Goal: Task Accomplishment & Management: Manage account settings

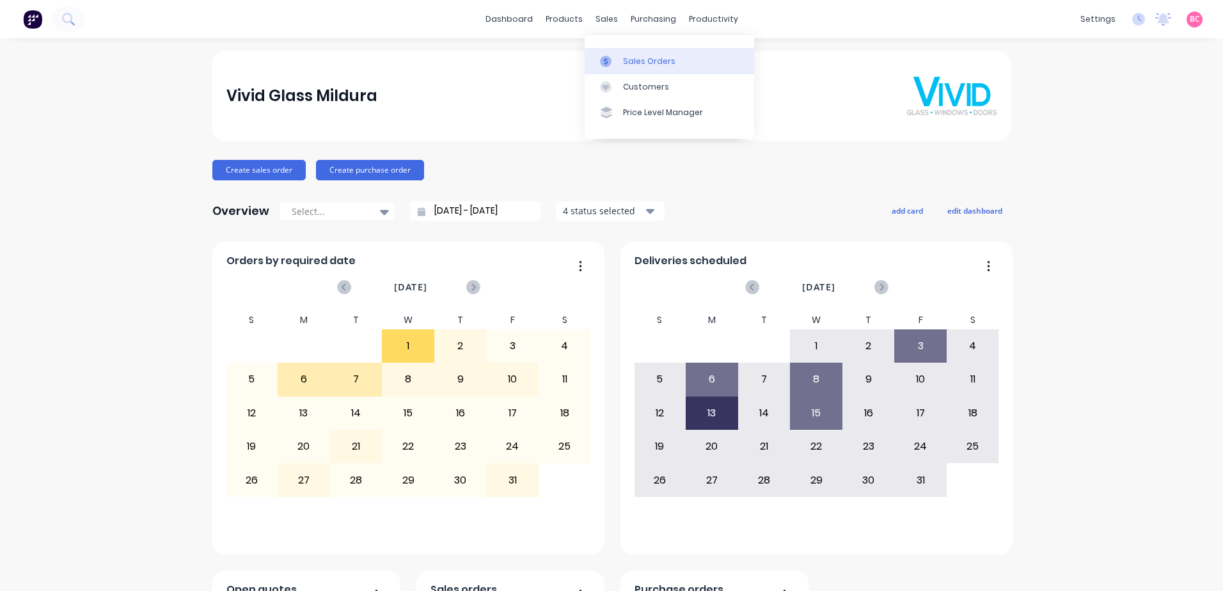
click at [623, 56] on div "Sales Orders" at bounding box center [649, 62] width 52 height 12
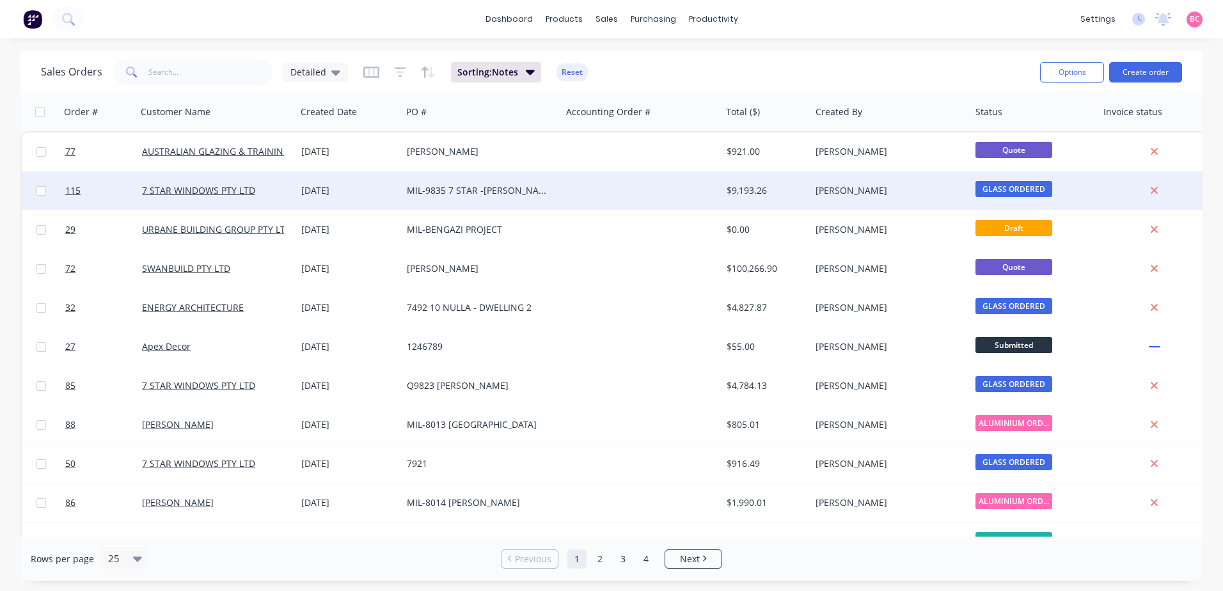
click at [565, 195] on div at bounding box center [642, 190] width 160 height 38
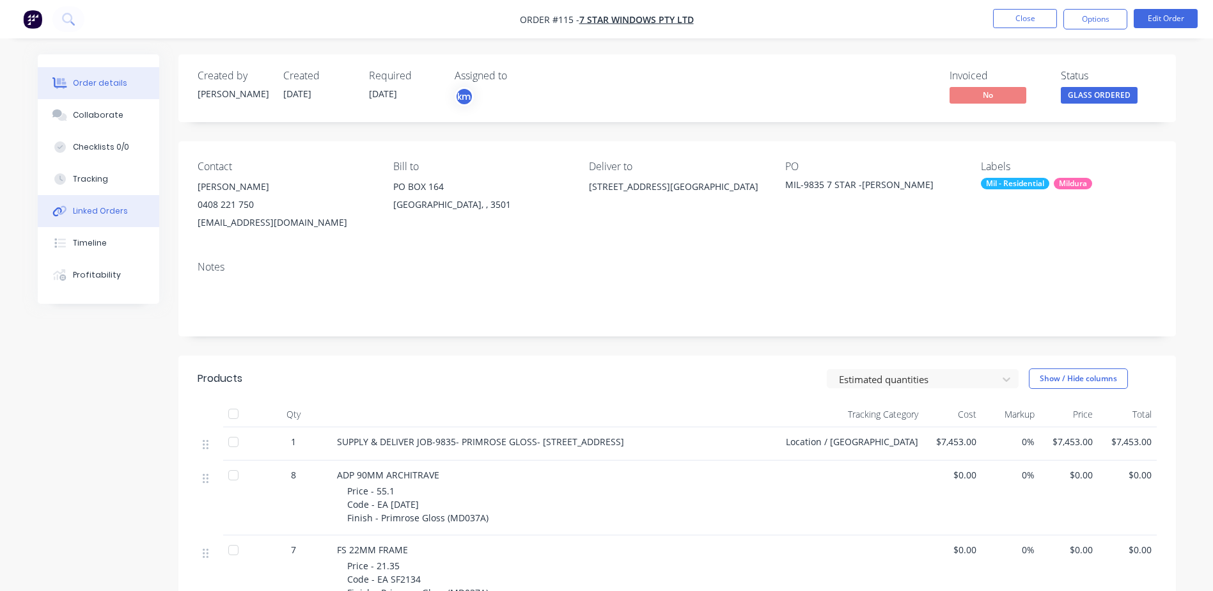
click at [106, 215] on div "Linked Orders" at bounding box center [100, 211] width 55 height 12
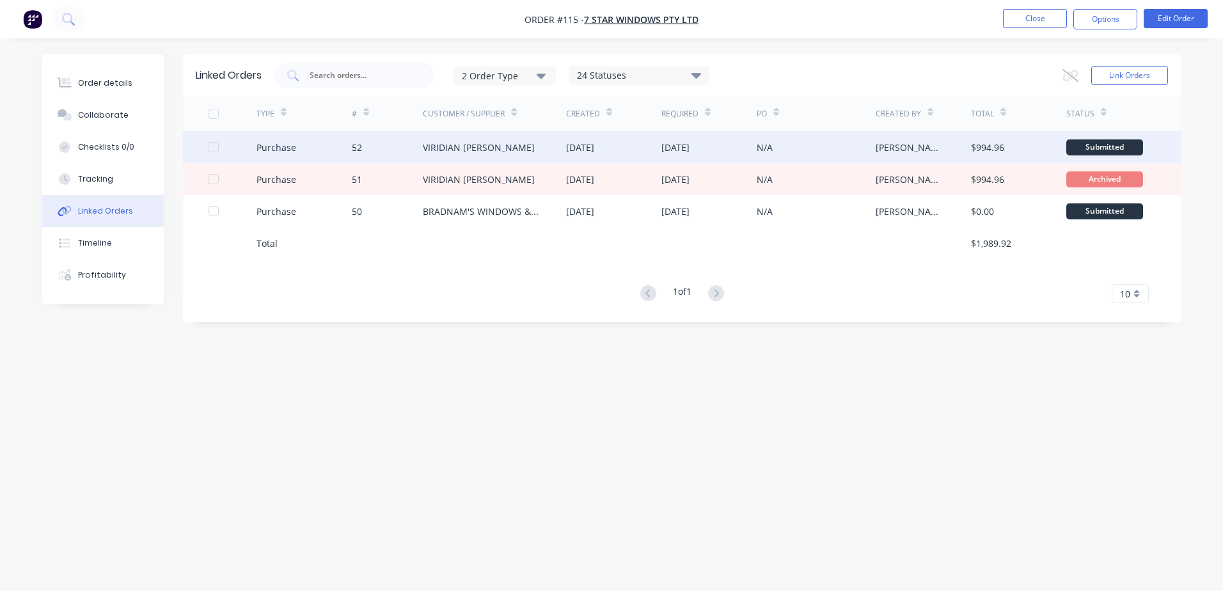
click at [508, 147] on div "VIRIDIAN [PERSON_NAME]" at bounding box center [479, 147] width 112 height 13
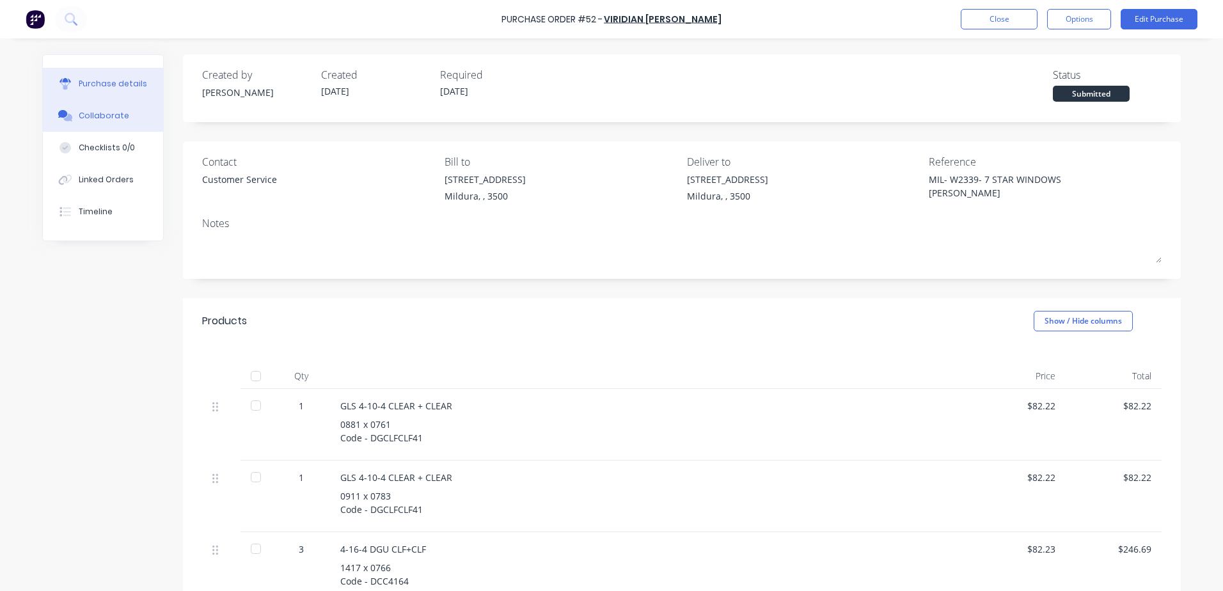
click at [86, 117] on div "Collaborate" at bounding box center [104, 116] width 51 height 12
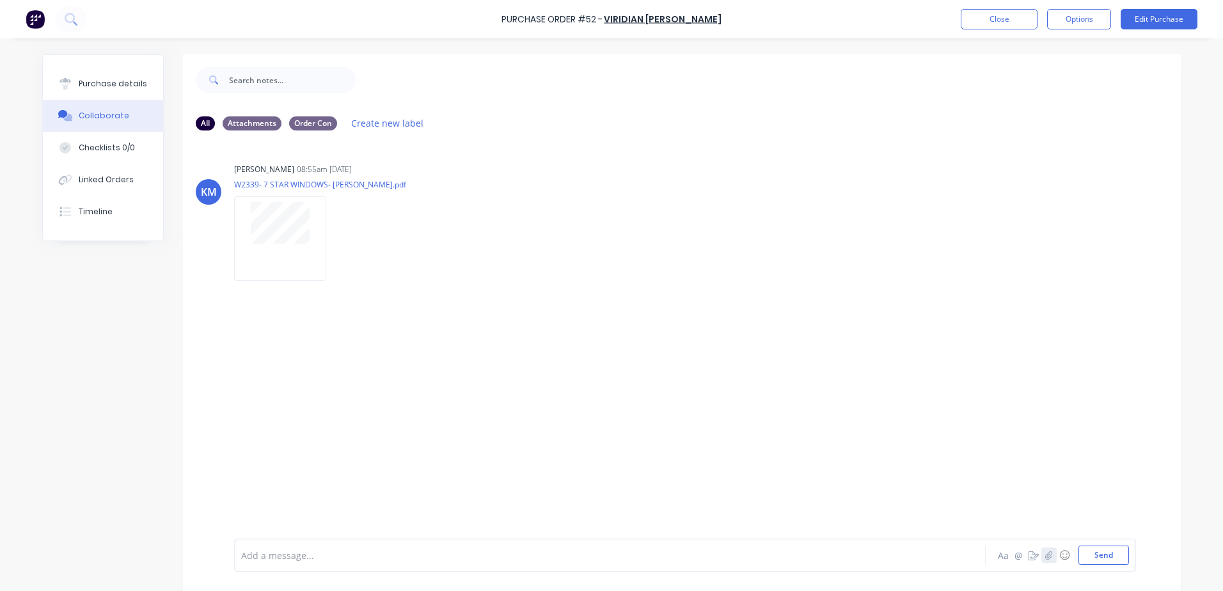
click at [1045, 558] on icon "button" at bounding box center [1049, 555] width 8 height 9
click at [1109, 560] on button "Send" at bounding box center [1103, 555] width 51 height 19
click at [335, 375] on icon "button" at bounding box center [337, 373] width 4 height 15
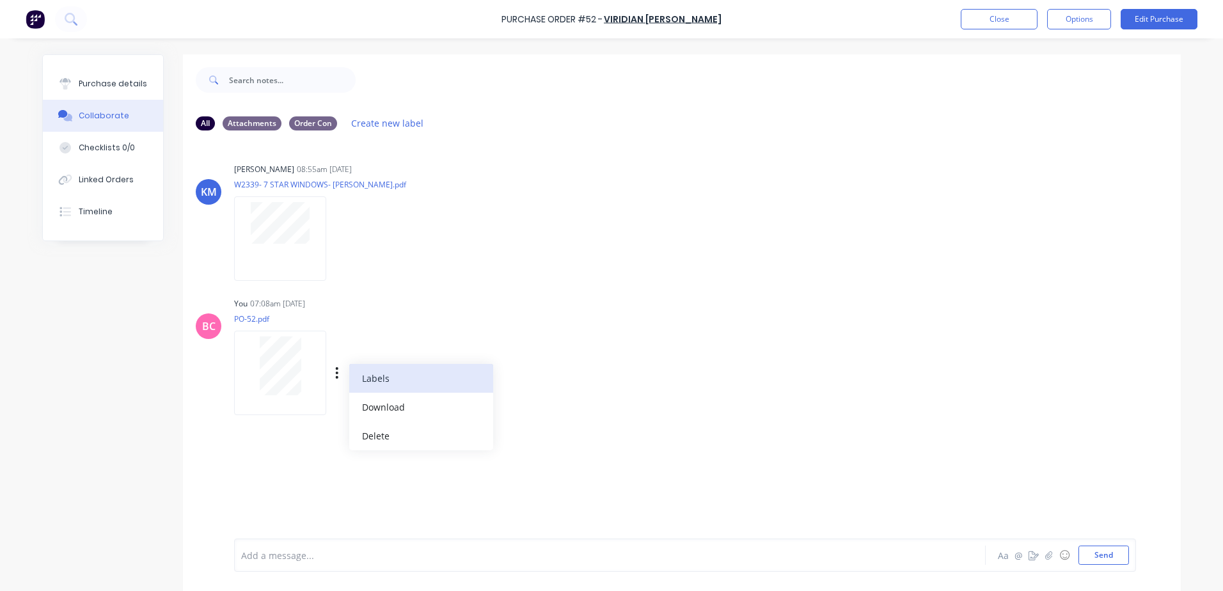
click at [363, 382] on button "Labels" at bounding box center [421, 378] width 144 height 29
click at [388, 475] on div at bounding box center [391, 477] width 26 height 26
click at [617, 442] on div "KM kevin mcdonald 08:55am 10/10/25 W2339- 7 STAR WINDOWS- MARK TYSON.pdf Labels…" at bounding box center [682, 340] width 998 height 398
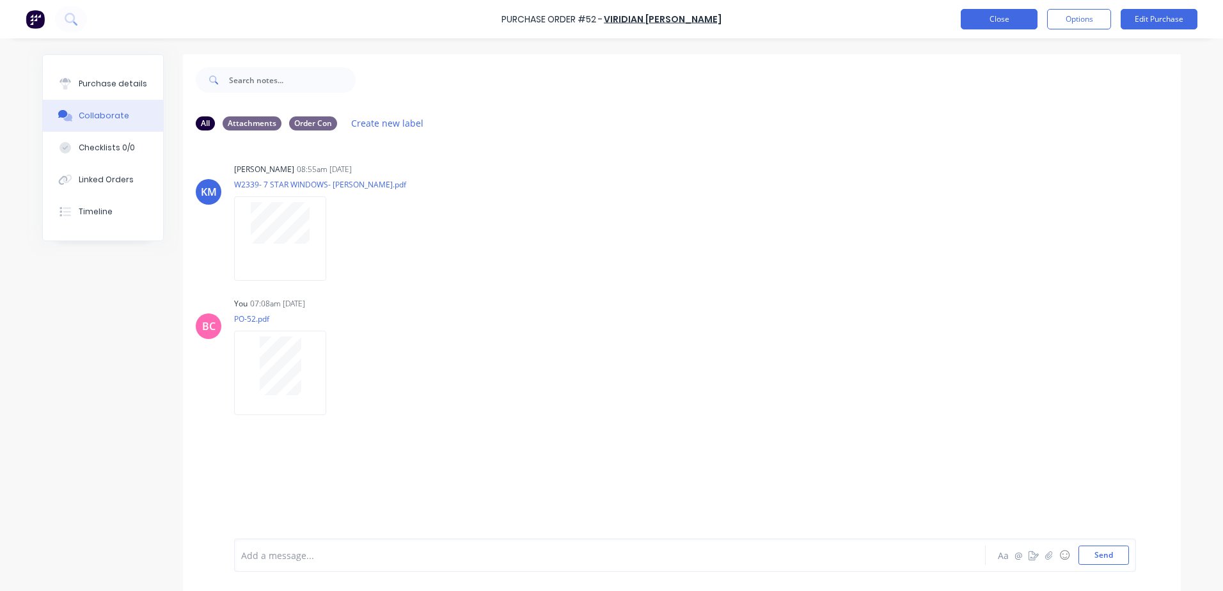
click at [1021, 24] on button "Close" at bounding box center [999, 19] width 77 height 20
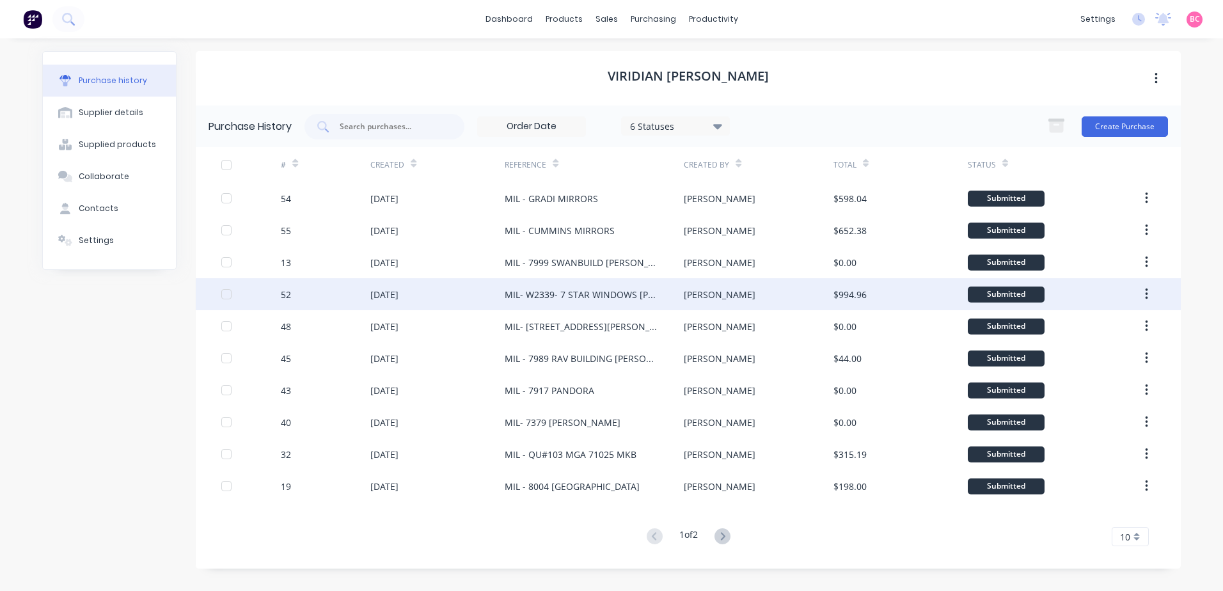
click at [341, 294] on div "52" at bounding box center [326, 294] width 90 height 32
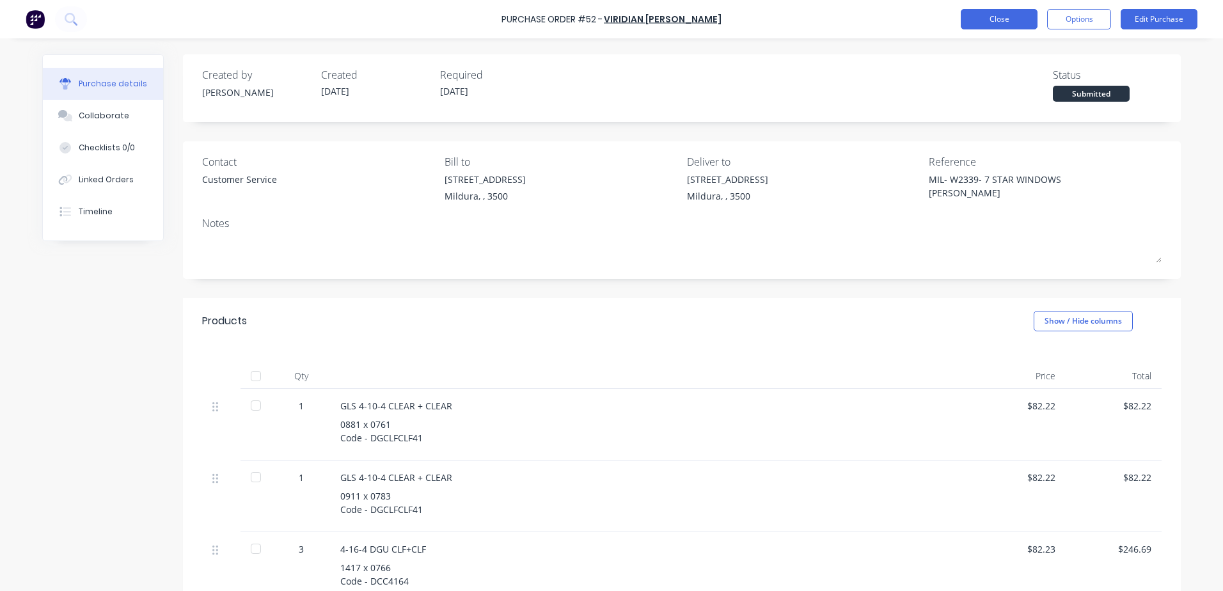
click at [1007, 17] on button "Close" at bounding box center [999, 19] width 77 height 20
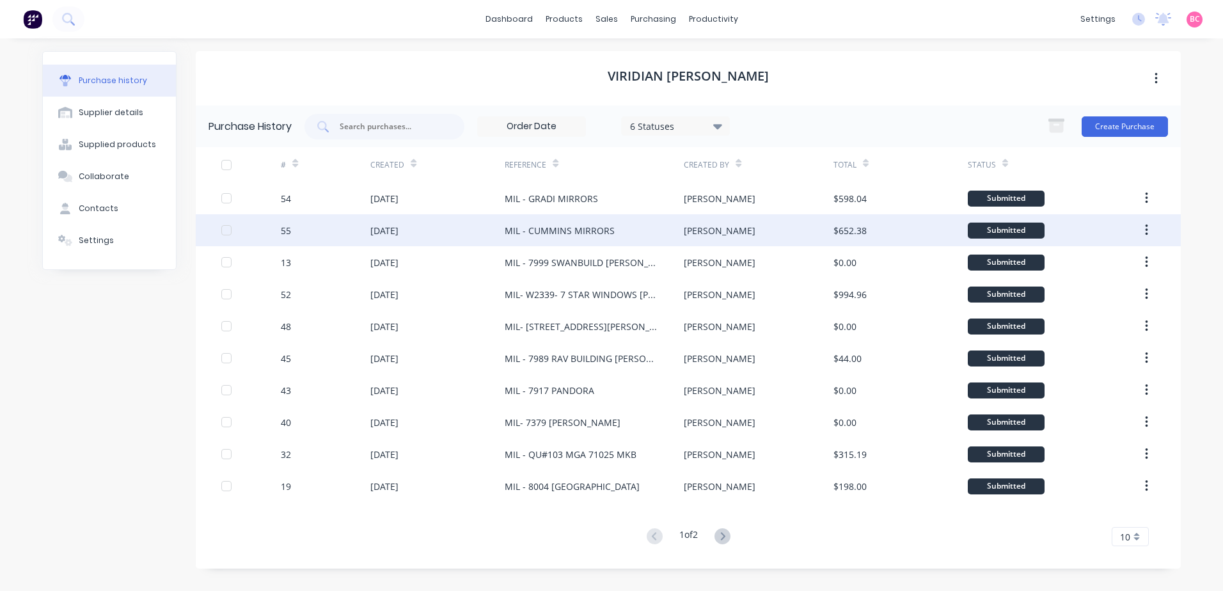
click at [321, 227] on div "55" at bounding box center [326, 230] width 90 height 32
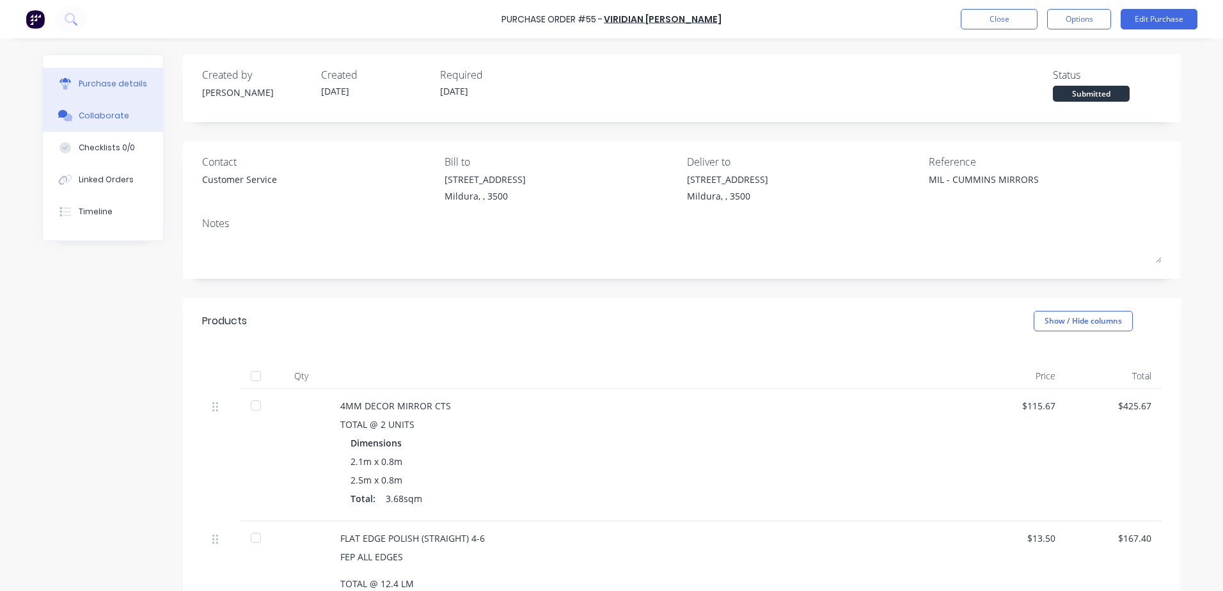
click at [89, 114] on div "Collaborate" at bounding box center [104, 116] width 51 height 12
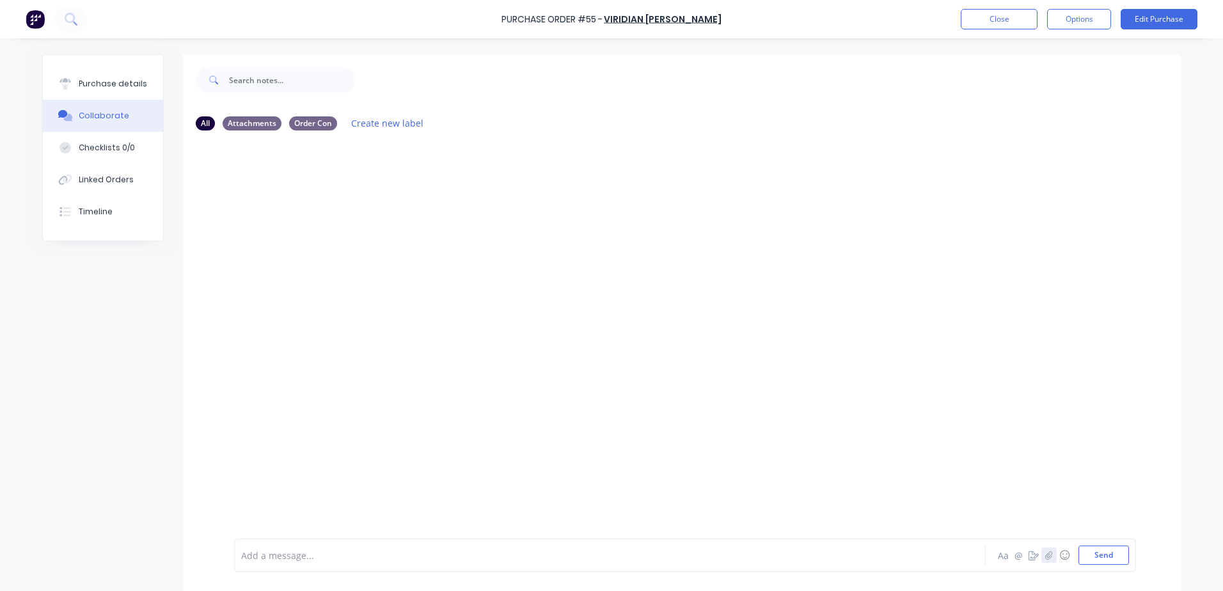
click at [1047, 555] on icon "button" at bounding box center [1049, 555] width 8 height 9
click at [1110, 557] on button "Send" at bounding box center [1103, 555] width 51 height 19
click at [331, 243] on div "Labels Download Delete" at bounding box center [403, 239] width 144 height 19
click at [335, 242] on icon "button" at bounding box center [337, 239] width 4 height 15
click at [413, 248] on button "Labels" at bounding box center [421, 244] width 144 height 29
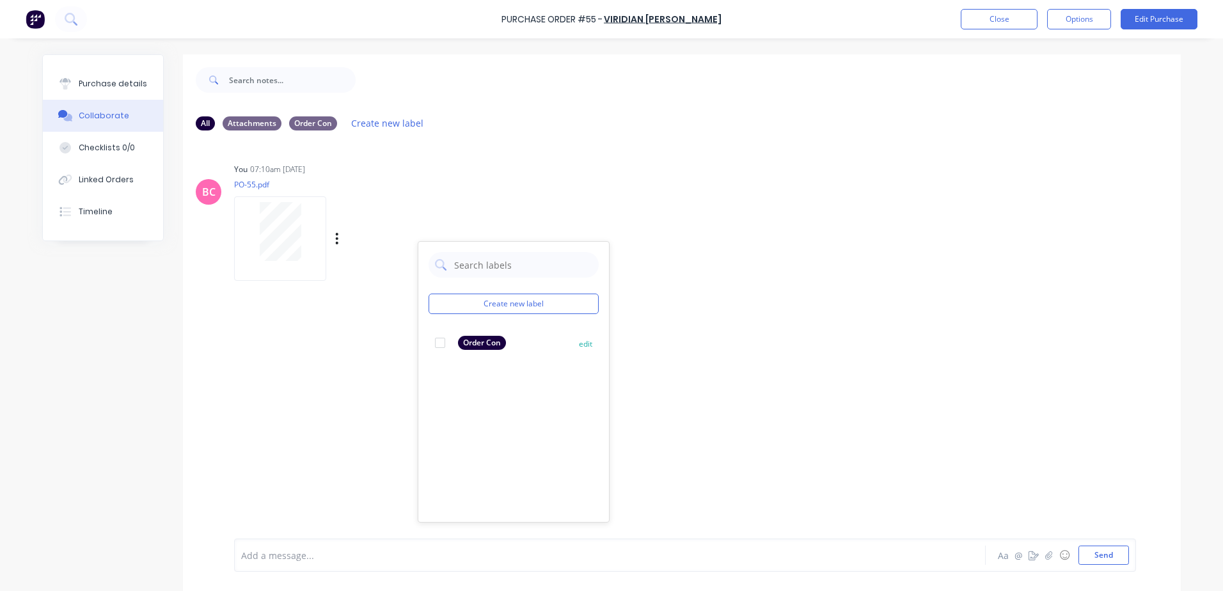
click at [440, 340] on div at bounding box center [440, 343] width 26 height 26
click at [799, 358] on div "BC You 07:10am 13/10/25 PO-55.pdf Labels Download Delete Create new label Order…" at bounding box center [682, 340] width 998 height 398
click at [97, 79] on div "Purchase details" at bounding box center [113, 84] width 68 height 12
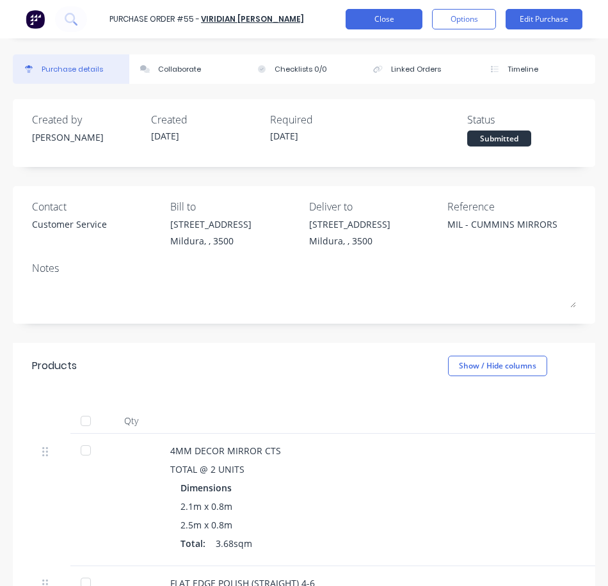
click at [381, 21] on button "Close" at bounding box center [383, 19] width 77 height 20
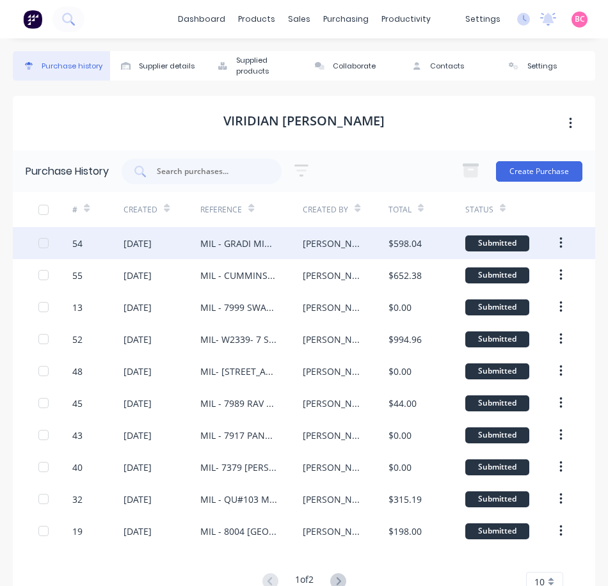
click at [108, 255] on div "54" at bounding box center [97, 243] width 51 height 32
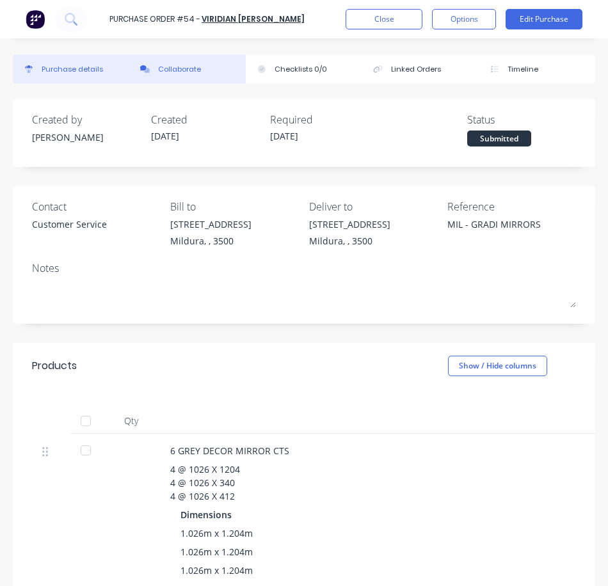
click at [220, 68] on button "Collaborate" at bounding box center [187, 68] width 116 height 29
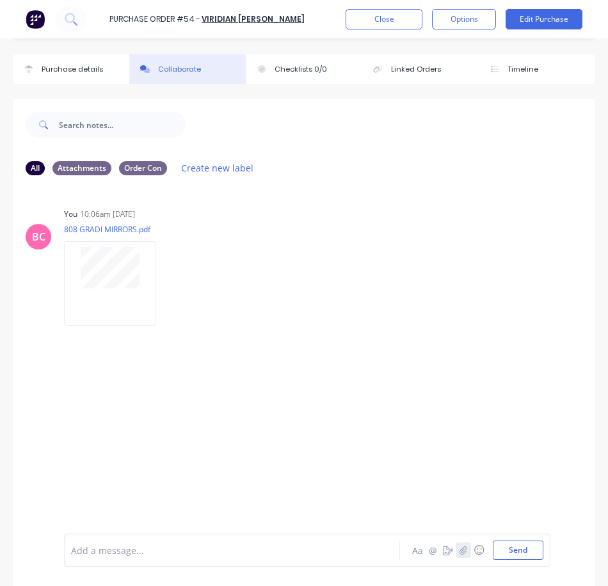
click at [459, 549] on icon "button" at bounding box center [463, 550] width 8 height 9
click at [509, 553] on button "Send" at bounding box center [518, 549] width 51 height 19
click at [169, 421] on div "Labels Download Delete" at bounding box center [233, 418] width 144 height 19
click at [168, 422] on icon "button" at bounding box center [167, 418] width 4 height 15
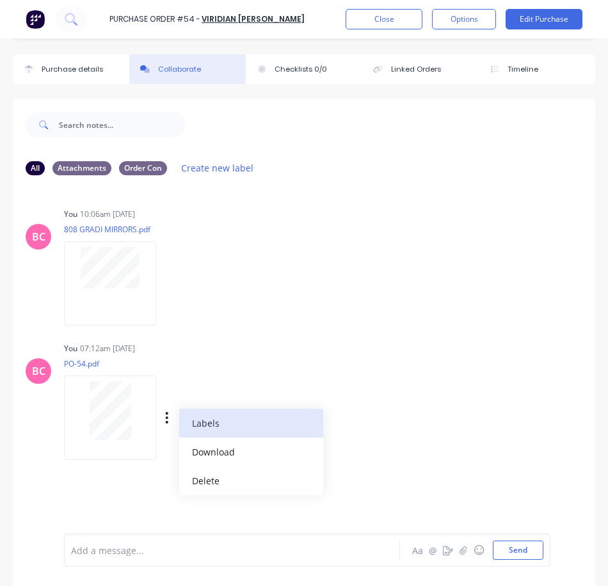
click at [215, 422] on button "Labels" at bounding box center [251, 423] width 144 height 29
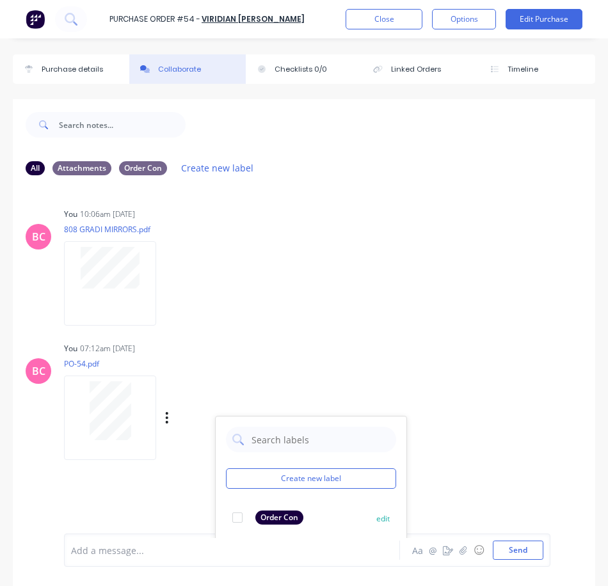
click at [276, 521] on div "Order Con" at bounding box center [279, 517] width 48 height 14
click at [441, 346] on div "BC You 07:12am 13/10/25 PO-54.pdf Labels Download Delete Create new label Order…" at bounding box center [304, 396] width 582 height 115
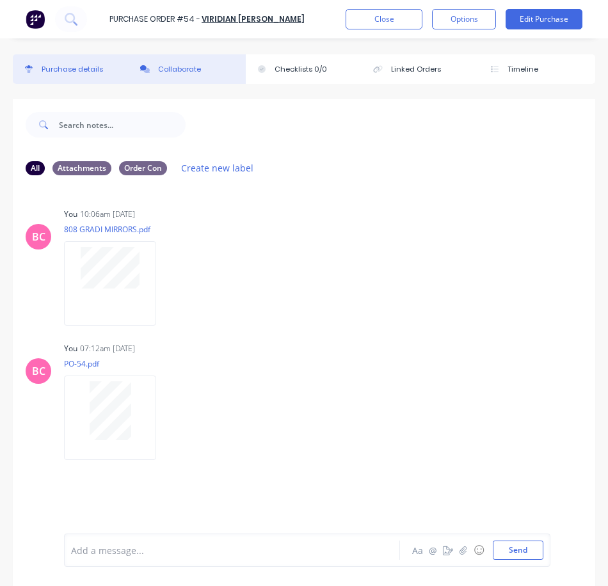
click at [95, 64] on div "Purchase details" at bounding box center [72, 69] width 61 height 11
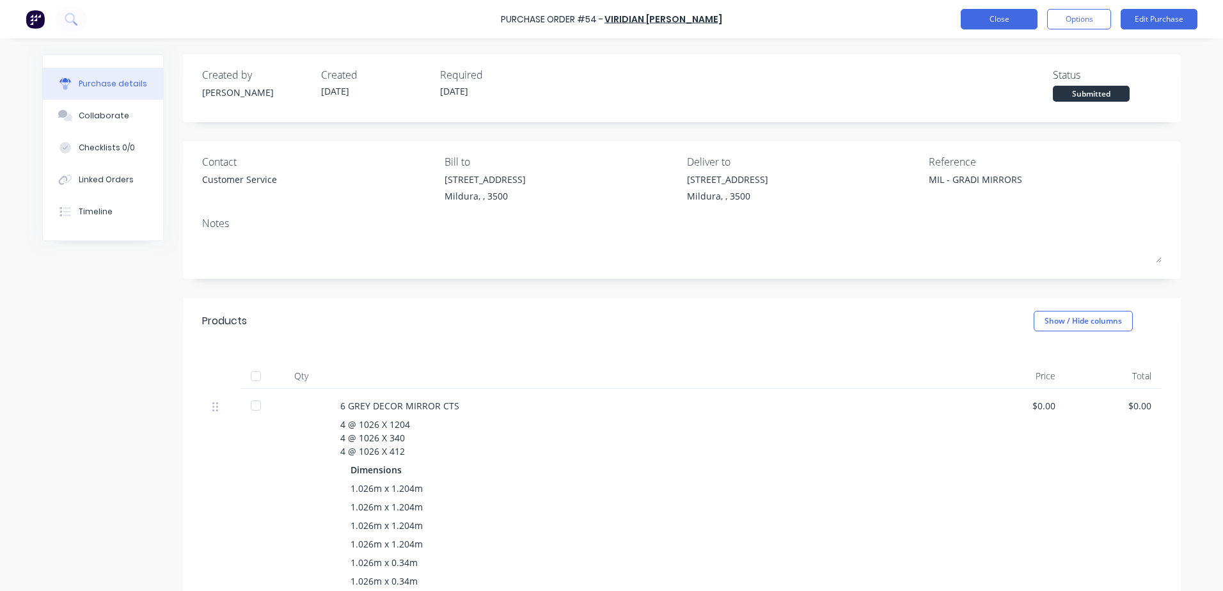
click at [995, 23] on button "Close" at bounding box center [999, 19] width 77 height 20
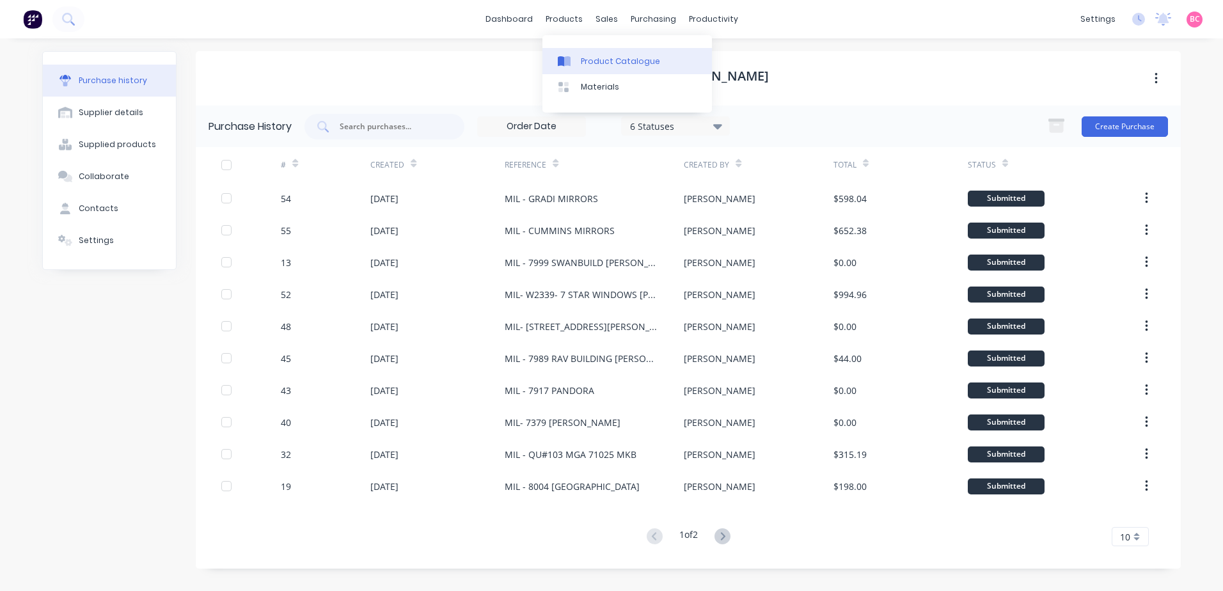
click at [588, 49] on link "Product Catalogue" at bounding box center [626, 61] width 169 height 26
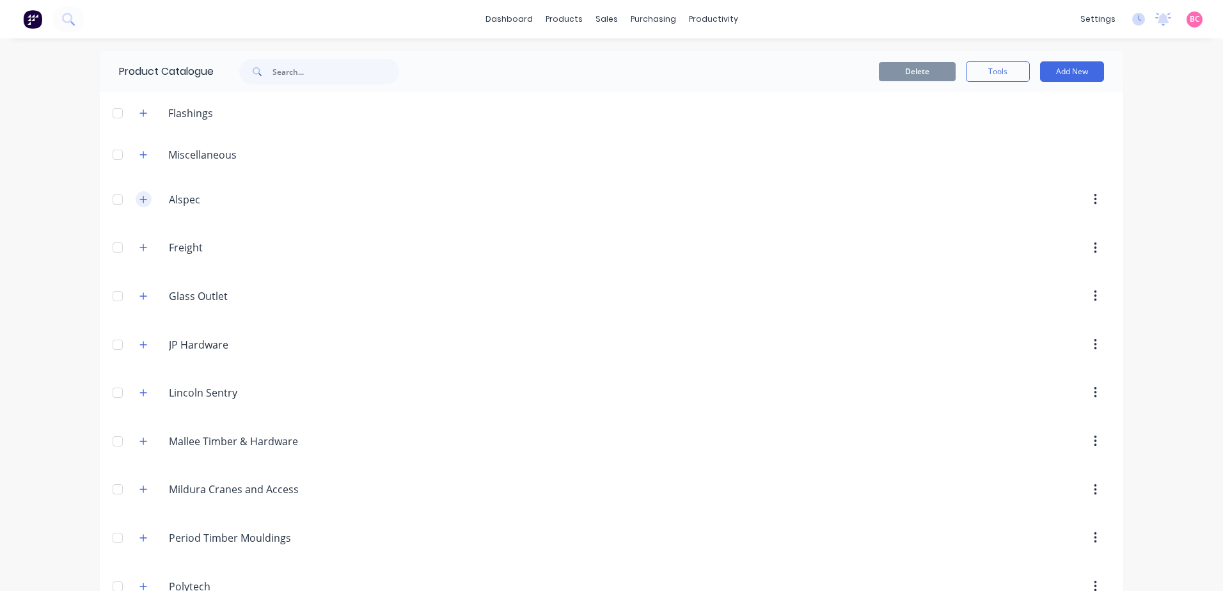
click at [141, 195] on icon "button" at bounding box center [143, 199] width 8 height 9
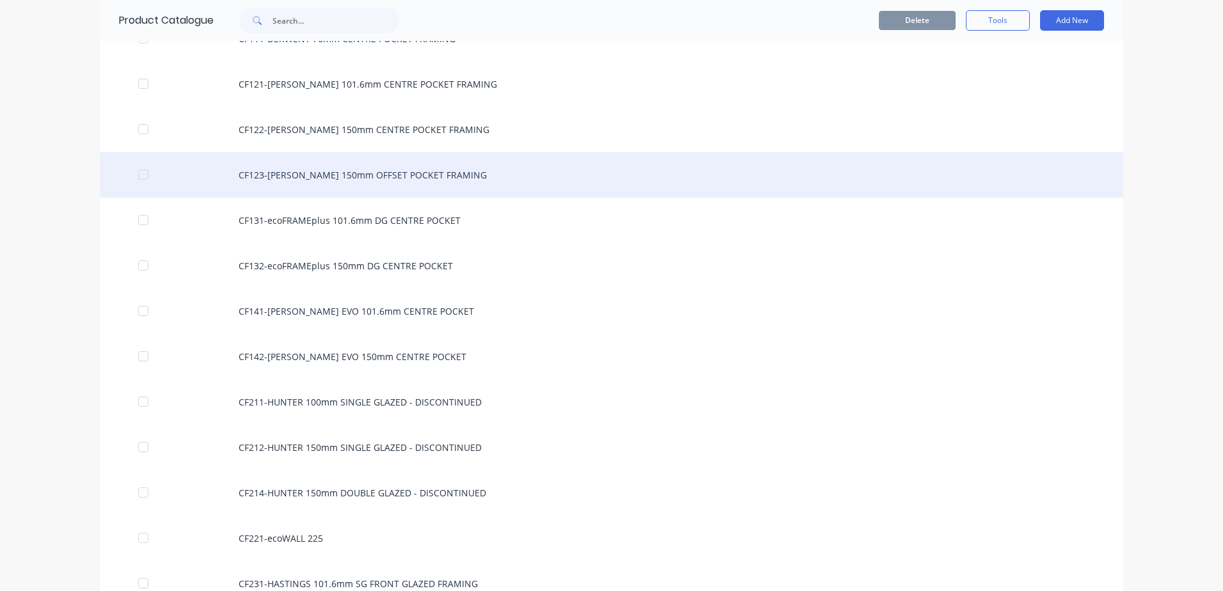
scroll to position [320, 0]
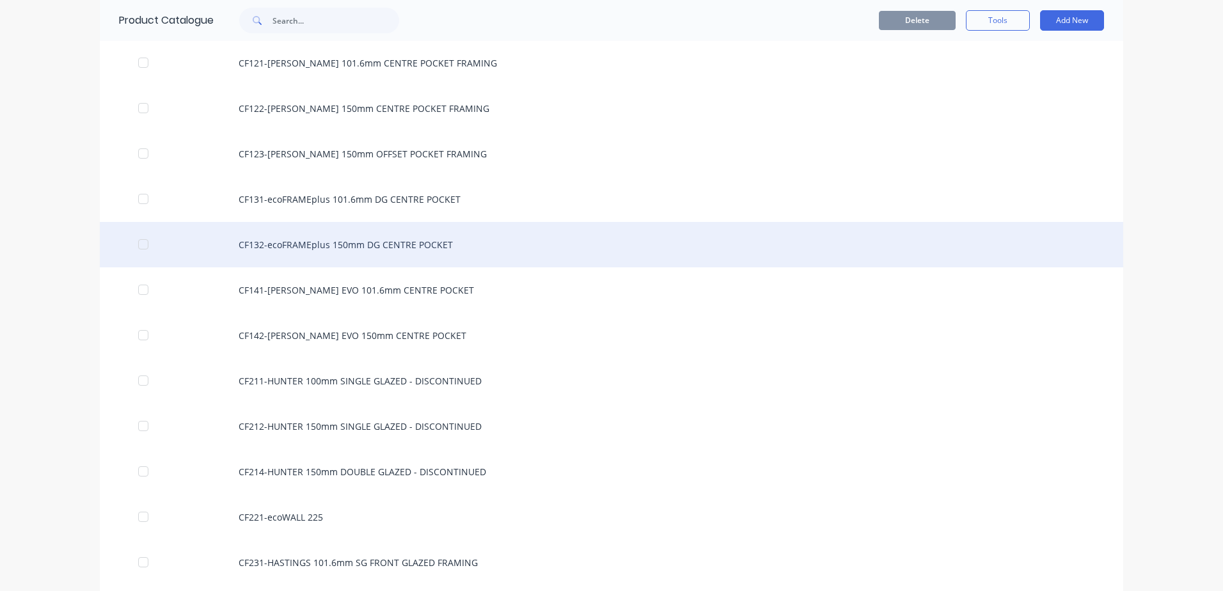
click at [379, 255] on div "CF132-ecoFRAMEplus 150mm DG CENTRE POCKET" at bounding box center [611, 244] width 1023 height 45
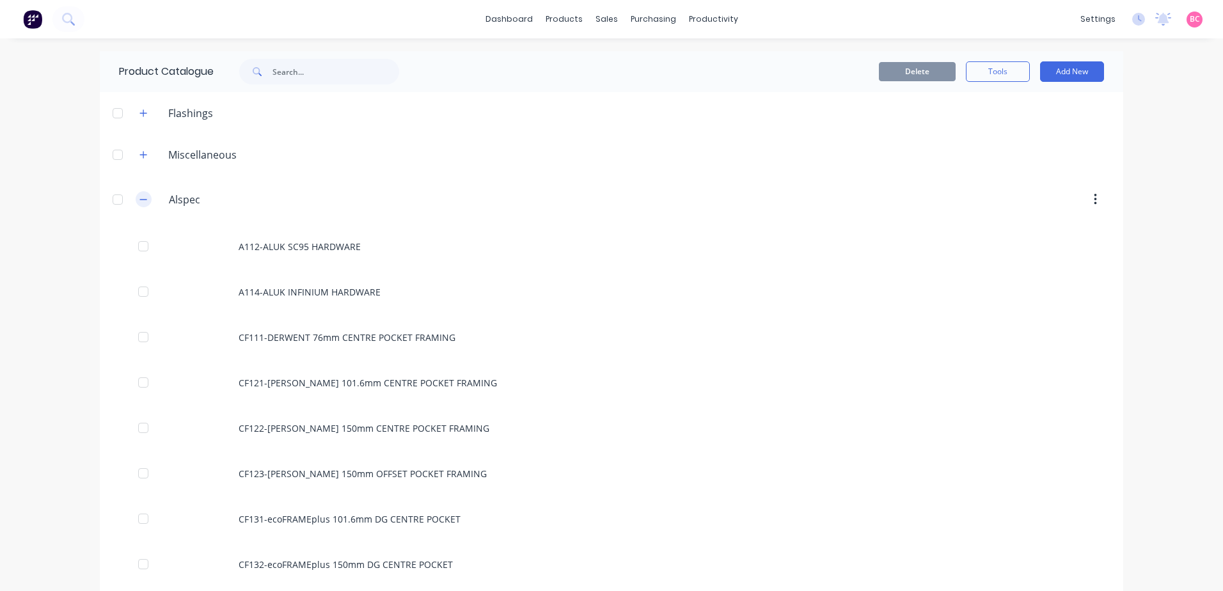
click at [139, 199] on icon "button" at bounding box center [143, 199] width 8 height 9
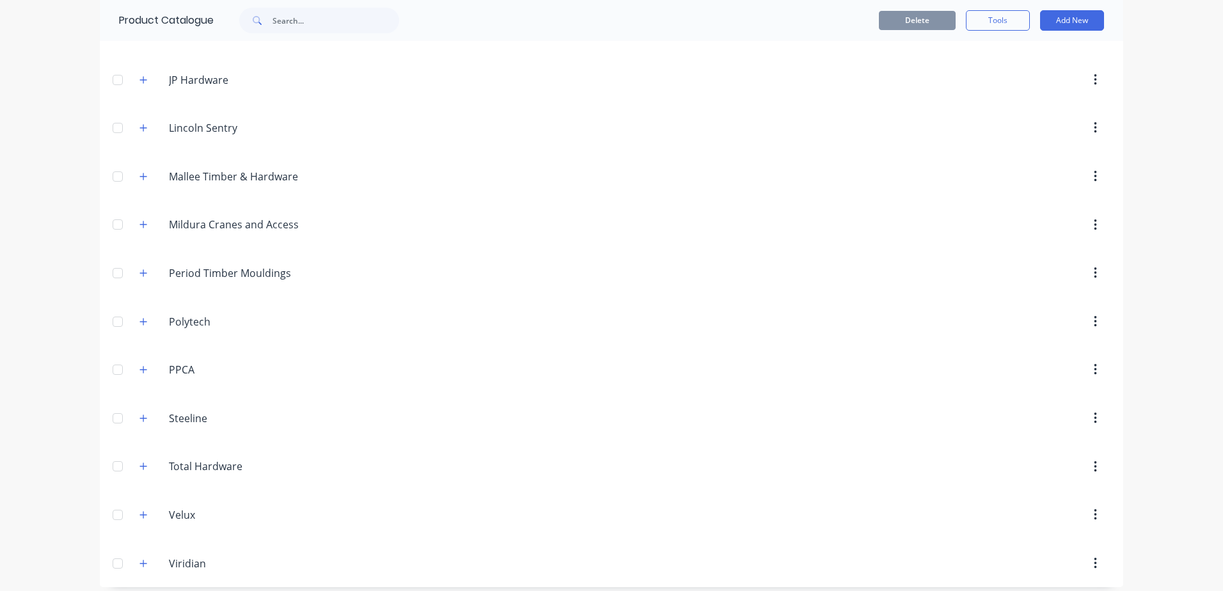
scroll to position [274, 0]
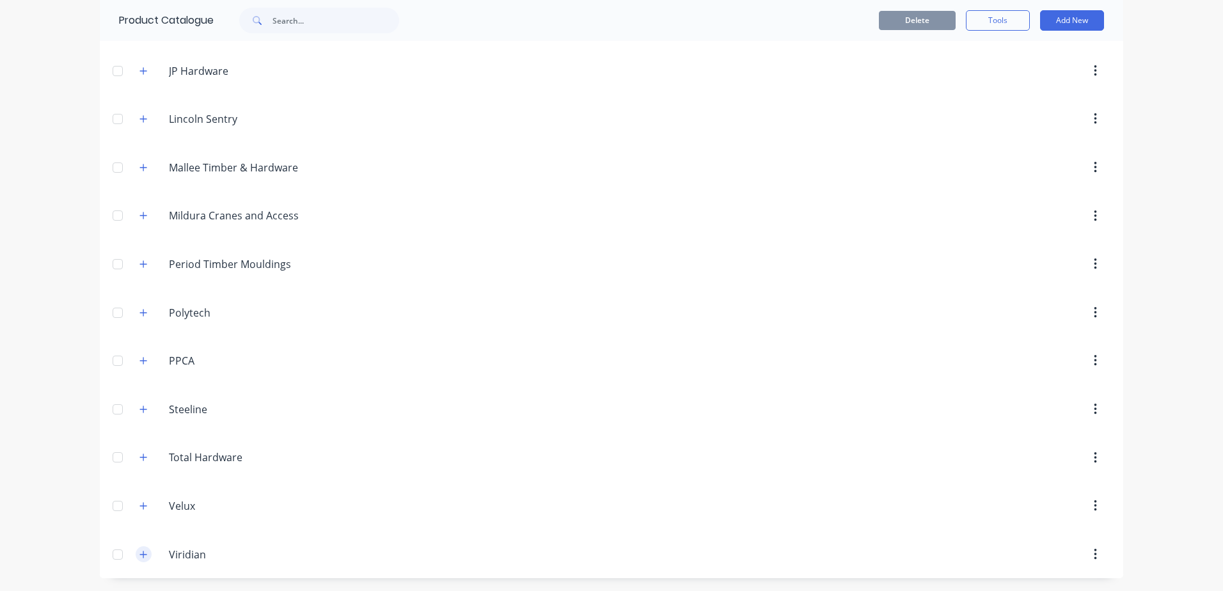
click at [139, 557] on icon "button" at bounding box center [143, 554] width 8 height 9
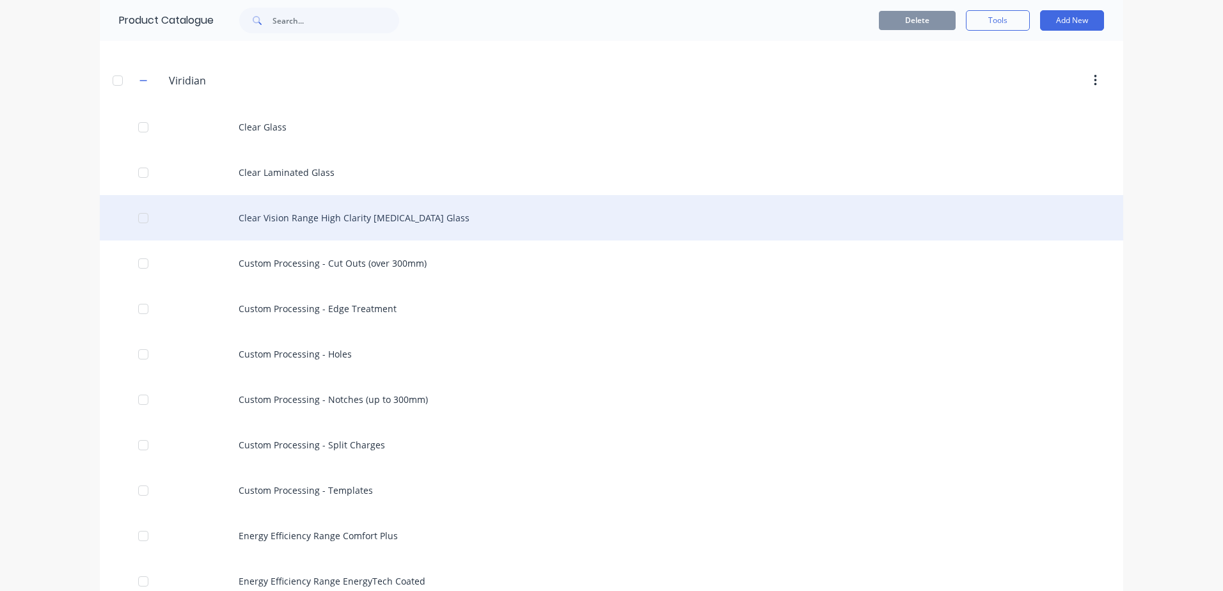
scroll to position [785, 0]
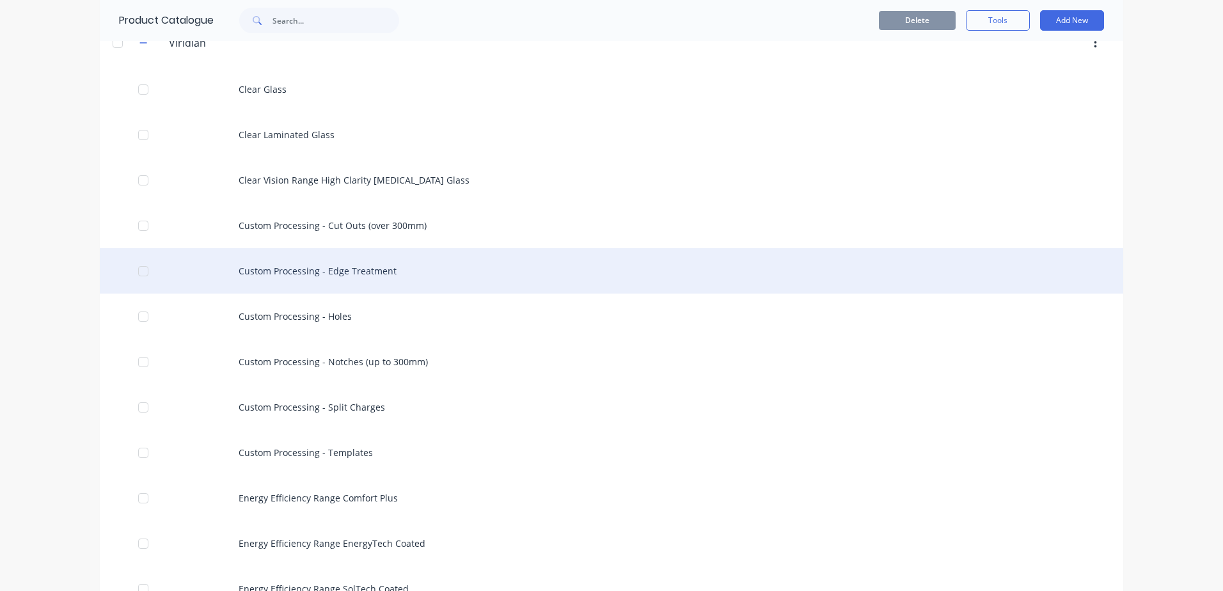
click at [354, 281] on div "Custom Processing - Edge Treatment" at bounding box center [611, 270] width 1023 height 45
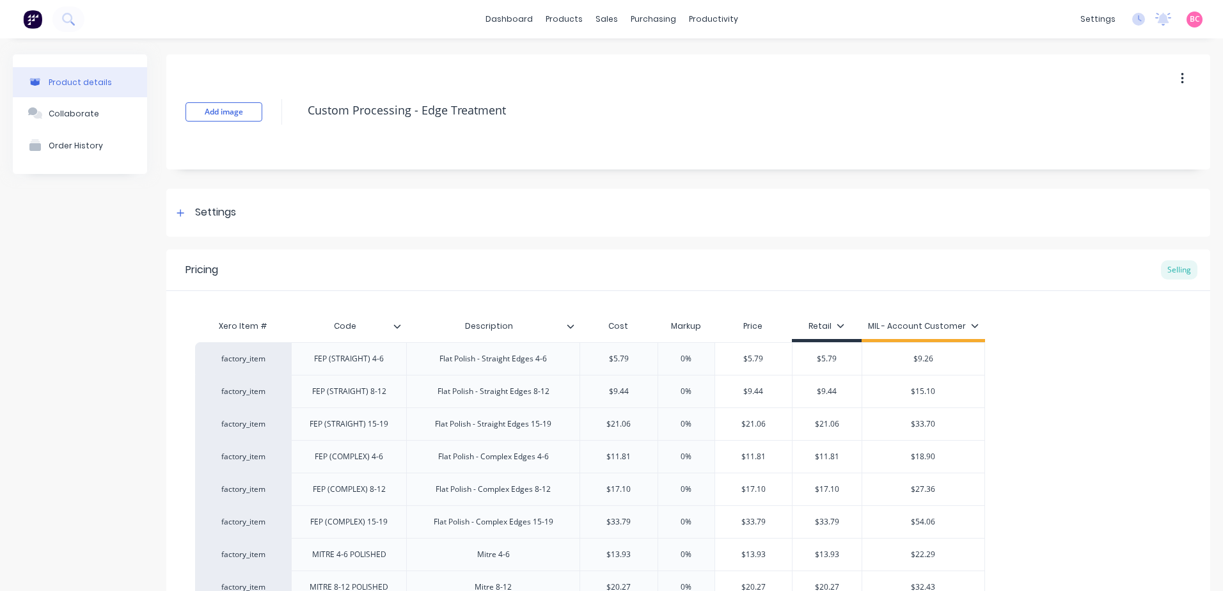
type textarea "x"
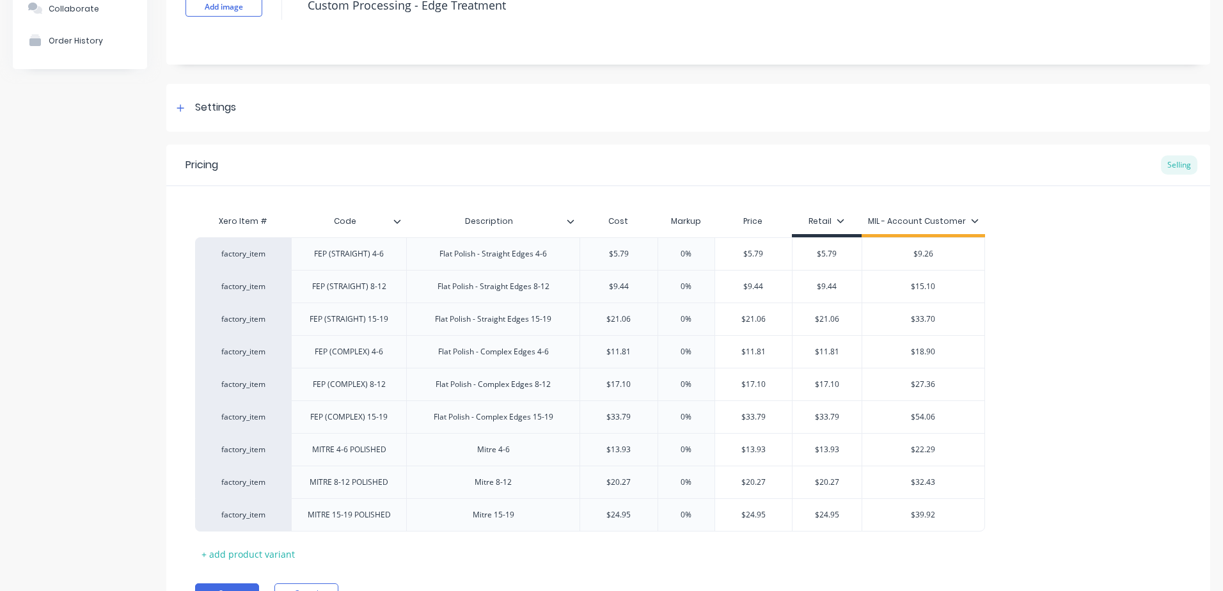
scroll to position [128, 0]
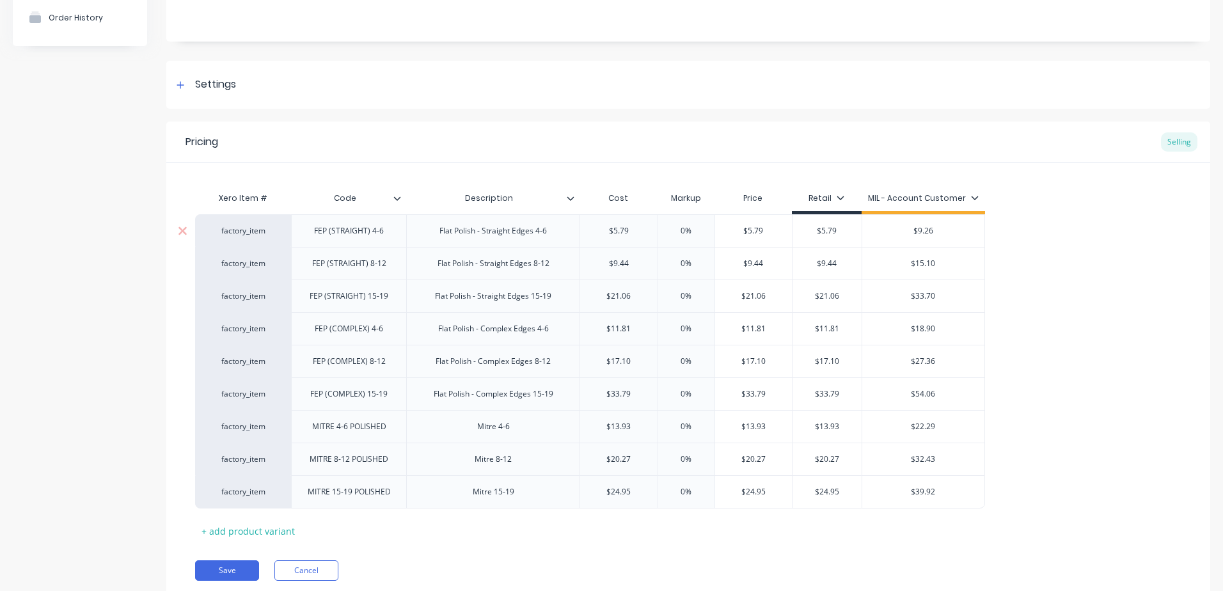
type input "0%"
click at [684, 232] on input "0%" at bounding box center [686, 231] width 64 height 12
type textarea "x"
type input "1%"
type textarea "x"
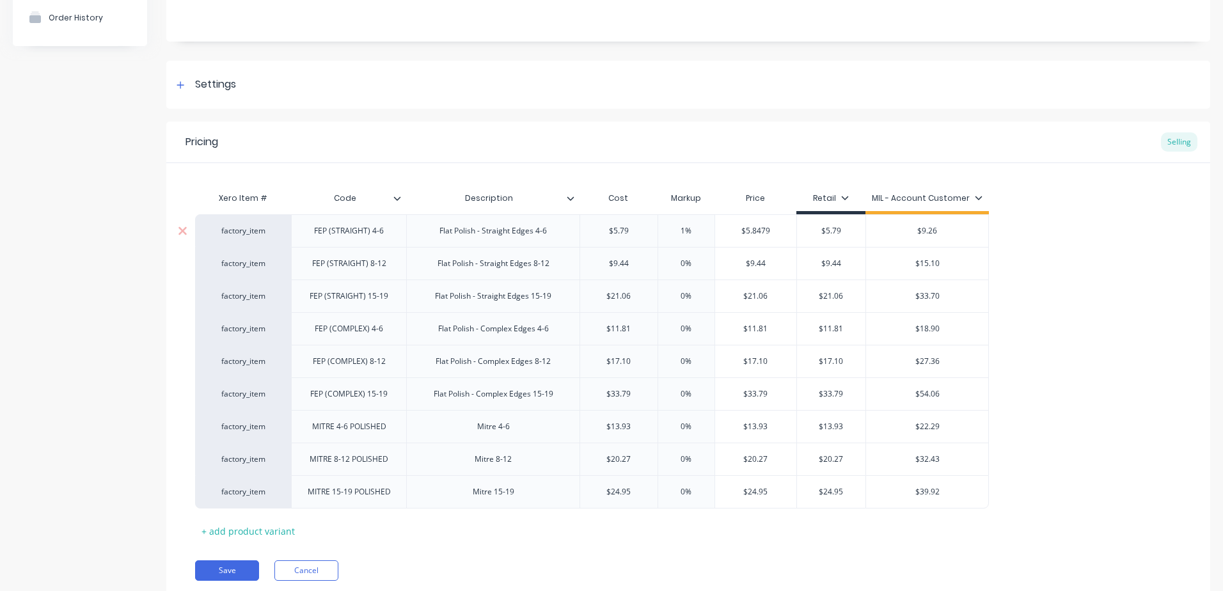
type input "10%"
type textarea "x"
type input "100%"
type textarea "x"
type input "10%"
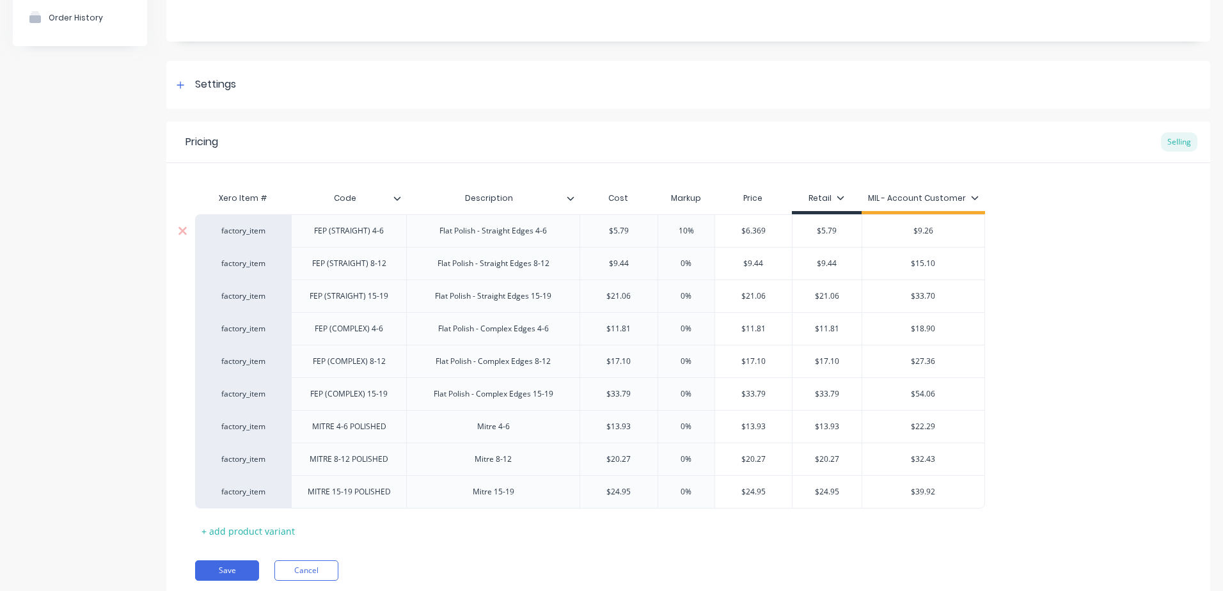
type textarea "x"
type input "1%"
type textarea "x"
type input "0%"
click at [1092, 266] on div "factory_item FEP (STRAIGHT) 4-6 Flat Polish - Straight Edges 4-6 $5.79 0% 0% $5…" at bounding box center [688, 361] width 986 height 294
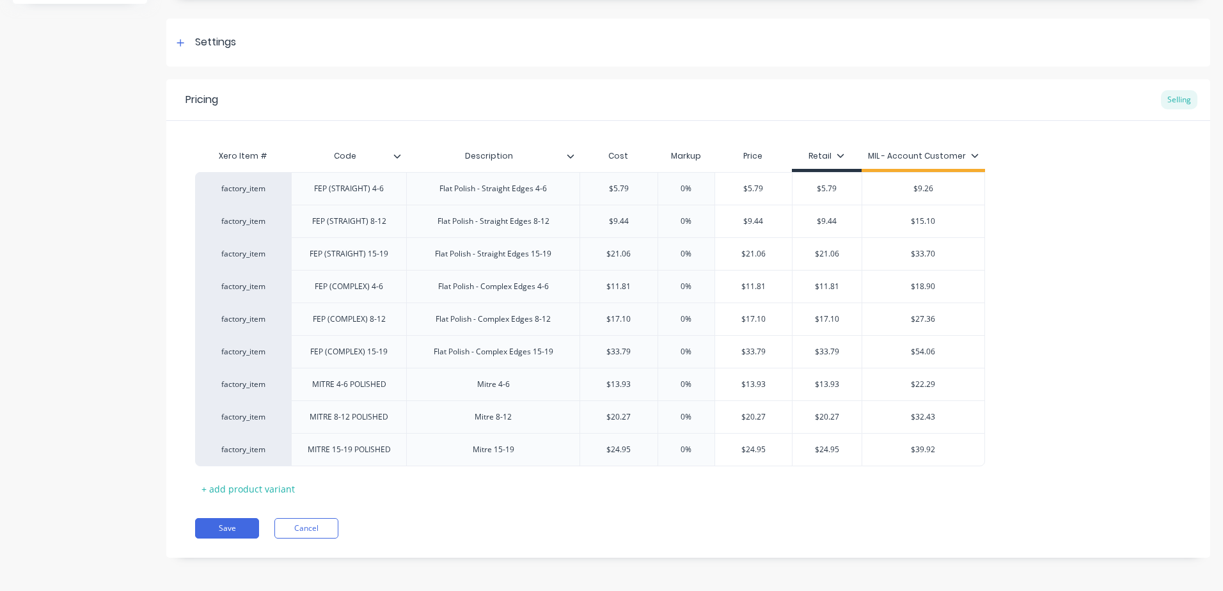
scroll to position [172, 0]
click at [299, 521] on button "Cancel" at bounding box center [306, 526] width 64 height 20
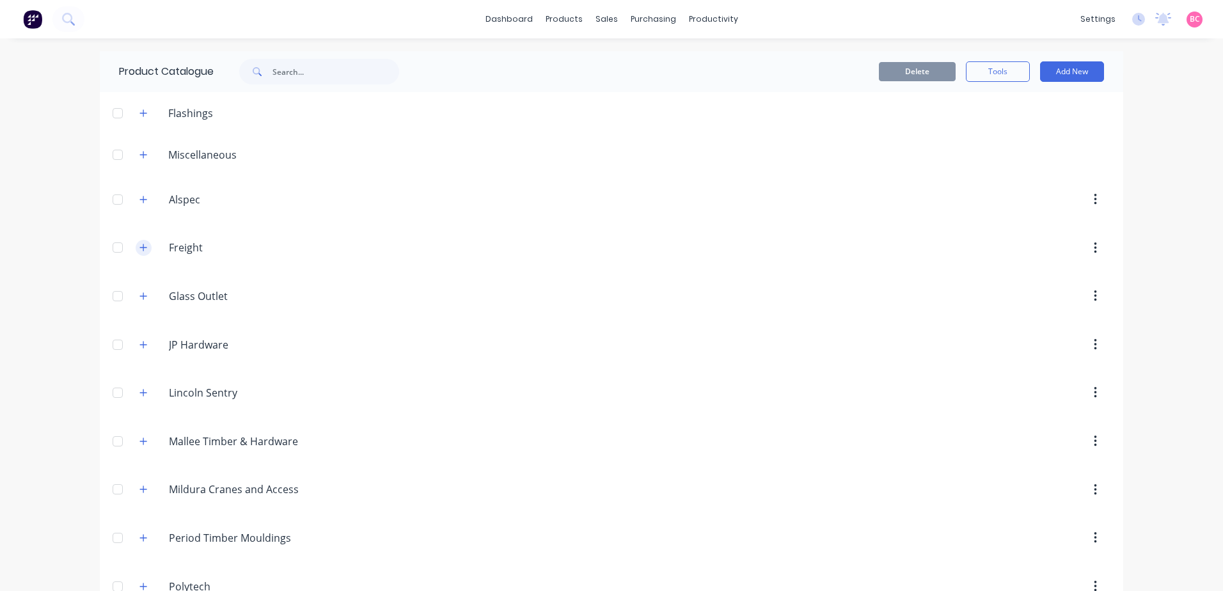
click at [141, 249] on icon "button" at bounding box center [143, 247] width 8 height 9
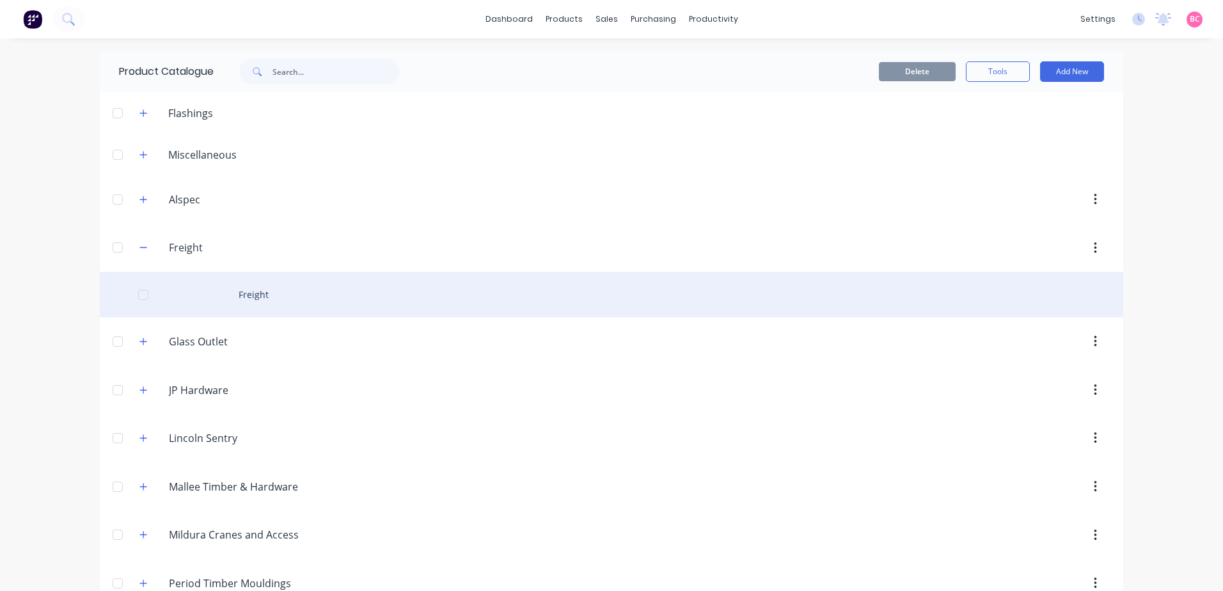
click at [243, 290] on div "Freight" at bounding box center [611, 294] width 1023 height 45
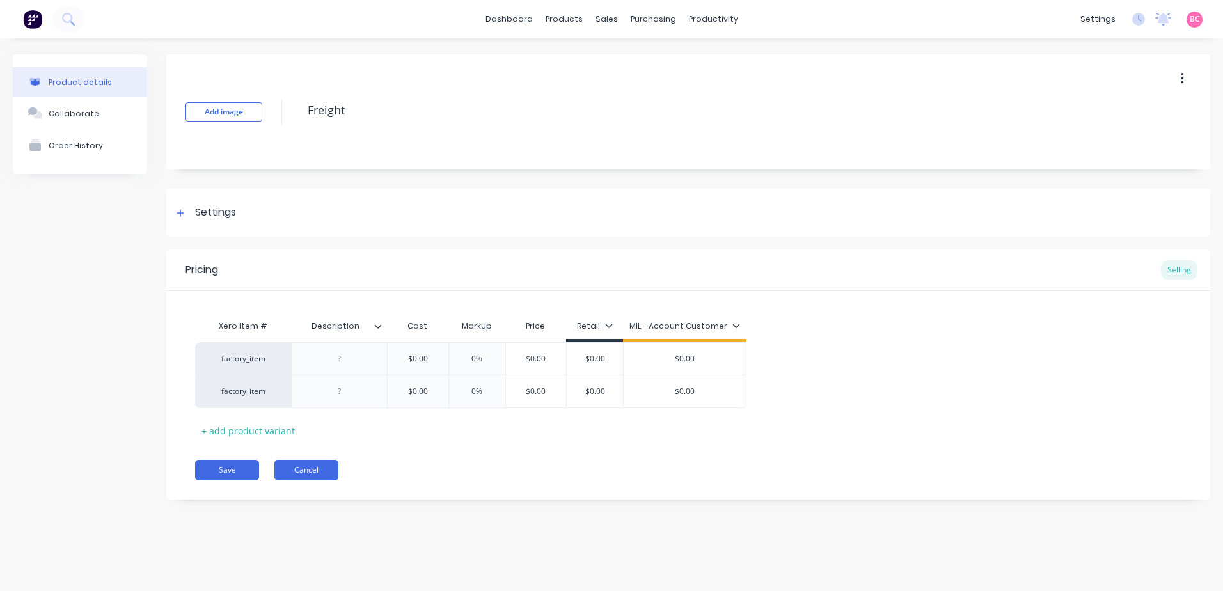
click at [319, 468] on button "Cancel" at bounding box center [306, 470] width 64 height 20
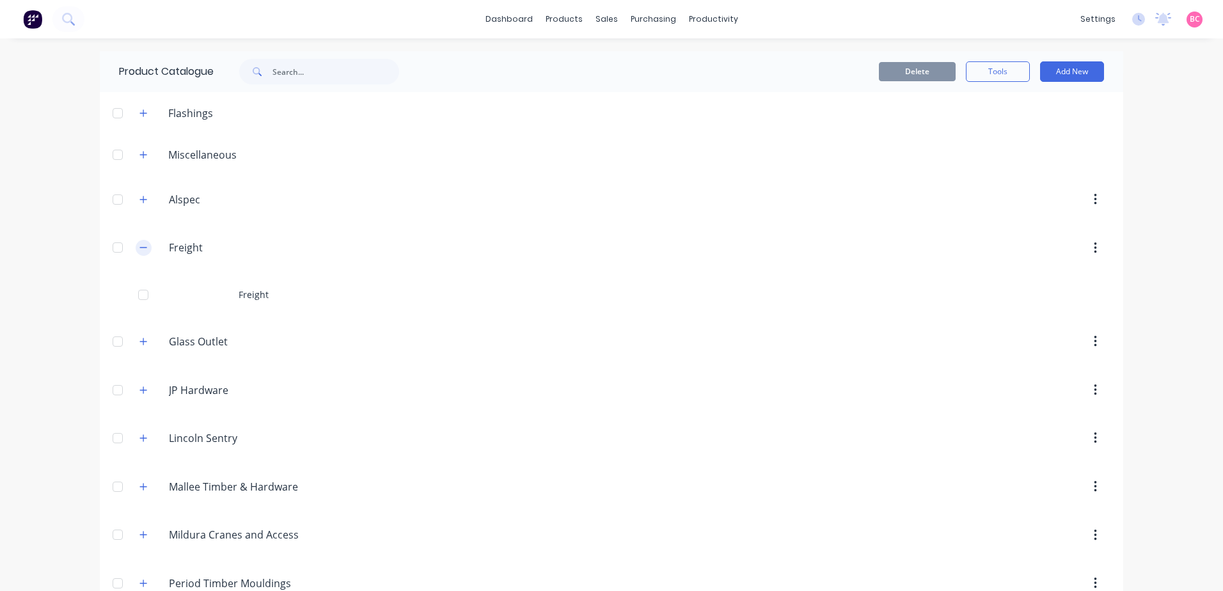
click at [139, 250] on icon "button" at bounding box center [143, 247] width 8 height 9
click at [139, 159] on icon "button" at bounding box center [143, 154] width 8 height 9
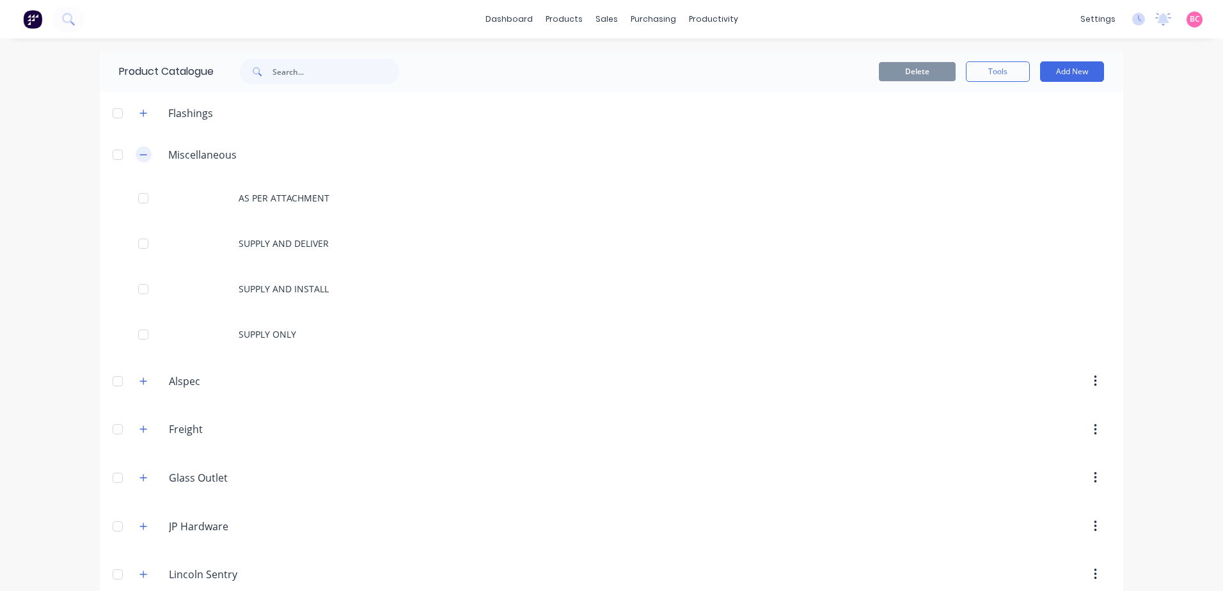
click at [139, 159] on icon "button" at bounding box center [143, 154] width 8 height 9
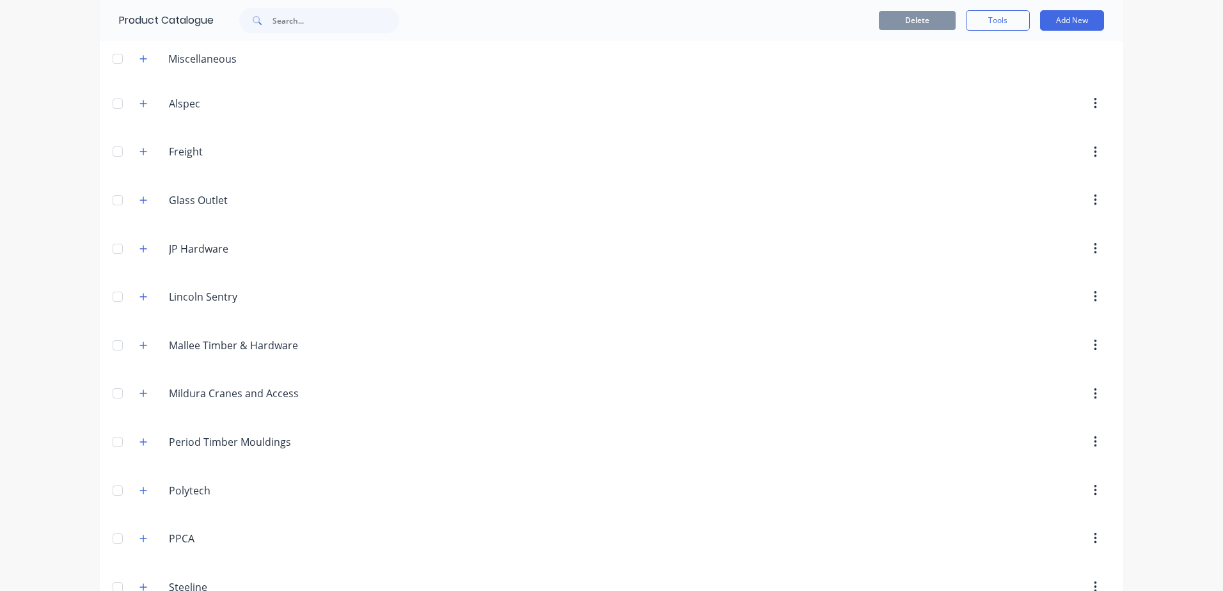
scroll to position [128, 0]
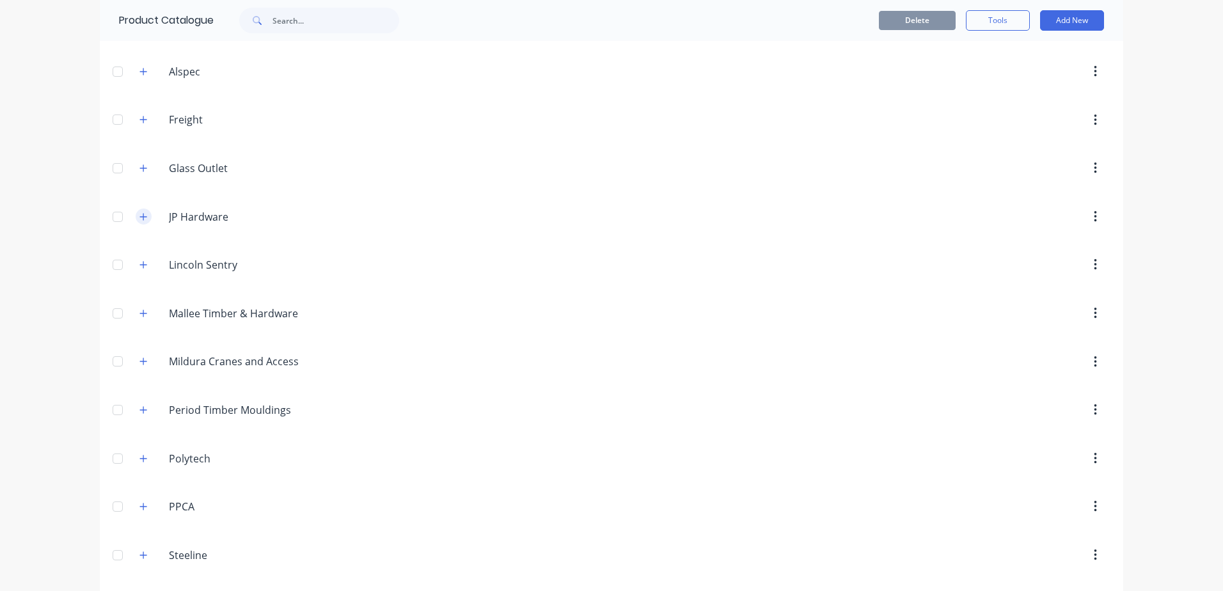
click at [144, 217] on button "button" at bounding box center [144, 217] width 16 height 16
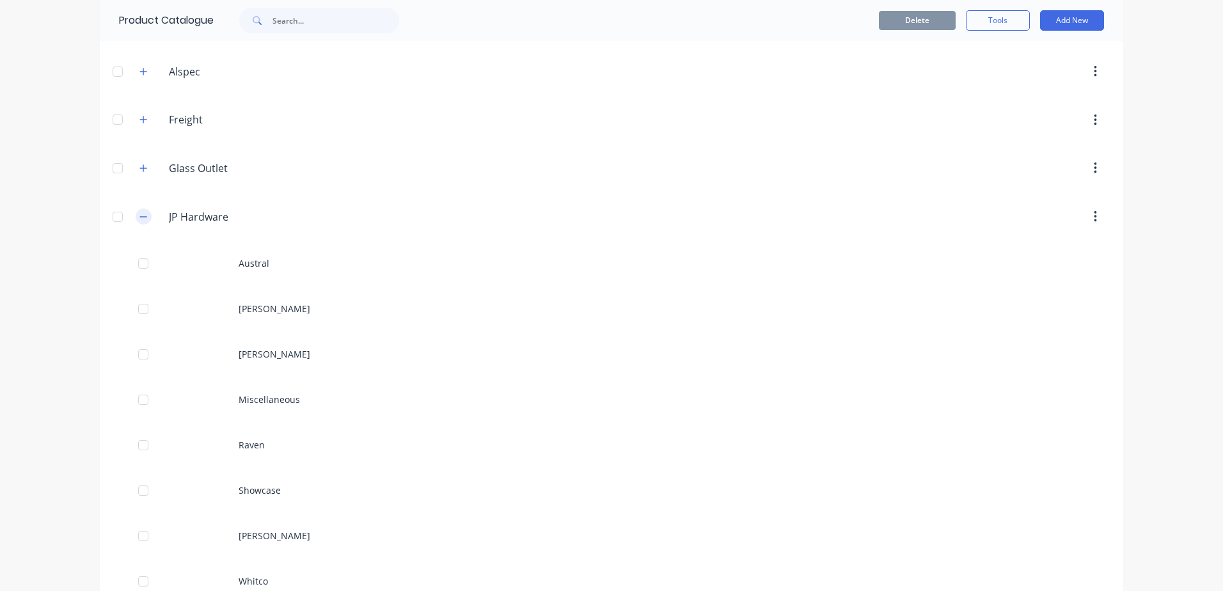
click at [144, 217] on button "button" at bounding box center [144, 217] width 16 height 16
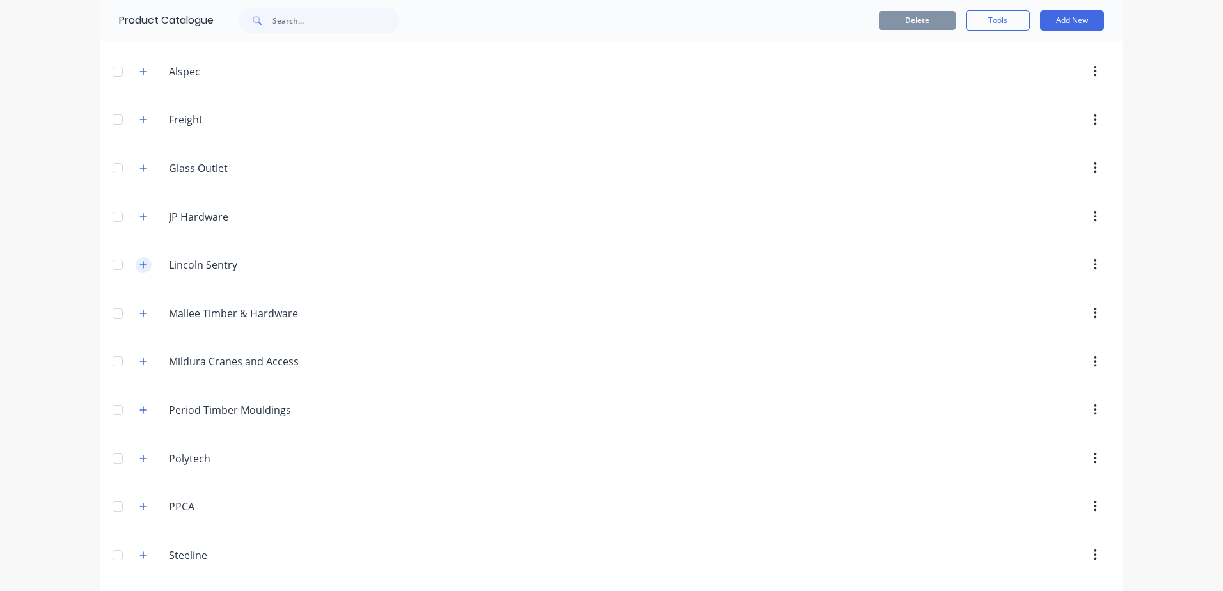
click at [140, 267] on icon "button" at bounding box center [143, 264] width 7 height 7
click at [139, 267] on icon "button" at bounding box center [143, 264] width 8 height 9
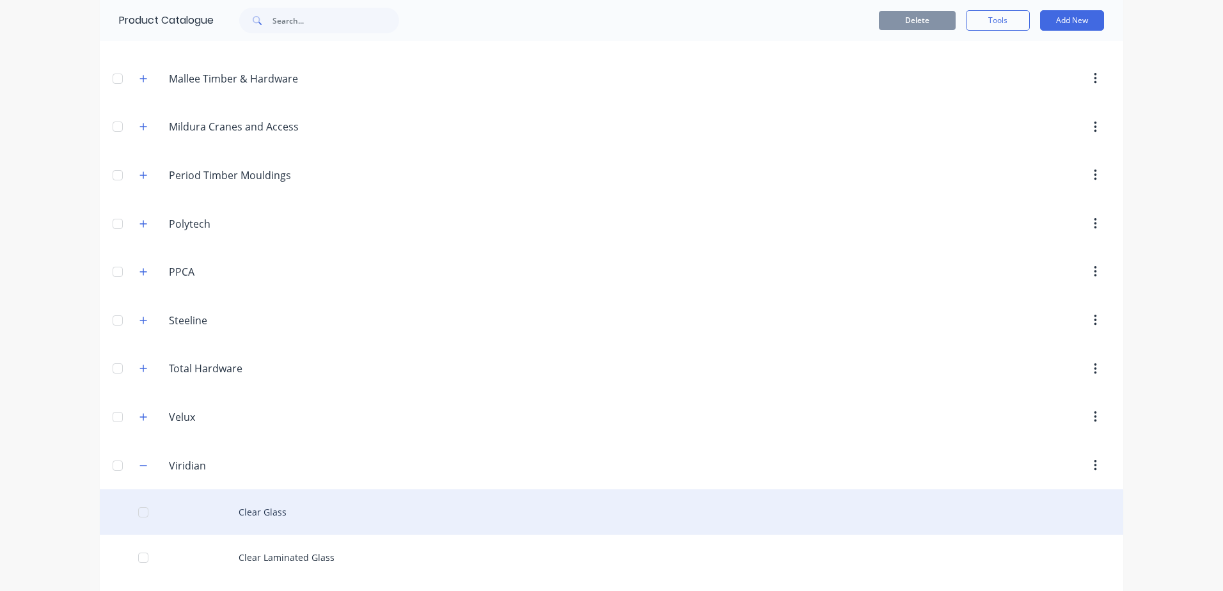
scroll to position [384, 0]
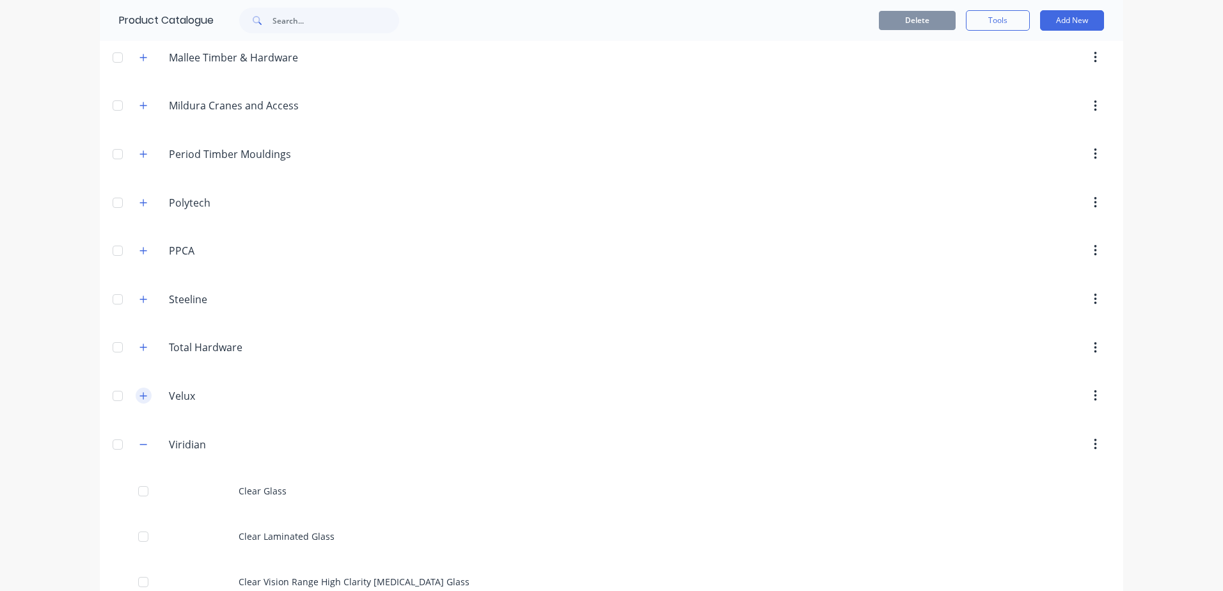
click at [141, 390] on button "button" at bounding box center [144, 396] width 16 height 16
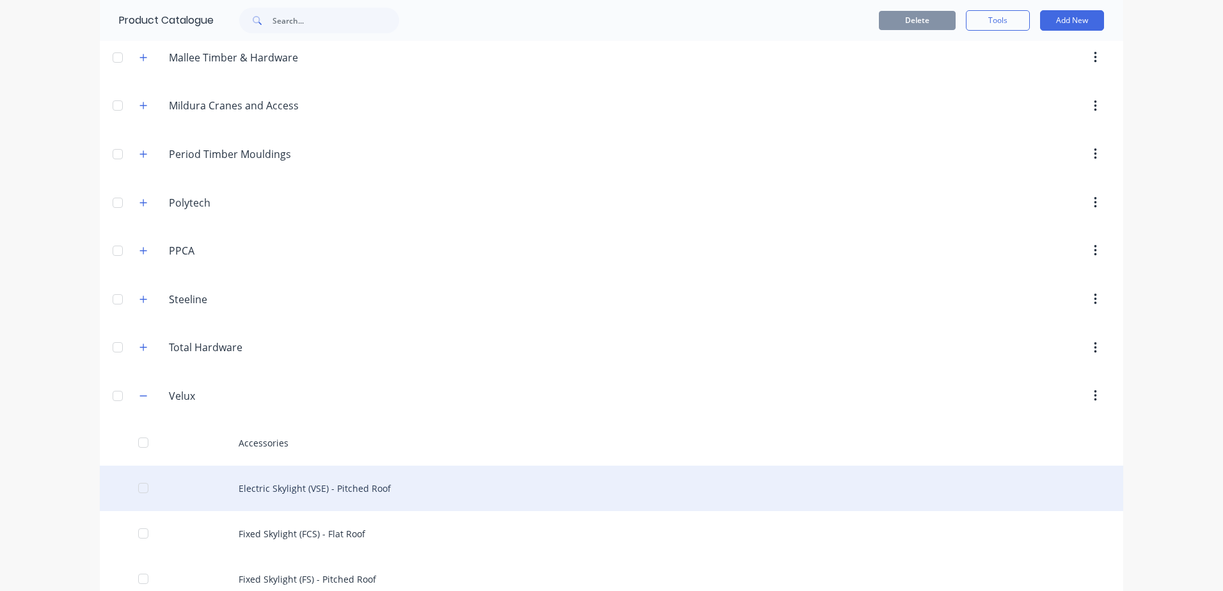
click at [418, 489] on div "Electric Skylight (VSE) - Pitched Roof" at bounding box center [611, 488] width 1023 height 45
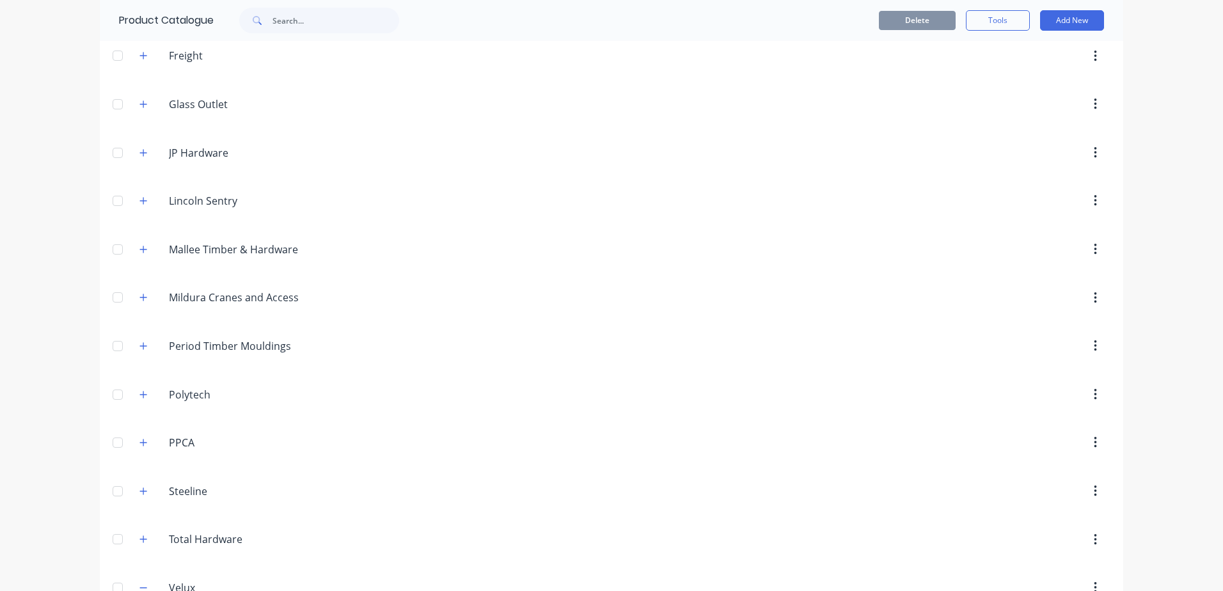
scroll to position [256, 0]
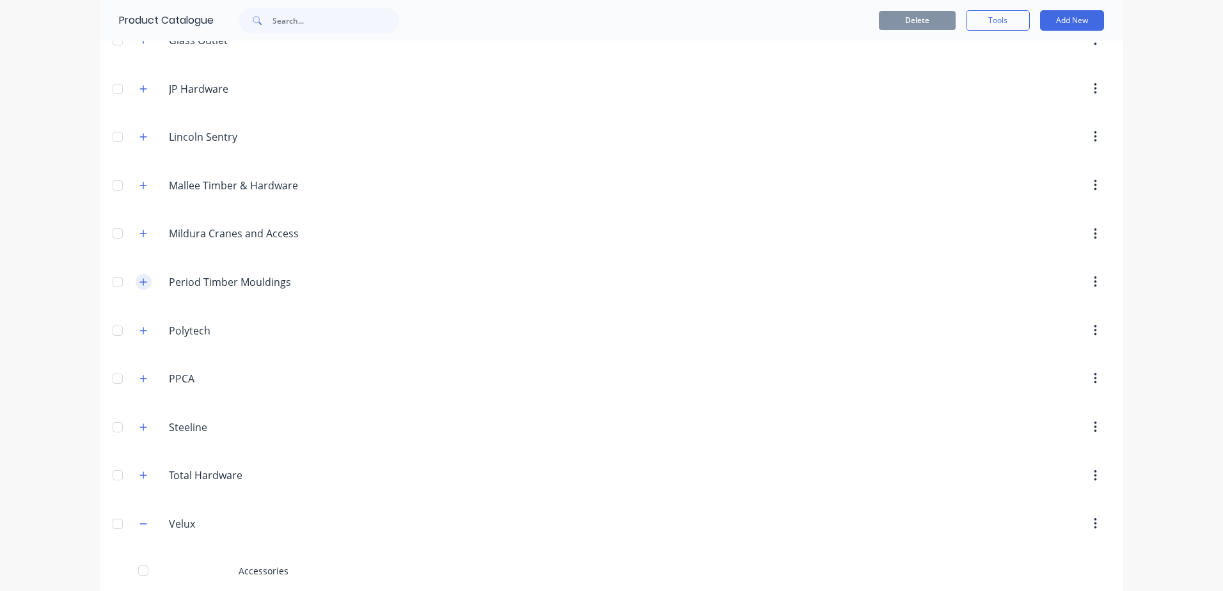
click at [144, 285] on button "button" at bounding box center [144, 282] width 16 height 16
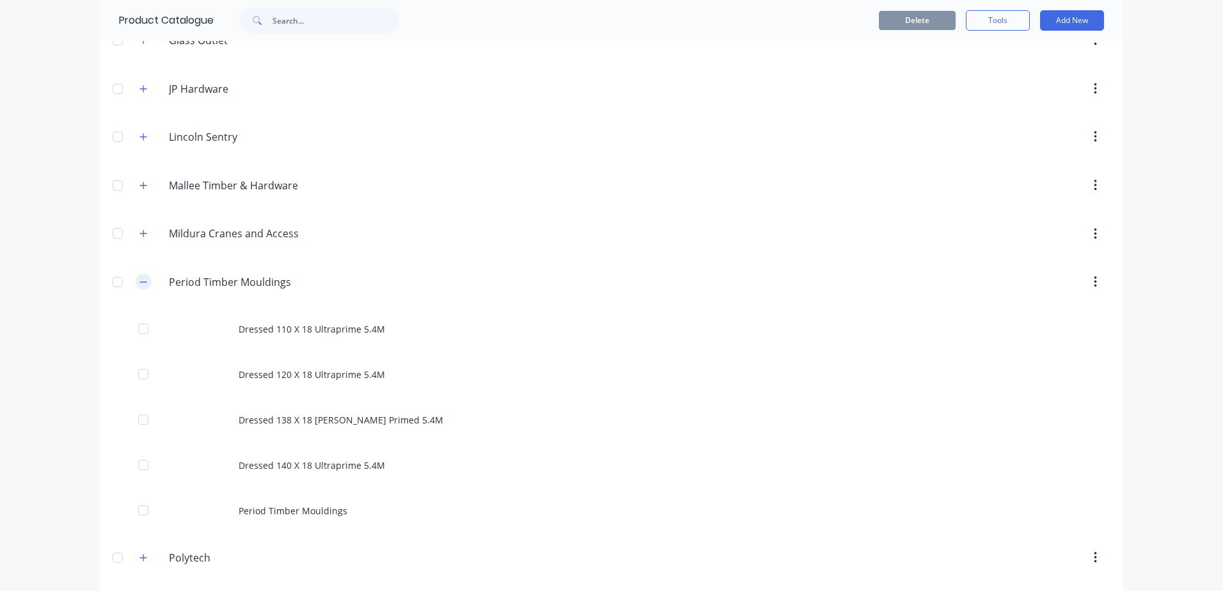
click at [143, 284] on button "button" at bounding box center [144, 282] width 16 height 16
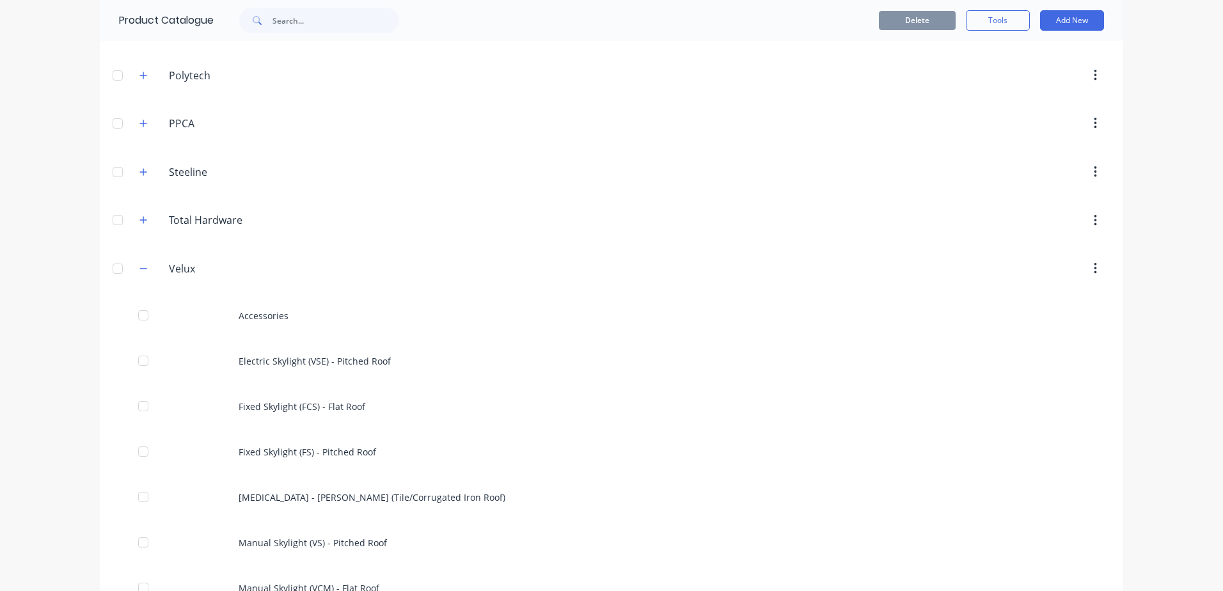
scroll to position [512, 0]
click at [137, 274] on button "button" at bounding box center [144, 268] width 16 height 16
click at [144, 317] on button "button" at bounding box center [144, 316] width 16 height 16
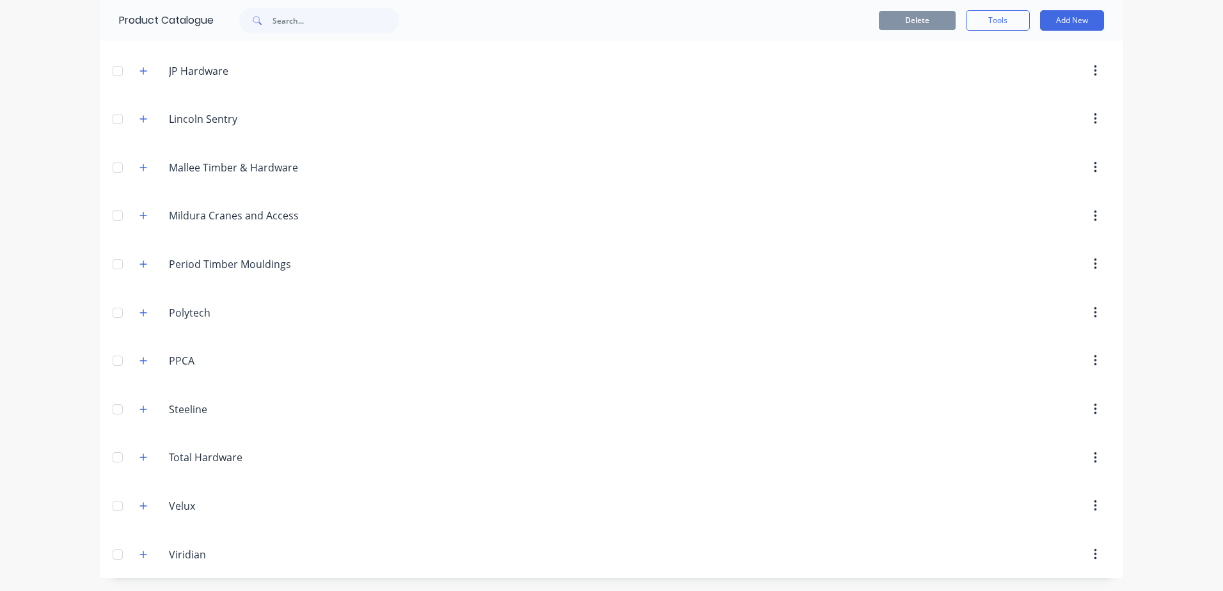
scroll to position [0, 0]
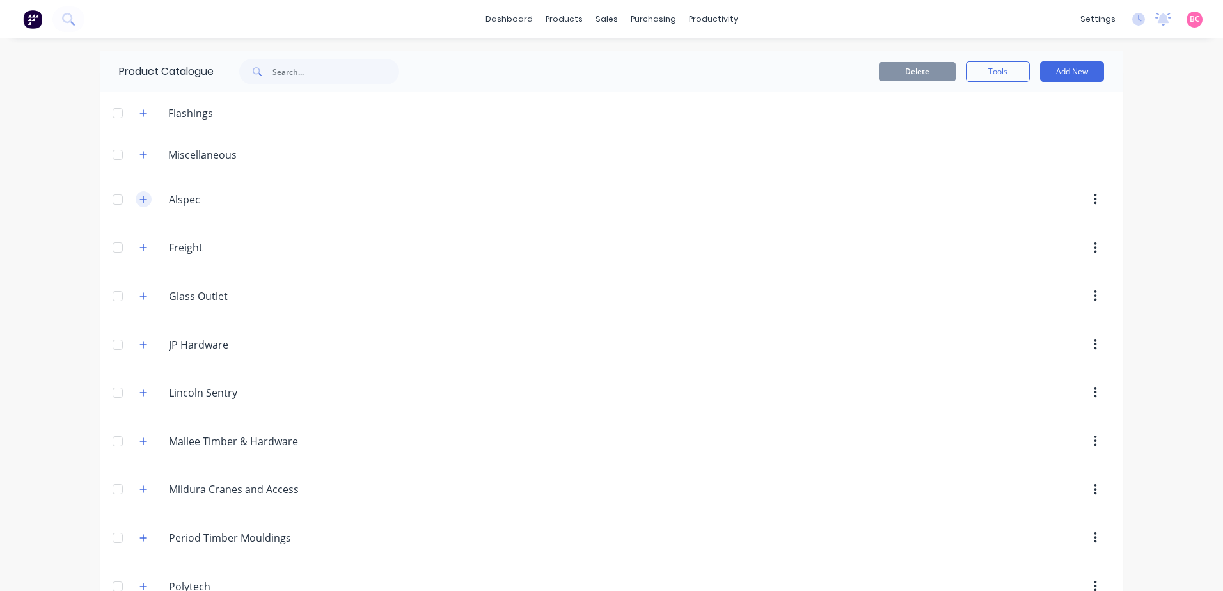
click at [139, 201] on icon "button" at bounding box center [143, 199] width 8 height 9
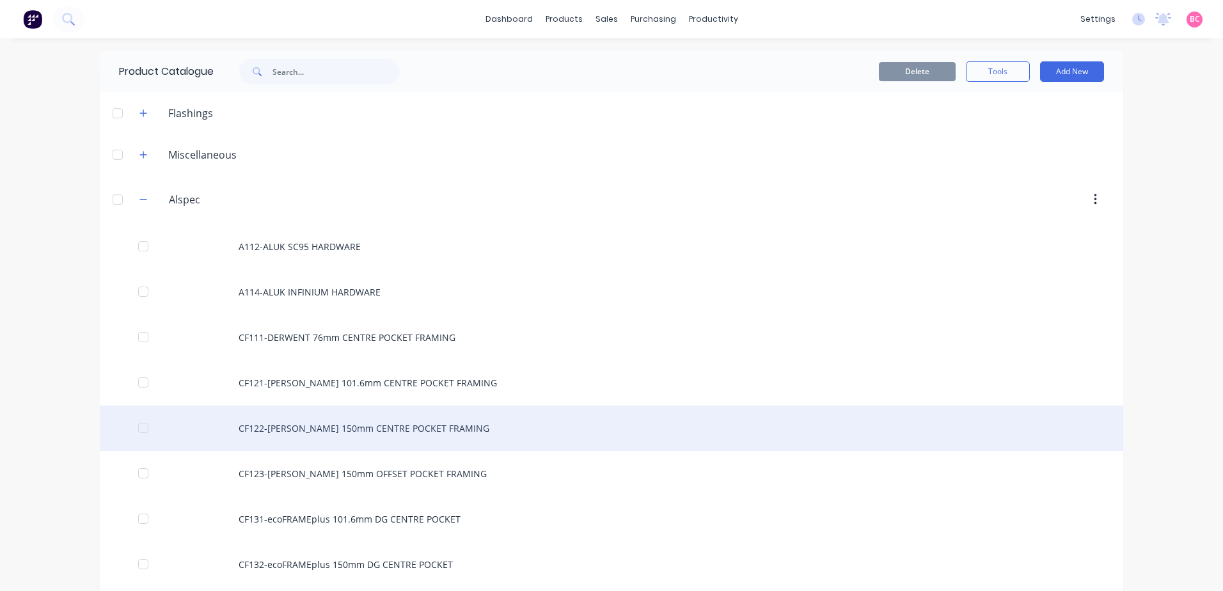
click at [452, 420] on div "CF122-McARTHUR 150mm CENTRE POCKET FRAMING" at bounding box center [611, 428] width 1023 height 45
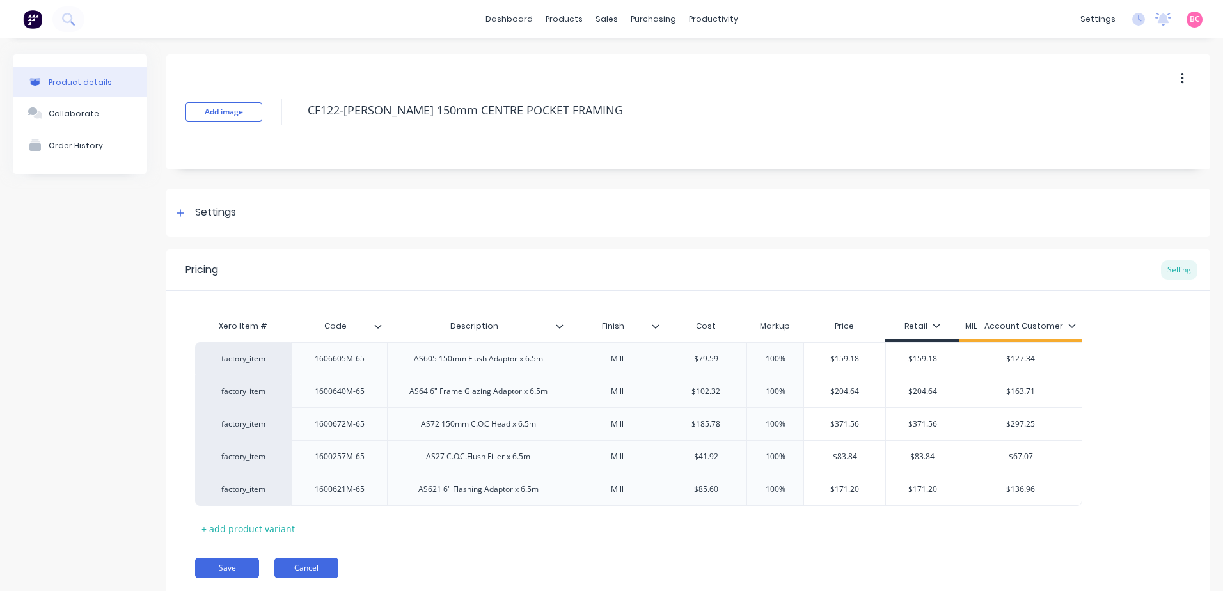
click at [309, 570] on button "Cancel" at bounding box center [306, 568] width 64 height 20
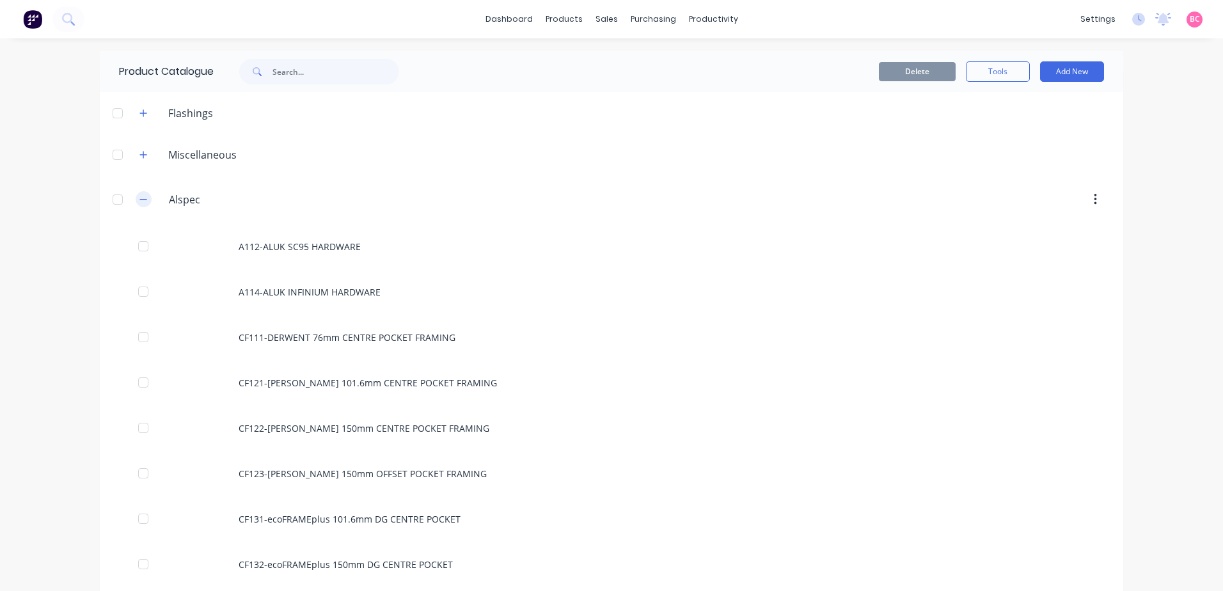
click at [143, 197] on icon "button" at bounding box center [143, 199] width 8 height 9
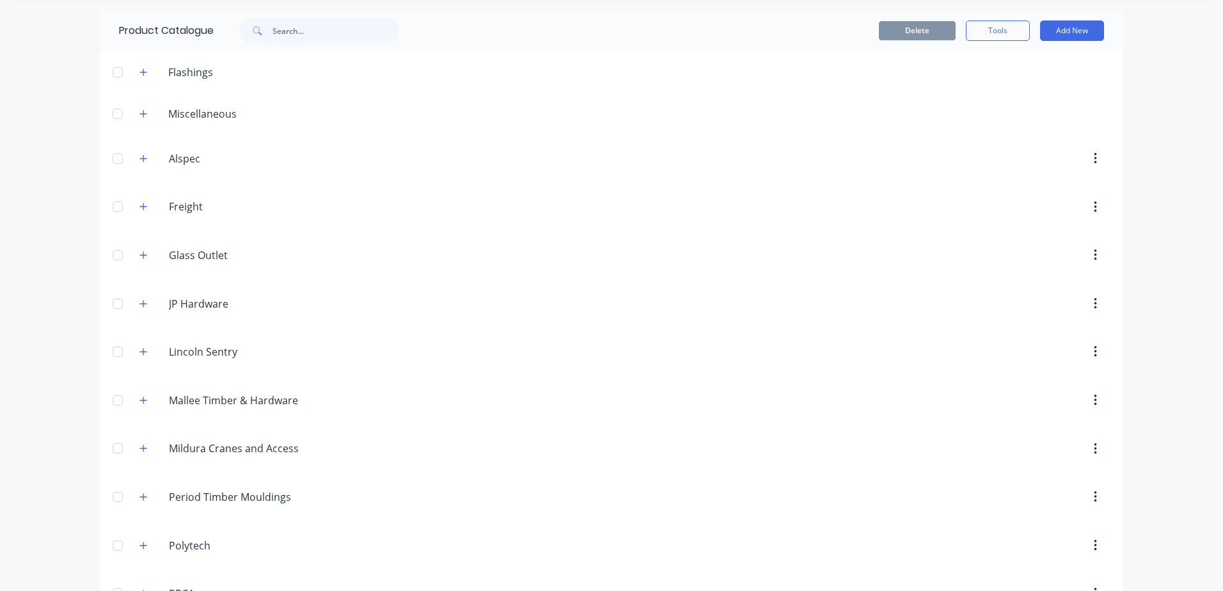
scroll to position [64, 0]
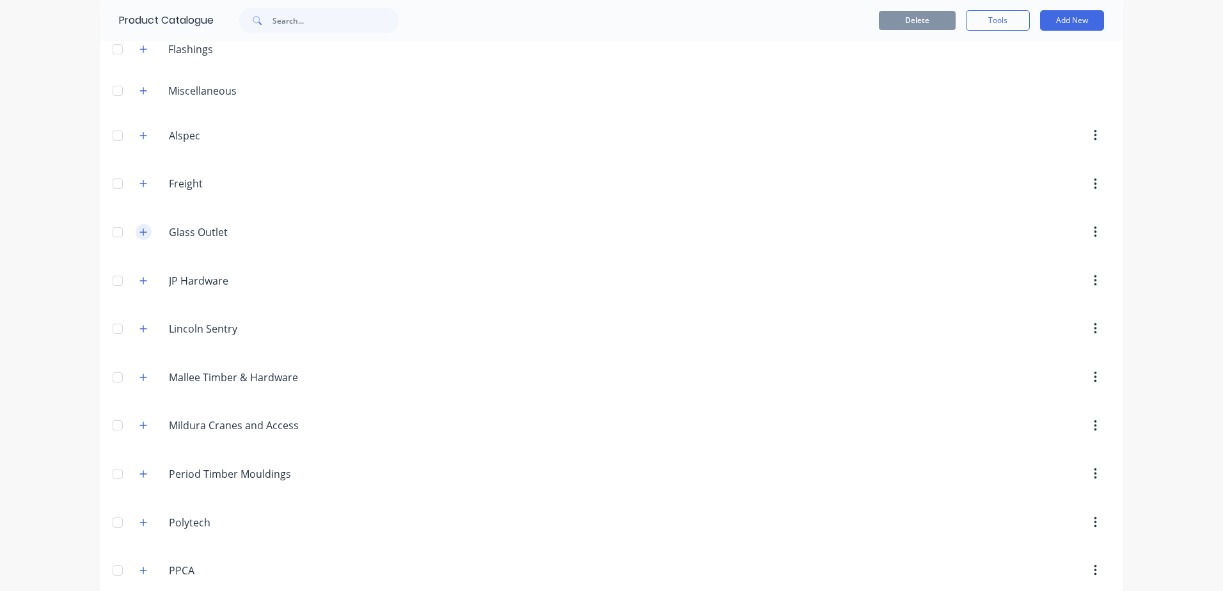
click at [145, 232] on button "button" at bounding box center [144, 232] width 16 height 16
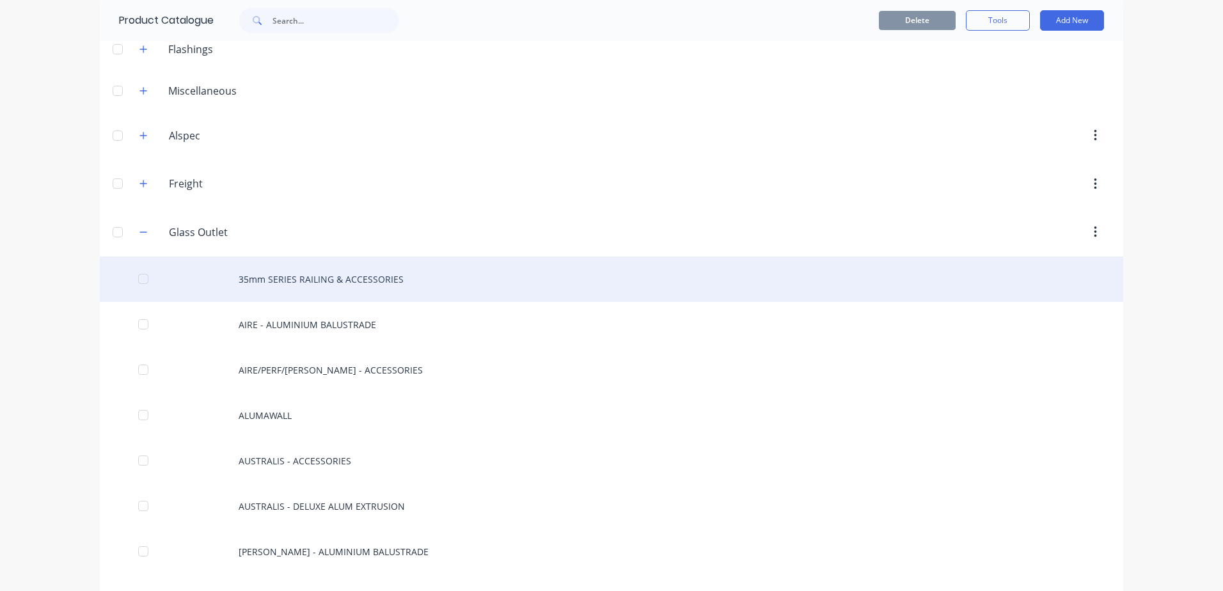
click at [333, 290] on div "35mm SERIES RAILING & ACCESSORIES" at bounding box center [611, 278] width 1023 height 45
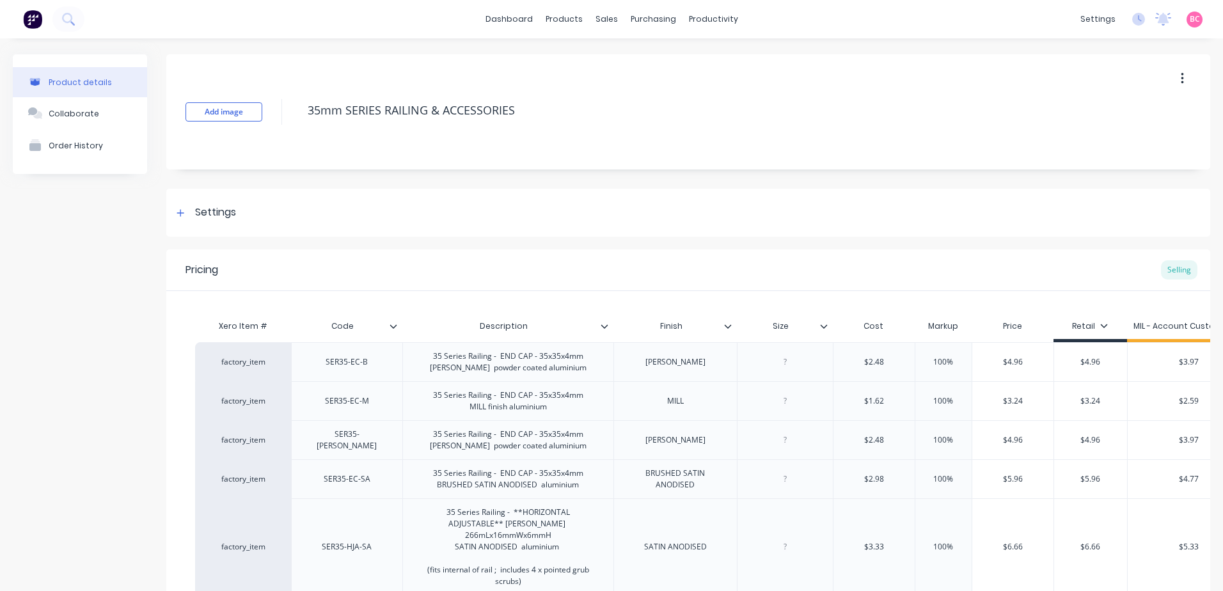
type textarea "x"
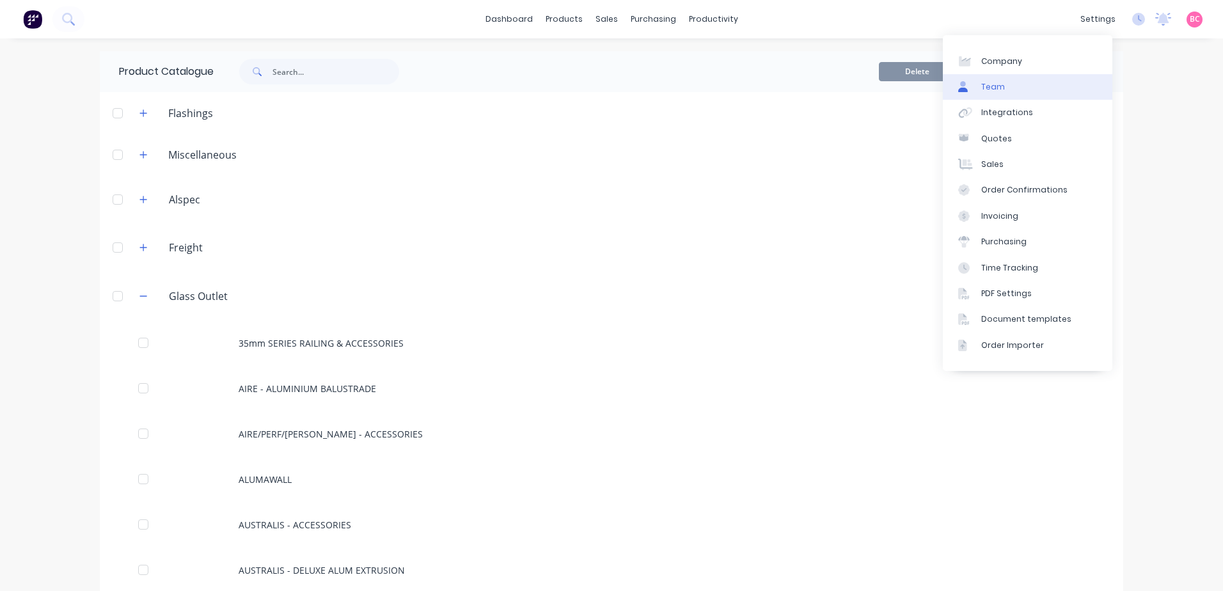
click at [1013, 76] on link "Team" at bounding box center [1027, 87] width 169 height 26
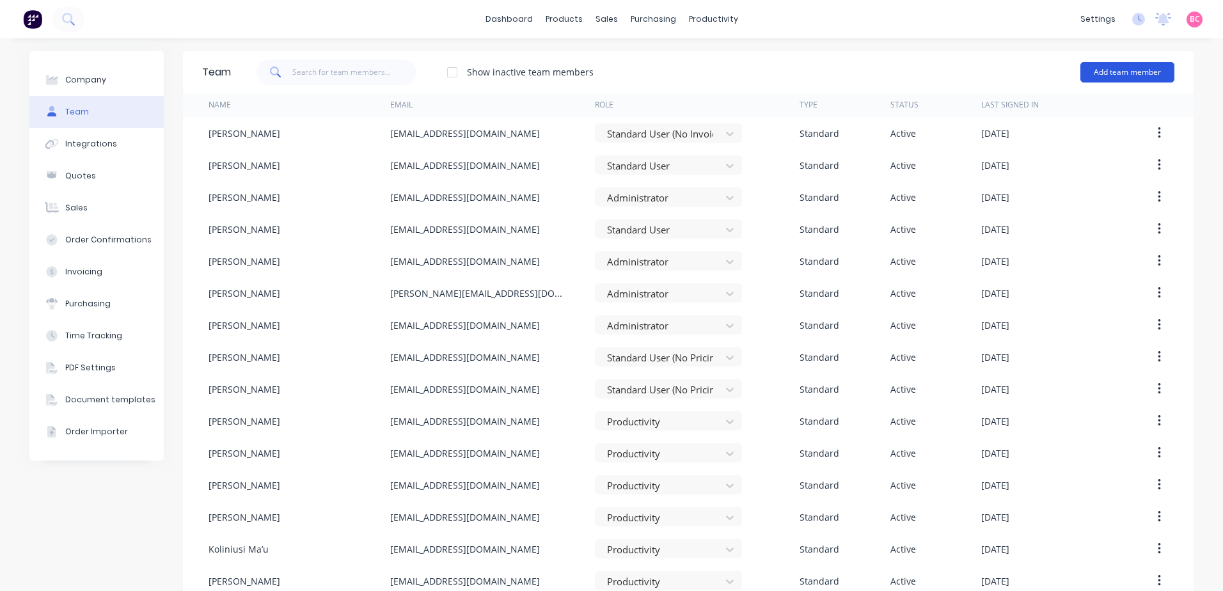
click at [1126, 65] on button "Add team member" at bounding box center [1127, 72] width 94 height 20
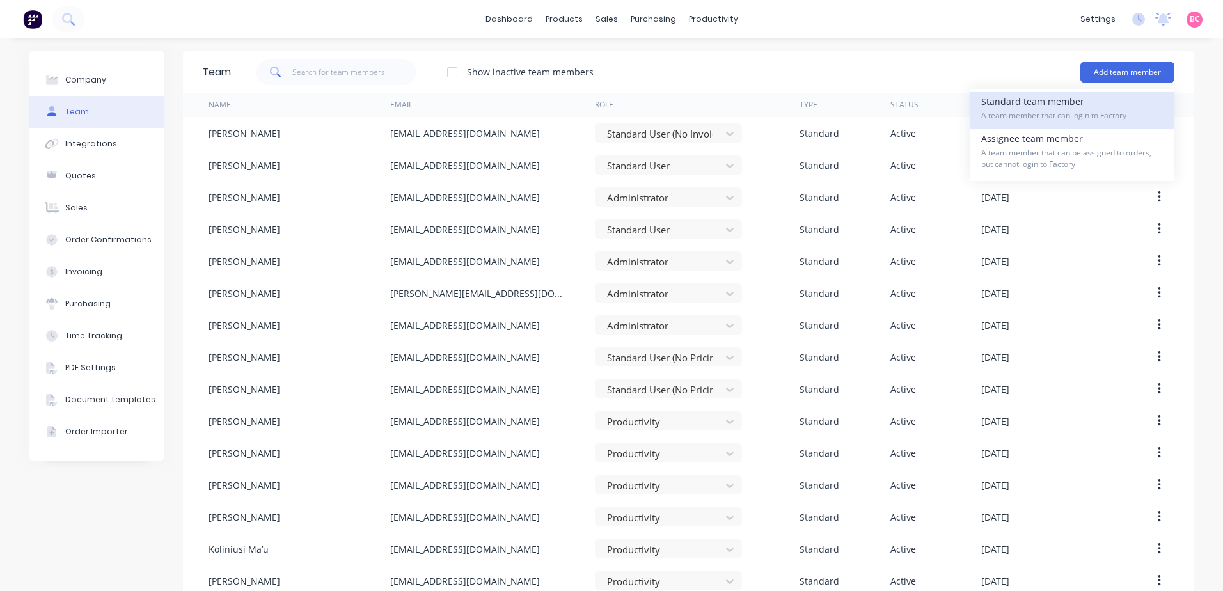
click at [1034, 113] on span "A team member that can login to Factory" at bounding box center [1072, 116] width 182 height 12
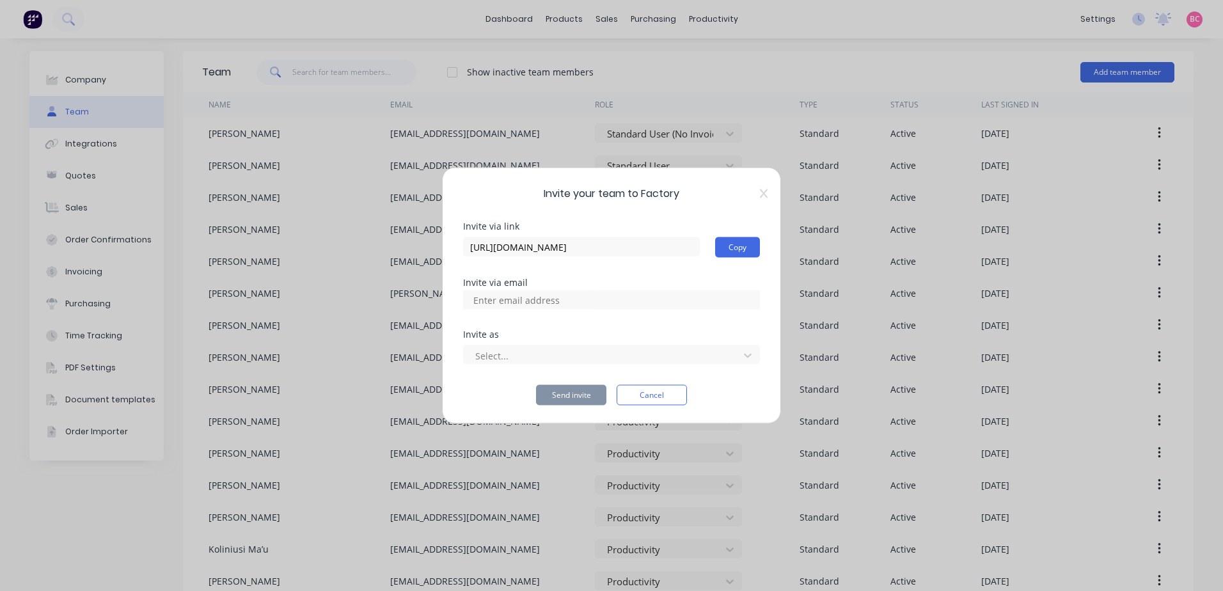
click at [522, 299] on input at bounding box center [530, 299] width 128 height 19
type input "[EMAIL_ADDRESS][DOMAIN_NAME]"
click at [491, 348] on div at bounding box center [603, 355] width 258 height 16
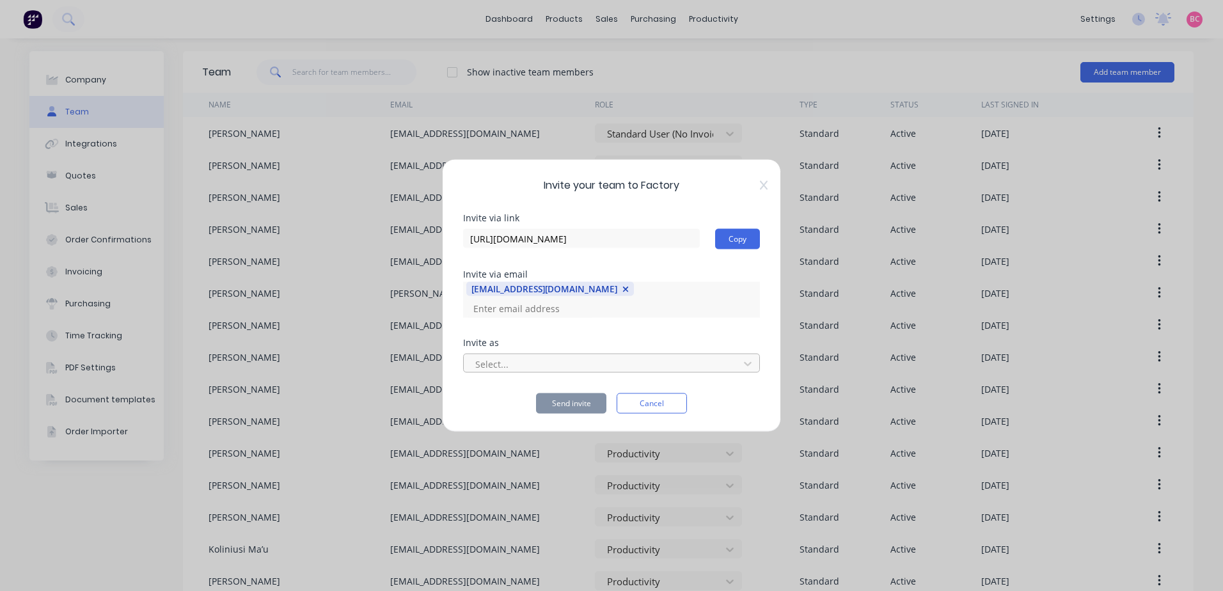
click at [535, 360] on div at bounding box center [603, 364] width 258 height 16
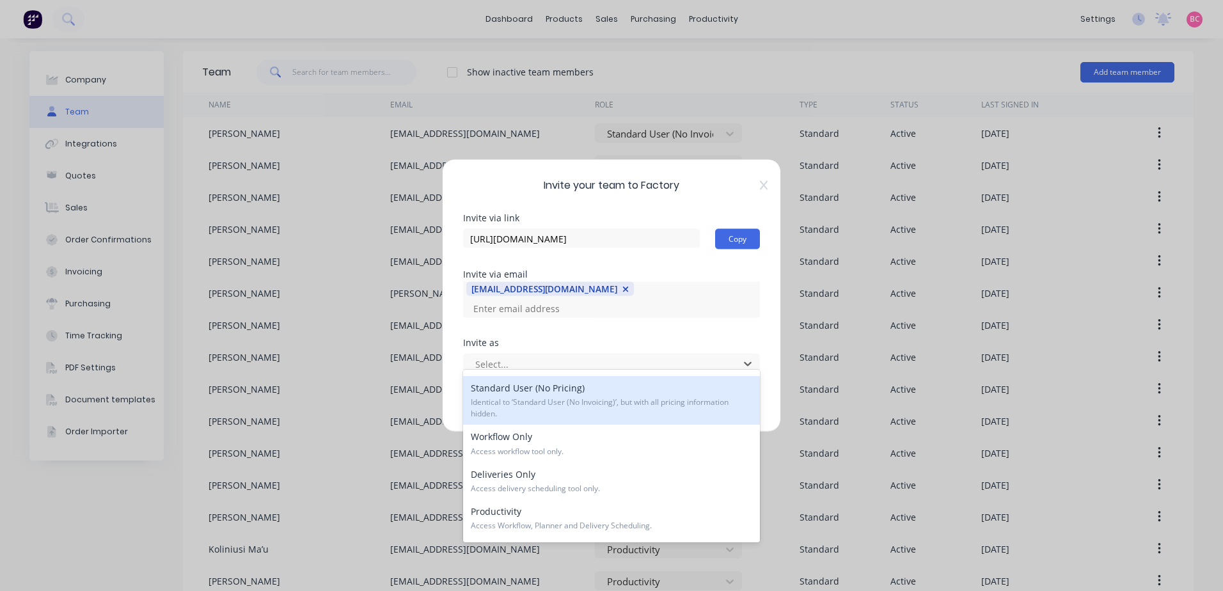
scroll to position [190, 0]
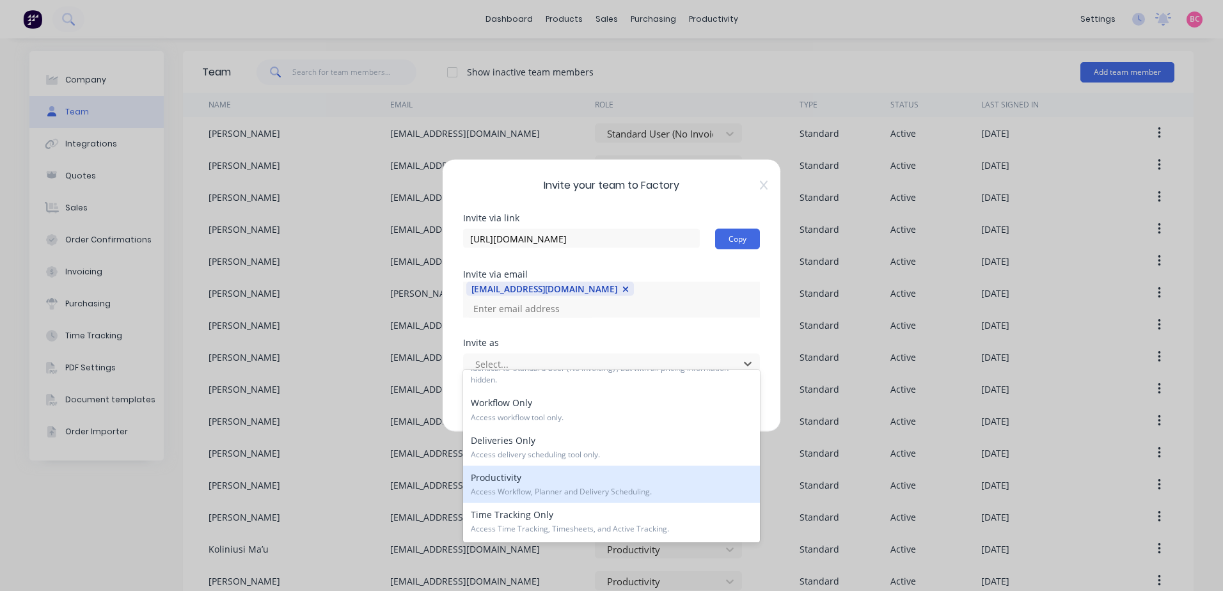
click at [510, 481] on div "Productivity Access Workflow, Planner and Delivery Scheduling." at bounding box center [611, 484] width 297 height 37
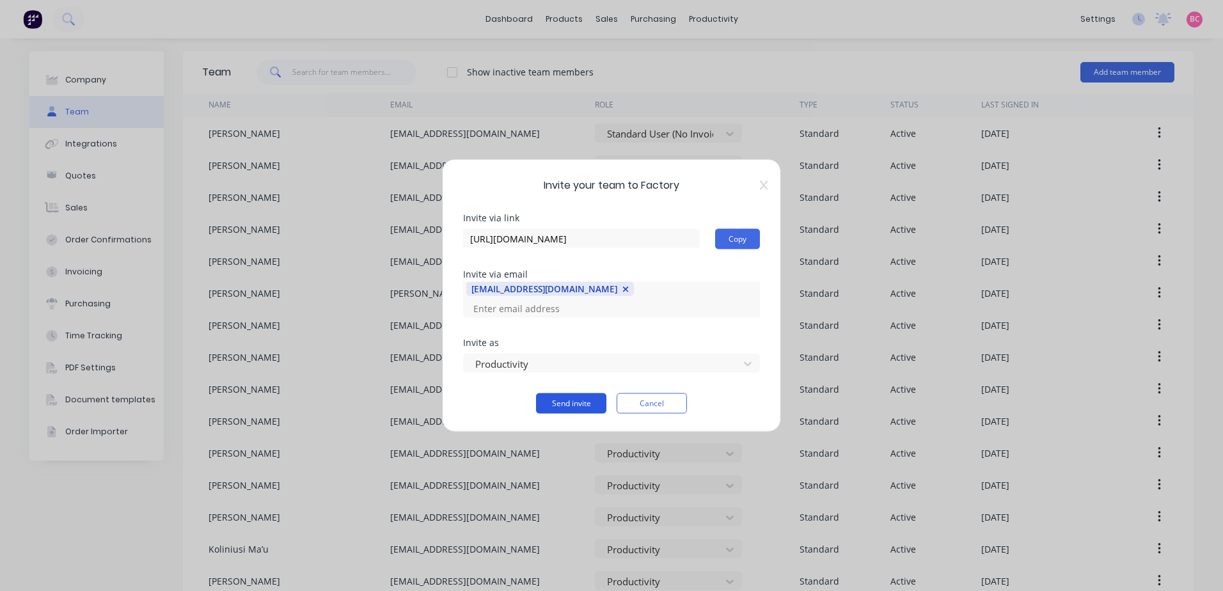
click at [565, 393] on button "Send invite" at bounding box center [571, 403] width 70 height 20
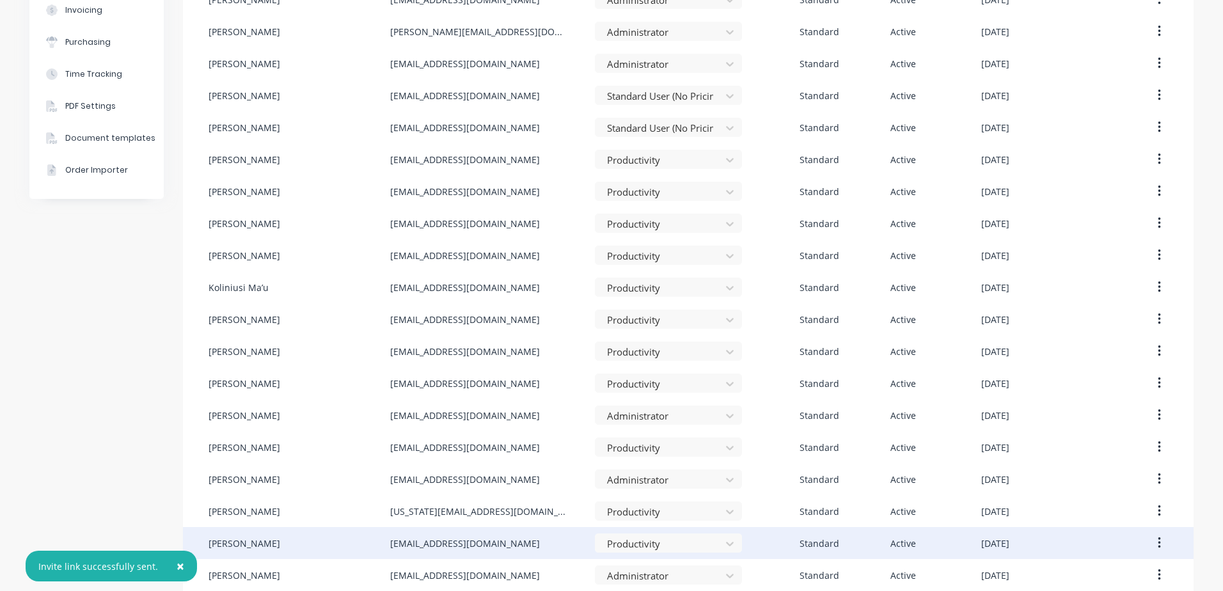
scroll to position [0, 0]
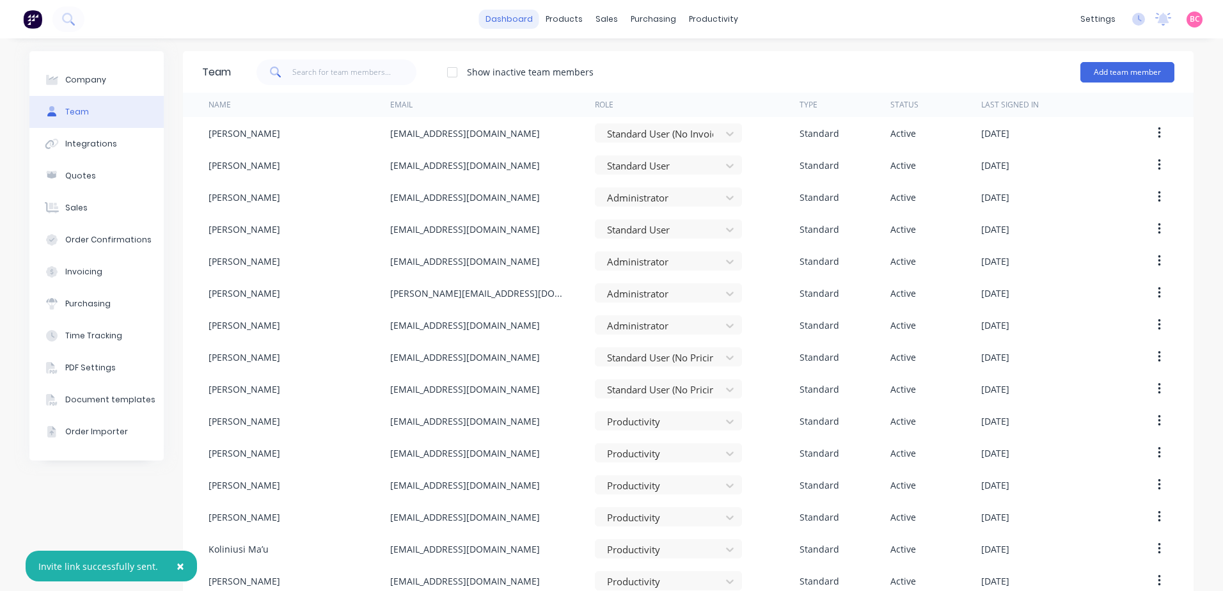
click at [506, 26] on link "dashboard" at bounding box center [509, 19] width 60 height 19
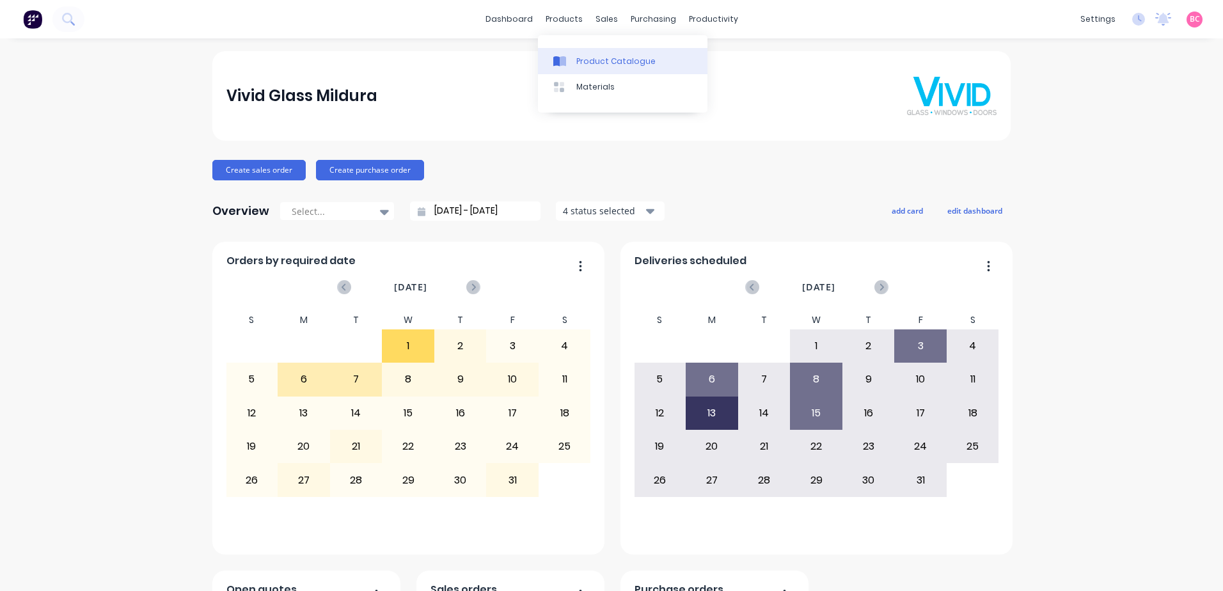
click at [589, 61] on div "Product Catalogue" at bounding box center [615, 62] width 79 height 12
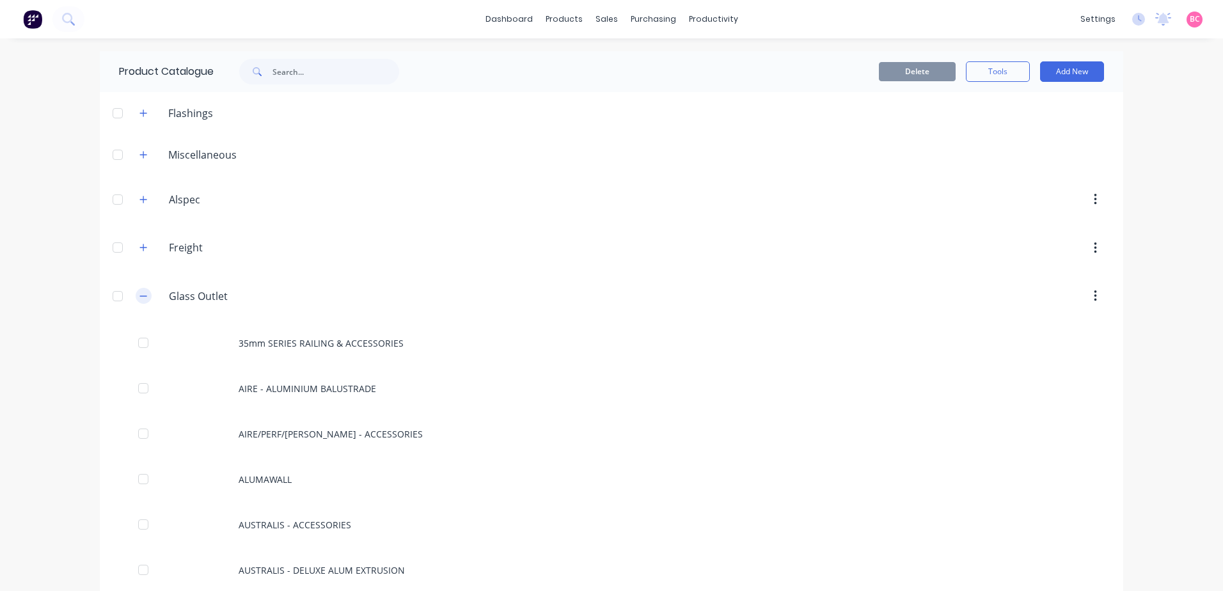
click at [139, 297] on icon "button" at bounding box center [143, 296] width 8 height 9
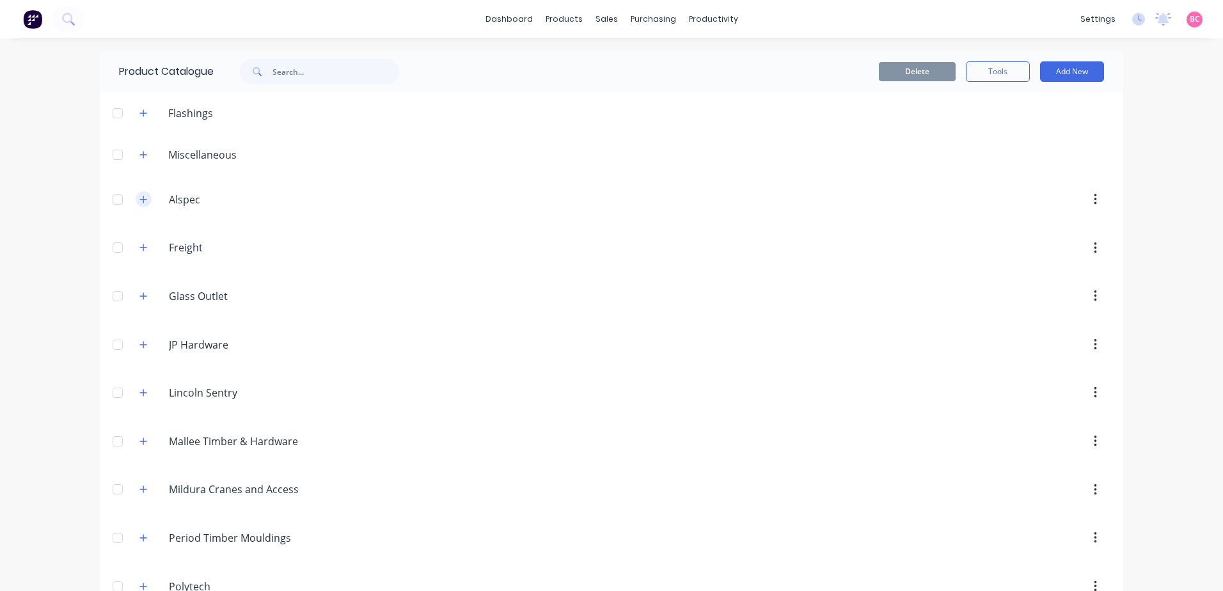
click at [141, 203] on icon "button" at bounding box center [143, 199] width 8 height 9
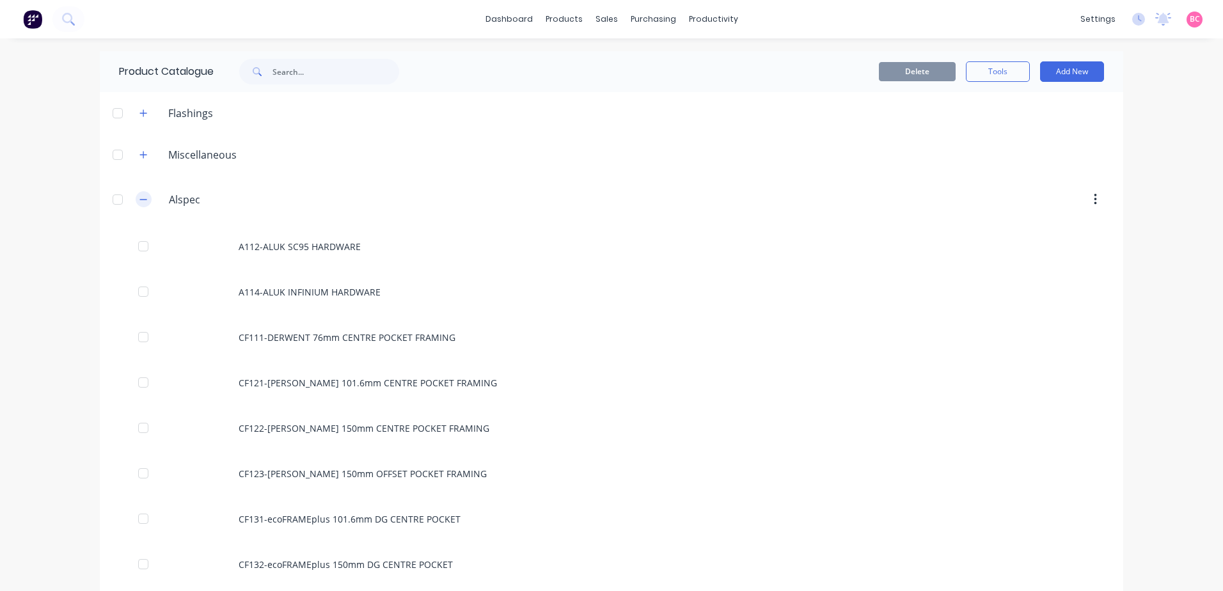
click at [136, 198] on button "button" at bounding box center [144, 199] width 16 height 16
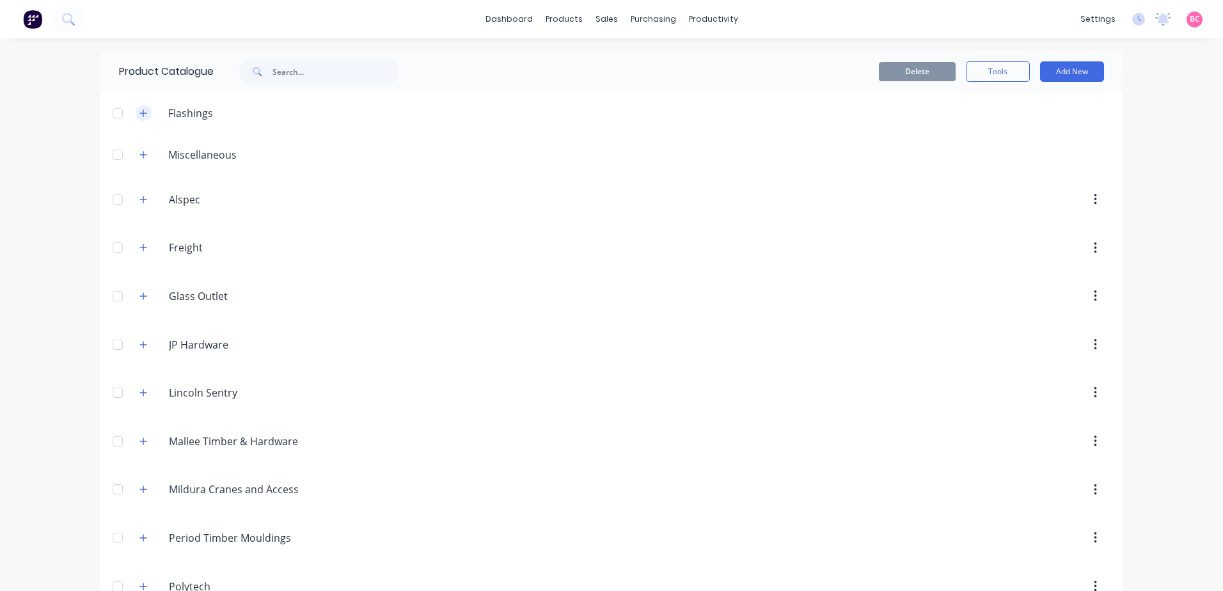
click at [139, 111] on icon "button" at bounding box center [143, 113] width 8 height 9
click at [980, 65] on button "Tools" at bounding box center [998, 71] width 64 height 20
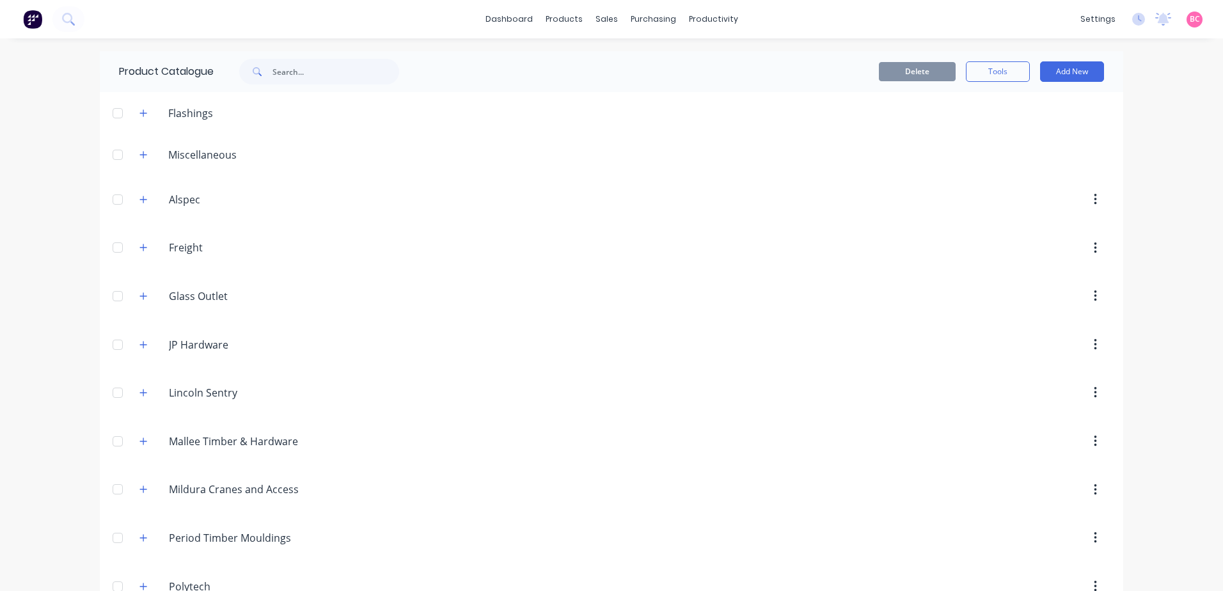
click at [34, 179] on div "dashboard products sales purchasing productivity dashboard products Product Cat…" at bounding box center [611, 295] width 1223 height 591
click at [988, 73] on button "Tools" at bounding box center [998, 71] width 64 height 20
click at [932, 18] on div "dashboard products sales purchasing productivity dashboard products Product Cat…" at bounding box center [611, 19] width 1223 height 38
click at [496, 20] on link "dashboard" at bounding box center [509, 19] width 60 height 19
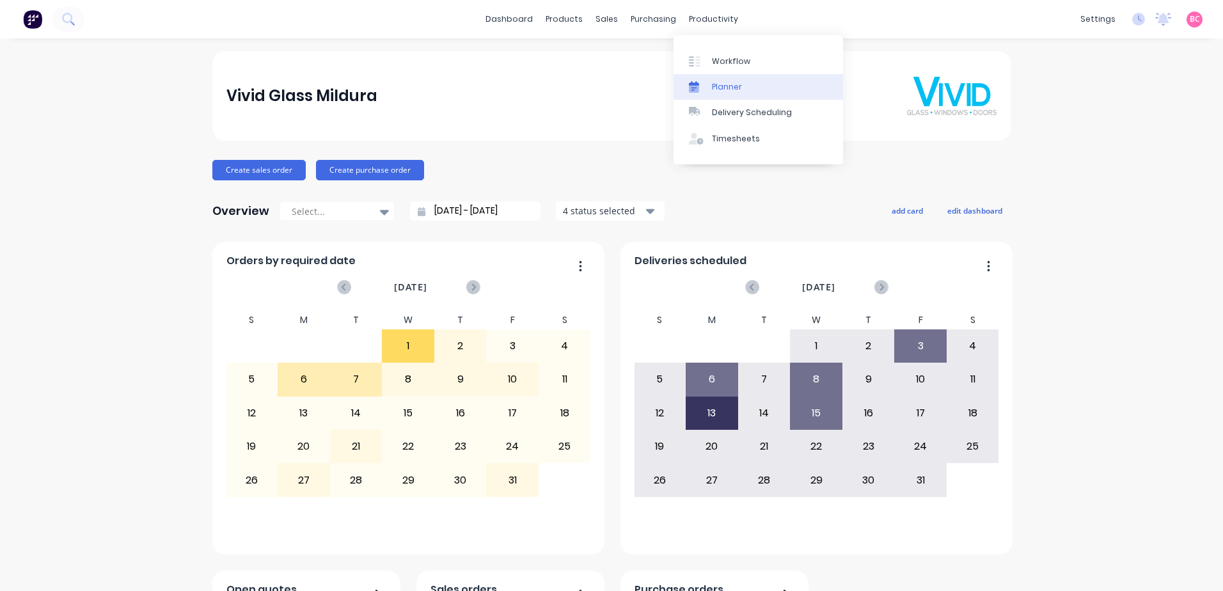
click at [720, 83] on div "Planner" at bounding box center [727, 87] width 30 height 12
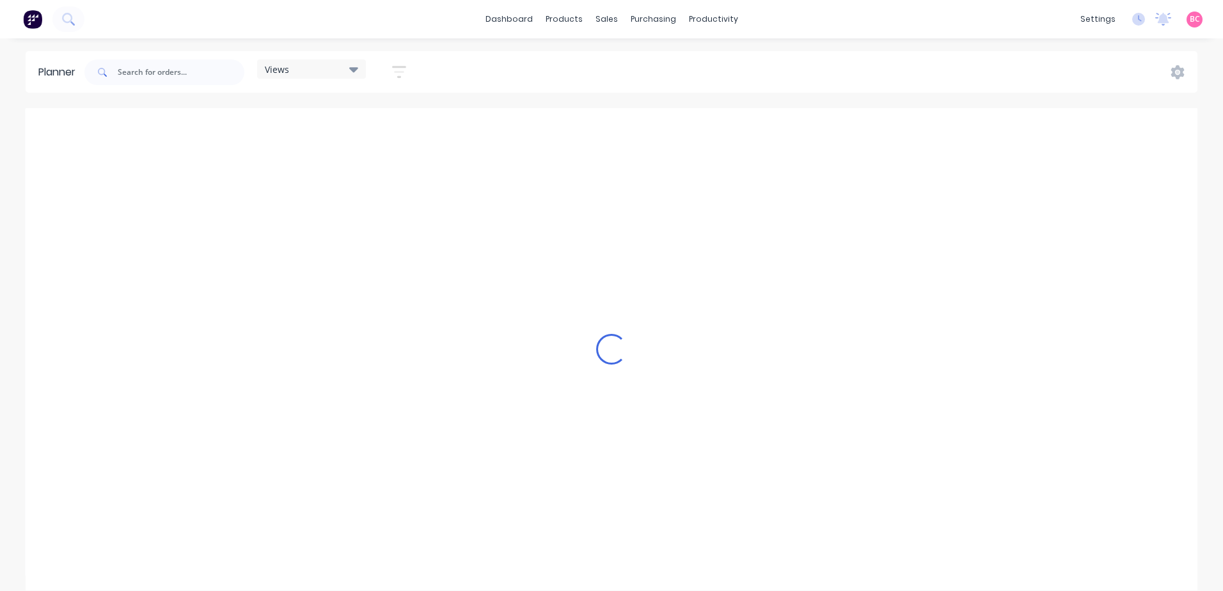
scroll to position [0, 1433]
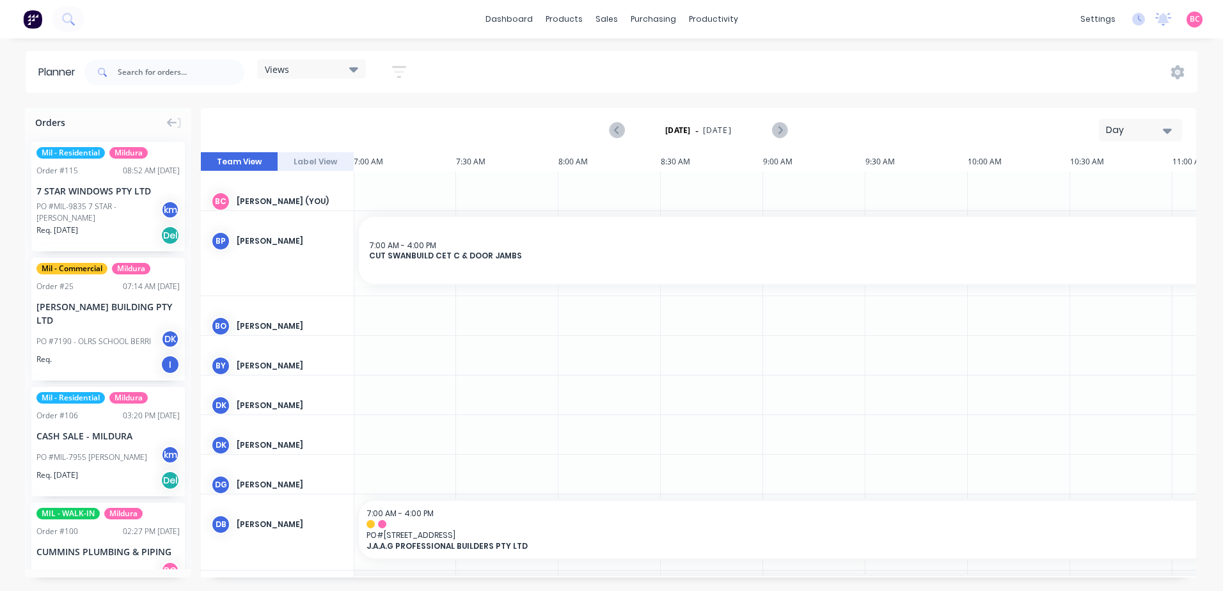
click at [324, 76] on div "Views" at bounding box center [311, 68] width 109 height 19
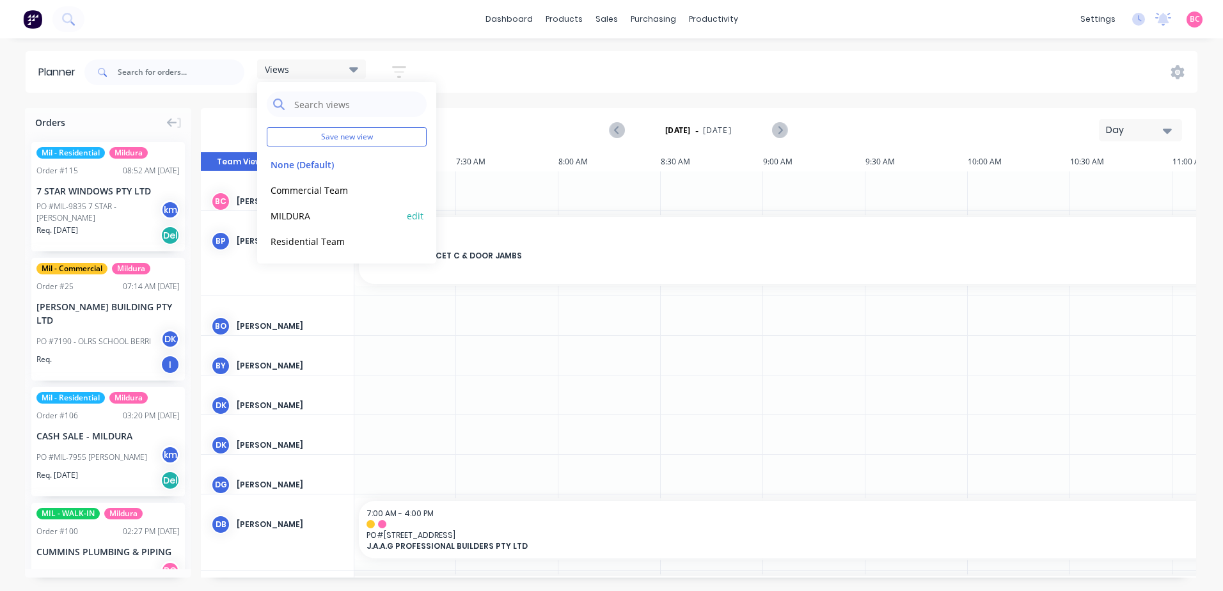
click at [315, 211] on button "MILDURA" at bounding box center [335, 215] width 136 height 15
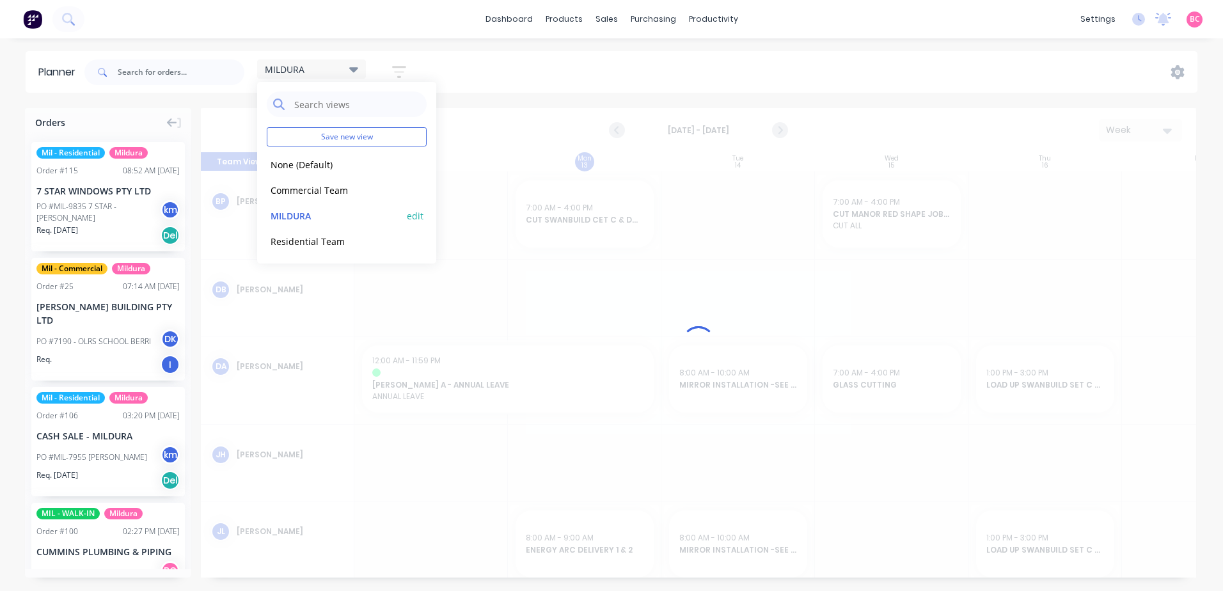
scroll to position [0, 1]
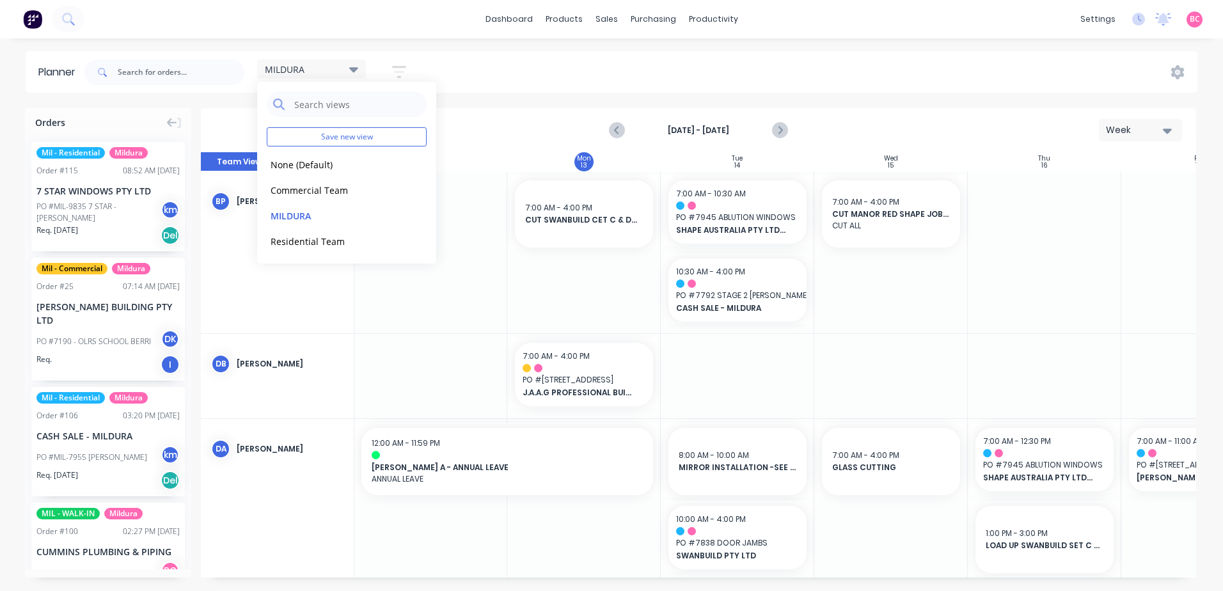
click at [479, 77] on div "MILDURA Save new view None (Default) edit Commercial Team edit MILDURA edit Res…" at bounding box center [639, 72] width 1115 height 38
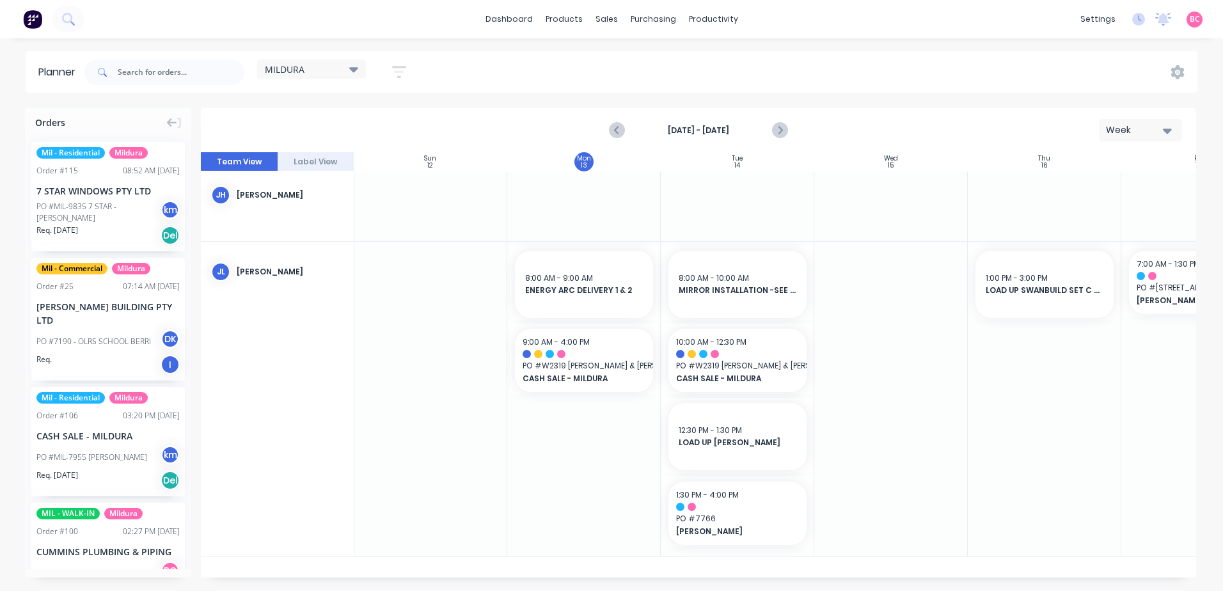
scroll to position [64, 1]
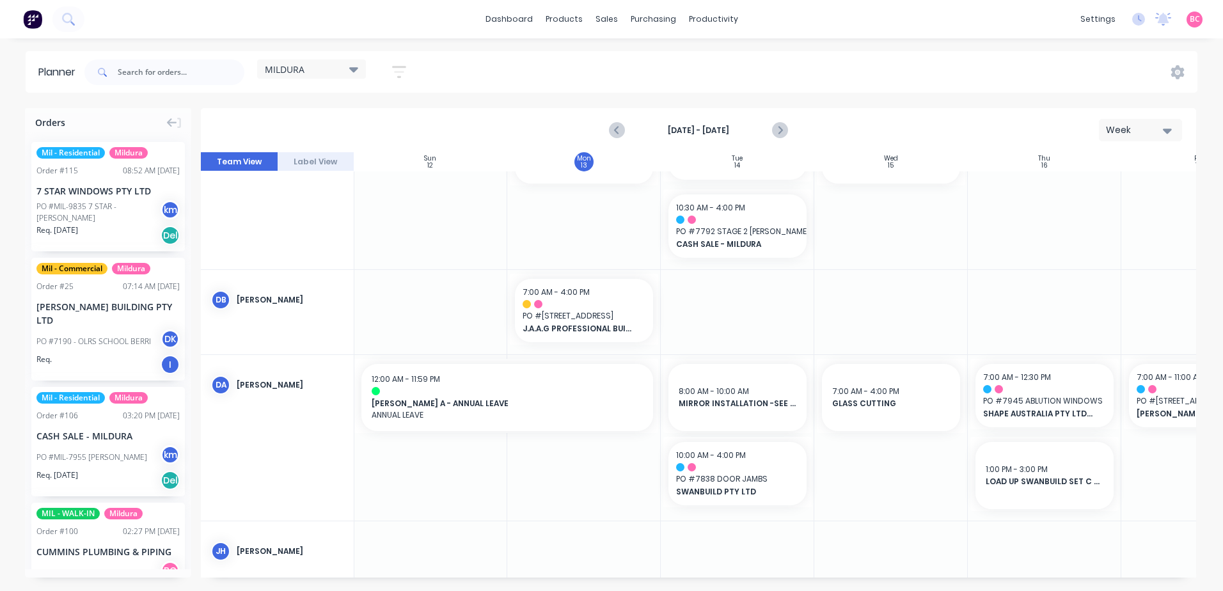
click at [1163, 132] on icon "button" at bounding box center [1167, 130] width 9 height 14
click at [1130, 161] on div "Day" at bounding box center [1117, 165] width 127 height 26
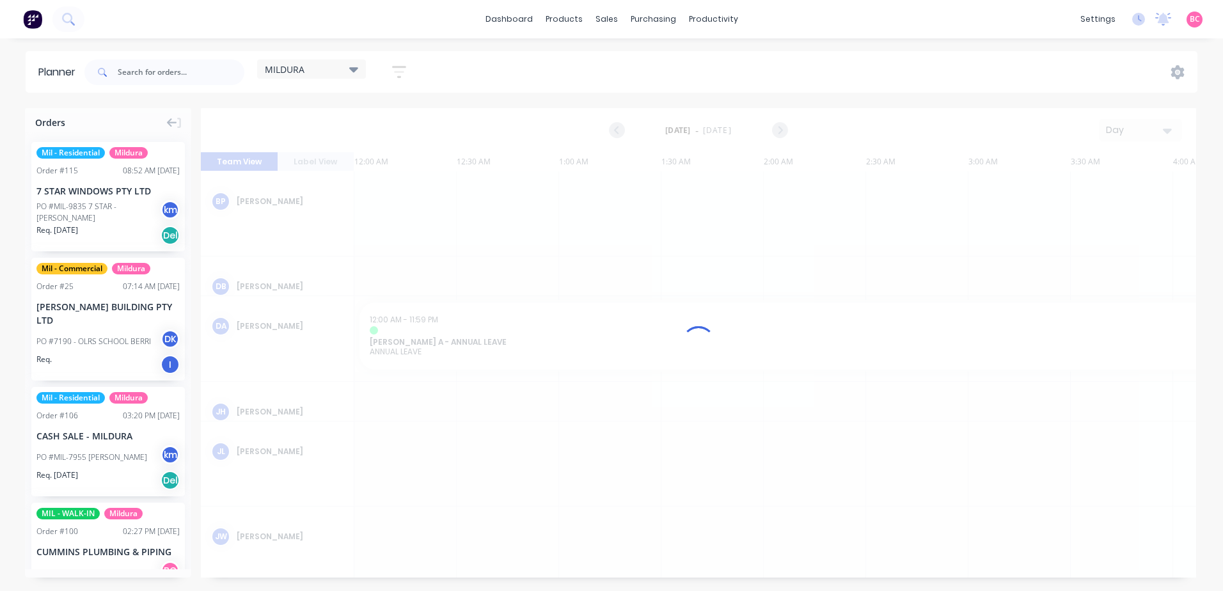
scroll to position [0, 1433]
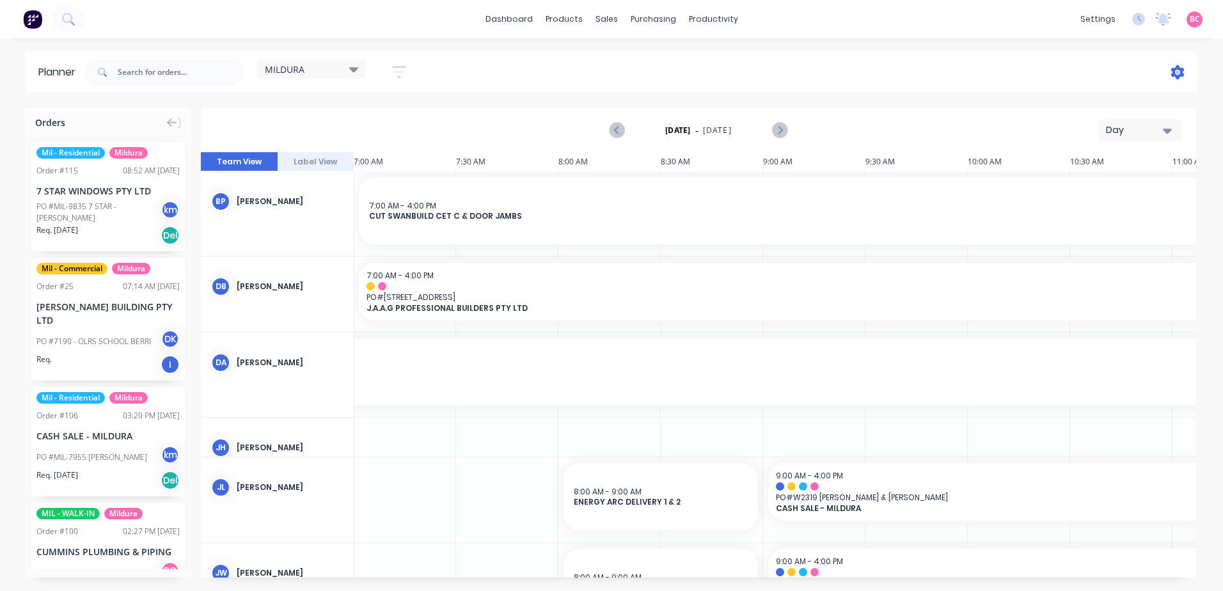
click at [1179, 74] on icon at bounding box center [1177, 72] width 13 height 14
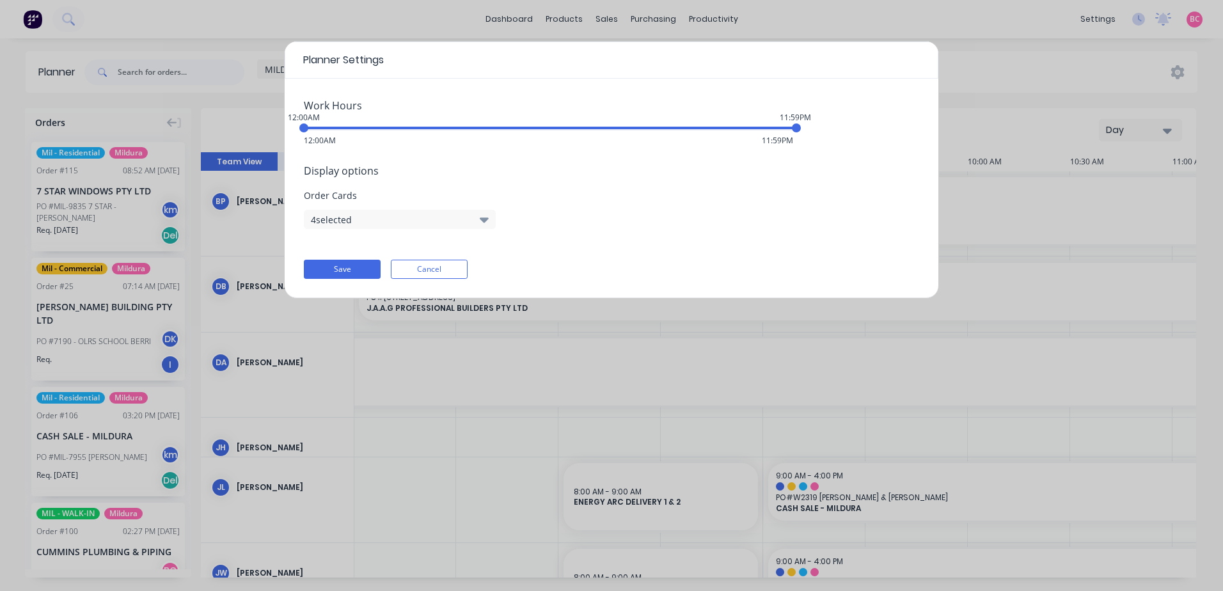
click at [494, 220] on button "4 selected" at bounding box center [400, 219] width 192 height 19
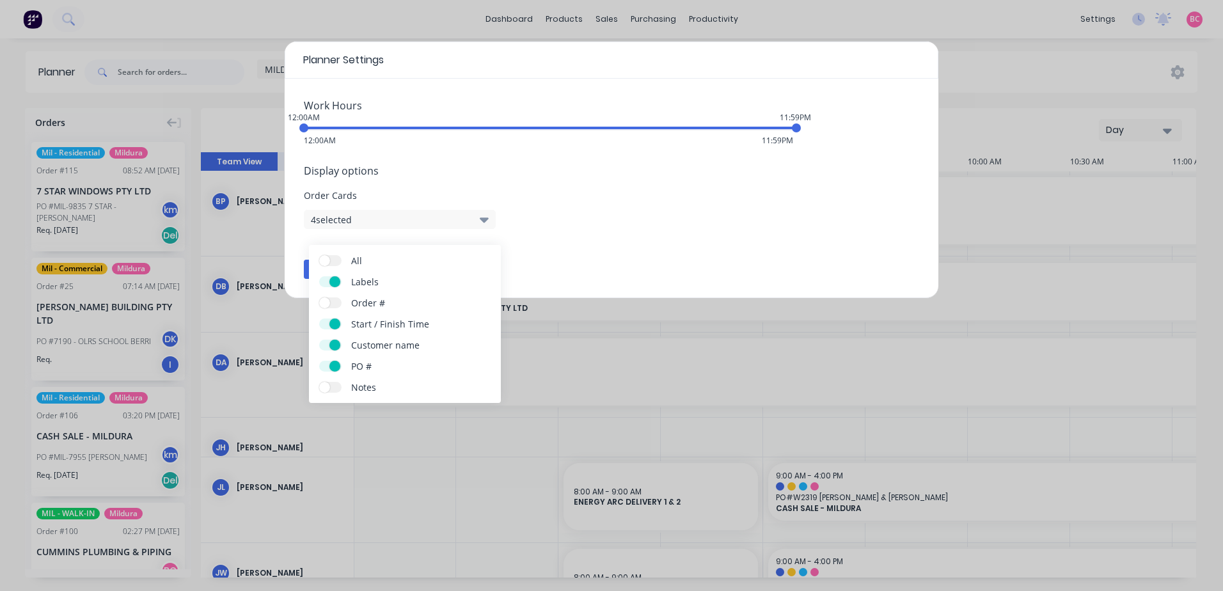
click at [494, 220] on button "4 selected" at bounding box center [400, 219] width 192 height 19
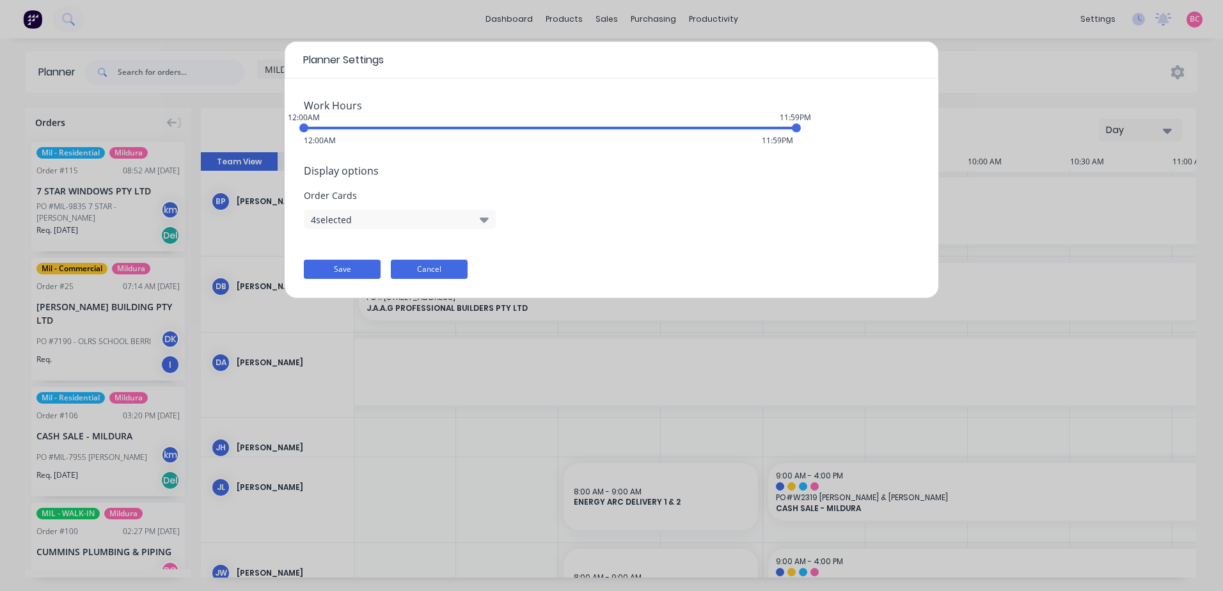
click at [444, 269] on button "Cancel" at bounding box center [429, 269] width 77 height 19
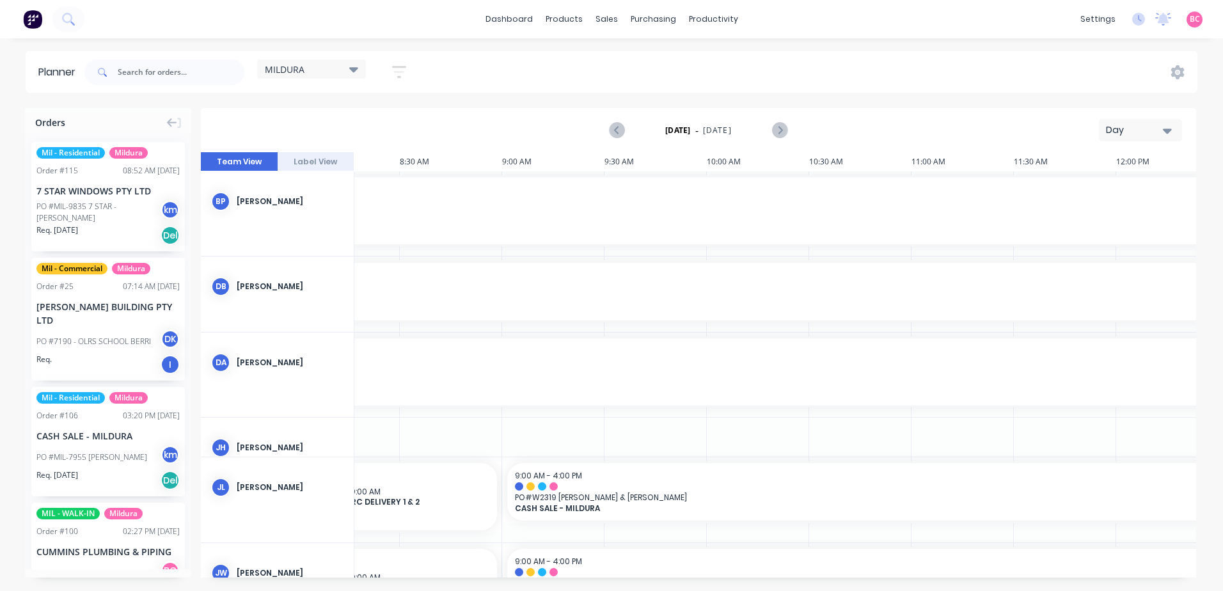
scroll to position [0, 1524]
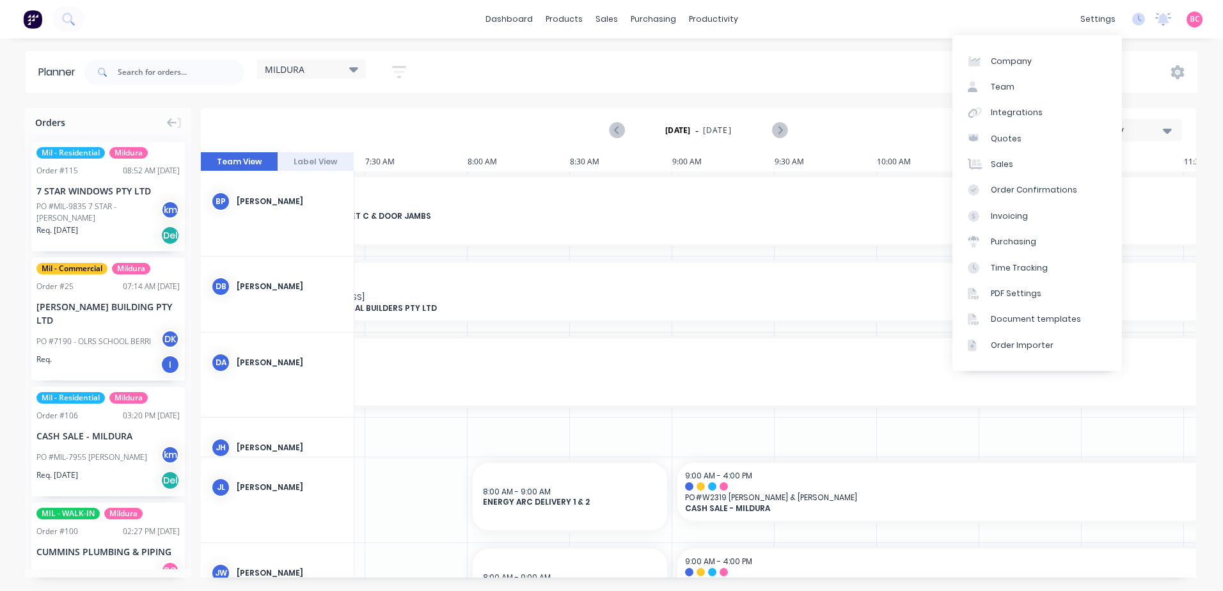
click at [1168, 131] on icon "button" at bounding box center [1167, 131] width 9 height 5
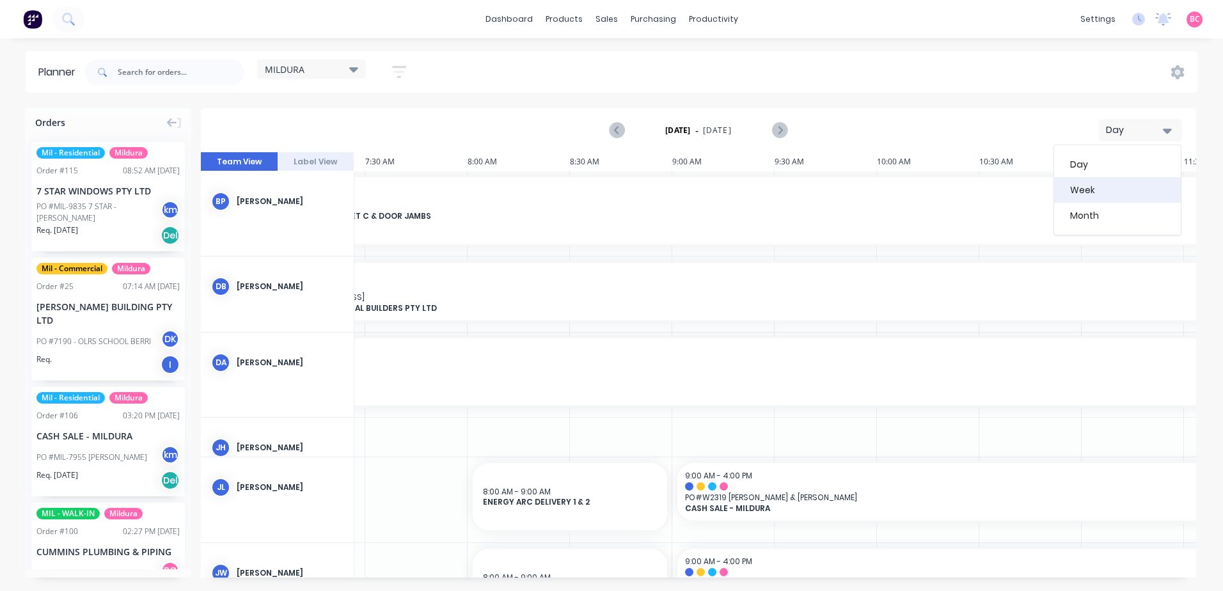
click at [1115, 190] on div "Week" at bounding box center [1117, 190] width 127 height 26
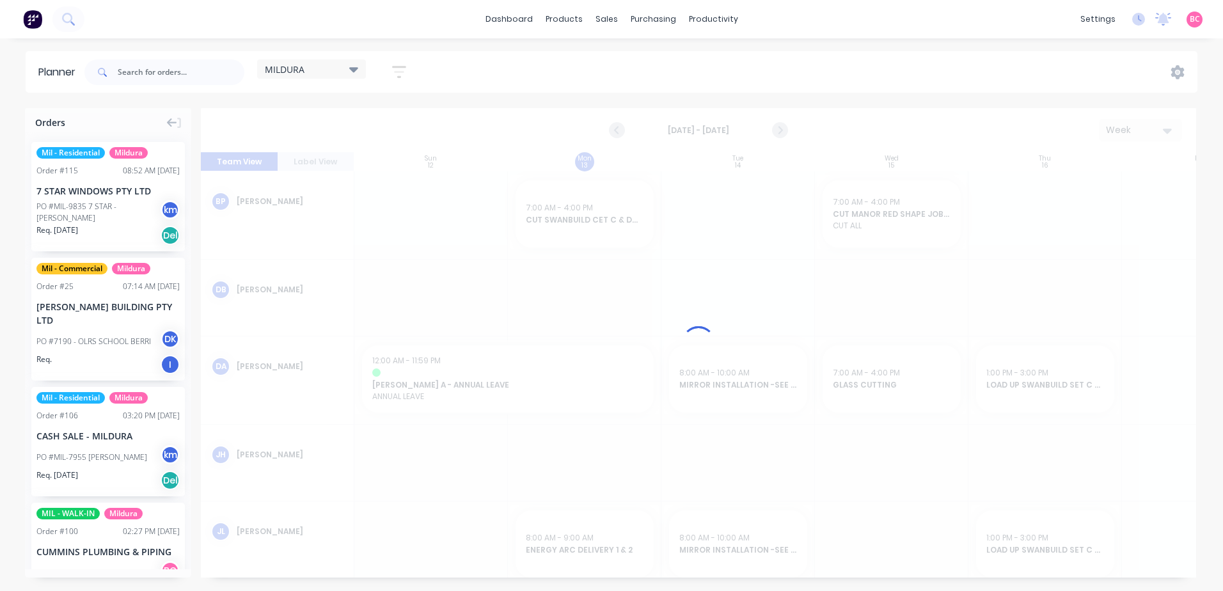
scroll to position [0, 1]
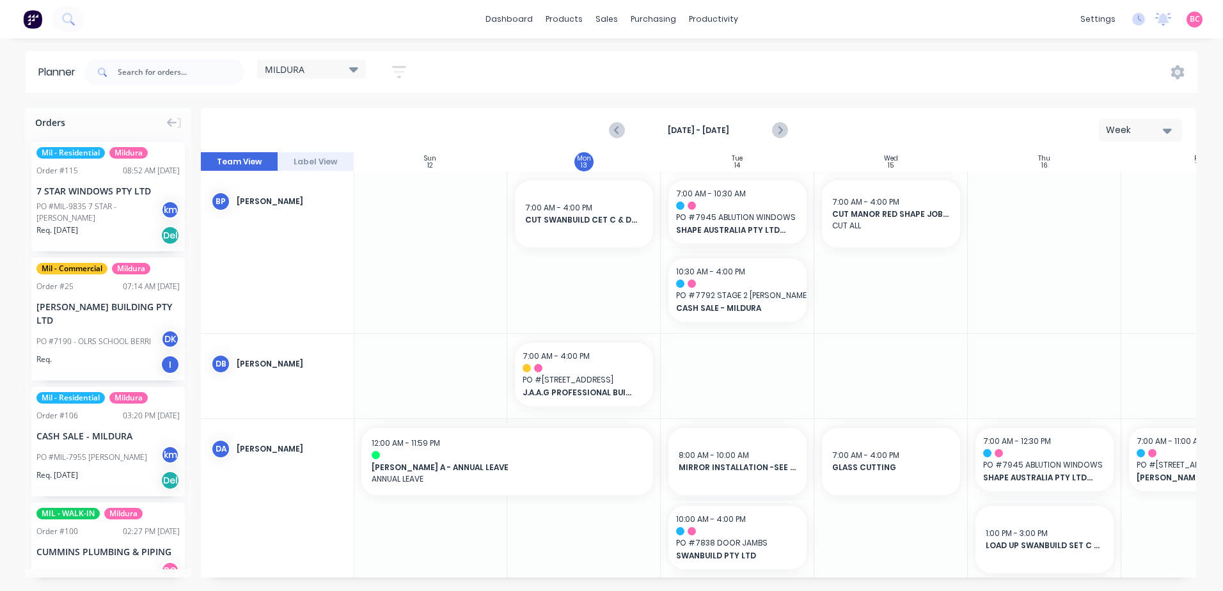
click at [318, 160] on button "Label View" at bounding box center [316, 161] width 77 height 19
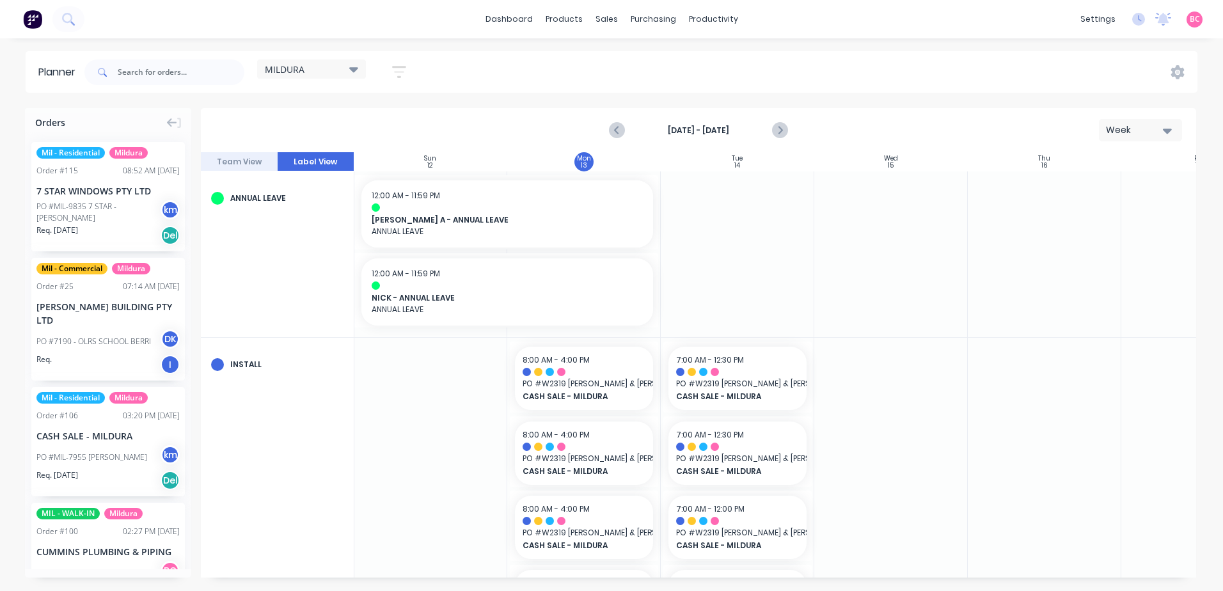
click at [233, 162] on button "Team View" at bounding box center [239, 161] width 77 height 19
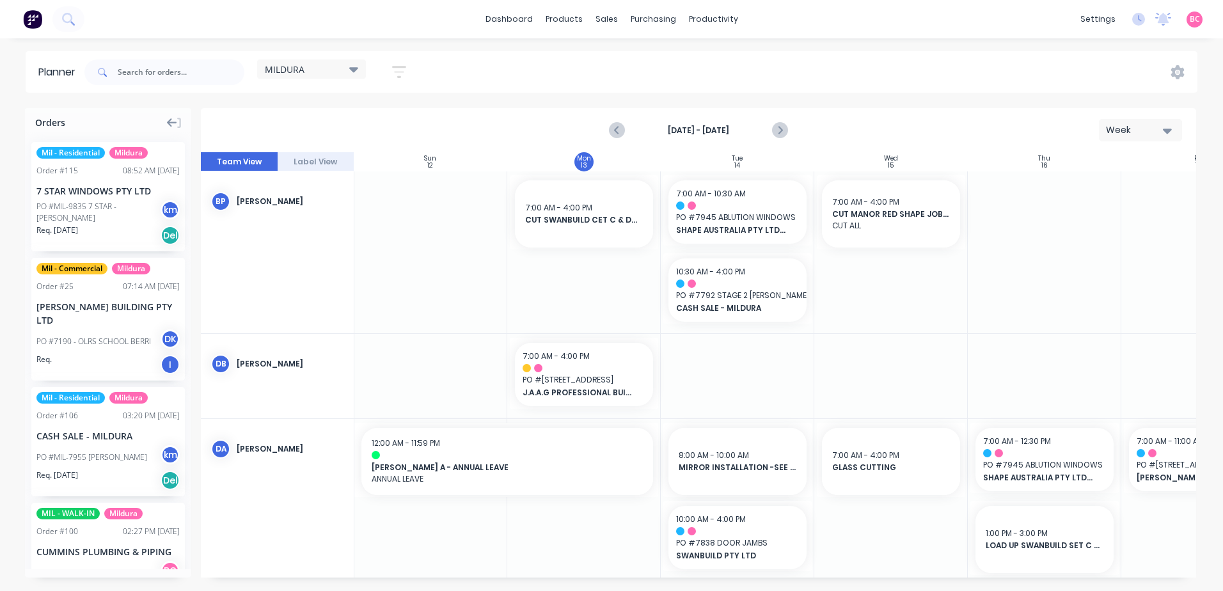
click at [175, 125] on icon at bounding box center [172, 123] width 10 height 12
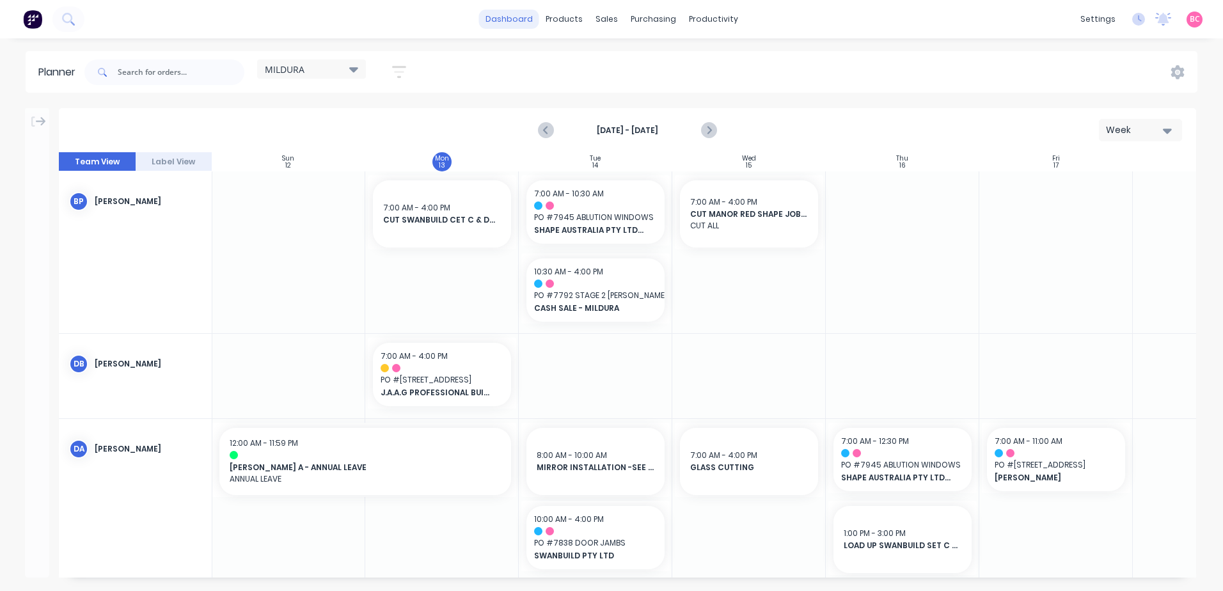
click at [535, 16] on link "dashboard" at bounding box center [509, 19] width 60 height 19
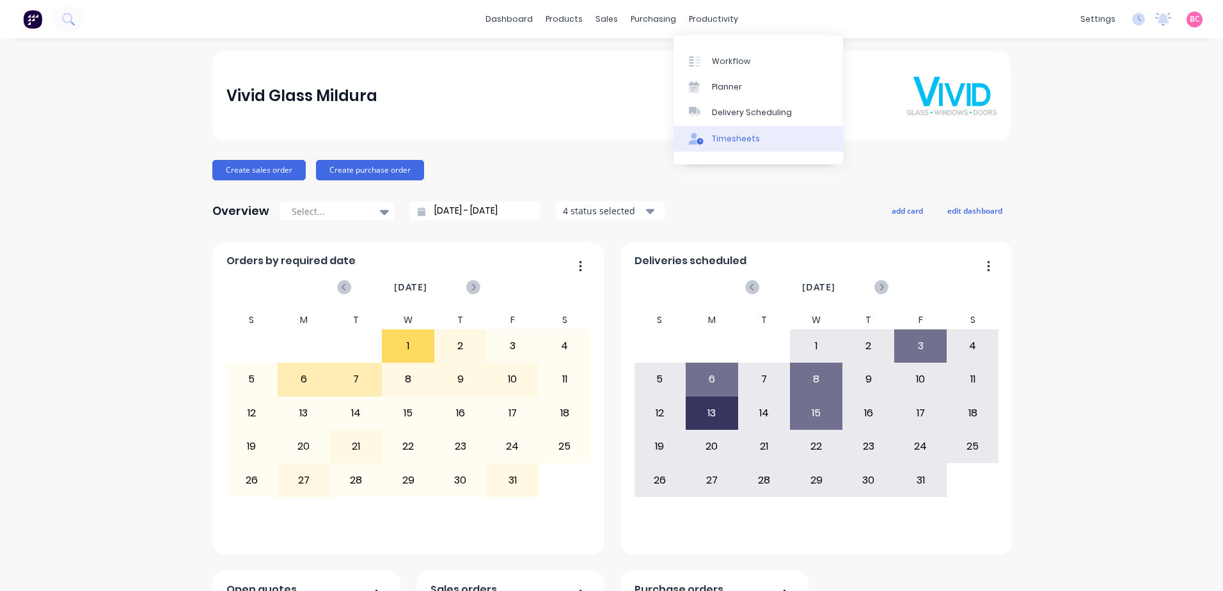
click at [741, 132] on link "Timesheets" at bounding box center [758, 139] width 169 height 26
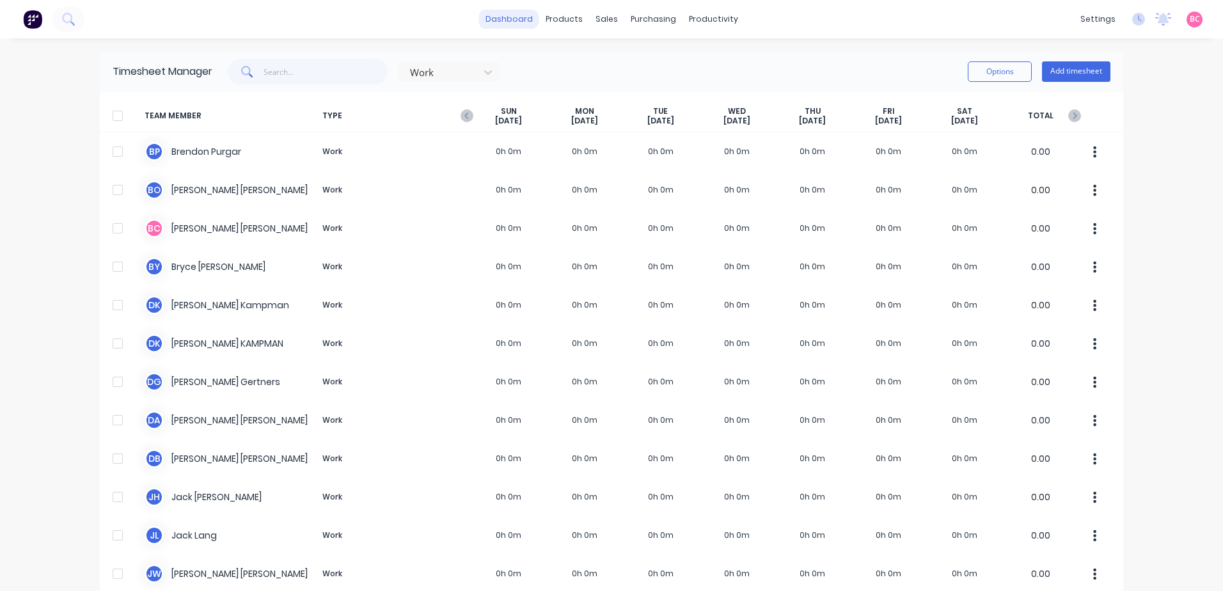
click at [509, 15] on link "dashboard" at bounding box center [509, 19] width 60 height 19
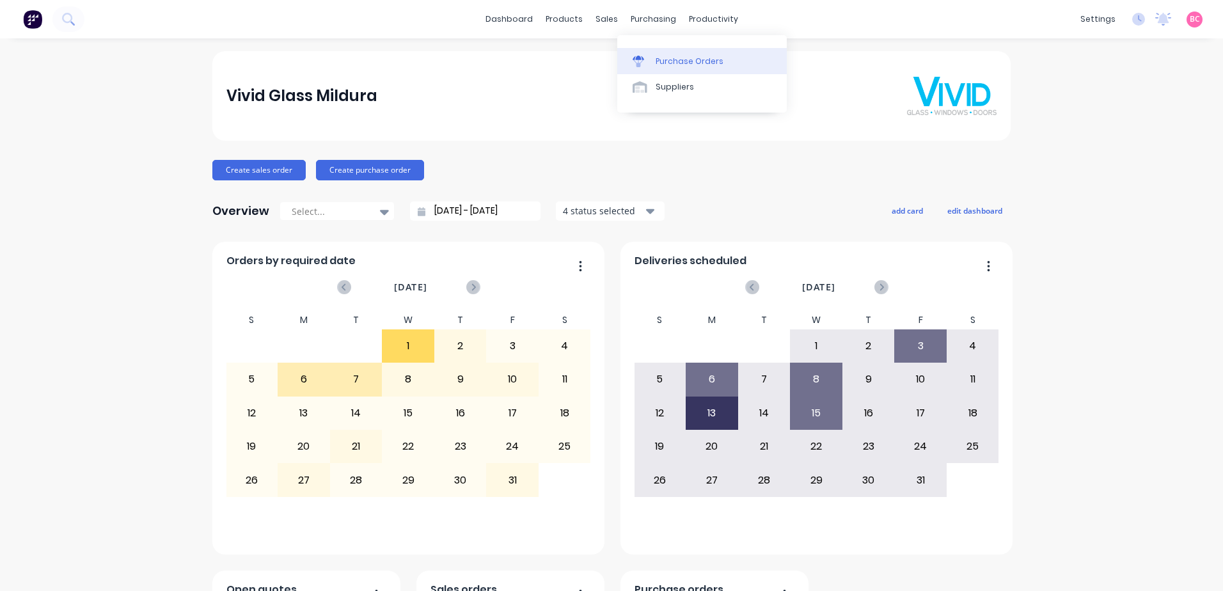
click at [642, 67] on link "Purchase Orders" at bounding box center [701, 61] width 169 height 26
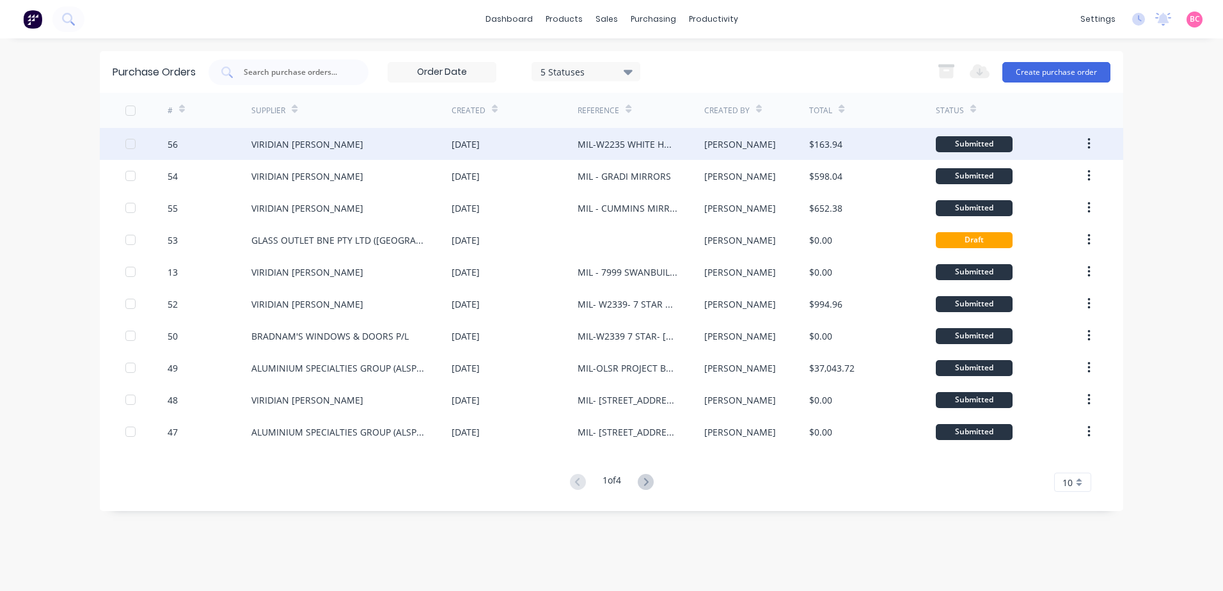
click at [526, 141] on div "[DATE]" at bounding box center [515, 144] width 126 height 32
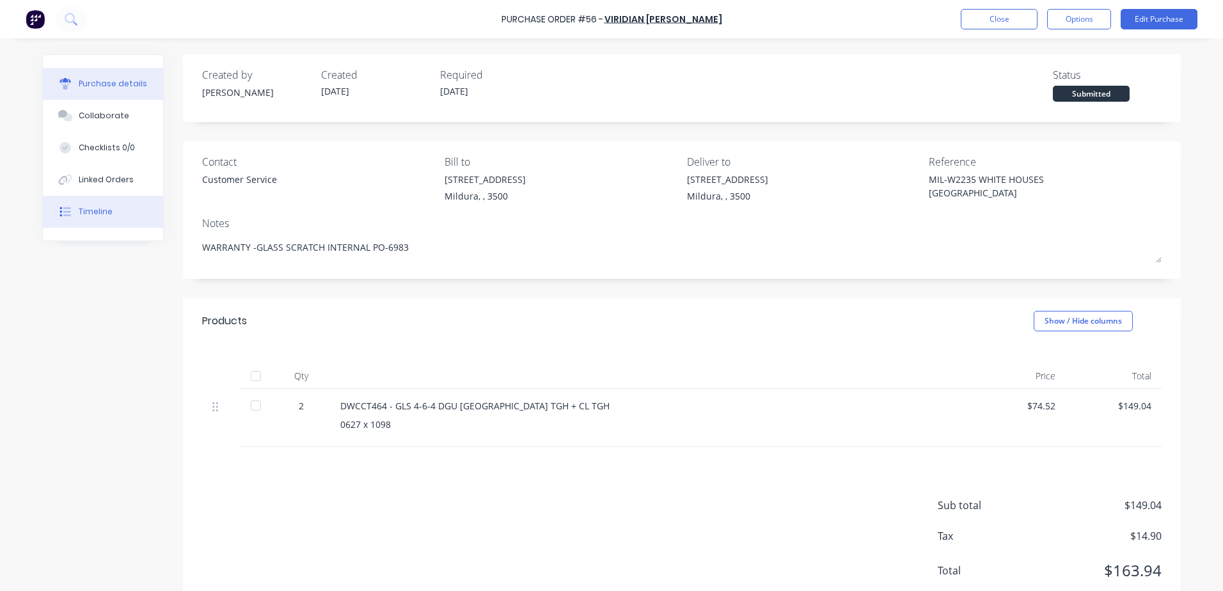
click at [93, 209] on div "Timeline" at bounding box center [96, 212] width 34 height 12
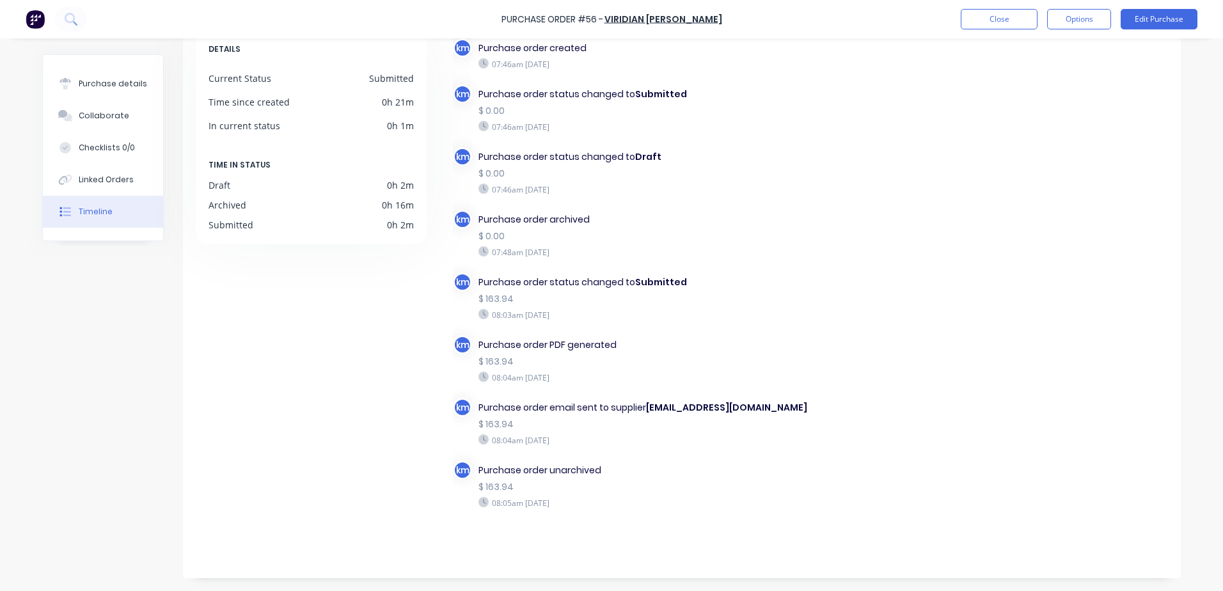
scroll to position [93, 0]
click at [981, 26] on button "Close" at bounding box center [999, 19] width 77 height 20
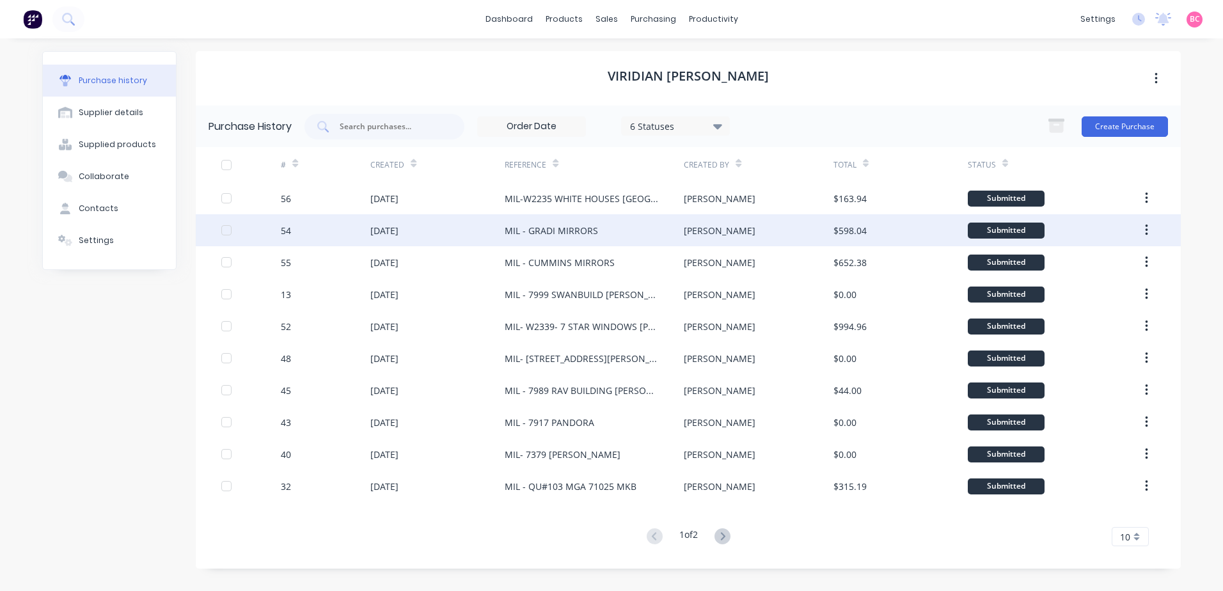
click at [444, 228] on div "[DATE]" at bounding box center [437, 230] width 134 height 32
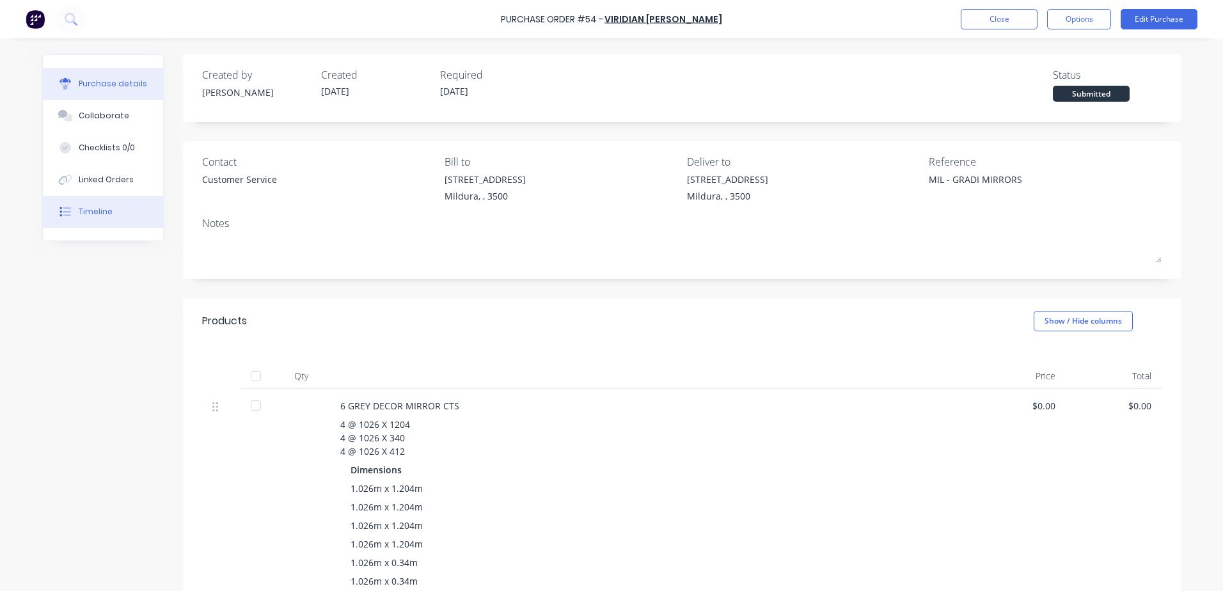
click at [81, 204] on button "Timeline" at bounding box center [103, 212] width 120 height 32
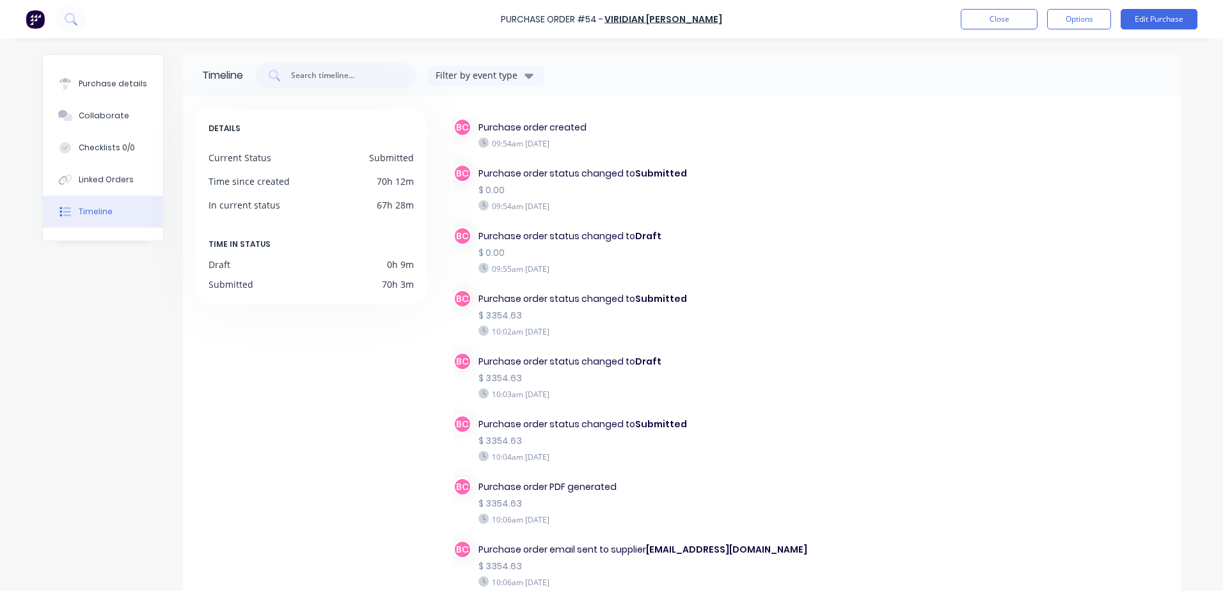
click at [956, 17] on div "Purchase Order #54 - VIRIDIAN GLASS CLAYTON Close Options Edit Purchase" at bounding box center [611, 19] width 1223 height 38
click at [979, 22] on button "Close" at bounding box center [999, 19] width 77 height 20
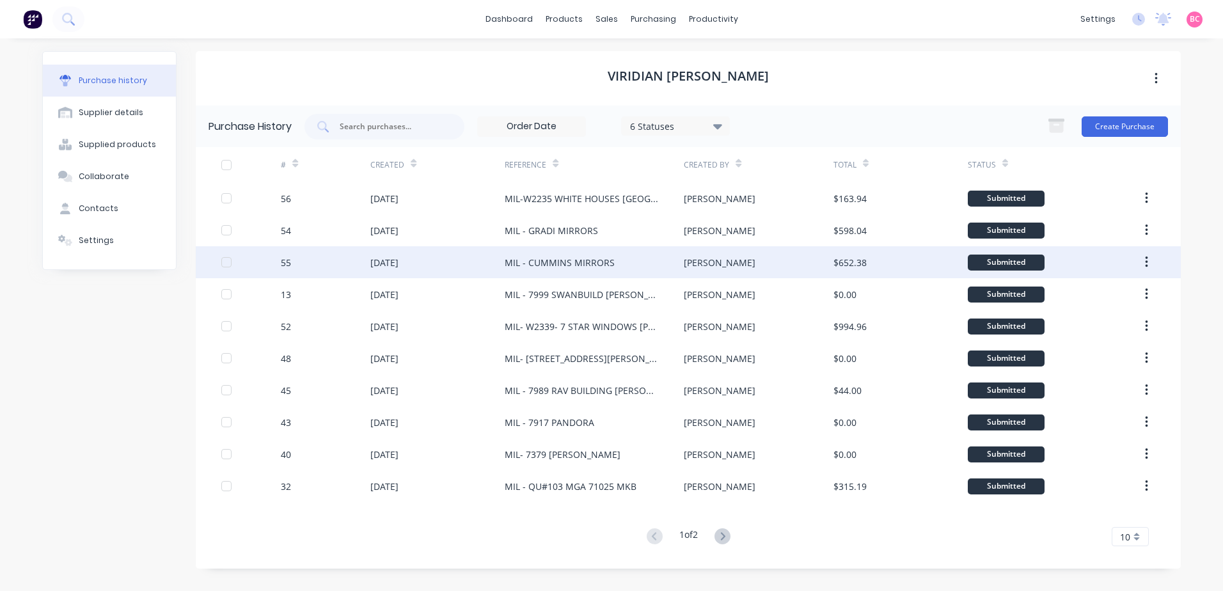
click at [556, 267] on div "MIL - CUMMINS MIRRORS" at bounding box center [560, 262] width 110 height 13
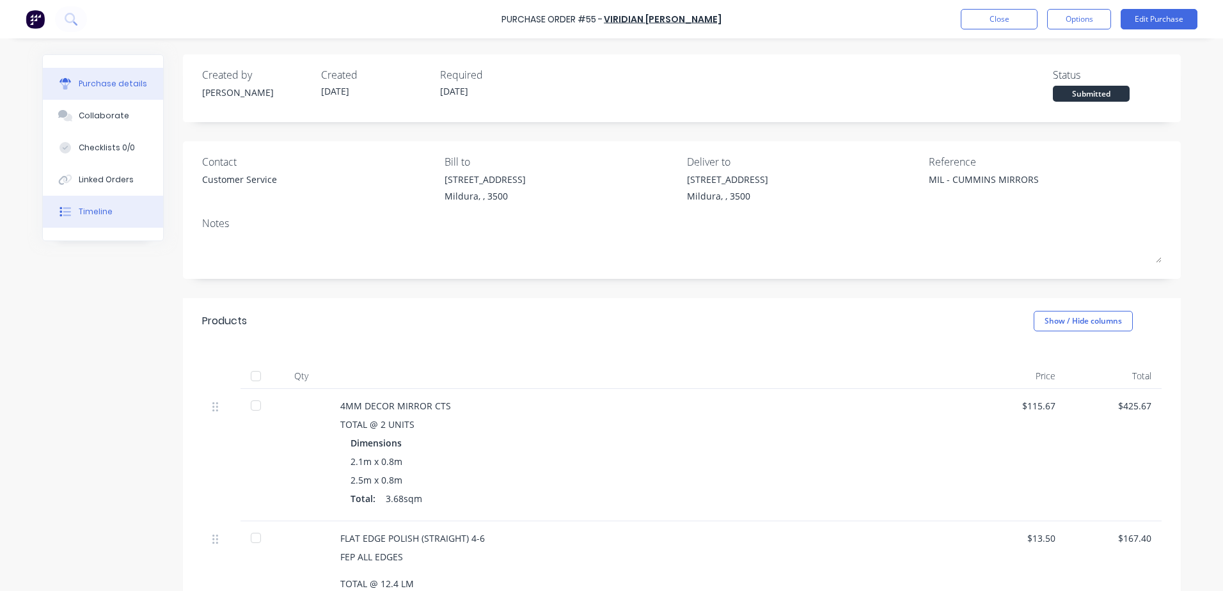
click at [106, 215] on button "Timeline" at bounding box center [103, 212] width 120 height 32
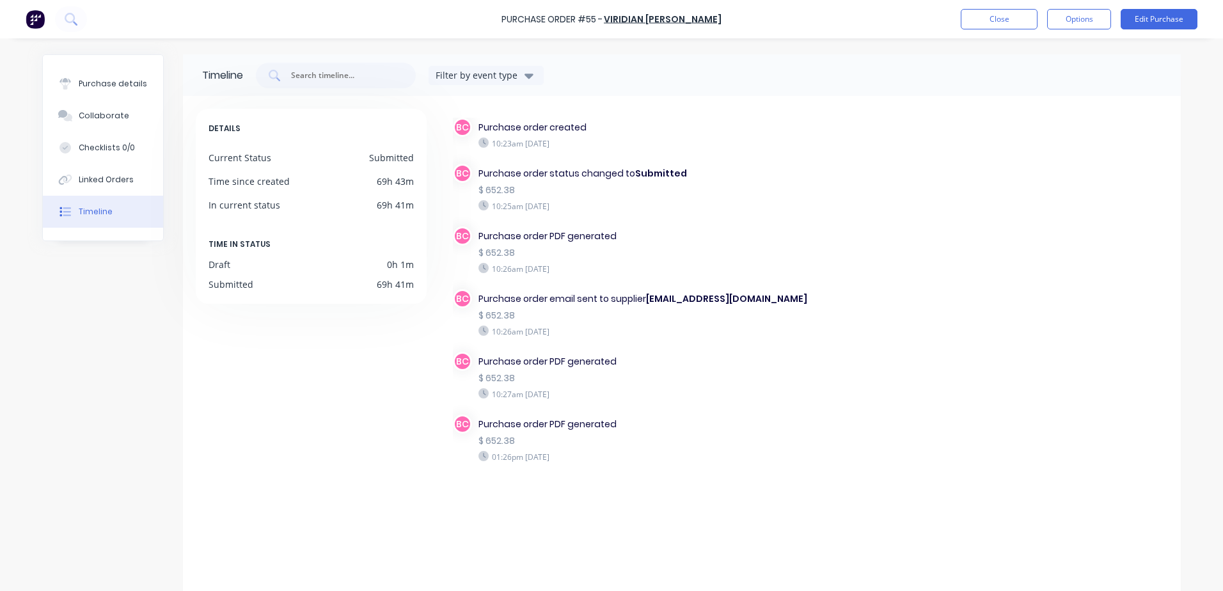
scroll to position [35, 0]
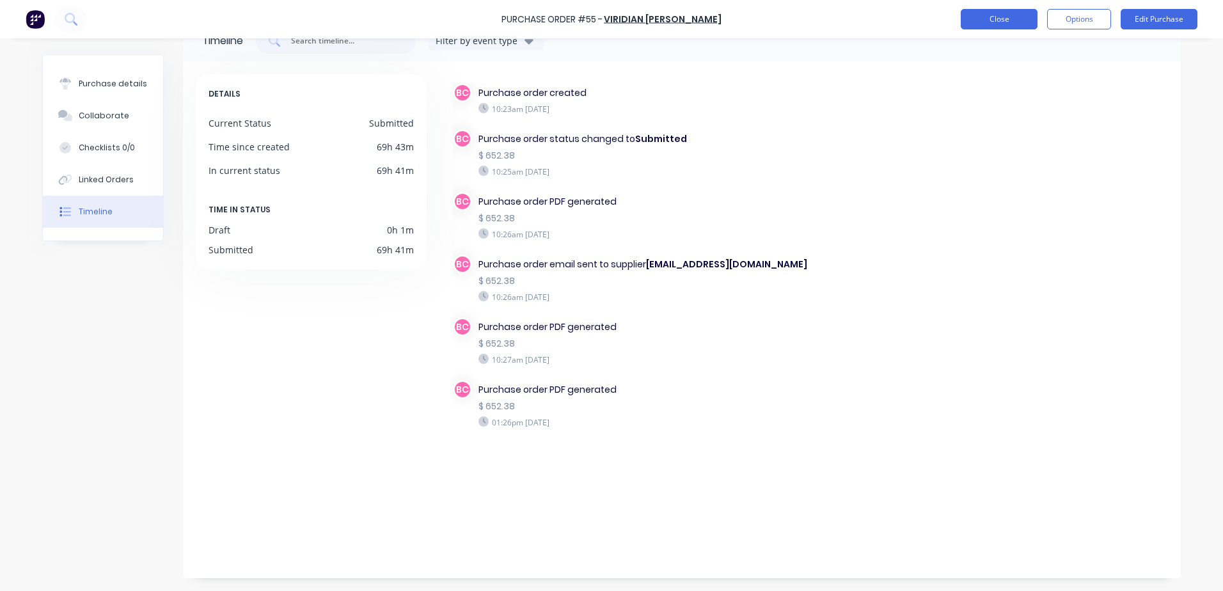
click at [1001, 19] on button "Close" at bounding box center [999, 19] width 77 height 20
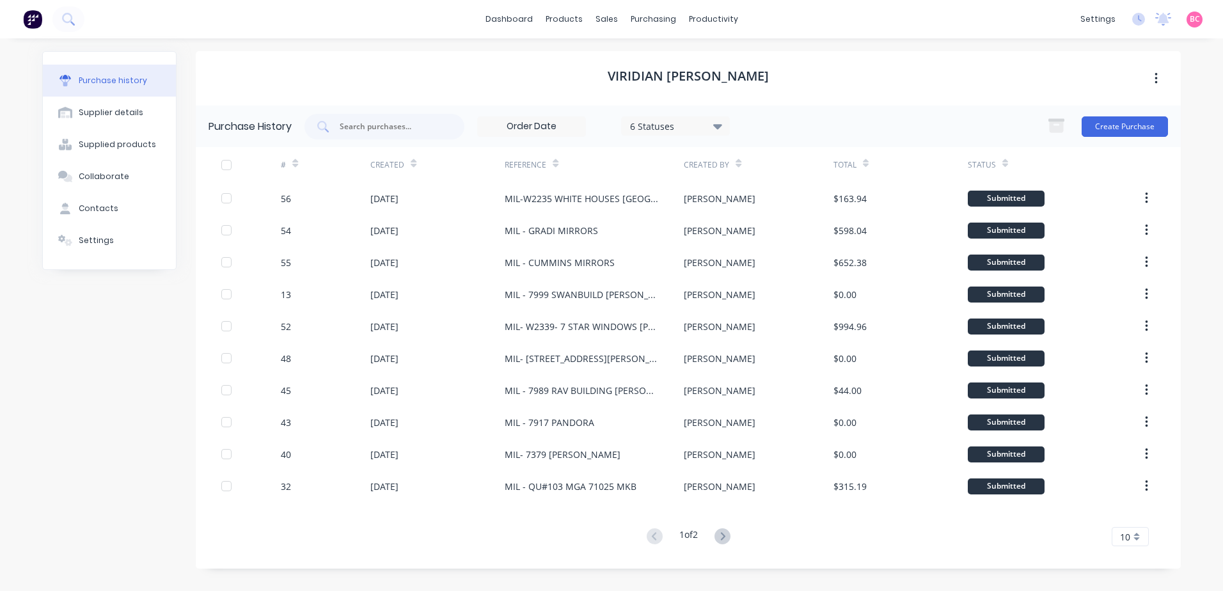
click at [720, 126] on icon at bounding box center [717, 126] width 9 height 5
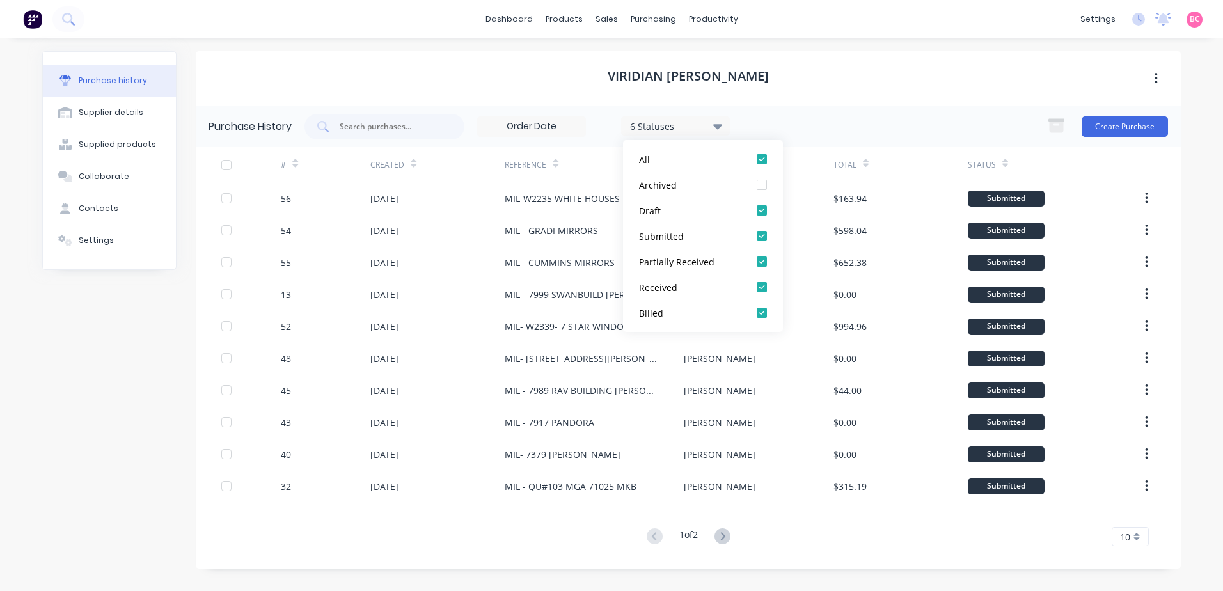
click at [720, 126] on icon at bounding box center [717, 126] width 9 height 5
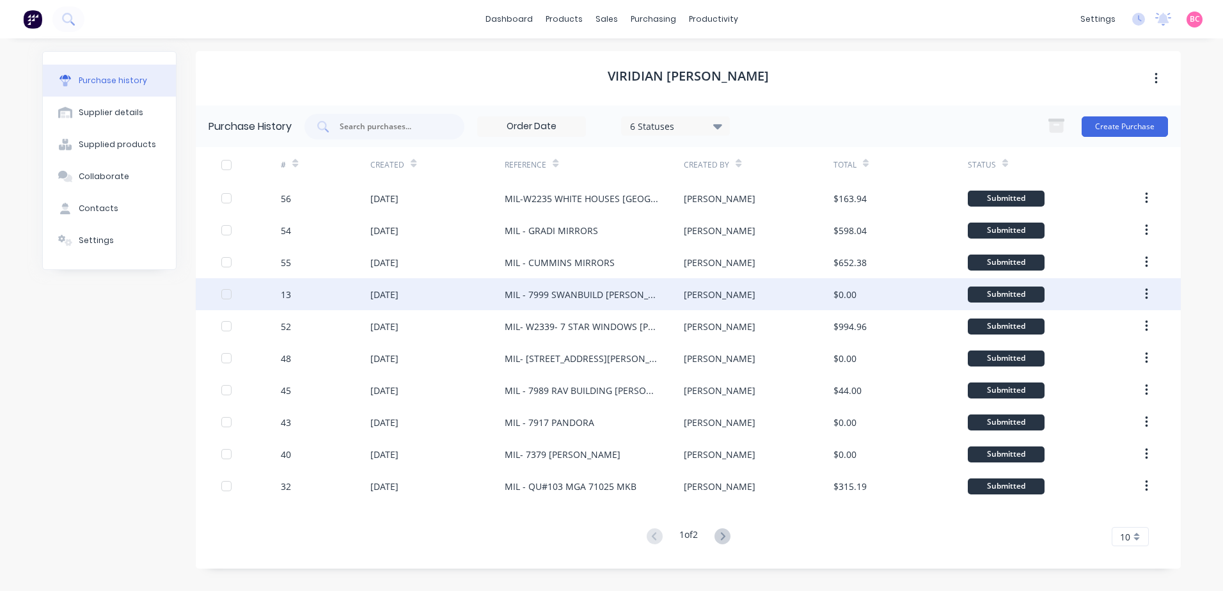
click at [628, 296] on div "MIL - 7999 SWANBUILD CROOKE" at bounding box center [582, 294] width 154 height 13
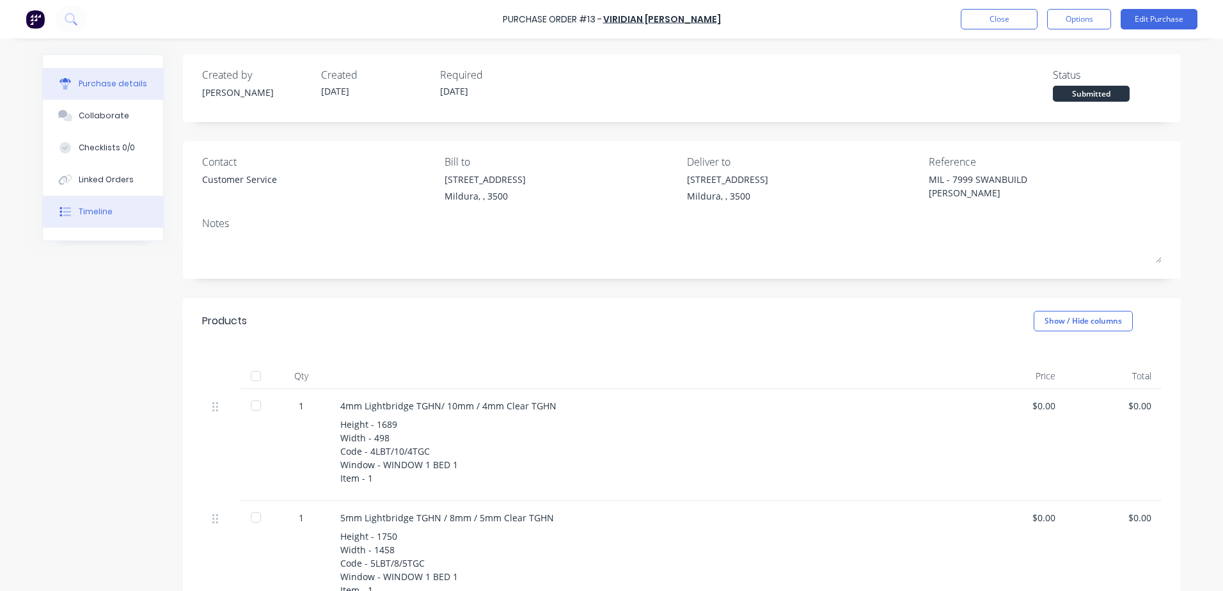
click at [109, 216] on button "Timeline" at bounding box center [103, 212] width 120 height 32
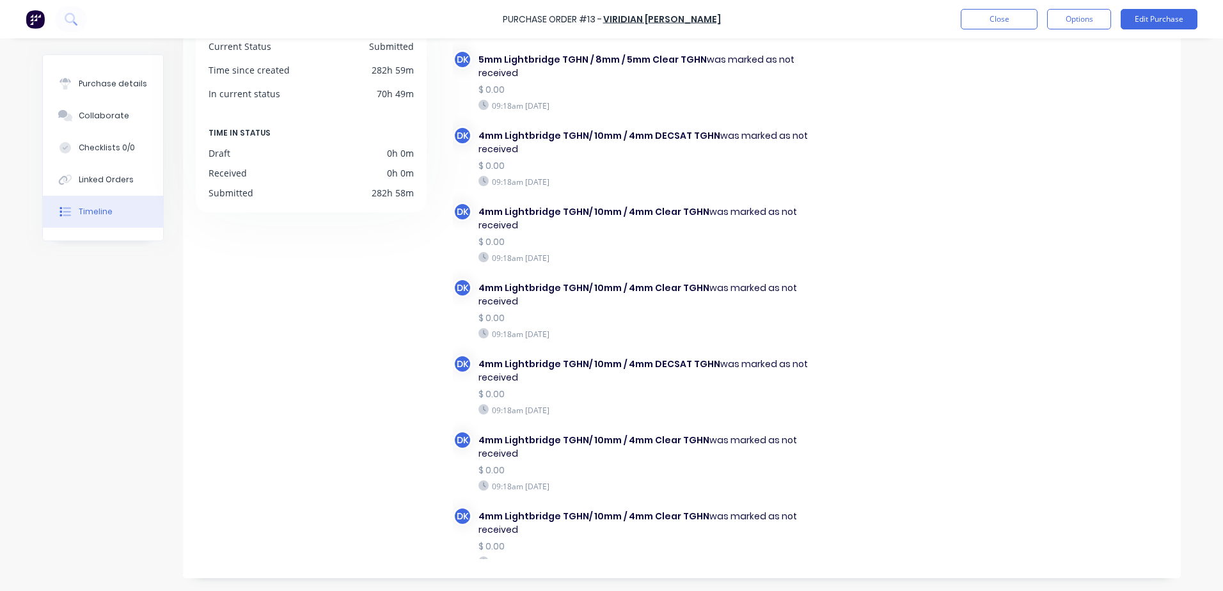
scroll to position [1066, 0]
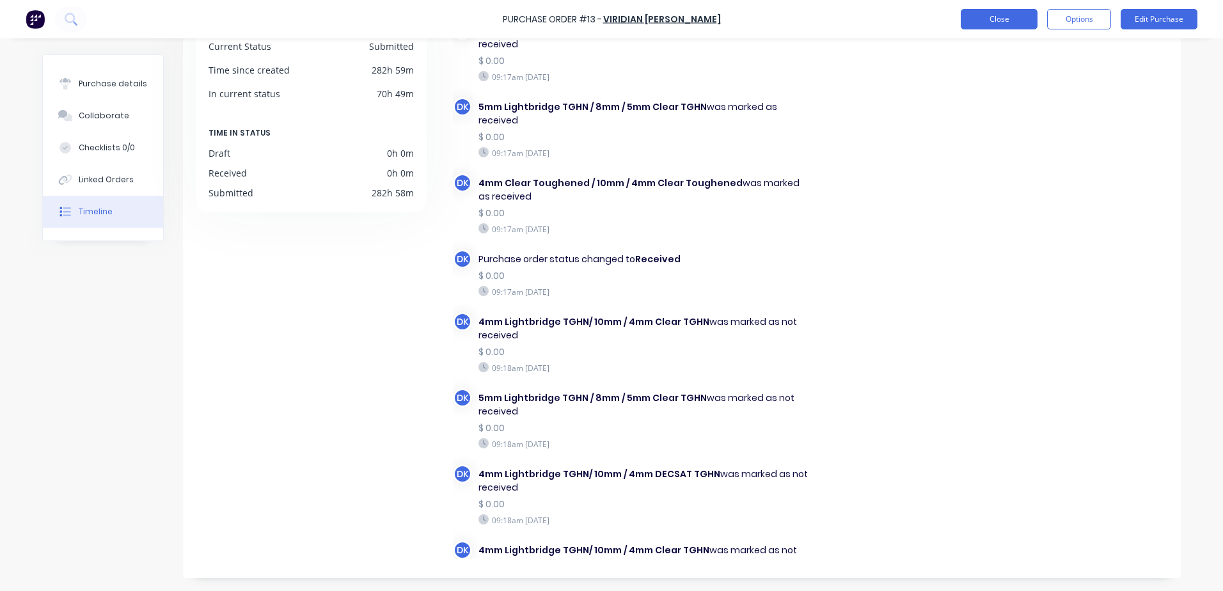
click at [980, 17] on button "Close" at bounding box center [999, 19] width 77 height 20
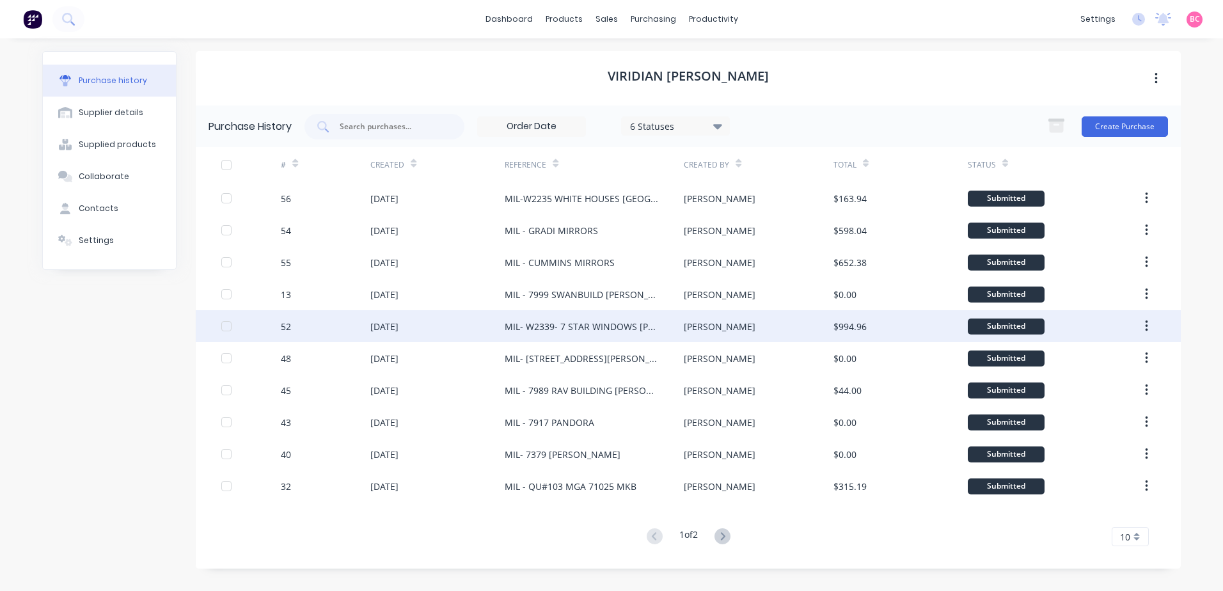
click at [606, 331] on div "MIL- W2339- 7 STAR WINDOWS MARK TYSON" at bounding box center [582, 326] width 154 height 13
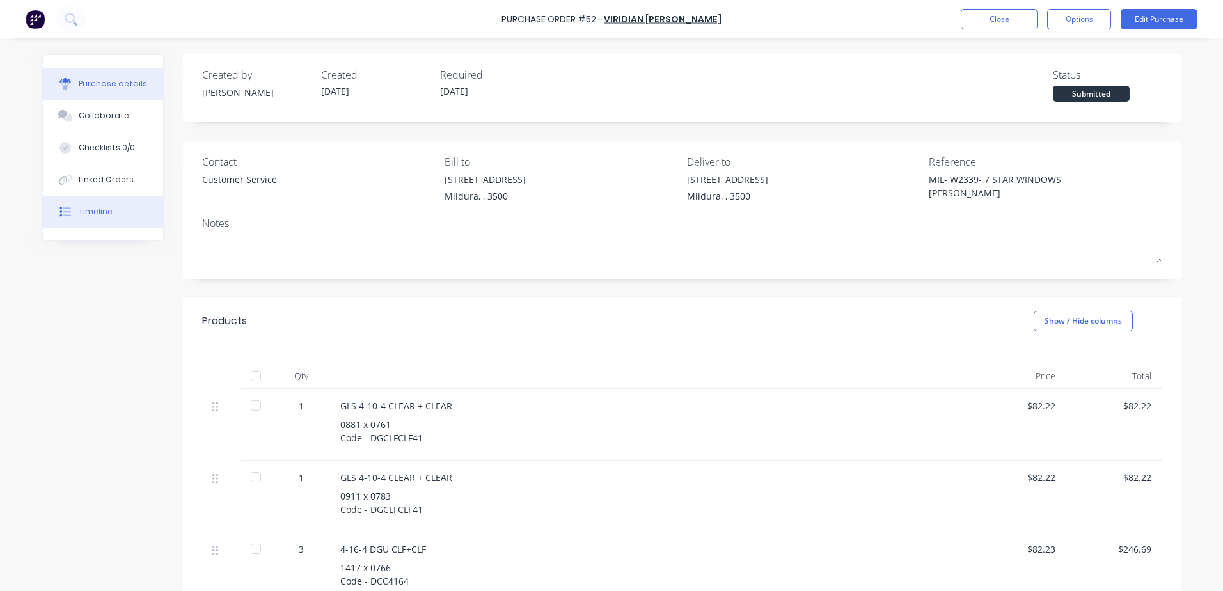
click at [100, 215] on div "Timeline" at bounding box center [96, 212] width 34 height 12
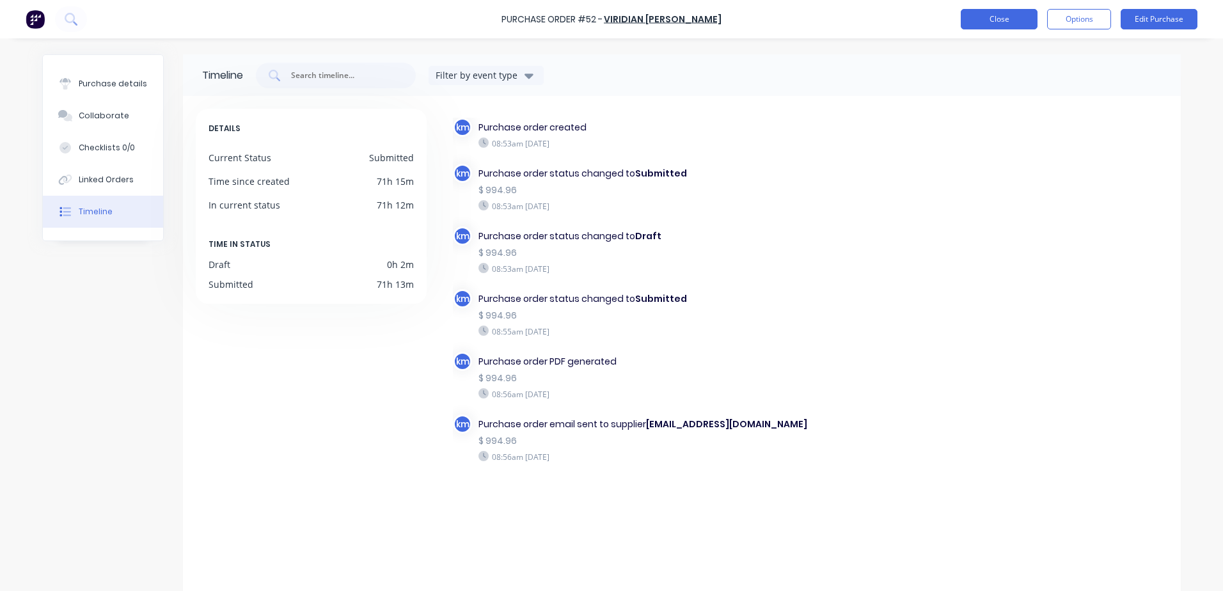
click at [1016, 25] on button "Close" at bounding box center [999, 19] width 77 height 20
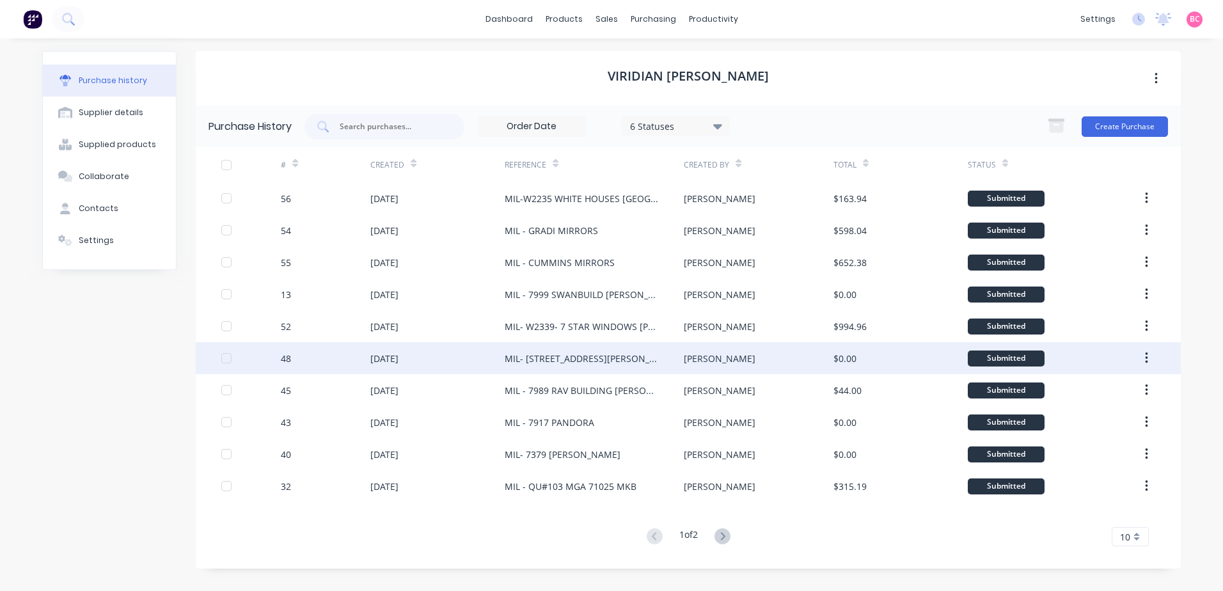
click at [608, 354] on div "MIL- 7933 GJ GARDNER TAYLOR ROAD EUSTON" at bounding box center [582, 358] width 154 height 13
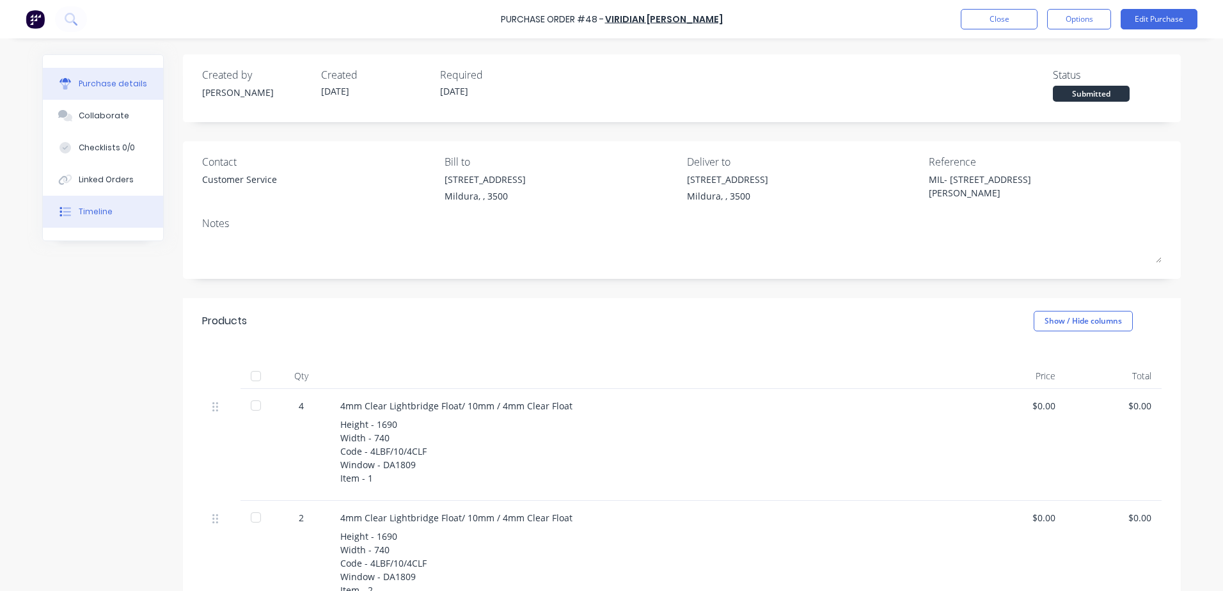
click at [91, 210] on div "Timeline" at bounding box center [96, 212] width 34 height 12
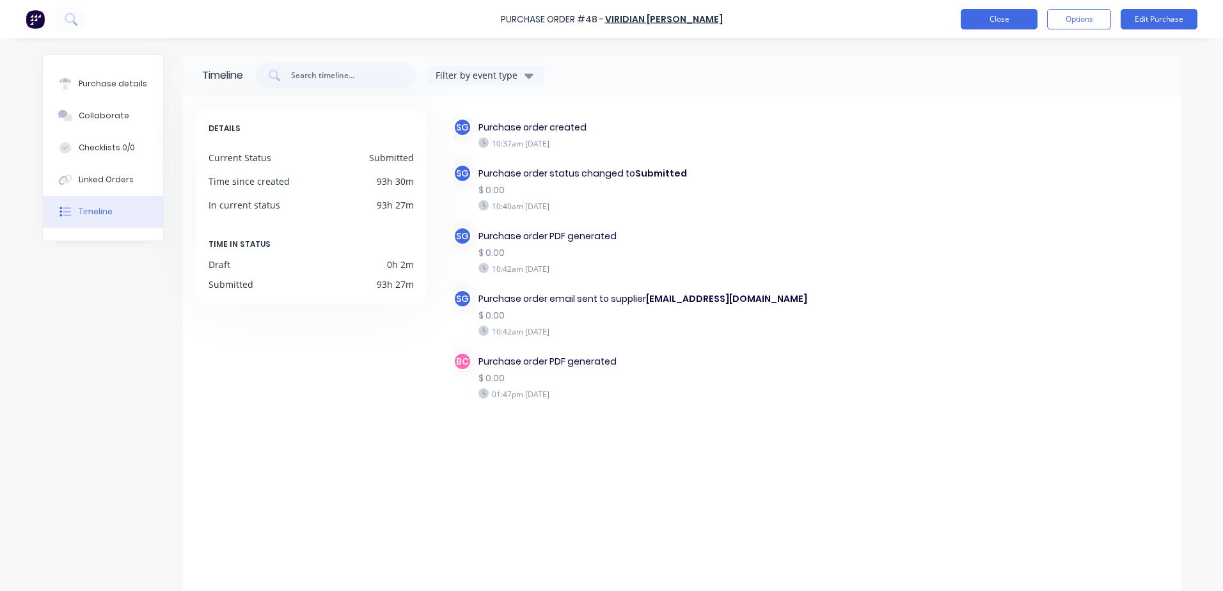
click at [1004, 13] on button "Close" at bounding box center [999, 19] width 77 height 20
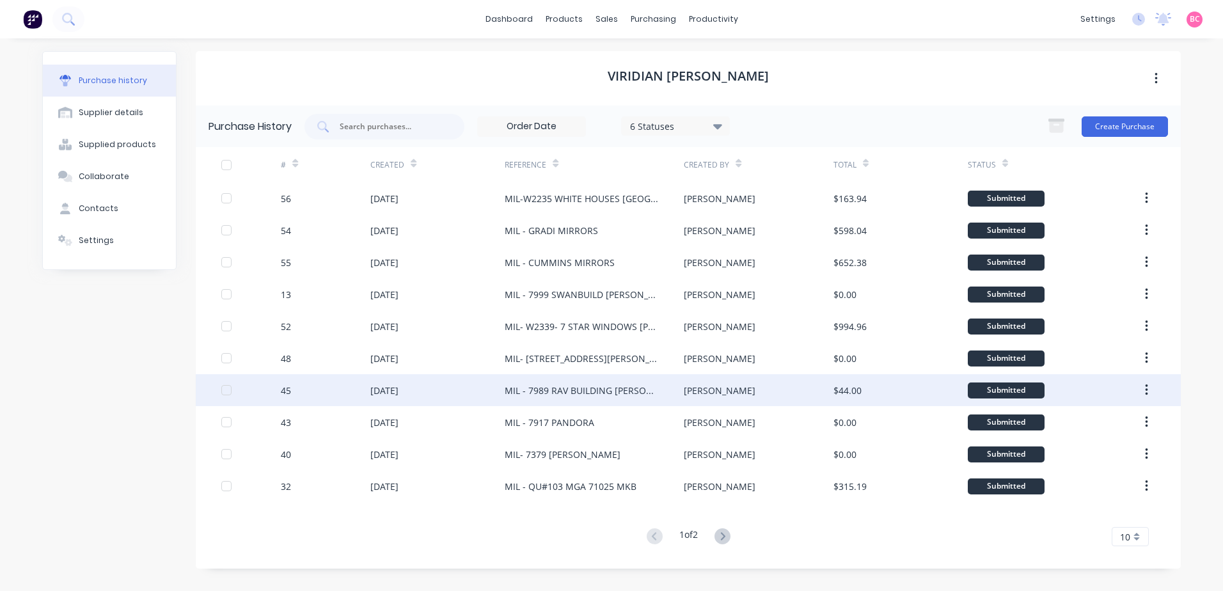
click at [604, 384] on div "MIL - 7989 RAV BUILDING RECCHIA" at bounding box center [582, 390] width 154 height 13
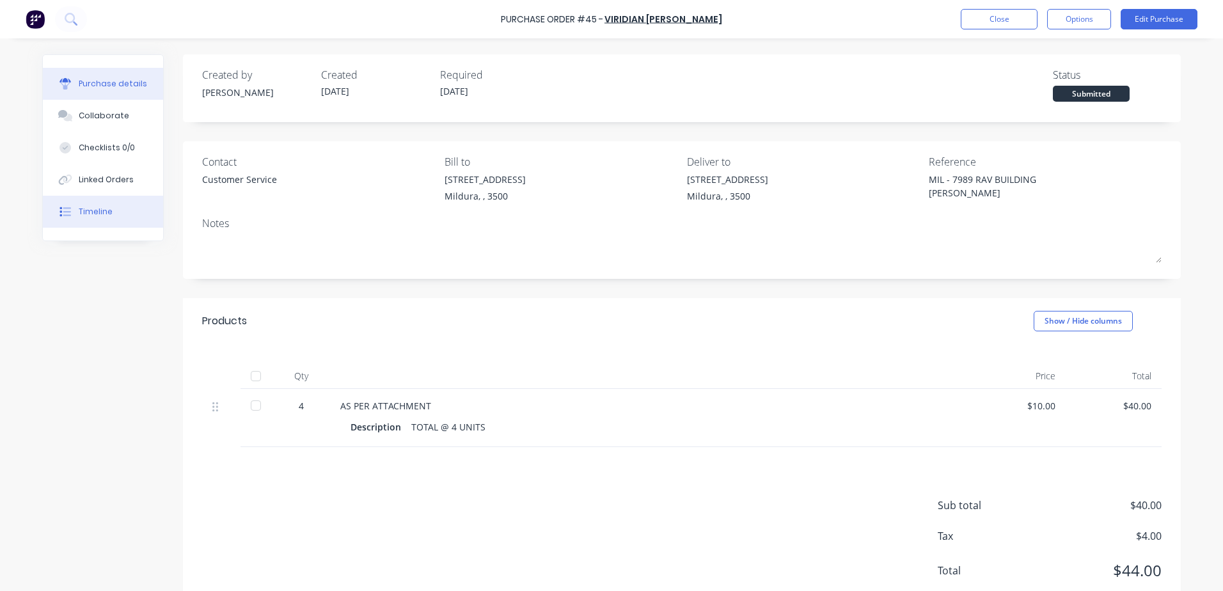
click at [105, 216] on div "Timeline" at bounding box center [96, 212] width 34 height 12
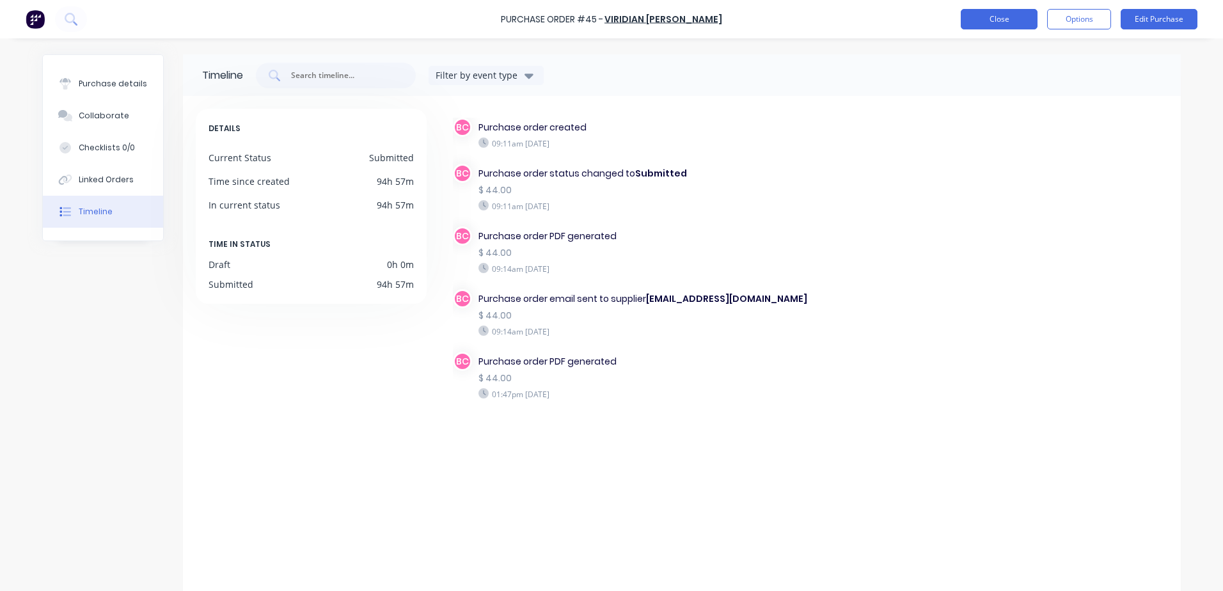
click at [1007, 24] on button "Close" at bounding box center [999, 19] width 77 height 20
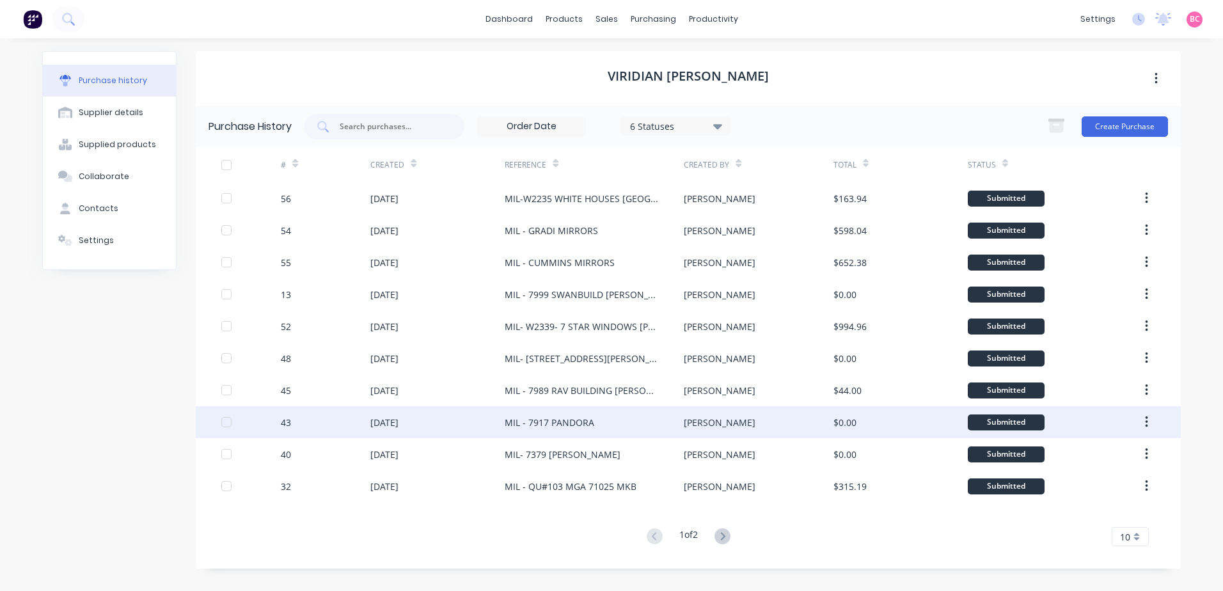
click at [574, 418] on div "MIL - 7917 PANDORA" at bounding box center [550, 422] width 90 height 13
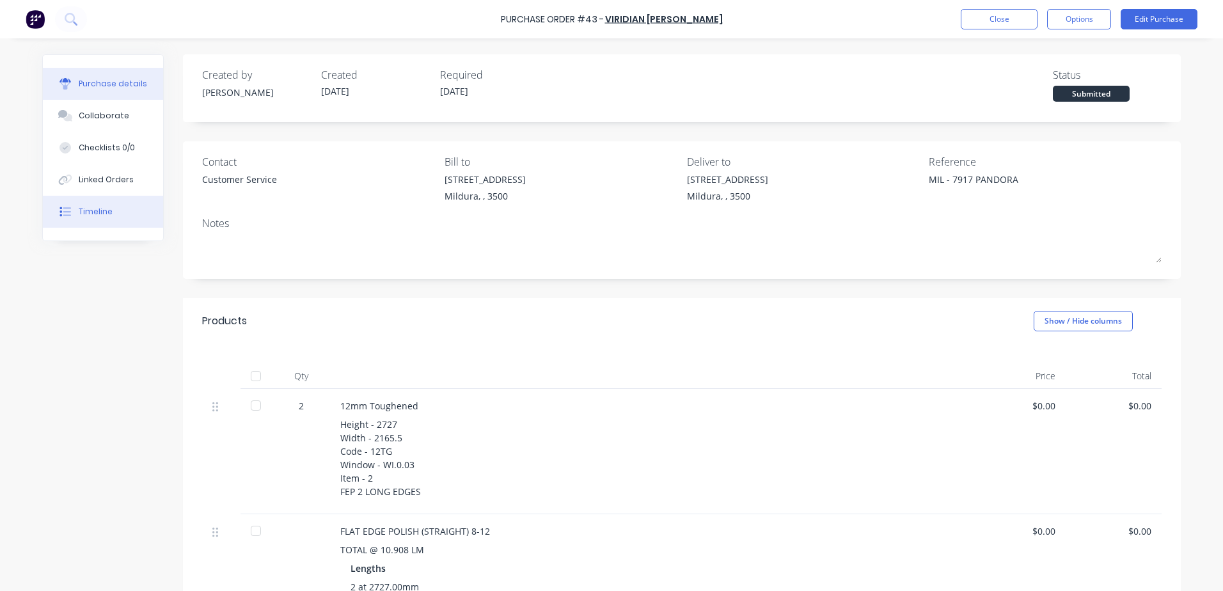
click at [116, 219] on button "Timeline" at bounding box center [103, 212] width 120 height 32
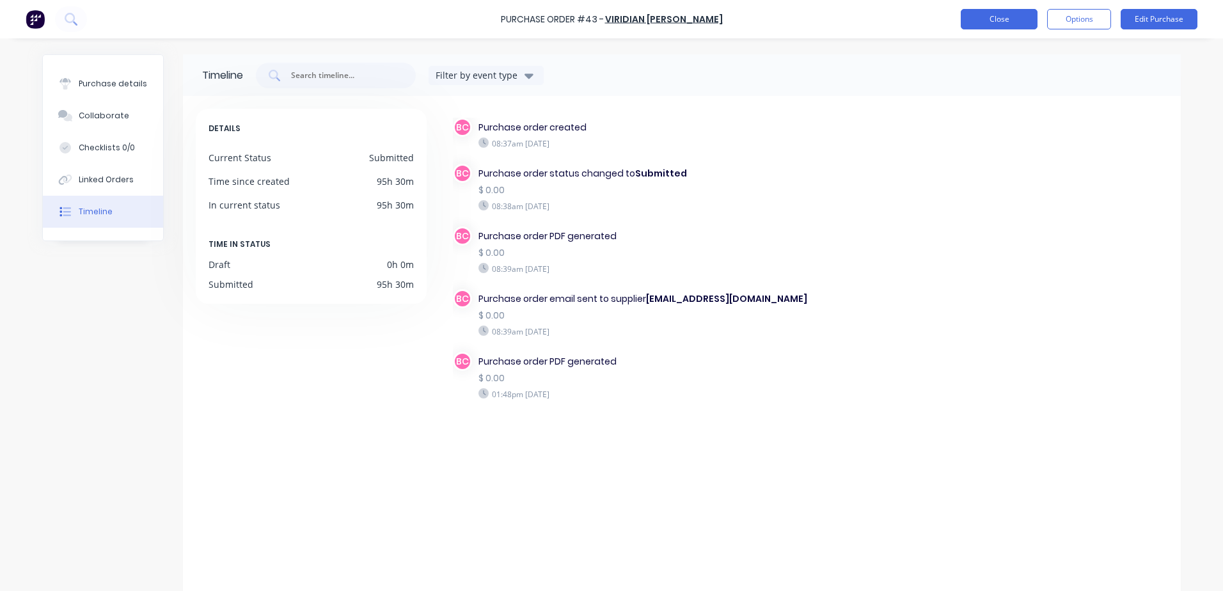
click at [1013, 17] on button "Close" at bounding box center [999, 19] width 77 height 20
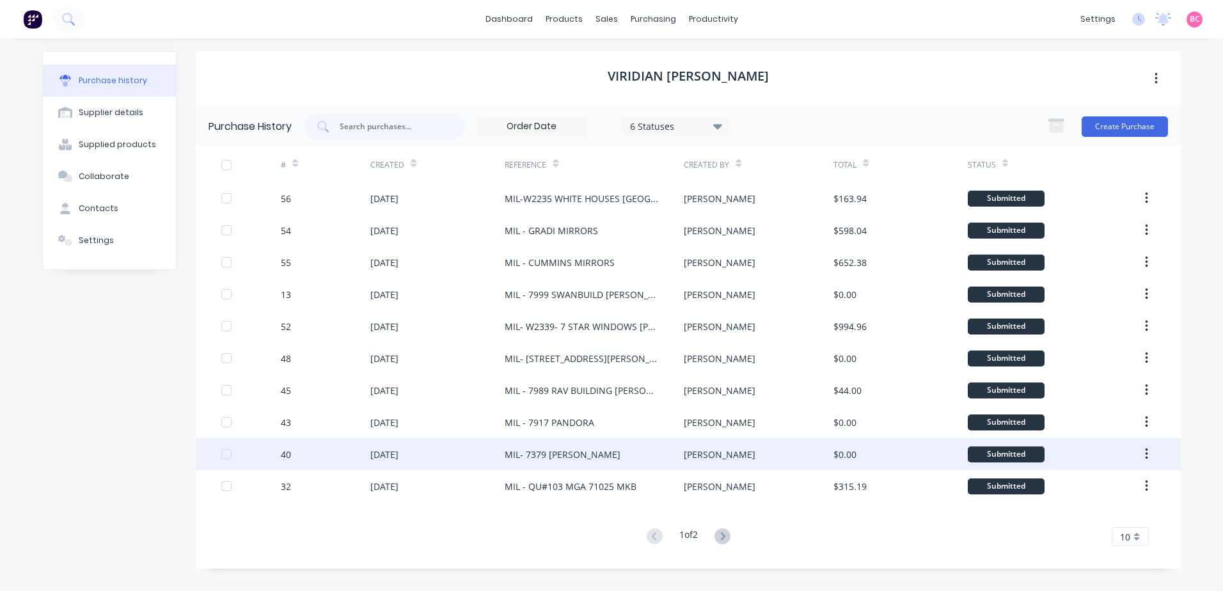
click at [713, 457] on div "Shelby" at bounding box center [758, 454] width 149 height 32
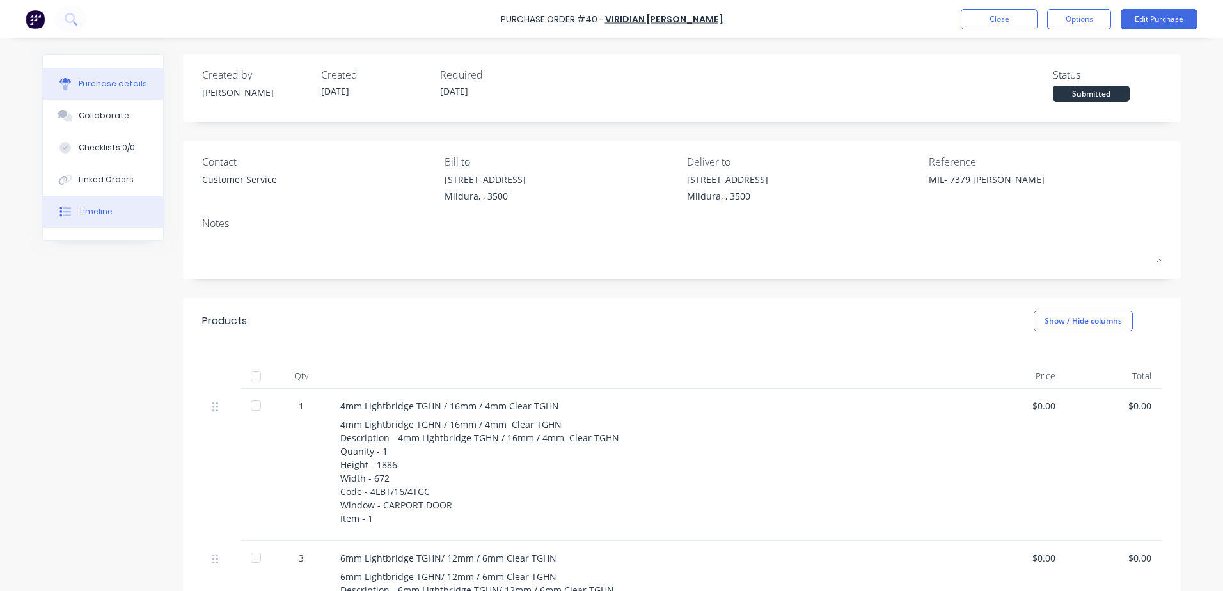
click at [97, 212] on div "Timeline" at bounding box center [96, 212] width 34 height 12
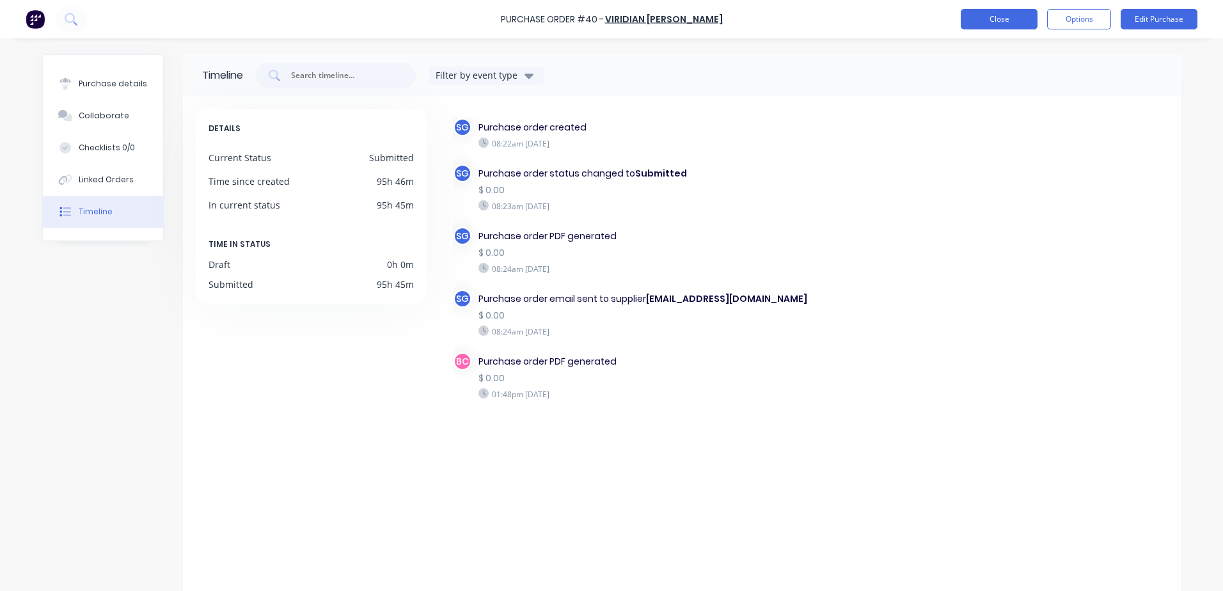
click at [981, 22] on button "Close" at bounding box center [999, 19] width 77 height 20
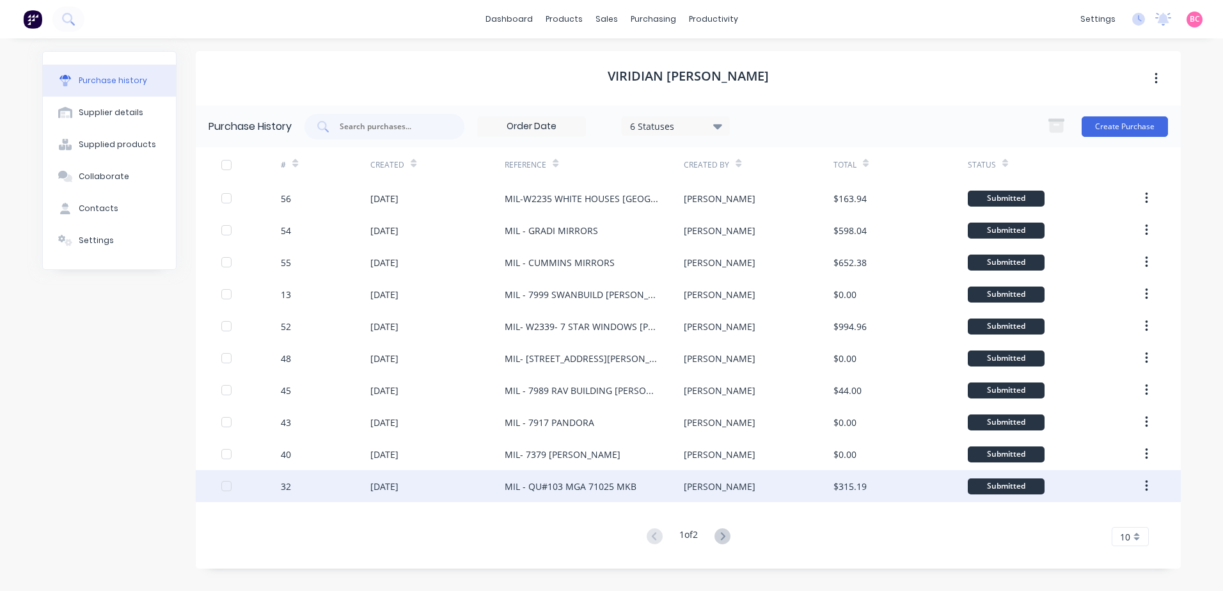
click at [611, 482] on div "MIL - QU#103 MGA 71025 MKB" at bounding box center [571, 486] width 132 height 13
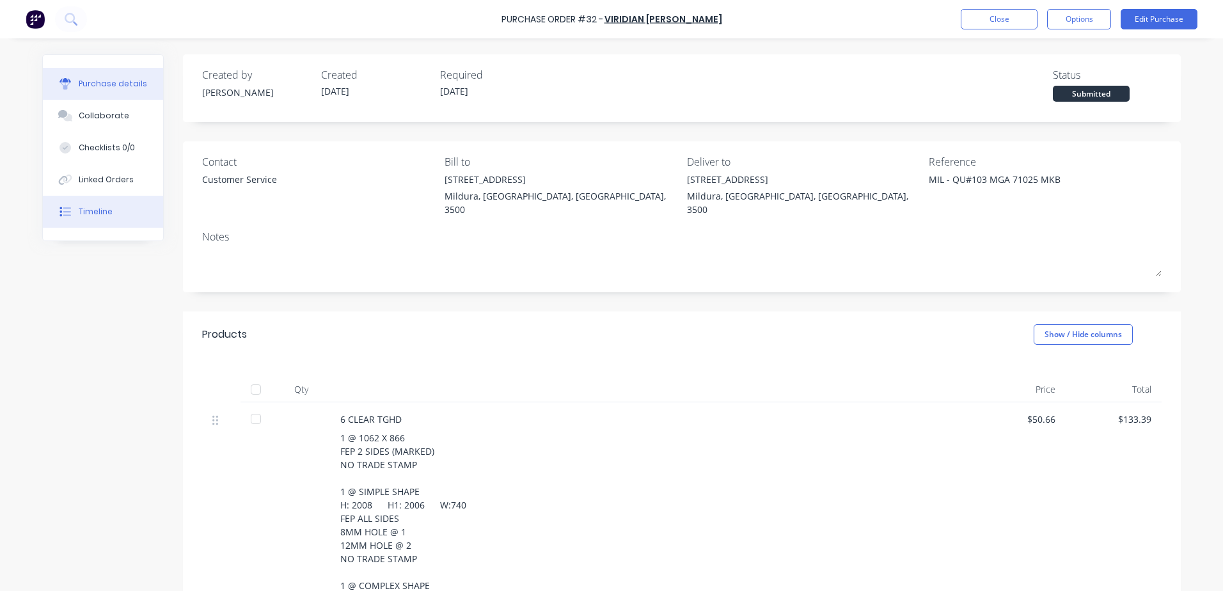
click at [120, 221] on button "Timeline" at bounding box center [103, 212] width 120 height 32
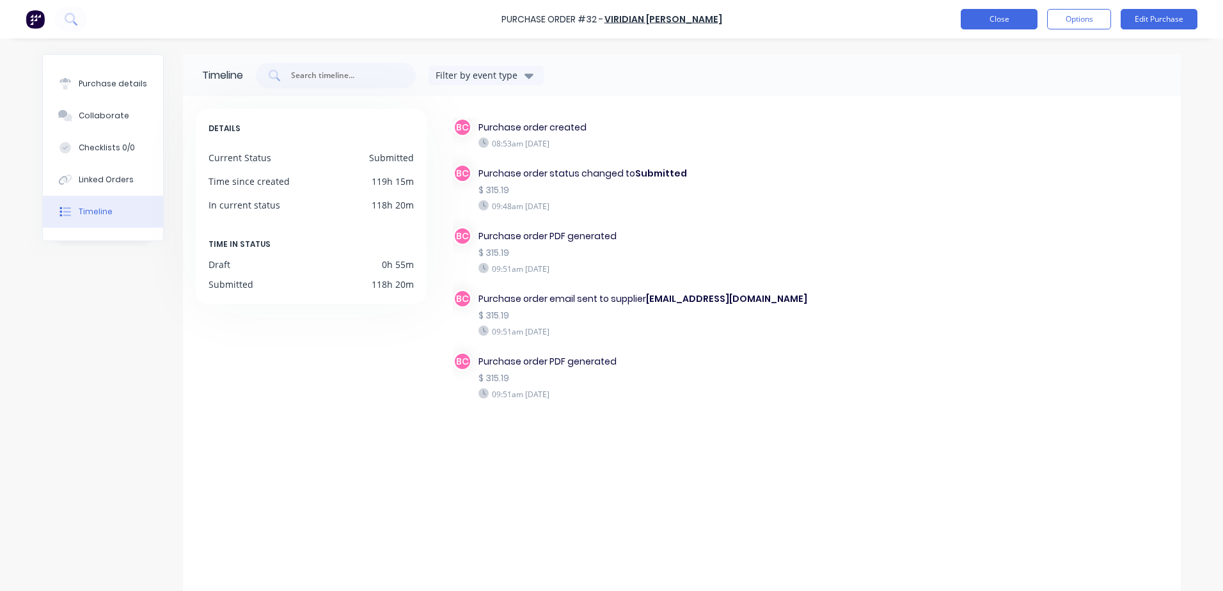
click at [999, 15] on button "Close" at bounding box center [999, 19] width 77 height 20
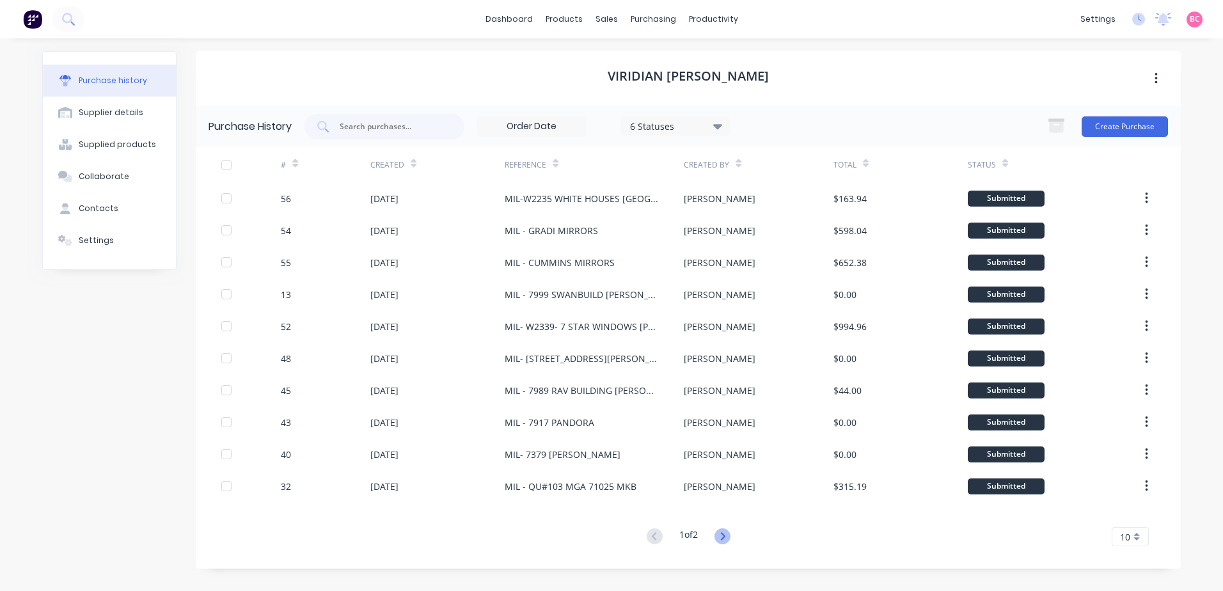
click at [724, 532] on icon at bounding box center [722, 536] width 16 height 16
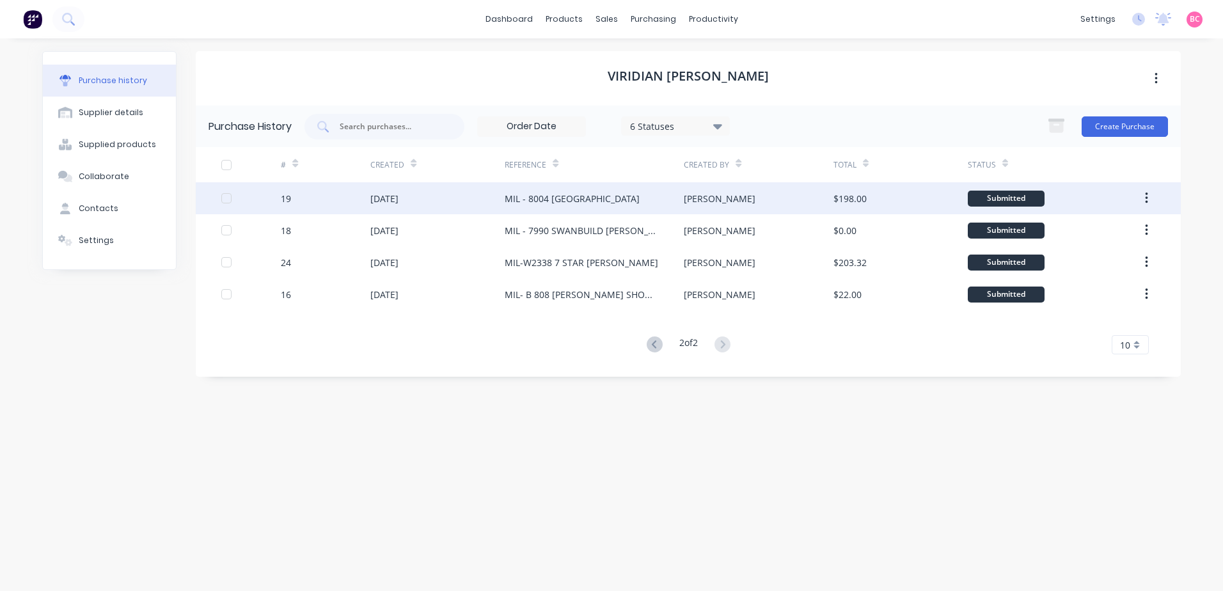
click at [590, 203] on div "MIL - 8004 RED CLIFFS CARAVAN PARK" at bounding box center [572, 198] width 135 height 13
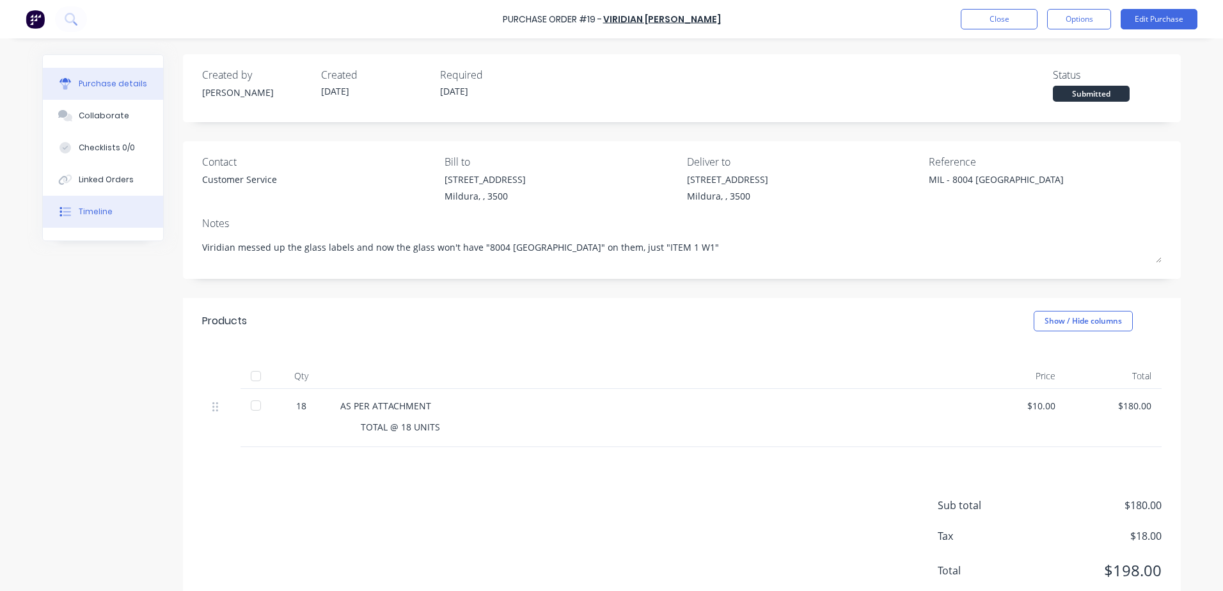
click at [105, 216] on div "Timeline" at bounding box center [96, 212] width 34 height 12
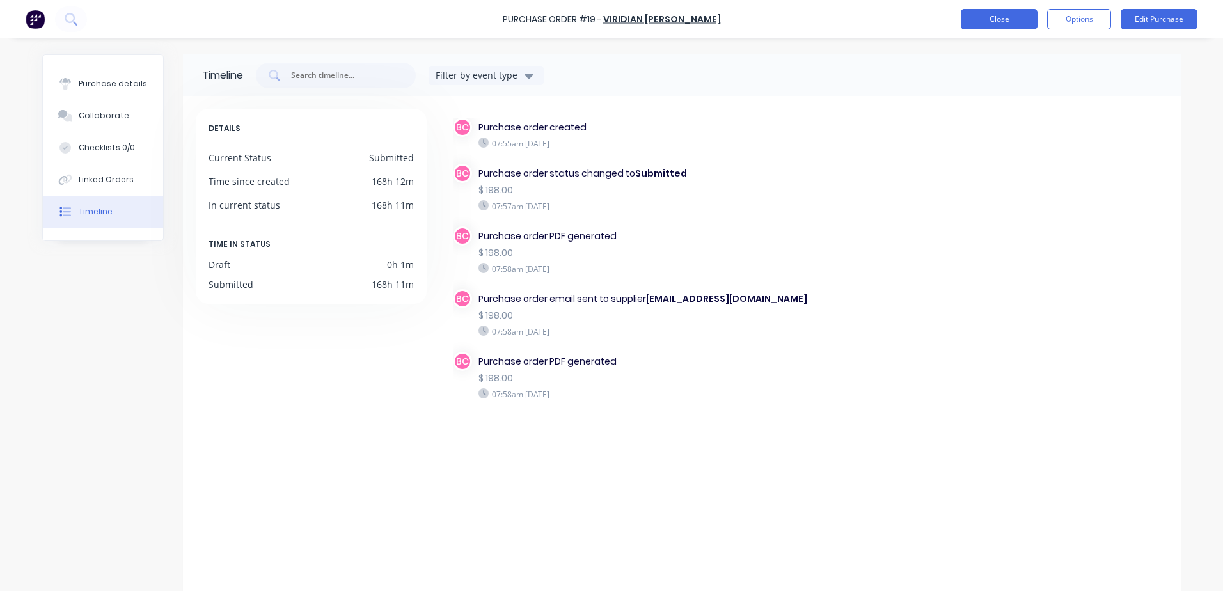
click at [979, 22] on button "Close" at bounding box center [999, 19] width 77 height 20
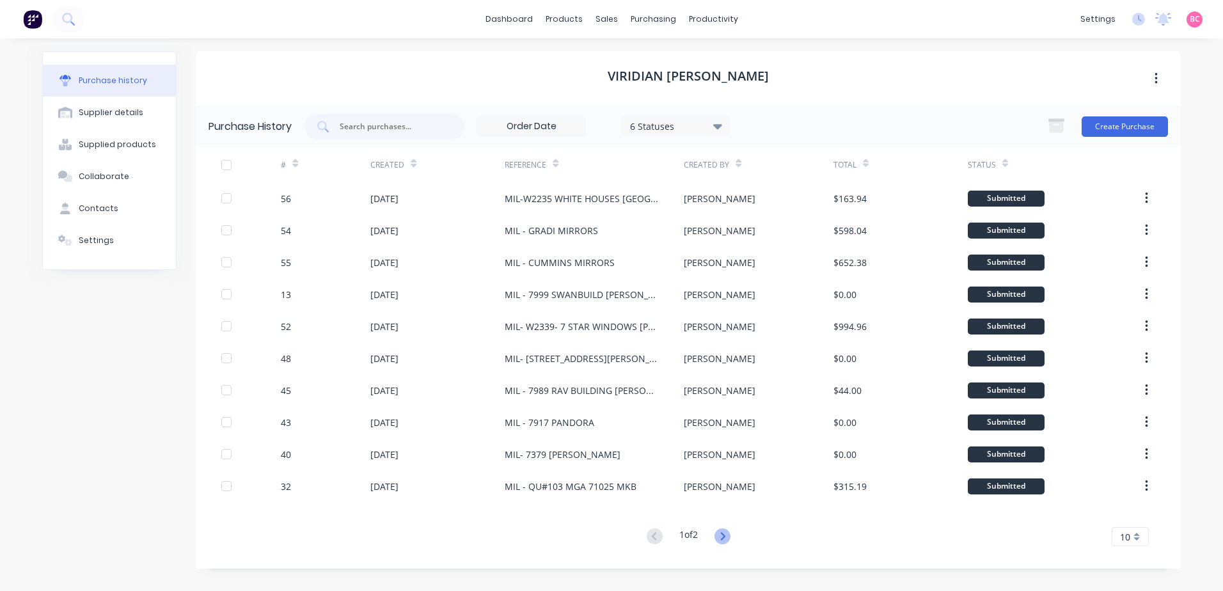
click at [722, 530] on icon at bounding box center [722, 536] width 16 height 16
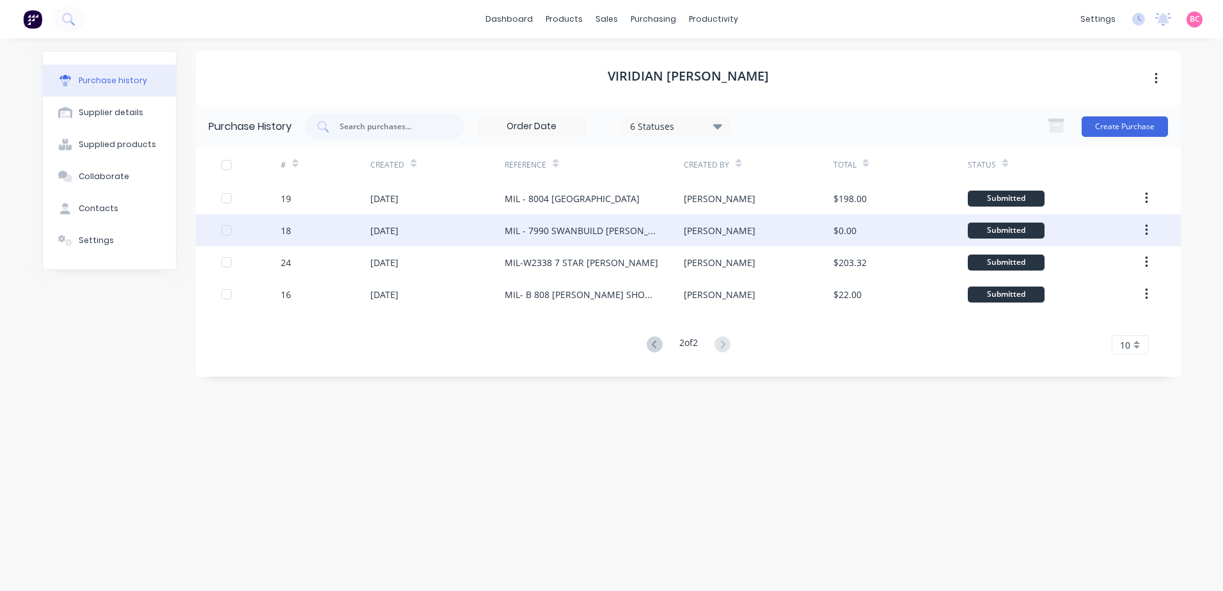
click at [603, 226] on div "MIL - 7990 SWANBUILD MCDONALD EXTRA WINDOW" at bounding box center [582, 230] width 154 height 13
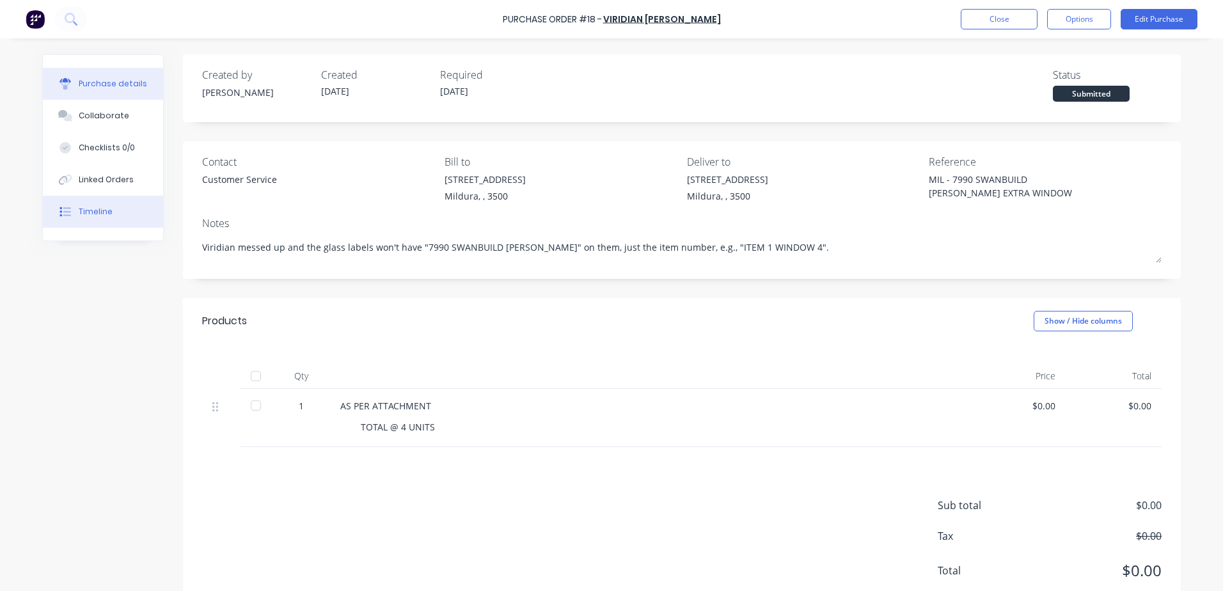
click at [96, 212] on div "Timeline" at bounding box center [96, 212] width 34 height 12
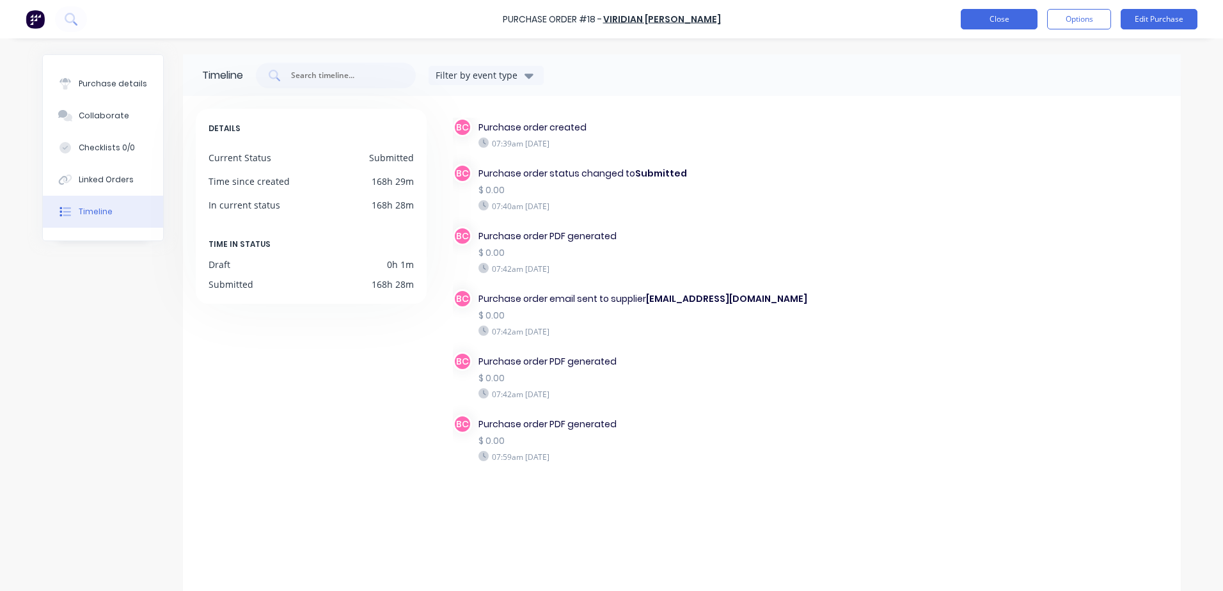
click at [1014, 18] on button "Close" at bounding box center [999, 19] width 77 height 20
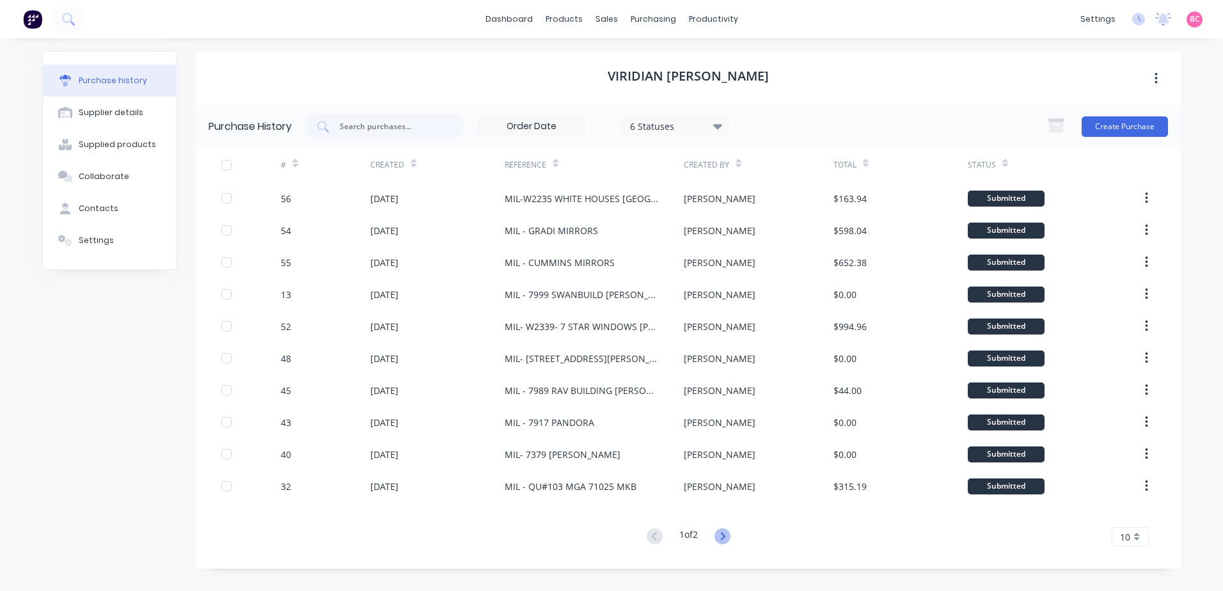
click at [725, 537] on icon at bounding box center [722, 536] width 4 height 8
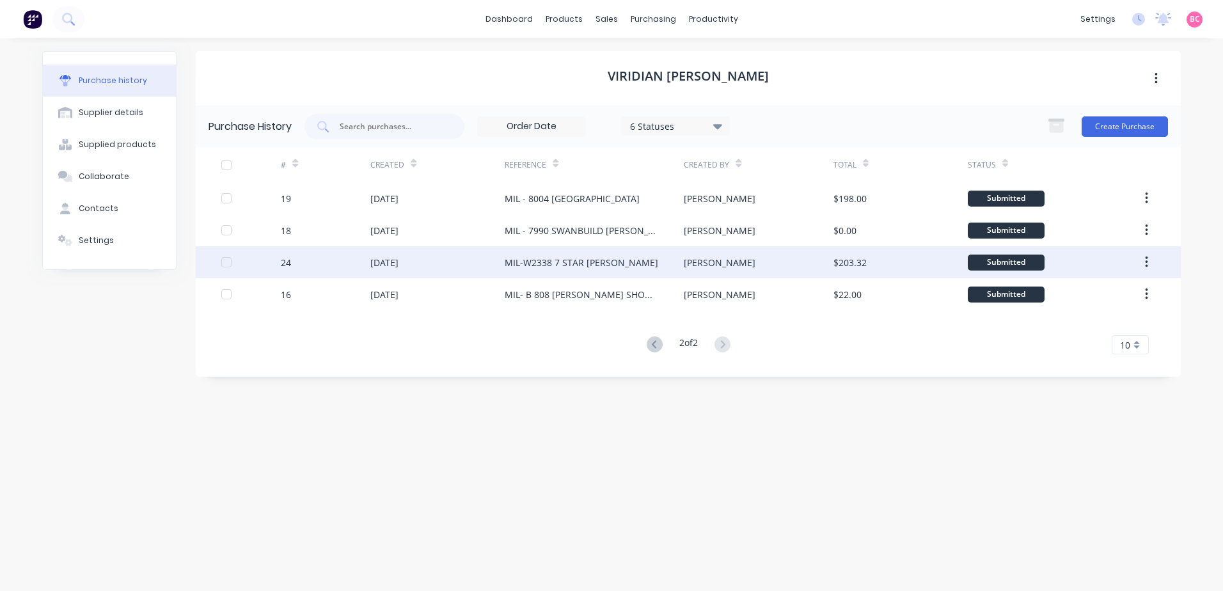
click at [620, 267] on div "MIL-W2338 7 STAR MARIA" at bounding box center [594, 262] width 179 height 32
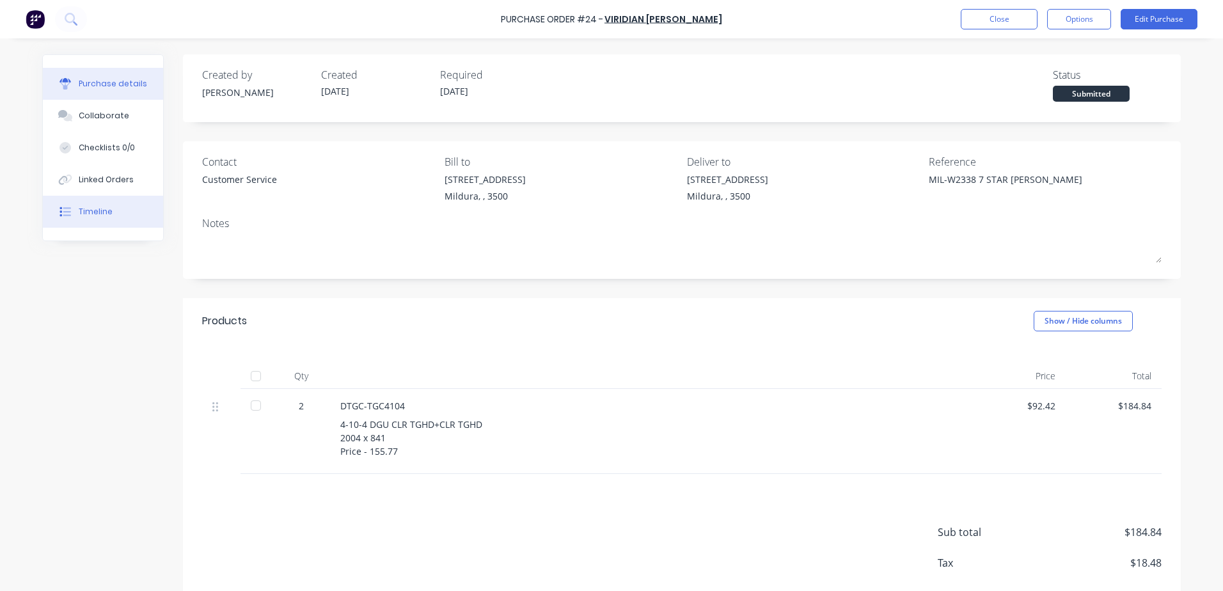
click at [102, 217] on div "Timeline" at bounding box center [96, 212] width 34 height 12
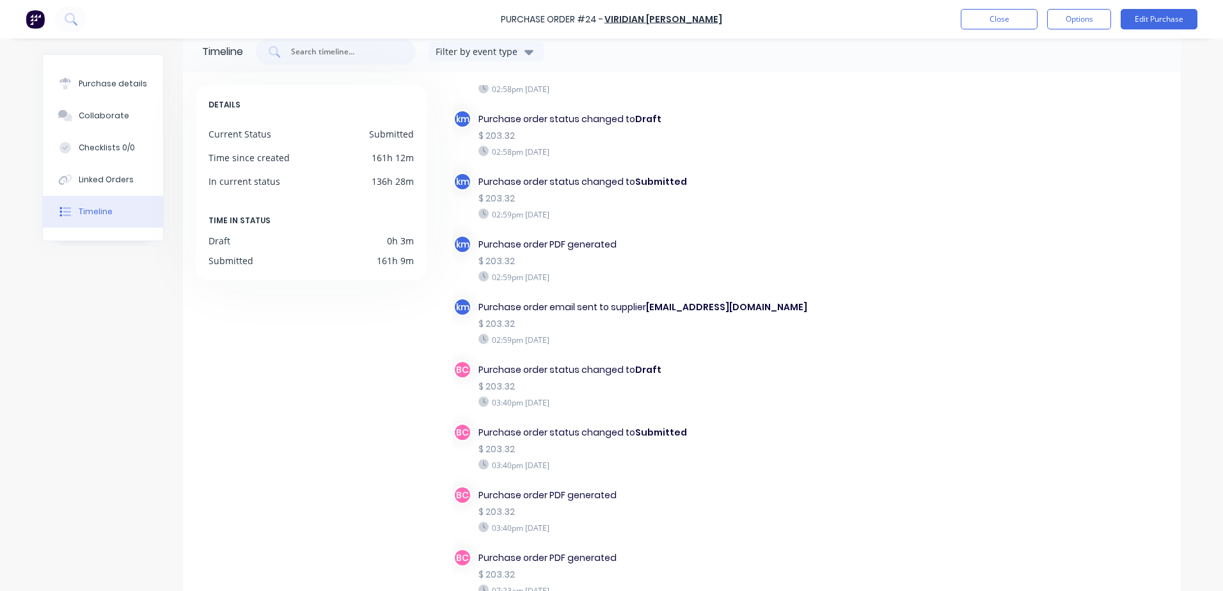
scroll to position [64, 0]
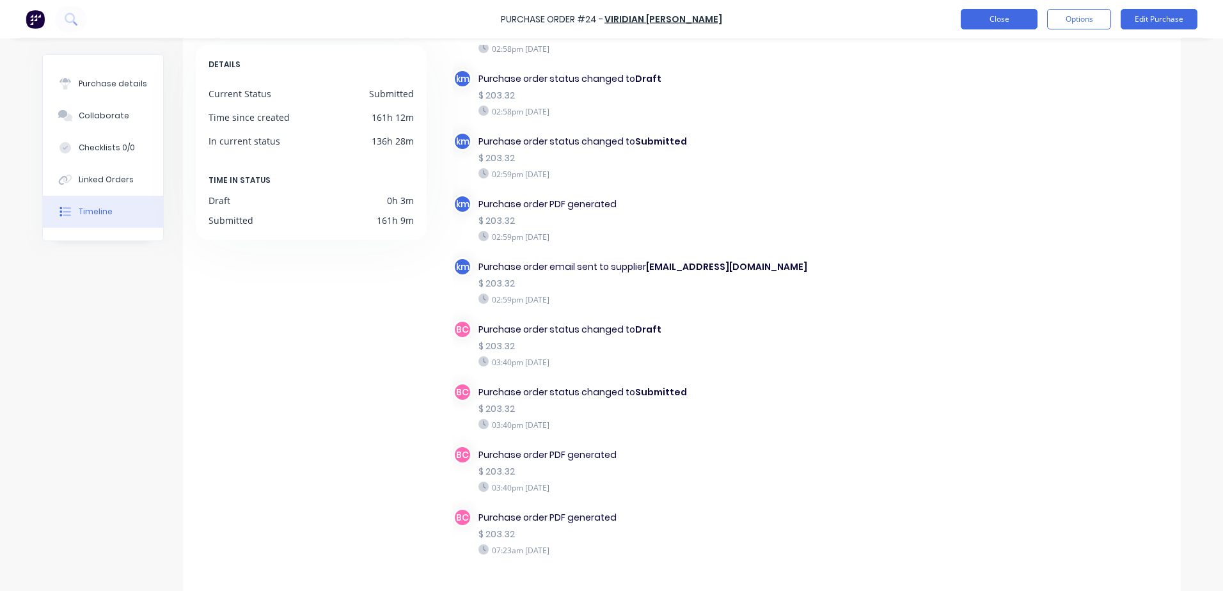
click at [1011, 18] on button "Close" at bounding box center [999, 19] width 77 height 20
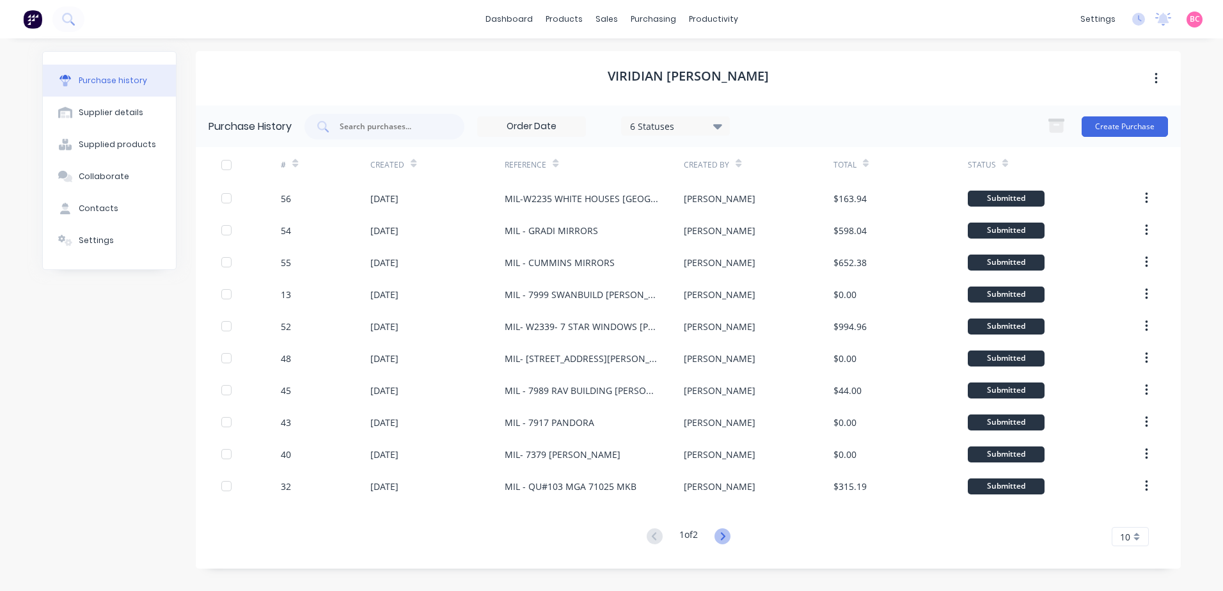
click at [724, 538] on icon at bounding box center [722, 536] width 16 height 16
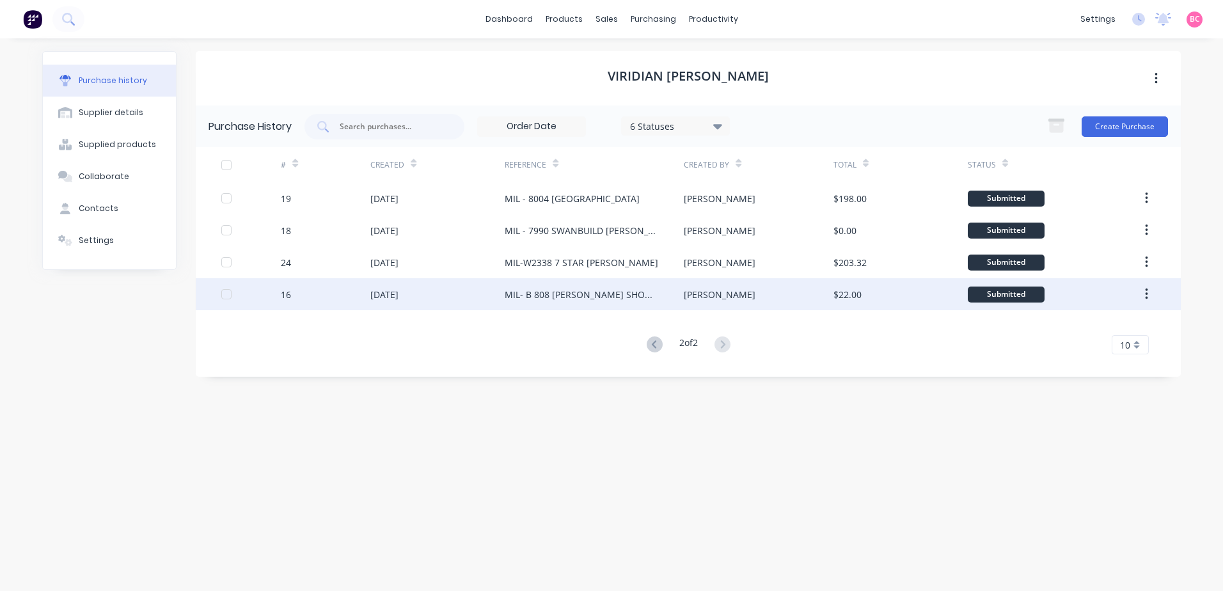
click at [692, 299] on div "Shelby" at bounding box center [720, 294] width 72 height 13
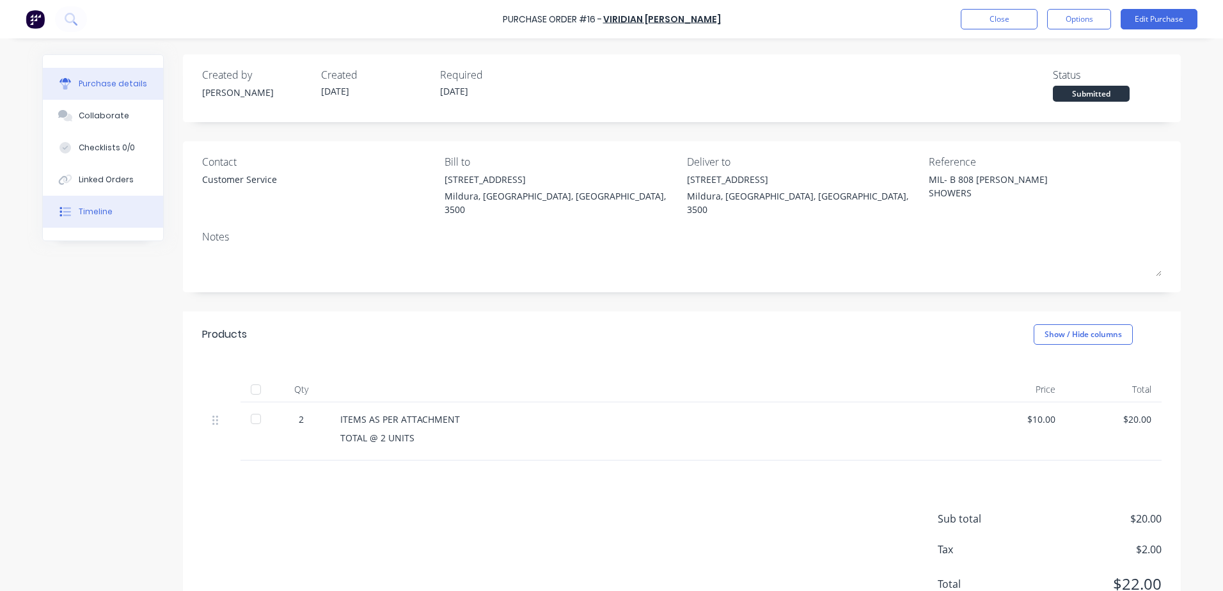
click at [89, 214] on div "Timeline" at bounding box center [96, 212] width 34 height 12
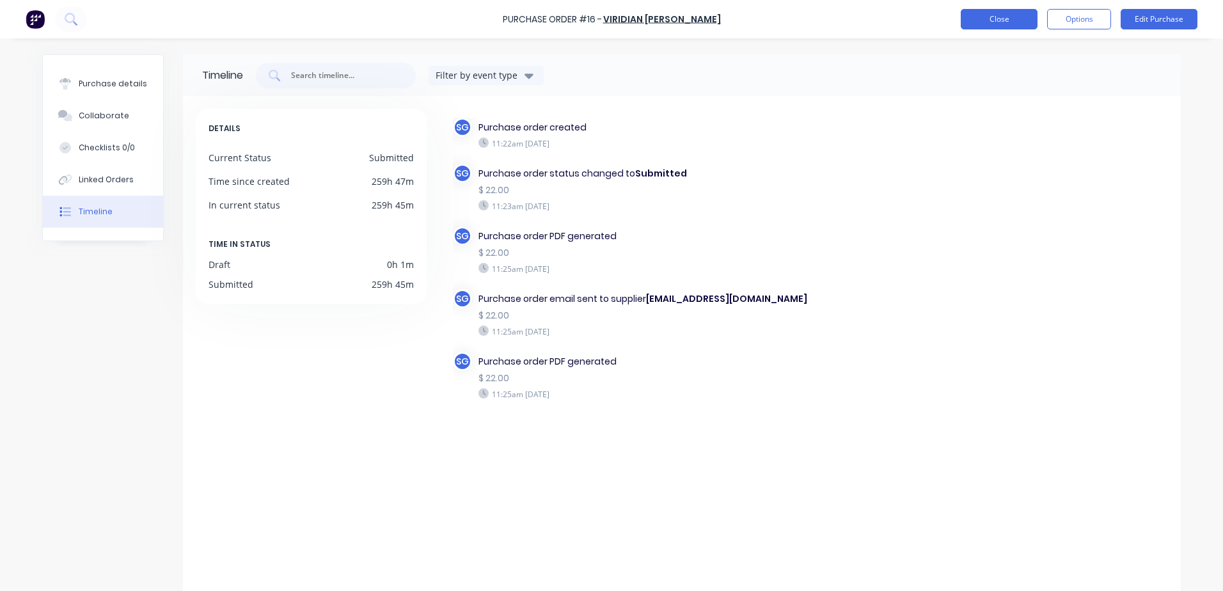
click at [986, 24] on button "Close" at bounding box center [999, 19] width 77 height 20
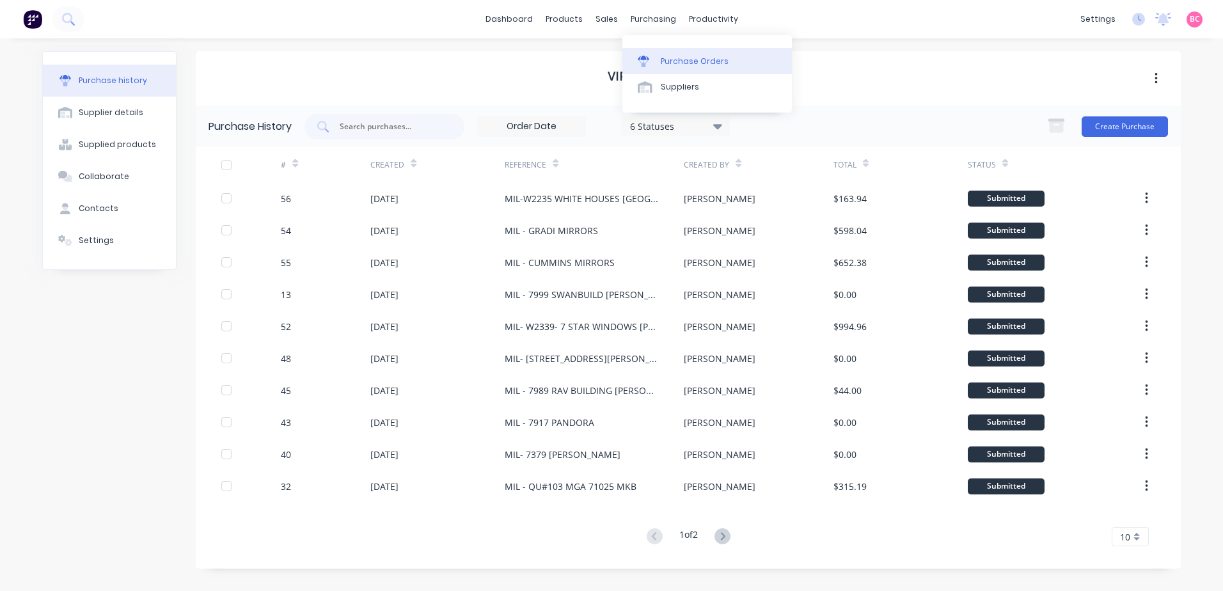
click at [668, 60] on div "Purchase Orders" at bounding box center [695, 62] width 68 height 12
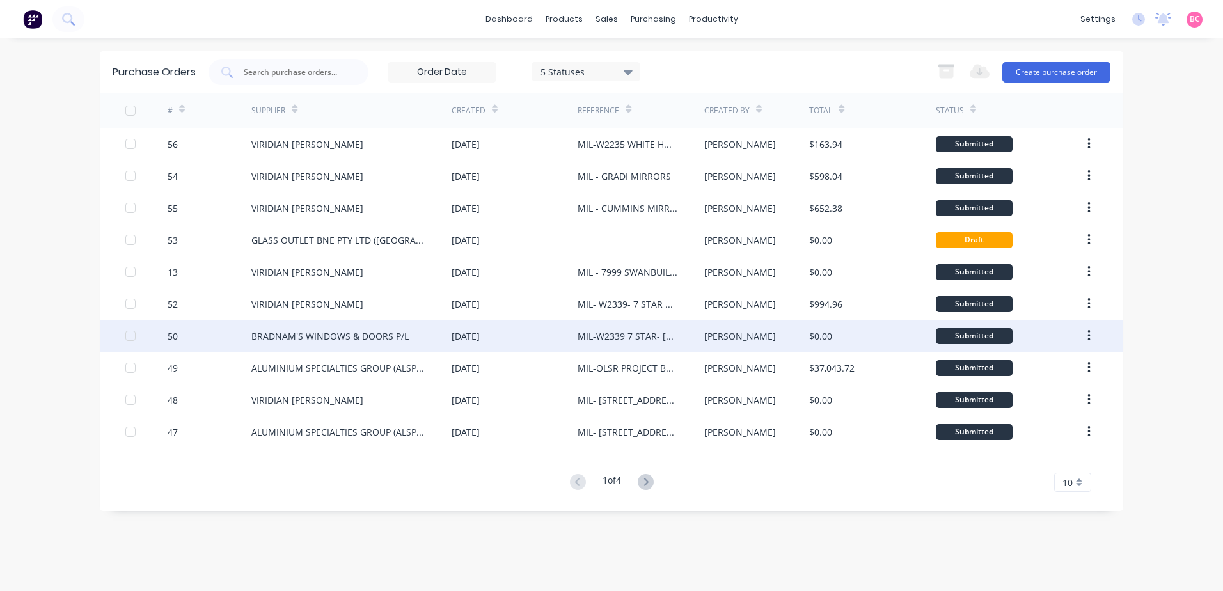
click at [407, 343] on div "BRADNAM'S WINDOWS & DOORS P/L" at bounding box center [351, 336] width 200 height 32
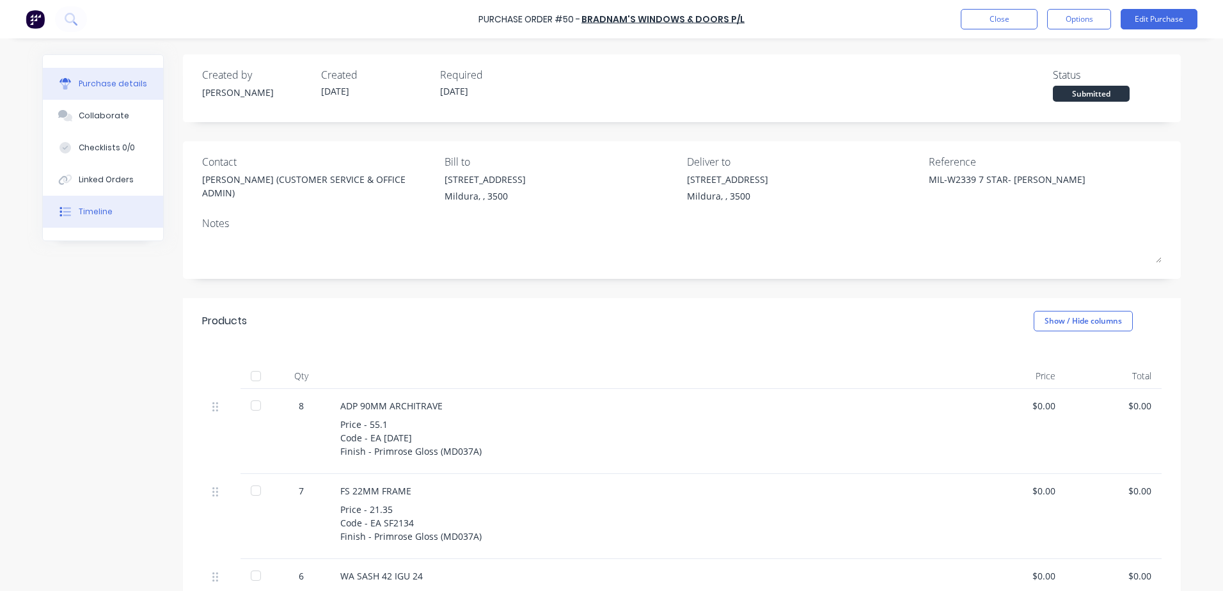
click at [93, 214] on div "Timeline" at bounding box center [96, 212] width 34 height 12
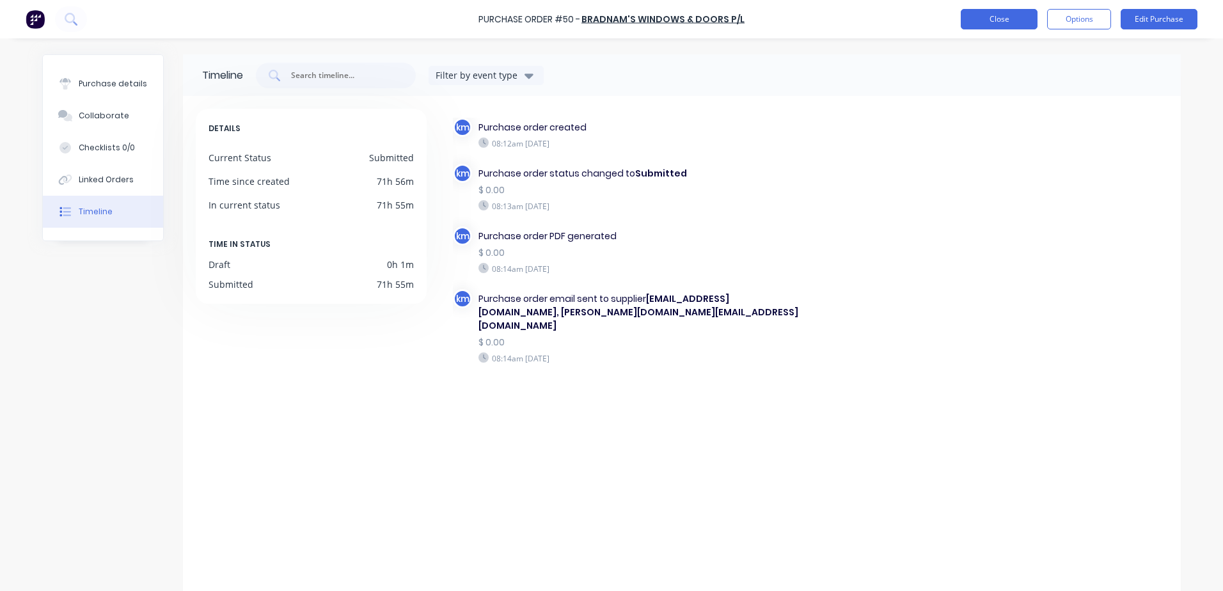
click at [995, 28] on button "Close" at bounding box center [999, 19] width 77 height 20
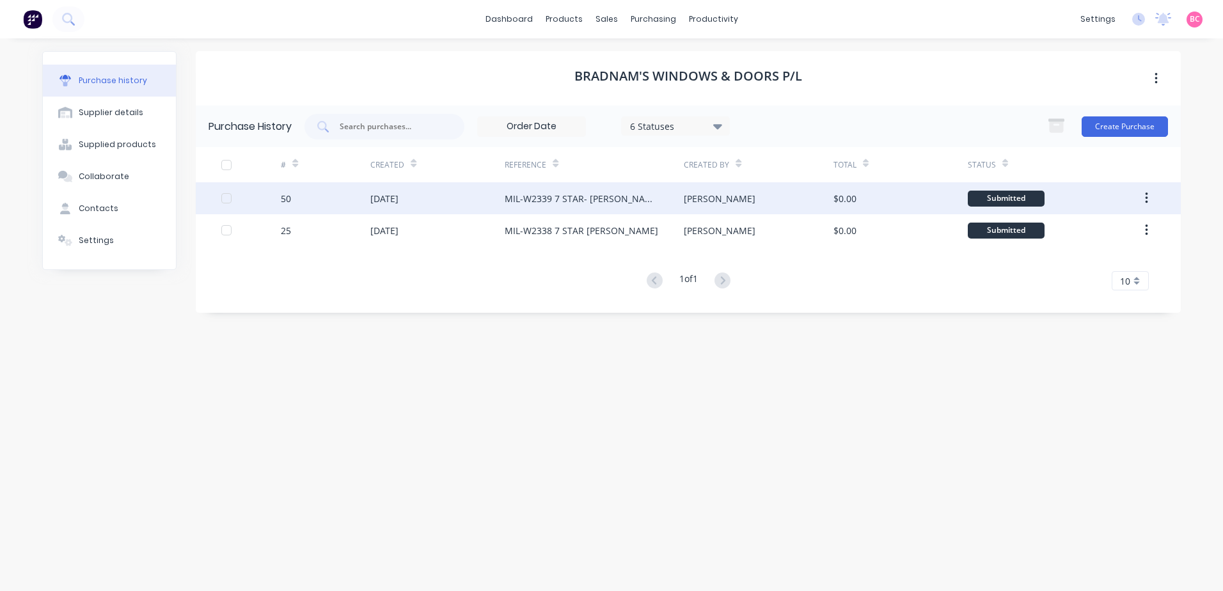
click at [597, 210] on div "MIL-W2339 7 STAR- MARK TYSON" at bounding box center [594, 198] width 179 height 32
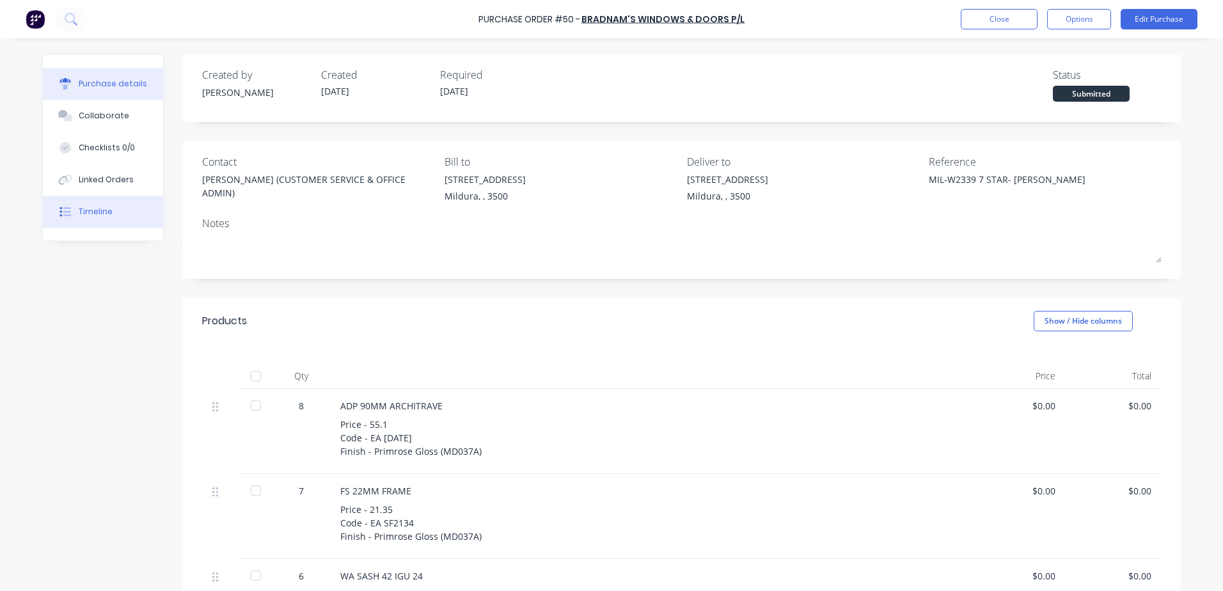
click at [106, 209] on button "Timeline" at bounding box center [103, 212] width 120 height 32
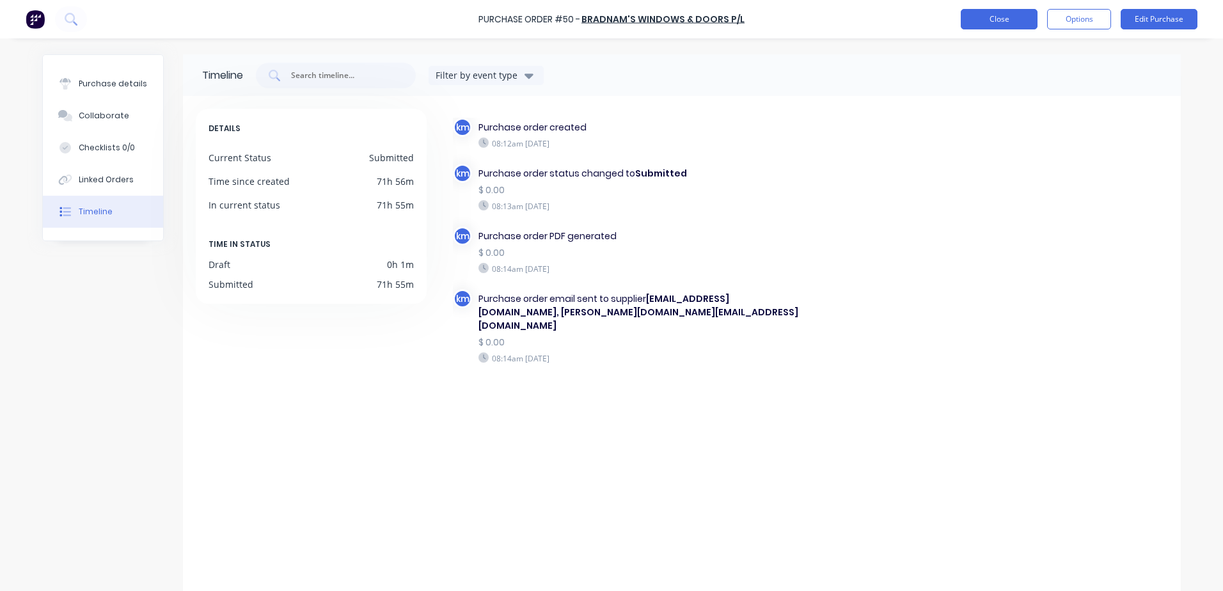
click at [986, 17] on button "Close" at bounding box center [999, 19] width 77 height 20
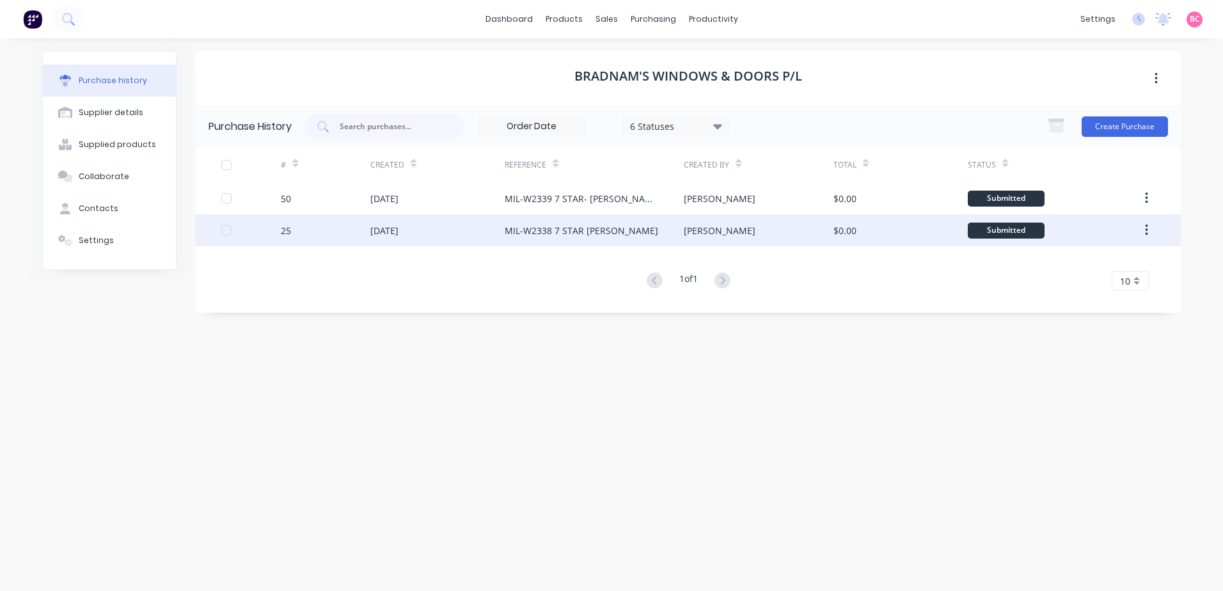
click at [549, 237] on div "MIL-W2338 7 STAR MARIA" at bounding box center [594, 230] width 179 height 32
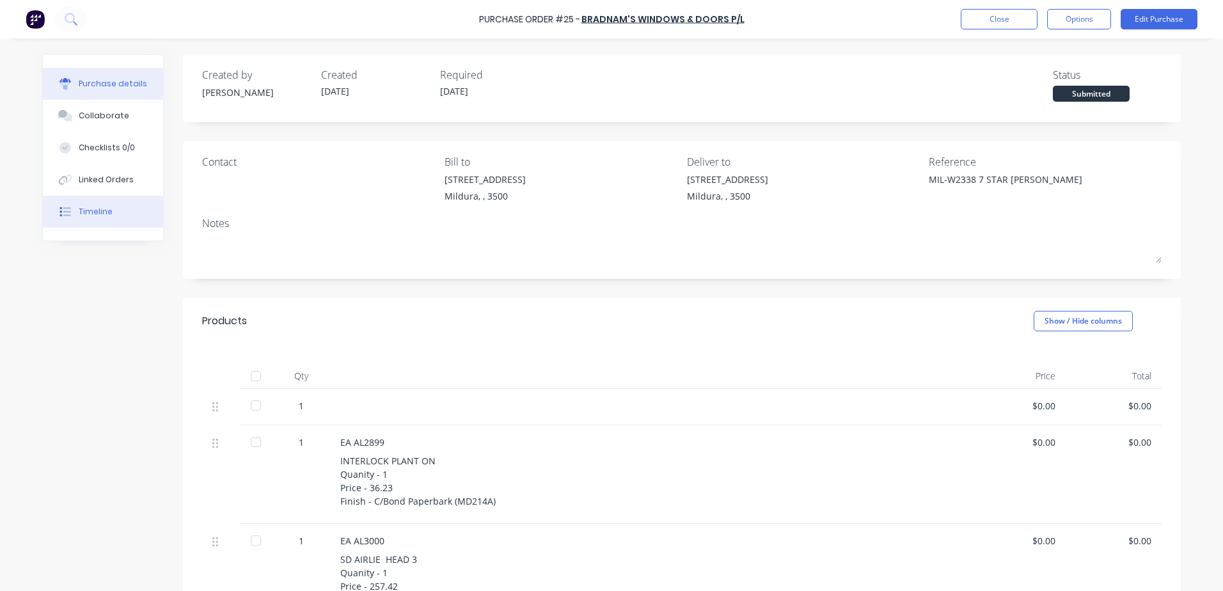
click at [83, 219] on button "Timeline" at bounding box center [103, 212] width 120 height 32
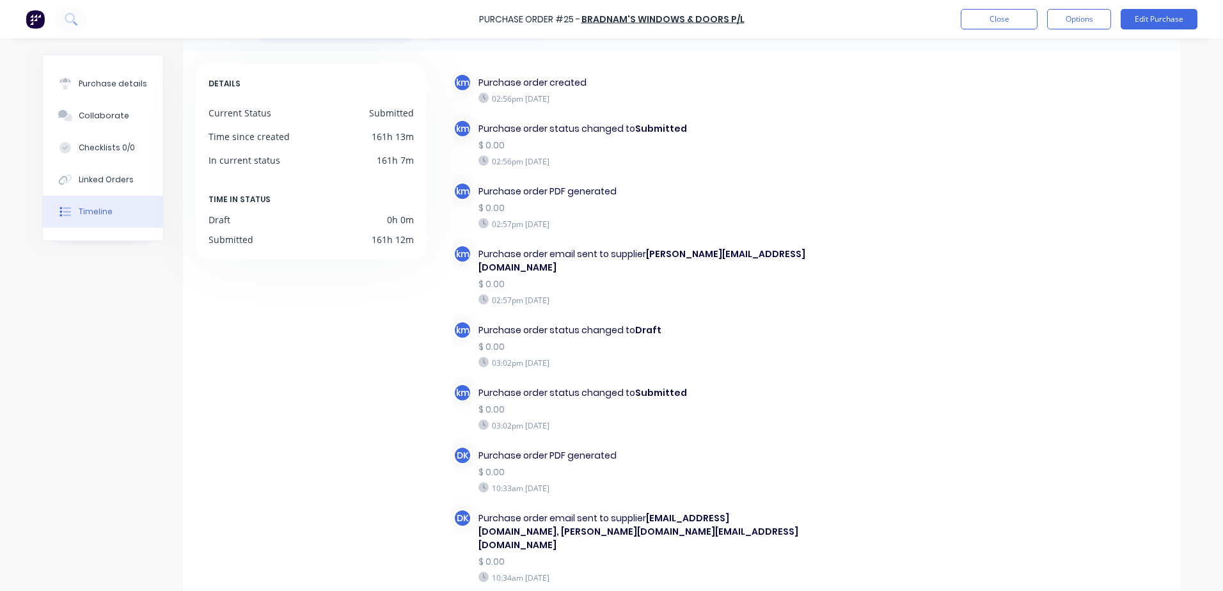
scroll to position [64, 0]
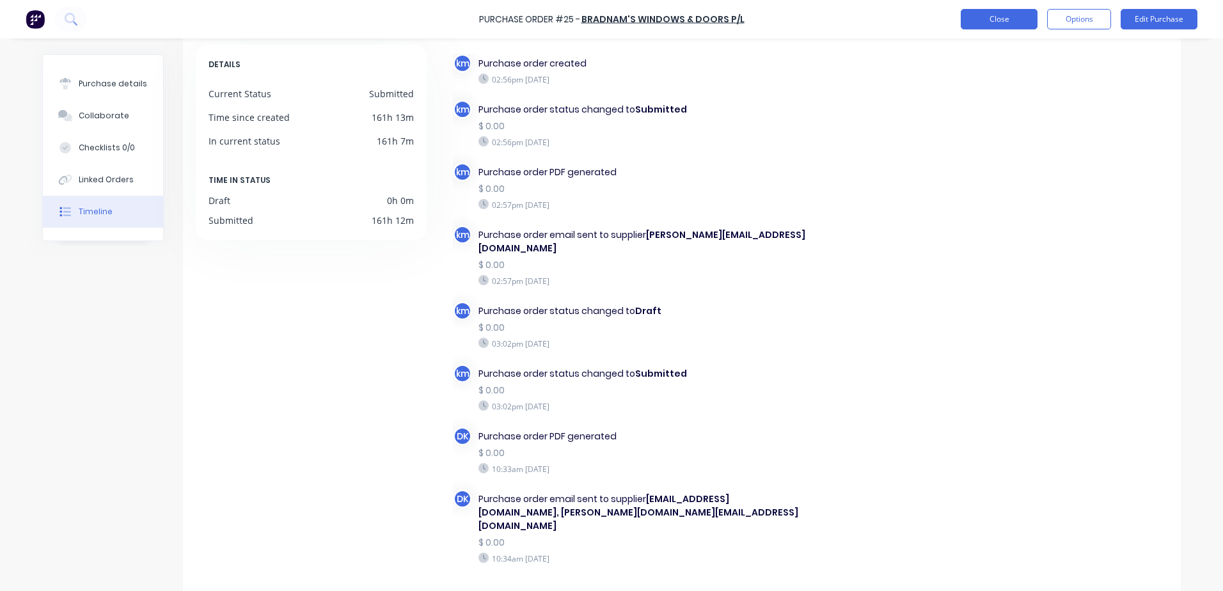
click at [999, 19] on button "Close" at bounding box center [999, 19] width 77 height 20
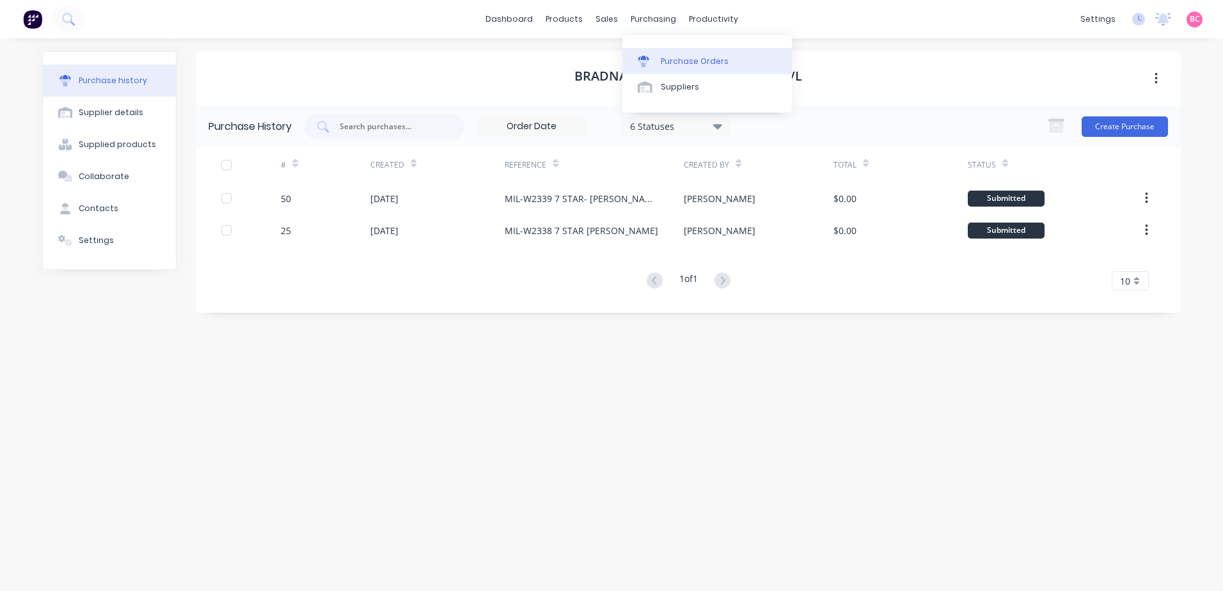
click at [656, 56] on div at bounding box center [647, 62] width 19 height 12
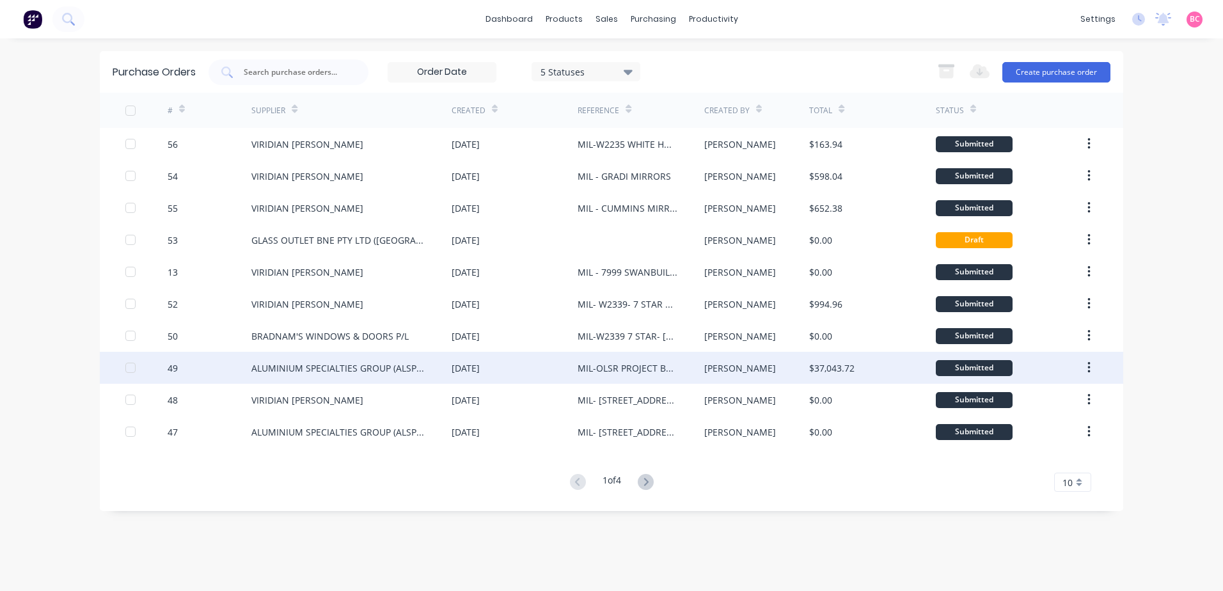
click at [327, 370] on div "ALUMINIUM SPECIALTIES GROUP (ALSPEC)" at bounding box center [338, 367] width 175 height 13
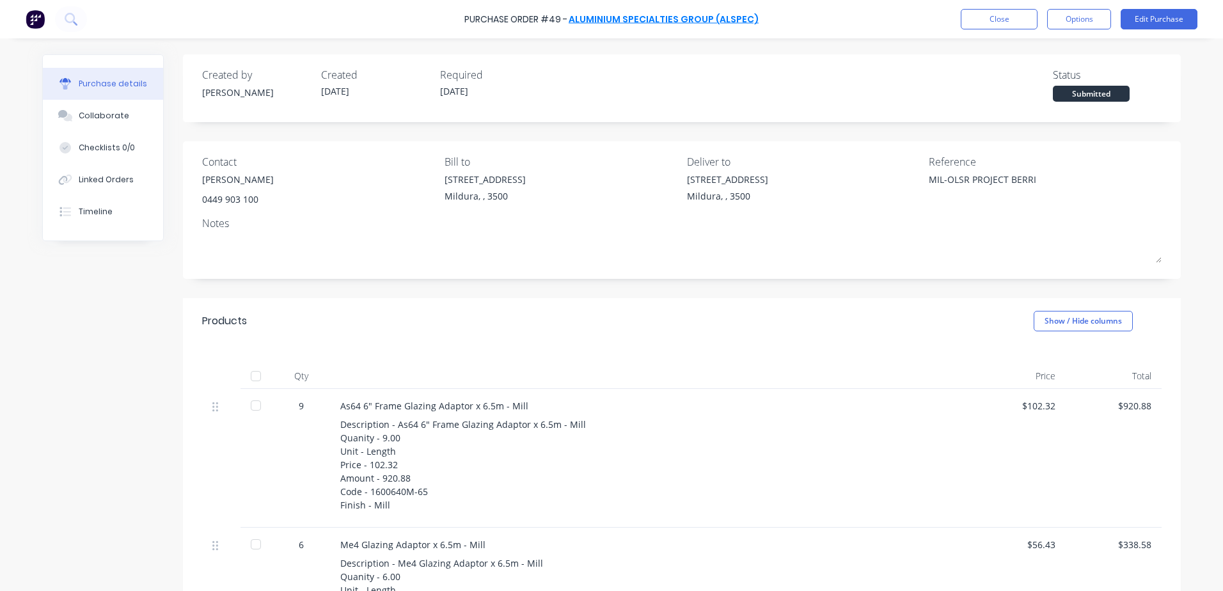
click at [661, 20] on link "ALUMINIUM SPECIALTIES GROUP (ALSPEC)" at bounding box center [664, 19] width 190 height 13
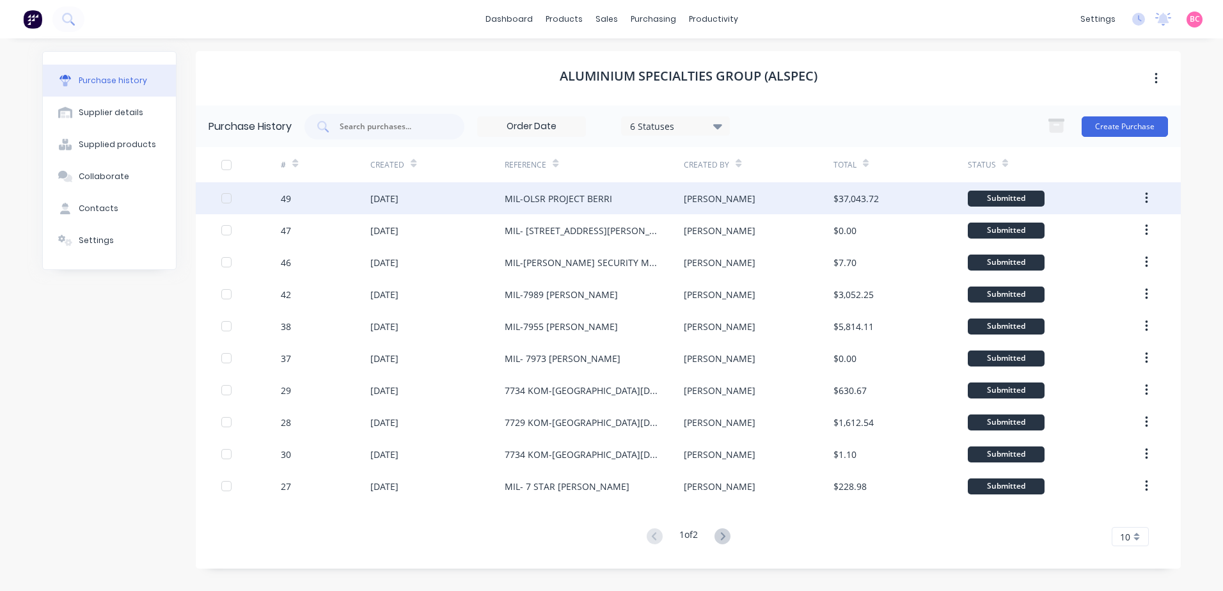
click at [457, 198] on div "[DATE]" at bounding box center [437, 198] width 134 height 32
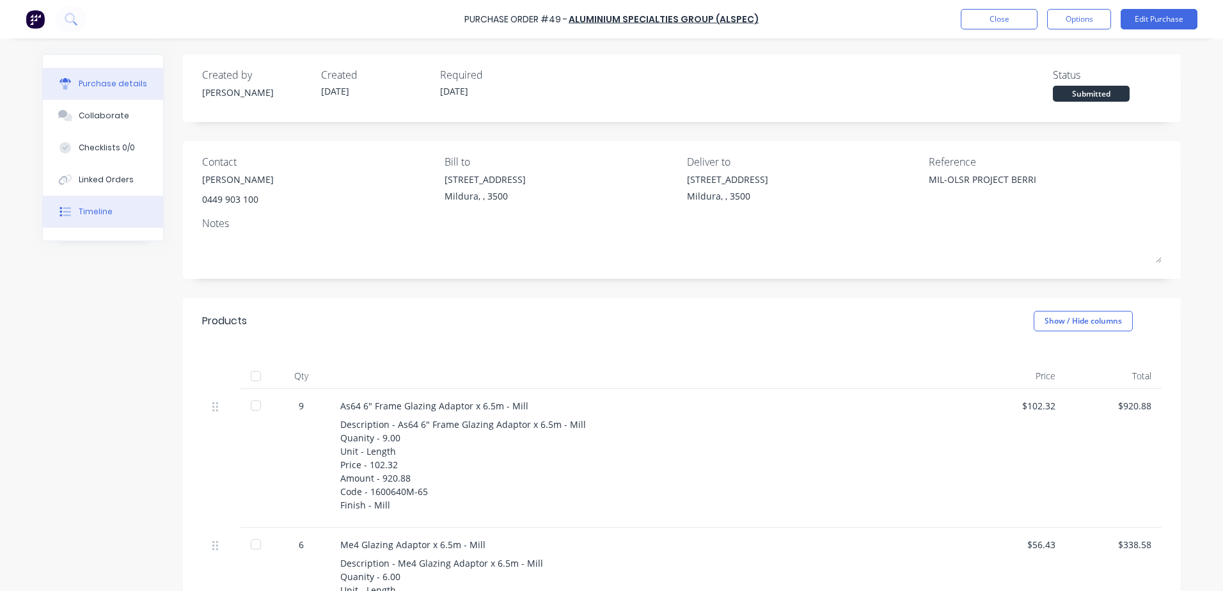
click at [100, 218] on button "Timeline" at bounding box center [103, 212] width 120 height 32
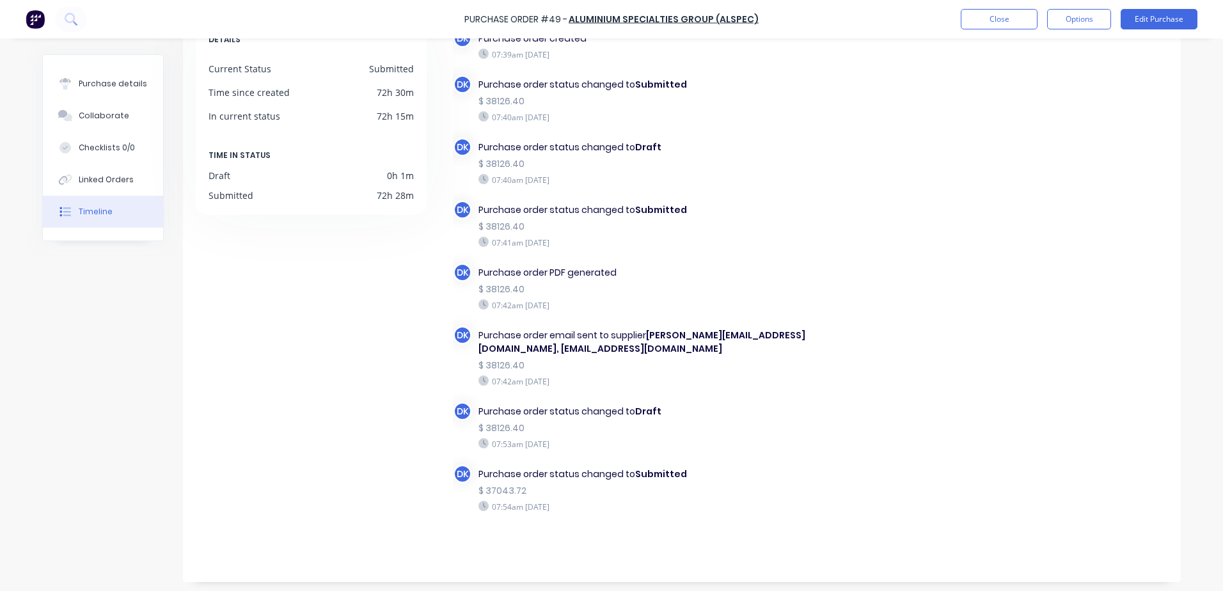
scroll to position [93, 0]
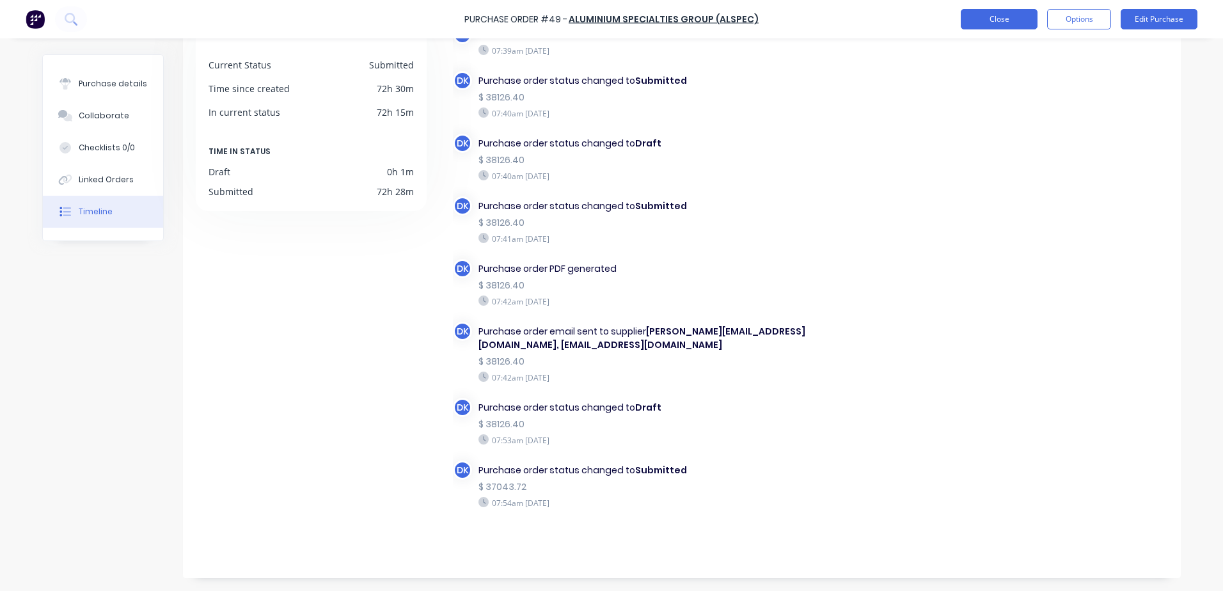
click at [986, 23] on button "Close" at bounding box center [999, 19] width 77 height 20
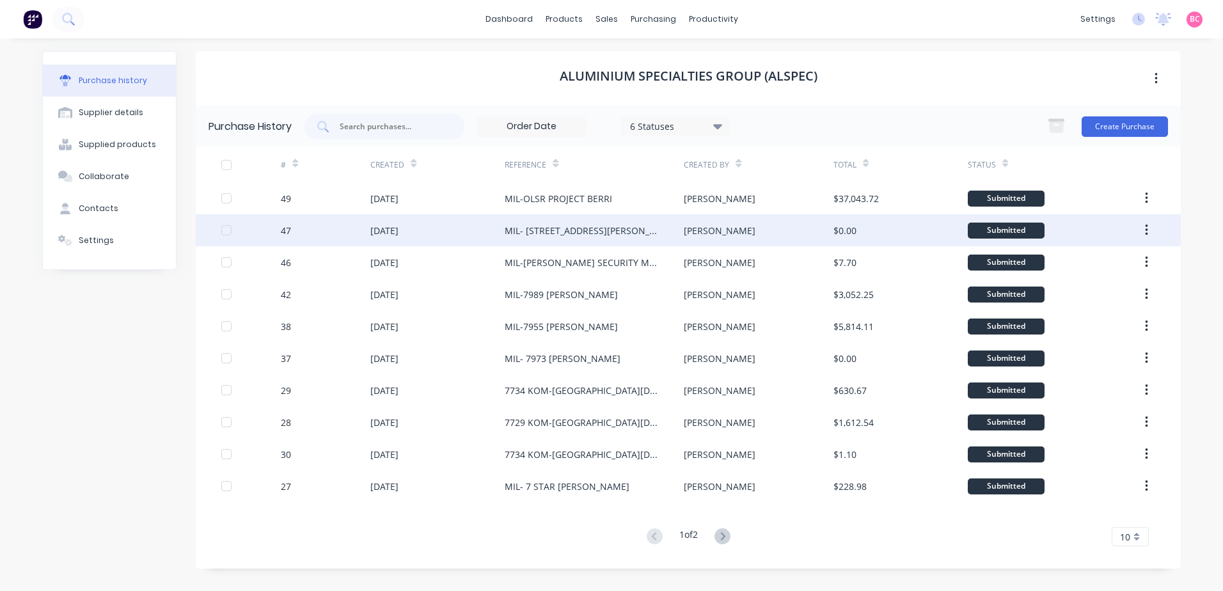
click at [652, 235] on div "MIL- 7933 GJ GARDNER TAYLOR ROAD ESUTON" at bounding box center [582, 230] width 154 height 13
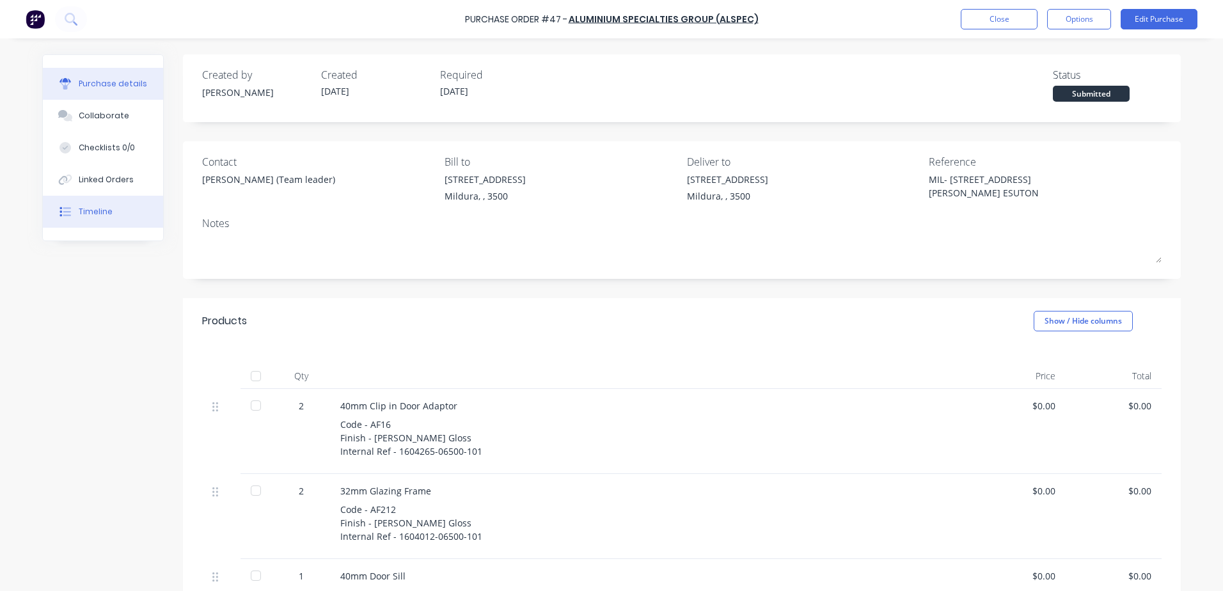
click at [70, 216] on div at bounding box center [65, 212] width 19 height 12
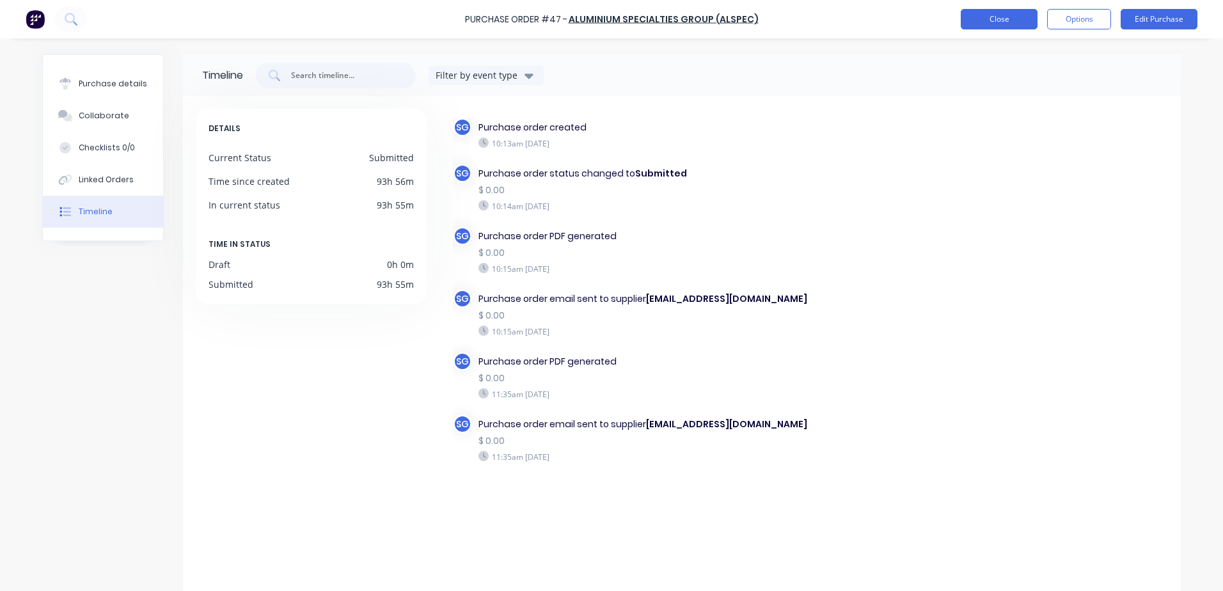
click at [998, 28] on button "Close" at bounding box center [999, 19] width 77 height 20
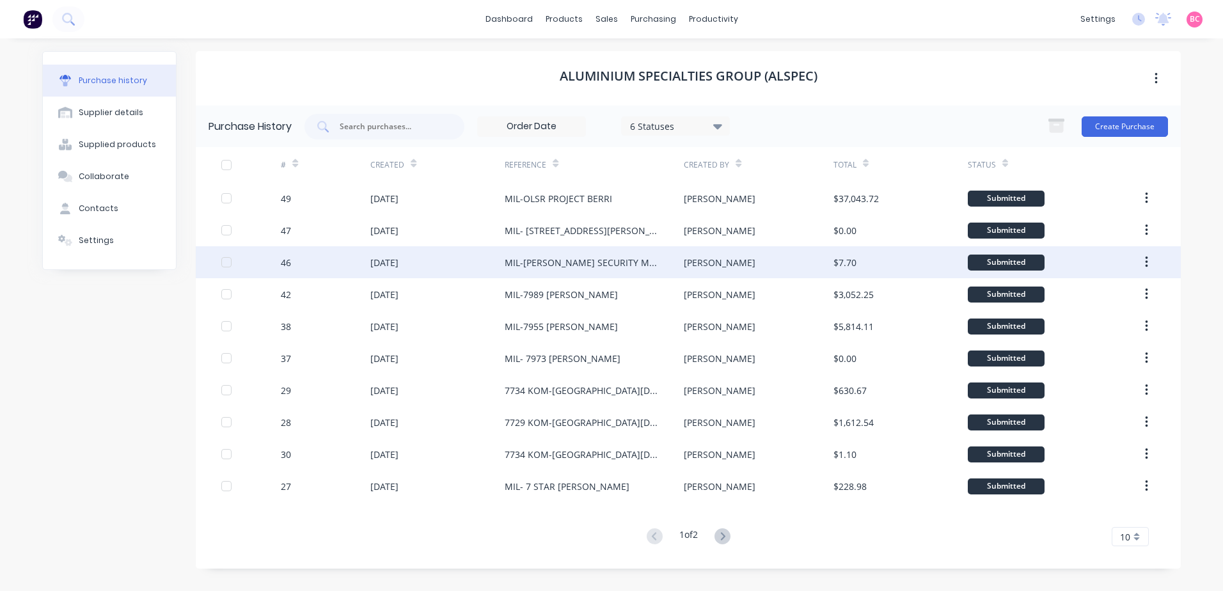
click at [606, 256] on div "MIL-POLLARD SECURITY MESH" at bounding box center [582, 262] width 154 height 13
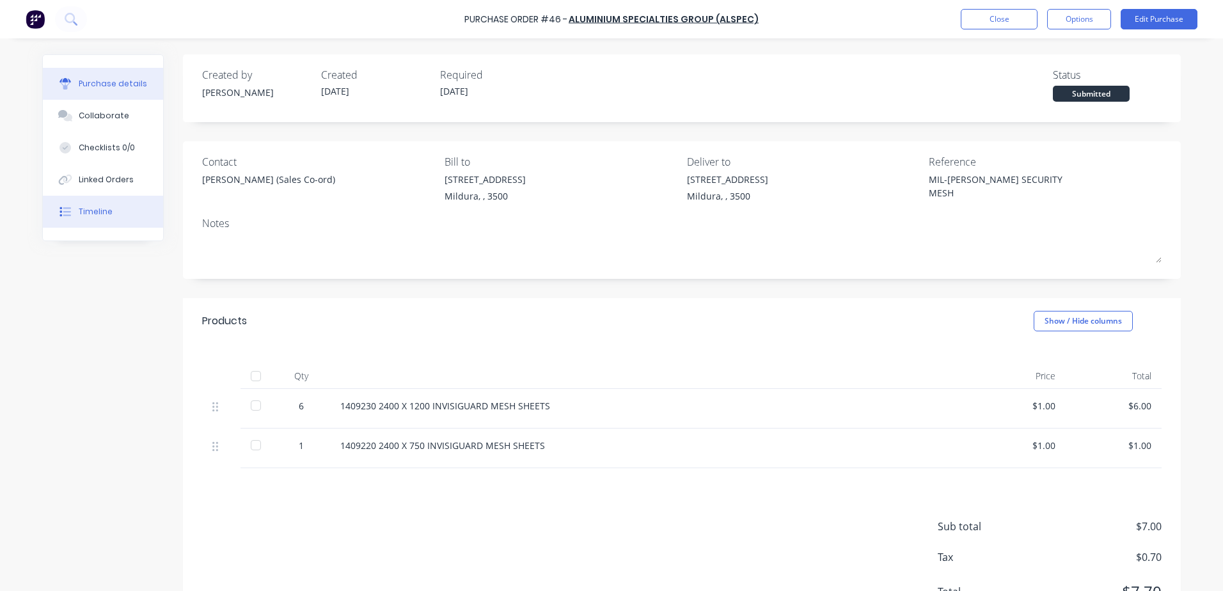
click at [112, 221] on button "Timeline" at bounding box center [103, 212] width 120 height 32
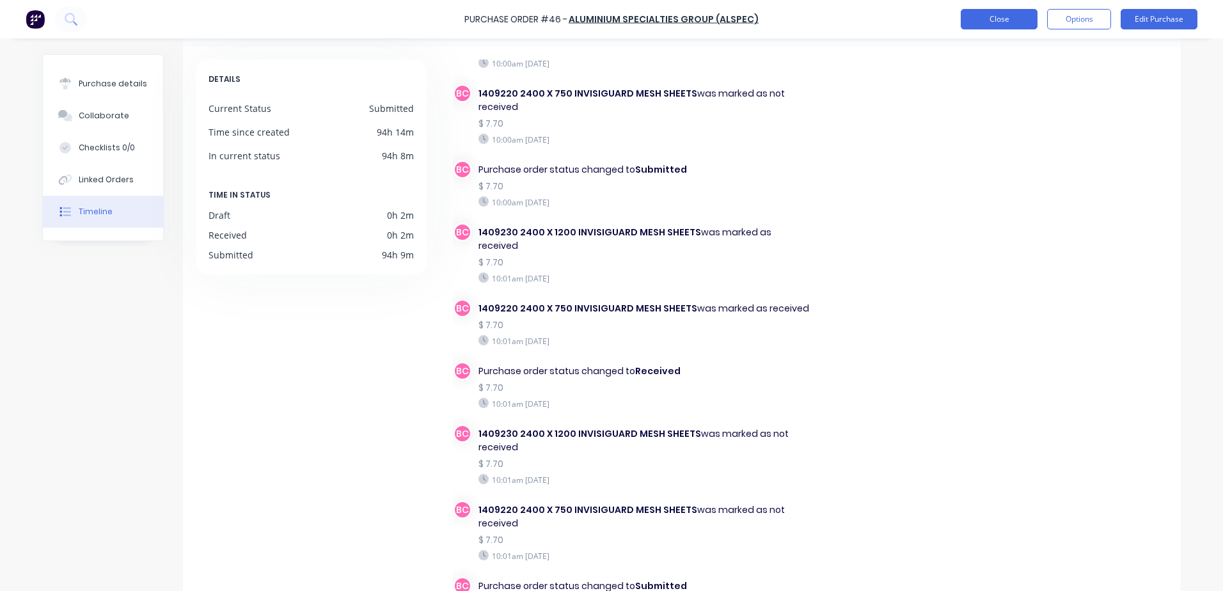
scroll to position [64, 0]
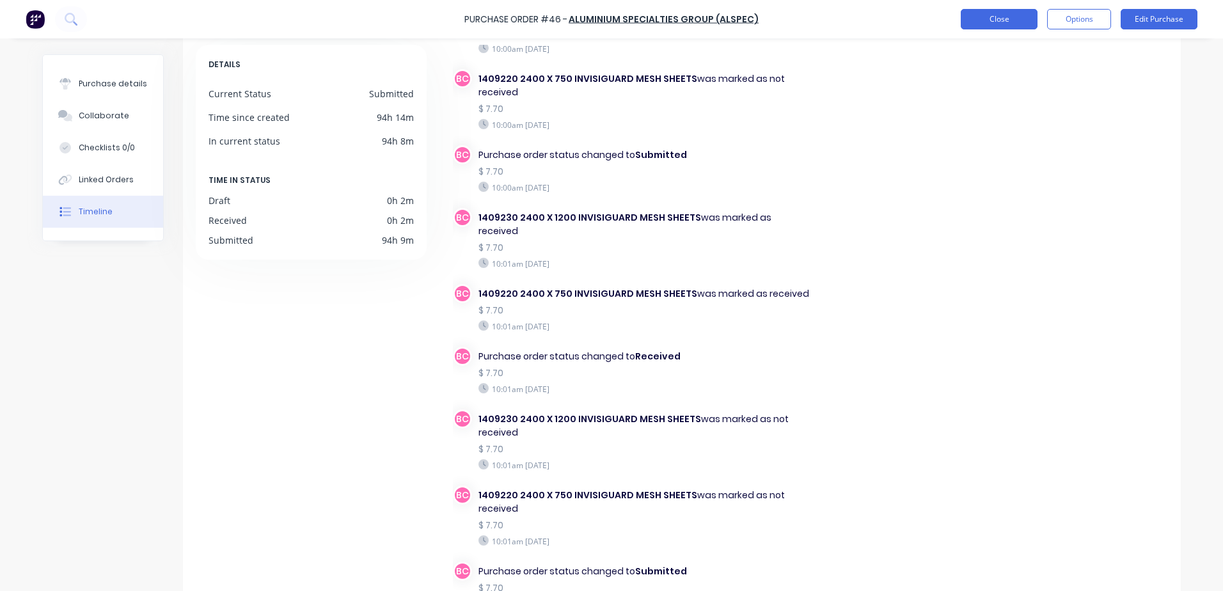
click at [983, 20] on button "Close" at bounding box center [999, 19] width 77 height 20
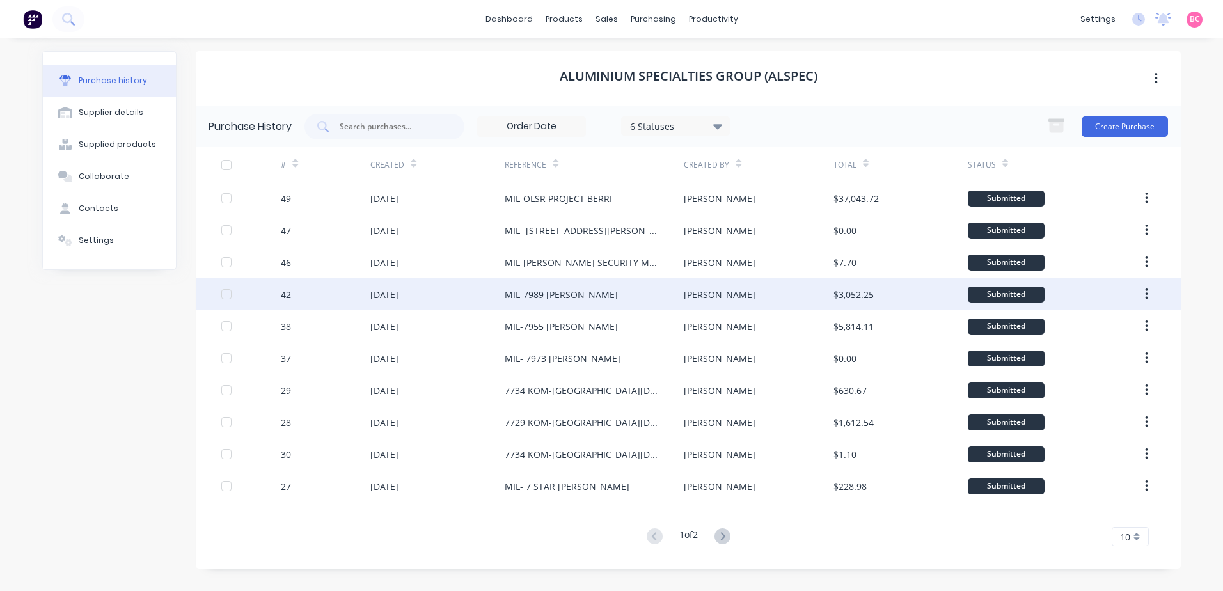
click at [573, 290] on div "MIL-7989 [PERSON_NAME]" at bounding box center [561, 294] width 113 height 13
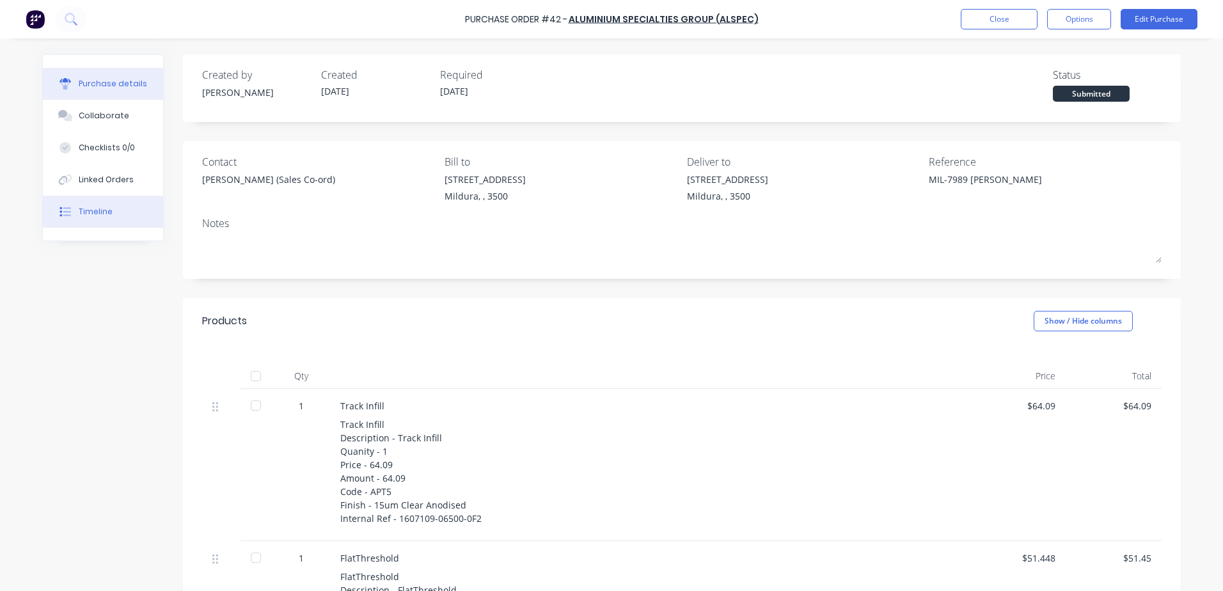
click at [83, 209] on div "Timeline" at bounding box center [96, 212] width 34 height 12
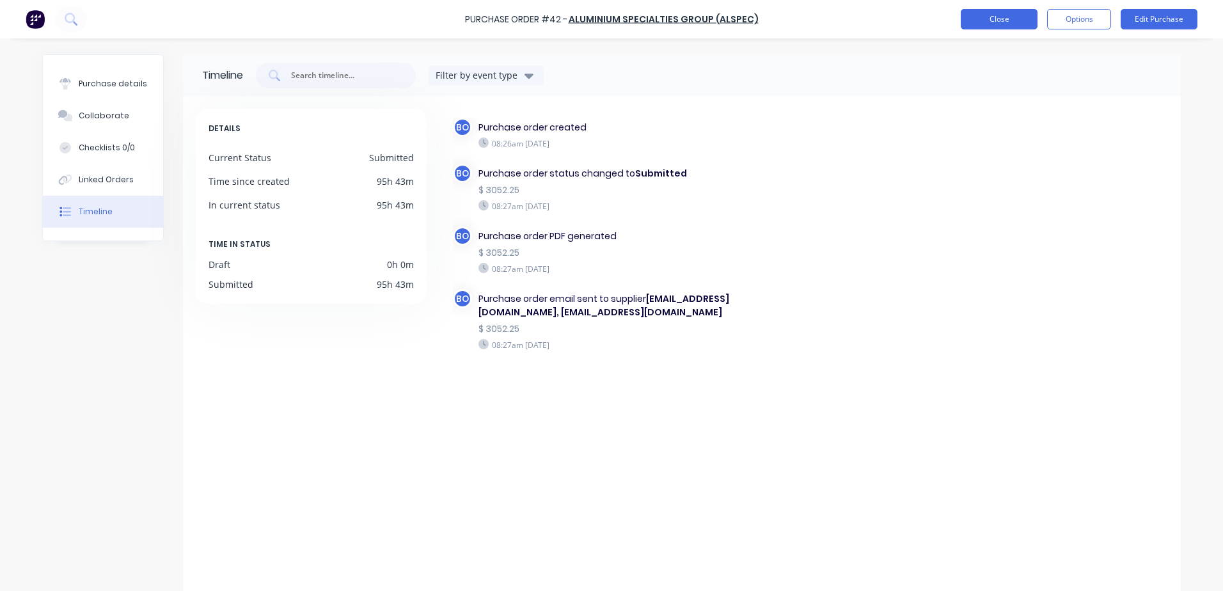
click at [988, 21] on button "Close" at bounding box center [999, 19] width 77 height 20
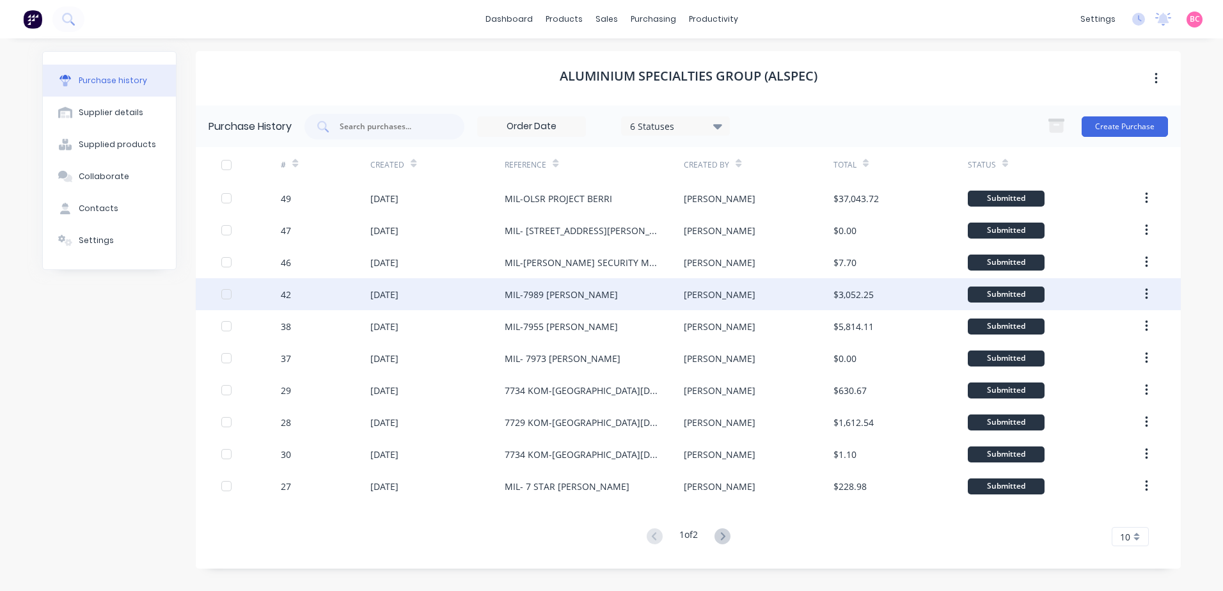
click at [604, 298] on div "MIL-7989 [PERSON_NAME]" at bounding box center [594, 294] width 179 height 32
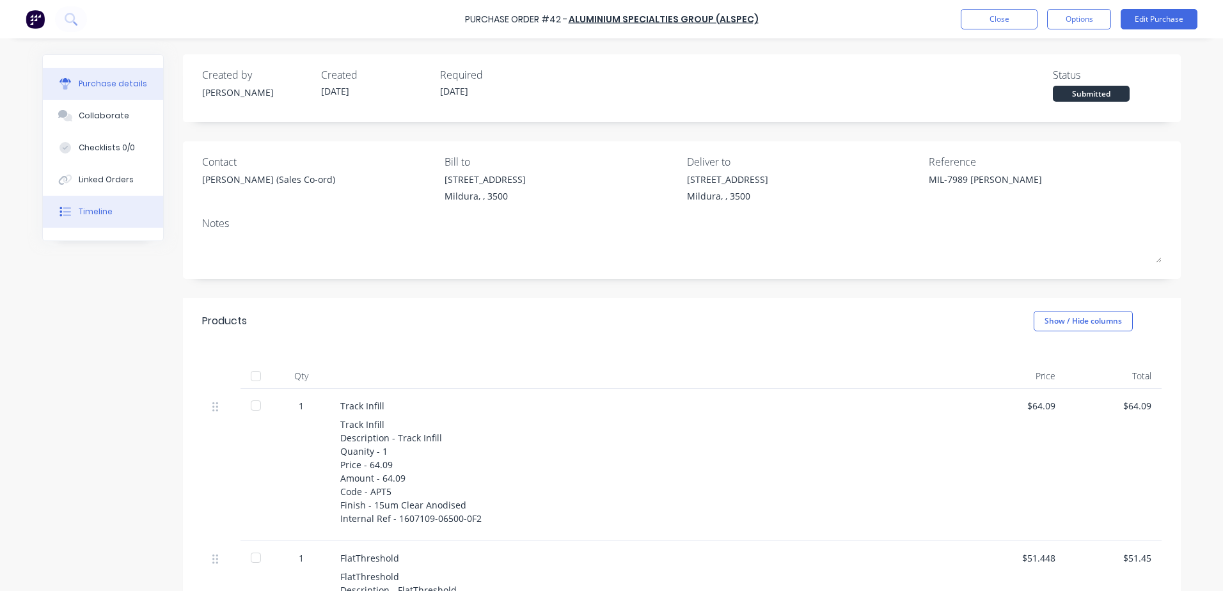
click at [43, 208] on button "Timeline" at bounding box center [103, 212] width 120 height 32
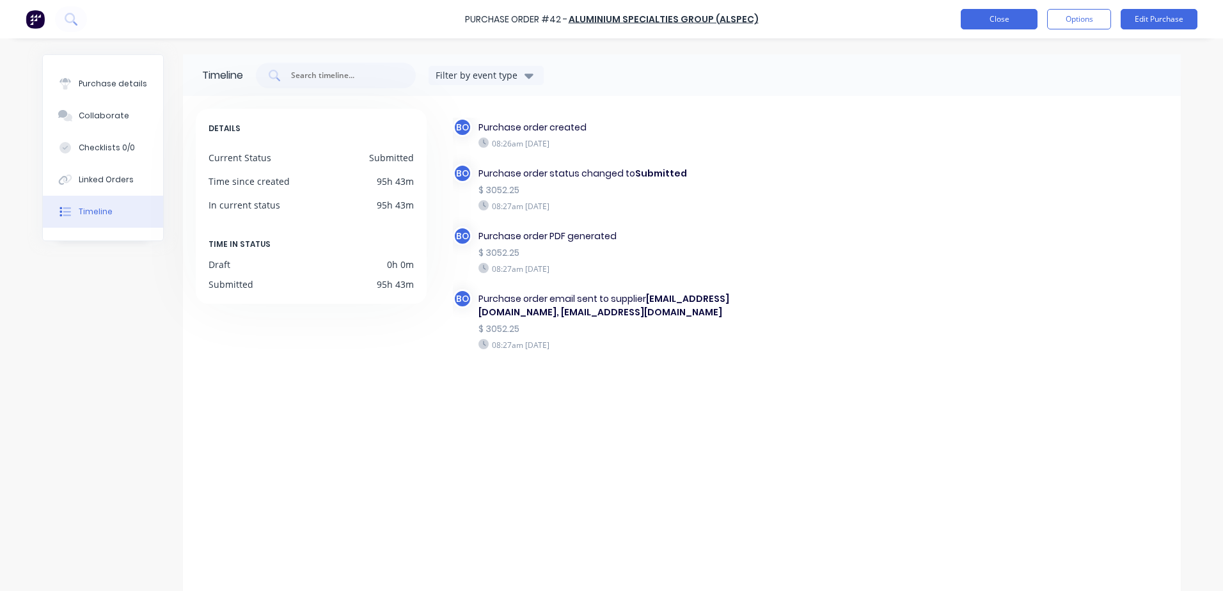
click at [997, 23] on button "Close" at bounding box center [999, 19] width 77 height 20
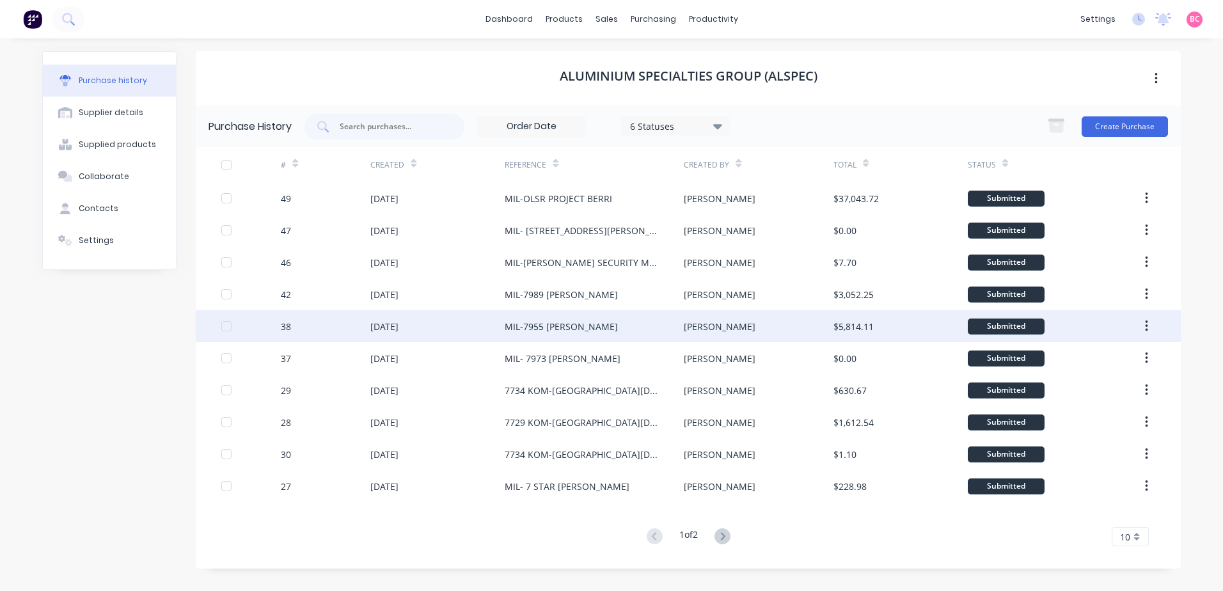
click at [609, 335] on div "MIL-7955 BEN ERSKINE" at bounding box center [594, 326] width 179 height 32
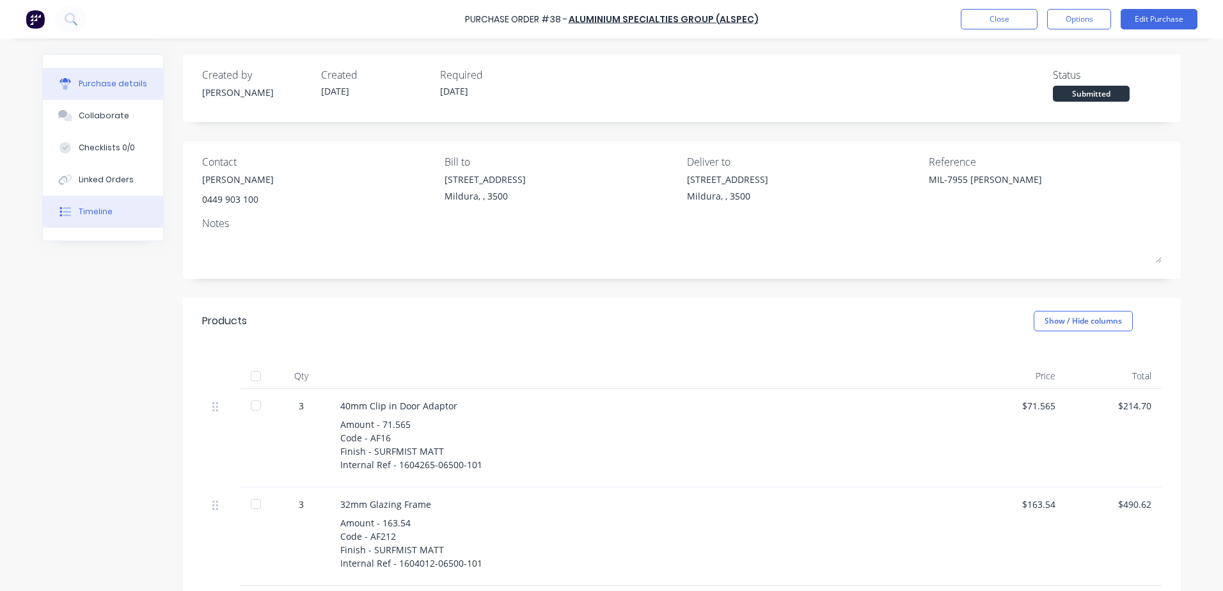
click at [100, 209] on div "Timeline" at bounding box center [96, 212] width 34 height 12
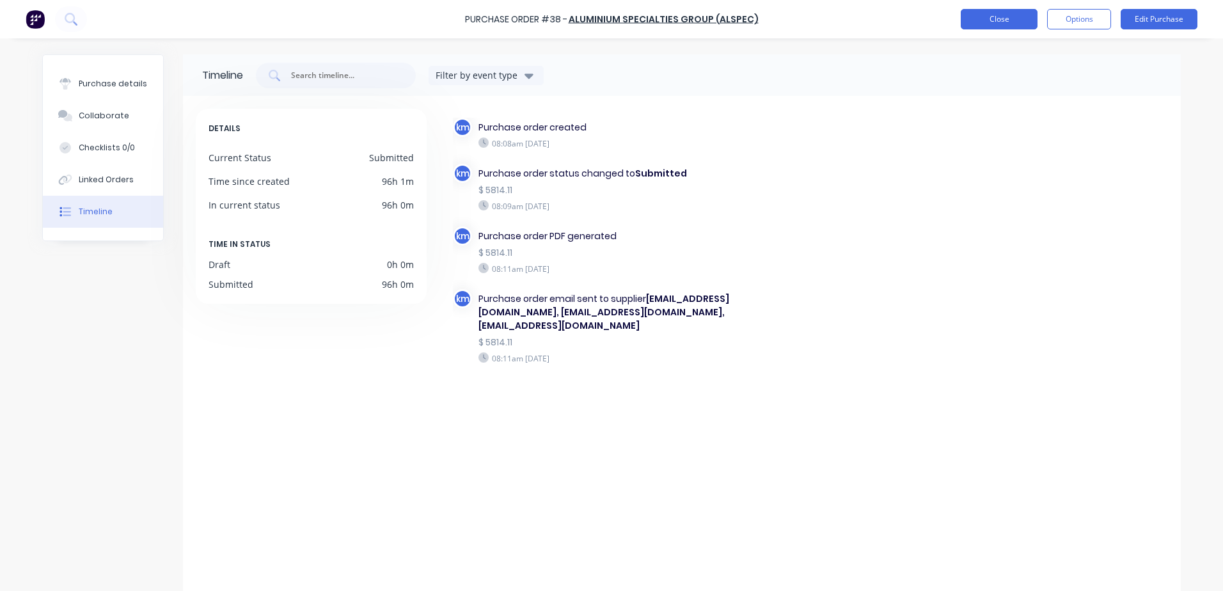
click at [972, 21] on button "Close" at bounding box center [999, 19] width 77 height 20
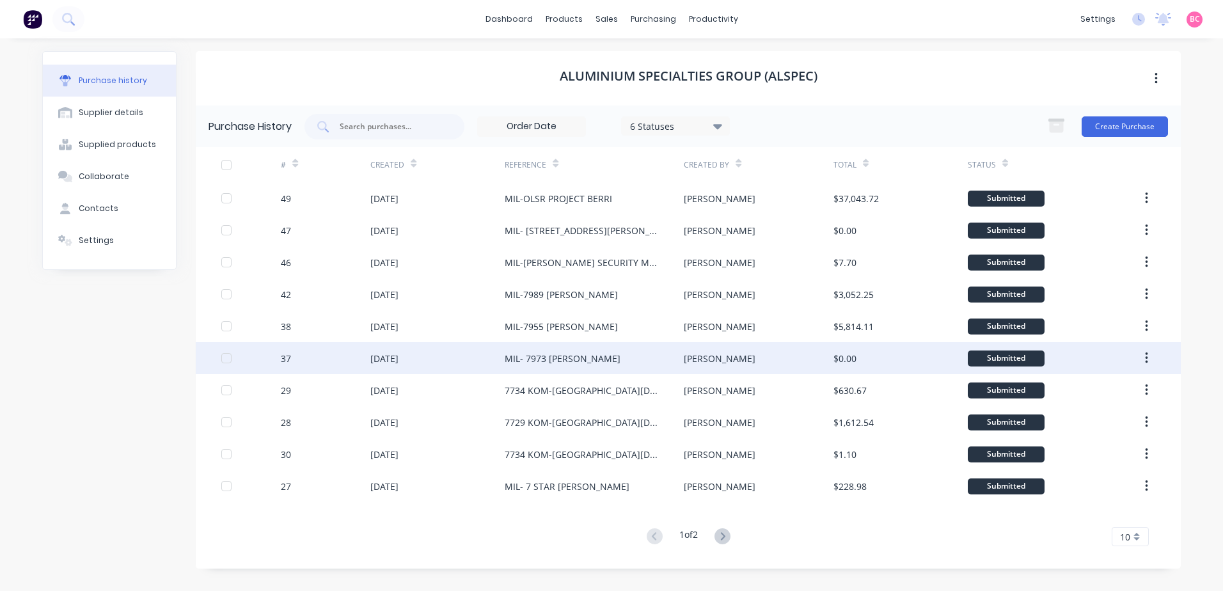
click at [598, 355] on div "MIL- 7973 BRETT WHEELDON" at bounding box center [563, 358] width 116 height 13
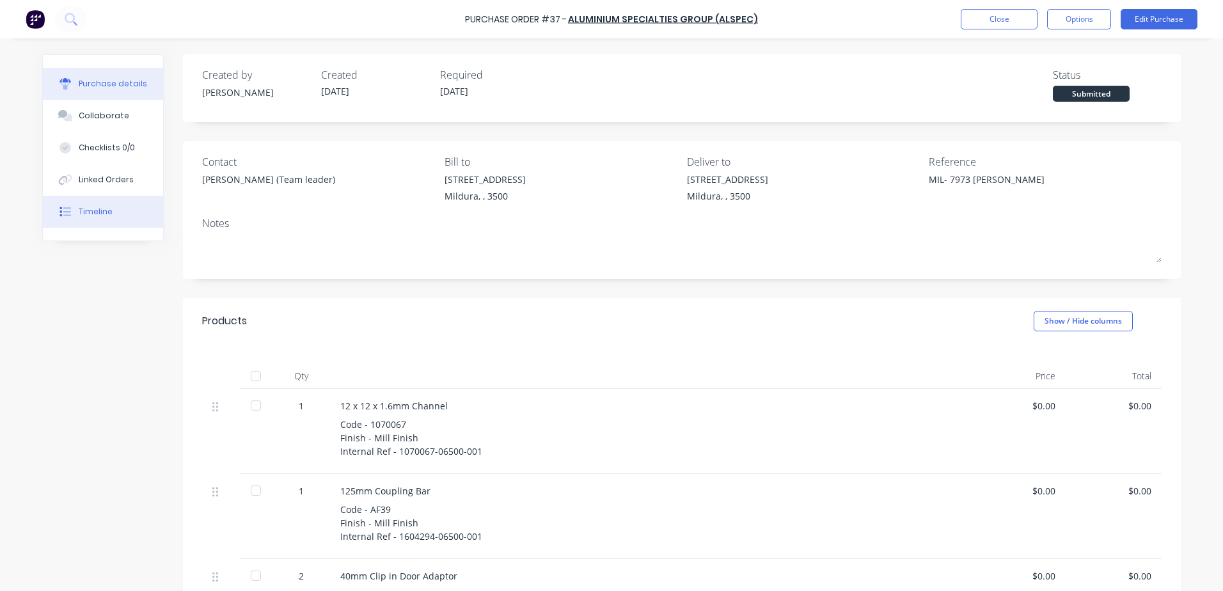
click at [113, 217] on button "Timeline" at bounding box center [103, 212] width 120 height 32
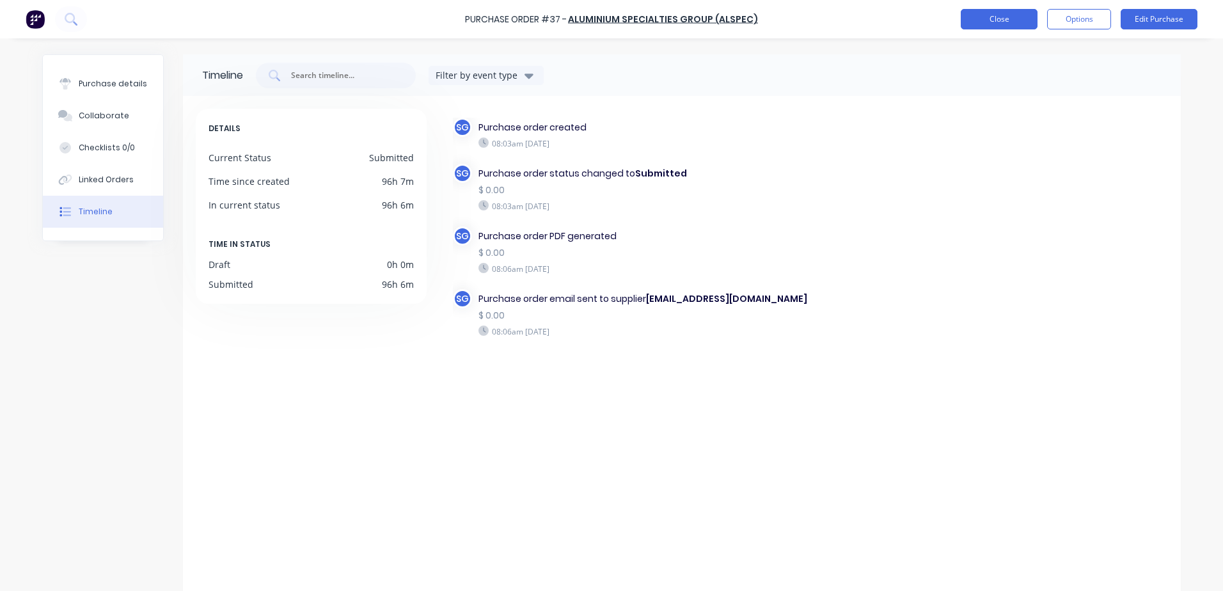
click at [991, 22] on button "Close" at bounding box center [999, 19] width 77 height 20
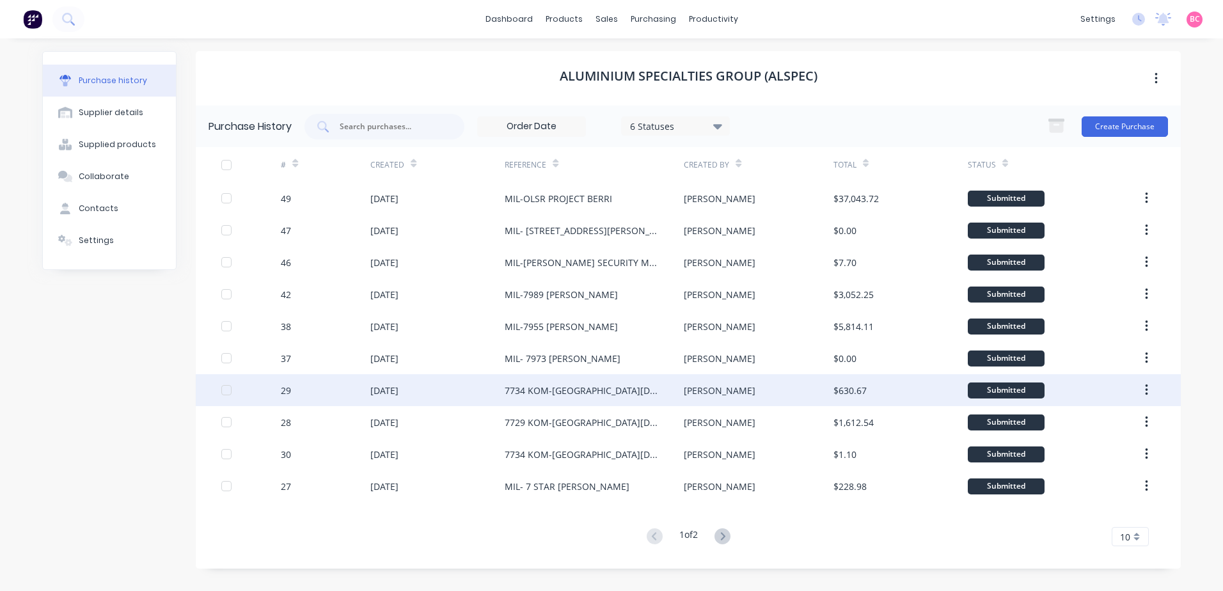
click at [608, 388] on div "7734 KOM-RIVERVIEW LUTHERAN" at bounding box center [582, 390] width 154 height 13
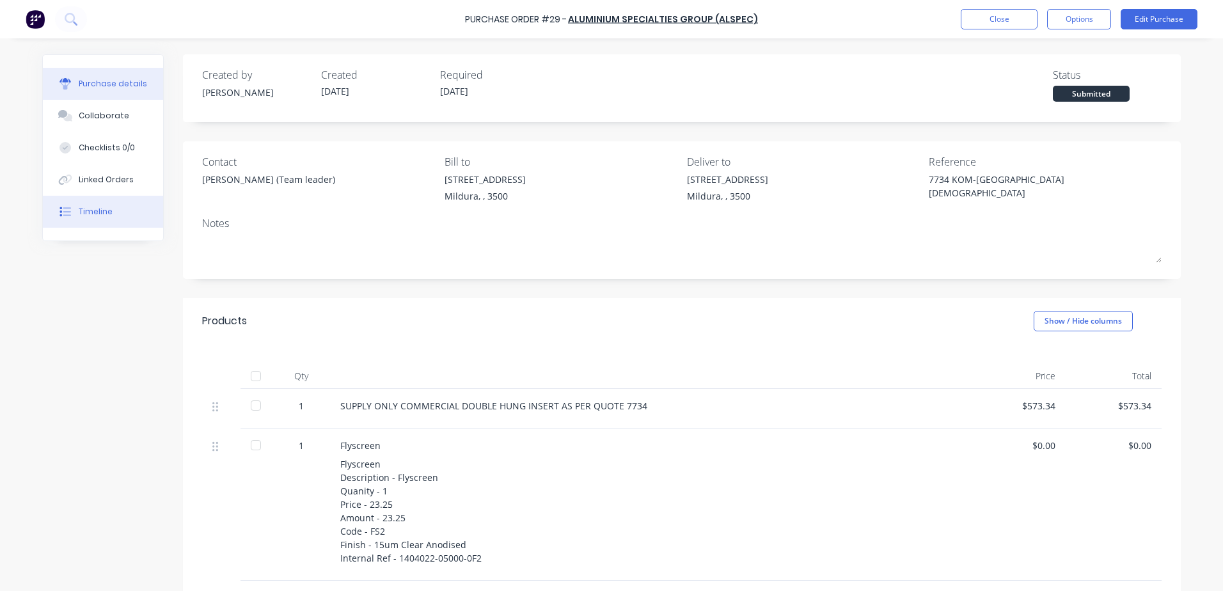
click at [90, 217] on div "Timeline" at bounding box center [96, 212] width 34 height 12
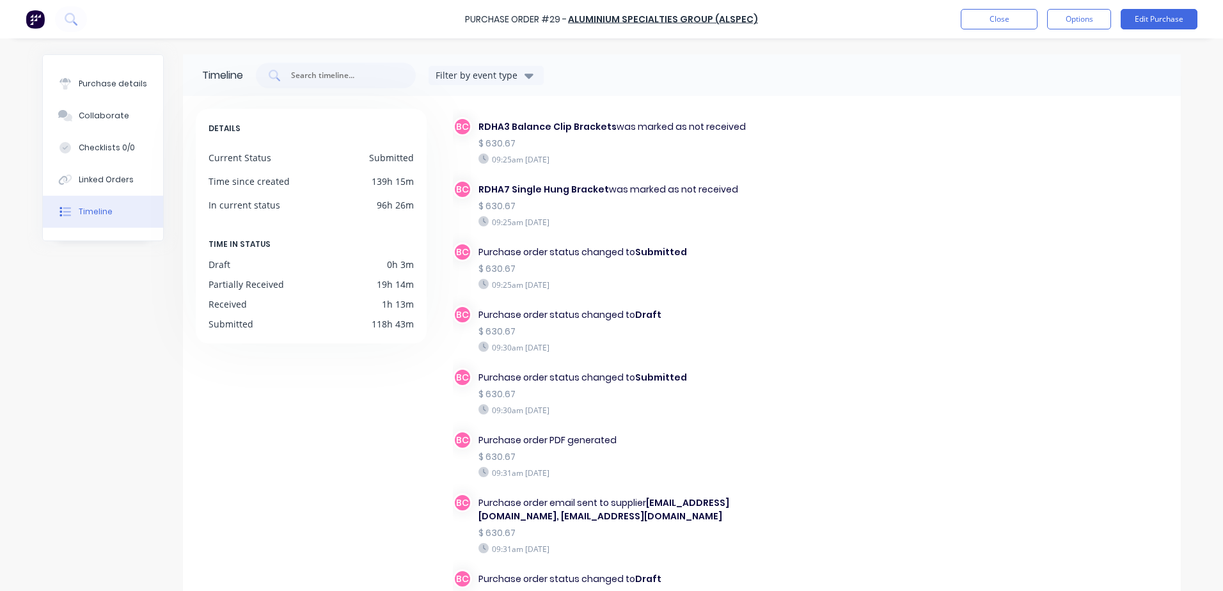
scroll to position [3268, 0]
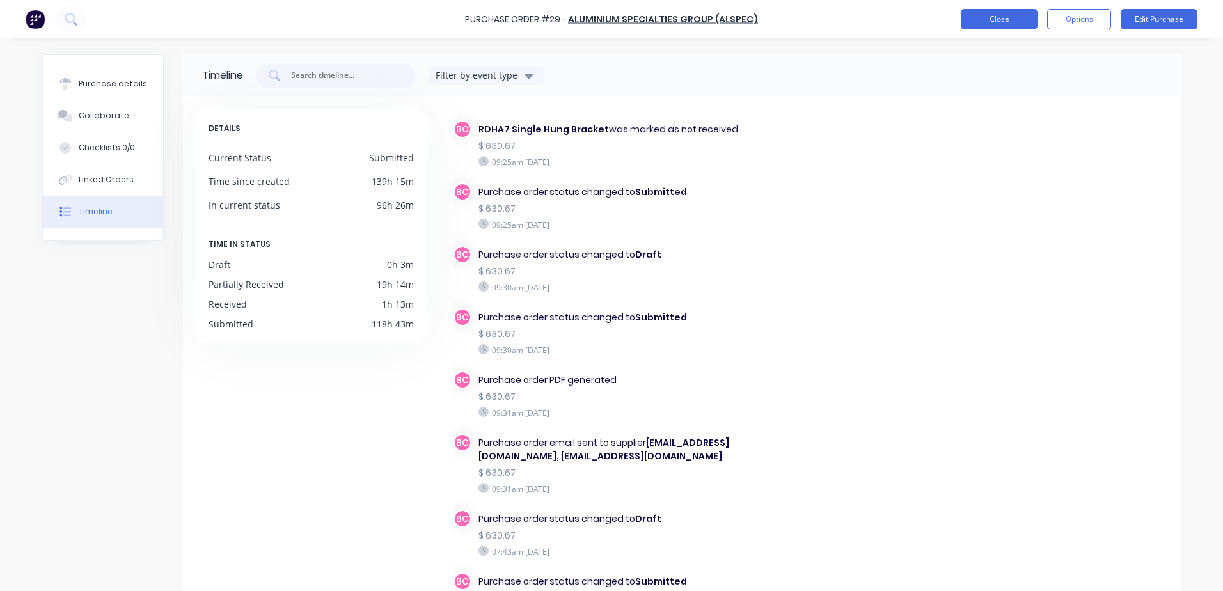
click at [1017, 19] on button "Close" at bounding box center [999, 19] width 77 height 20
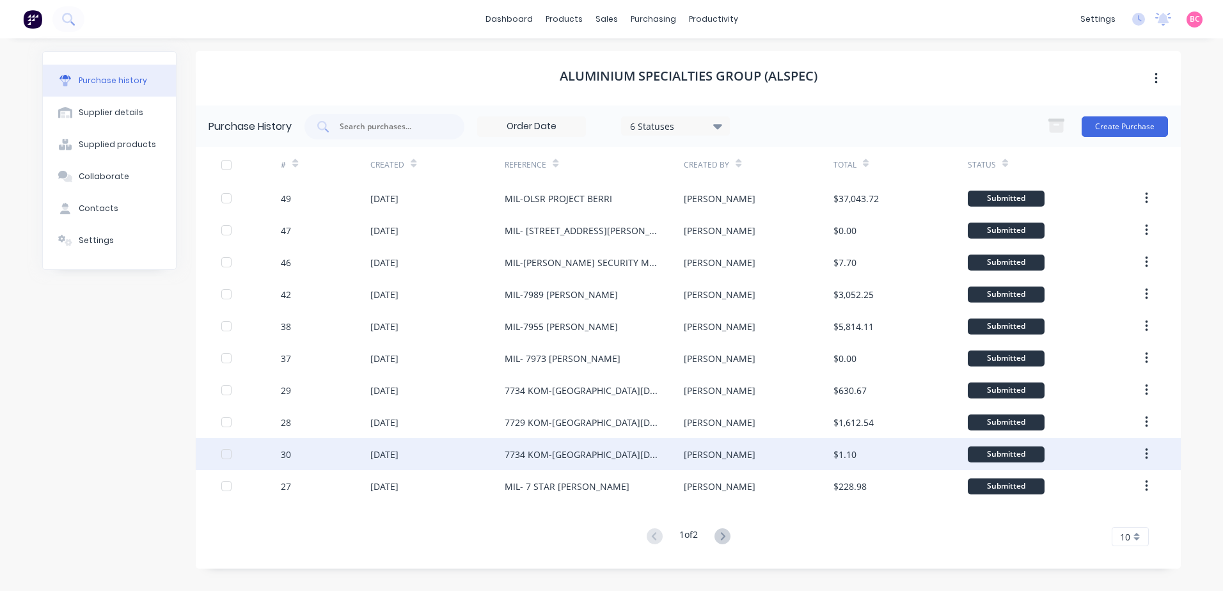
click at [622, 449] on div "7734 KOM-RIVERVIEW LUTHERAN" at bounding box center [582, 454] width 154 height 13
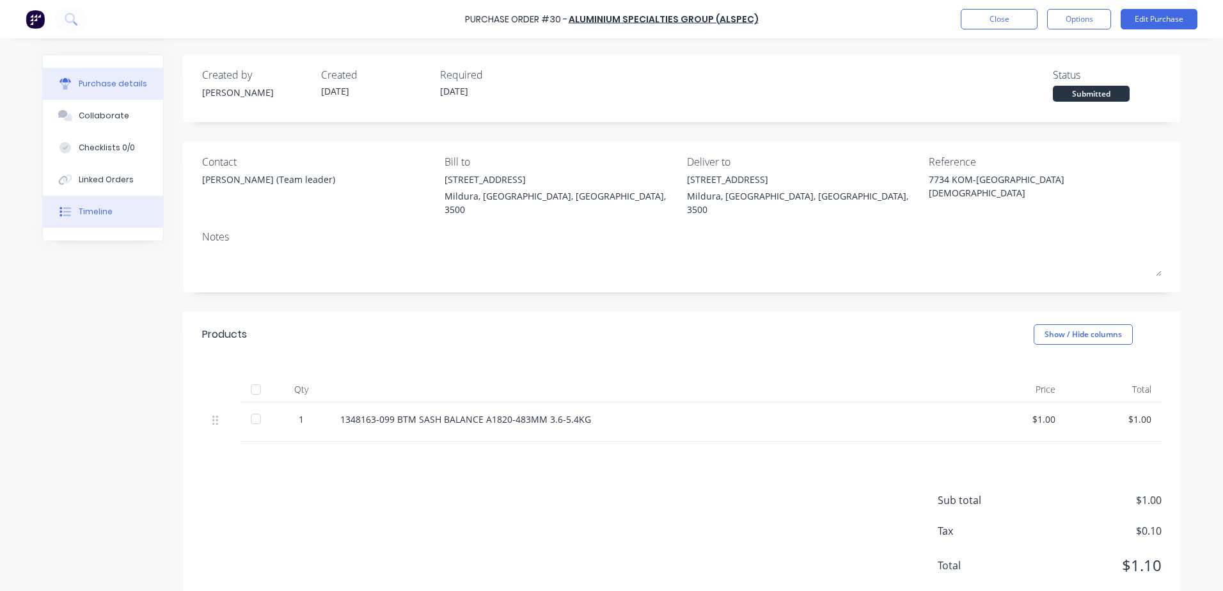
click at [86, 208] on div "Timeline" at bounding box center [96, 212] width 34 height 12
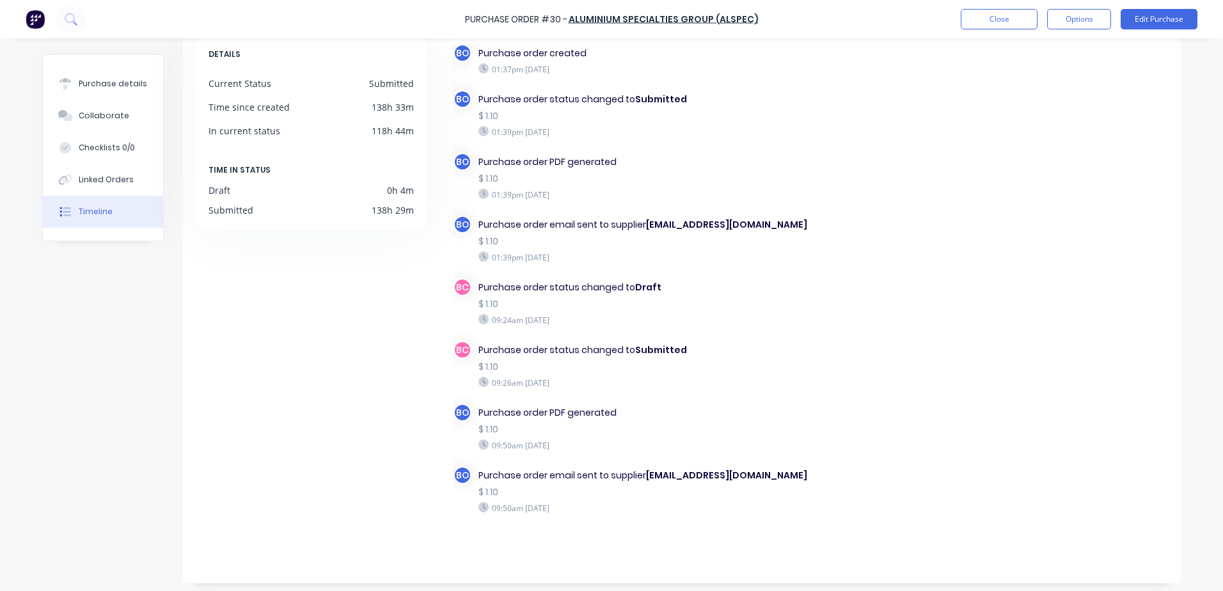
scroll to position [79, 0]
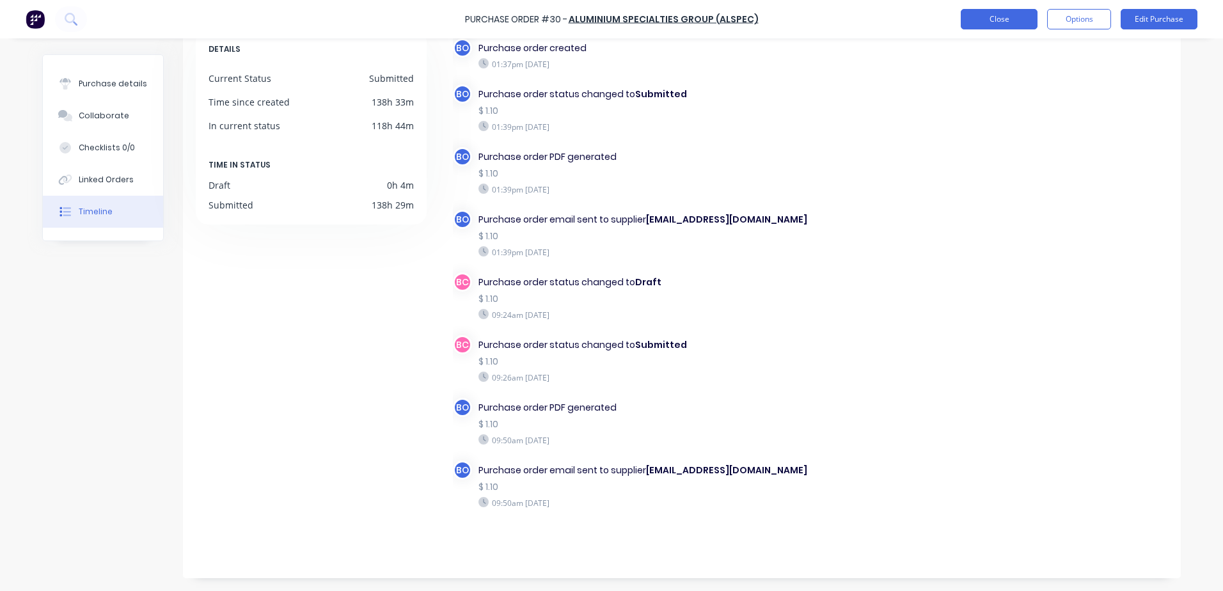
click at [985, 19] on button "Close" at bounding box center [999, 19] width 77 height 20
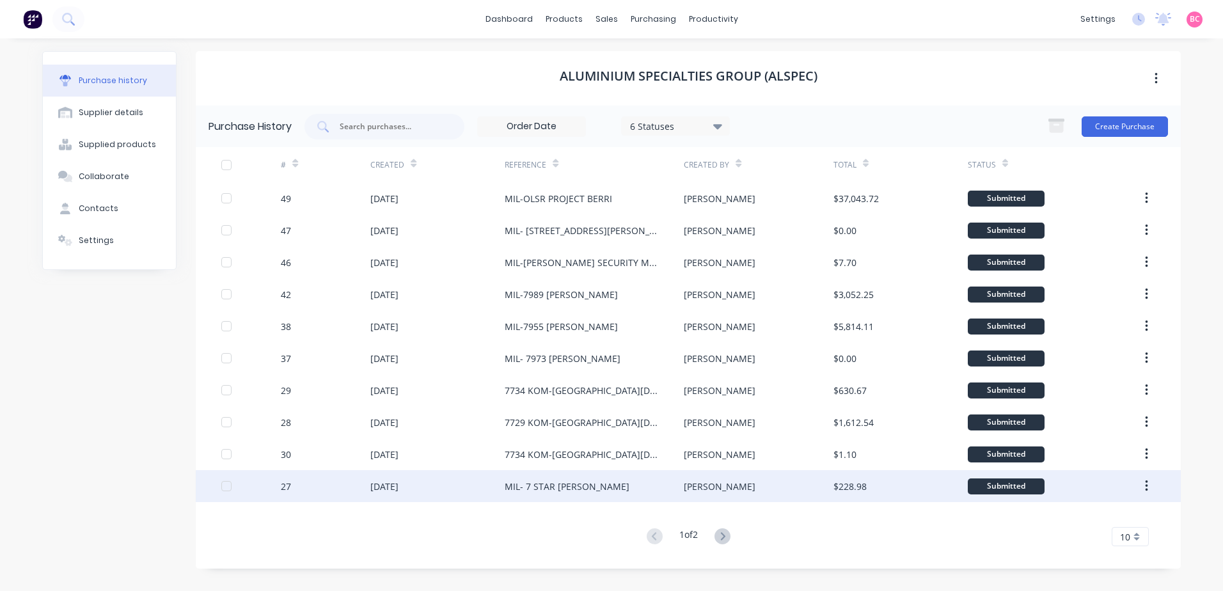
click at [552, 484] on div "MIL- 7 STAR MARIA CROWLEY" at bounding box center [567, 486] width 125 height 13
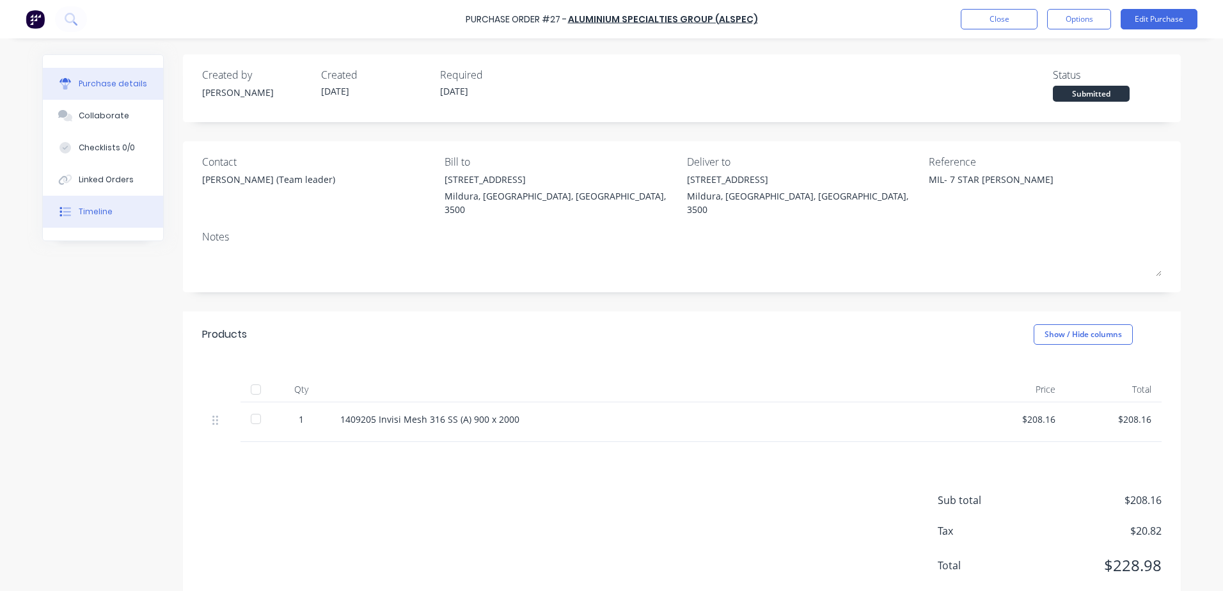
click at [102, 216] on div "Timeline" at bounding box center [96, 212] width 34 height 12
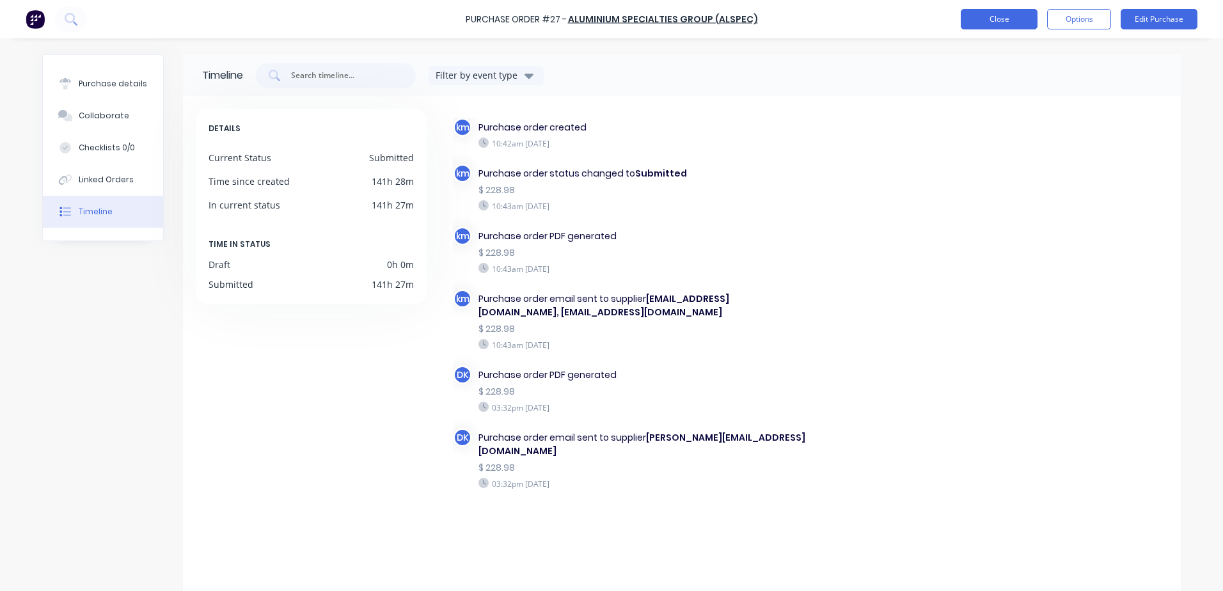
click at [994, 21] on button "Close" at bounding box center [999, 19] width 77 height 20
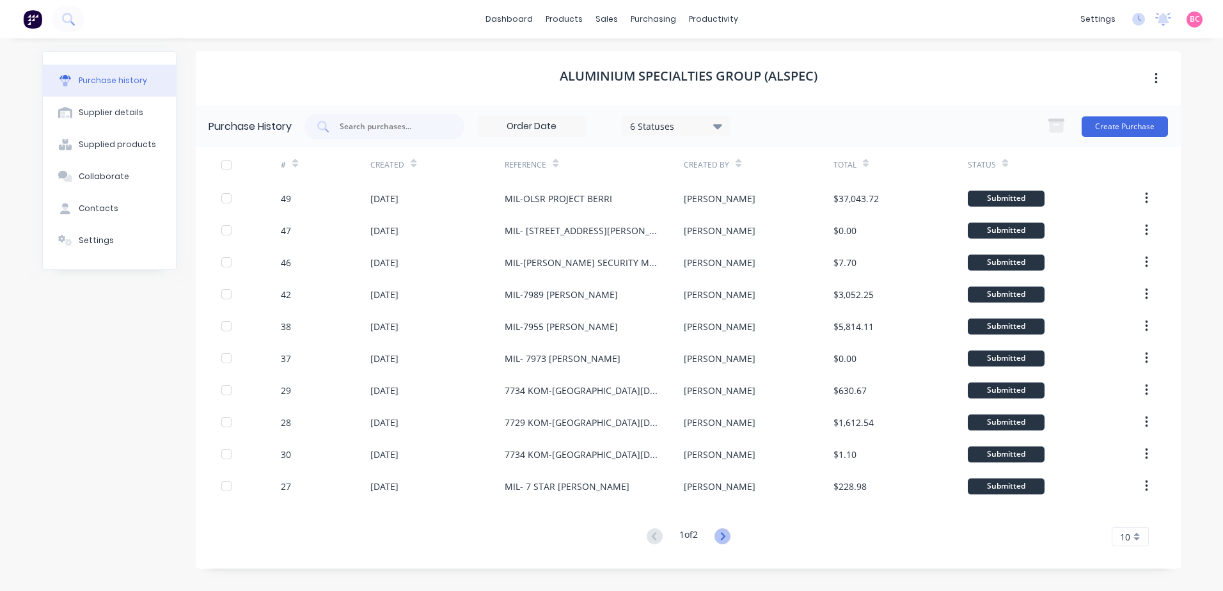
click at [727, 539] on icon at bounding box center [722, 536] width 16 height 16
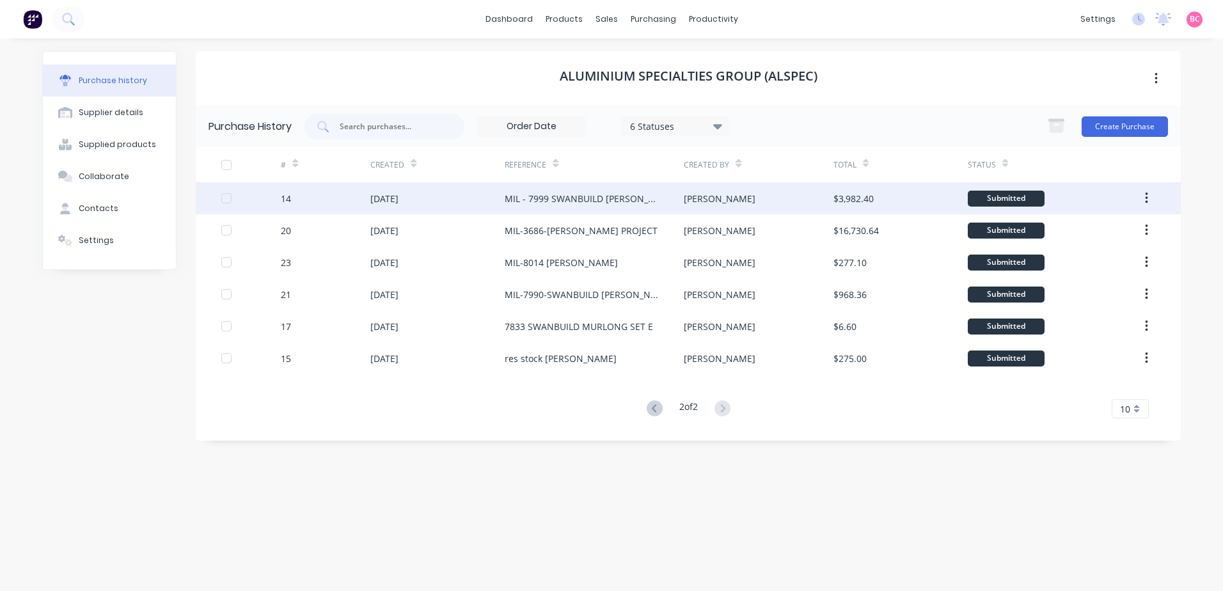
click at [556, 207] on div "MIL - 7999 SWANBUILD CROOKE" at bounding box center [594, 198] width 179 height 32
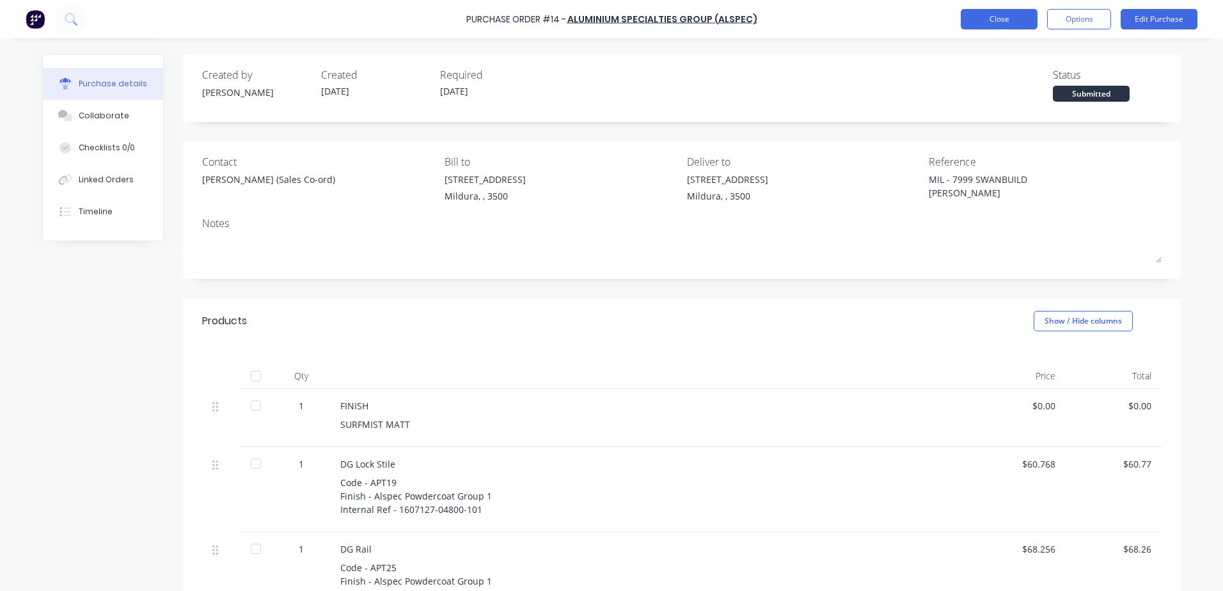
click at [975, 26] on button "Close" at bounding box center [999, 19] width 77 height 20
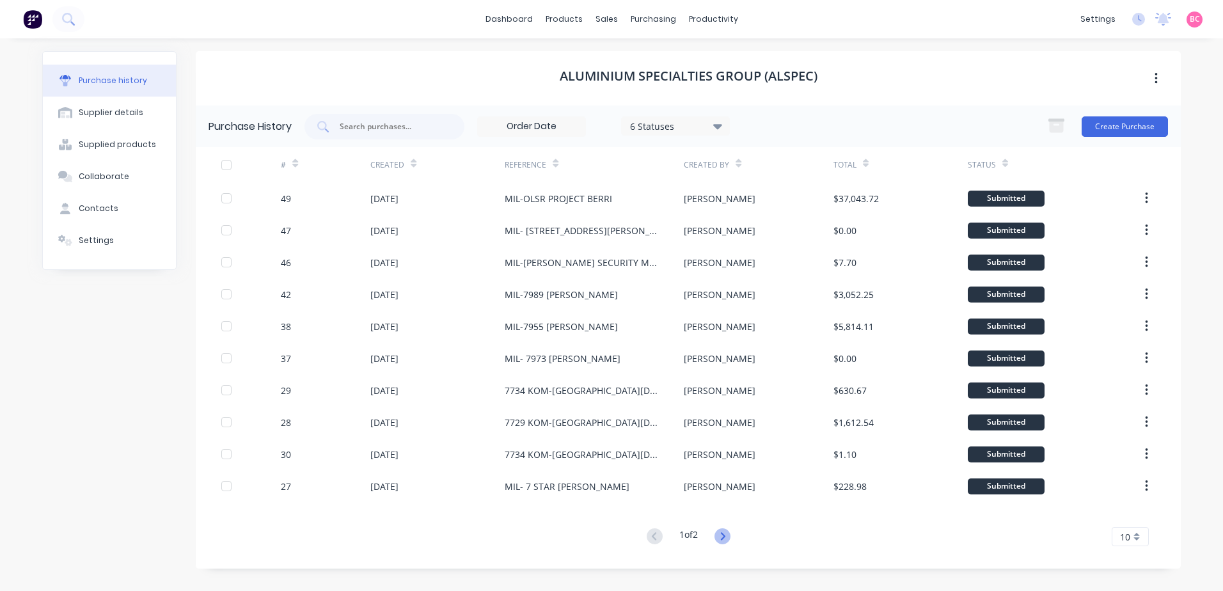
click at [725, 535] on icon at bounding box center [722, 536] width 4 height 8
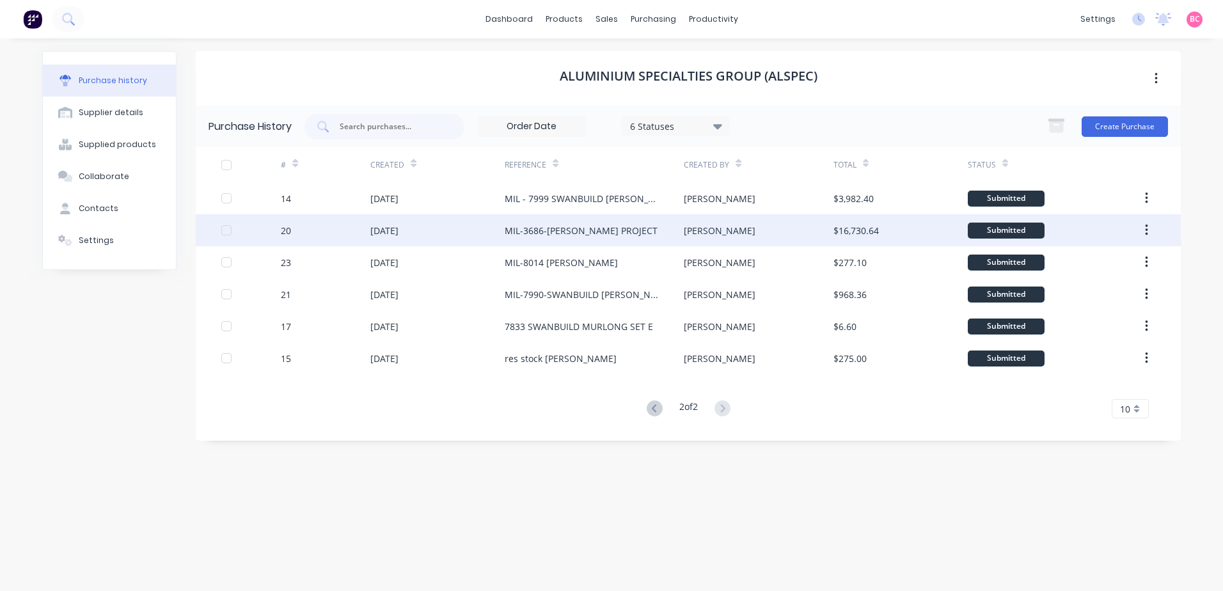
click at [569, 233] on div "MIL-3686-WILYA JANTA PROJECT" at bounding box center [581, 230] width 153 height 13
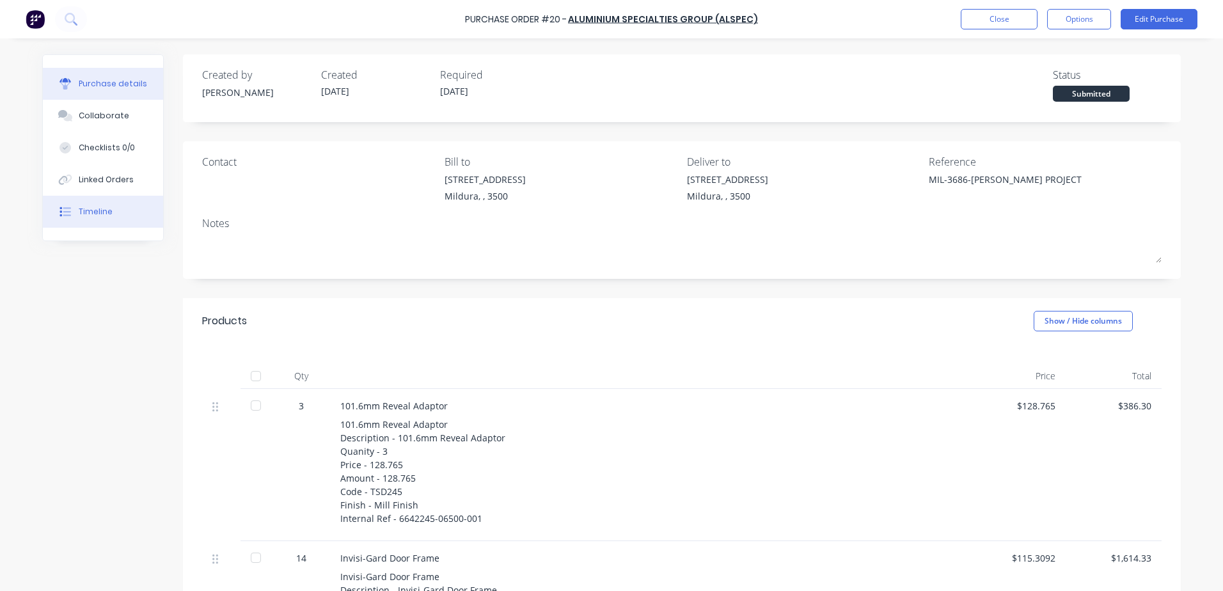
click at [110, 219] on button "Timeline" at bounding box center [103, 212] width 120 height 32
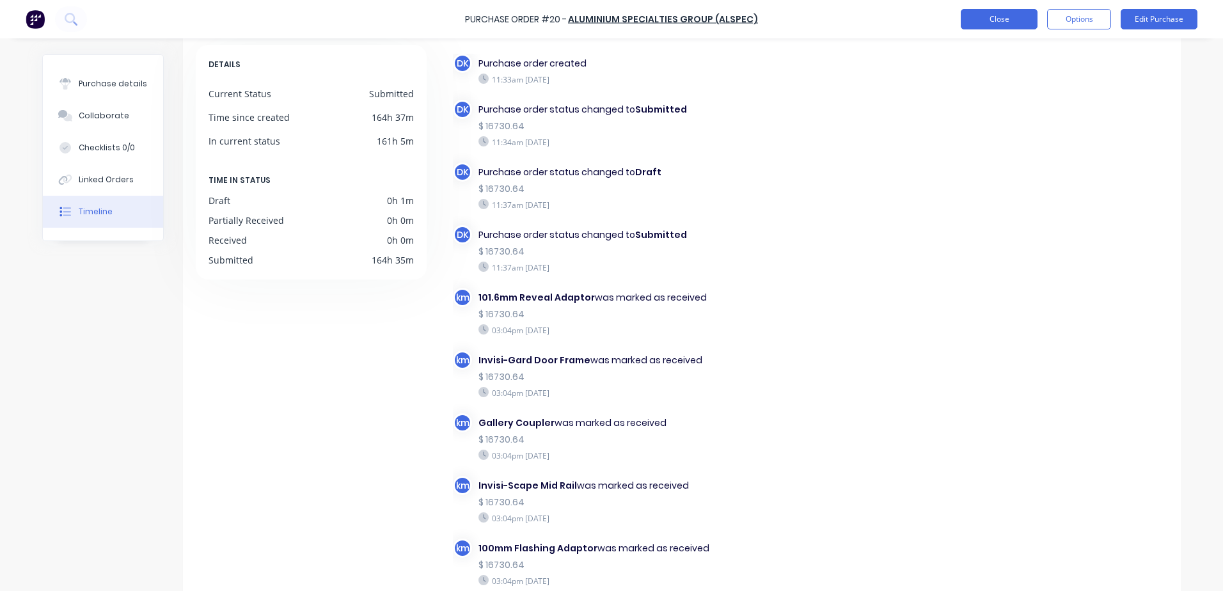
click at [988, 22] on button "Close" at bounding box center [999, 19] width 77 height 20
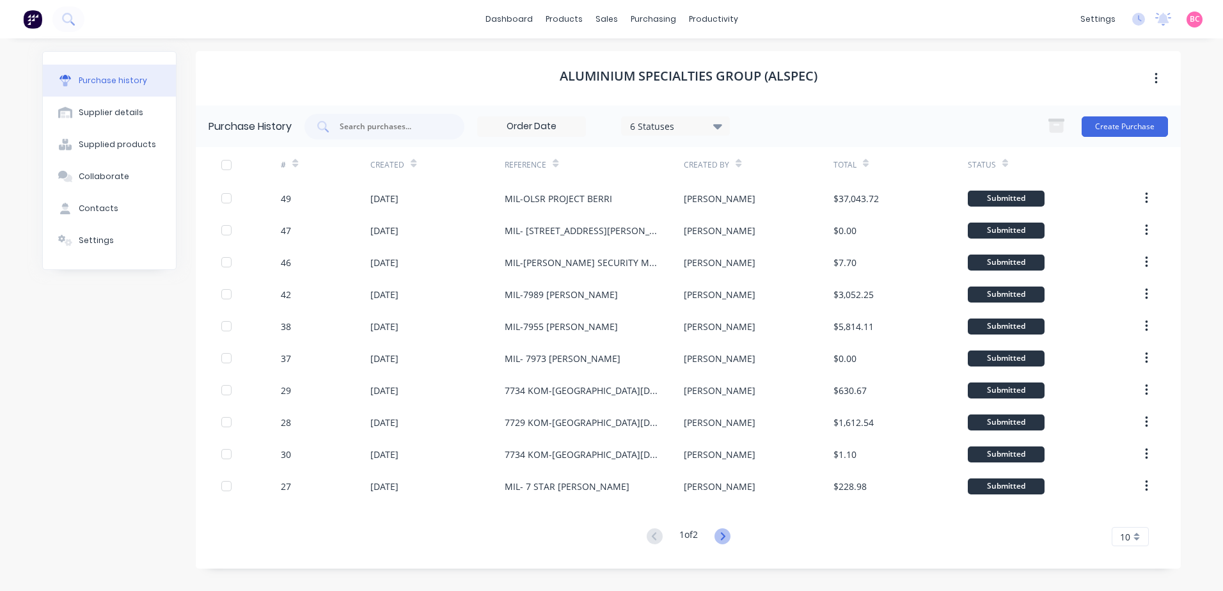
click at [723, 534] on icon at bounding box center [722, 536] width 16 height 16
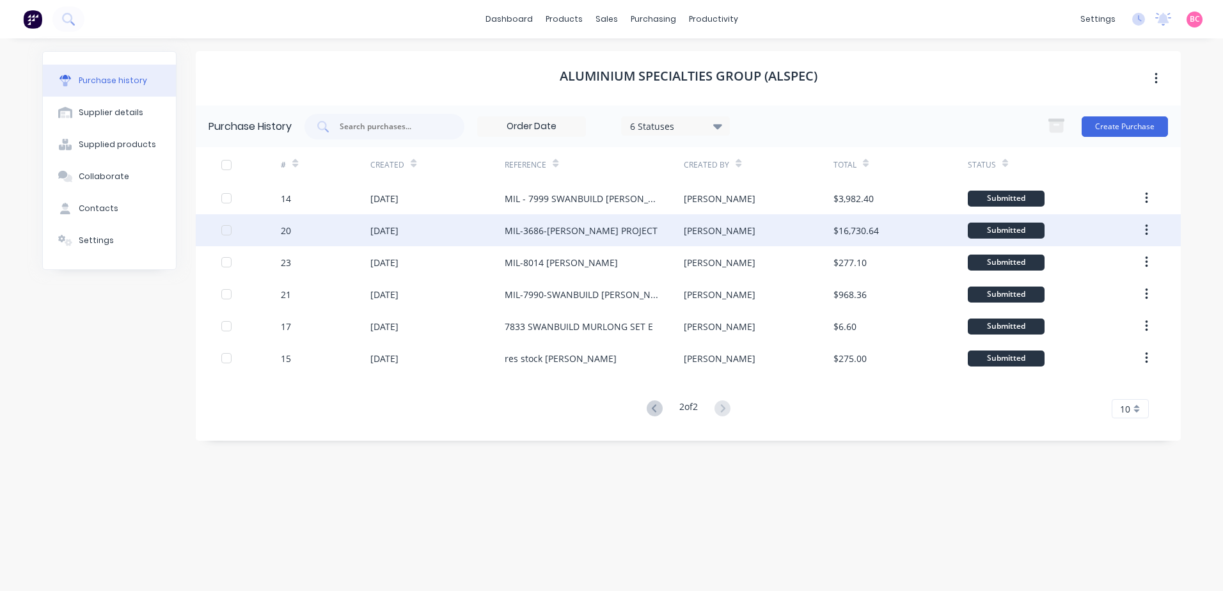
click at [593, 232] on div "MIL-3686-WILYA JANTA PROJECT" at bounding box center [581, 230] width 153 height 13
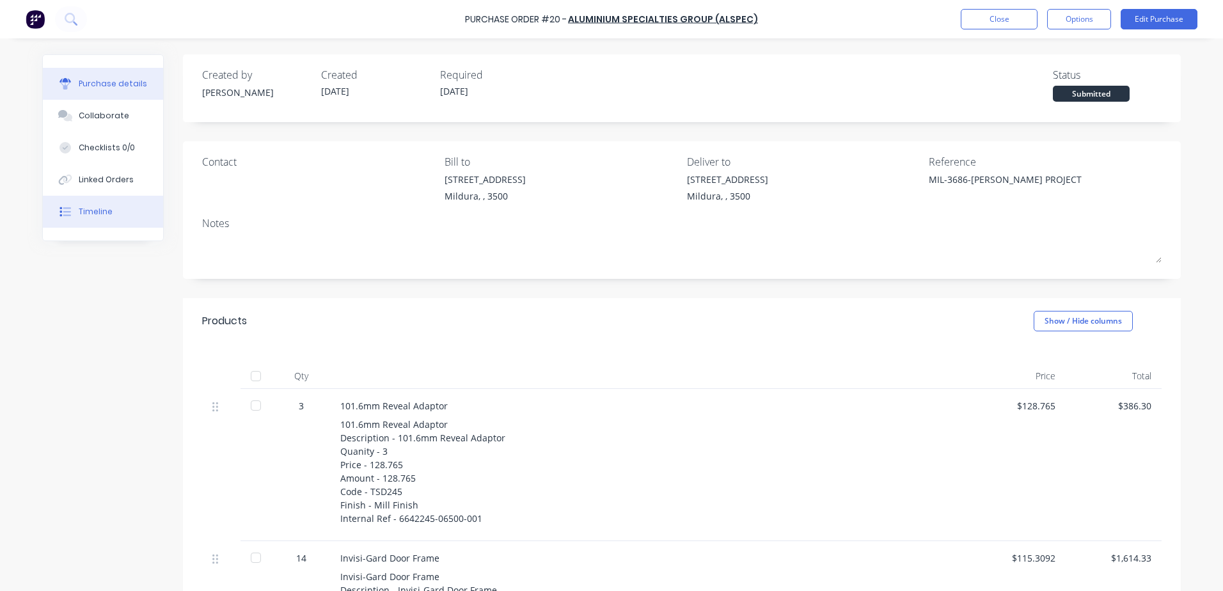
click at [104, 213] on div "Timeline" at bounding box center [96, 212] width 34 height 12
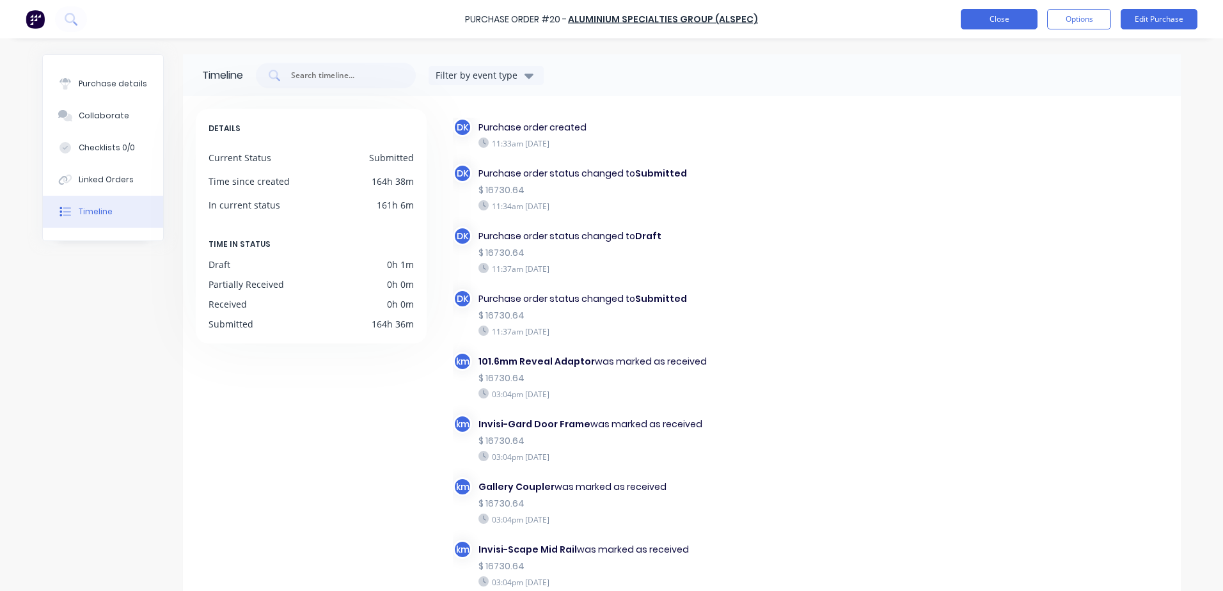
click at [1006, 23] on button "Close" at bounding box center [999, 19] width 77 height 20
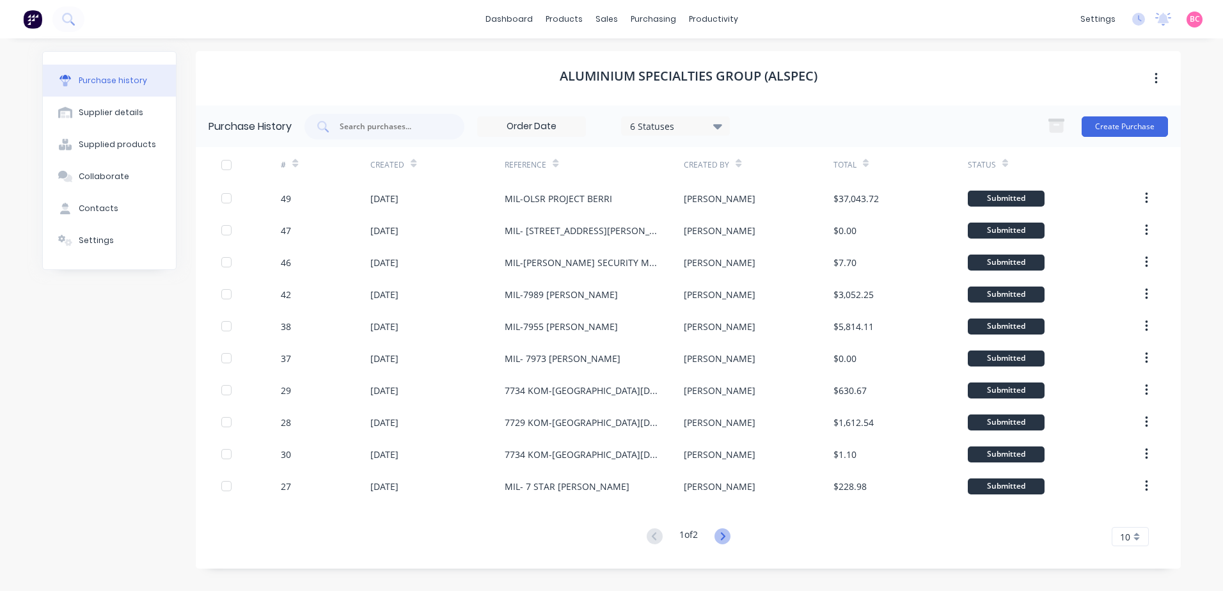
click at [720, 536] on icon at bounding box center [722, 536] width 16 height 16
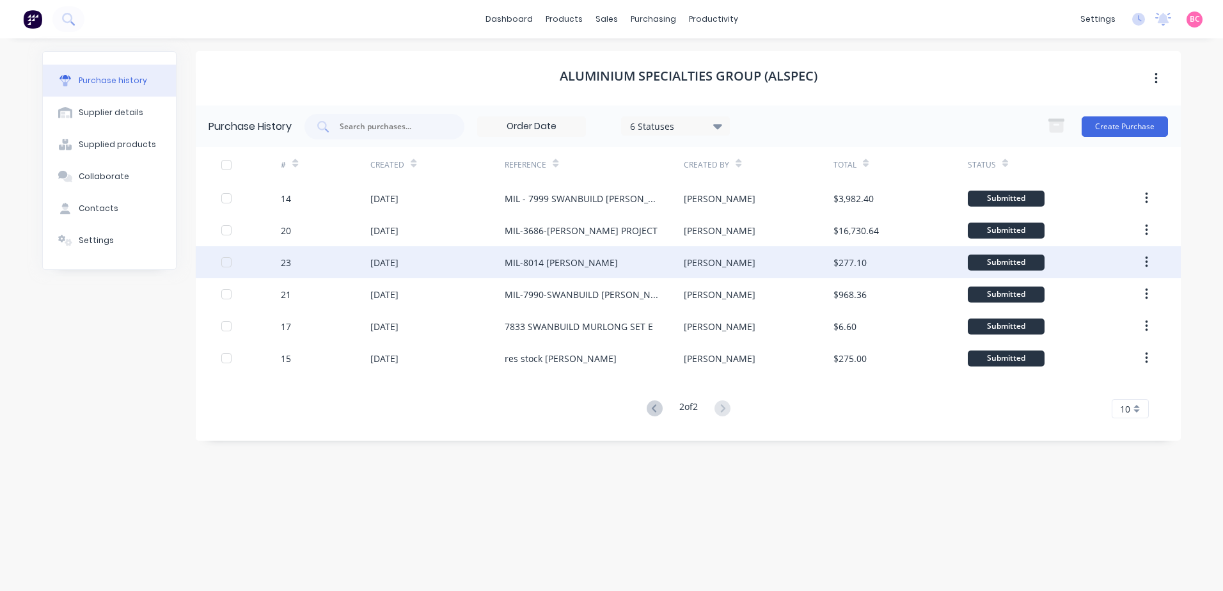
click at [619, 271] on div "MIL-8014 [PERSON_NAME]" at bounding box center [594, 262] width 179 height 32
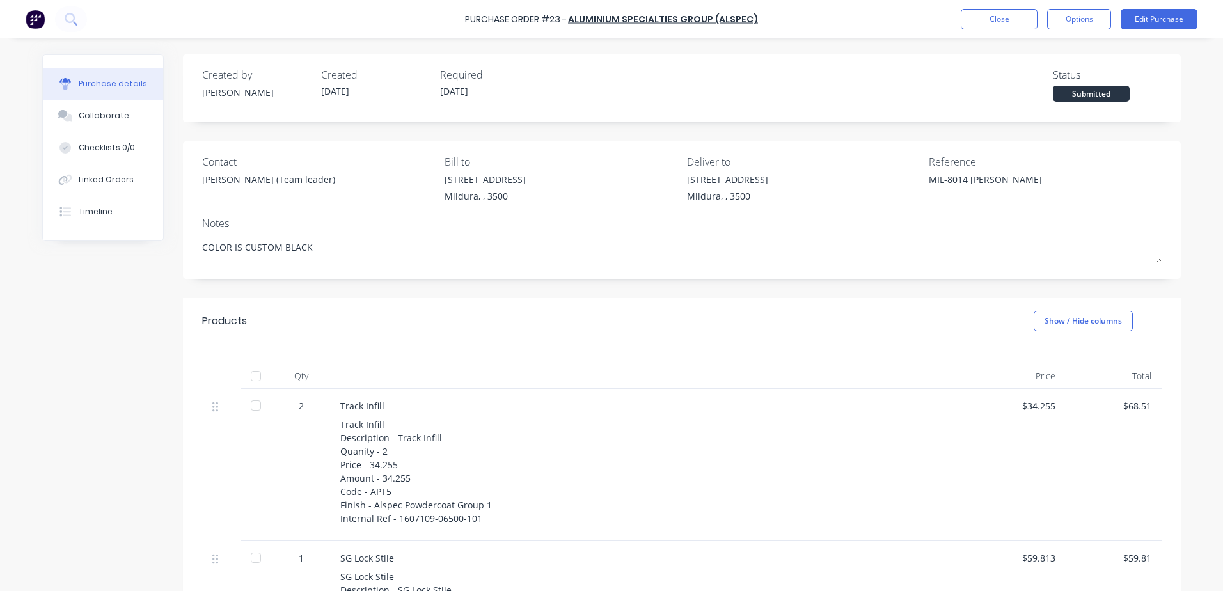
click at [123, 230] on div "Purchase details Collaborate Checklists 0/0 Linked Orders Timeline" at bounding box center [103, 147] width 120 height 185
click at [118, 222] on button "Timeline" at bounding box center [103, 212] width 120 height 32
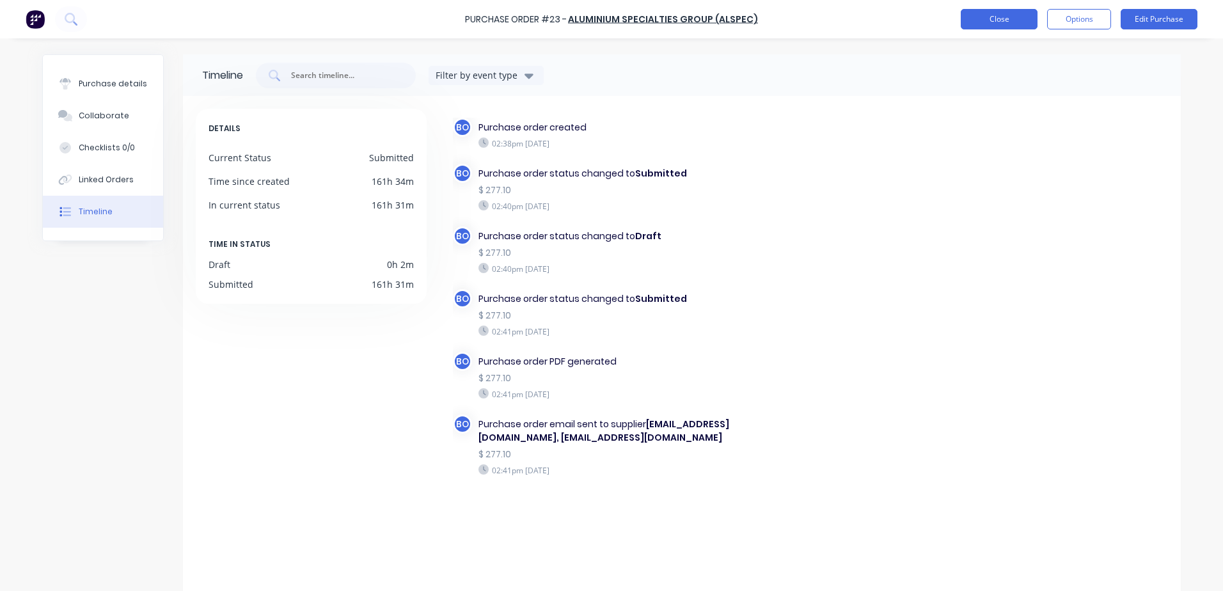
click at [999, 23] on button "Close" at bounding box center [999, 19] width 77 height 20
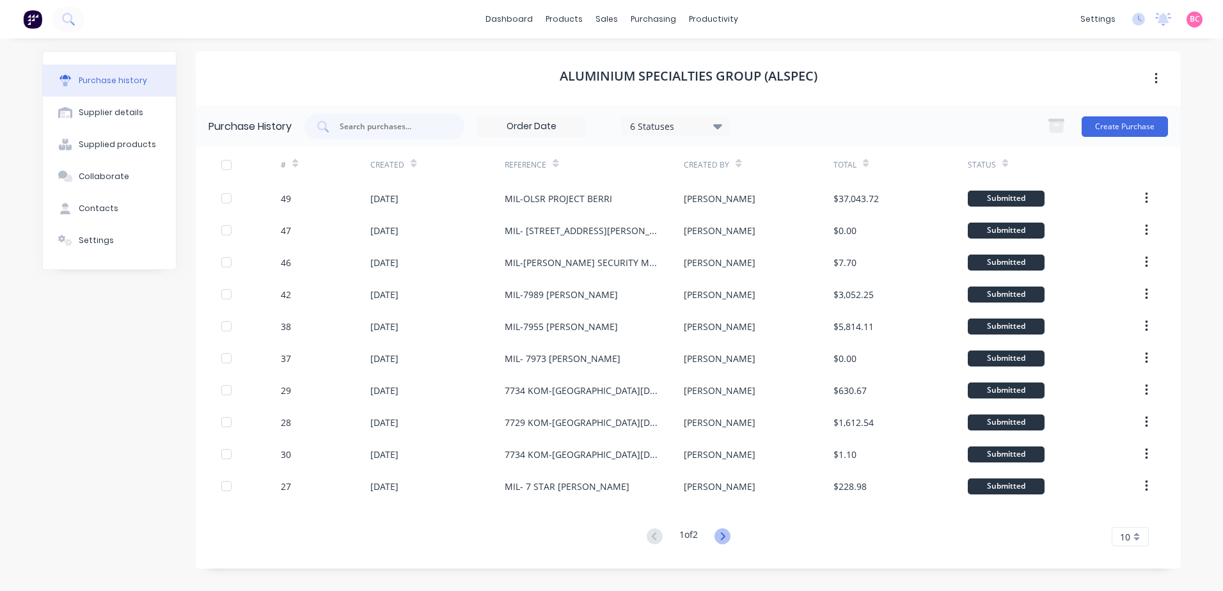
click at [724, 533] on icon at bounding box center [722, 536] width 4 height 8
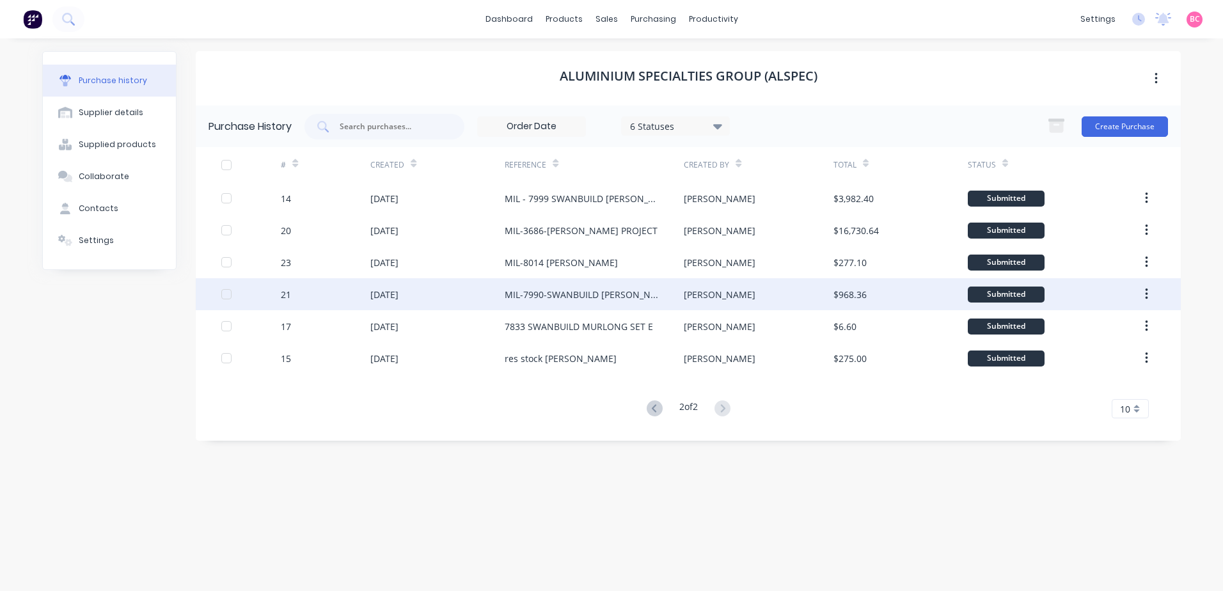
click at [652, 290] on div "MIL-7990-SWANBUILD MCDONALD EXTRA WINDOW" at bounding box center [582, 294] width 154 height 13
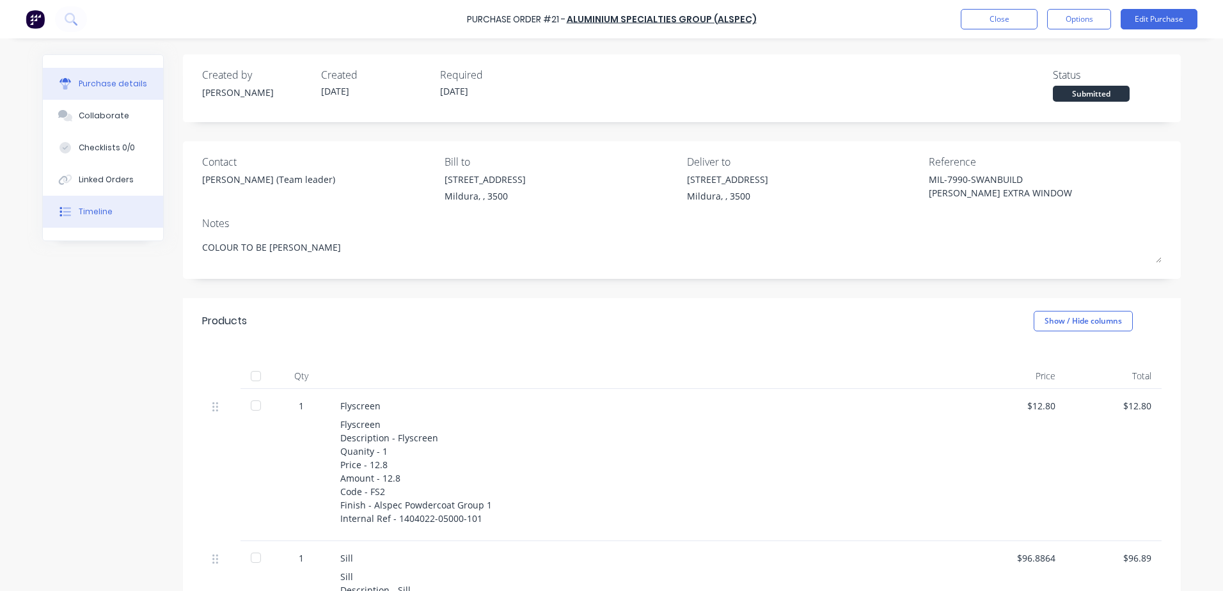
click at [97, 212] on div "Timeline" at bounding box center [96, 212] width 34 height 12
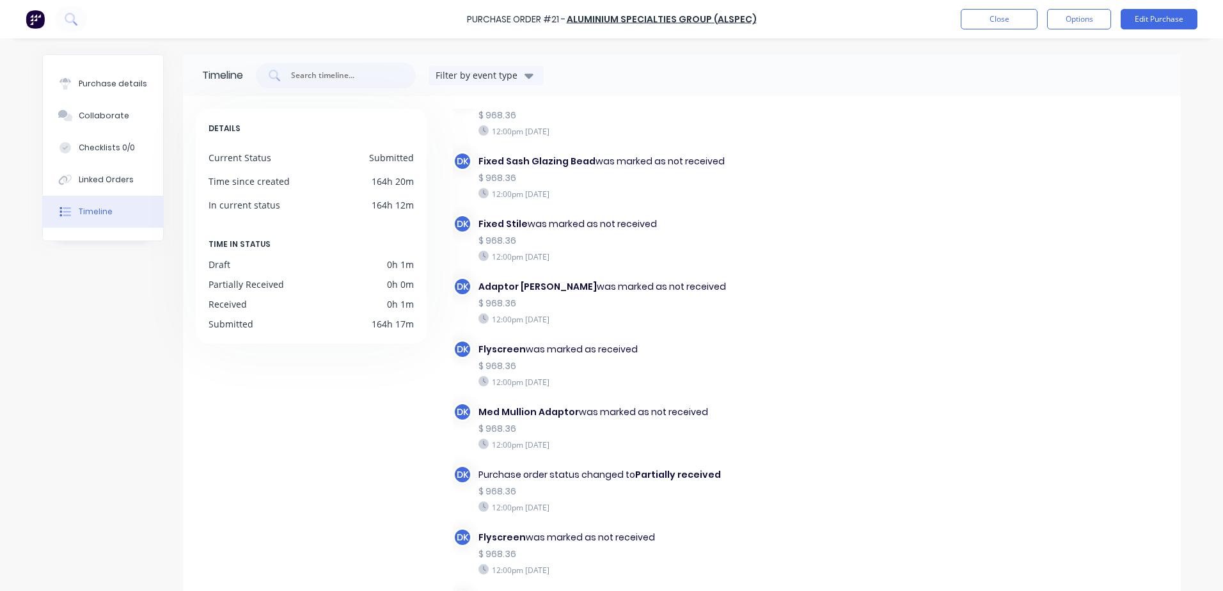
scroll to position [6577, 0]
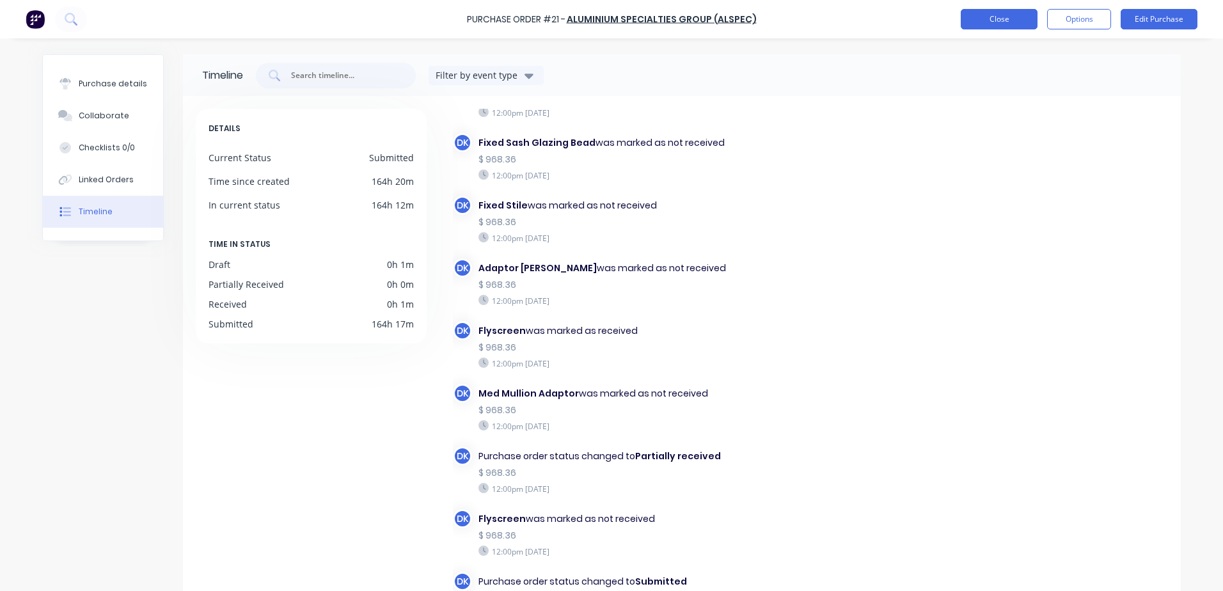
click at [974, 13] on button "Close" at bounding box center [999, 19] width 77 height 20
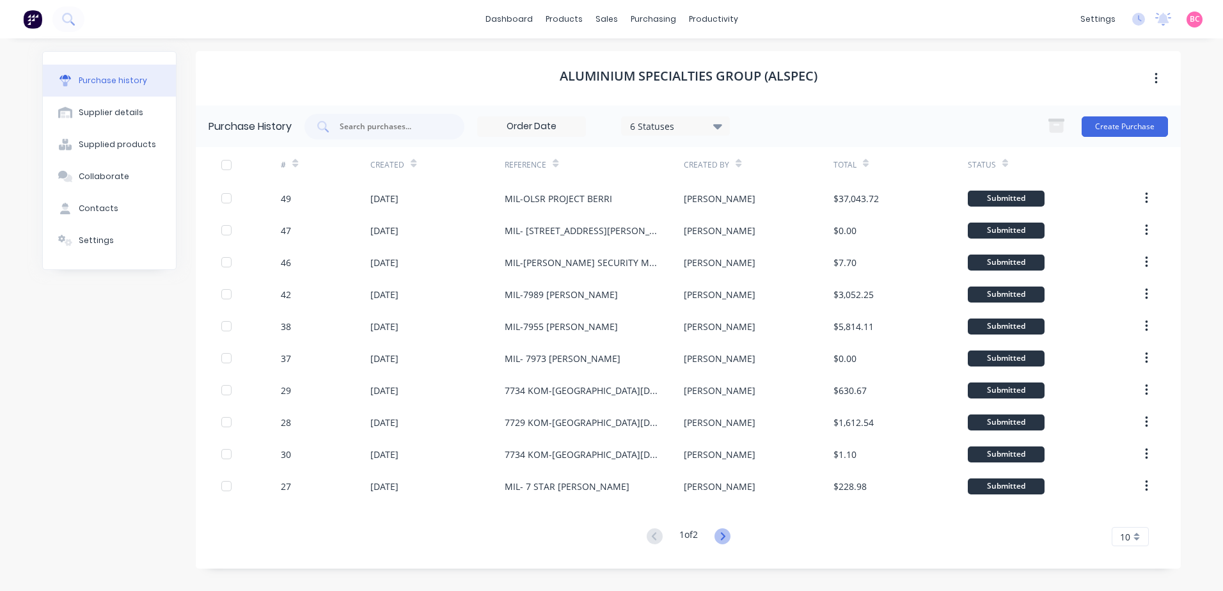
click at [729, 537] on icon at bounding box center [722, 536] width 16 height 16
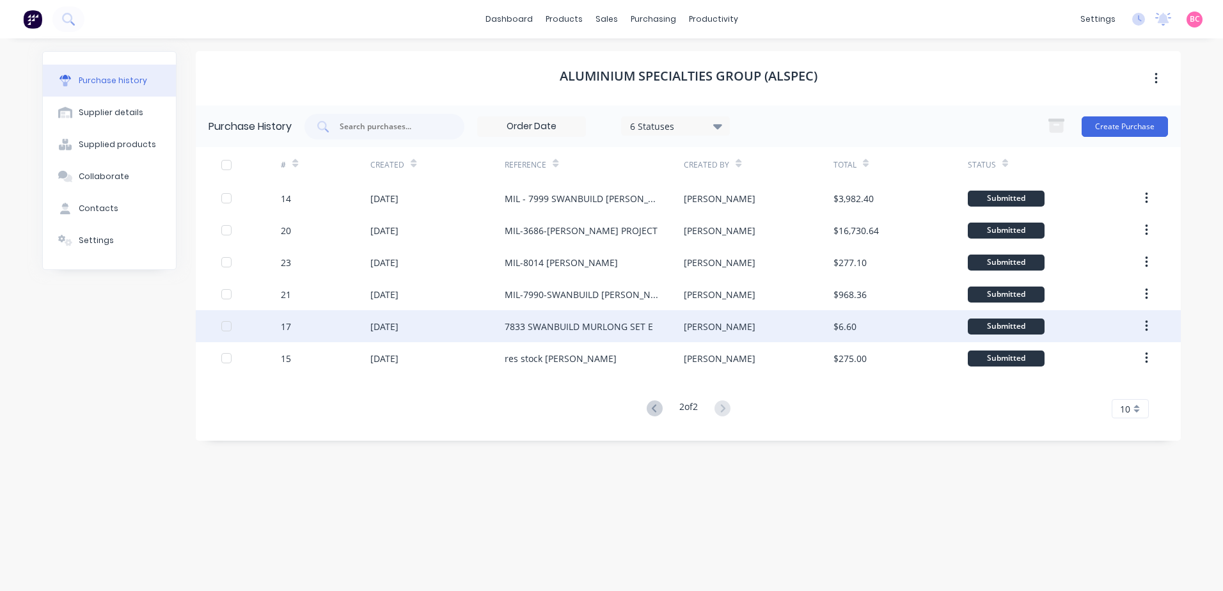
click at [598, 331] on div "7833 SWANBUILD MURLONG SET E" at bounding box center [579, 326] width 148 height 13
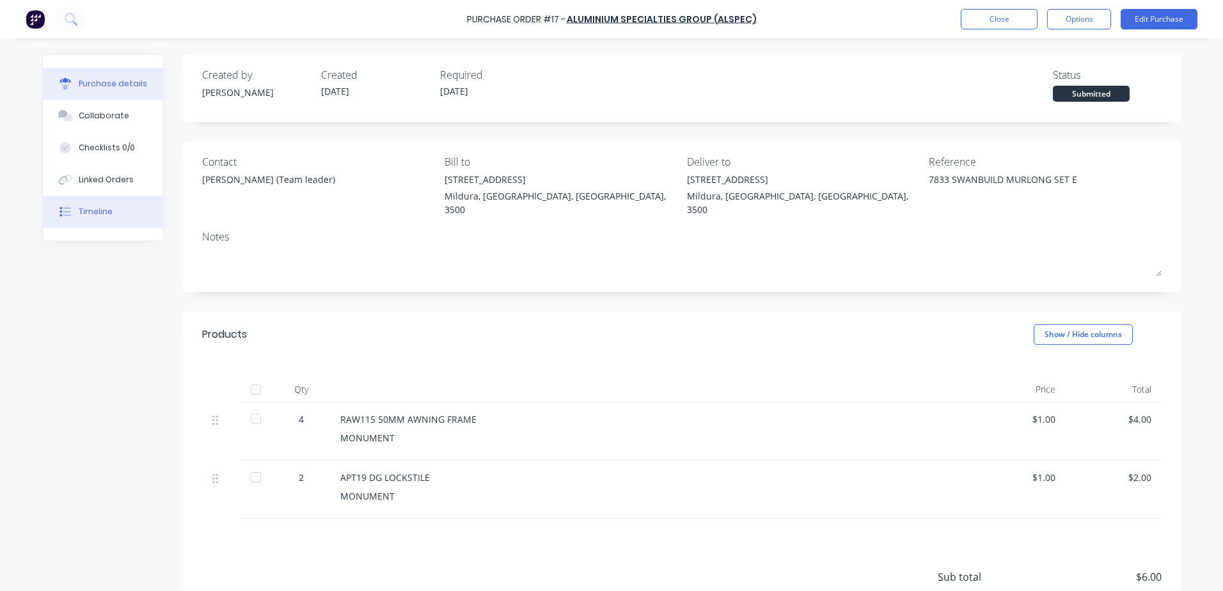
click at [99, 217] on button "Timeline" at bounding box center [103, 212] width 120 height 32
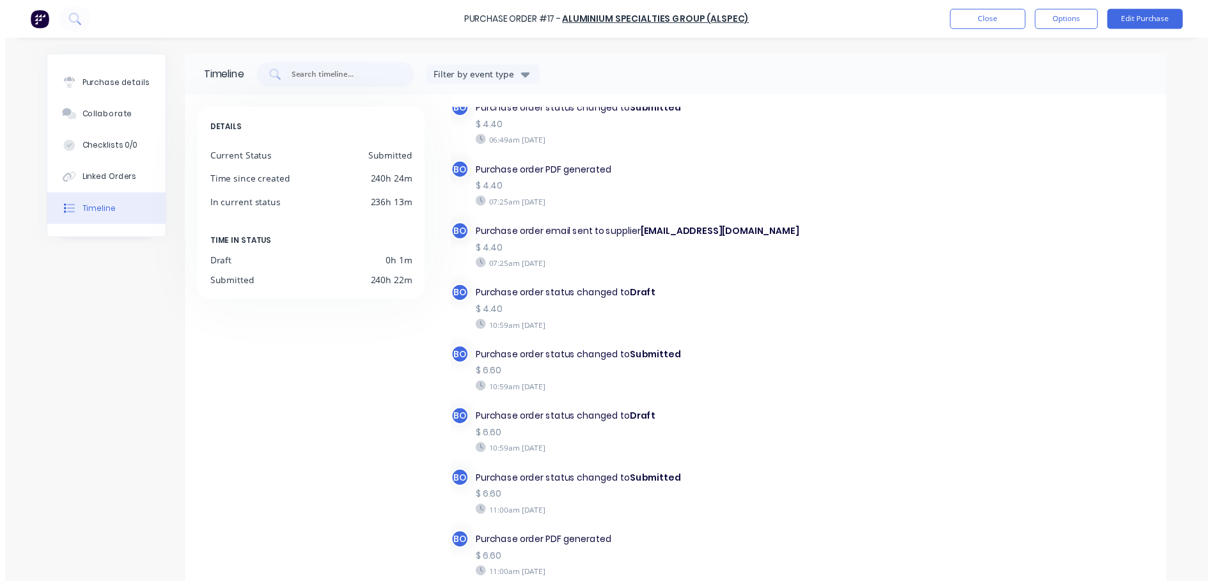
scroll to position [107, 0]
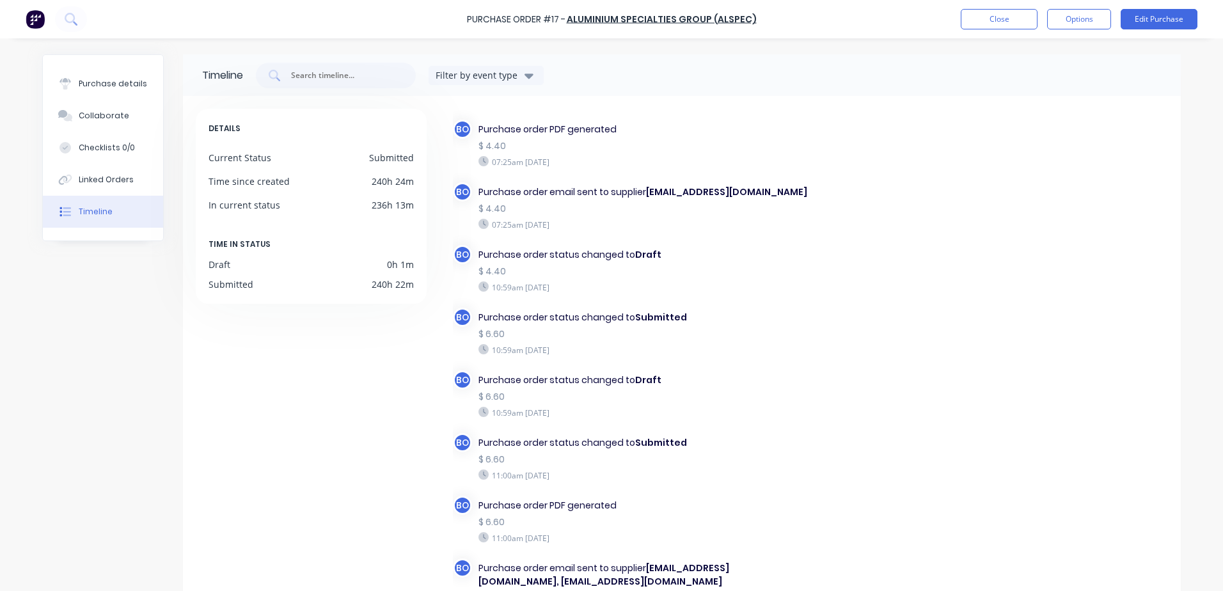
click at [1014, 29] on div "Purchase Order #17 - ALUMINIUM SPECIALTIES GROUP (ALSPEC) Close Options Edit Pu…" at bounding box center [611, 19] width 1223 height 38
click at [989, 22] on button "Close" at bounding box center [999, 19] width 77 height 20
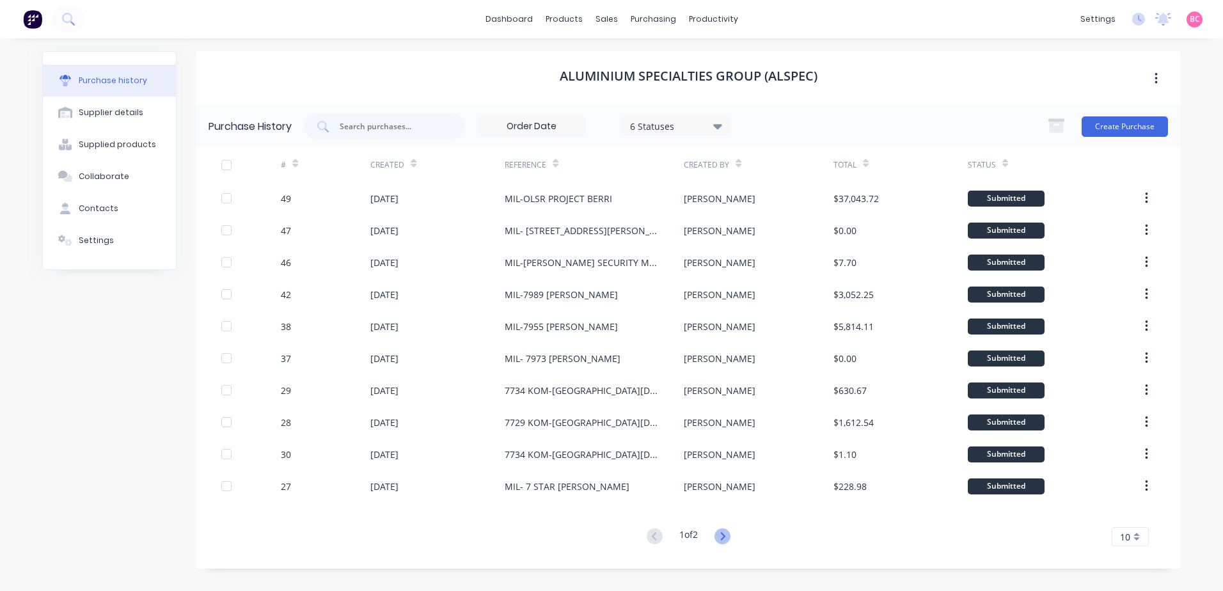
click at [727, 535] on icon at bounding box center [722, 536] width 16 height 16
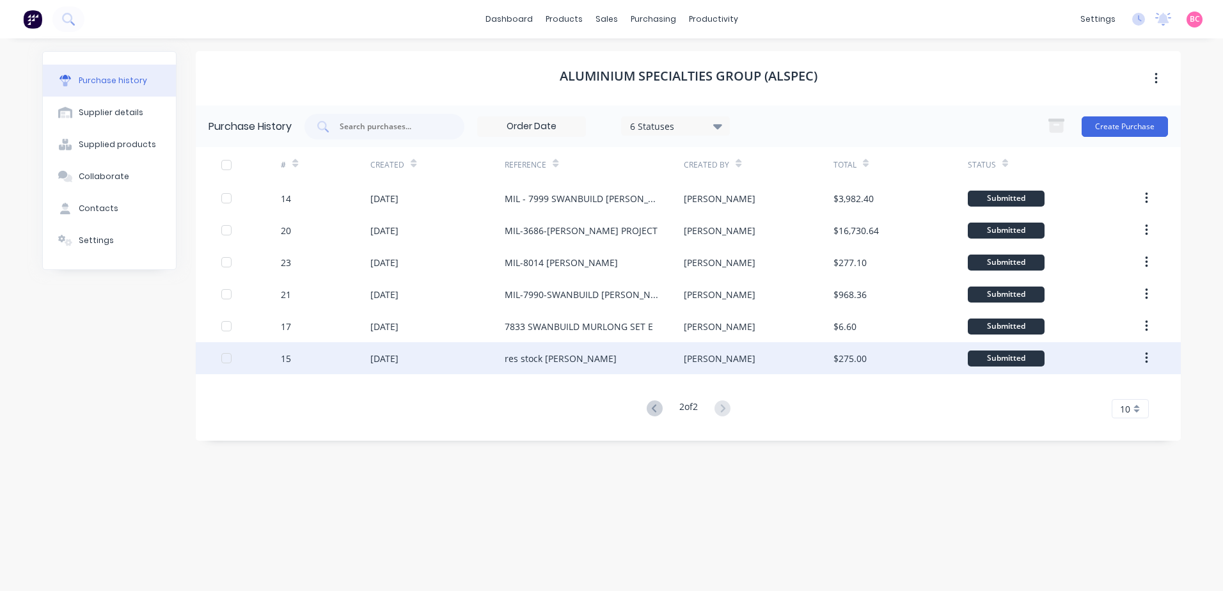
click at [622, 356] on div "res stock ned" at bounding box center [594, 358] width 179 height 32
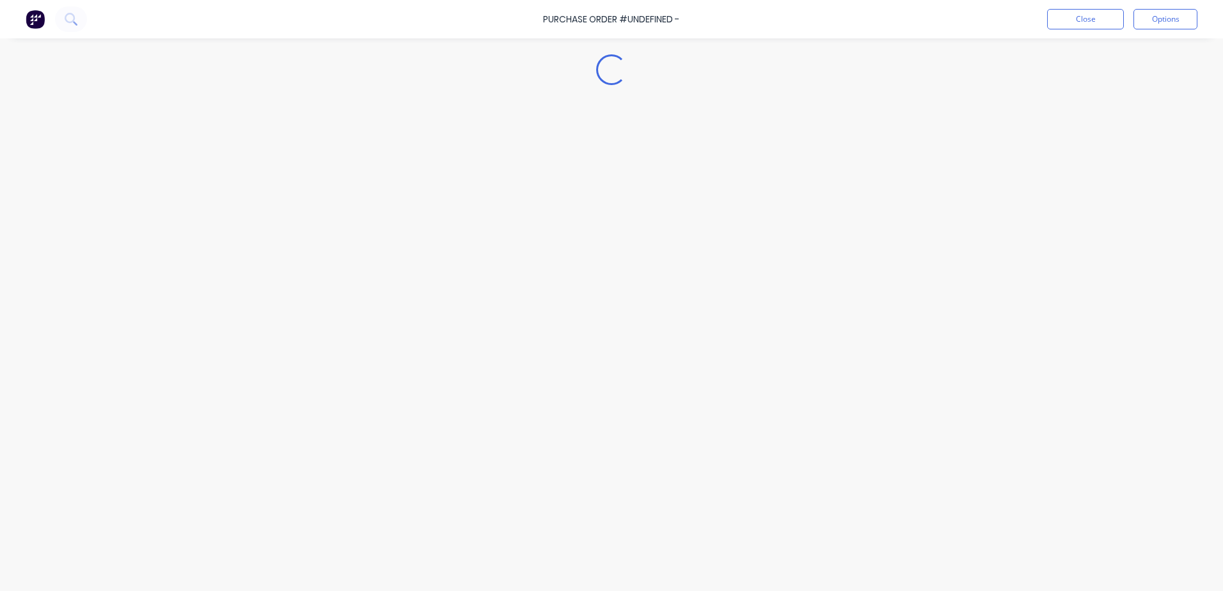
type textarea "x"
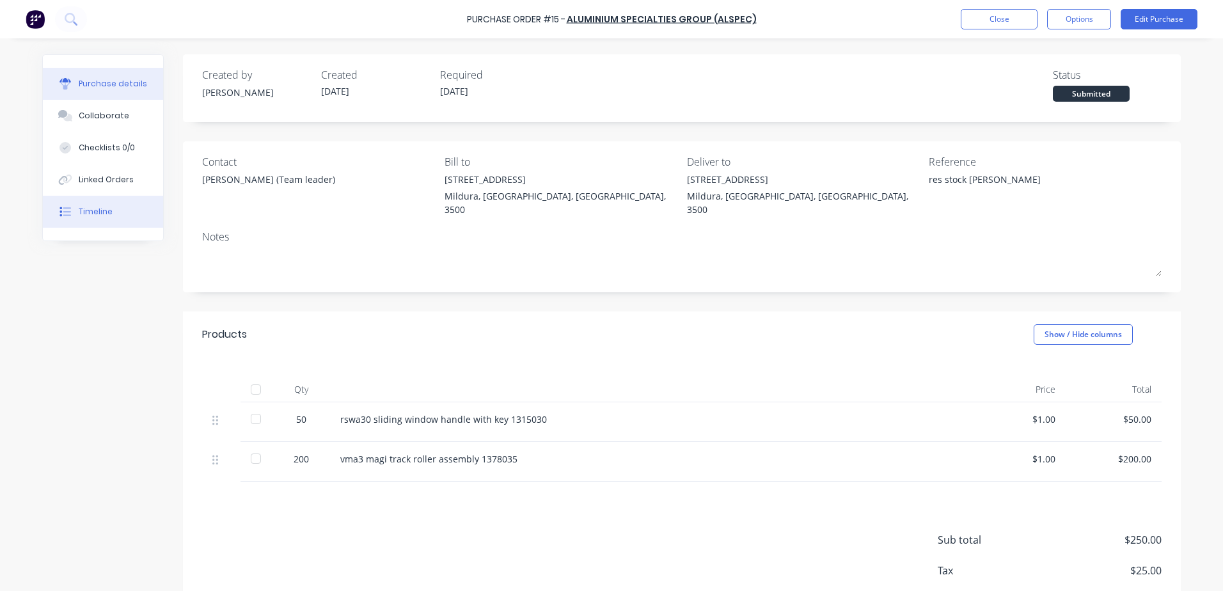
click at [67, 210] on div at bounding box center [65, 212] width 19 height 12
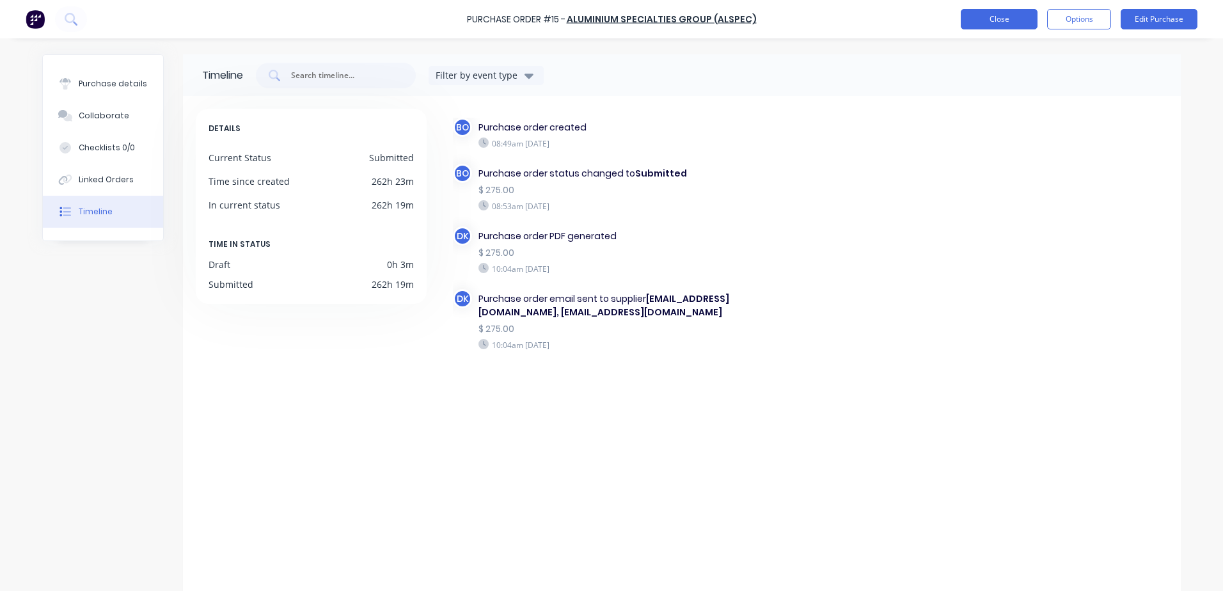
click at [988, 23] on button "Close" at bounding box center [999, 19] width 77 height 20
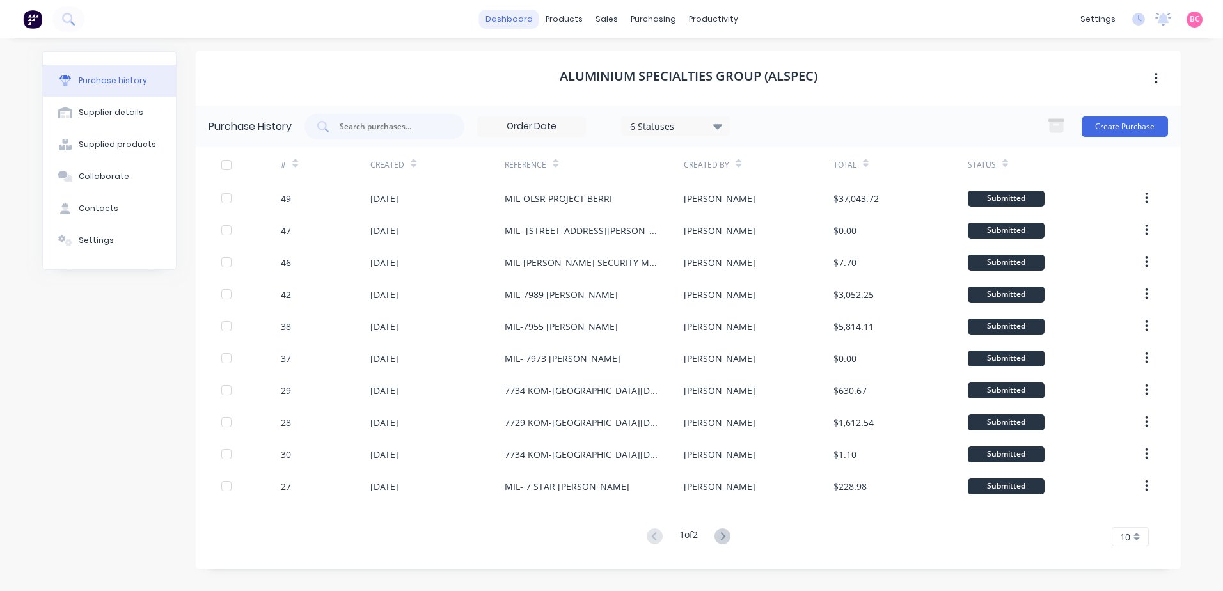
click at [514, 17] on link "dashboard" at bounding box center [509, 19] width 60 height 19
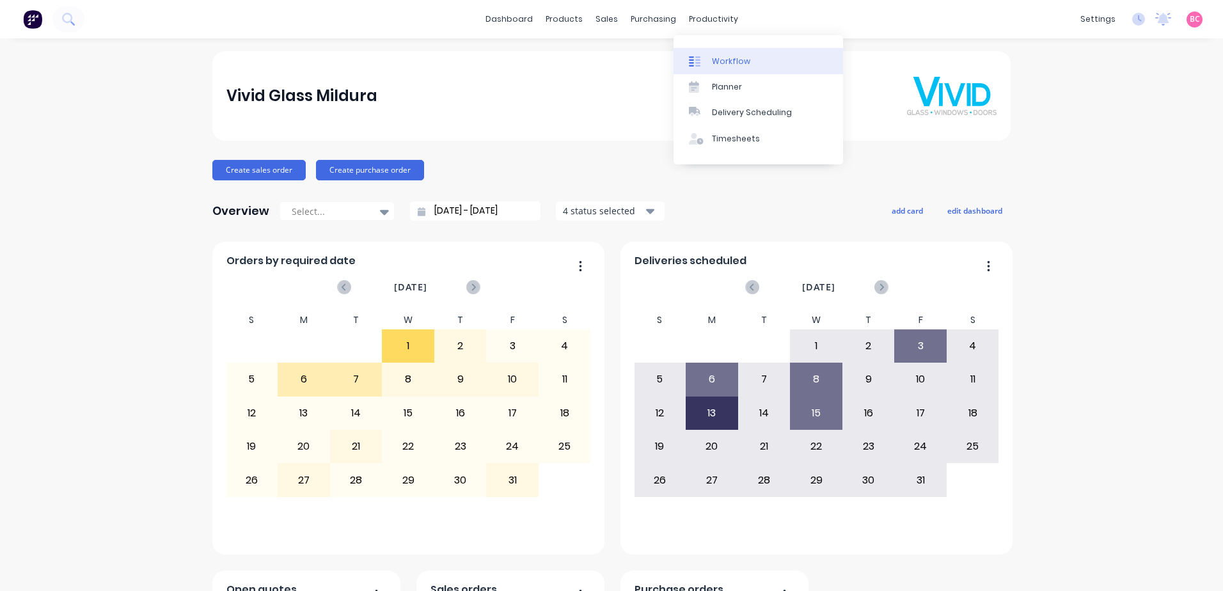
click at [714, 72] on link "Workflow" at bounding box center [758, 61] width 169 height 26
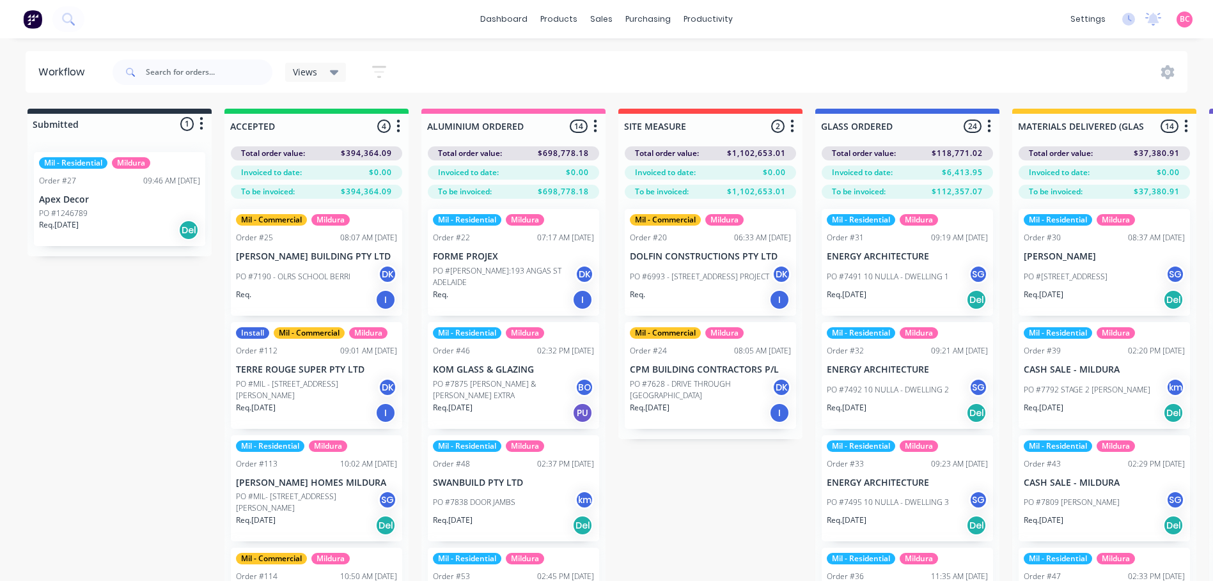
click at [327, 72] on div "Views" at bounding box center [316, 73] width 46 height 12
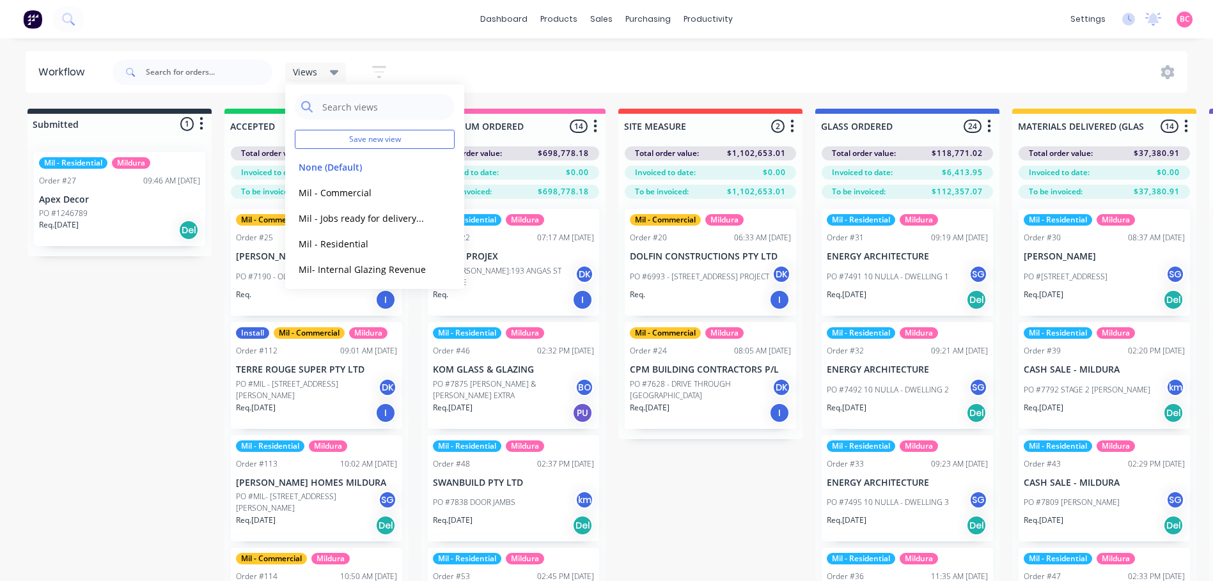
click at [528, 56] on div "Views Save new view None (Default) edit Mil - Commercial edit Mil - Jobs ready …" at bounding box center [649, 72] width 1078 height 38
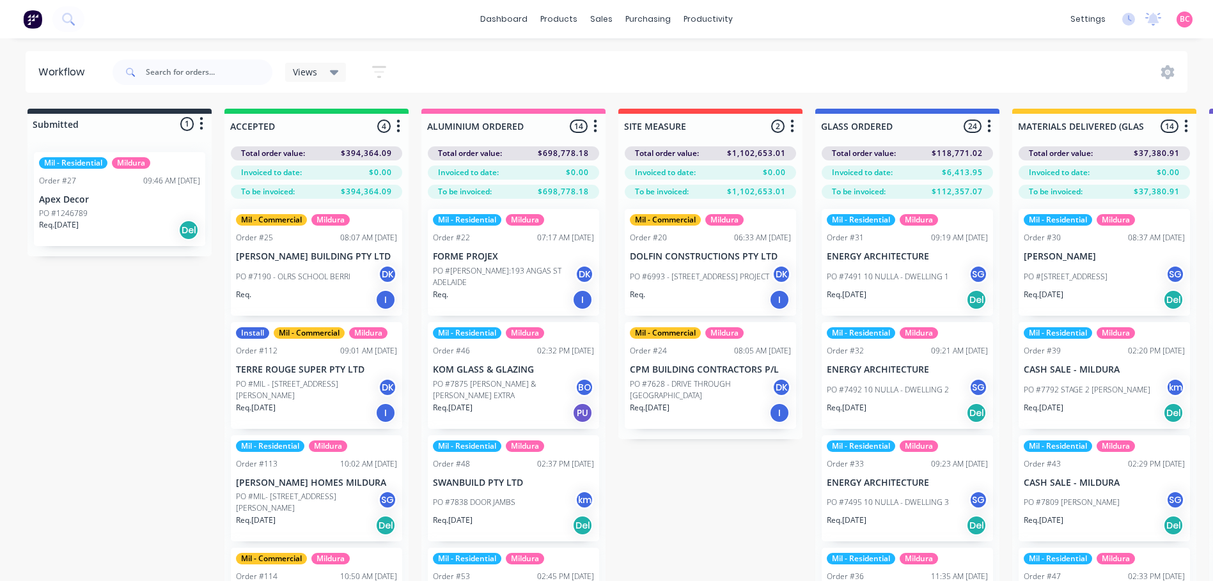
click at [331, 70] on icon at bounding box center [334, 72] width 9 height 5
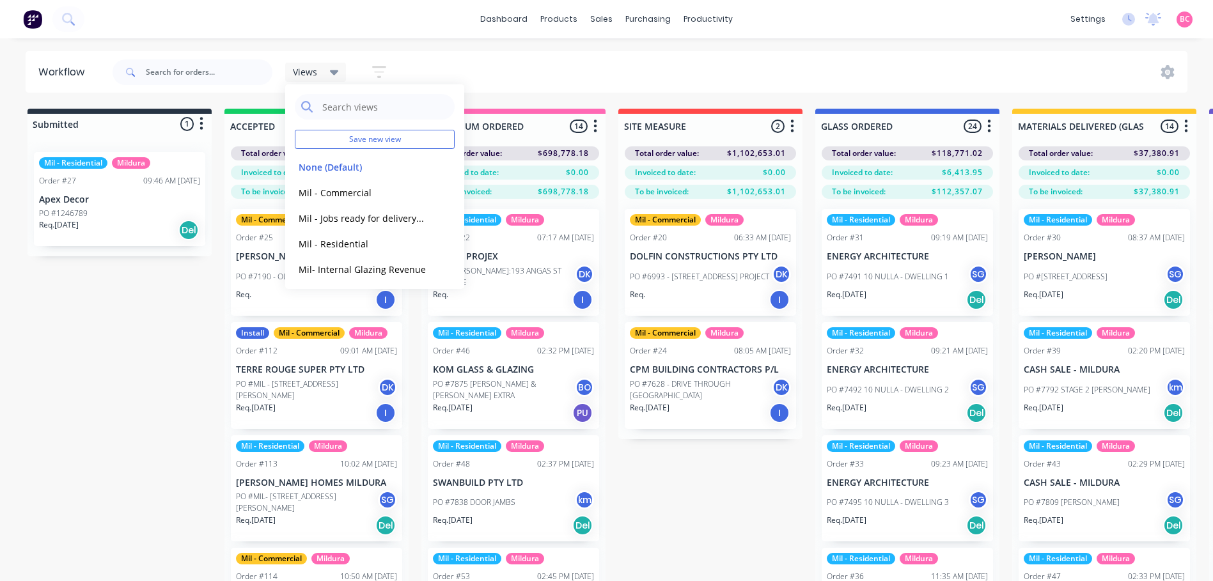
click at [375, 77] on icon "button" at bounding box center [379, 72] width 14 height 16
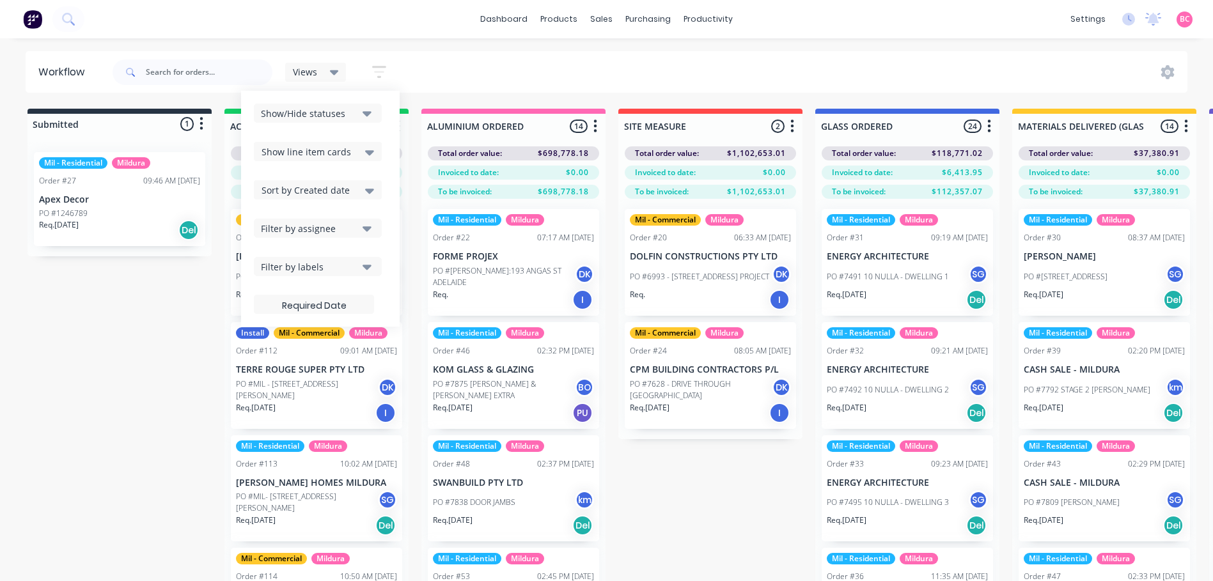
click at [360, 263] on button "Filter by labels" at bounding box center [318, 266] width 128 height 19
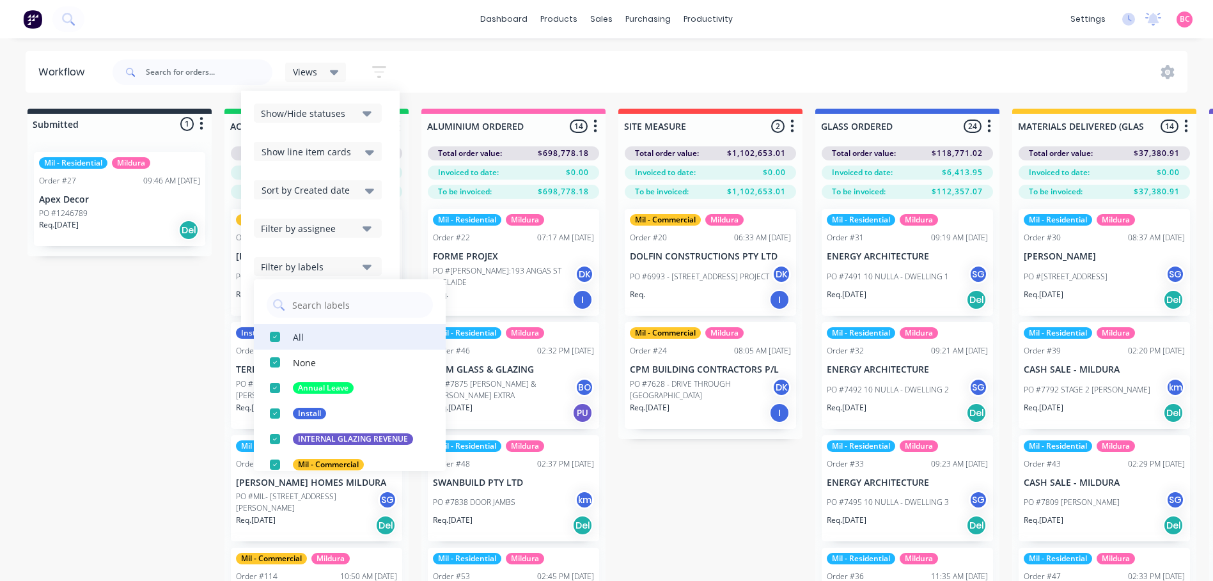
click at [272, 340] on div "button" at bounding box center [275, 337] width 26 height 26
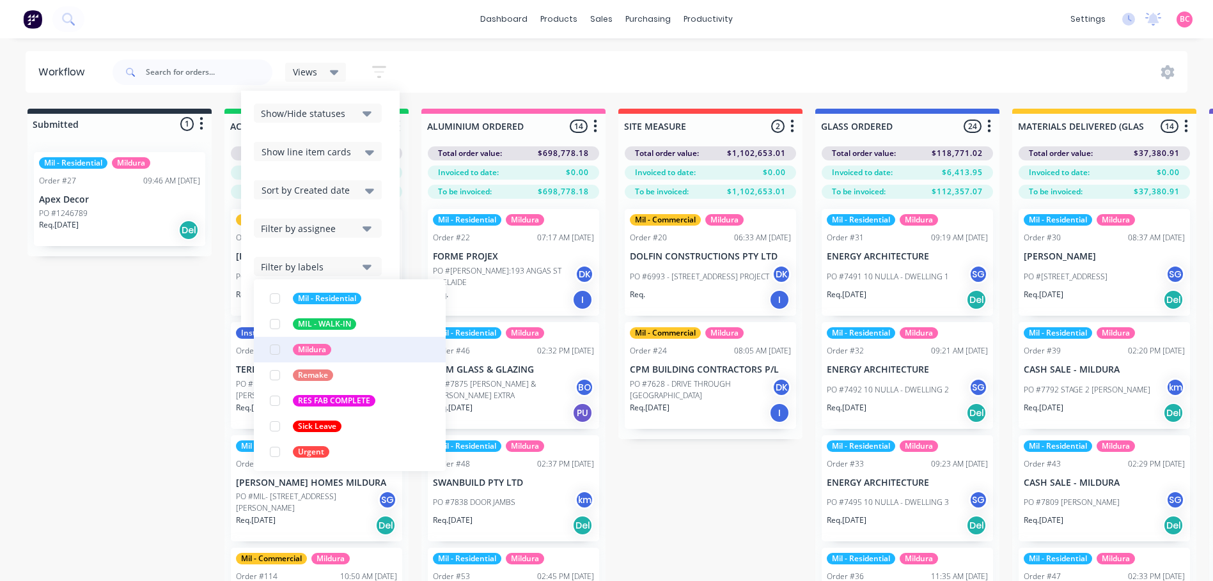
click at [277, 353] on div "button" at bounding box center [275, 350] width 26 height 26
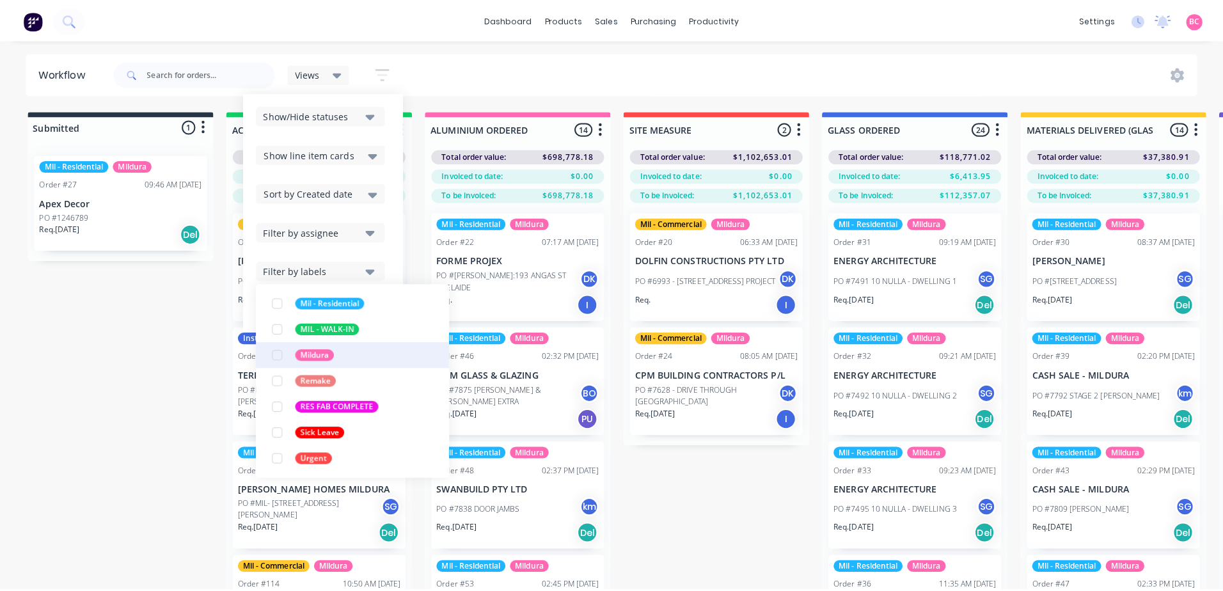
scroll to position [38, 0]
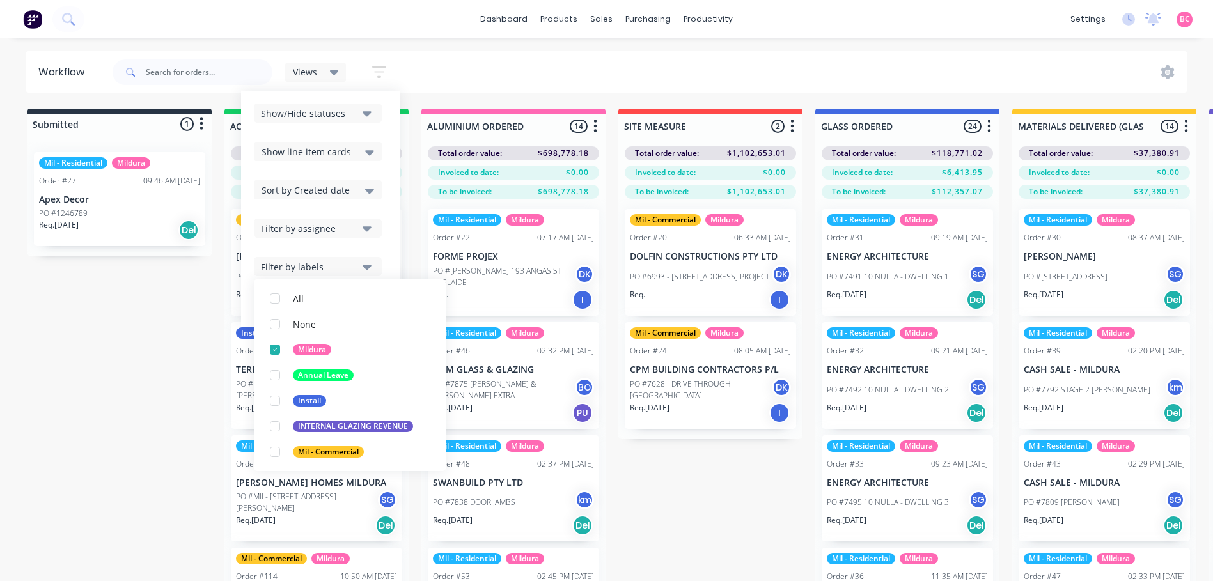
click at [392, 100] on div "Show/Hide statuses Show line item cards Show line item cards Hide line item car…" at bounding box center [320, 209] width 159 height 236
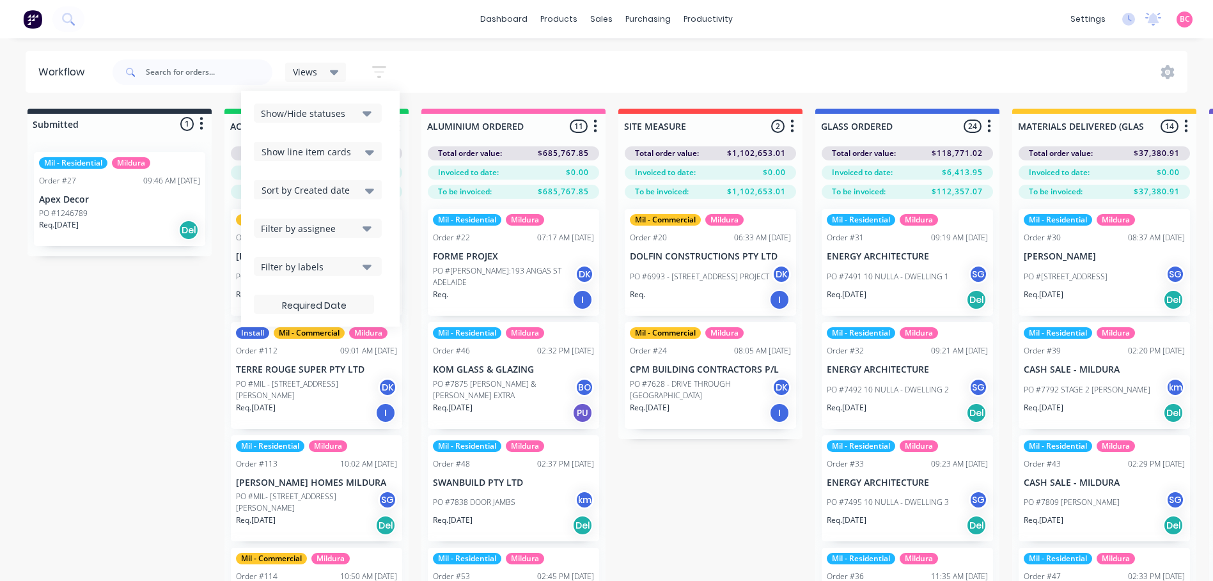
click at [459, 65] on div "Views Save new view None (Default) edit Mil - Commercial edit Mil - Jobs ready …" at bounding box center [649, 72] width 1078 height 38
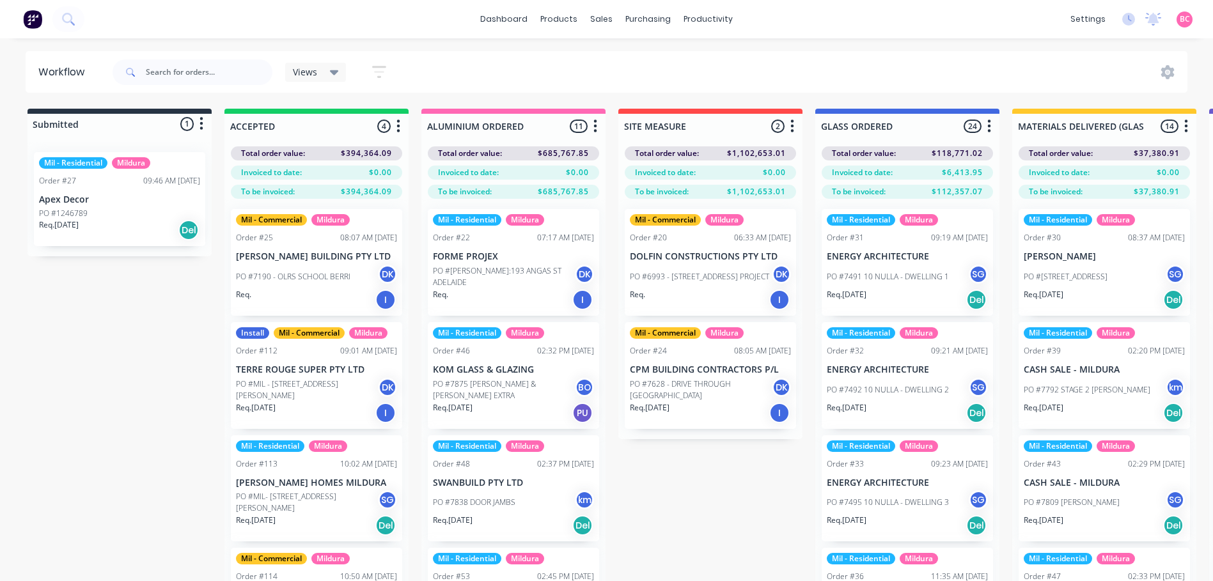
click at [336, 78] on div "Views" at bounding box center [315, 72] width 61 height 19
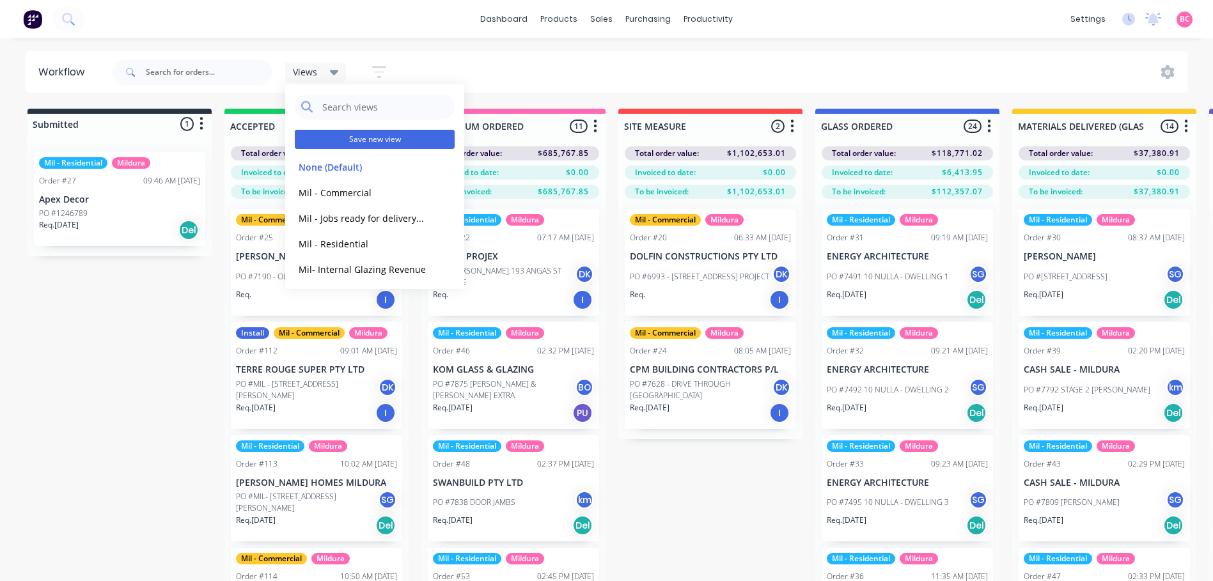
click at [383, 144] on button "Save new view" at bounding box center [375, 139] width 160 height 19
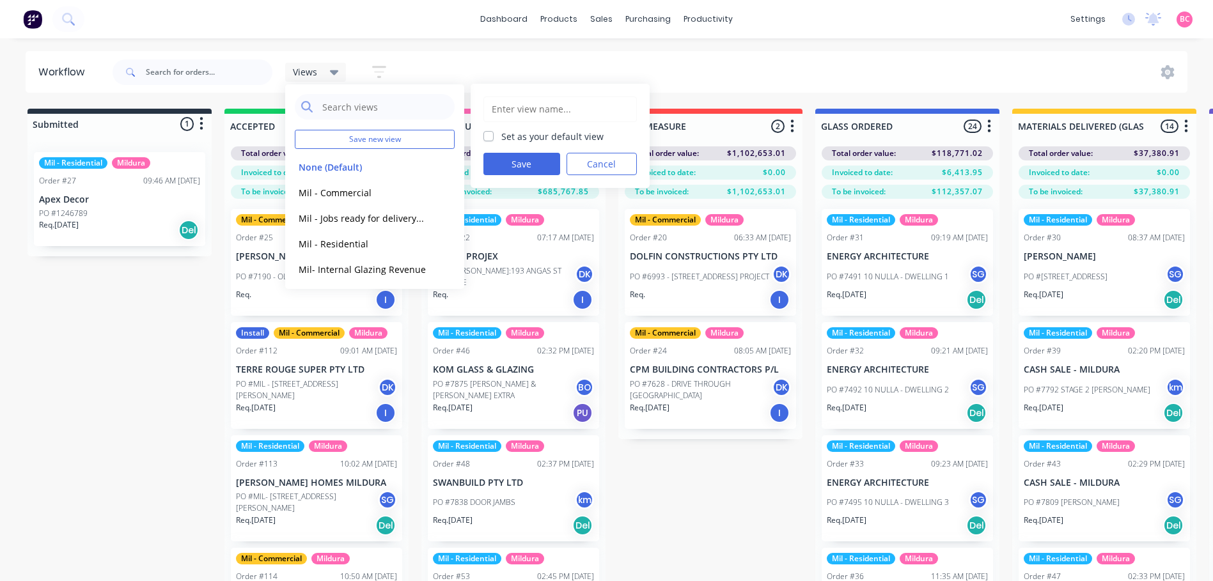
click at [530, 114] on input "text" at bounding box center [560, 109] width 139 height 24
type input "MILDURA"
click at [501, 139] on label "Set as your default view" at bounding box center [552, 136] width 102 height 13
click at [492, 139] on input "Set as your default view" at bounding box center [489, 136] width 10 height 12
checkbox input "true"
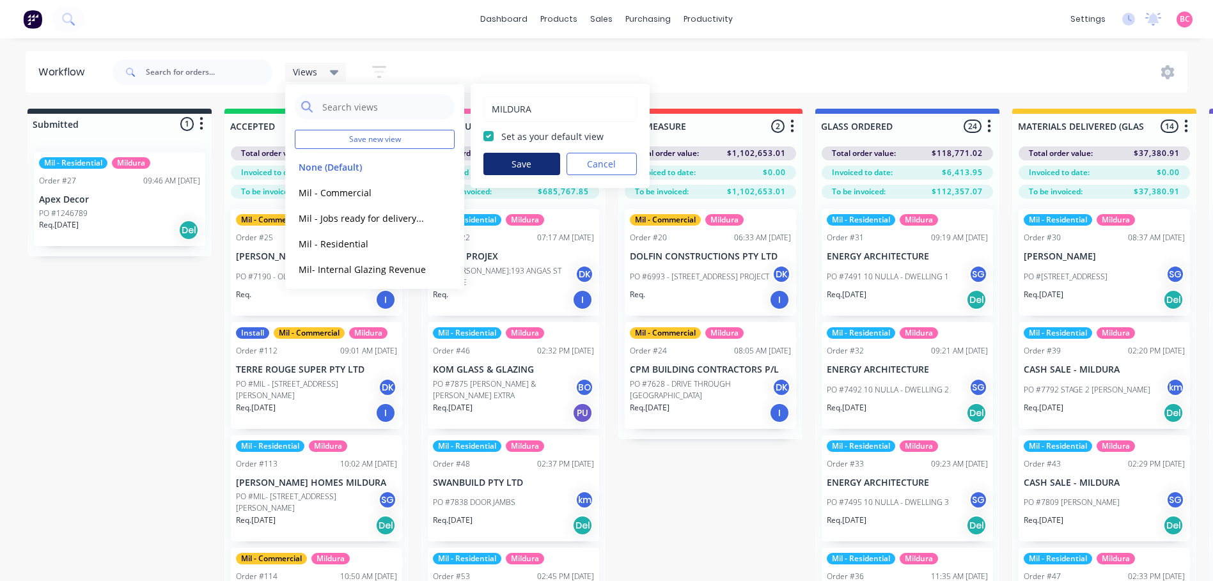
click at [533, 162] on button "Save" at bounding box center [522, 164] width 77 height 22
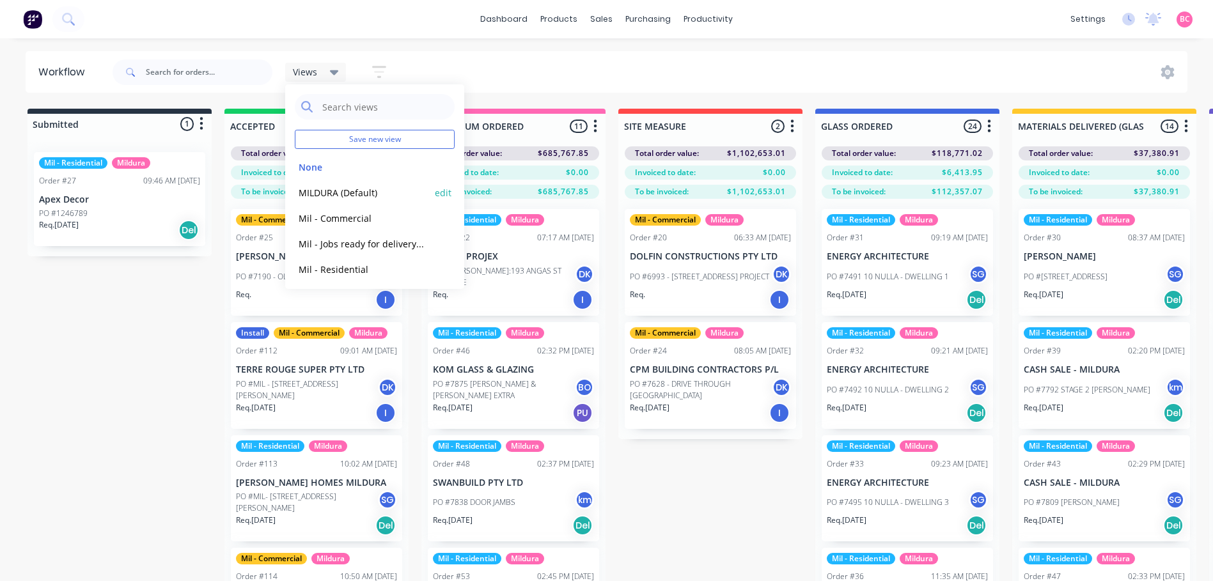
click at [326, 195] on button "MILDURA (Default)" at bounding box center [363, 192] width 136 height 15
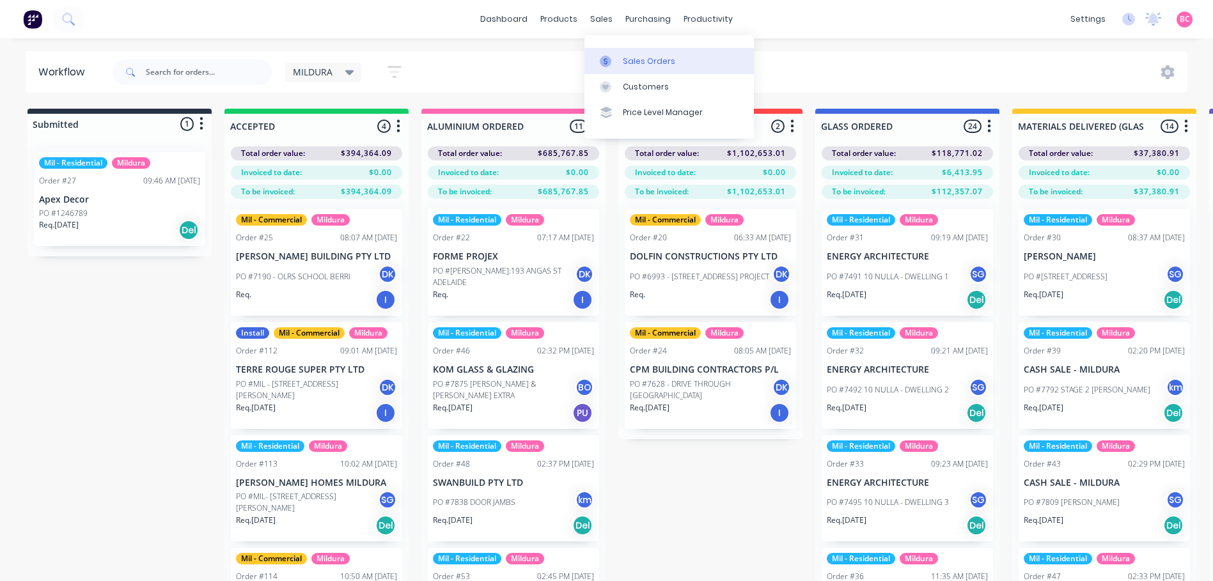
click at [607, 52] on link "Sales Orders" at bounding box center [669, 61] width 169 height 26
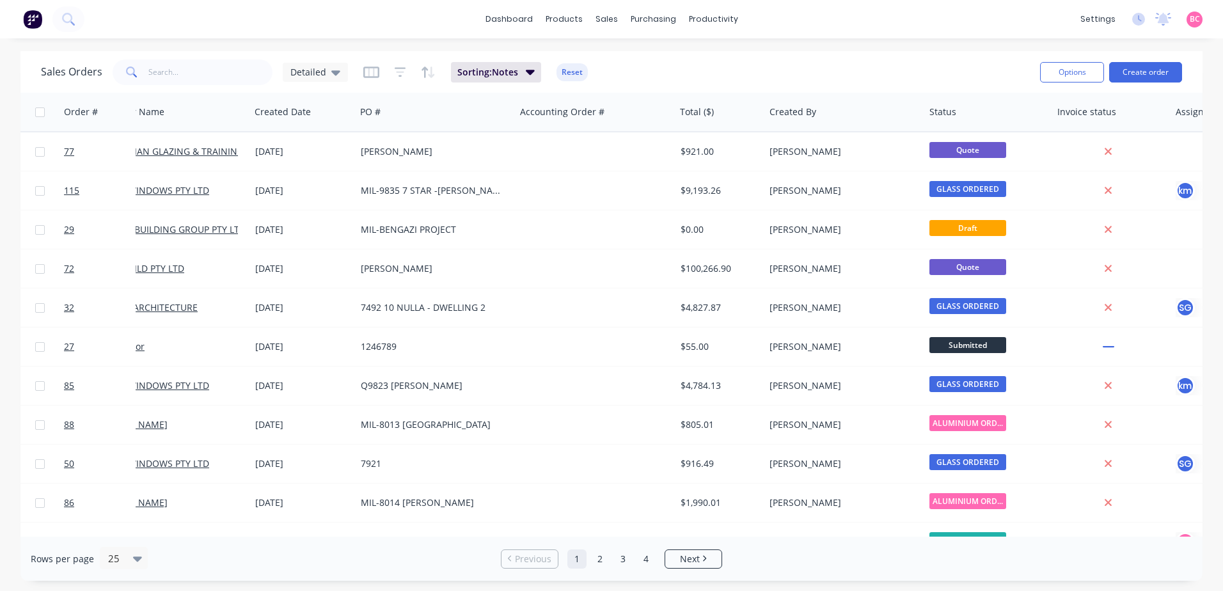
scroll to position [0, 52]
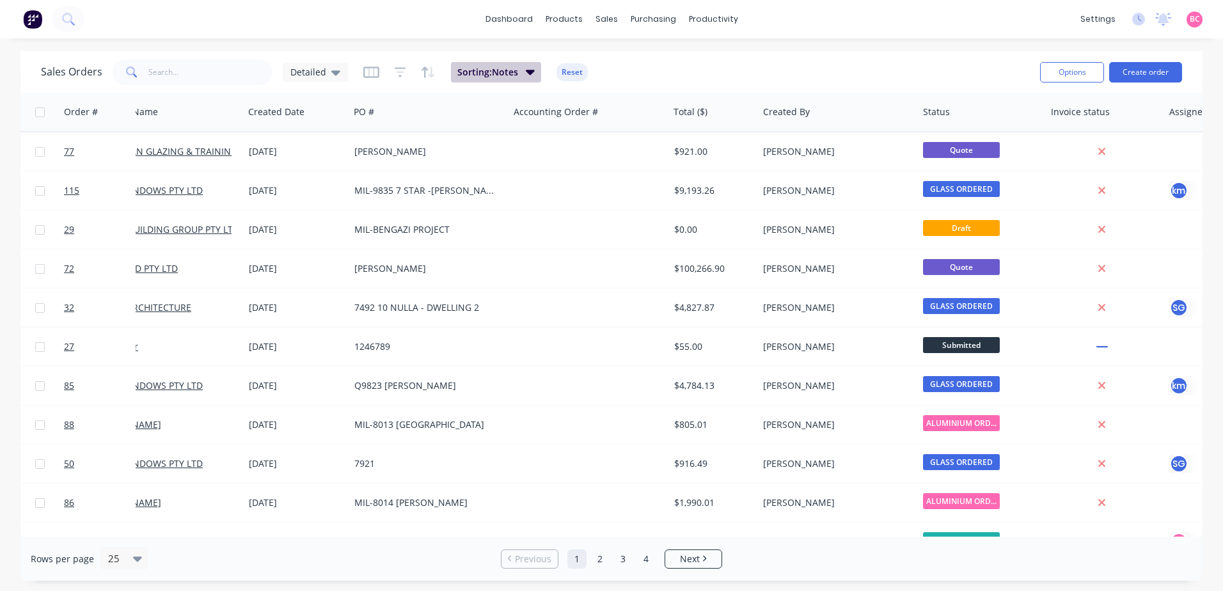
click at [526, 75] on icon "button" at bounding box center [530, 72] width 9 height 14
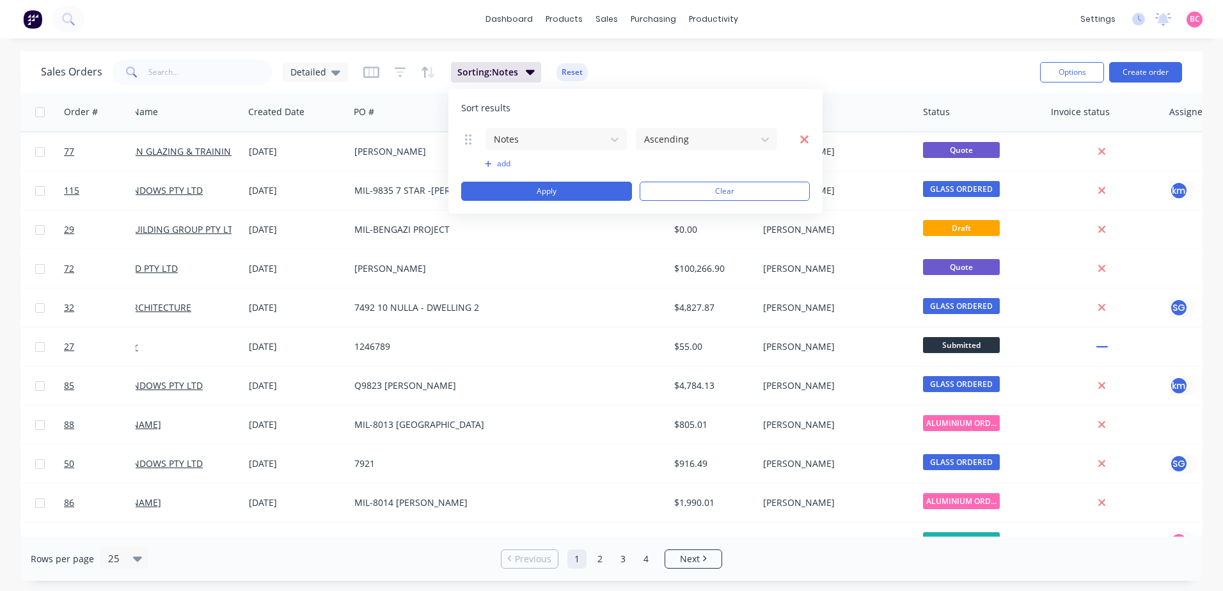
click at [807, 138] on icon "button" at bounding box center [805, 139] width 10 height 13
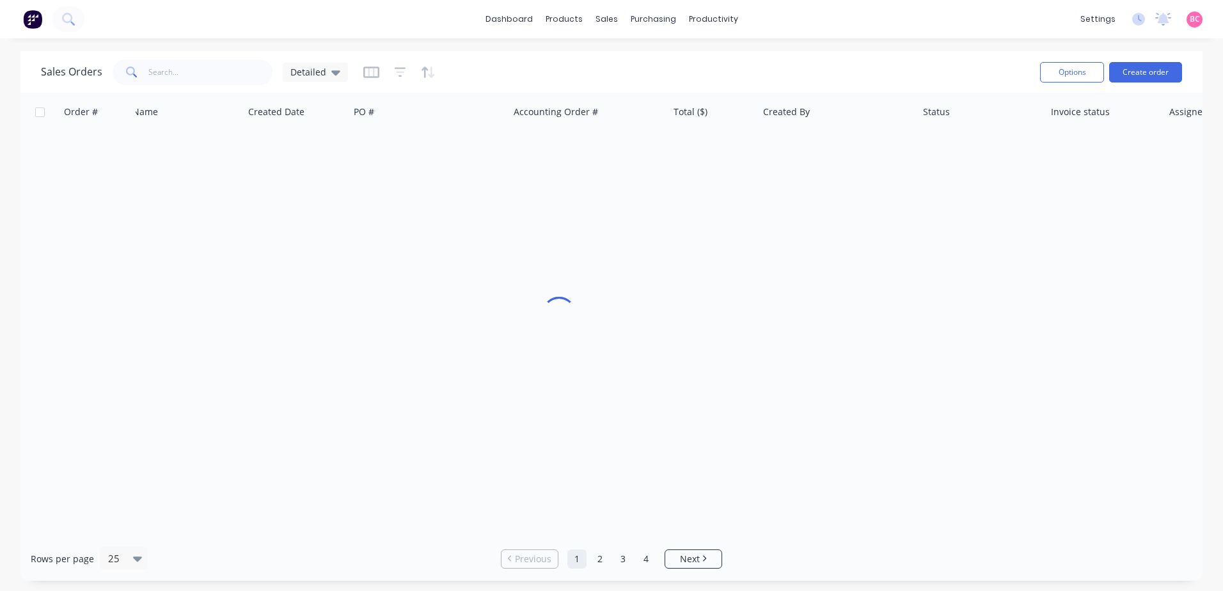
click at [666, 80] on div "Sales Orders Detailed" at bounding box center [535, 71] width 989 height 31
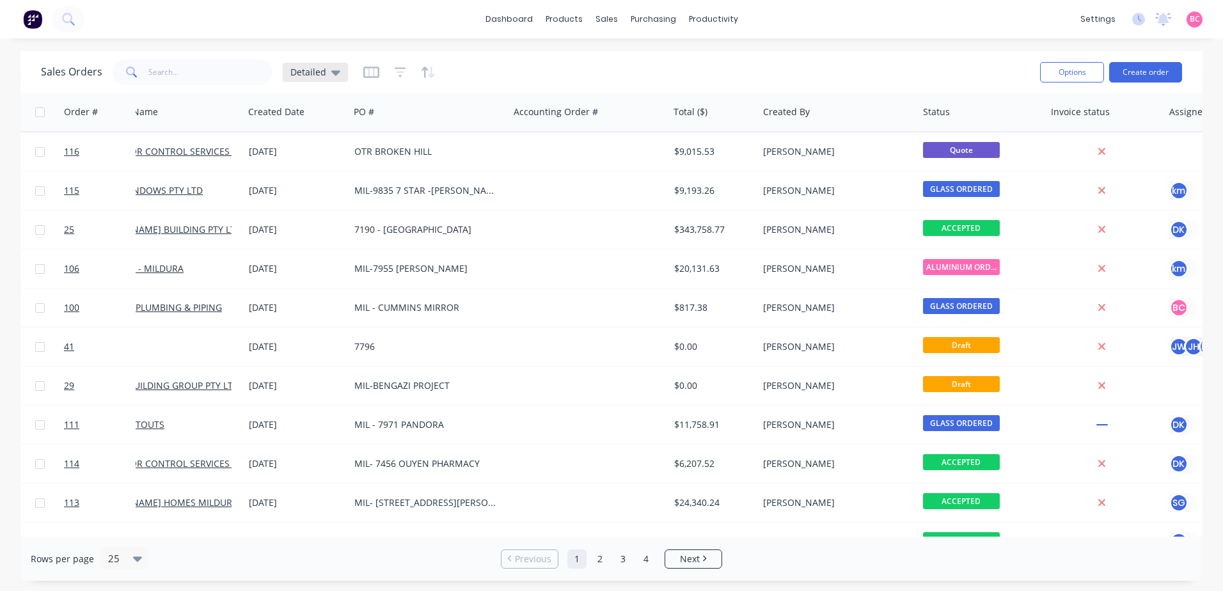
click at [335, 72] on icon at bounding box center [335, 72] width 9 height 5
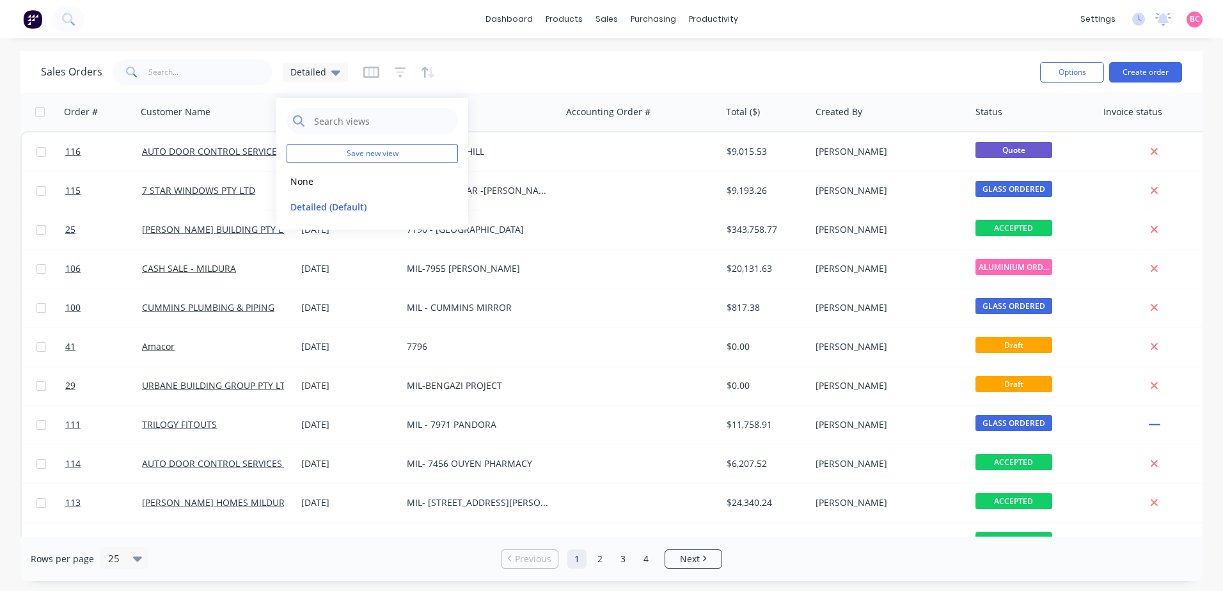
scroll to position [0, 52]
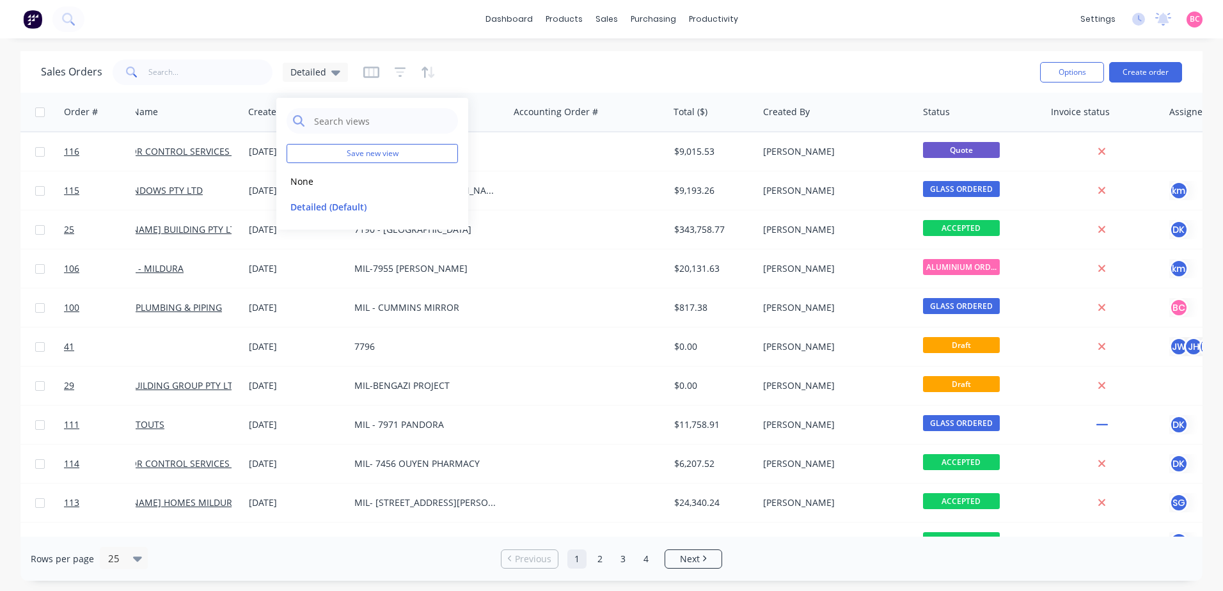
click at [535, 74] on div "Sales Orders Detailed" at bounding box center [535, 71] width 989 height 31
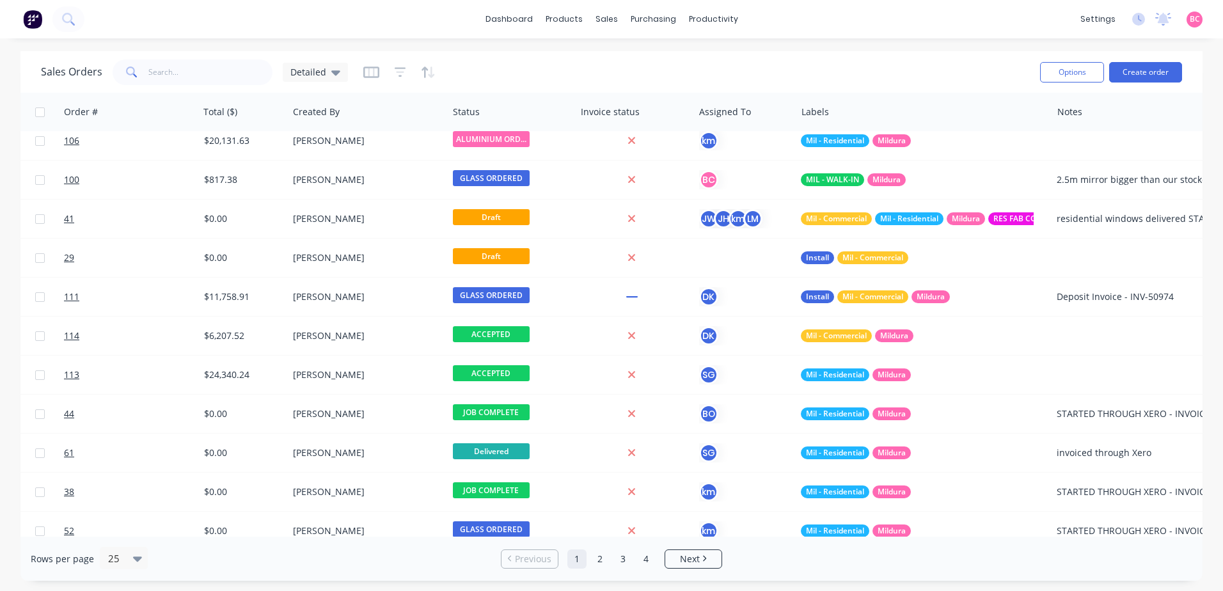
scroll to position [128, 564]
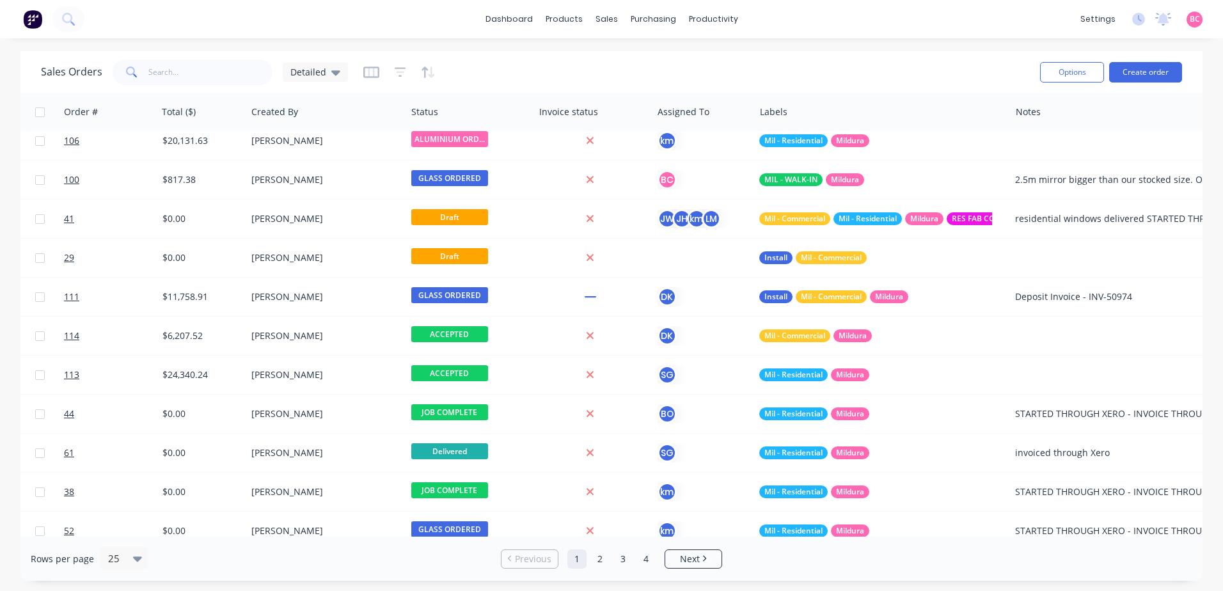
click at [406, 76] on div at bounding box center [399, 72] width 72 height 20
click at [422, 75] on icon "button" at bounding box center [425, 72] width 6 height 11
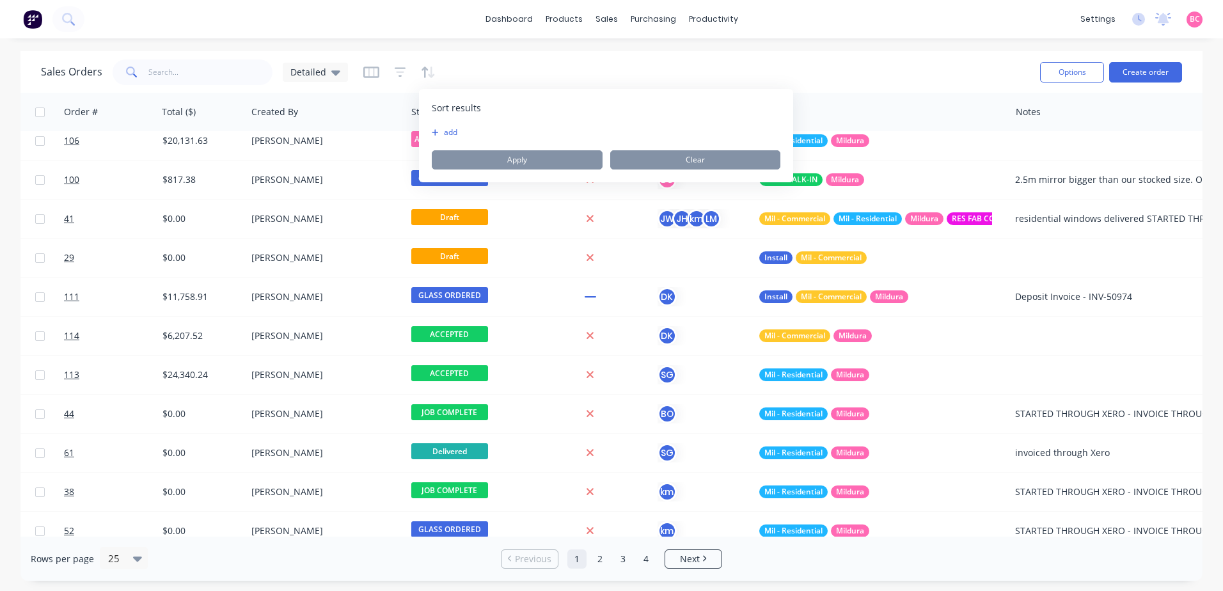
click at [448, 133] on button "add" at bounding box center [440, 132] width 16 height 10
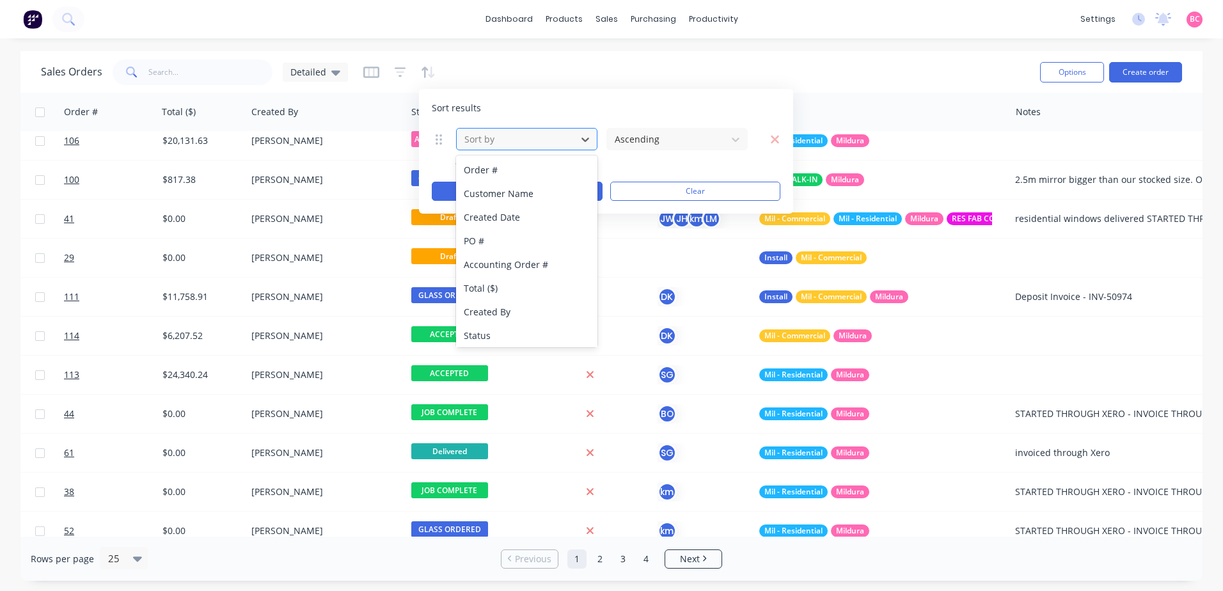
click at [530, 141] on div at bounding box center [516, 139] width 107 height 16
click at [775, 139] on icon "button" at bounding box center [775, 139] width 8 height 8
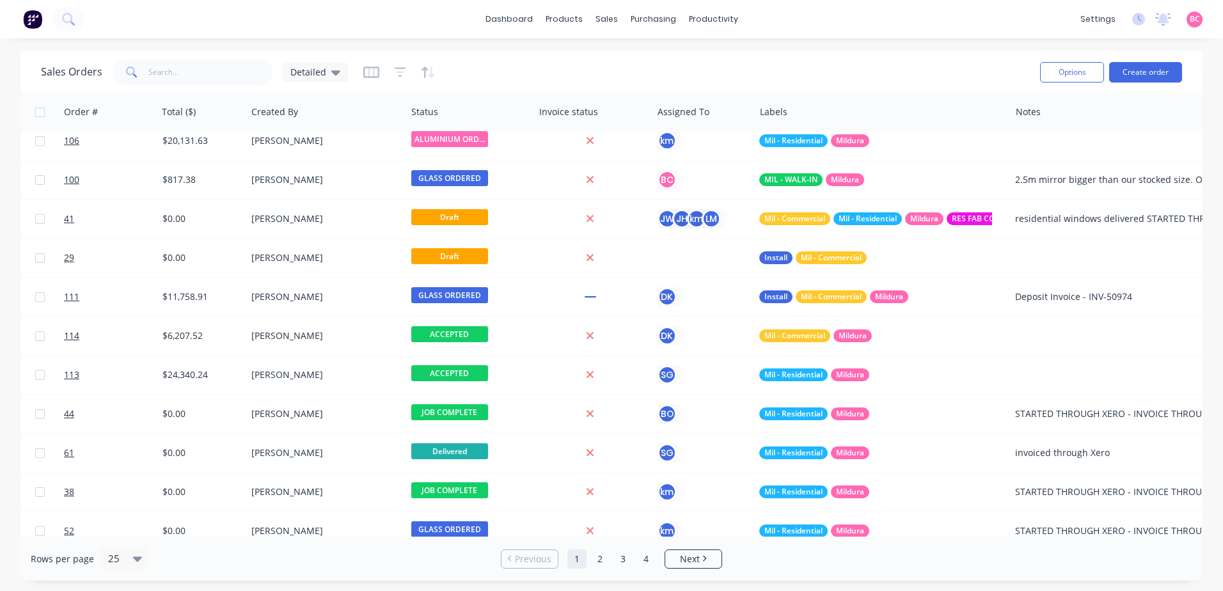
click at [736, 84] on div "Sales Orders Detailed" at bounding box center [535, 71] width 989 height 31
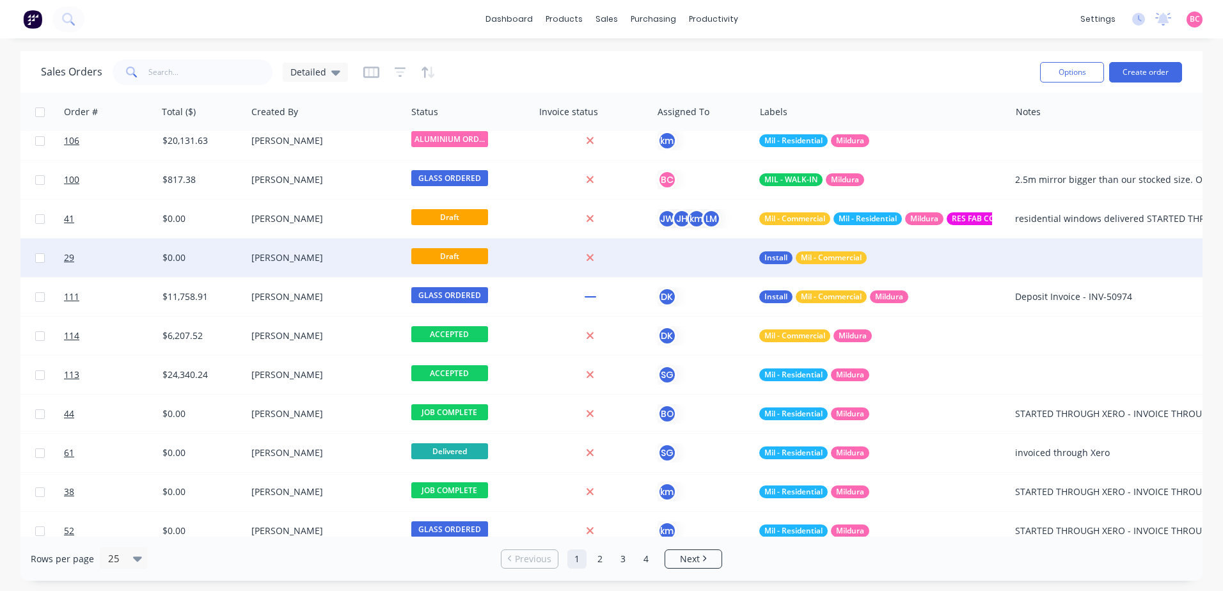
click at [933, 265] on div "Install Mil - Commercial" at bounding box center [881, 258] width 255 height 38
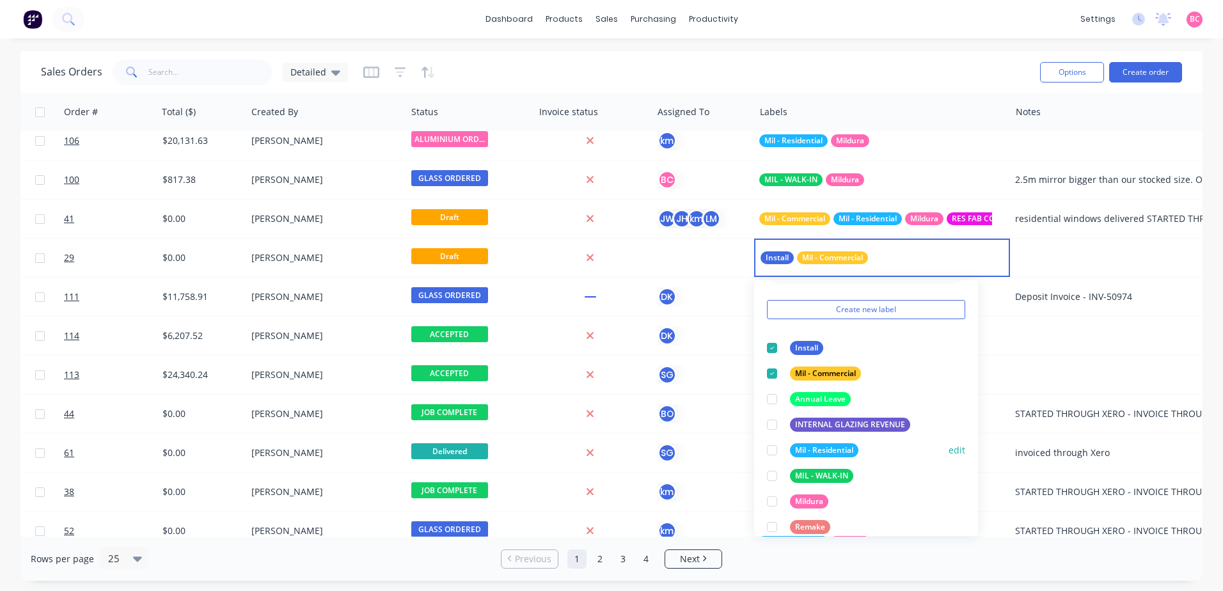
scroll to position [64, 0]
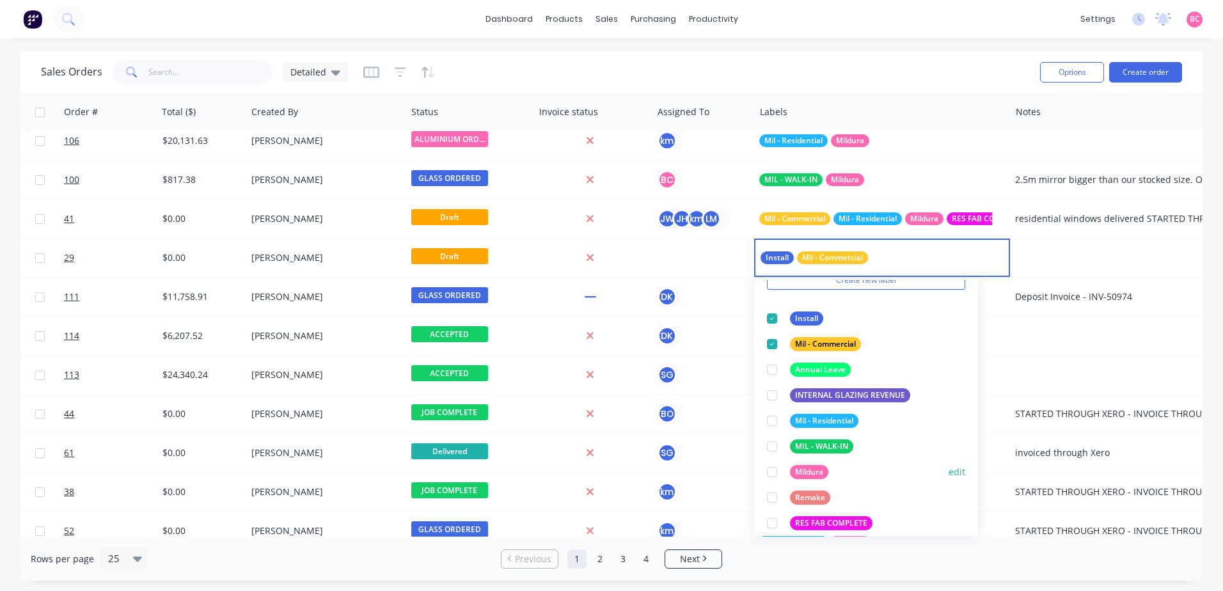
click at [773, 473] on div at bounding box center [772, 472] width 26 height 26
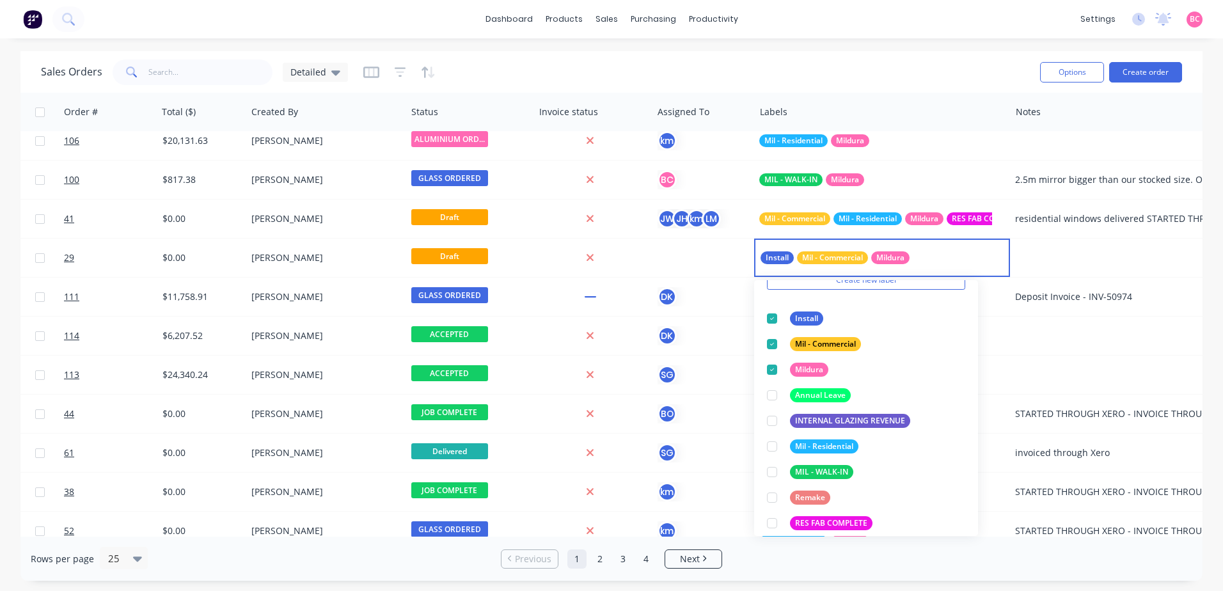
click at [904, 35] on div "dashboard products sales purchasing productivity dashboard products Product Cat…" at bounding box center [611, 19] width 1223 height 38
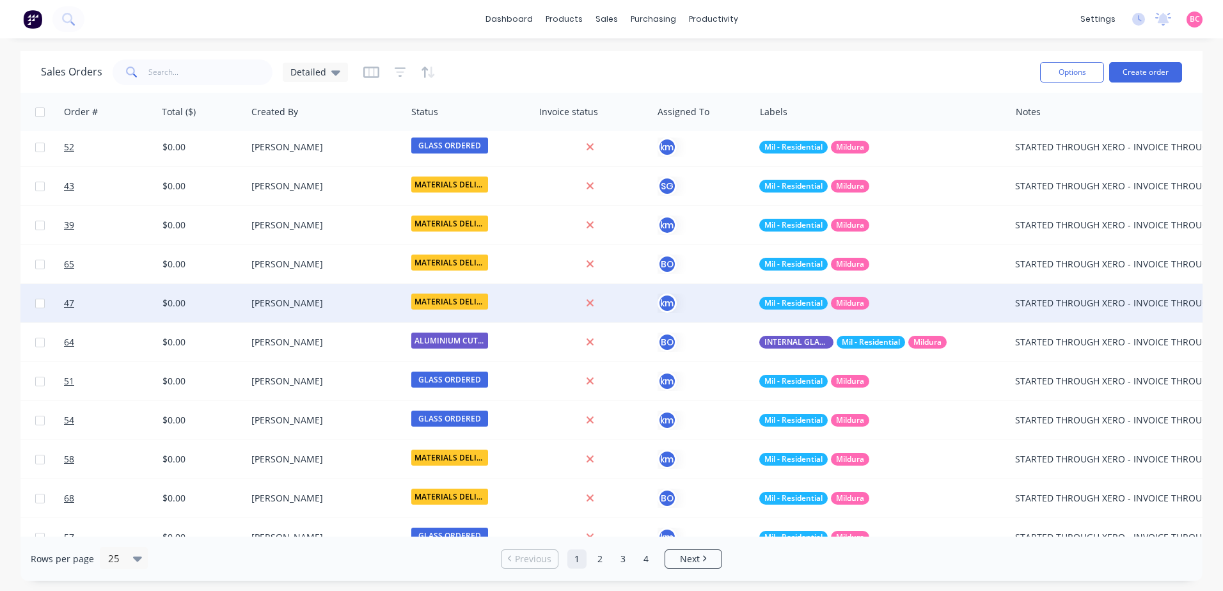
scroll to position [576, 564]
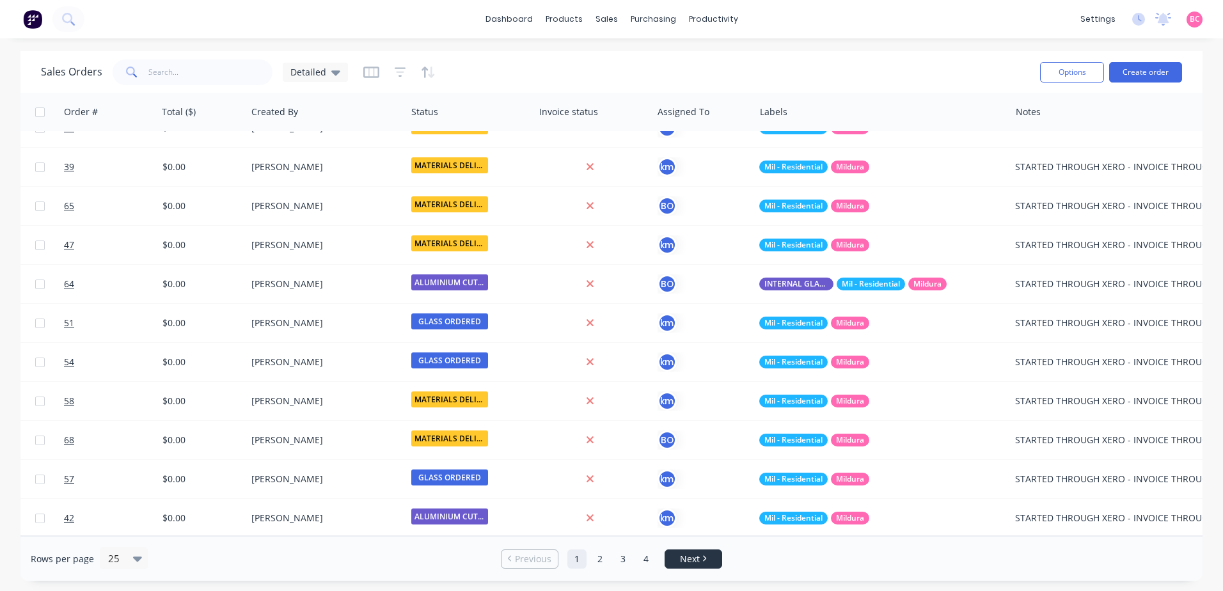
click at [690, 553] on span "Next" at bounding box center [690, 559] width 20 height 13
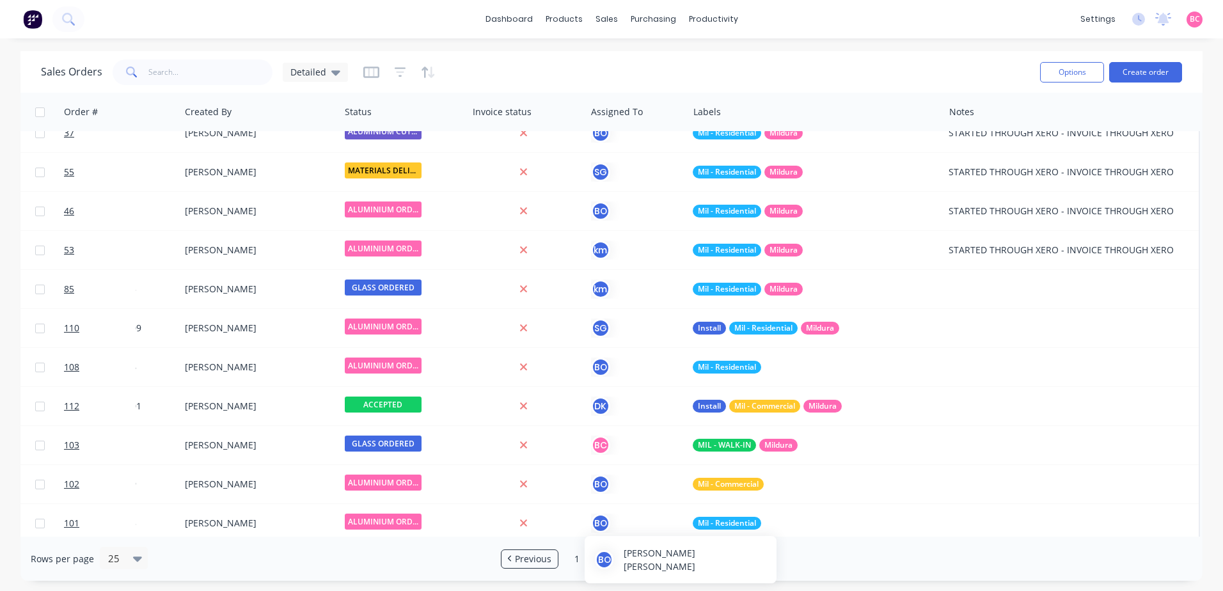
scroll to position [448, 637]
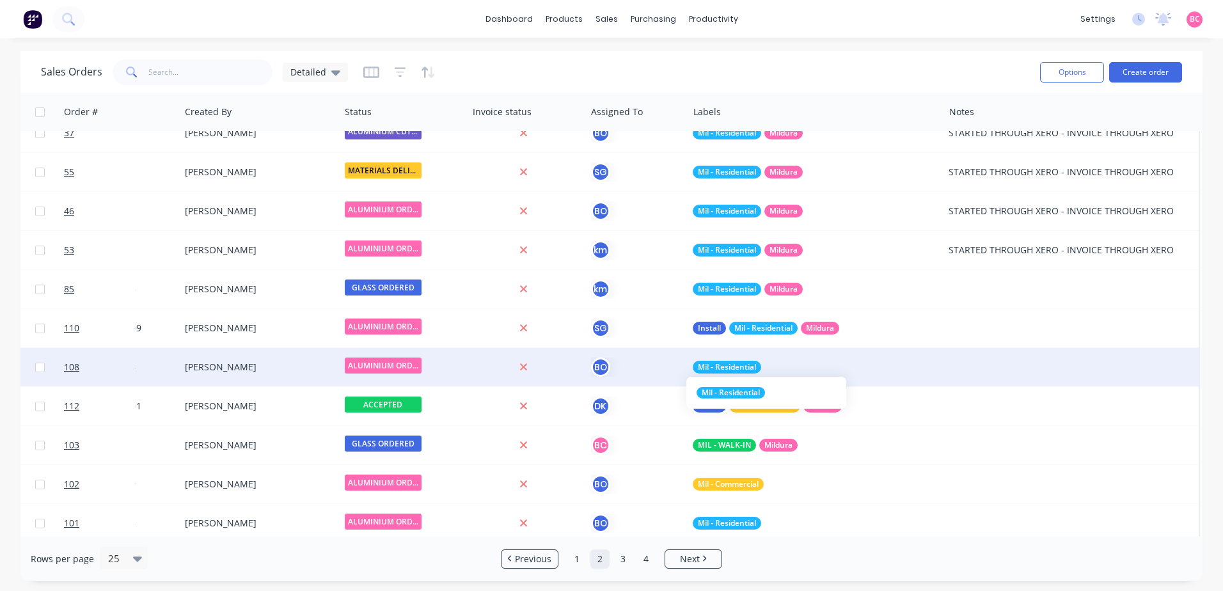
click at [745, 365] on span "Mil - Residential" at bounding box center [727, 367] width 58 height 13
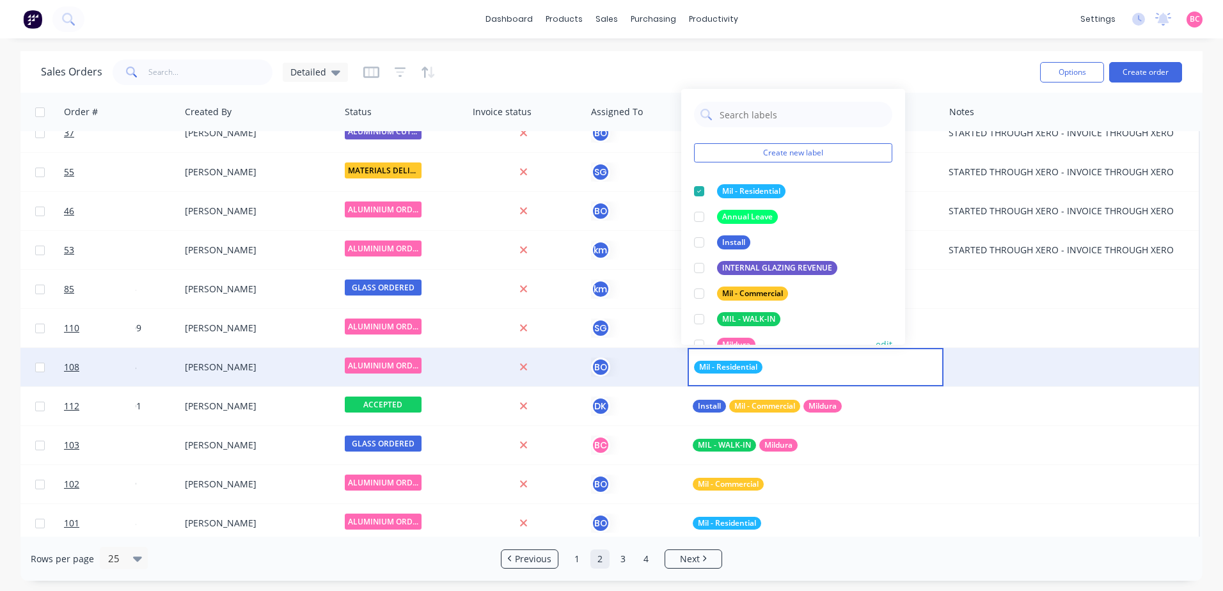
click at [699, 342] on div at bounding box center [699, 345] width 26 height 26
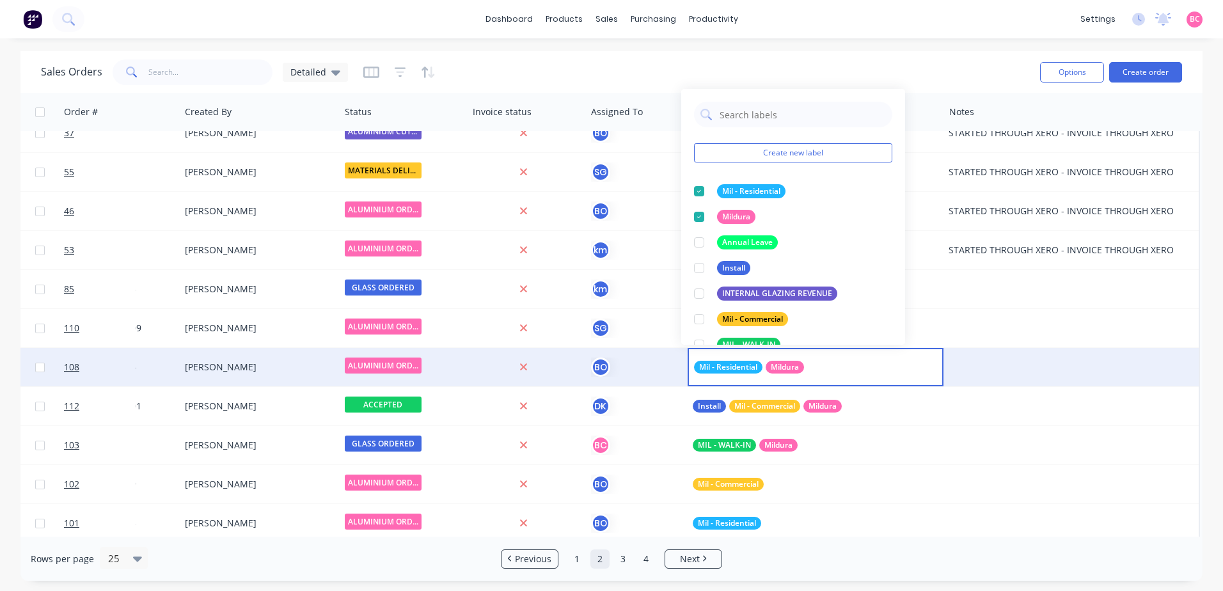
click at [875, 585] on div "dashboard products sales purchasing productivity dashboard products Product Cat…" at bounding box center [611, 295] width 1223 height 591
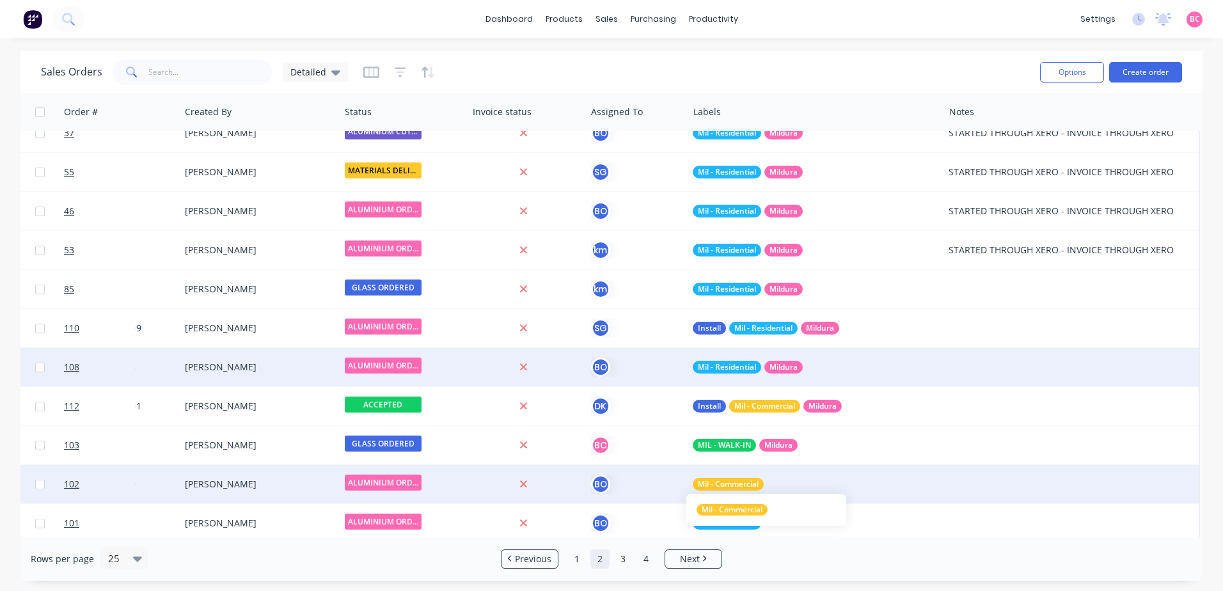
click at [748, 488] on span "Mil - Commercial" at bounding box center [728, 484] width 61 height 13
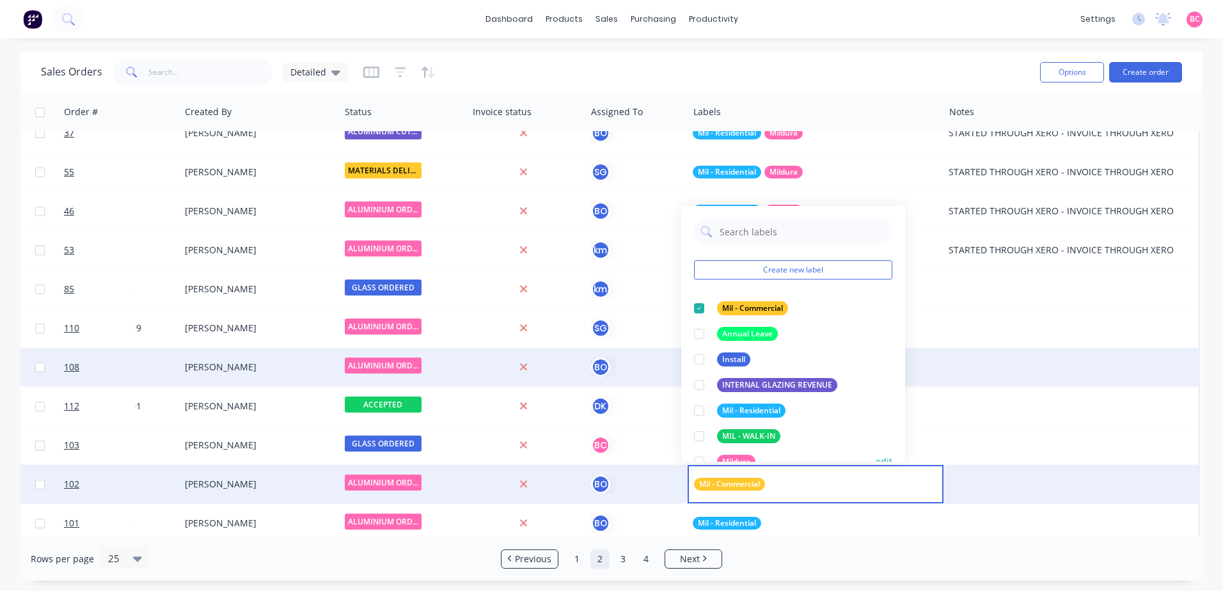
click at [700, 458] on div at bounding box center [699, 462] width 26 height 26
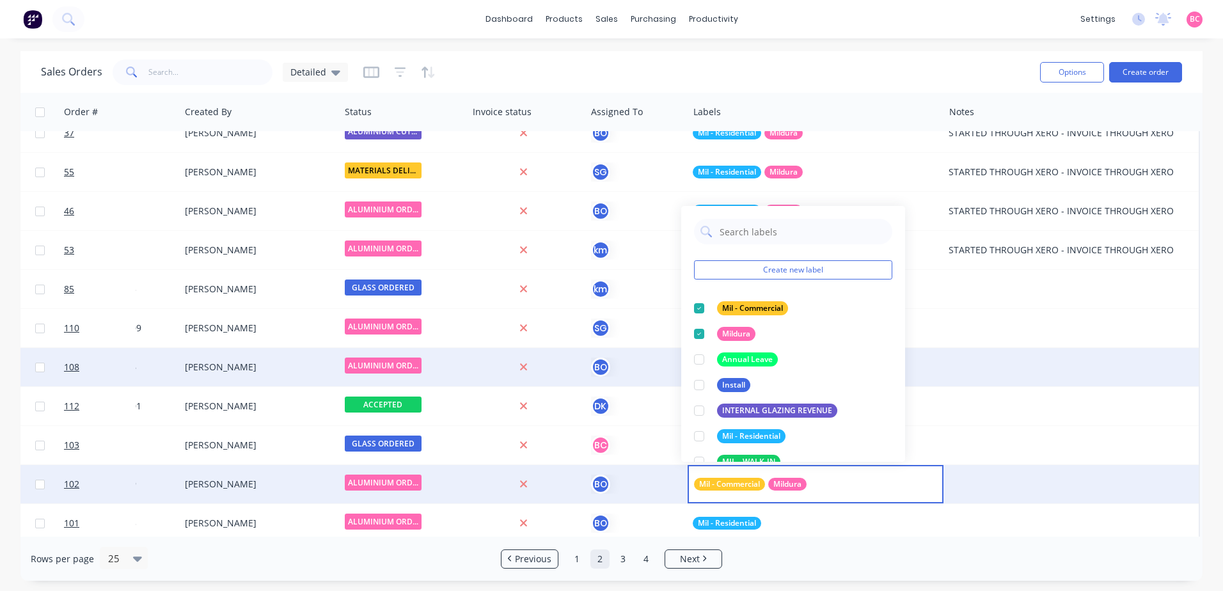
drag, startPoint x: 811, startPoint y: 570, endPoint x: 782, endPoint y: 555, distance: 32.3
click at [810, 571] on div "Rows per page 25 Previous 1 2 3 4 Next" at bounding box center [611, 559] width 1182 height 44
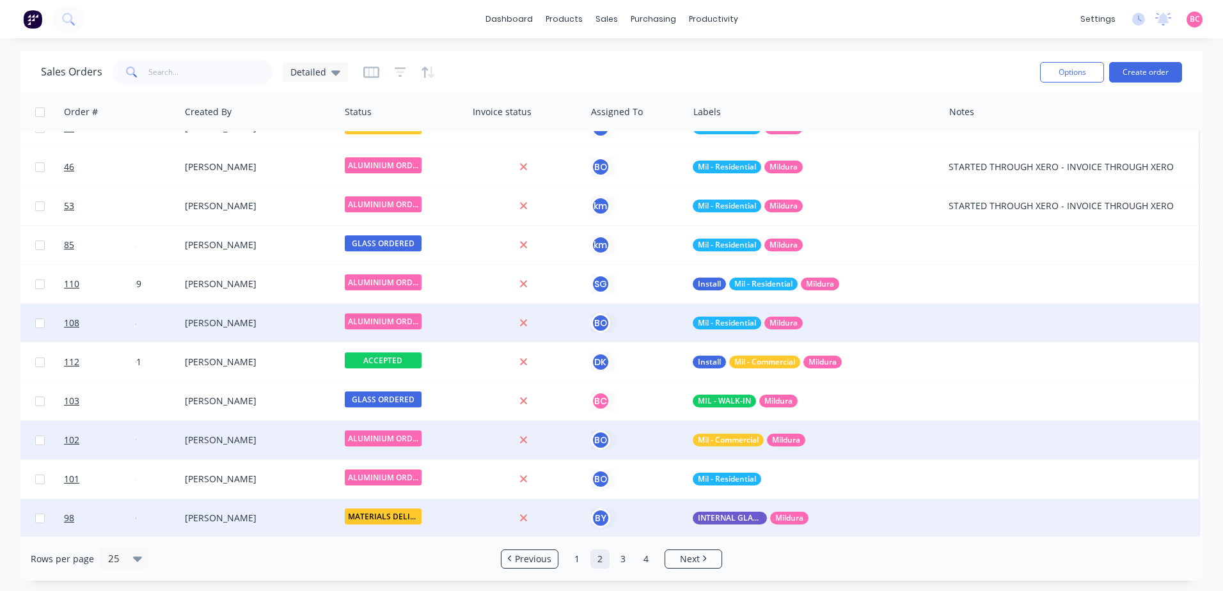
scroll to position [576, 637]
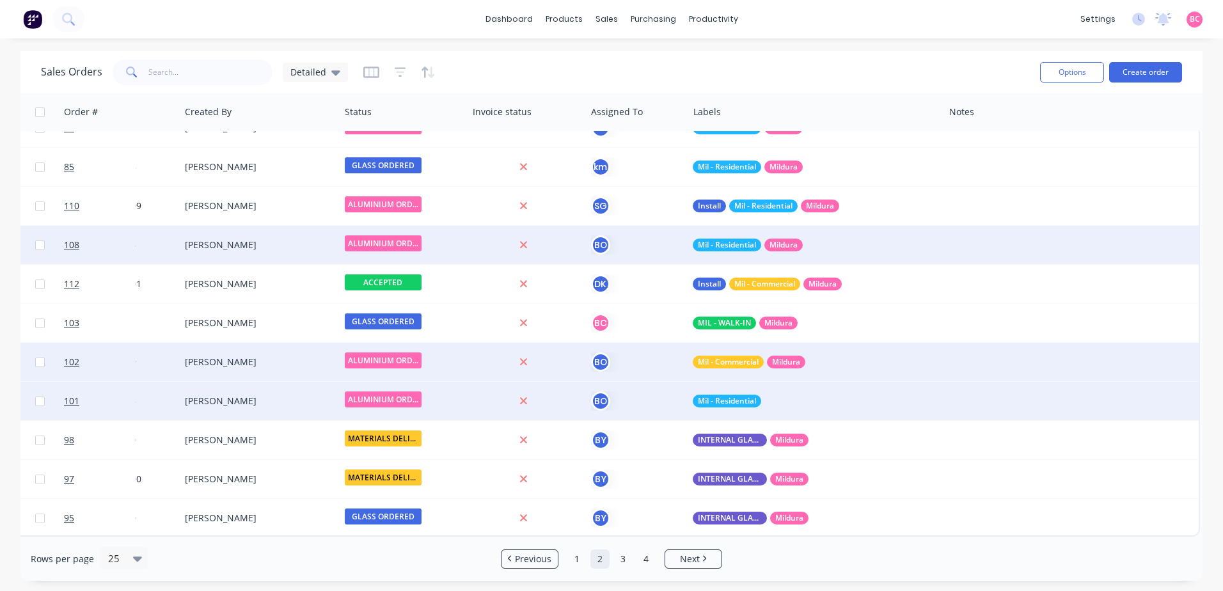
click at [736, 401] on div "Mil - Residential" at bounding box center [815, 401] width 255 height 38
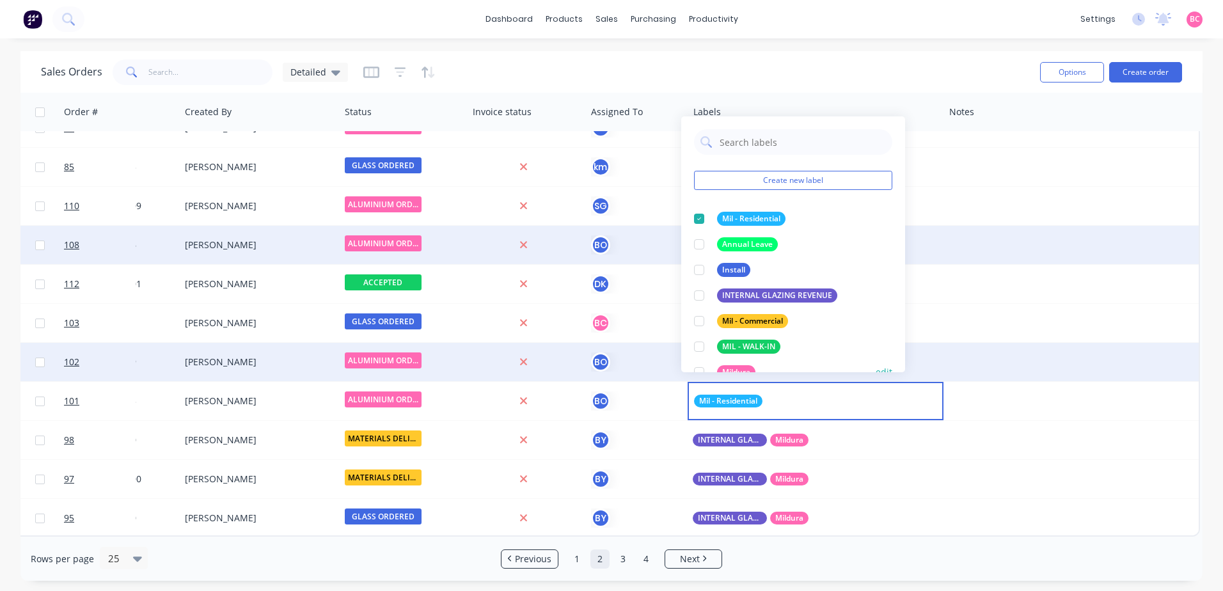
click at [700, 370] on div at bounding box center [699, 372] width 26 height 26
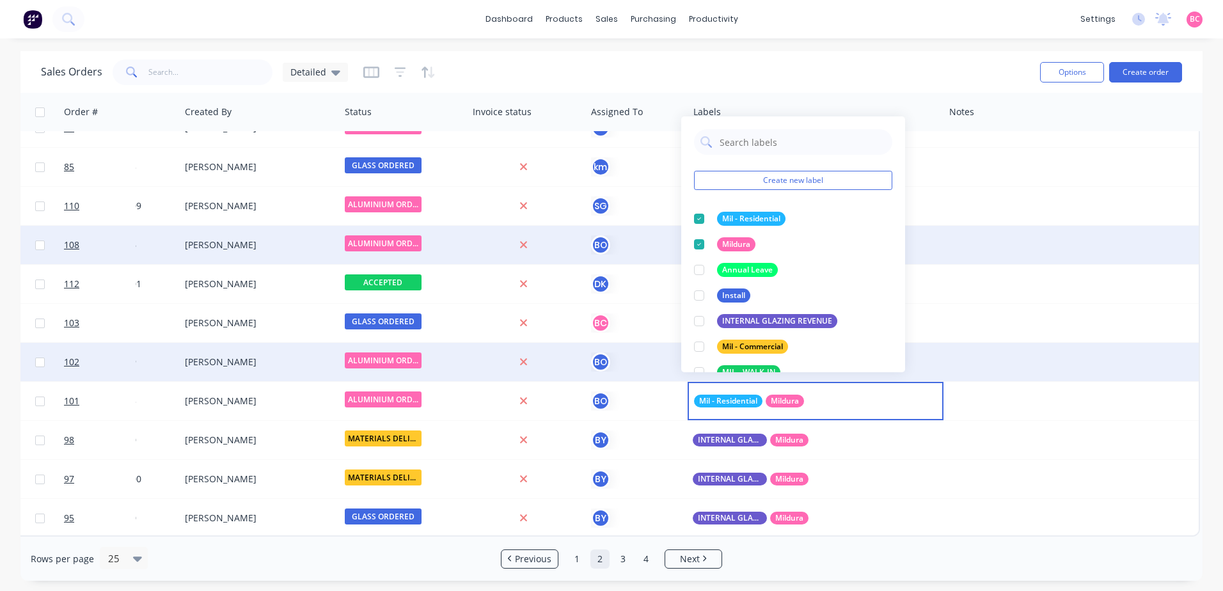
click at [872, 583] on div "dashboard products sales purchasing productivity dashboard products Product Cat…" at bounding box center [611, 295] width 1223 height 591
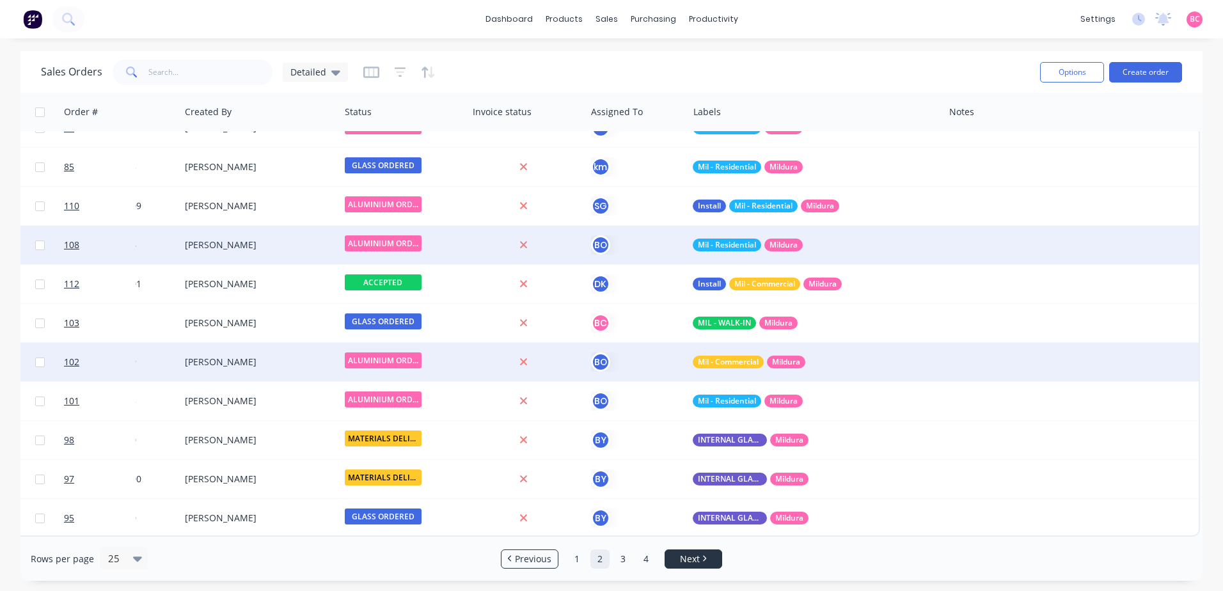
click at [694, 559] on span "Next" at bounding box center [690, 559] width 20 height 13
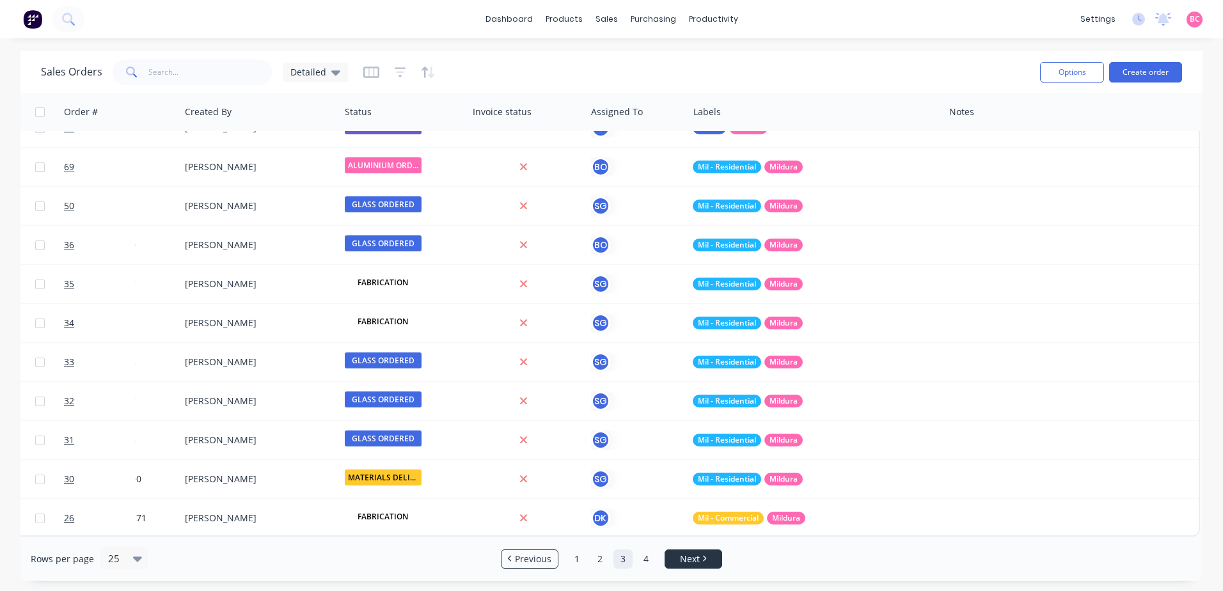
click at [702, 560] on link "Next" at bounding box center [693, 559] width 56 height 13
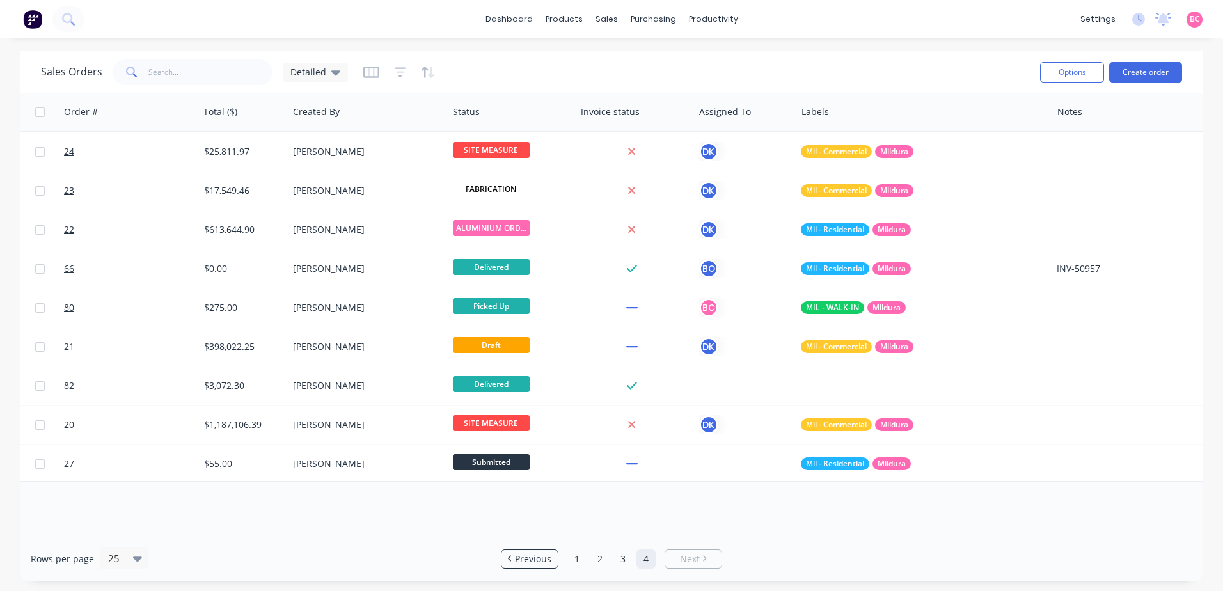
scroll to position [0, 631]
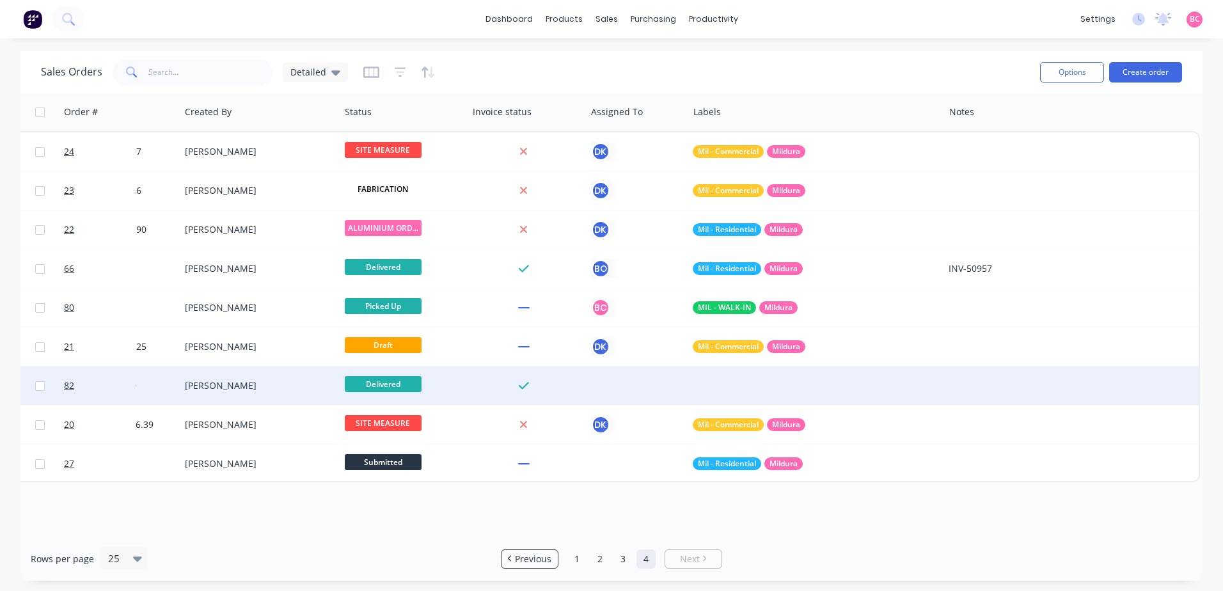
click at [718, 384] on div at bounding box center [815, 386] width 255 height 38
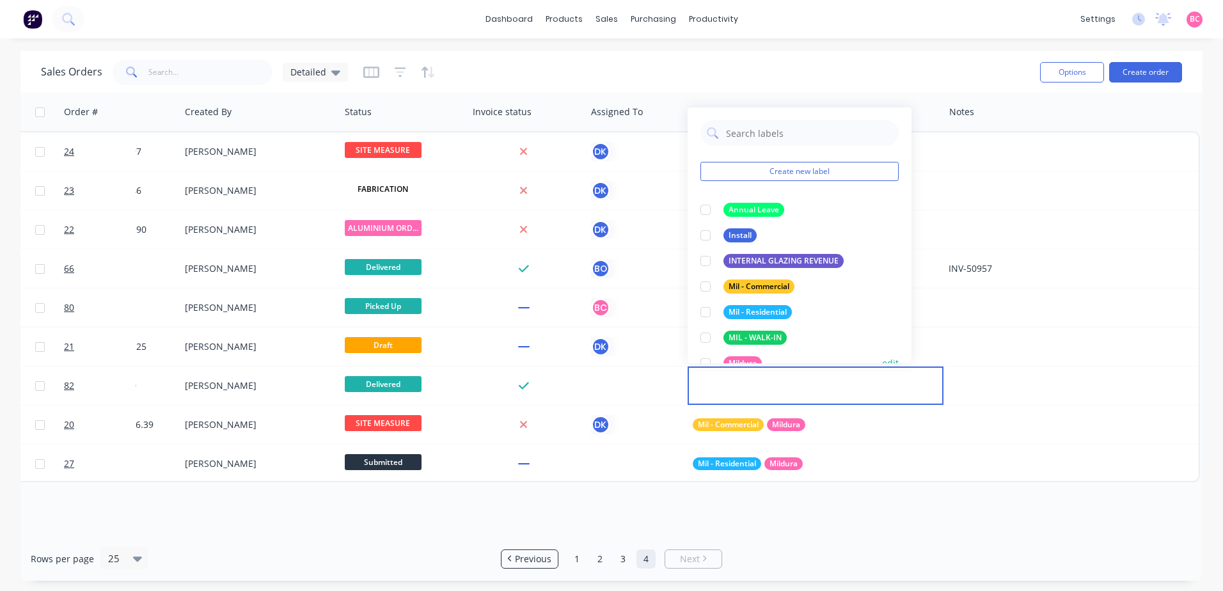
click at [707, 359] on div at bounding box center [706, 364] width 26 height 26
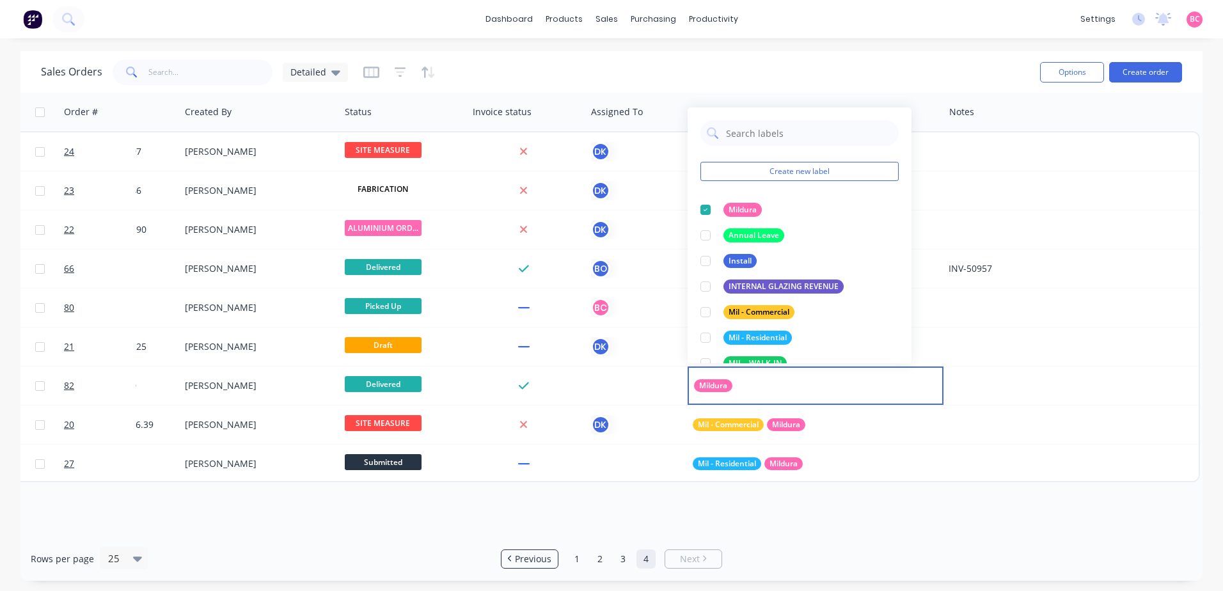
click at [801, 549] on div "Rows per page 25 Previous 1 2 3 4 Next" at bounding box center [611, 559] width 1182 height 44
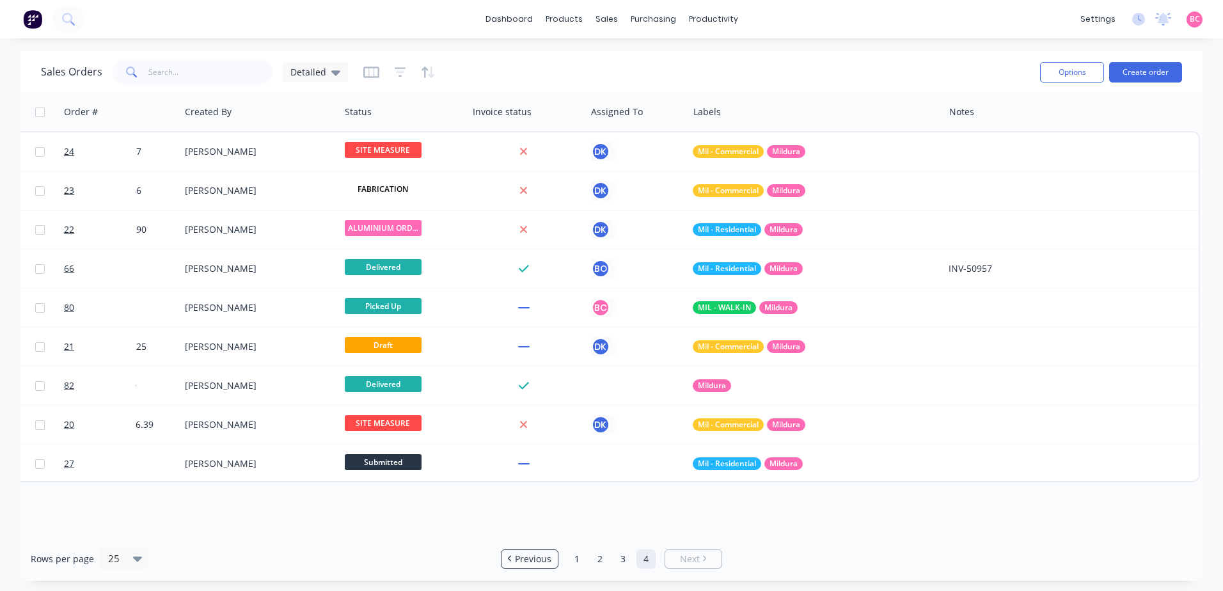
drag, startPoint x: 766, startPoint y: 519, endPoint x: 695, endPoint y: 514, distance: 71.2
click at [695, 514] on div "Order # Customer Name Created Date PO # Accounting Order # Total ($) Created By…" at bounding box center [611, 315] width 1182 height 444
drag, startPoint x: 617, startPoint y: 530, endPoint x: 574, endPoint y: 530, distance: 42.9
click at [574, 530] on div "Order # Customer Name Created Date PO # Accounting Order # Total ($) Created By…" at bounding box center [611, 315] width 1182 height 444
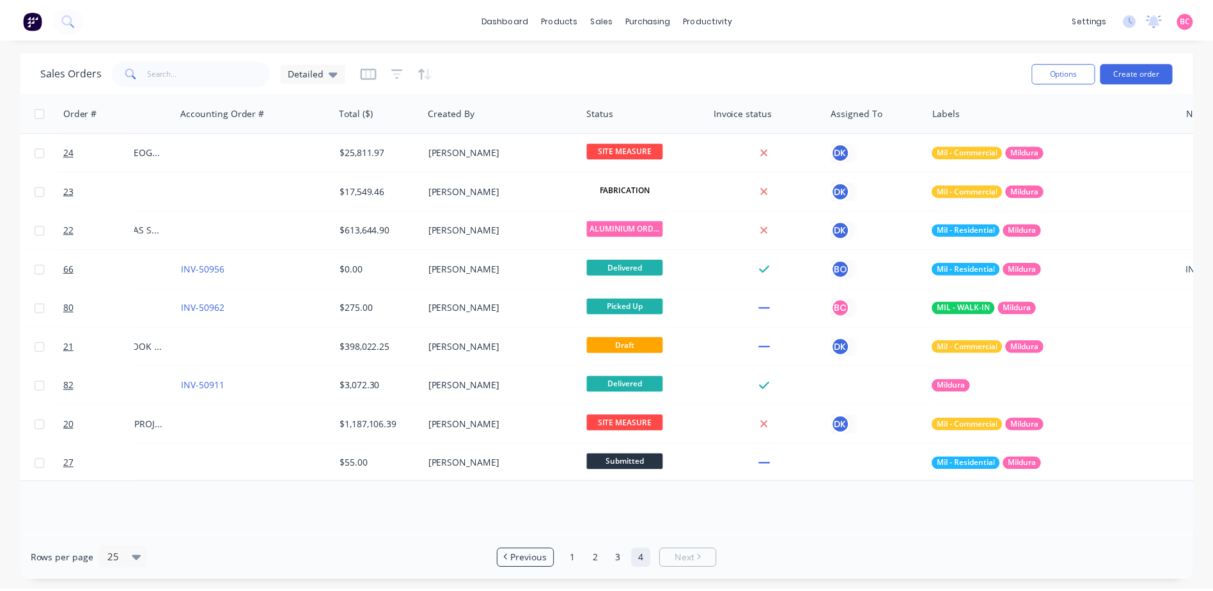
scroll to position [0, 388]
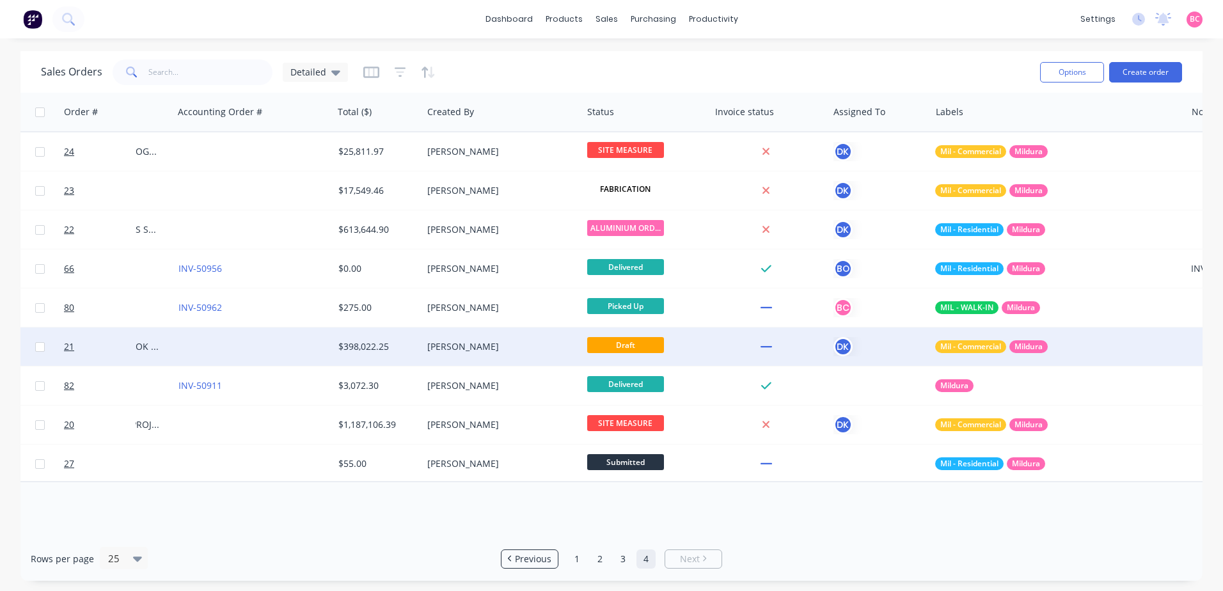
click at [558, 335] on div "[PERSON_NAME]" at bounding box center [502, 346] width 160 height 38
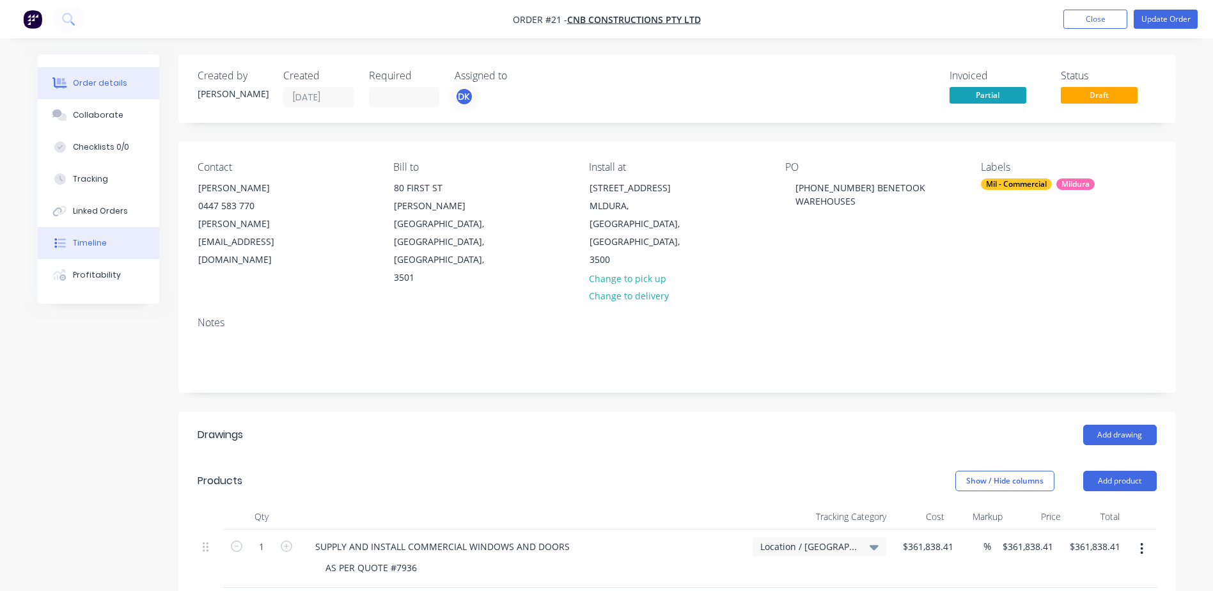
click at [113, 236] on button "Timeline" at bounding box center [99, 243] width 122 height 32
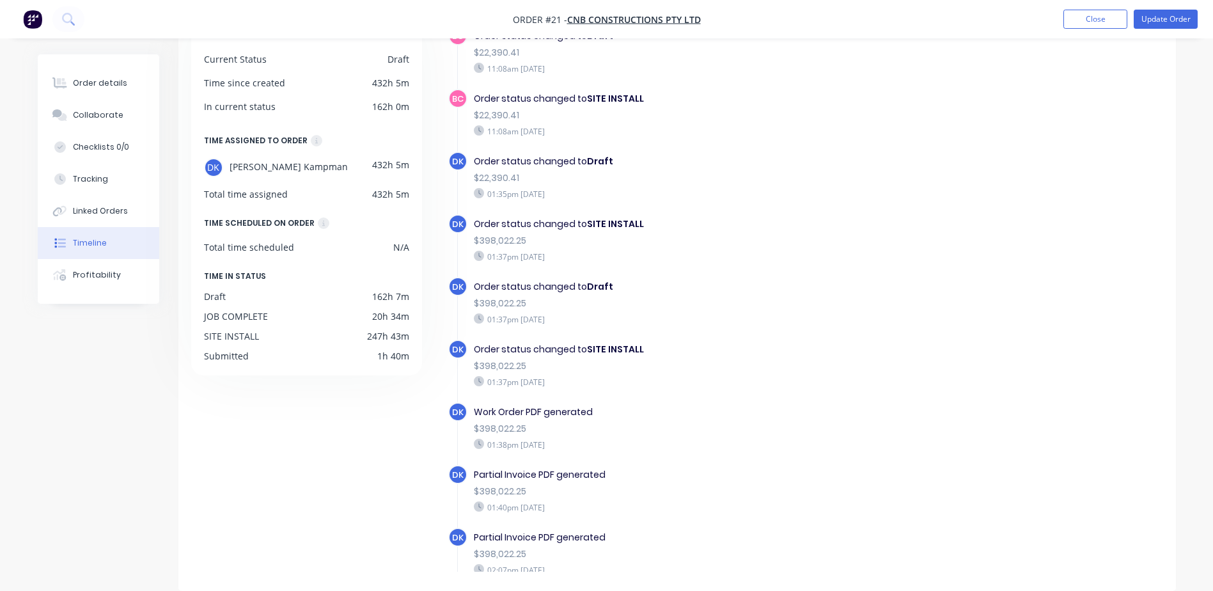
scroll to position [209, 0]
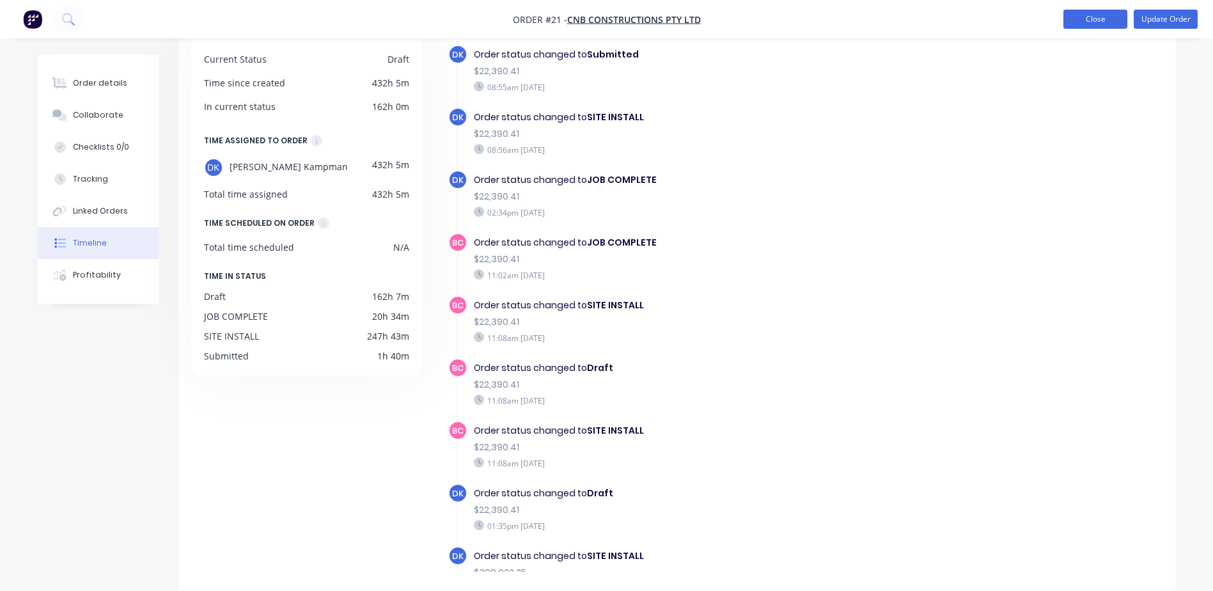
click at [1075, 17] on button "Close" at bounding box center [1096, 19] width 64 height 19
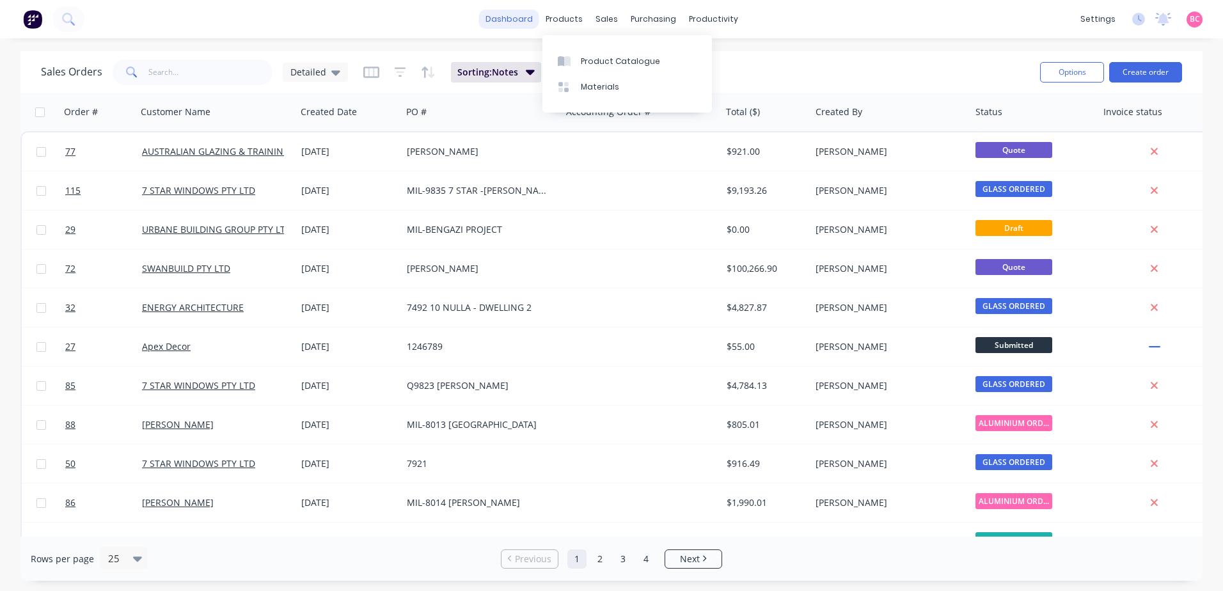
click at [518, 23] on link "dashboard" at bounding box center [509, 19] width 60 height 19
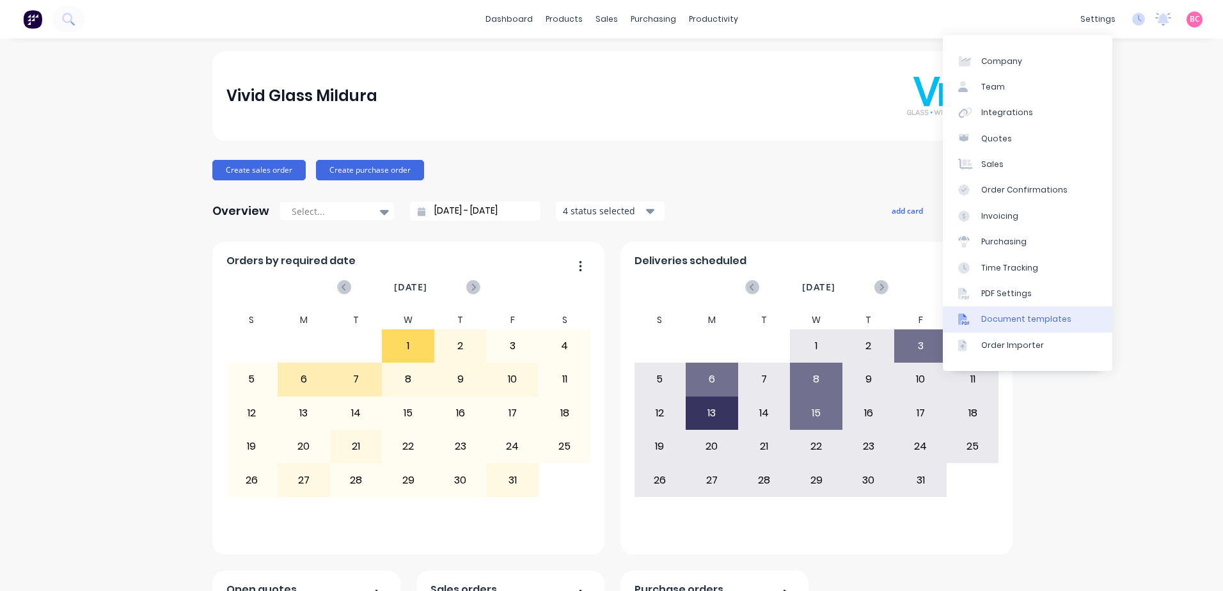
click at [1031, 320] on div "Document templates" at bounding box center [1026, 319] width 90 height 12
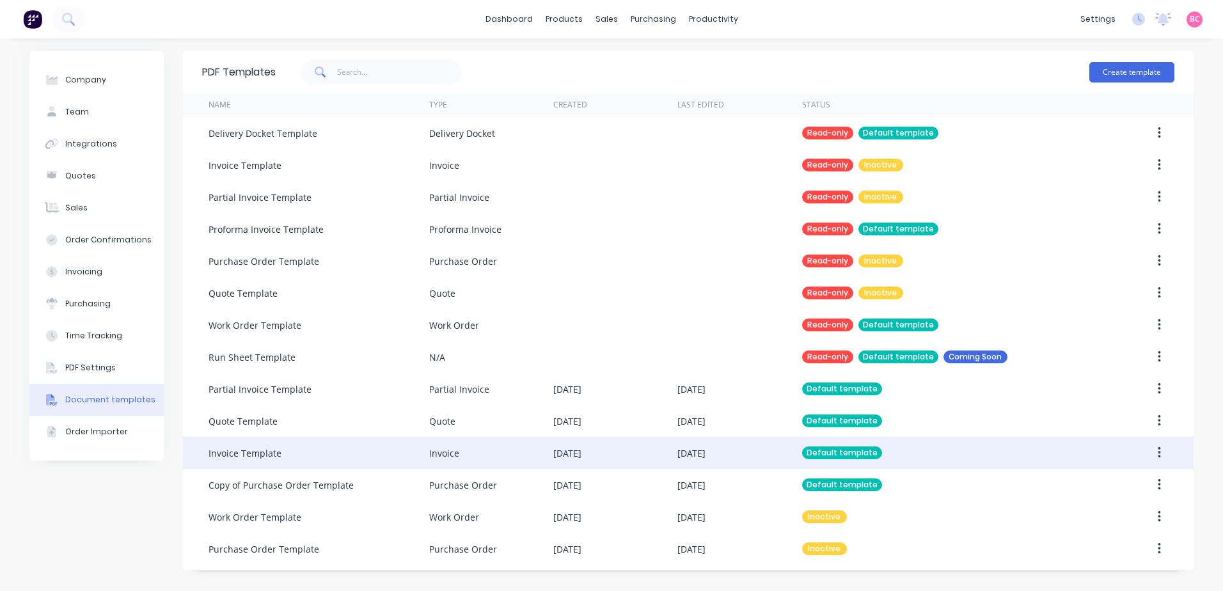
click at [642, 460] on div "[DATE]" at bounding box center [615, 453] width 124 height 32
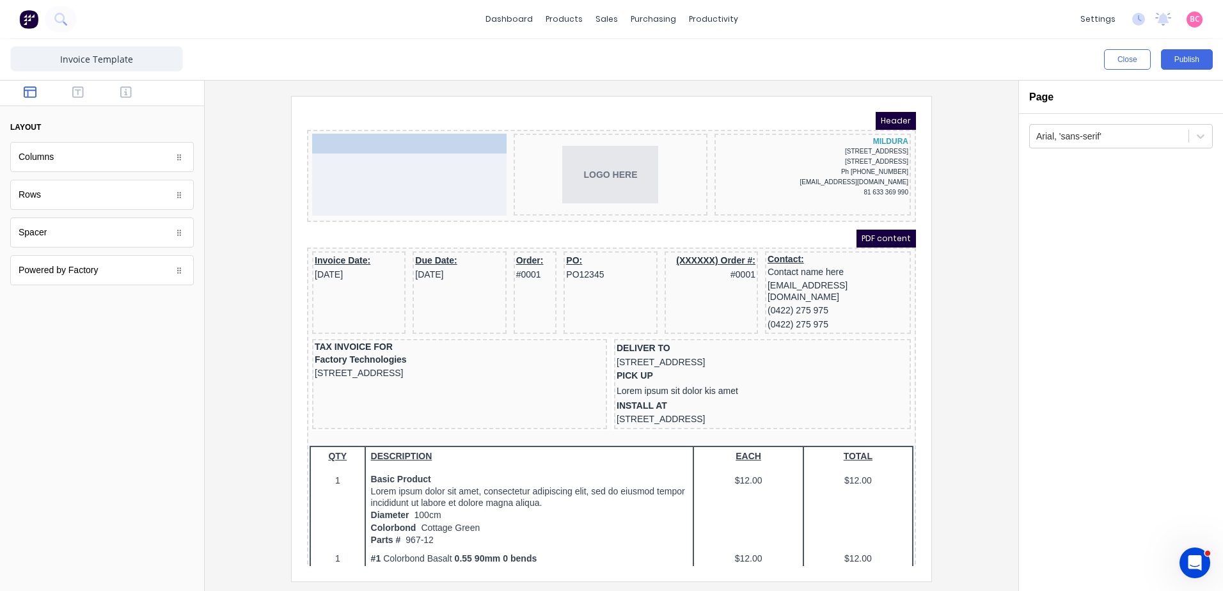
drag, startPoint x: 446, startPoint y: 244, endPoint x: 388, endPoint y: 128, distance: 130.2
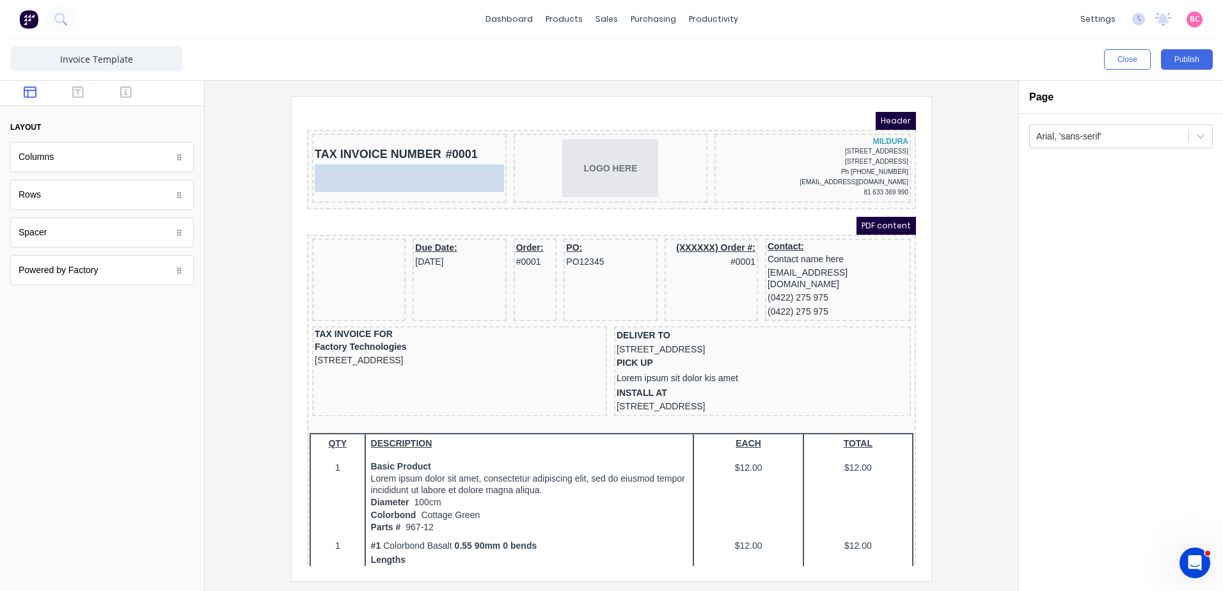
drag, startPoint x: 329, startPoint y: 233, endPoint x: 340, endPoint y: 157, distance: 77.5
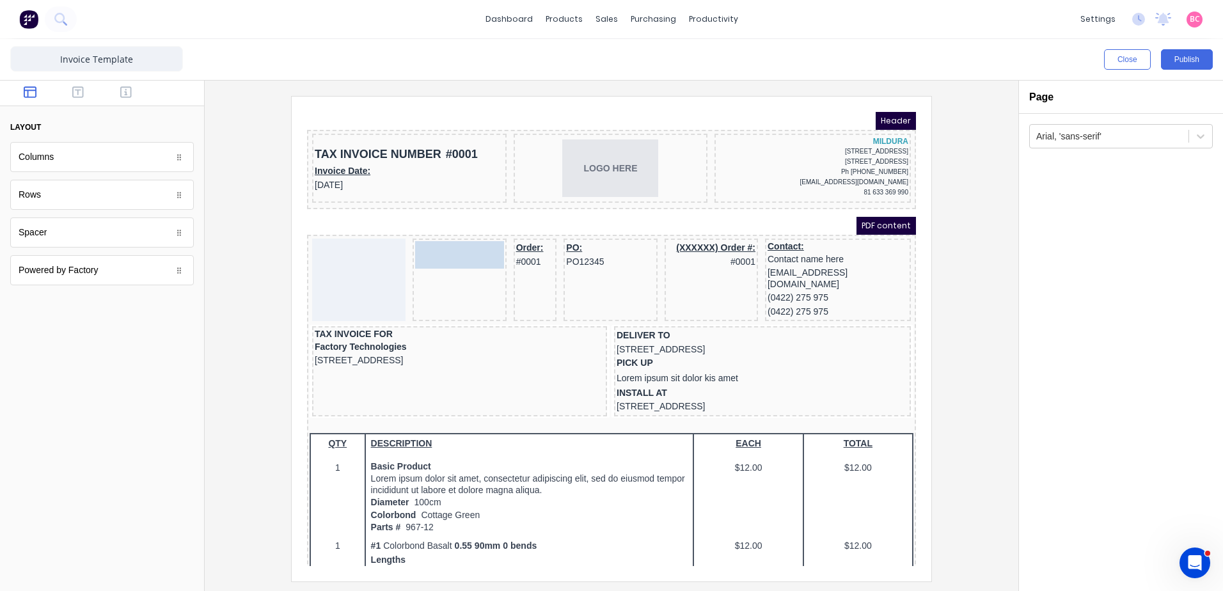
drag, startPoint x: 420, startPoint y: 233, endPoint x: 438, endPoint y: 242, distance: 20.0
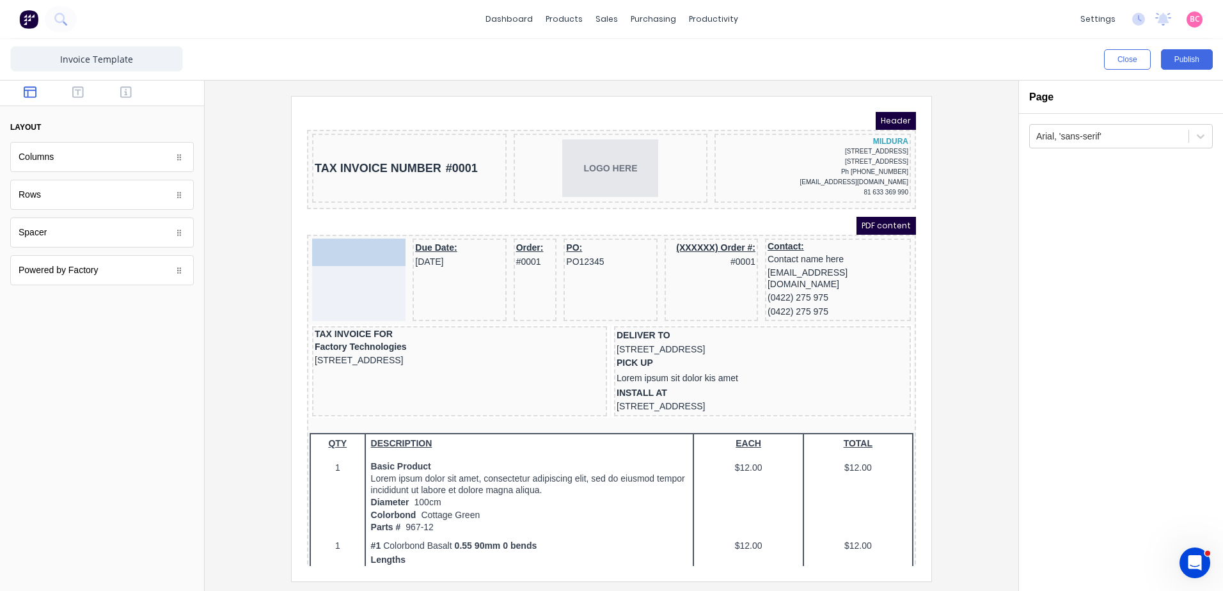
drag, startPoint x: 334, startPoint y: 161, endPoint x: 329, endPoint y: 252, distance: 91.6
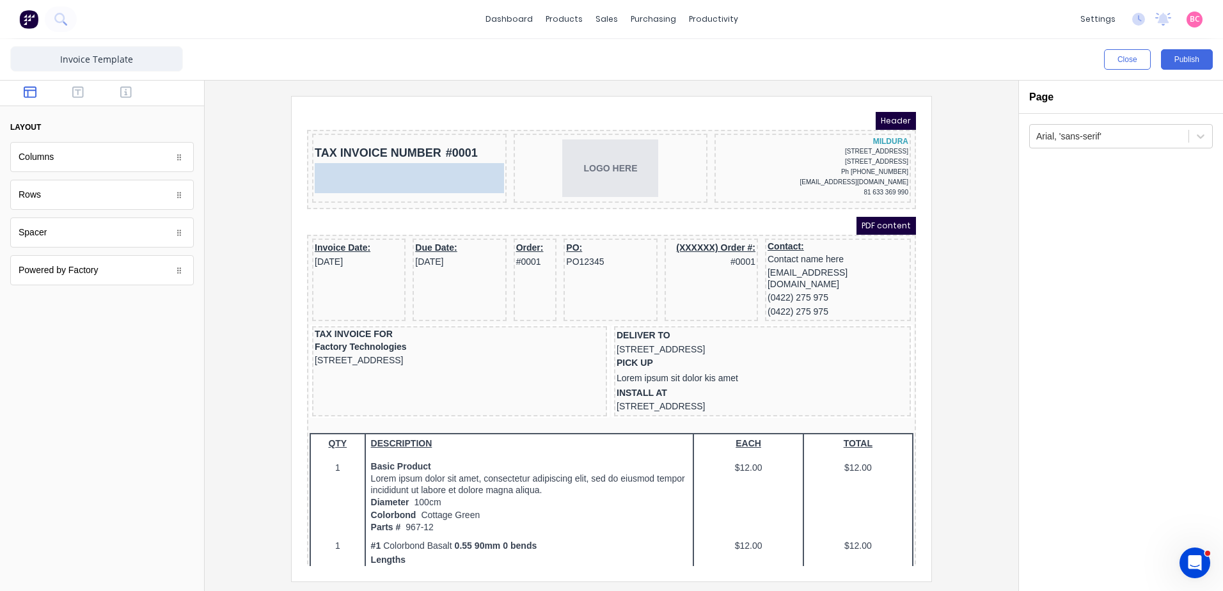
drag, startPoint x: 141, startPoint y: 164, endPoint x: 389, endPoint y: 173, distance: 248.4
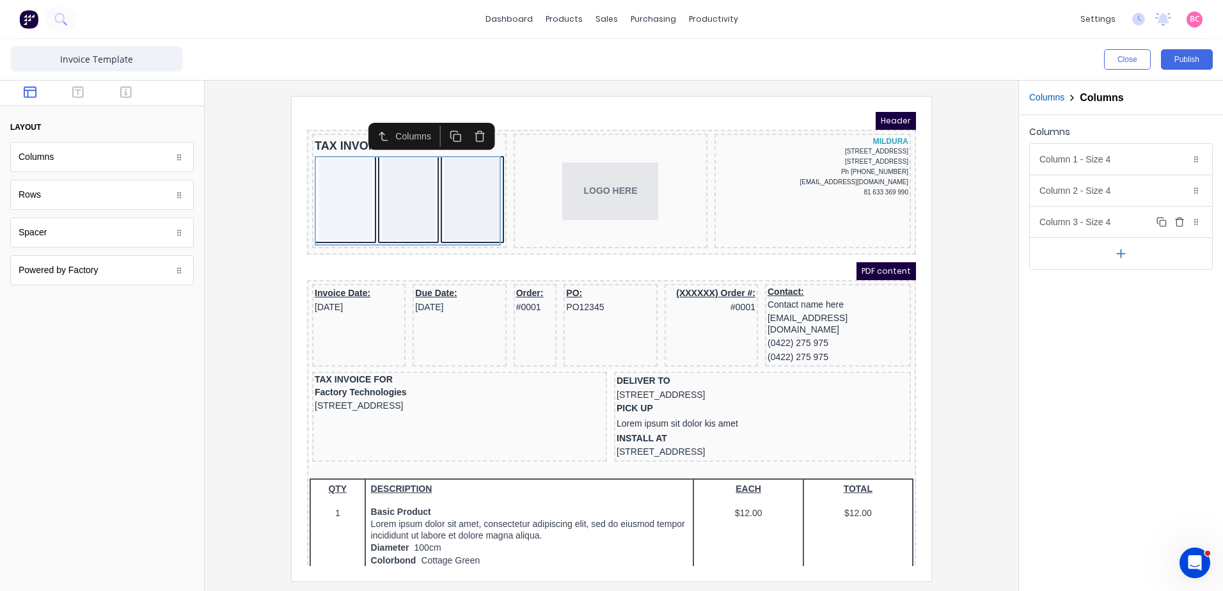
click at [1178, 221] on icon "button" at bounding box center [1179, 222] width 10 height 10
click at [1115, 162] on div "Column 1 - Size 4 Duplicate Delete" at bounding box center [1121, 159] width 182 height 31
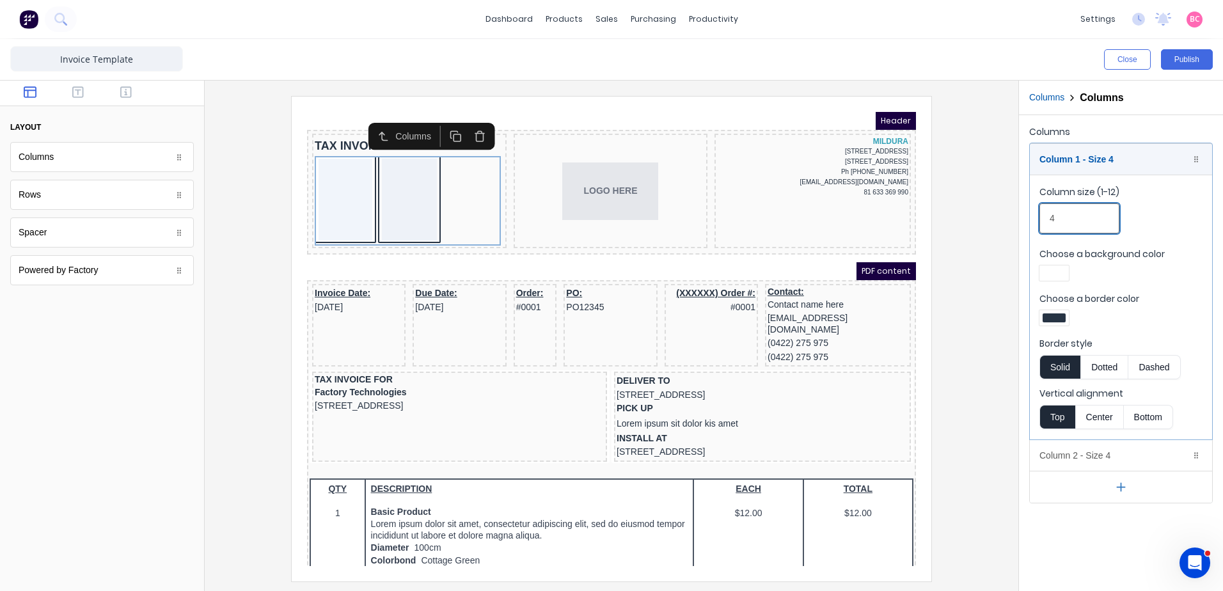
drag, startPoint x: 1090, startPoint y: 214, endPoint x: 1036, endPoint y: 217, distance: 53.8
click at [1036, 217] on fieldset "Column size (1-12) 4 Choose a background color Choose a border color Border sty…" at bounding box center [1121, 307] width 182 height 265
type input "6"
click at [1082, 448] on div "Column 2 - Size 4 Duplicate Delete" at bounding box center [1121, 455] width 182 height 31
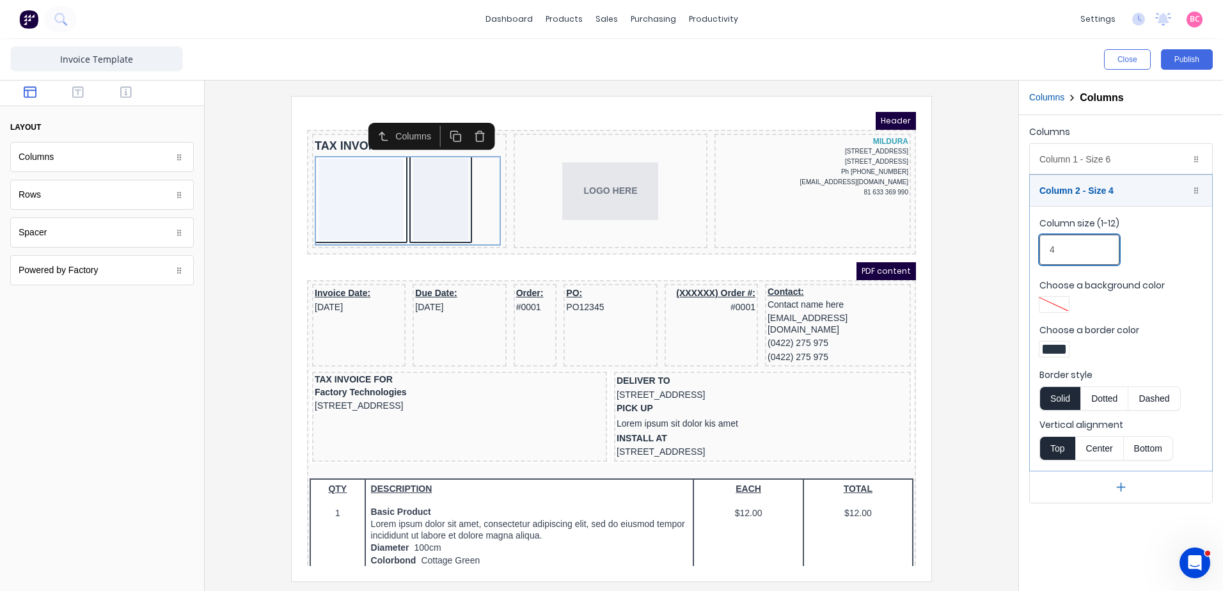
click at [920, 267] on div "Close Publish Components layout Columns Columns Rows Rows Spacer Spacer Powered…" at bounding box center [611, 315] width 1223 height 552
type input "6"
click at [1046, 351] on div at bounding box center [1054, 349] width 23 height 9
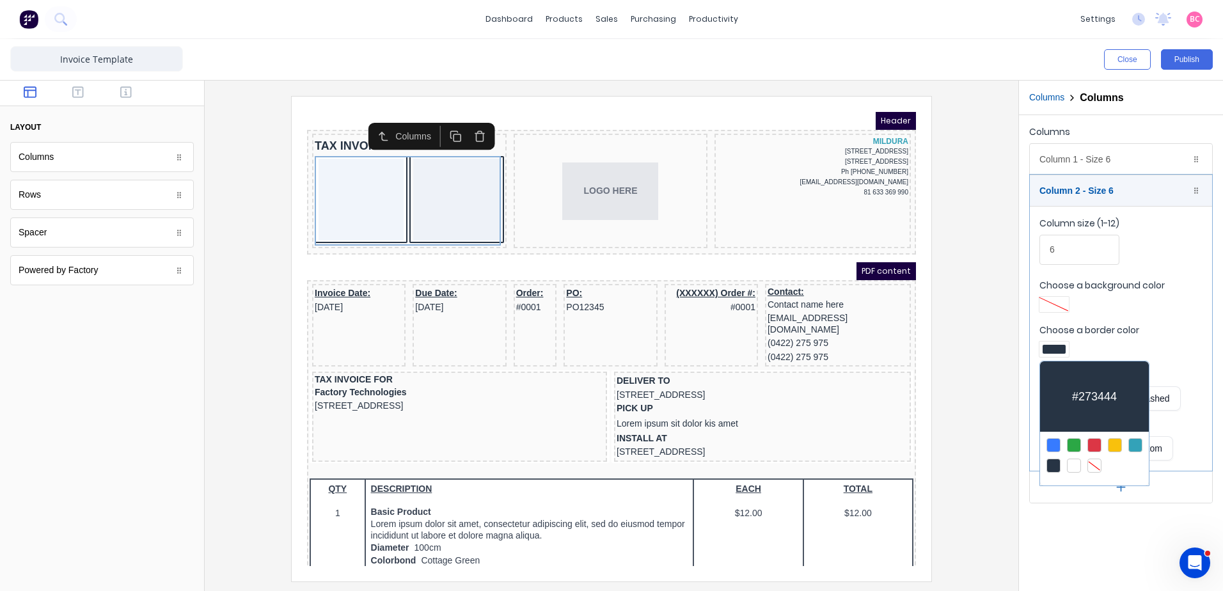
click at [1093, 461] on div at bounding box center [1094, 466] width 14 height 14
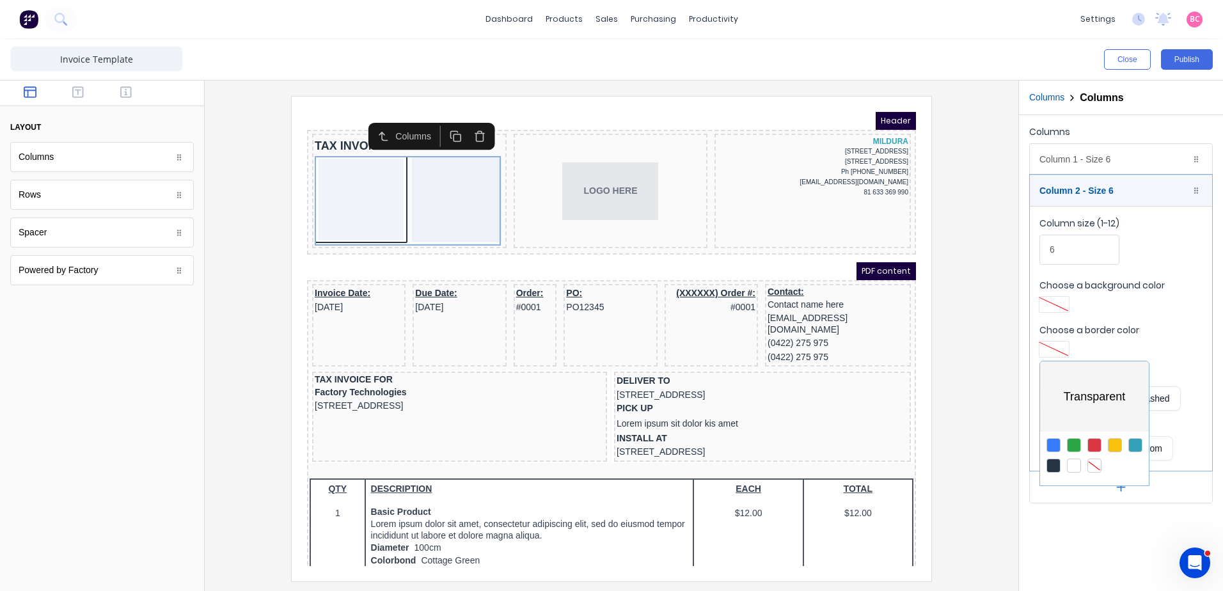
click at [1089, 154] on div at bounding box center [611, 295] width 1223 height 591
click at [1089, 155] on div "Column 1 - Size 6 Duplicate Delete" at bounding box center [1121, 159] width 182 height 31
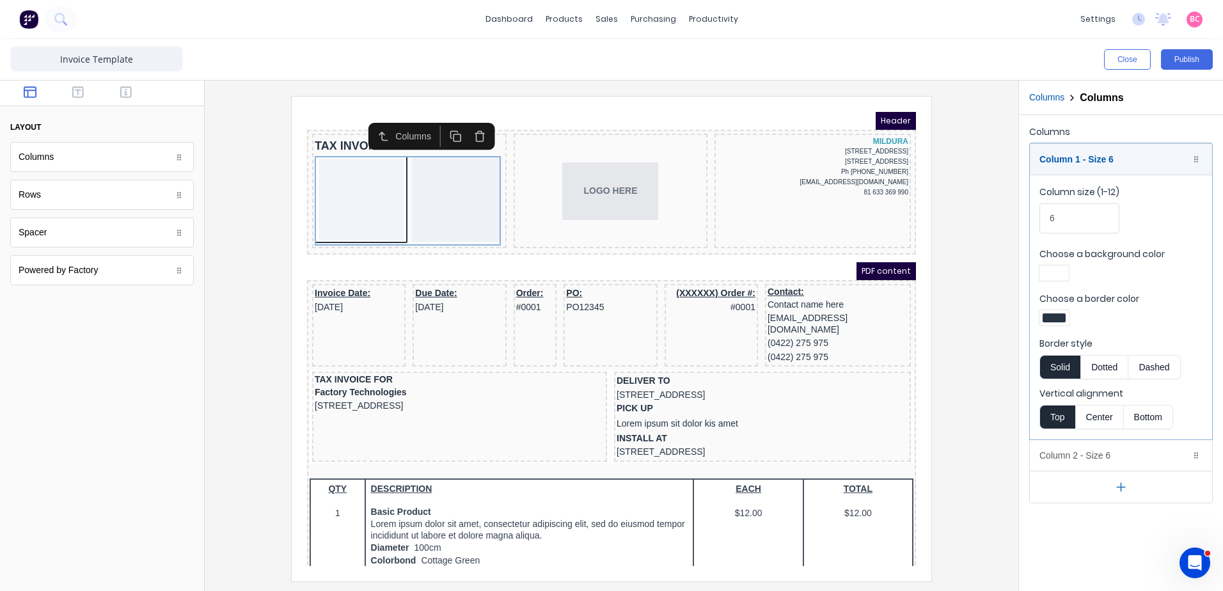
click at [1060, 314] on div at bounding box center [1054, 317] width 23 height 9
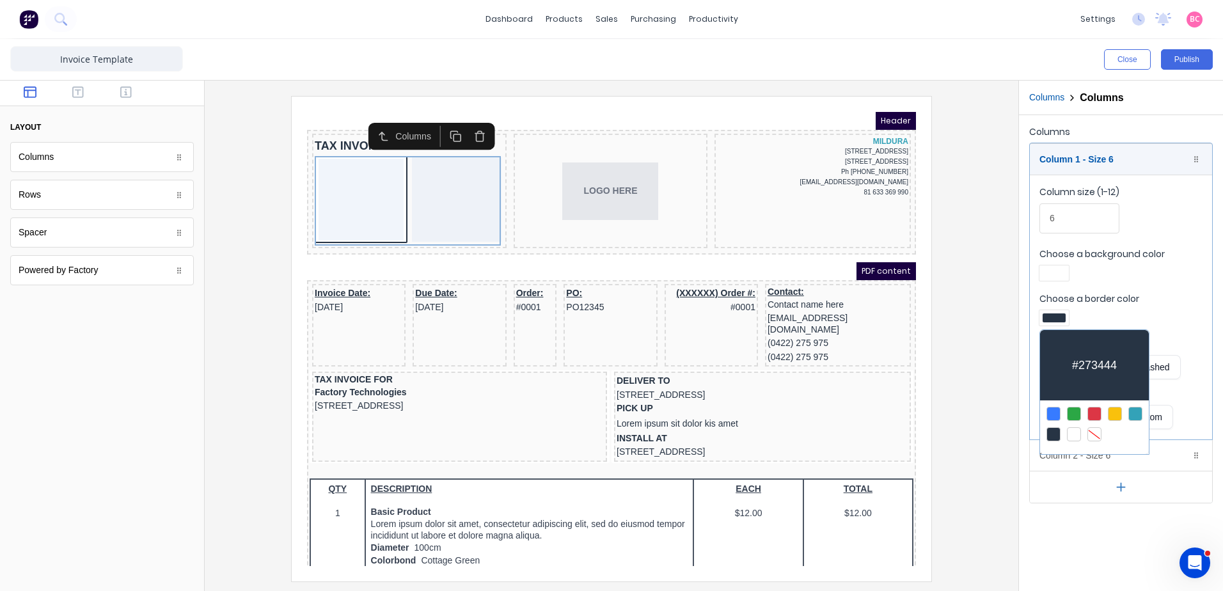
click at [1099, 429] on div at bounding box center [1094, 434] width 14 height 14
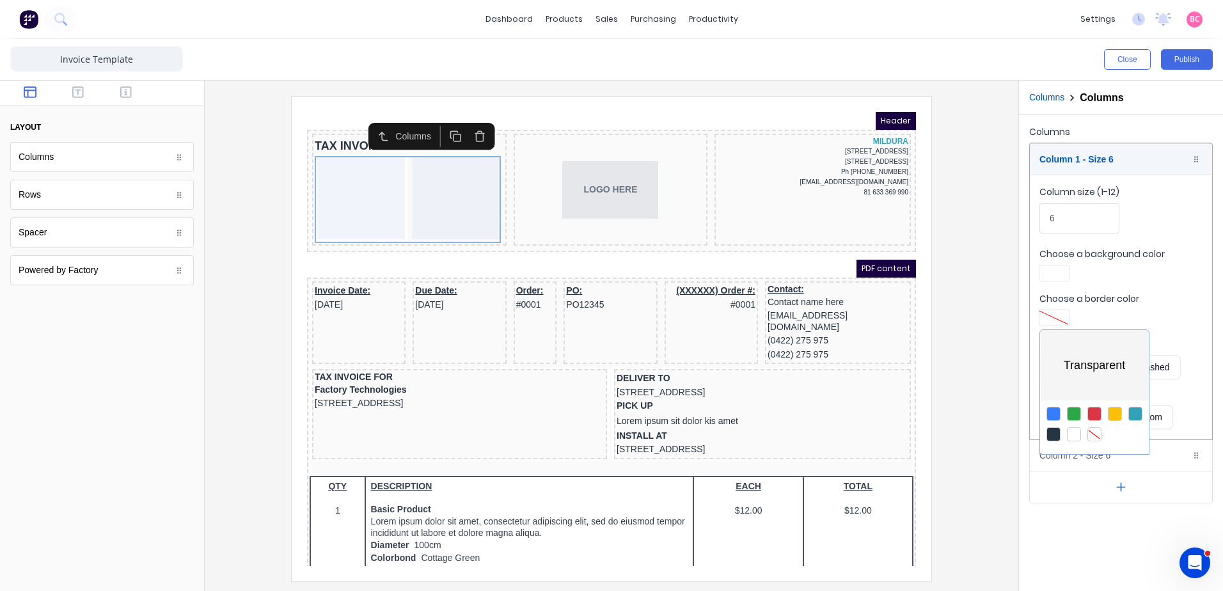
click at [333, 295] on div at bounding box center [611, 295] width 1223 height 591
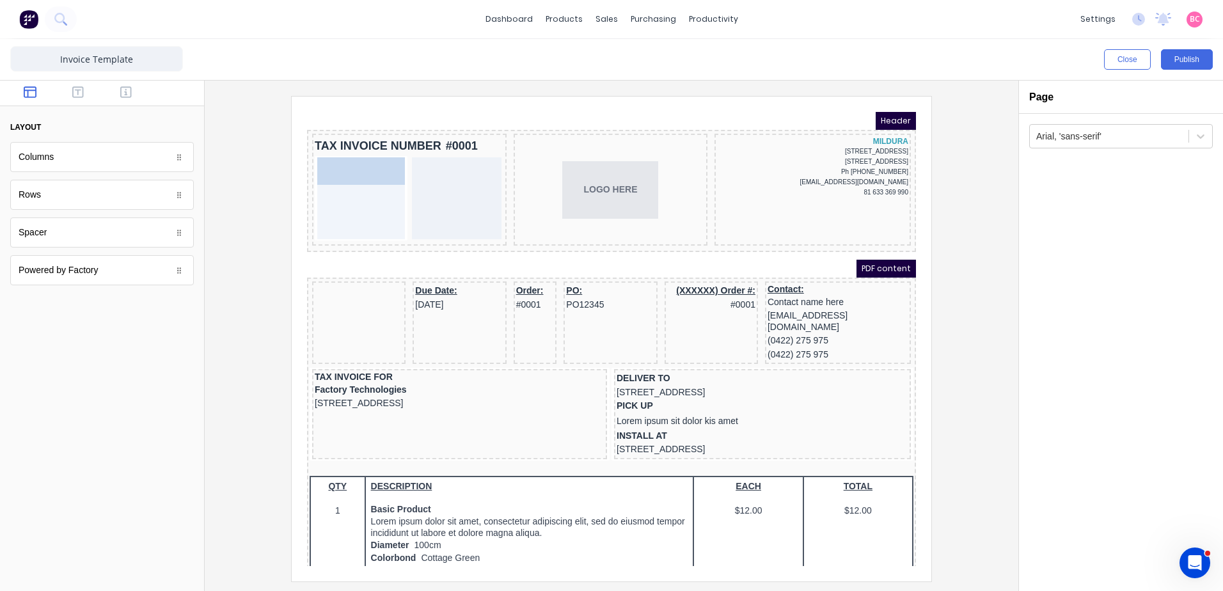
drag, startPoint x: 335, startPoint y: 278, endPoint x: 340, endPoint y: 164, distance: 114.6
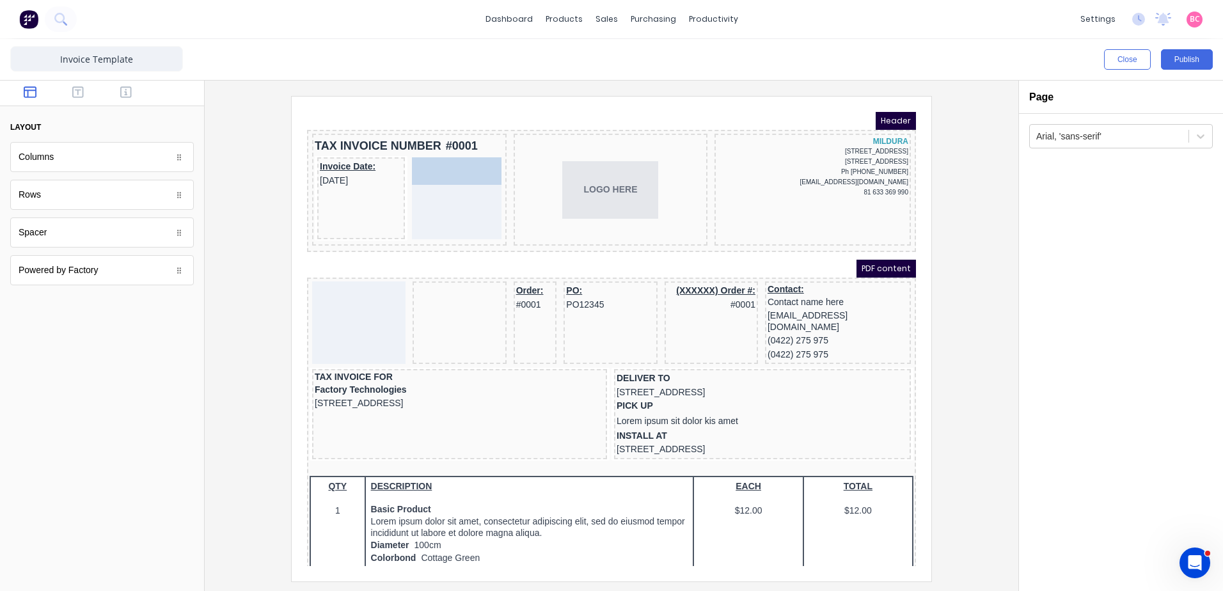
drag, startPoint x: 425, startPoint y: 283, endPoint x: 423, endPoint y: 169, distance: 113.9
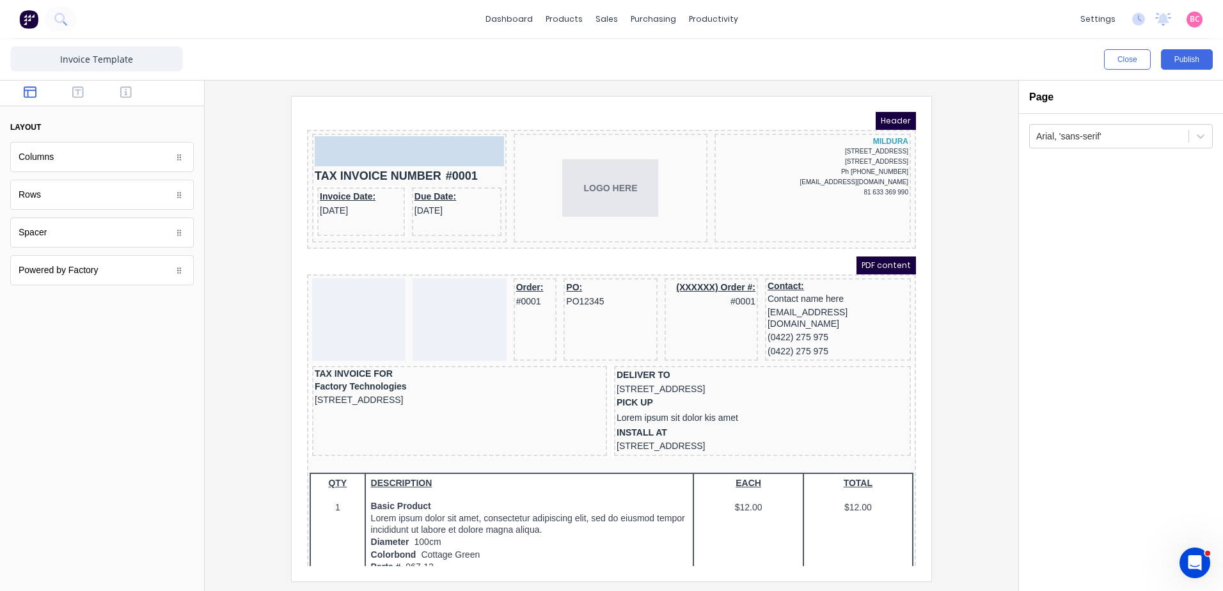
drag, startPoint x: 65, startPoint y: 239, endPoint x: 351, endPoint y: 134, distance: 304.3
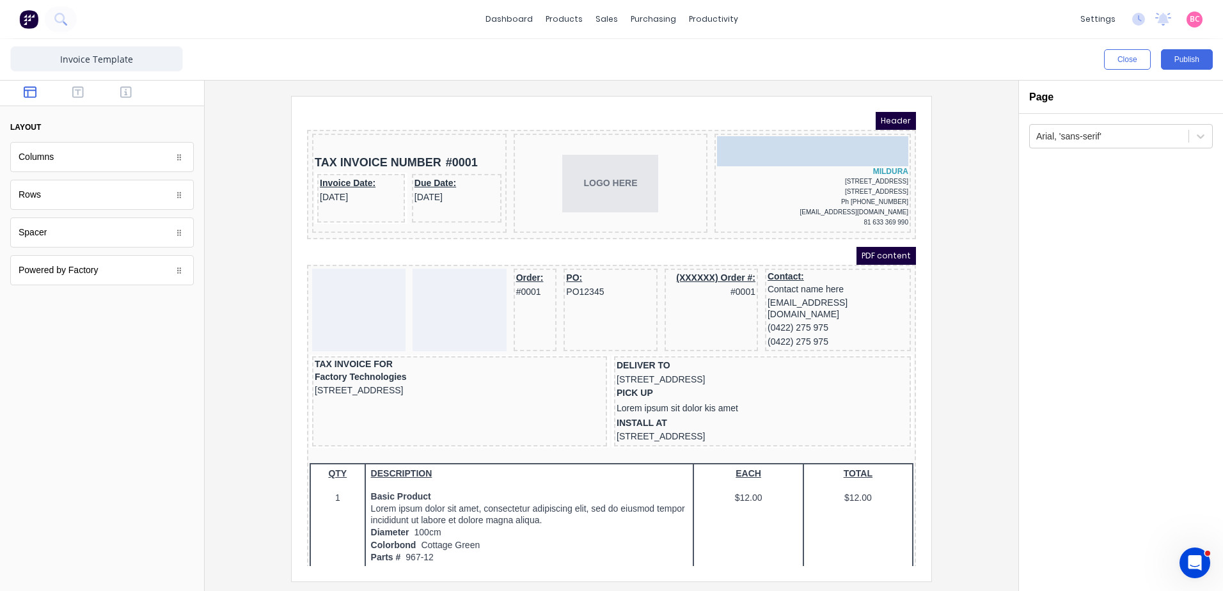
drag, startPoint x: 94, startPoint y: 237, endPoint x: 811, endPoint y: 131, distance: 724.7
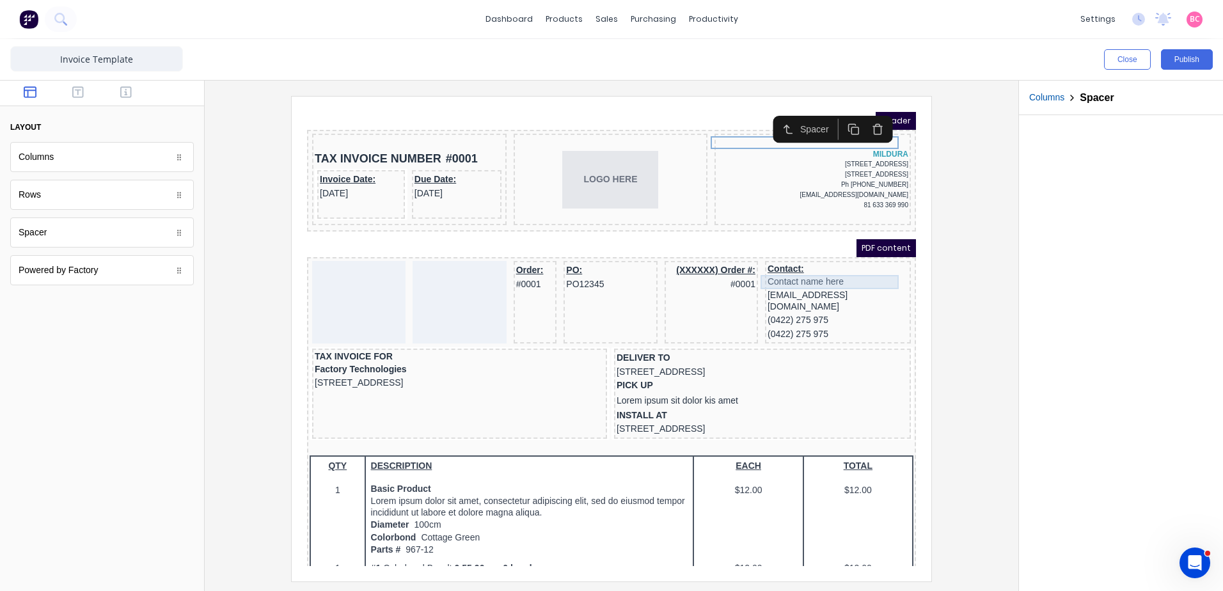
click at [851, 269] on div "Contact name here" at bounding box center [822, 267] width 141 height 14
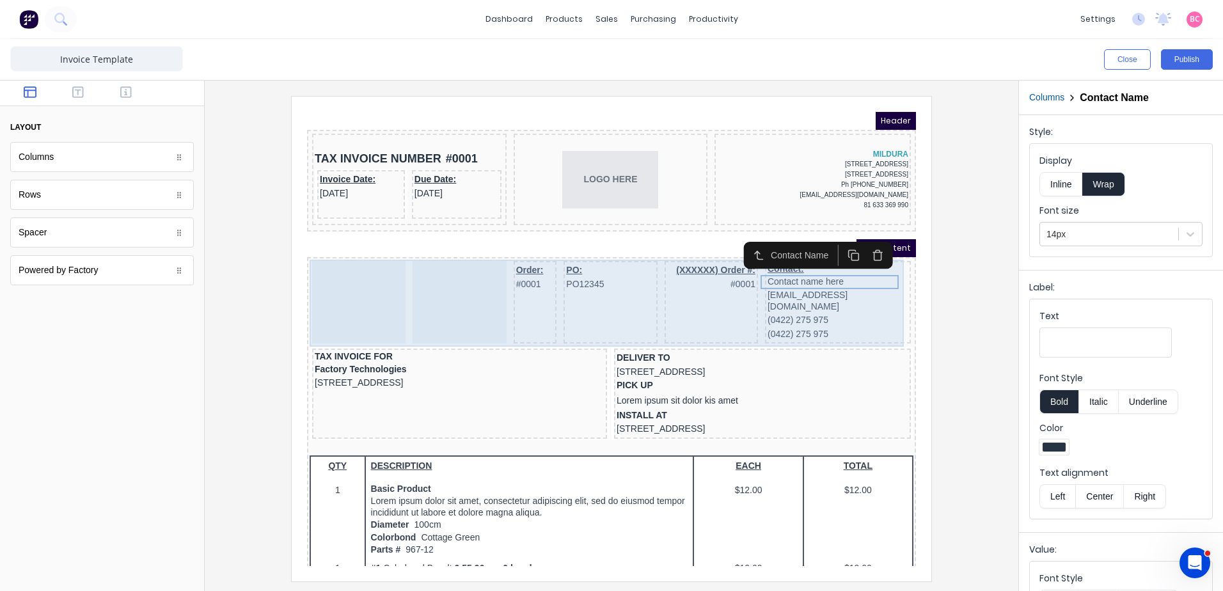
click at [871, 316] on div "Contact: Contact name here xxxxxxx@xxxxx.com (0422) 275 975 (0422) 275 975" at bounding box center [823, 287] width 146 height 83
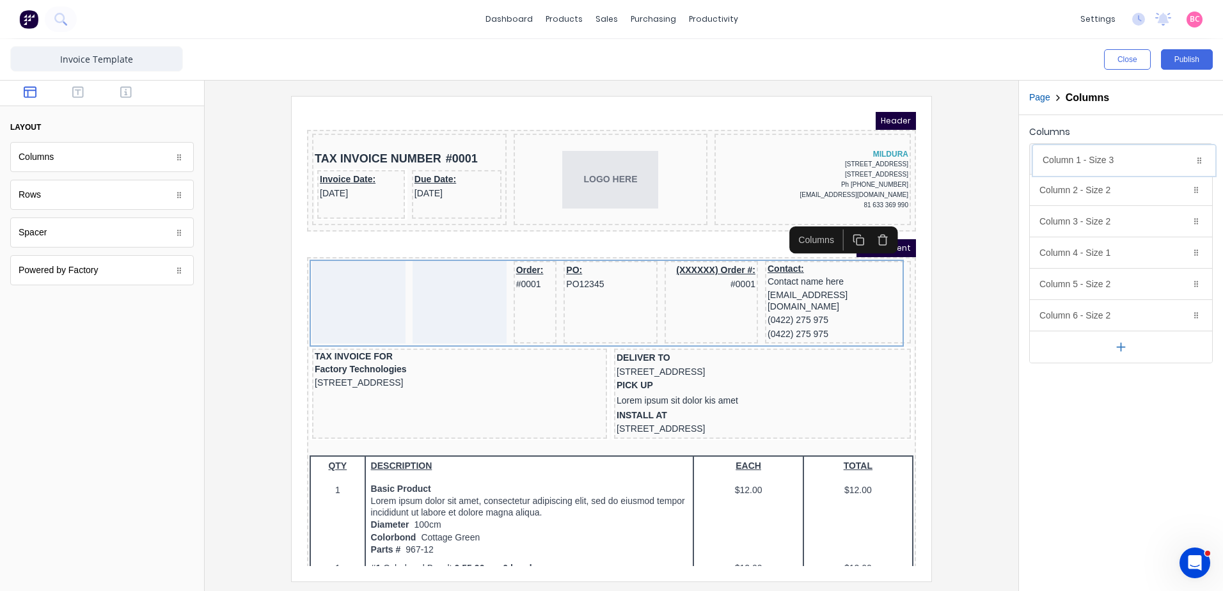
drag, startPoint x: 1198, startPoint y: 317, endPoint x: 1201, endPoint y: 162, distance: 155.5
click at [1201, 162] on body "dashboard products sales purchasing productivity dashboard products Product Cat…" at bounding box center [611, 295] width 1223 height 591
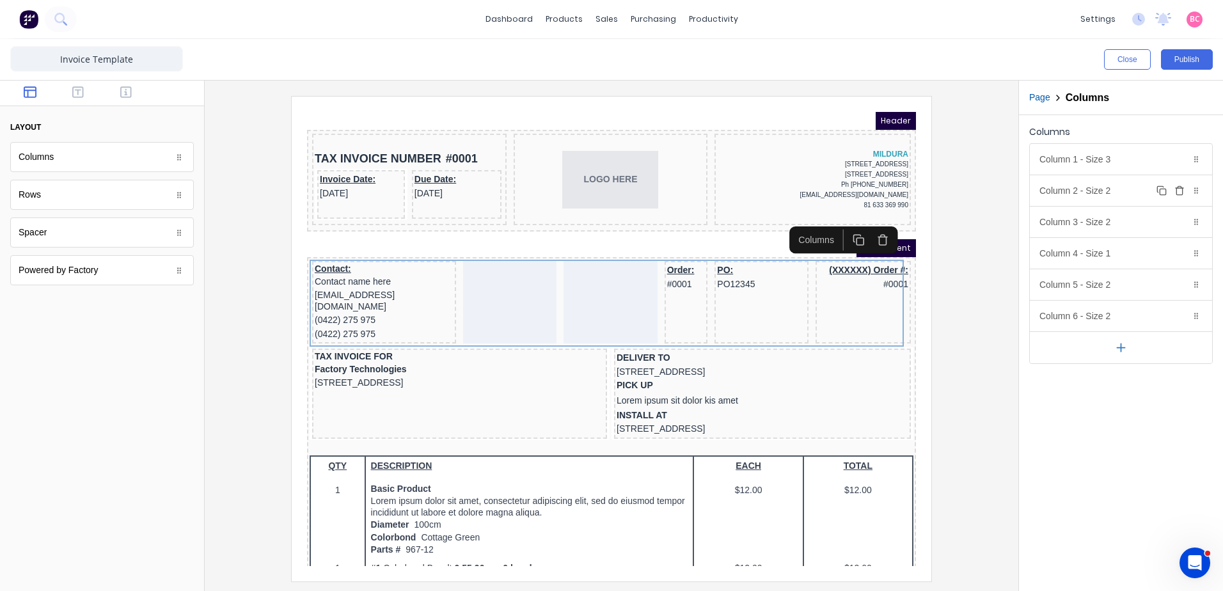
click at [1181, 193] on icon "button" at bounding box center [1179, 190] width 10 height 10
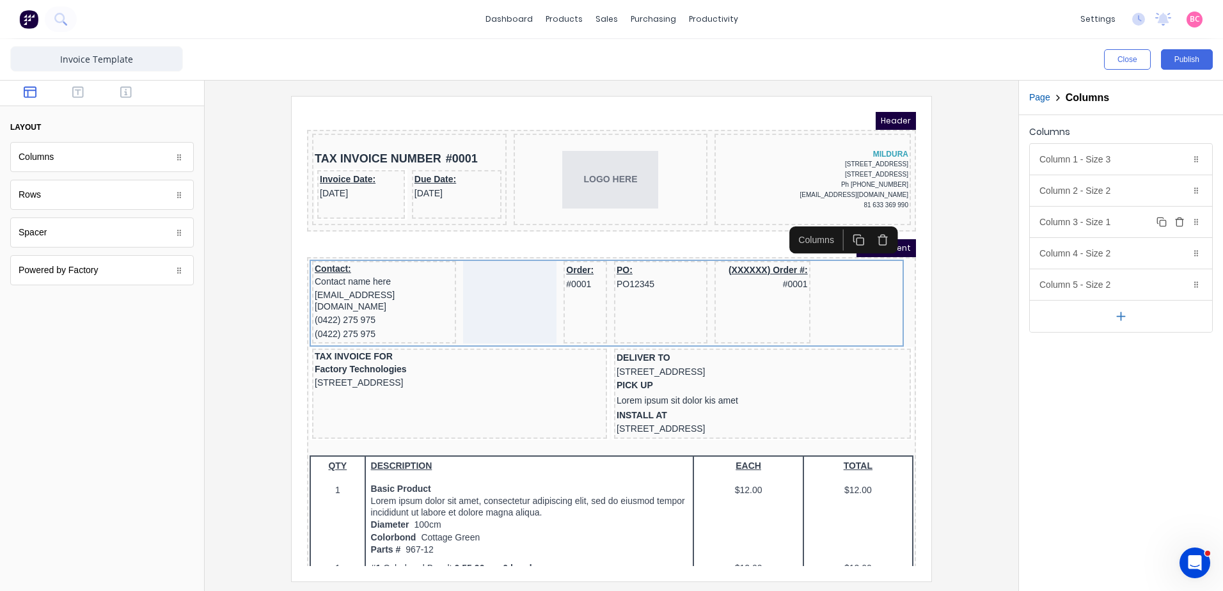
click at [1179, 219] on icon "button" at bounding box center [1180, 219] width 8 height 0
click at [1184, 191] on icon "button" at bounding box center [1179, 190] width 10 height 10
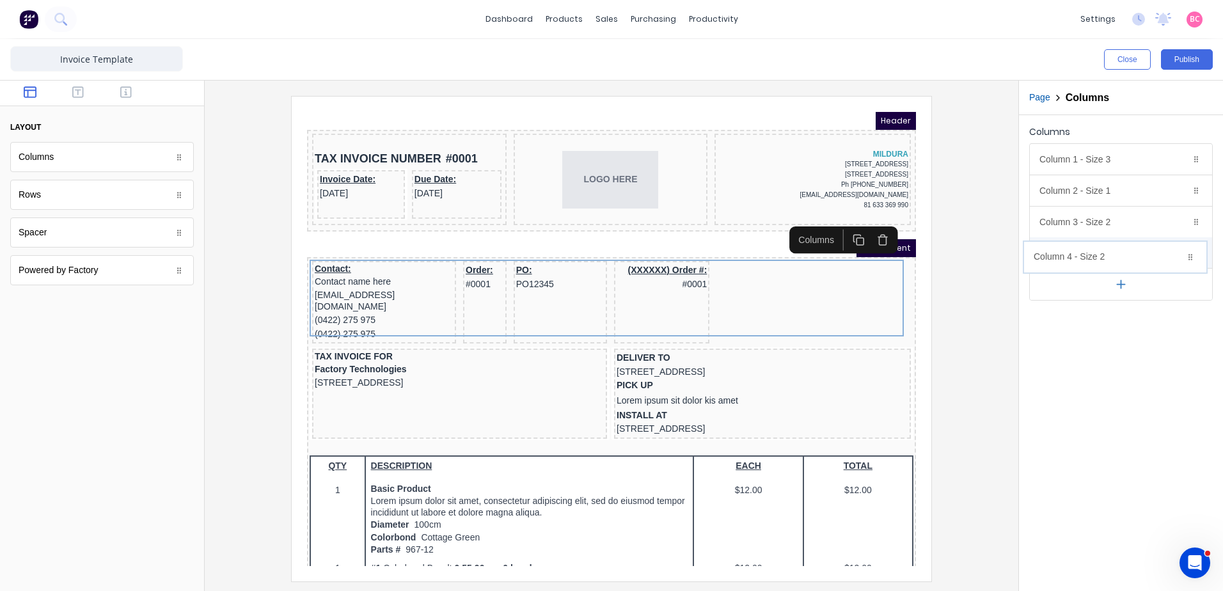
drag, startPoint x: 1199, startPoint y: 223, endPoint x: 1194, endPoint y: 258, distance: 35.6
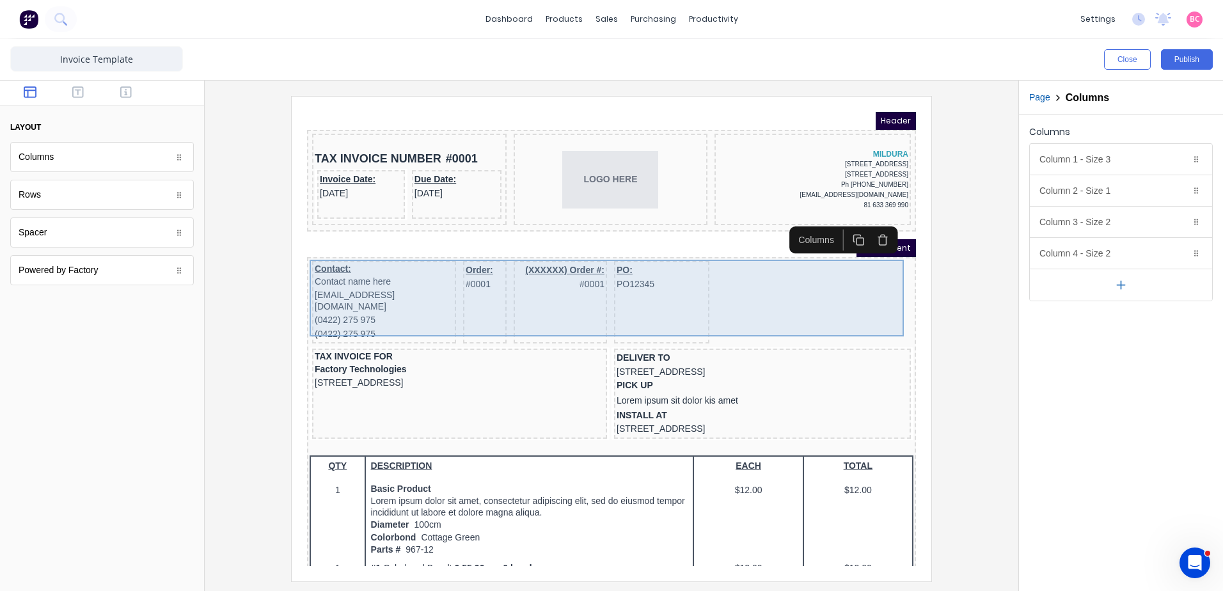
click at [461, 290] on div "Order: #0001" at bounding box center [469, 287] width 43 height 83
click at [467, 278] on div "Order: #0001" at bounding box center [469, 287] width 43 height 83
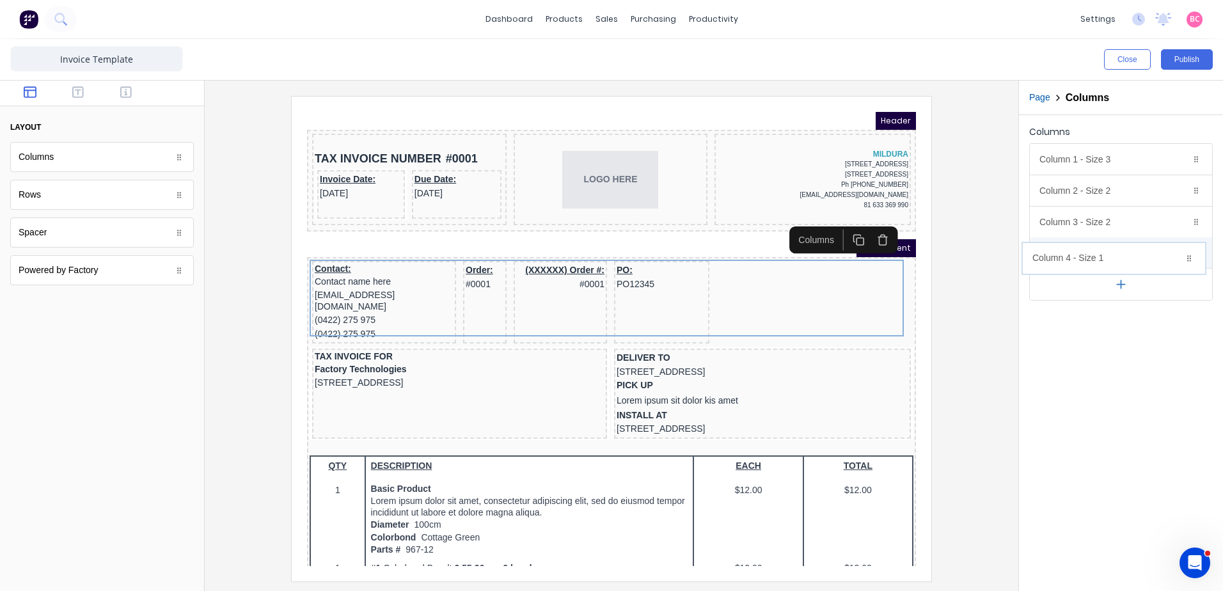
drag, startPoint x: 1198, startPoint y: 191, endPoint x: 1192, endPoint y: 258, distance: 67.4
click at [1124, 159] on div "Column 1 - Size 3 Duplicate Delete" at bounding box center [1121, 159] width 182 height 31
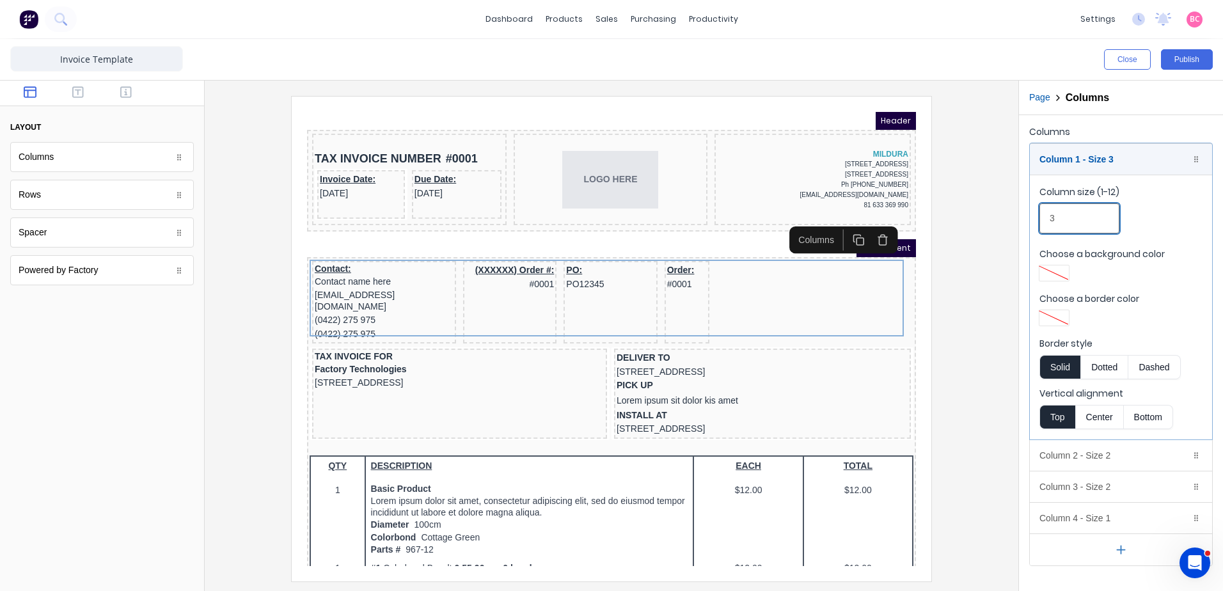
drag, startPoint x: 1077, startPoint y: 213, endPoint x: 1034, endPoint y: 216, distance: 43.0
click at [1034, 216] on fieldset "Column size (1-12) 3 Choose a background color Choose a border color Border sty…" at bounding box center [1121, 307] width 182 height 265
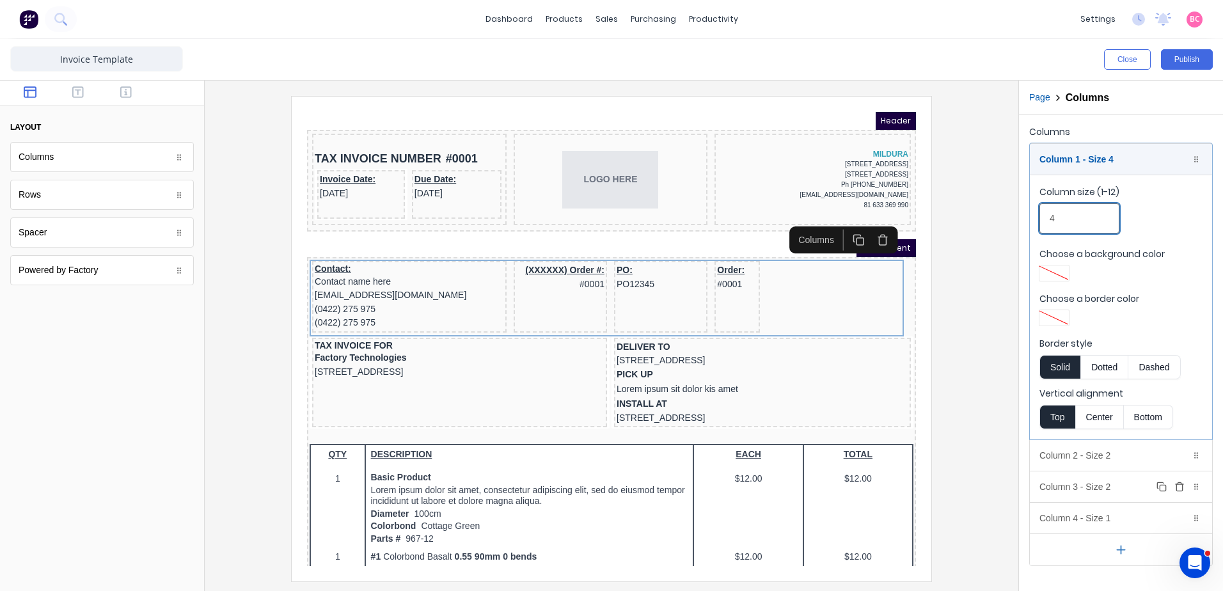
type input "4"
click at [1108, 481] on div "Column 3 - Size 2 Duplicate Delete" at bounding box center [1121, 486] width 182 height 31
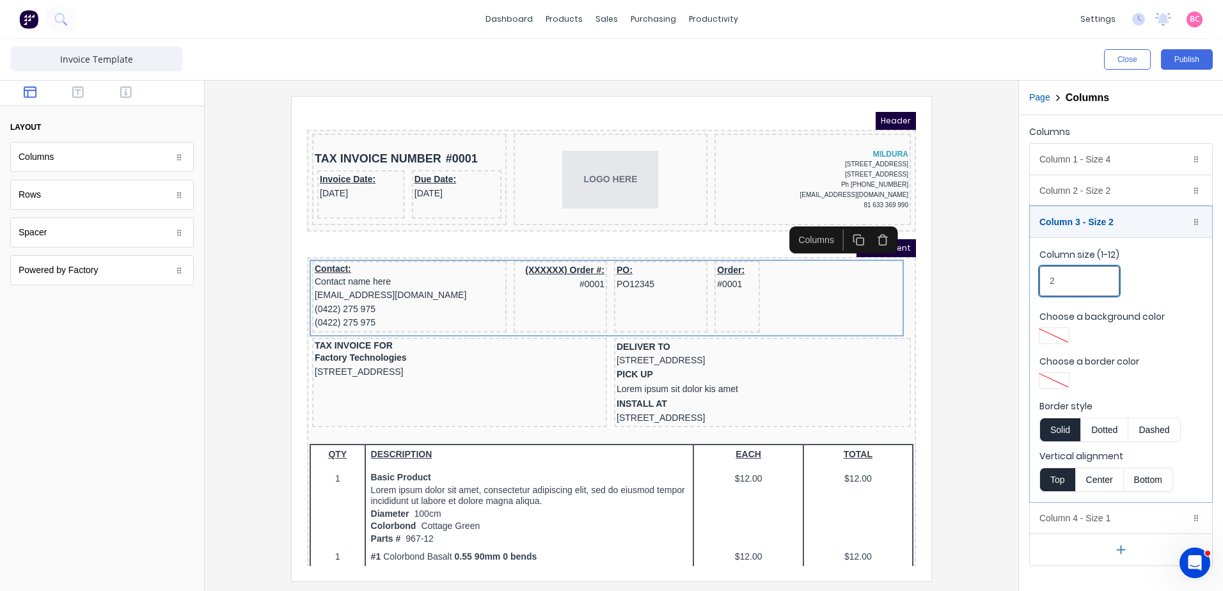
drag, startPoint x: 1055, startPoint y: 285, endPoint x: 1045, endPoint y: 285, distance: 10.2
click at [1045, 285] on input "2" at bounding box center [1079, 281] width 80 height 30
type input "4"
click at [1084, 514] on div "Column 4 - Size 1 Duplicate Delete" at bounding box center [1121, 518] width 182 height 31
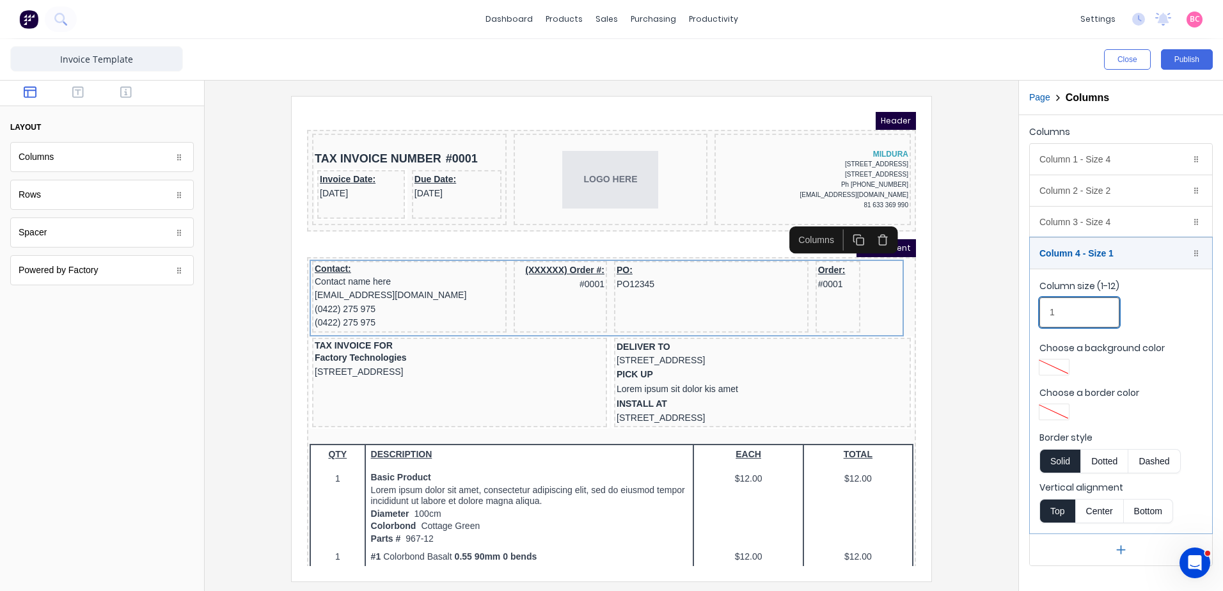
drag, startPoint x: 1092, startPoint y: 315, endPoint x: 958, endPoint y: 314, distance: 133.7
click at [958, 314] on div "Close Publish Components layout Columns Columns Rows Rows Spacer Spacer Powered…" at bounding box center [611, 315] width 1223 height 552
type input "2"
click at [949, 322] on div at bounding box center [611, 338] width 793 height 485
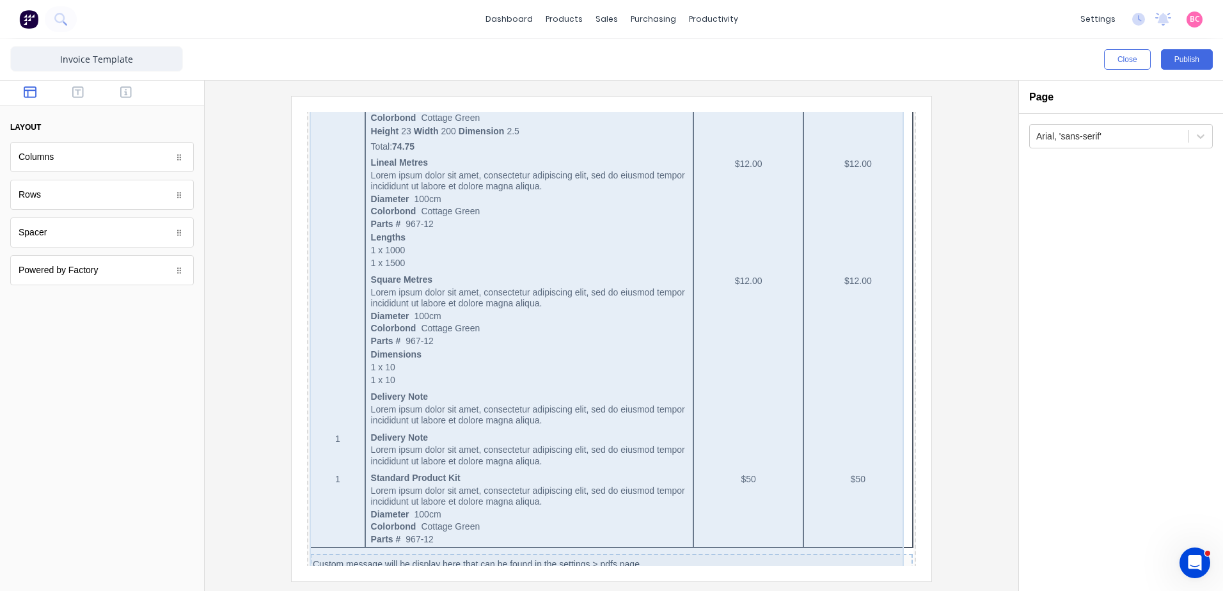
scroll to position [764, 0]
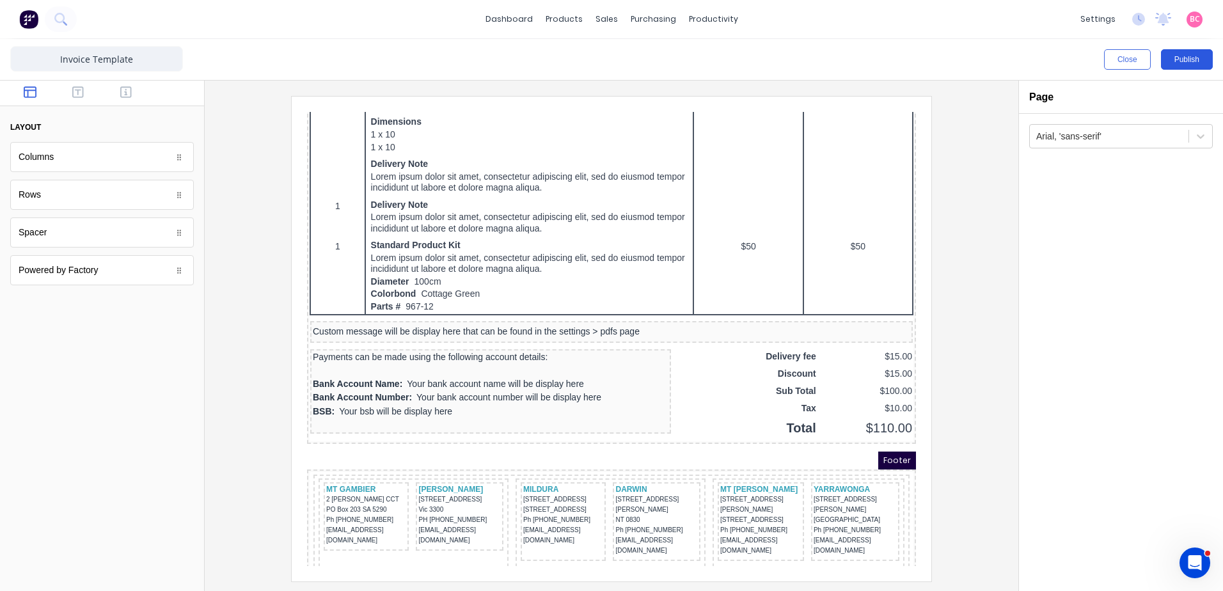
click at [1184, 62] on button "Publish" at bounding box center [1187, 59] width 52 height 20
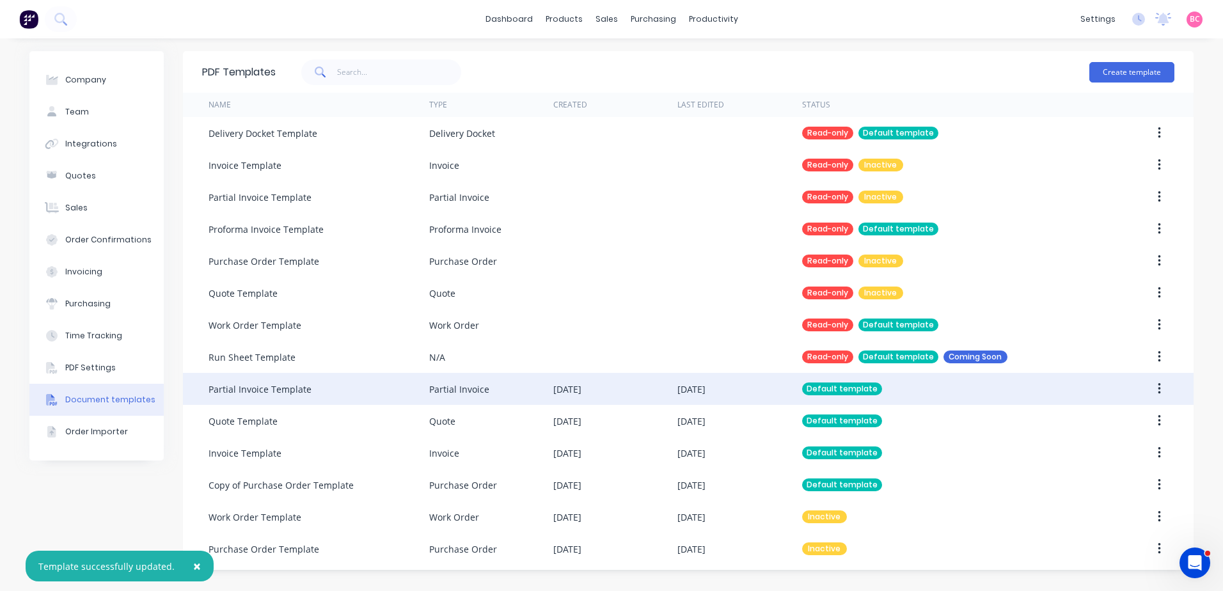
click at [604, 397] on div "[DATE]" at bounding box center [615, 389] width 124 height 32
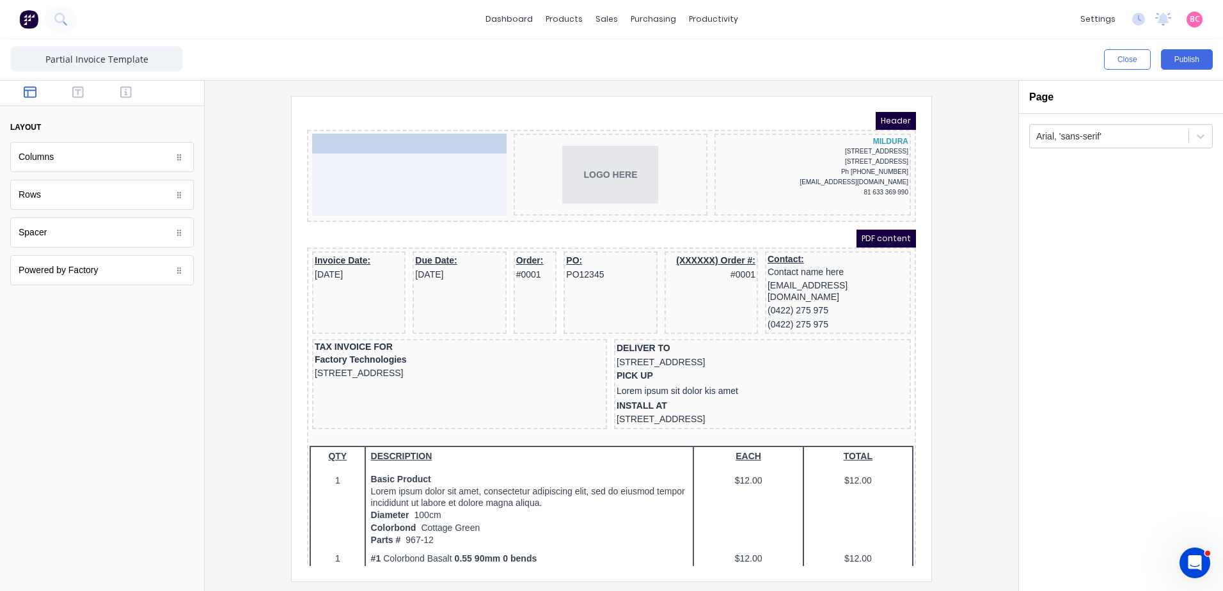
drag, startPoint x: 422, startPoint y: 244, endPoint x: 406, endPoint y: 150, distance: 94.7
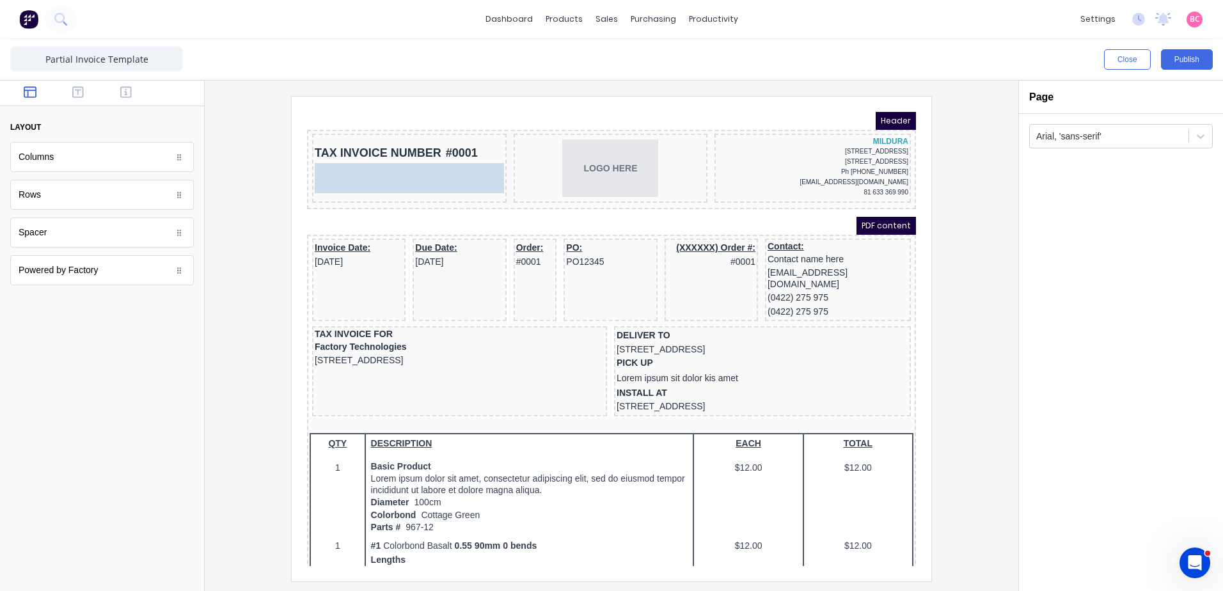
drag, startPoint x: 85, startPoint y: 166, endPoint x: 68, endPoint y: 71, distance: 96.1
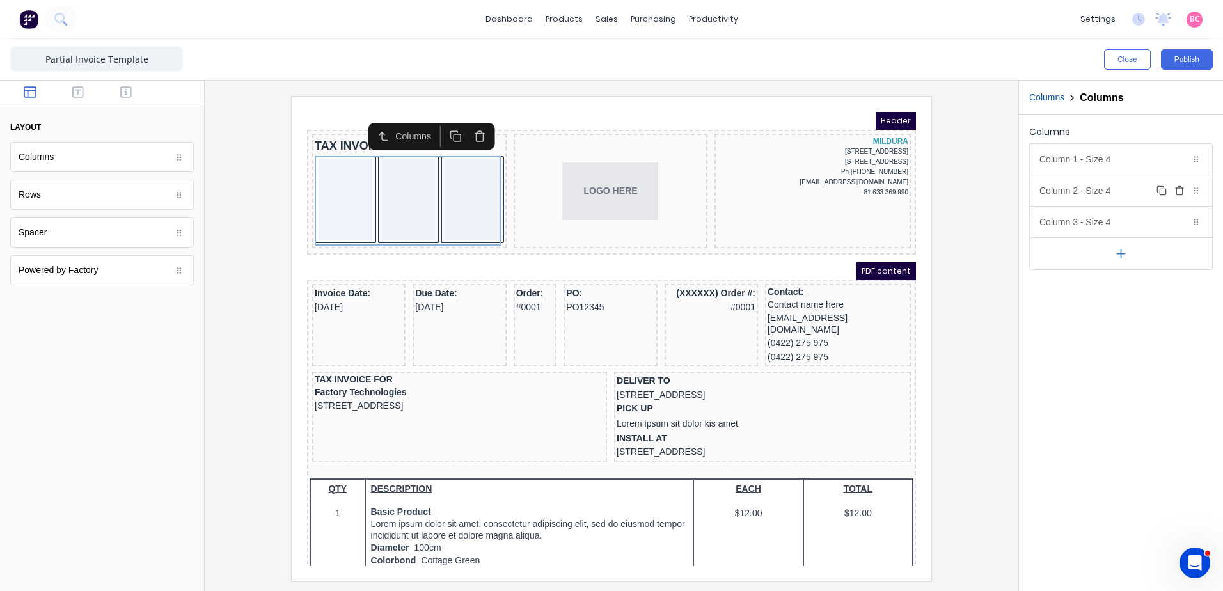
click at [1180, 193] on icon "button" at bounding box center [1179, 190] width 10 height 10
click at [1111, 159] on div "Column 1 - Size 4 Duplicate Delete" at bounding box center [1121, 159] width 182 height 31
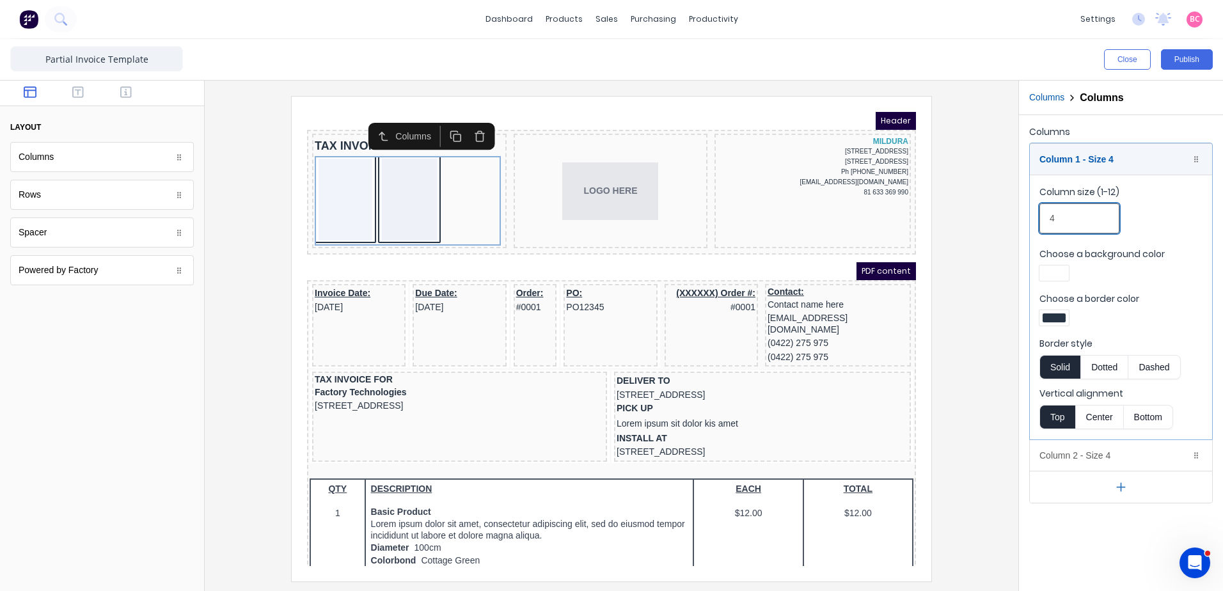
drag, startPoint x: 1093, startPoint y: 222, endPoint x: 951, endPoint y: 223, distance: 142.0
click at [954, 222] on div "Close Publish Components layout Columns Columns Rows Rows Spacer Spacer Powered…" at bounding box center [611, 315] width 1223 height 552
type input "6"
click at [1055, 314] on div at bounding box center [1054, 317] width 23 height 9
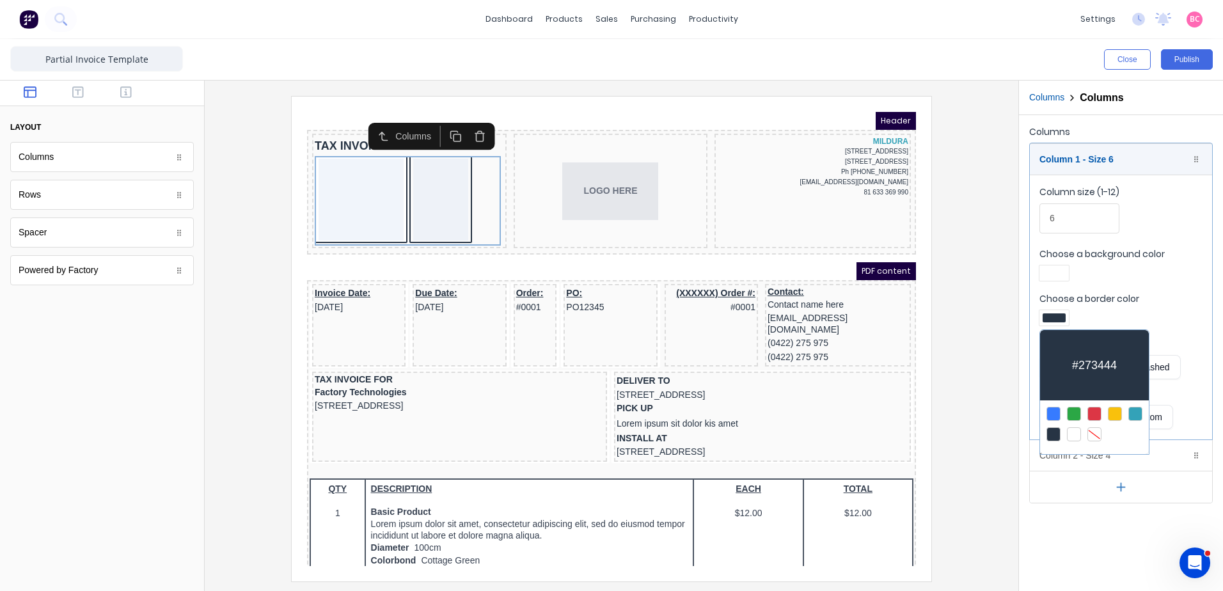
click at [1100, 427] on div at bounding box center [1094, 434] width 14 height 14
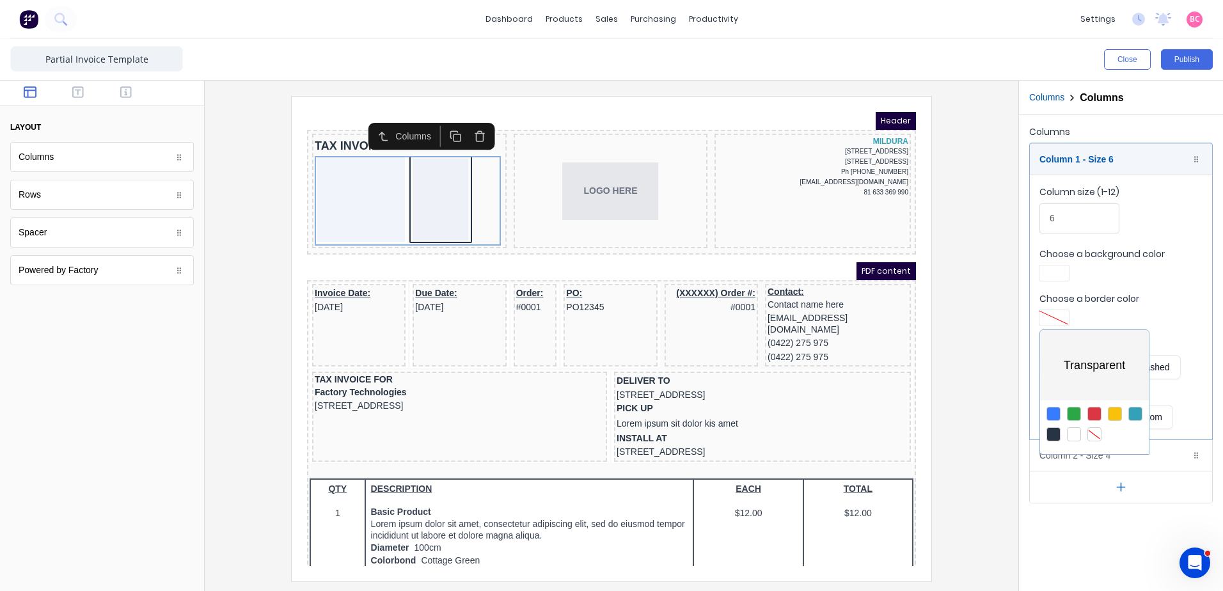
click at [1054, 458] on div at bounding box center [611, 295] width 1223 height 591
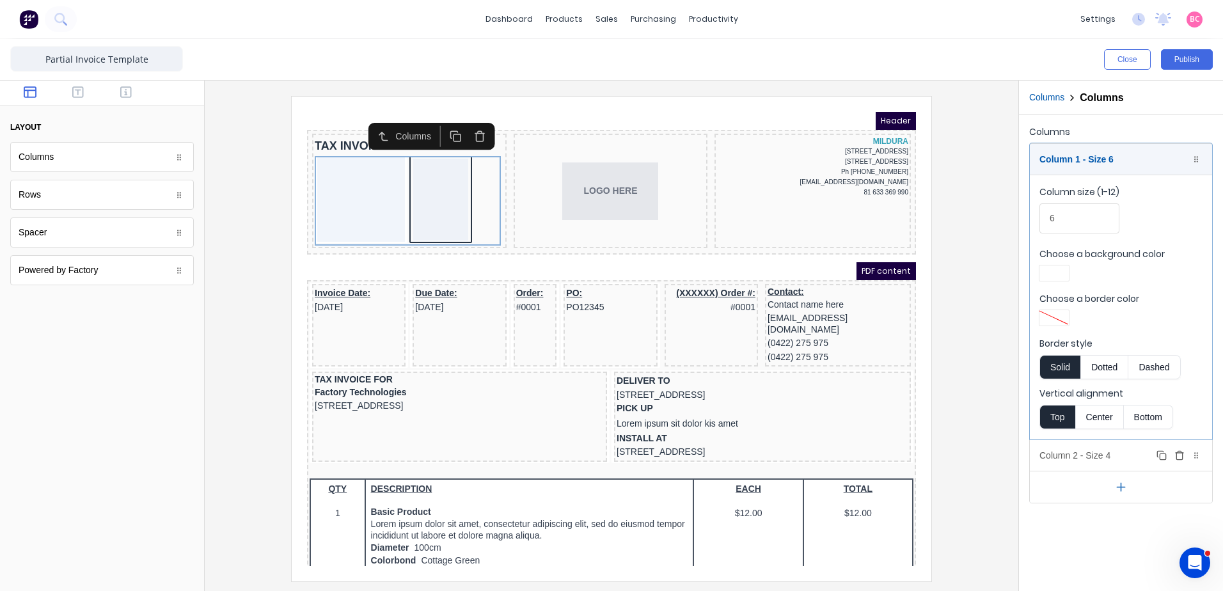
click at [1062, 458] on div "Column 2 - Size 4 Duplicate Delete" at bounding box center [1121, 455] width 182 height 31
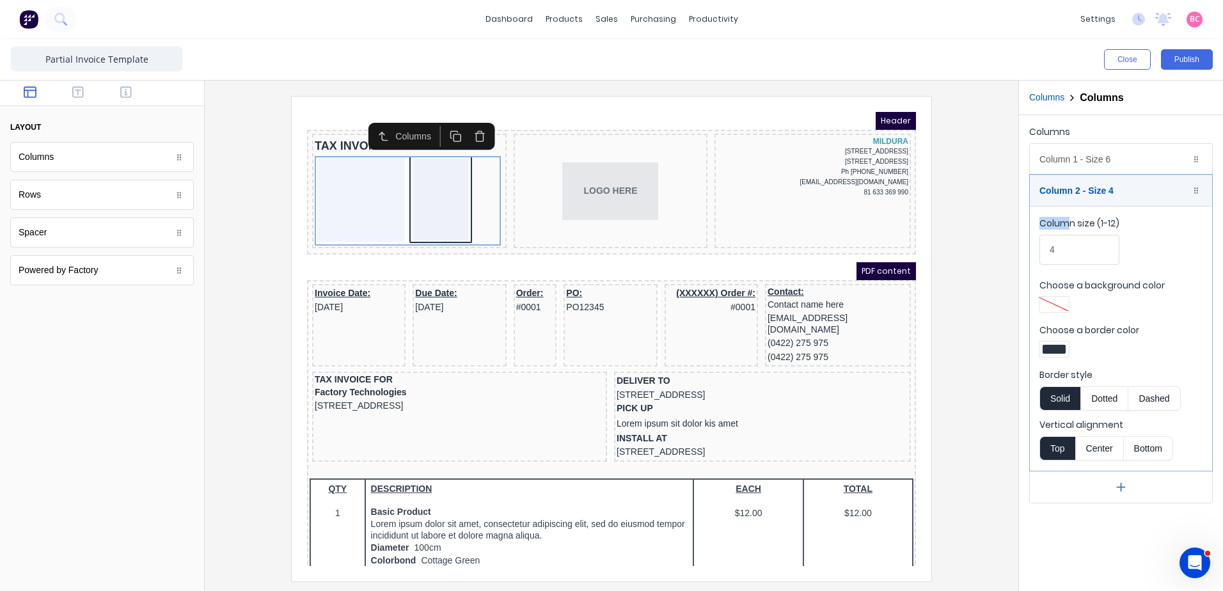
drag, startPoint x: 1071, startPoint y: 232, endPoint x: 1062, endPoint y: 240, distance: 11.8
click at [1062, 240] on label "Column size (1-12) 4" at bounding box center [1079, 241] width 80 height 48
drag, startPoint x: 1036, startPoint y: 255, endPoint x: 1007, endPoint y: 257, distance: 28.8
click at [1007, 257] on div "Close Publish Components layout Columns Columns Rows Rows Spacer Spacer Powered…" at bounding box center [611, 315] width 1223 height 552
type input "6"
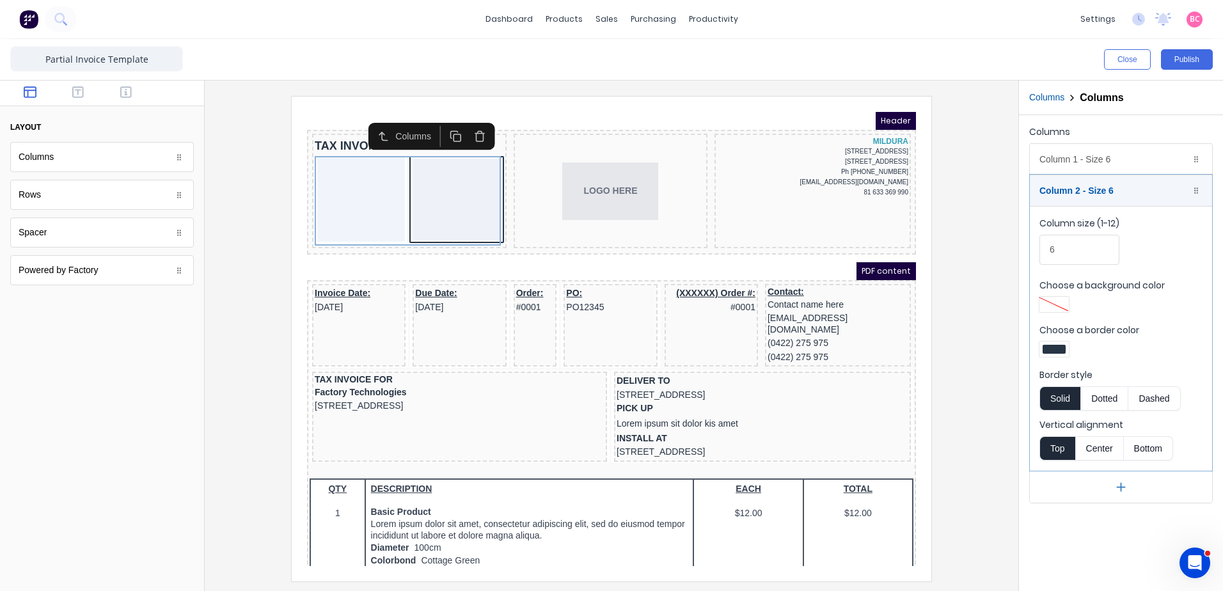
click at [1058, 348] on div at bounding box center [1054, 349] width 23 height 9
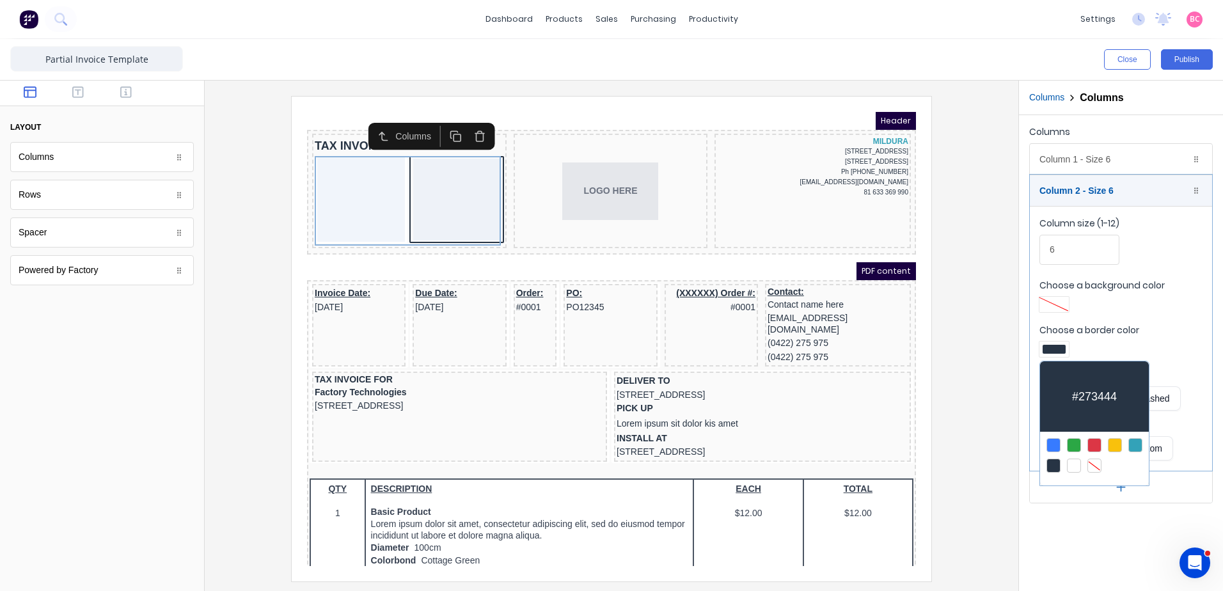
click at [1091, 461] on div at bounding box center [1094, 466] width 14 height 14
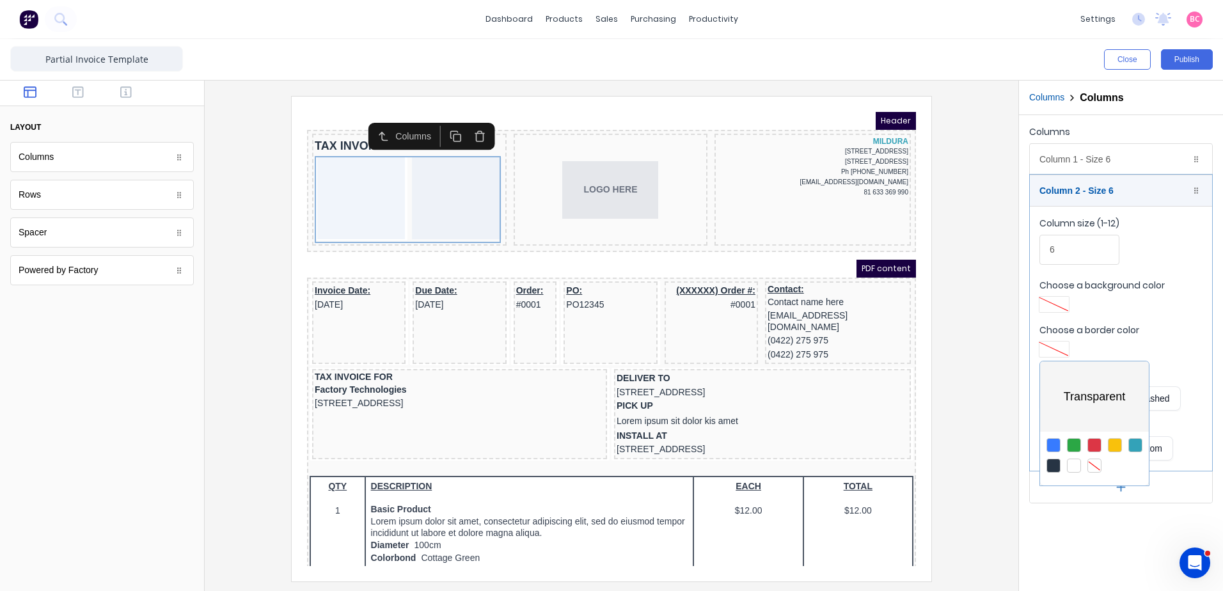
click at [1111, 574] on div at bounding box center [611, 295] width 1223 height 591
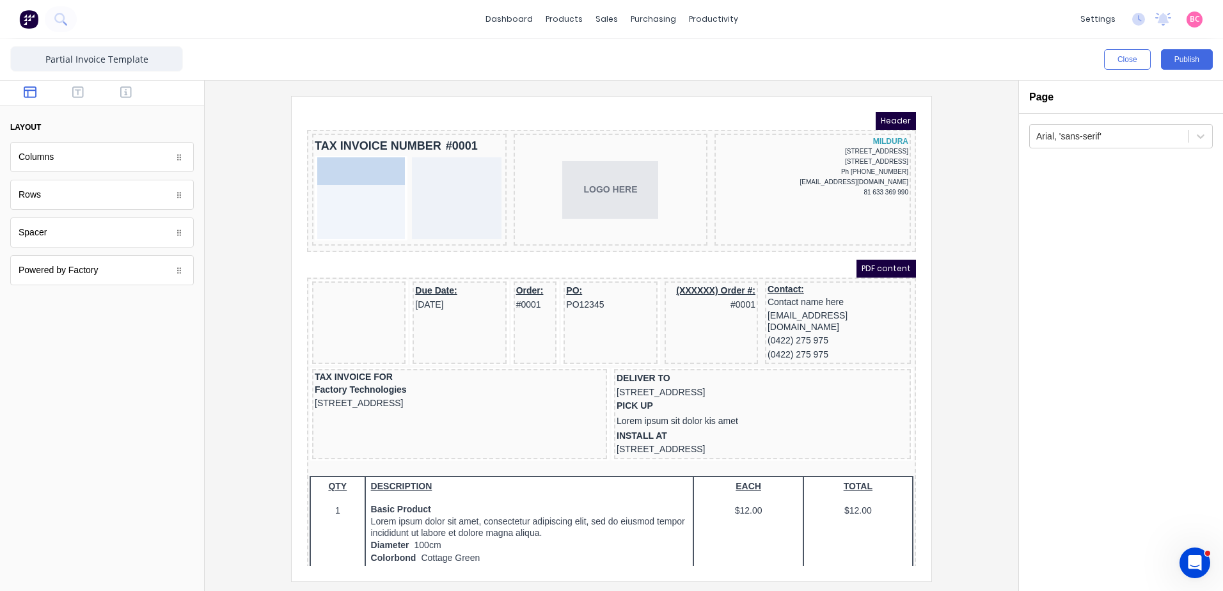
drag, startPoint x: 331, startPoint y: 282, endPoint x: 336, endPoint y: 173, distance: 108.9
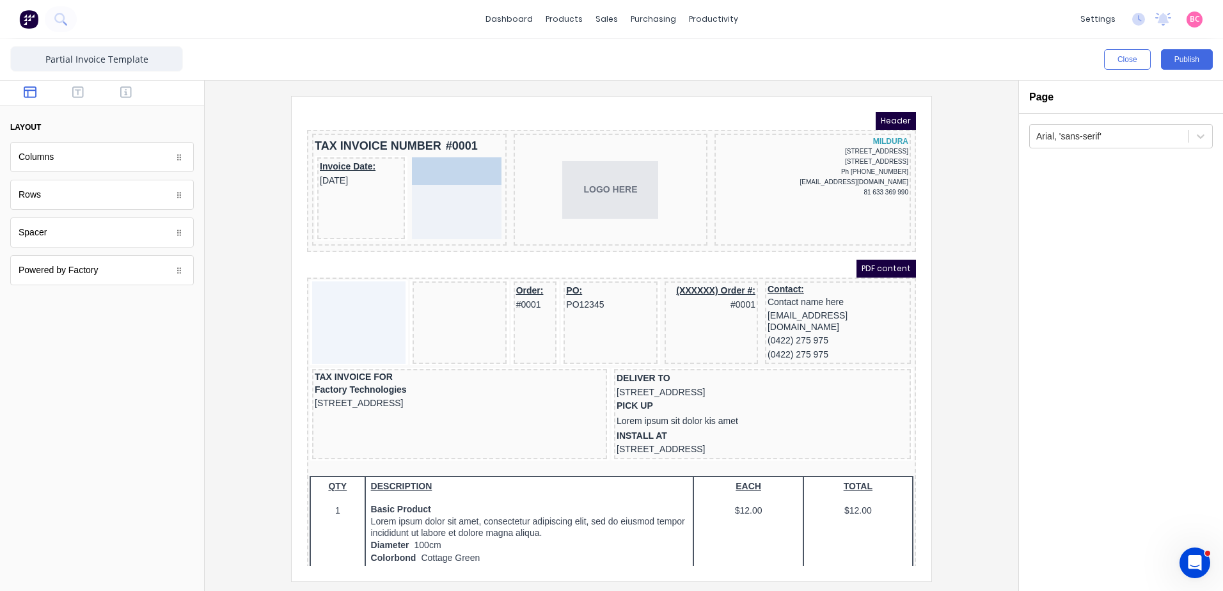
drag, startPoint x: 425, startPoint y: 283, endPoint x: 430, endPoint y: 171, distance: 111.4
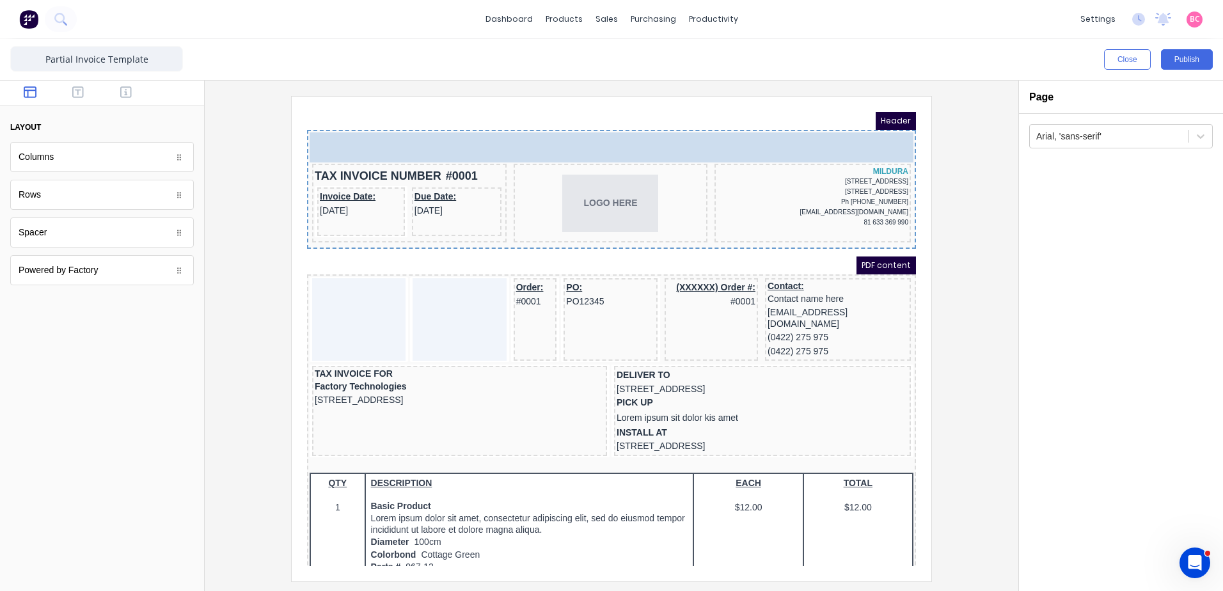
drag, startPoint x: 79, startPoint y: 231, endPoint x: 84, endPoint y: 31, distance: 199.6
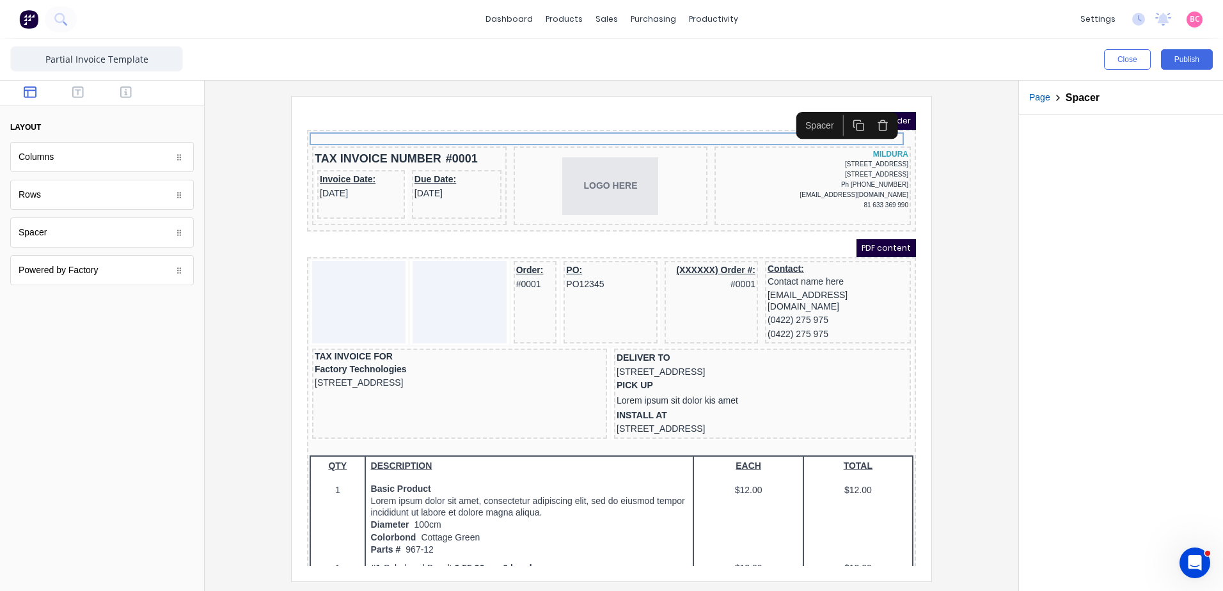
click at [866, 112] on icon "button" at bounding box center [868, 110] width 12 height 12
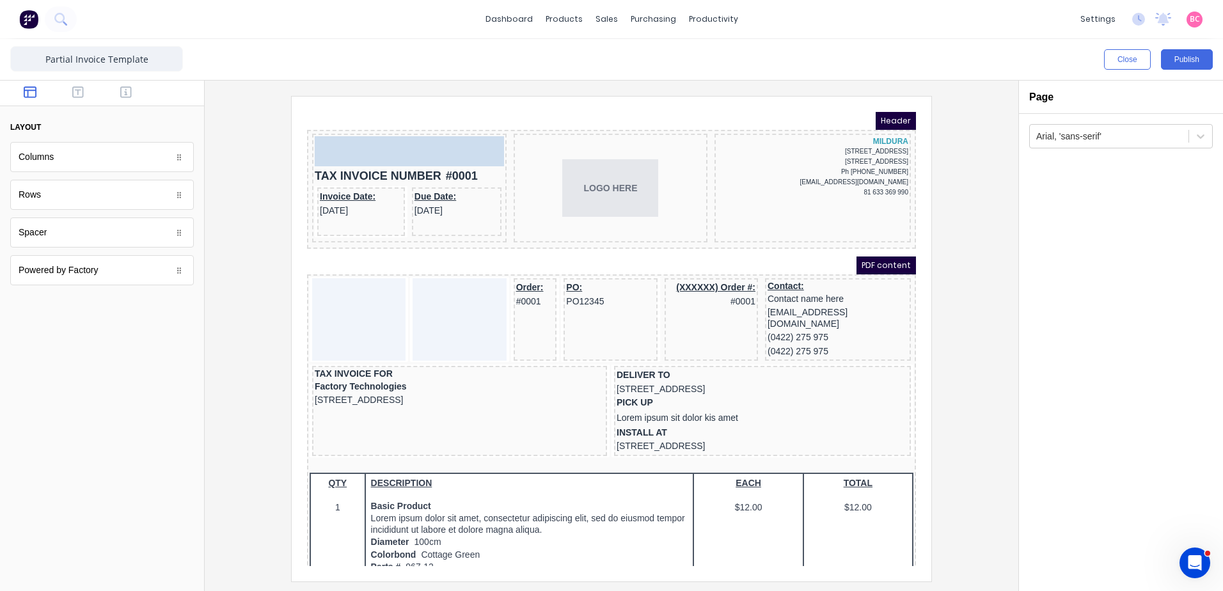
drag, startPoint x: 173, startPoint y: 238, endPoint x: 446, endPoint y: 143, distance: 289.3
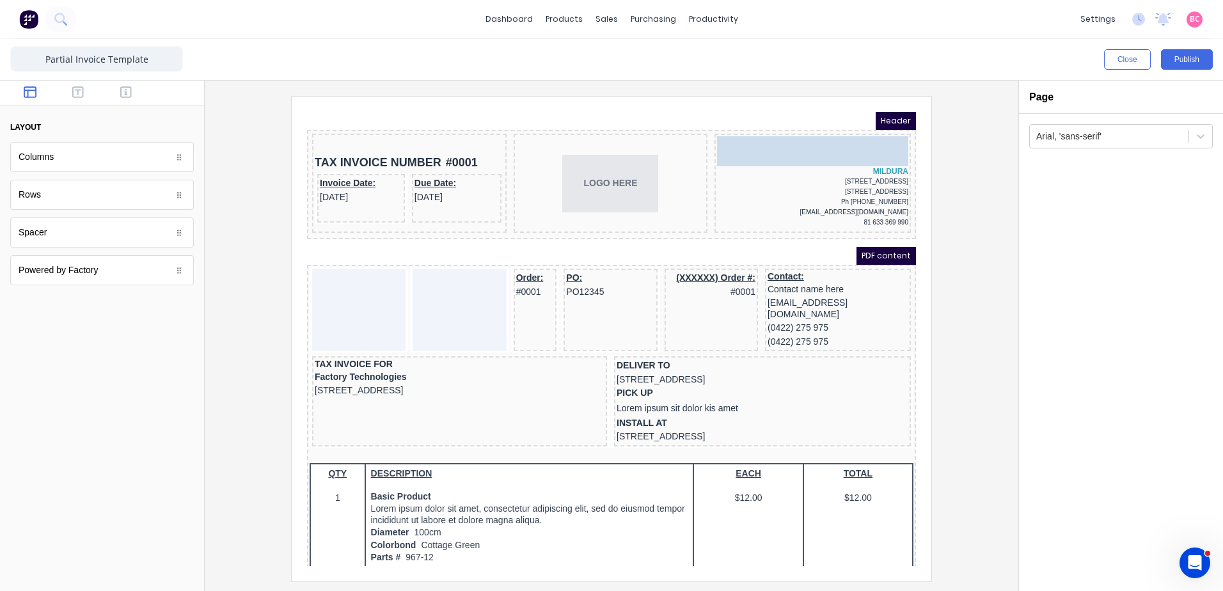
drag, startPoint x: 129, startPoint y: 237, endPoint x: 824, endPoint y: 136, distance: 702.5
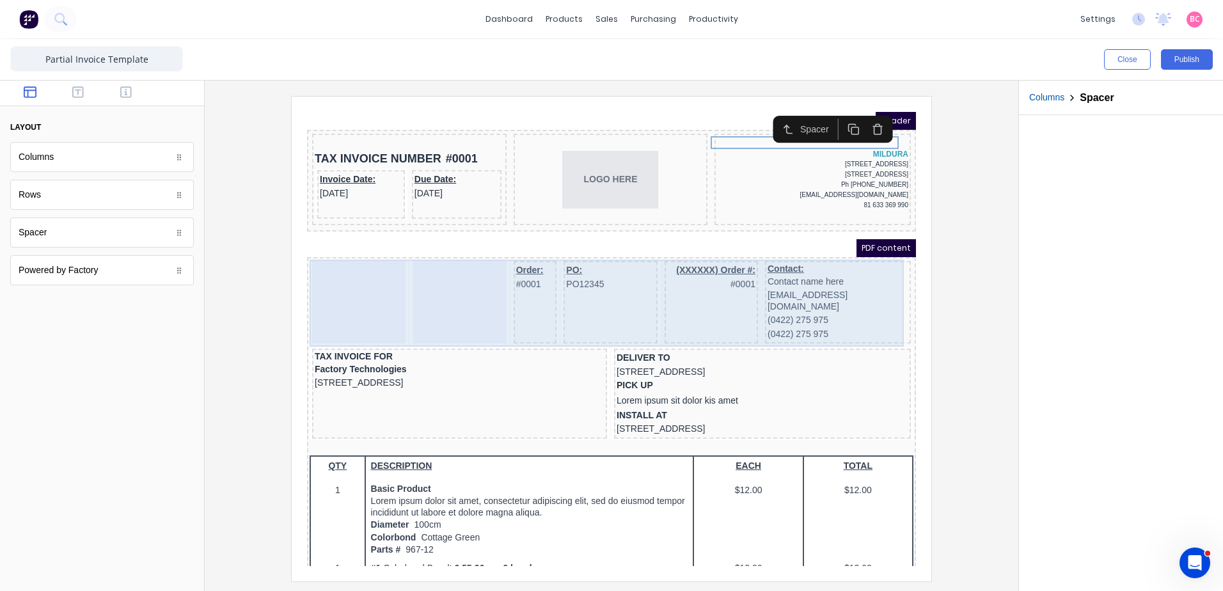
click at [851, 312] on div "(0422) 275 975" at bounding box center [822, 319] width 141 height 14
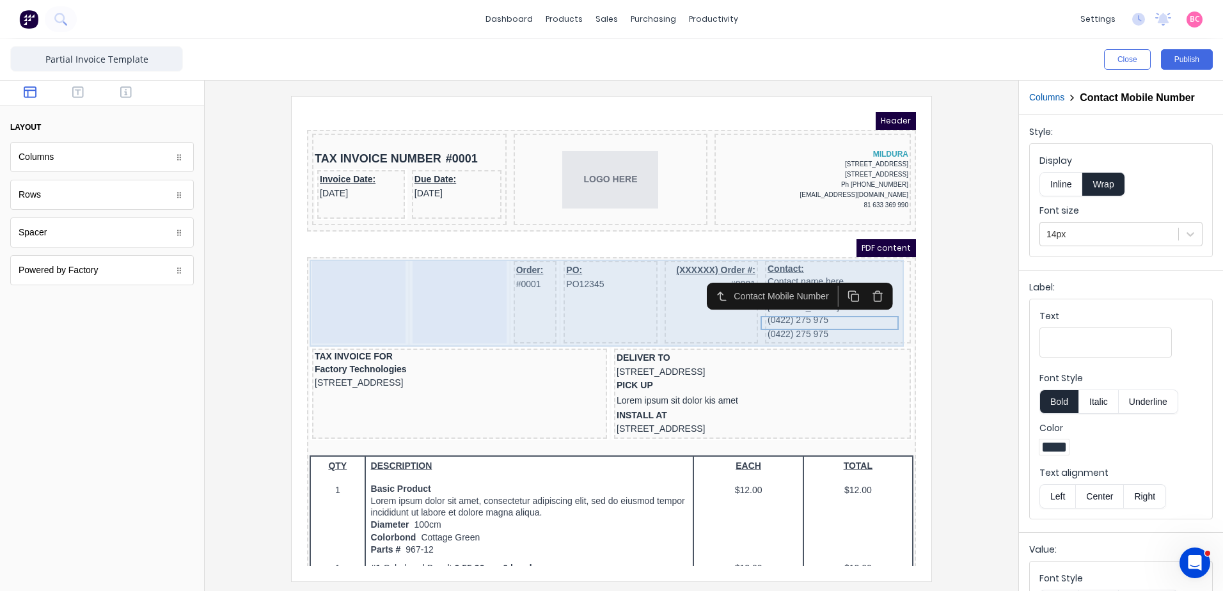
click at [430, 288] on div at bounding box center [443, 287] width 93 height 83
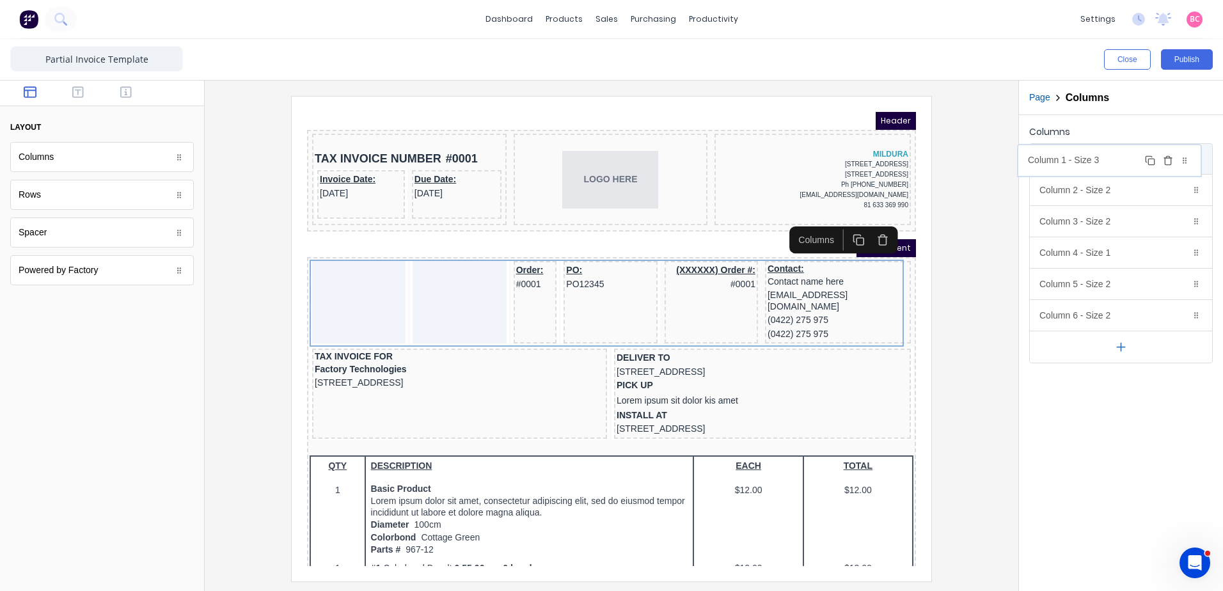
drag, startPoint x: 1197, startPoint y: 318, endPoint x: 1185, endPoint y: 162, distance: 155.9
click at [1185, 162] on body "dashboard products sales purchasing productivity dashboard products Product Cat…" at bounding box center [611, 295] width 1223 height 591
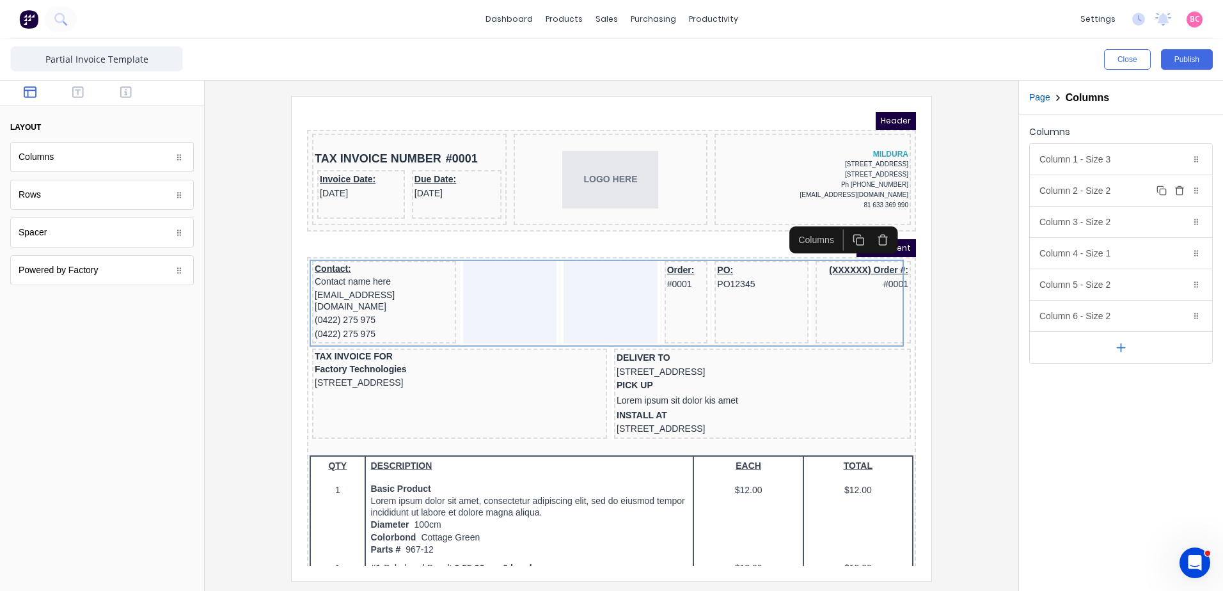
click at [1180, 192] on icon "button" at bounding box center [1179, 190] width 10 height 10
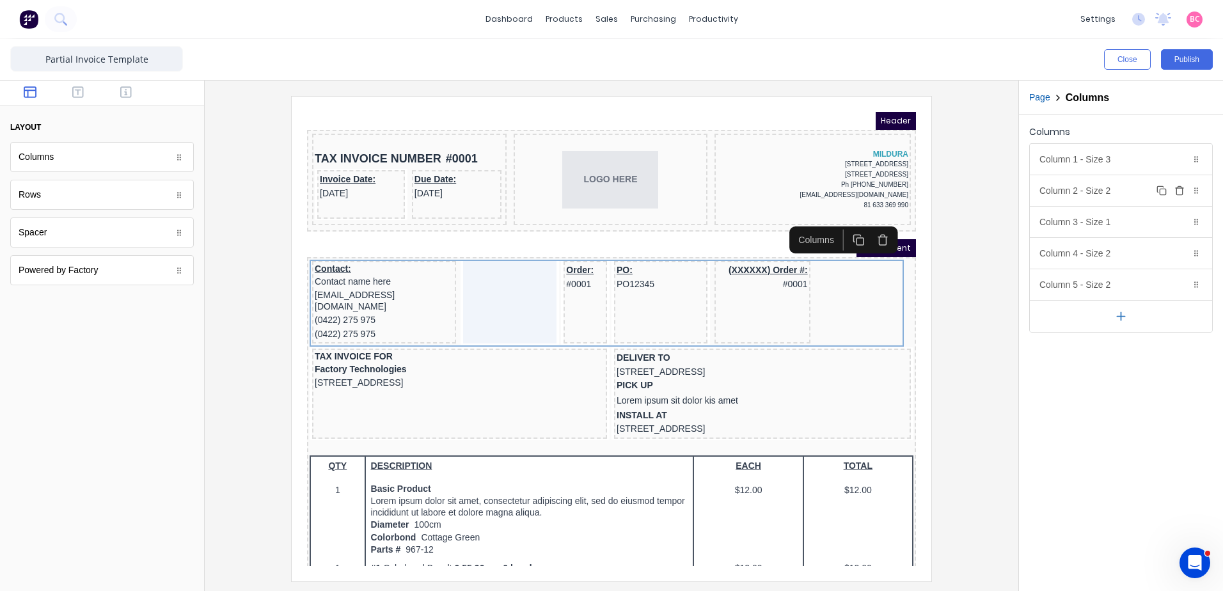
click at [1180, 192] on icon "button" at bounding box center [1179, 190] width 10 height 10
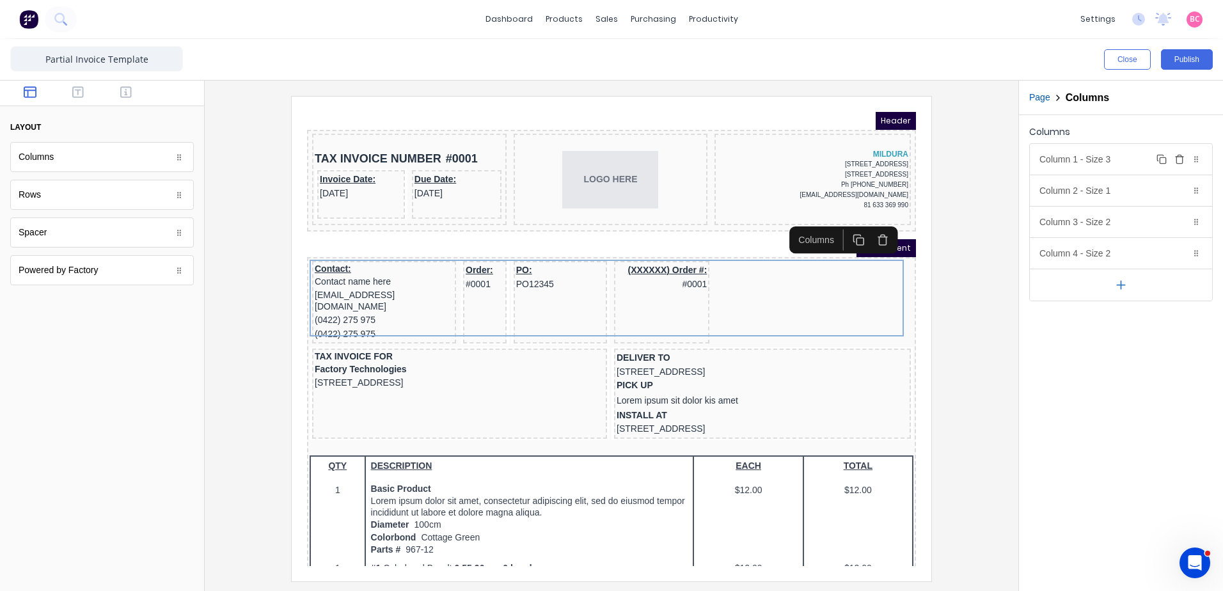
click at [1116, 160] on div "Column 1 - Size 3 Duplicate Delete" at bounding box center [1121, 159] width 182 height 31
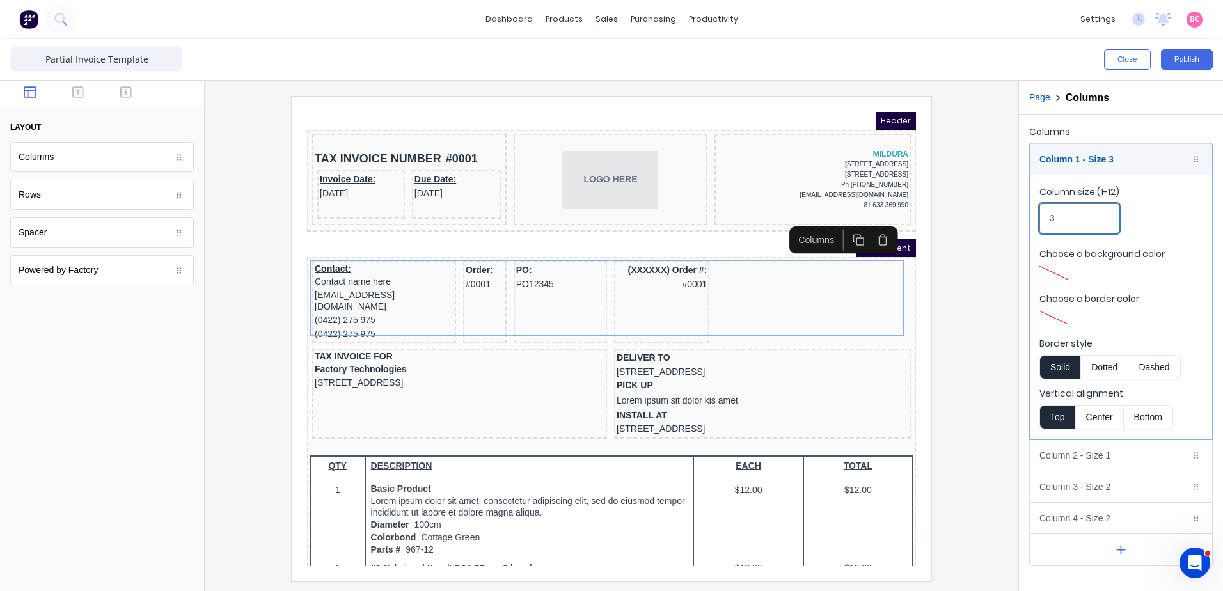
drag, startPoint x: 1077, startPoint y: 216, endPoint x: 974, endPoint y: 219, distance: 103.7
click at [980, 219] on div "Close Publish Components layout Columns Columns Rows Rows Spacer Spacer Powered…" at bounding box center [611, 315] width 1223 height 552
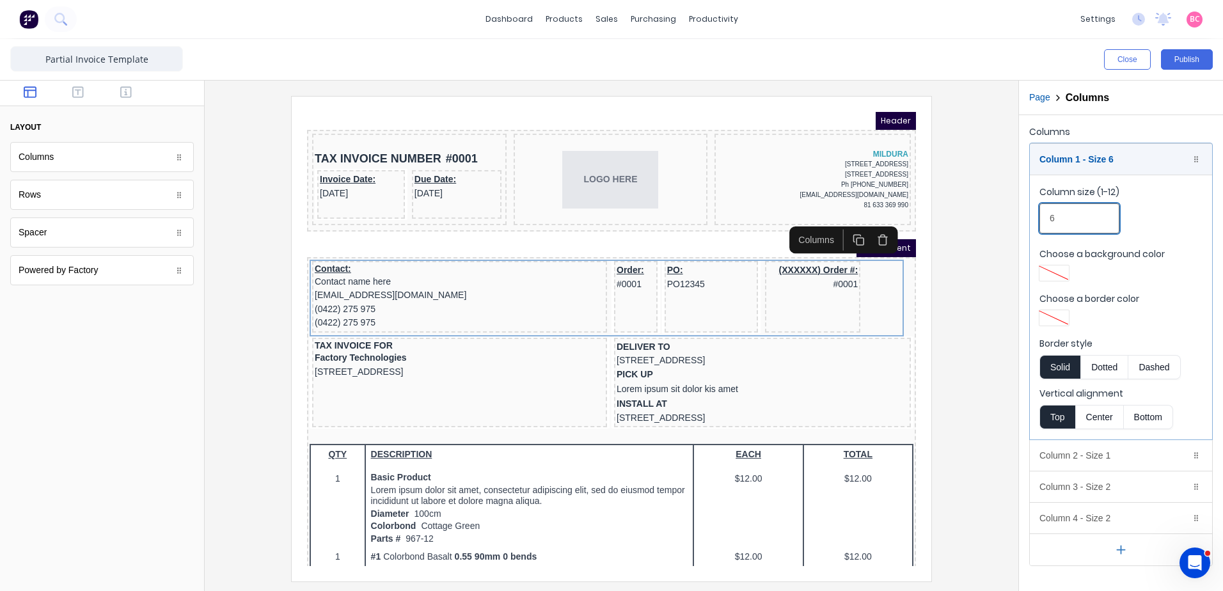
drag, startPoint x: 1392, startPoint y: 316, endPoint x: 753, endPoint y: 205, distance: 648.6
type input "5"
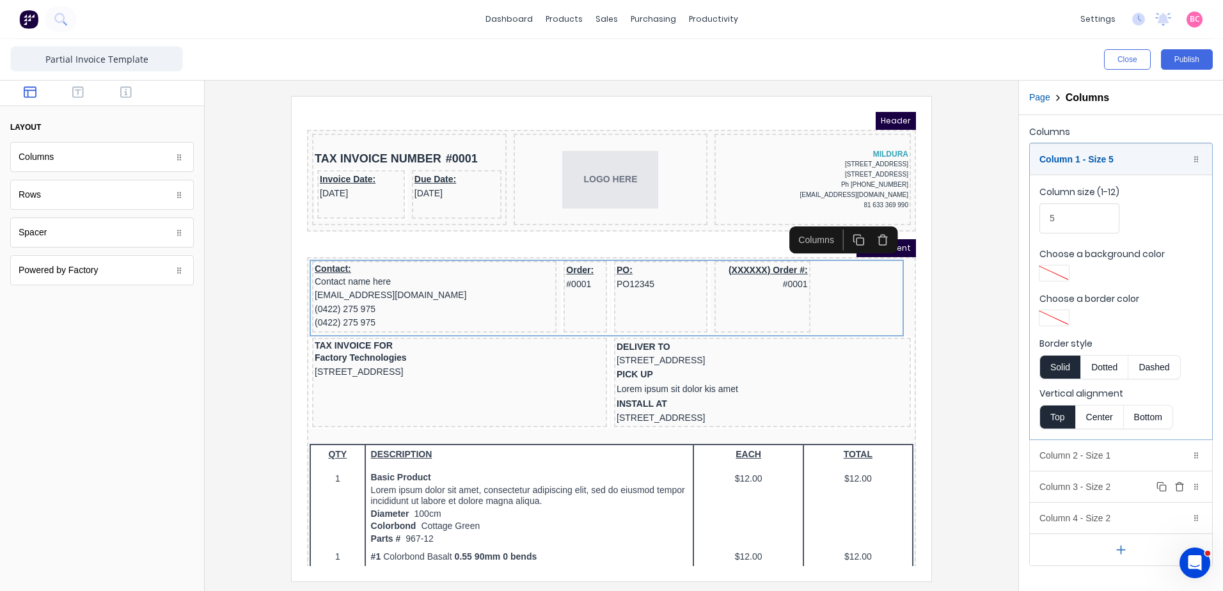
click at [1103, 485] on div "Column 3 - Size 2 Duplicate Delete" at bounding box center [1121, 486] width 182 height 31
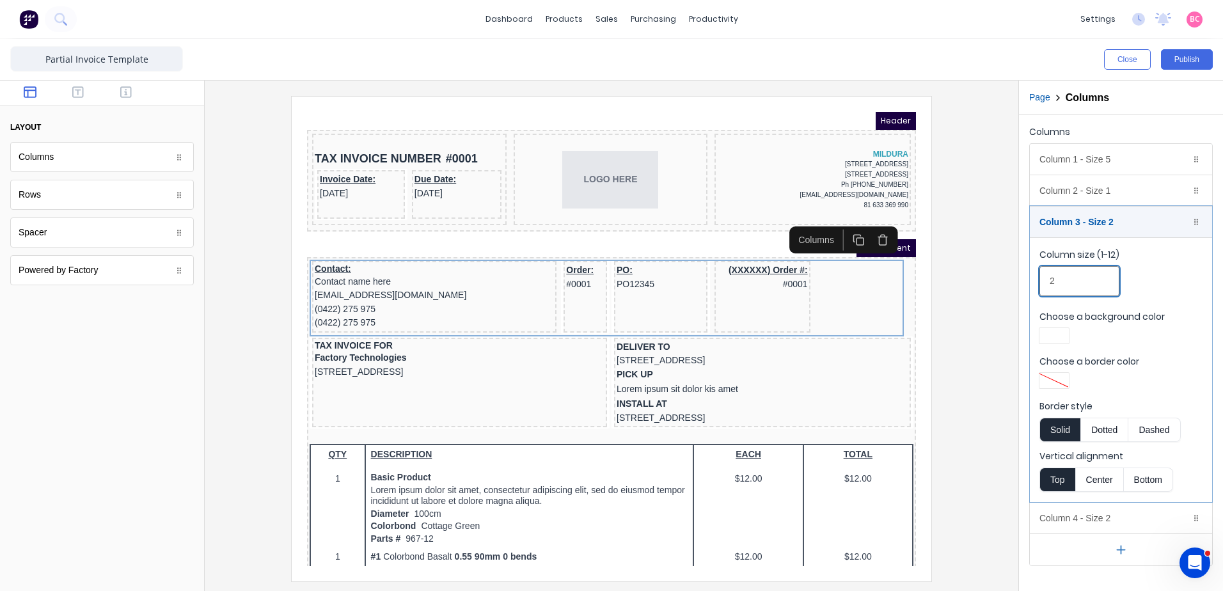
drag, startPoint x: 1077, startPoint y: 283, endPoint x: 1016, endPoint y: 285, distance: 60.8
click at [1016, 285] on div "Close Publish Components layout Columns Columns Rows Rows Spacer Spacer Powered…" at bounding box center [611, 315] width 1223 height 552
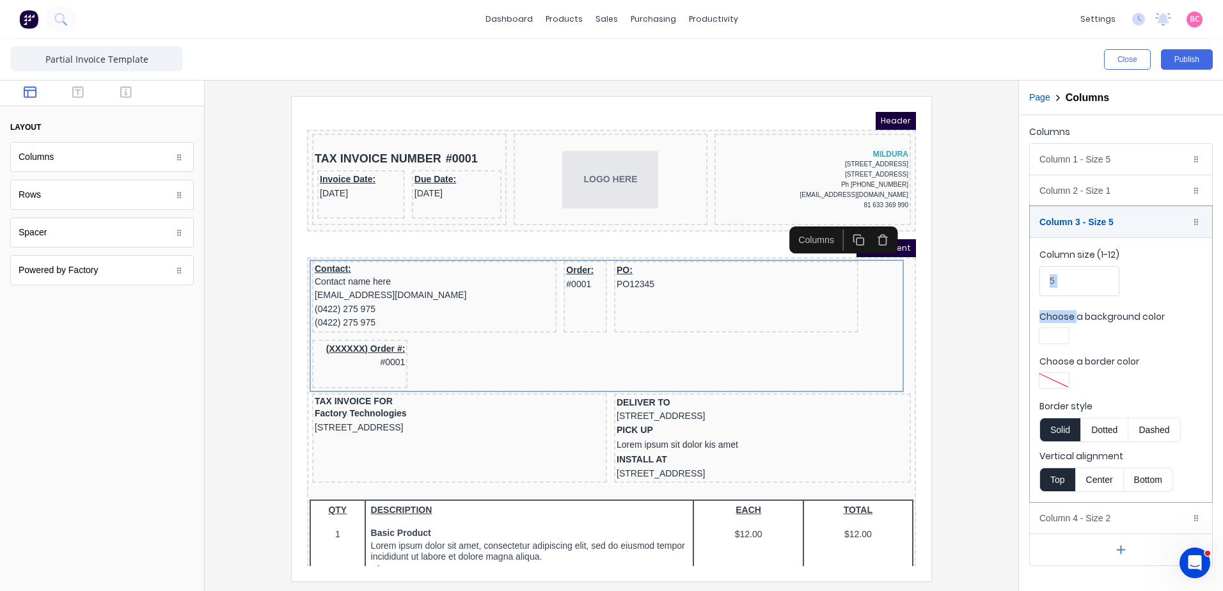
drag, startPoint x: 1075, startPoint y: 304, endPoint x: 1070, endPoint y: 296, distance: 9.2
click at [1070, 296] on fieldset "Column size (1-12) 5 Choose a background color Choose a border color Border sty…" at bounding box center [1121, 369] width 182 height 265
drag, startPoint x: 1070, startPoint y: 296, endPoint x: 1069, endPoint y: 279, distance: 17.3
click at [1069, 279] on input "5" at bounding box center [1079, 281] width 80 height 30
drag, startPoint x: 1056, startPoint y: 279, endPoint x: 1020, endPoint y: 284, distance: 36.8
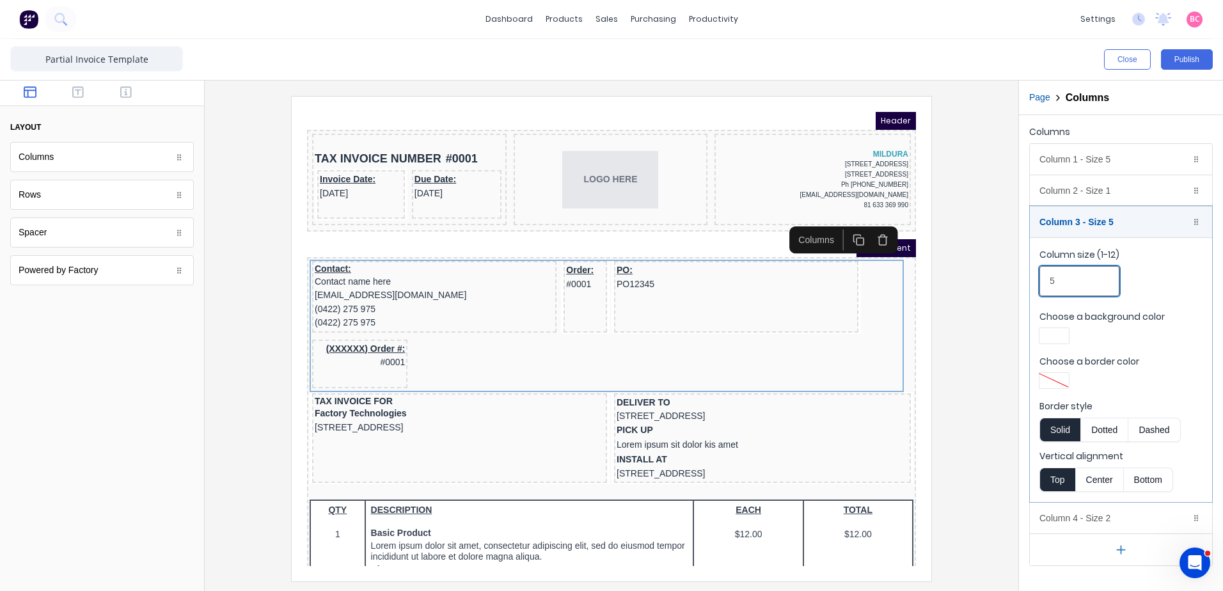
click at [1020, 284] on div "Columns Column 1 - Size 5 Duplicate Delete Column size (1-12) 5 Choose a backgr…" at bounding box center [1121, 344] width 204 height 459
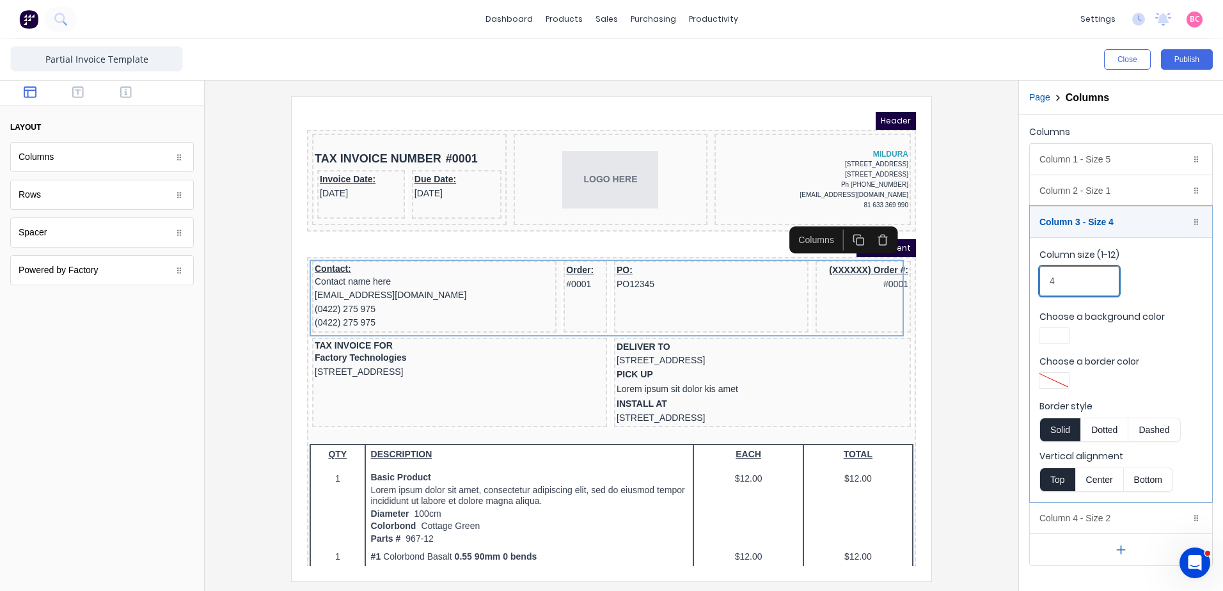
type input "4"
click at [958, 299] on div at bounding box center [611, 338] width 793 height 485
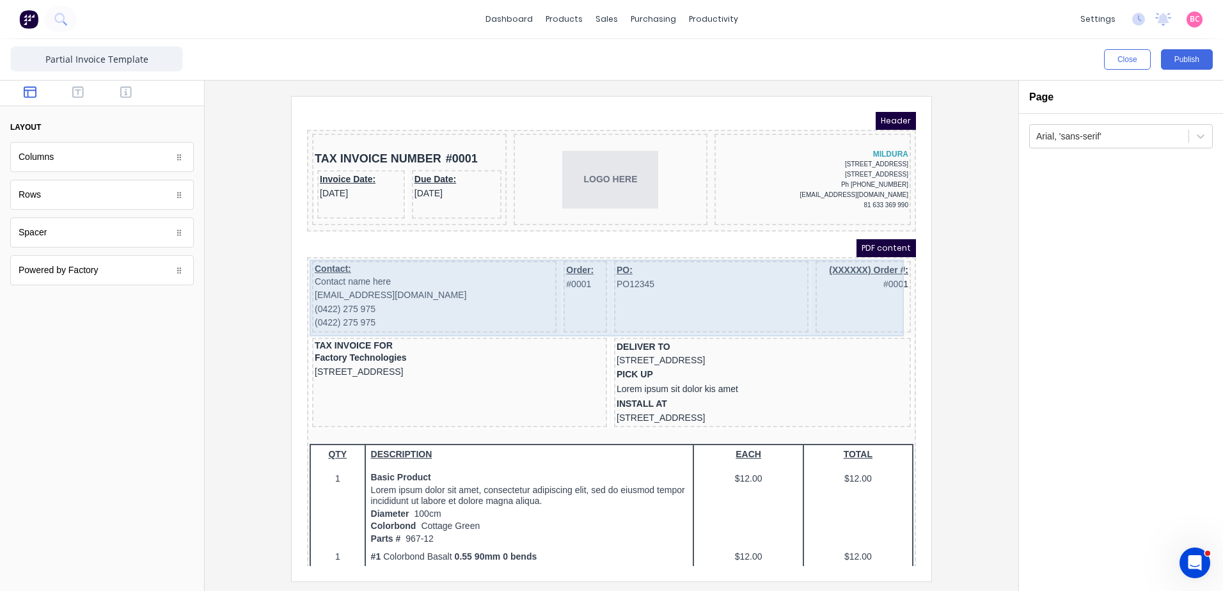
click at [711, 282] on div "PO: PO12345" at bounding box center [696, 282] width 194 height 72
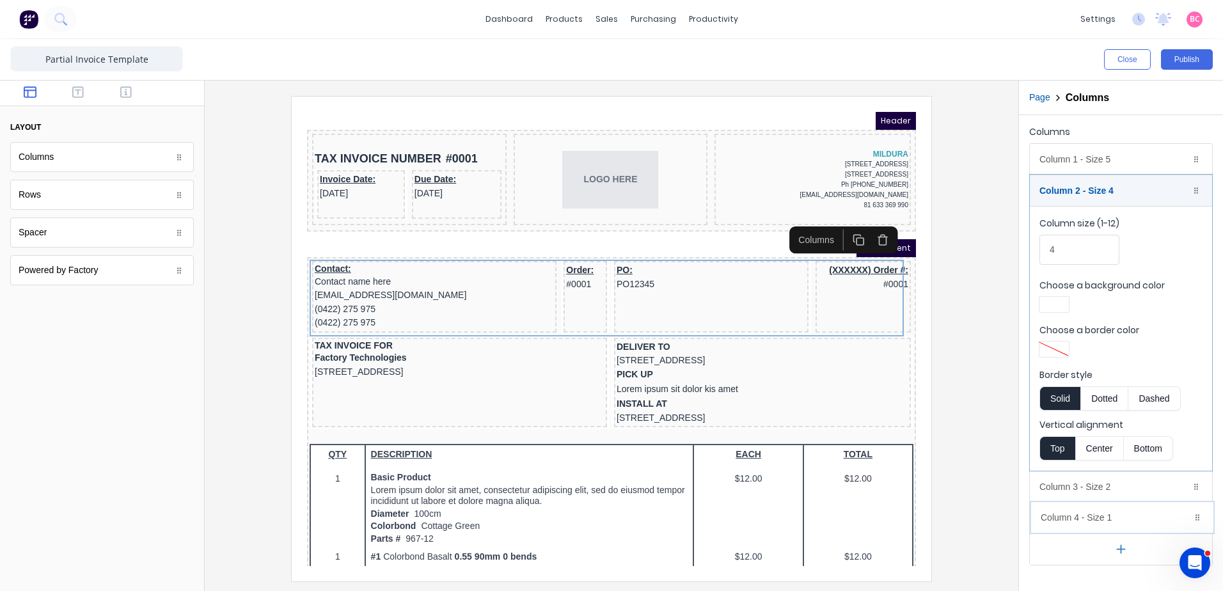
drag, startPoint x: 1199, startPoint y: 189, endPoint x: 1202, endPoint y: 514, distance: 324.9
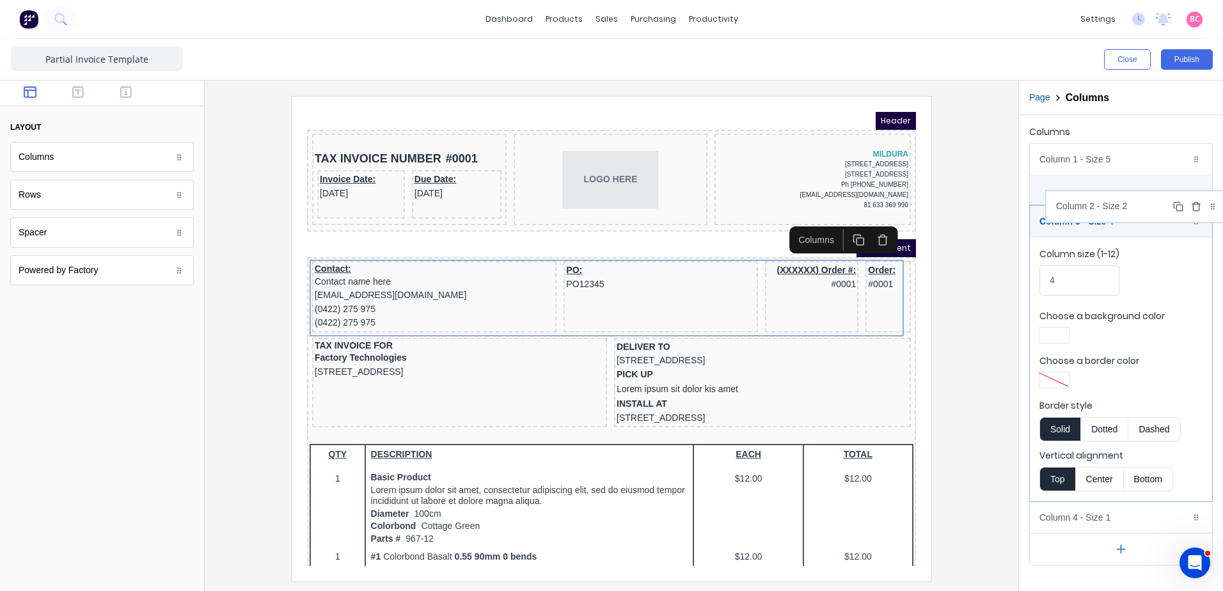
drag, startPoint x: 1196, startPoint y: 489, endPoint x: 1209, endPoint y: 205, distance: 284.9
click at [1209, 205] on body "dashboard products sales purchasing productivity dashboard products Product Cat…" at bounding box center [611, 295] width 1223 height 591
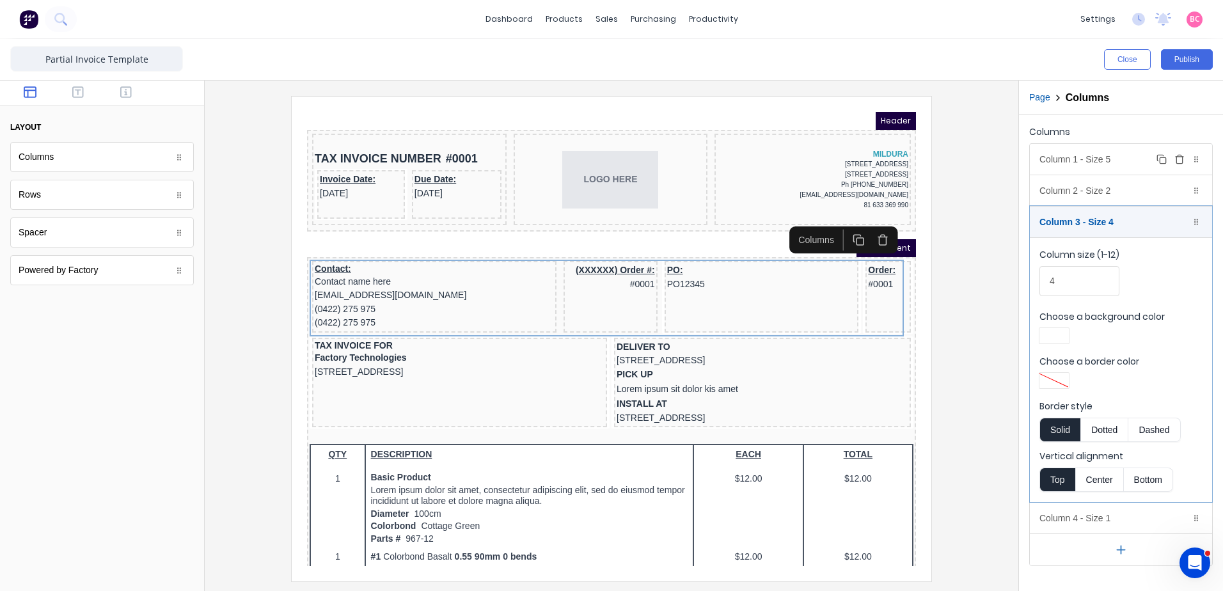
click at [1121, 161] on div "Column 1 - Size 5 Duplicate Delete" at bounding box center [1121, 159] width 182 height 31
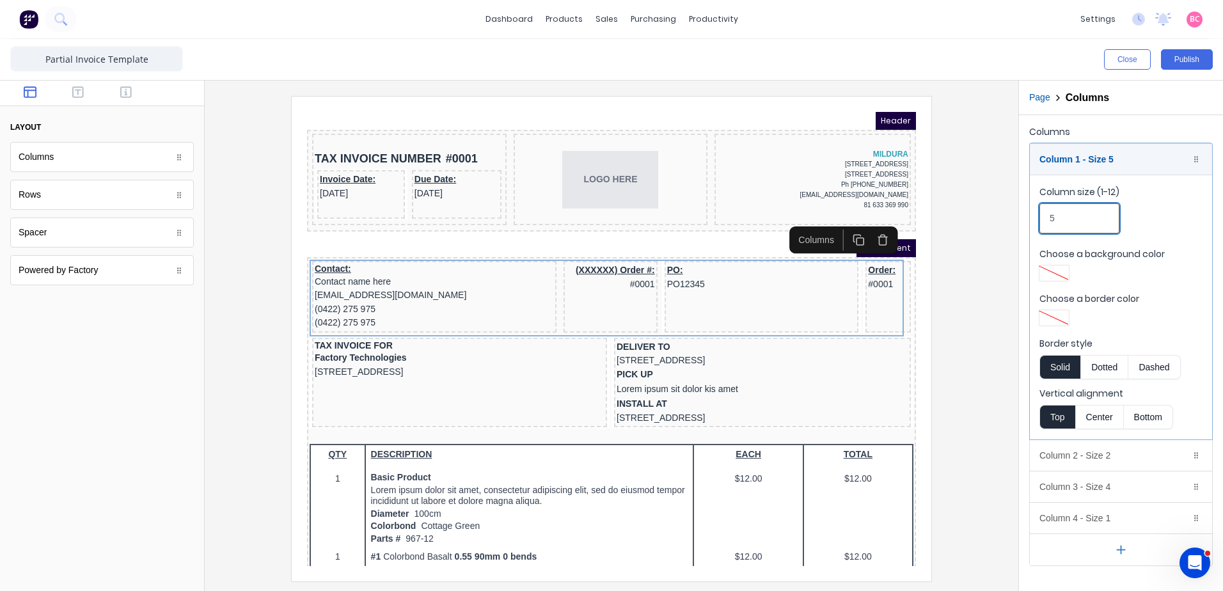
drag, startPoint x: 608, startPoint y: 114, endPoint x: 920, endPoint y: 228, distance: 332.5
click at [920, 228] on div "Close Publish Components layout Columns Columns Rows Rows Spacer Spacer Powered…" at bounding box center [611, 315] width 1223 height 552
type input "4"
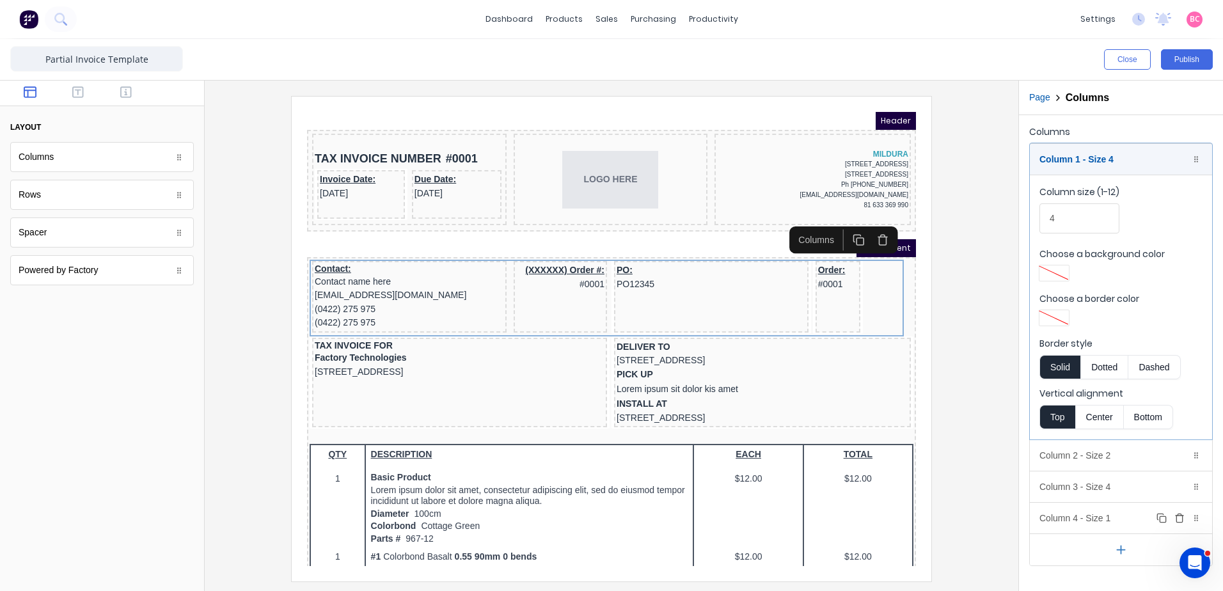
click at [1087, 516] on div "Column 4 - Size 1 Duplicate Delete" at bounding box center [1121, 518] width 182 height 31
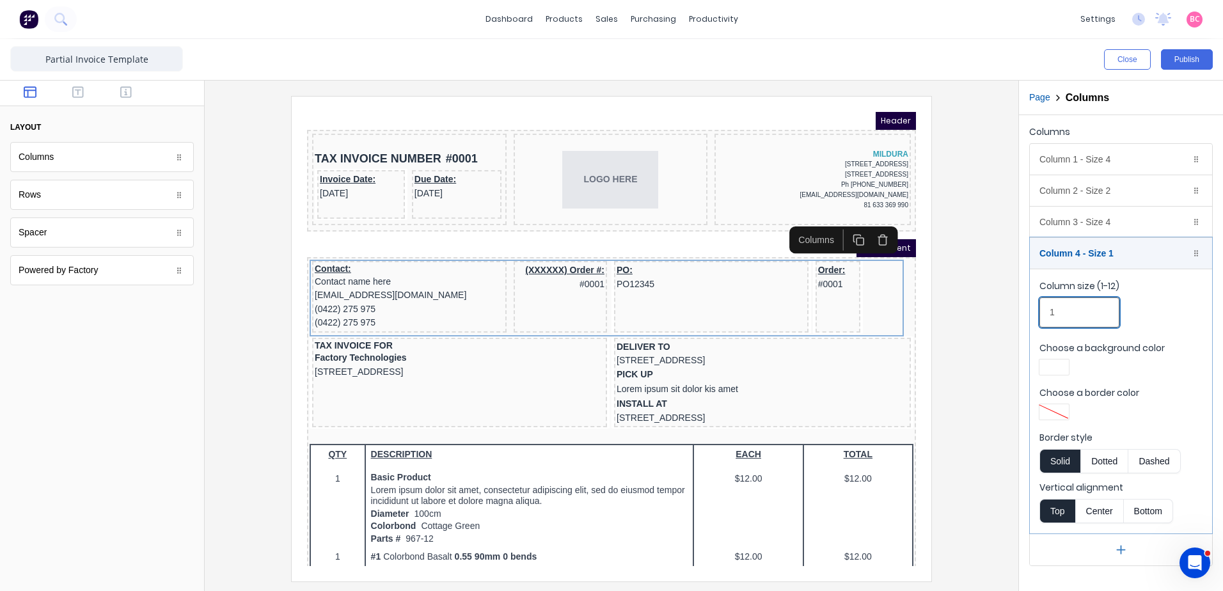
drag, startPoint x: 1084, startPoint y: 301, endPoint x: 971, endPoint y: 299, distance: 112.6
click at [977, 301] on div "Close Publish Components layout Columns Columns Rows Rows Spacer Spacer Powered…" at bounding box center [611, 315] width 1223 height 552
type input "2"
click at [982, 402] on div at bounding box center [611, 338] width 793 height 485
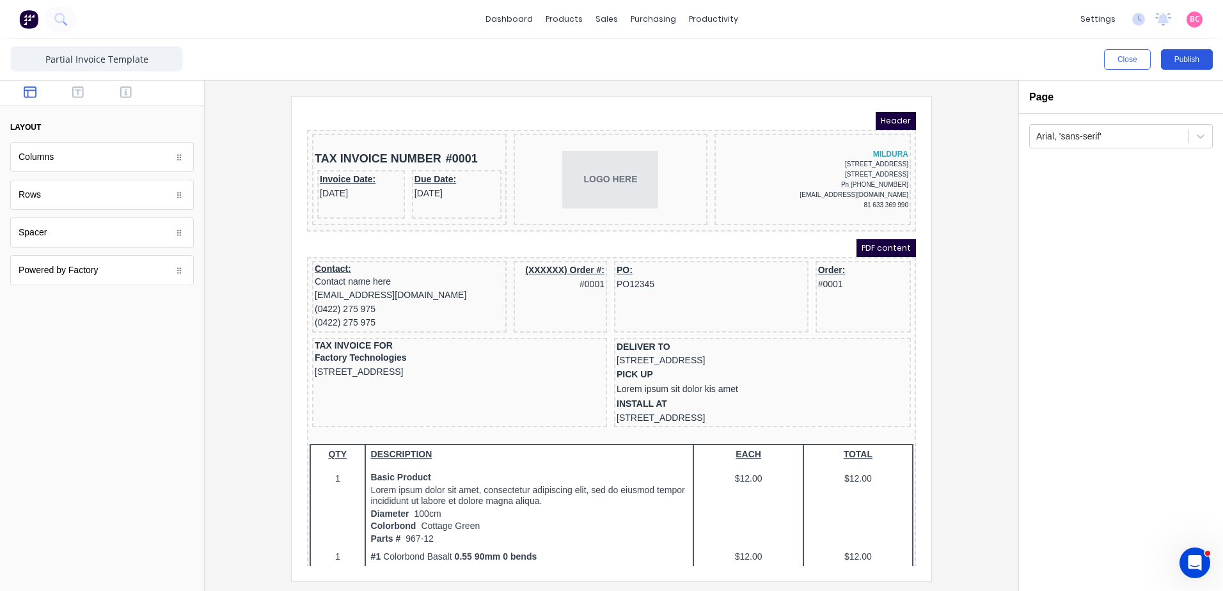
click at [1185, 66] on button "Publish" at bounding box center [1187, 59] width 52 height 20
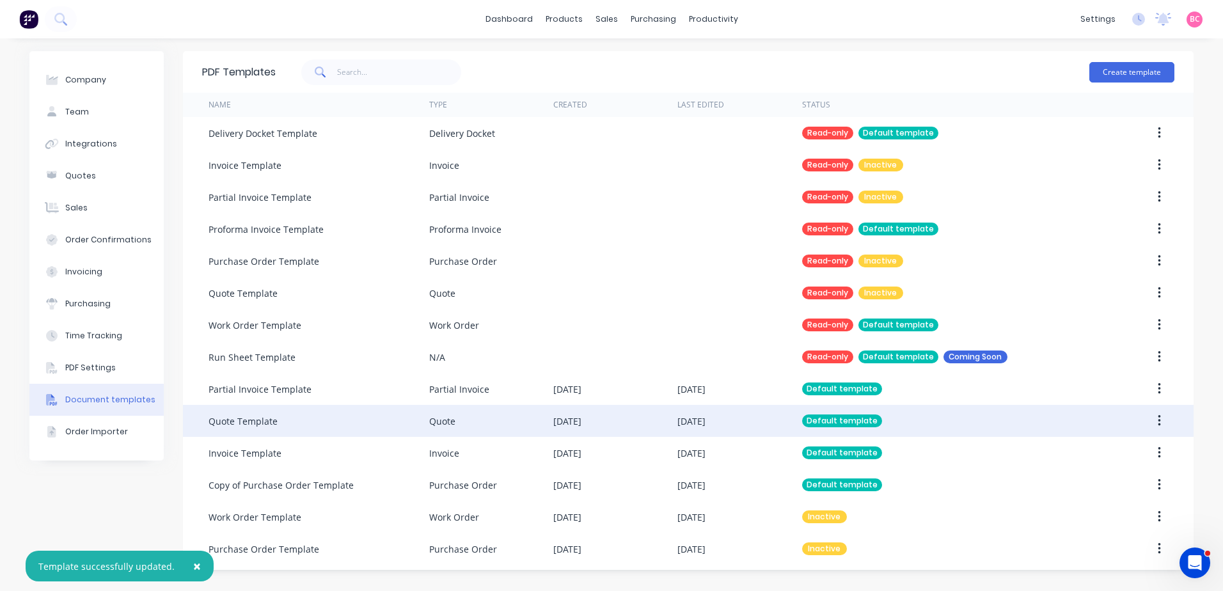
click at [671, 414] on div "[DATE]" at bounding box center [615, 421] width 124 height 32
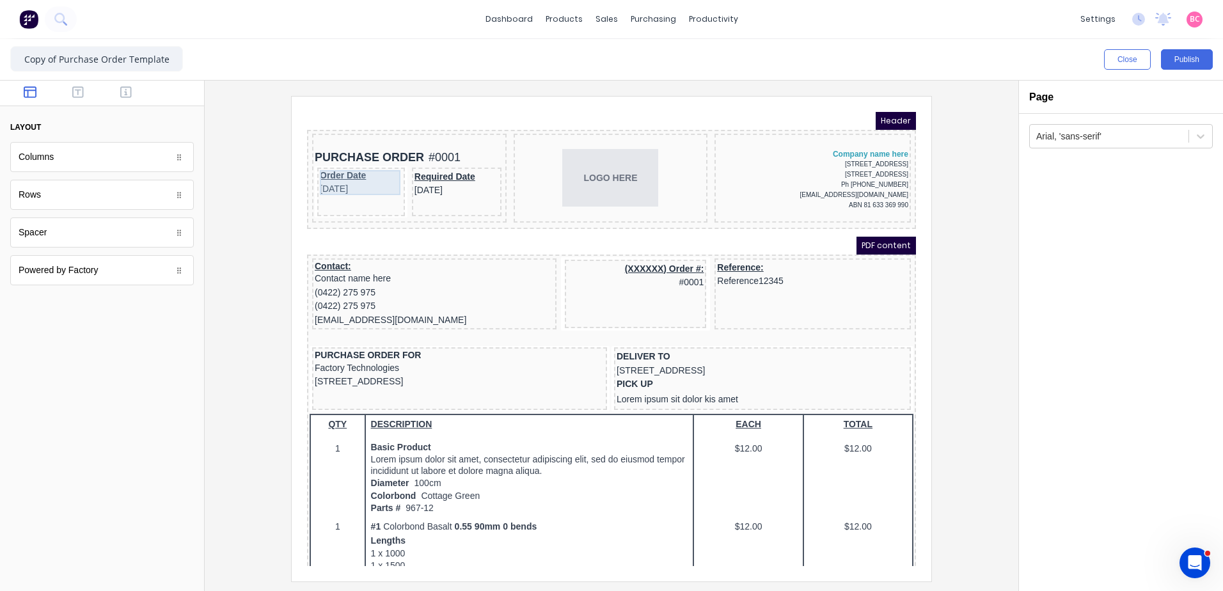
click at [352, 161] on div "Order Date [DATE]" at bounding box center [345, 167] width 83 height 25
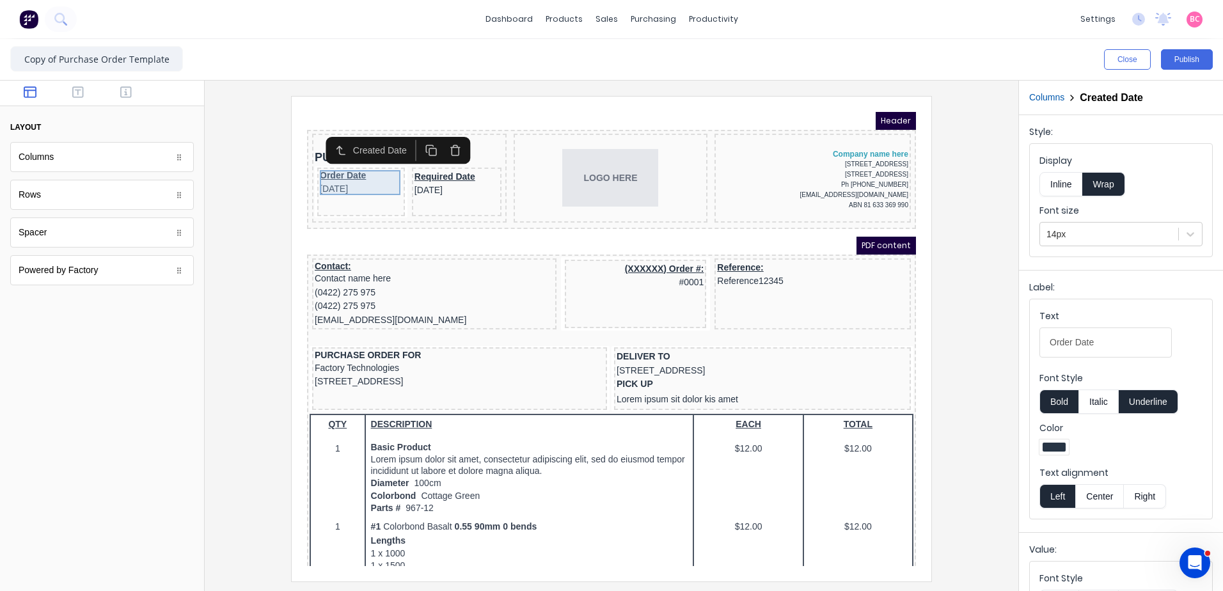
click at [352, 161] on div "Order Date [DATE]" at bounding box center [345, 167] width 83 height 25
click at [1104, 341] on input "Order Date" at bounding box center [1105, 342] width 132 height 30
type input "Order Date:"
click at [453, 174] on div "Required Date [DATE]" at bounding box center [441, 169] width 84 height 28
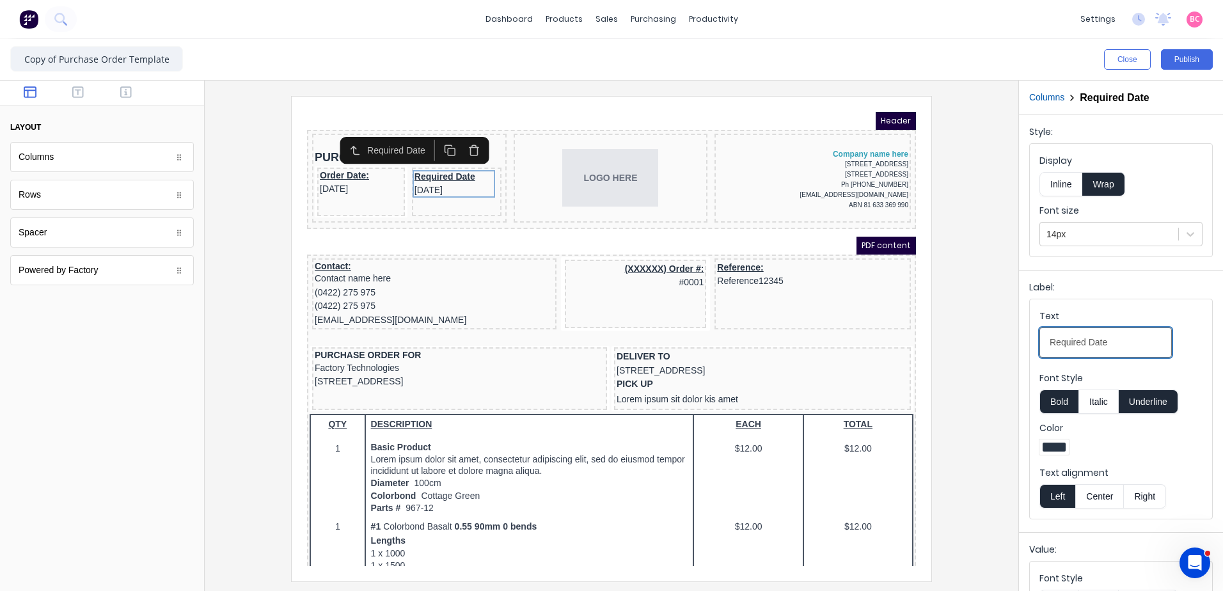
click at [1130, 347] on input "Required Date" at bounding box center [1105, 342] width 132 height 30
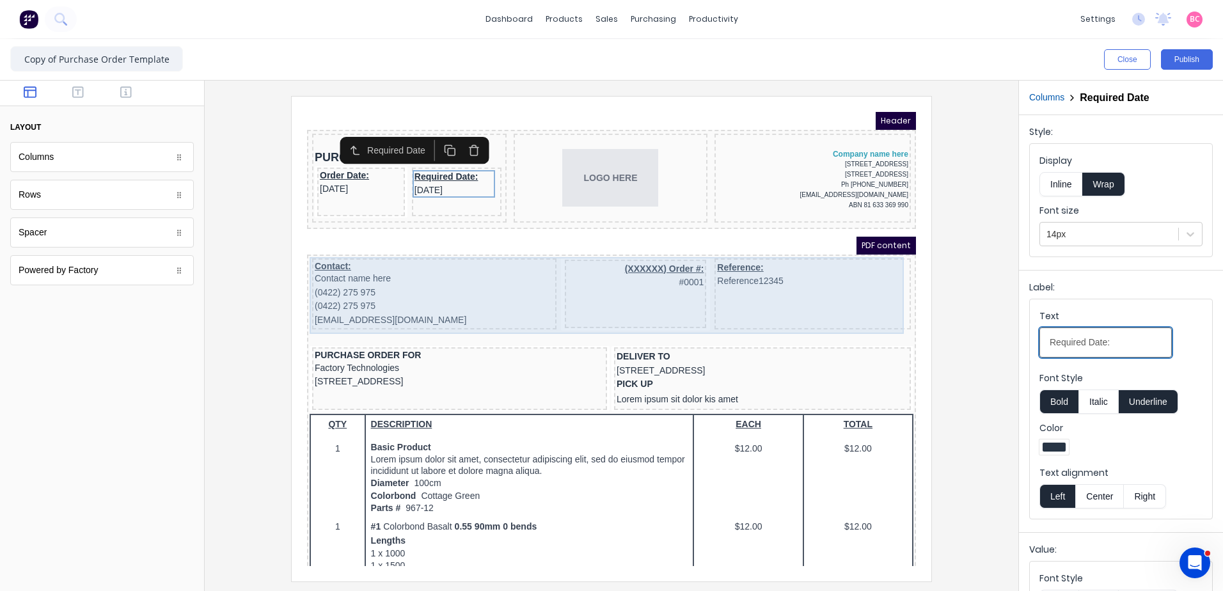
type input "Required Date:"
click at [787, 310] on div "Reference: Reference12345" at bounding box center [797, 279] width 196 height 72
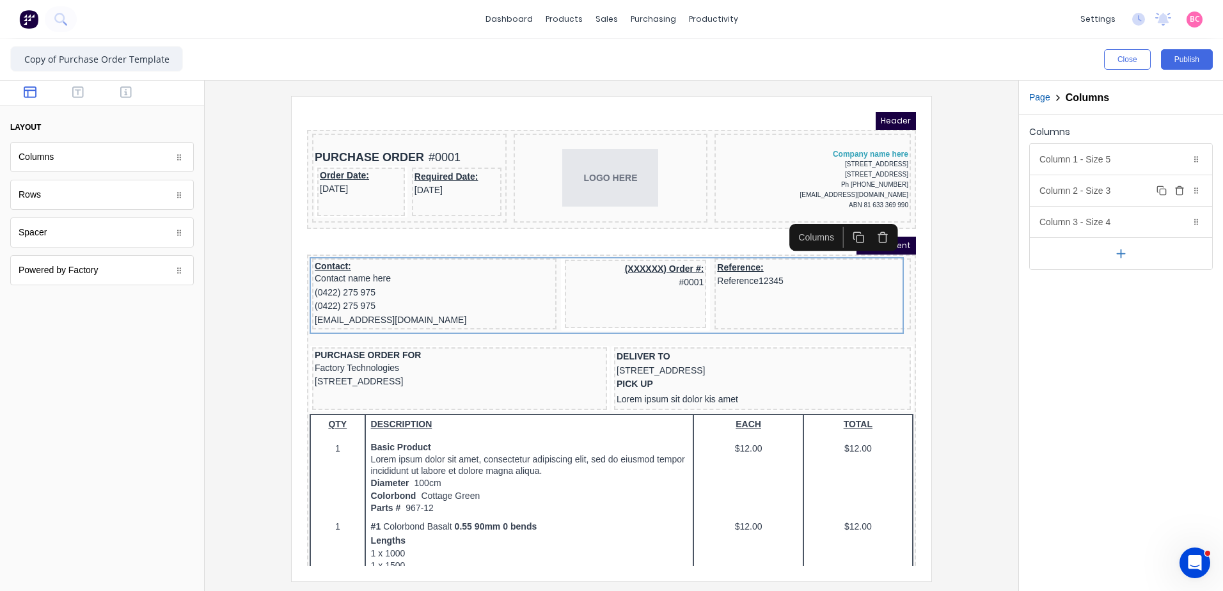
click at [1109, 188] on div "Column 2 - Size 3 Duplicate Delete" at bounding box center [1121, 190] width 182 height 31
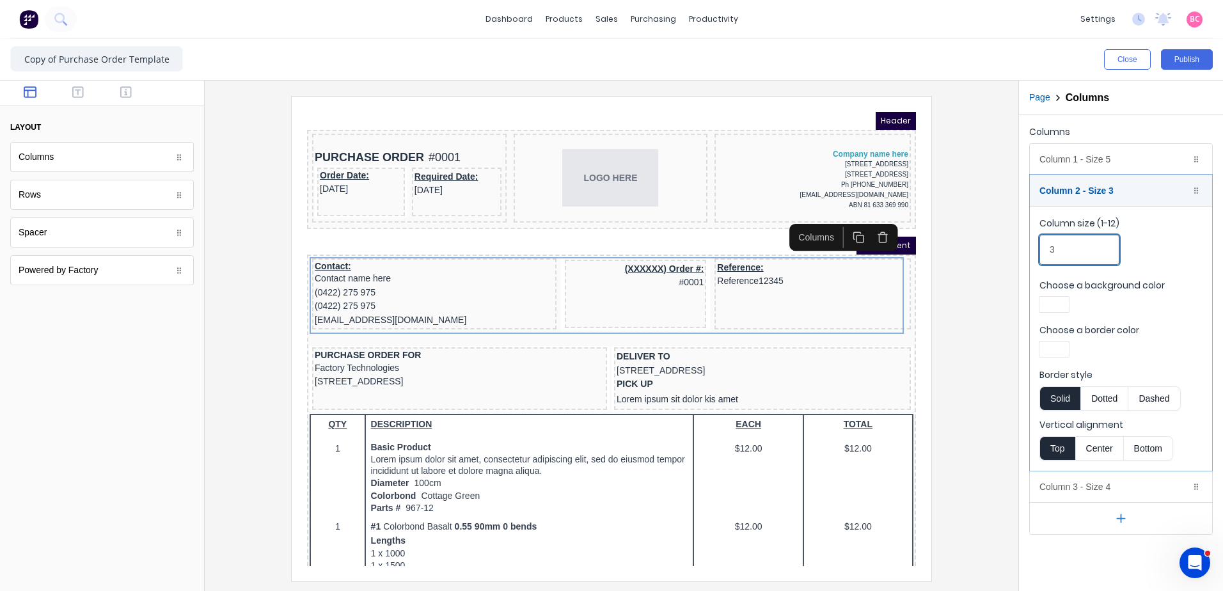
drag, startPoint x: 1077, startPoint y: 255, endPoint x: 975, endPoint y: 256, distance: 101.7
click at [977, 256] on div "Close Publish Components layout Columns Columns Rows Rows Spacer Spacer Powered…" at bounding box center [611, 315] width 1223 height 552
type input "2"
click at [1087, 161] on div "Column 1 - Size 5 Duplicate Delete" at bounding box center [1121, 159] width 182 height 31
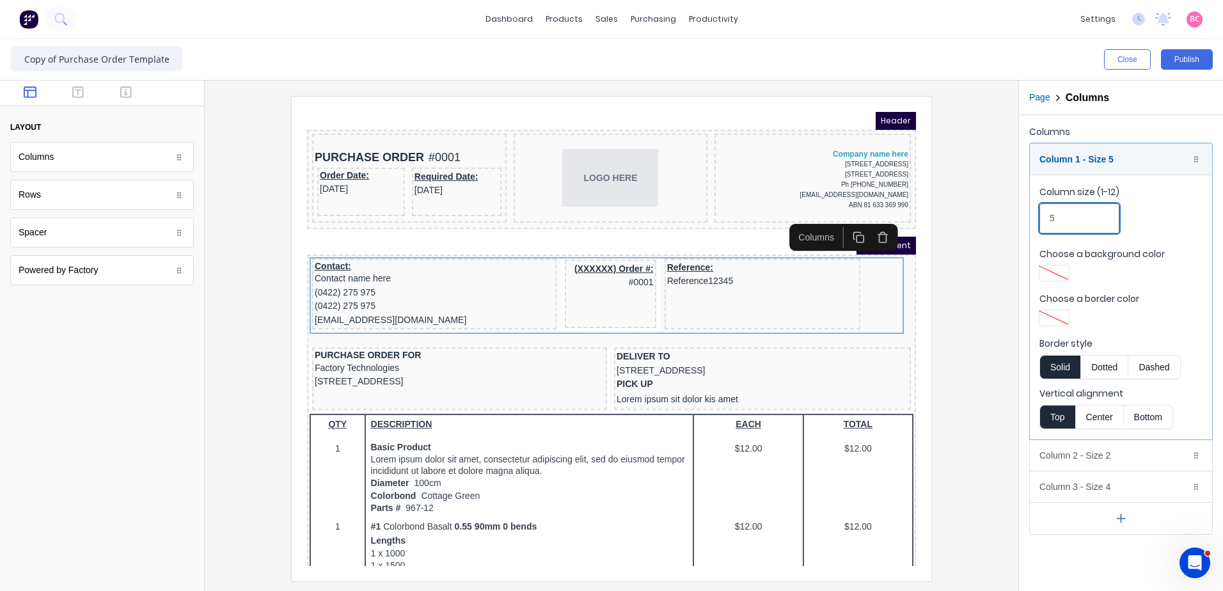
drag, startPoint x: 1075, startPoint y: 233, endPoint x: 1023, endPoint y: 228, distance: 52.0
click at [1023, 228] on div "Columns Column 1 - Size 5 Duplicate Delete Column size (1-12) 5 Choose a backgr…" at bounding box center [1121, 328] width 204 height 427
type input "4"
click at [986, 422] on div at bounding box center [611, 338] width 793 height 485
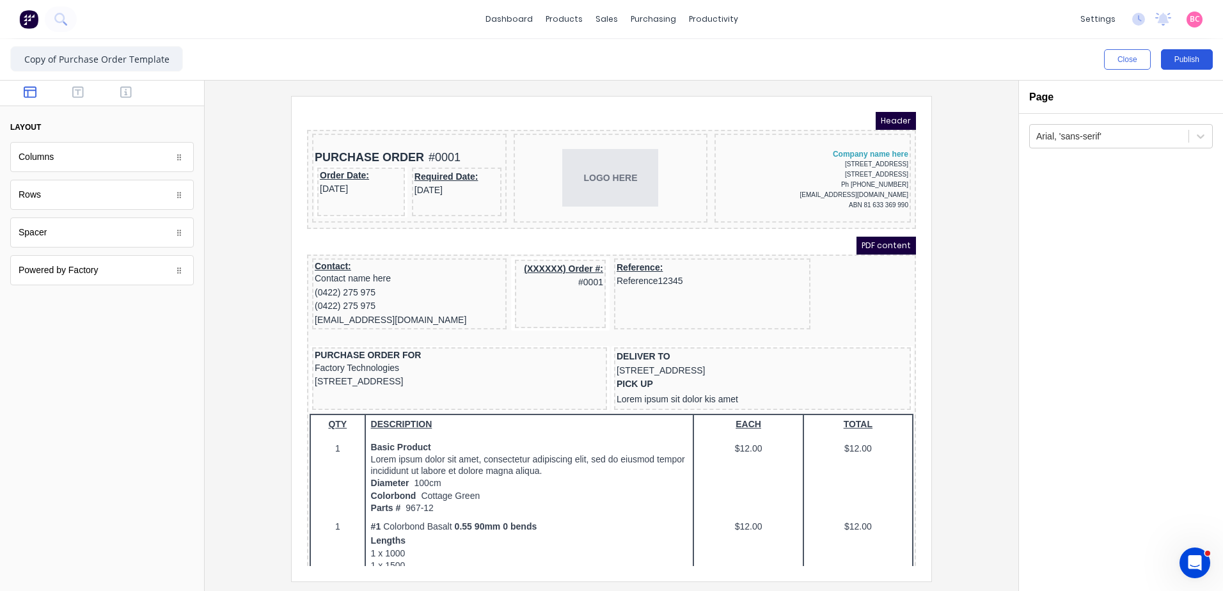
click at [1179, 60] on button "Publish" at bounding box center [1187, 59] width 52 height 20
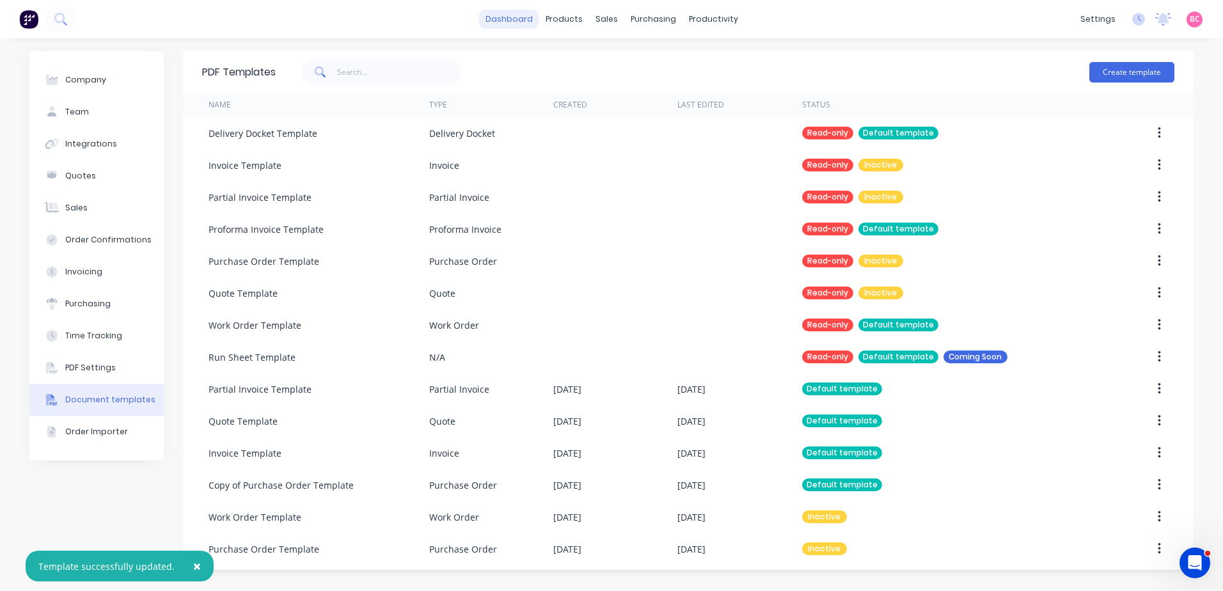
click at [517, 21] on link "dashboard" at bounding box center [509, 19] width 60 height 19
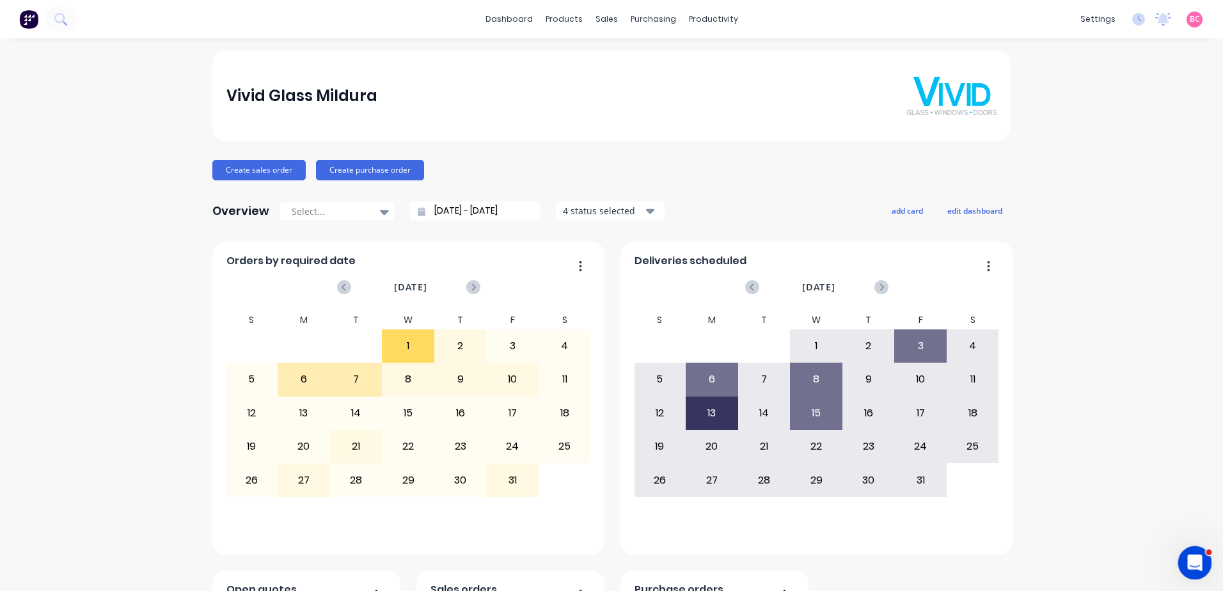
click at [1186, 562] on icon "Open Intercom Messenger" at bounding box center [1193, 561] width 21 height 21
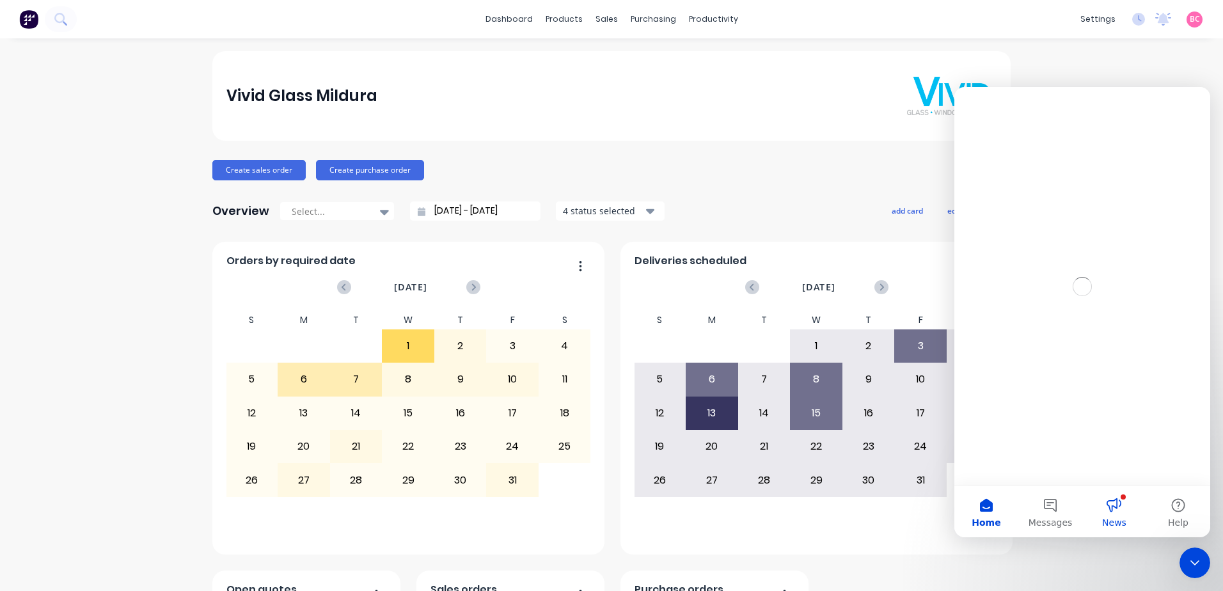
click at [1119, 512] on button "News" at bounding box center [1114, 511] width 64 height 51
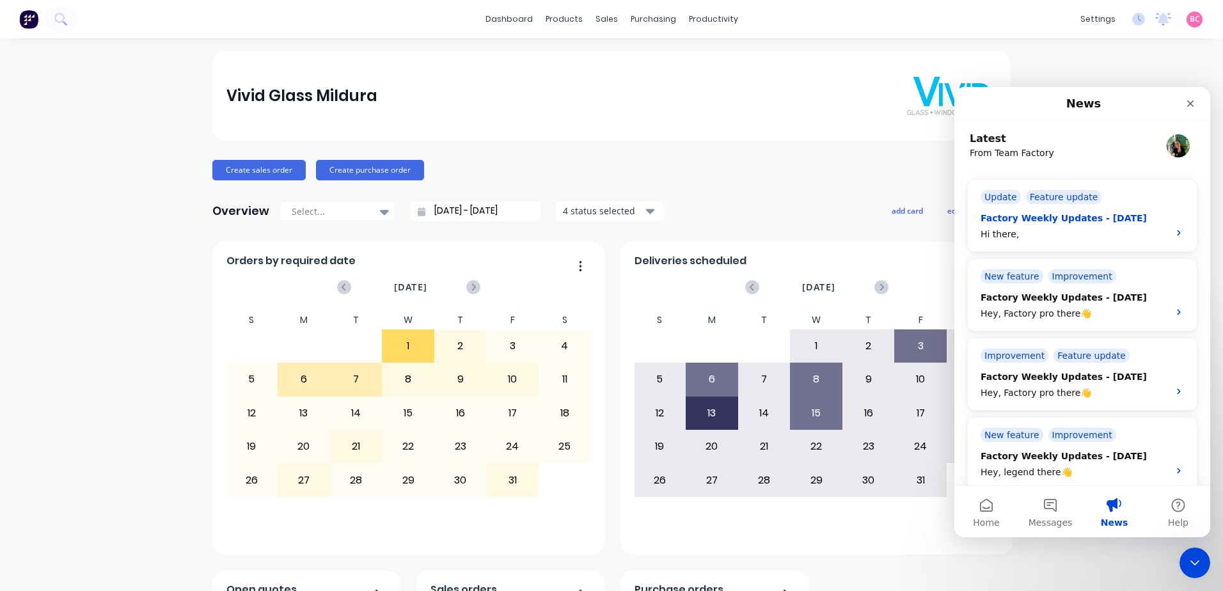
click at [1099, 228] on div "Hi there," at bounding box center [1071, 234] width 180 height 13
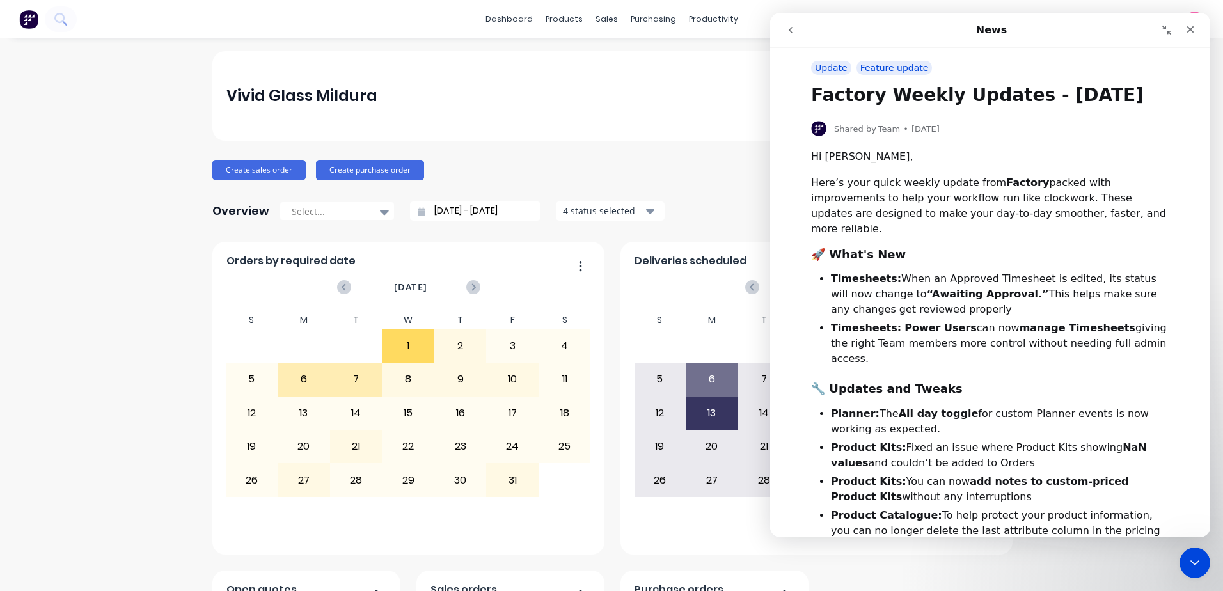
click at [795, 31] on icon "go back" at bounding box center [790, 30] width 10 height 10
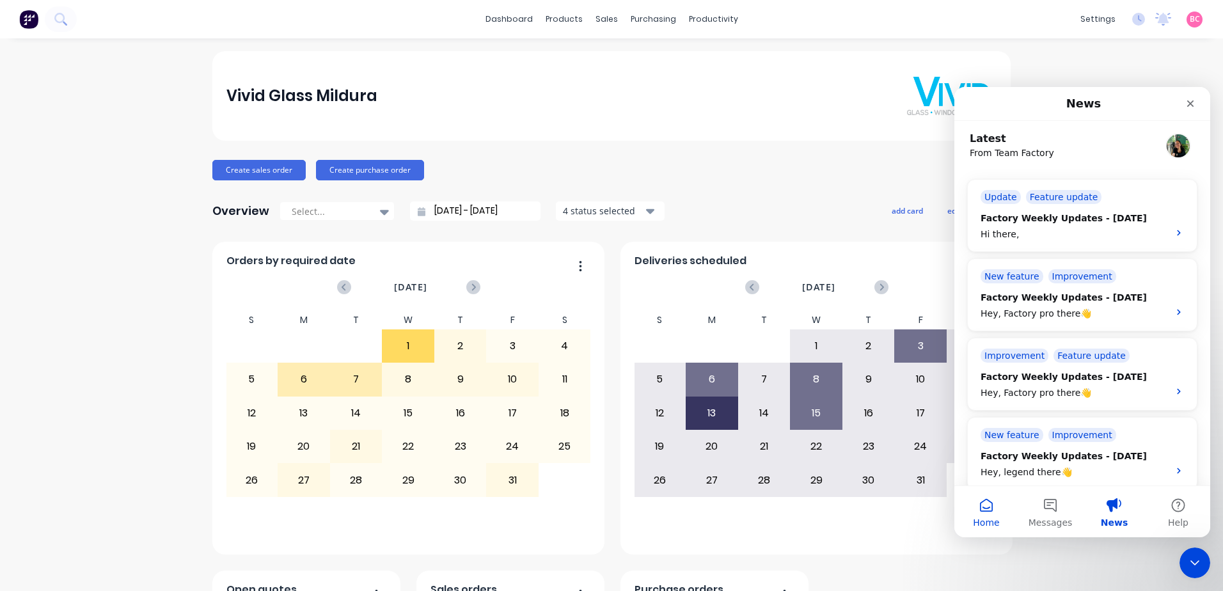
click at [988, 505] on button "Home" at bounding box center [986, 511] width 64 height 51
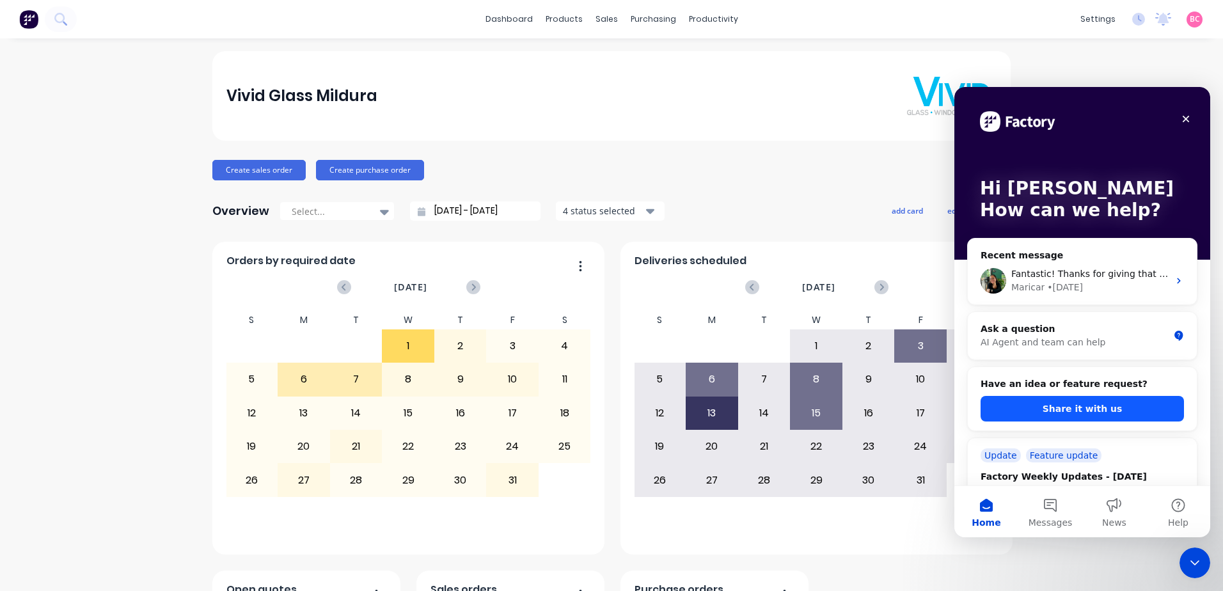
click at [1076, 410] on button "Share it with us" at bounding box center [1082, 409] width 203 height 26
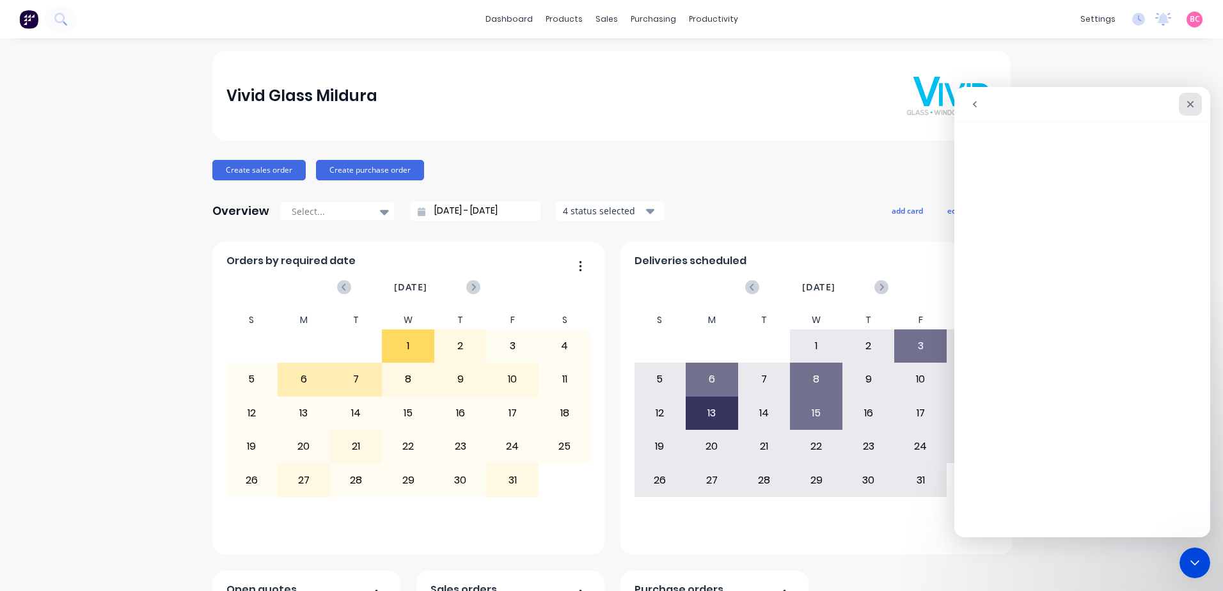
click at [1190, 107] on icon "Close" at bounding box center [1190, 104] width 10 height 10
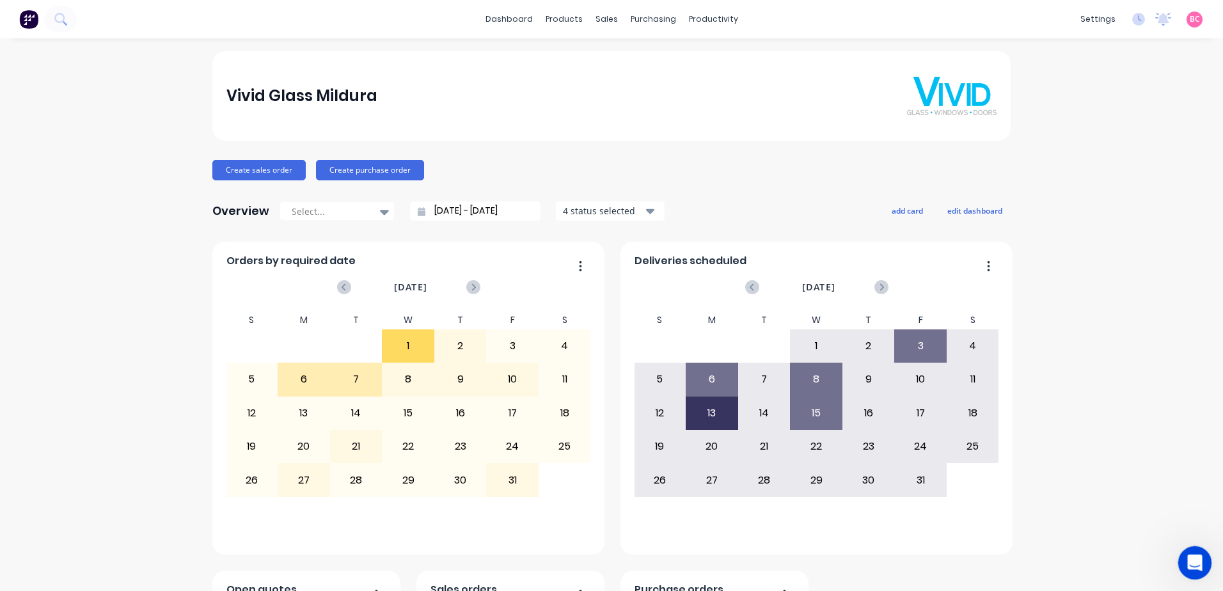
click at [1197, 562] on icon "Open Intercom Messenger" at bounding box center [1193, 561] width 21 height 21
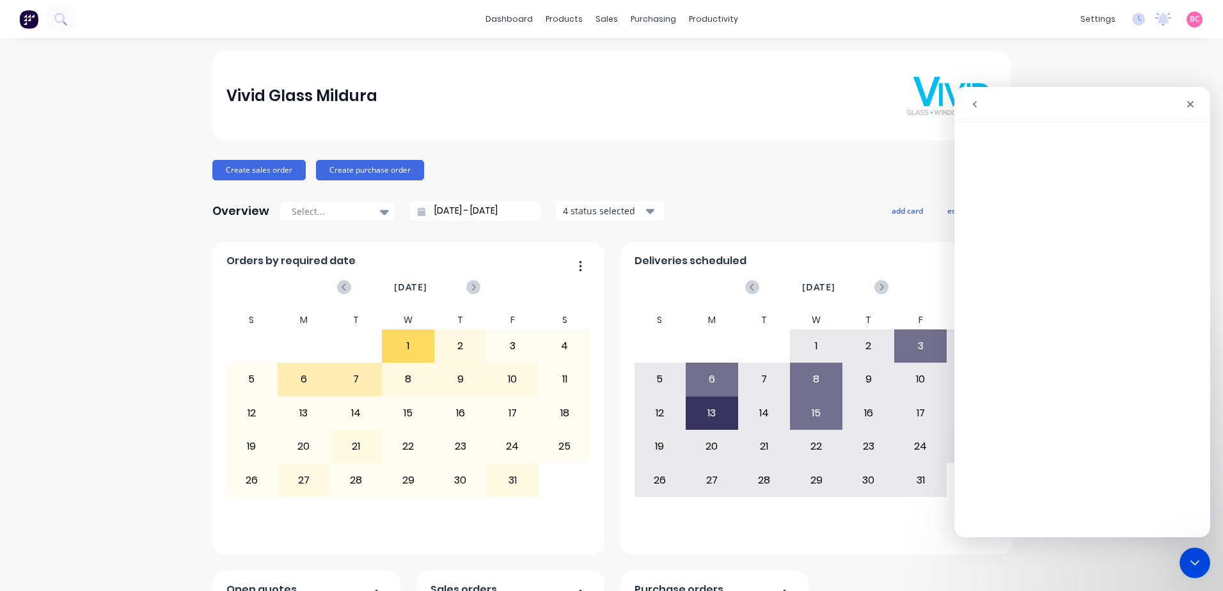
click at [980, 105] on button "go back" at bounding box center [975, 104] width 24 height 24
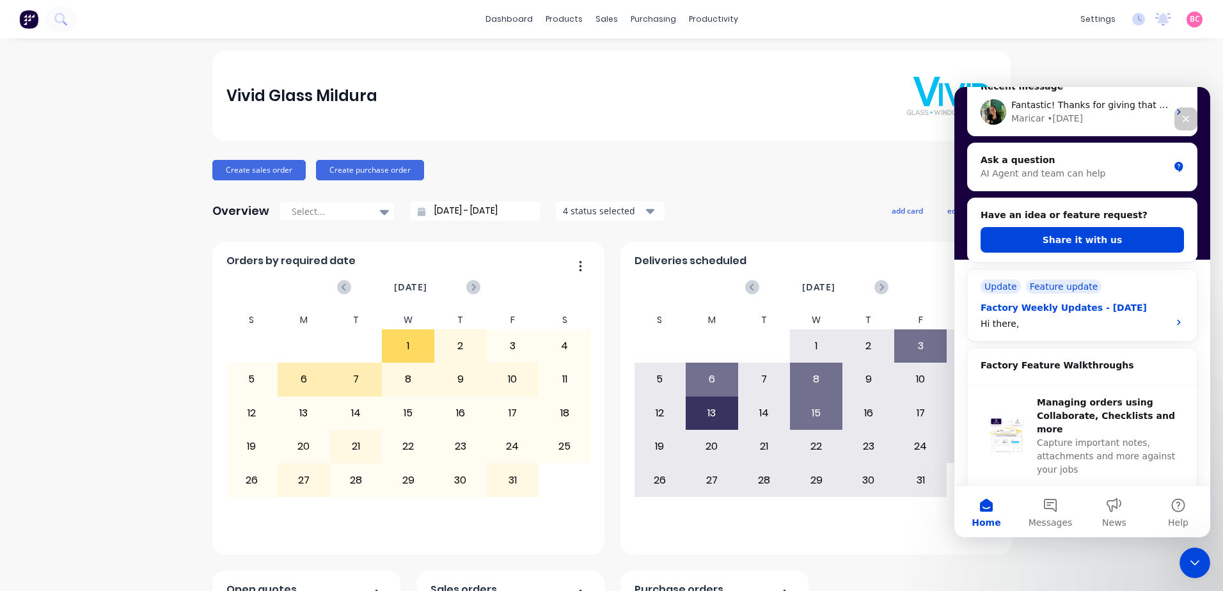
scroll to position [192, 0]
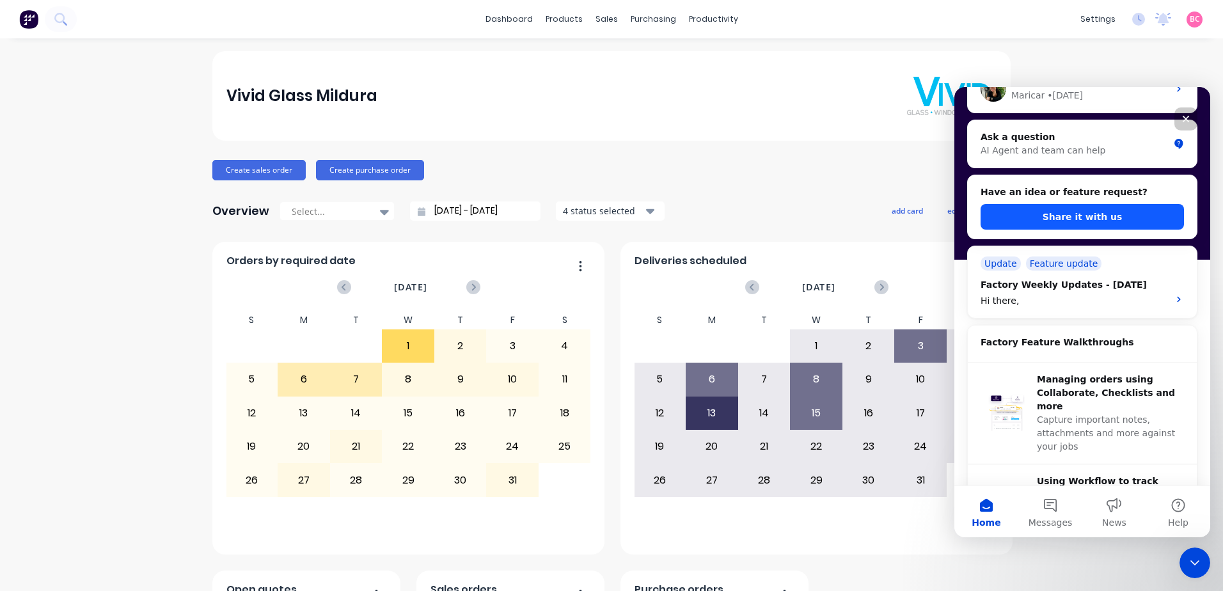
click at [1084, 216] on button "Share it with us" at bounding box center [1082, 217] width 203 height 26
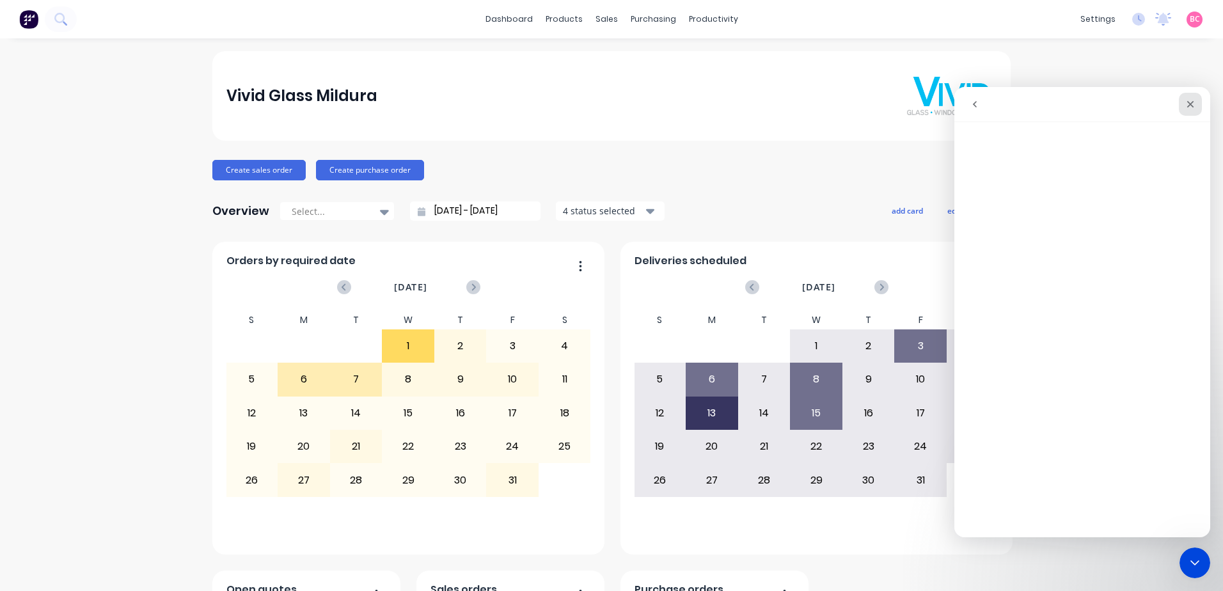
click at [1188, 104] on icon "Close" at bounding box center [1190, 104] width 10 height 10
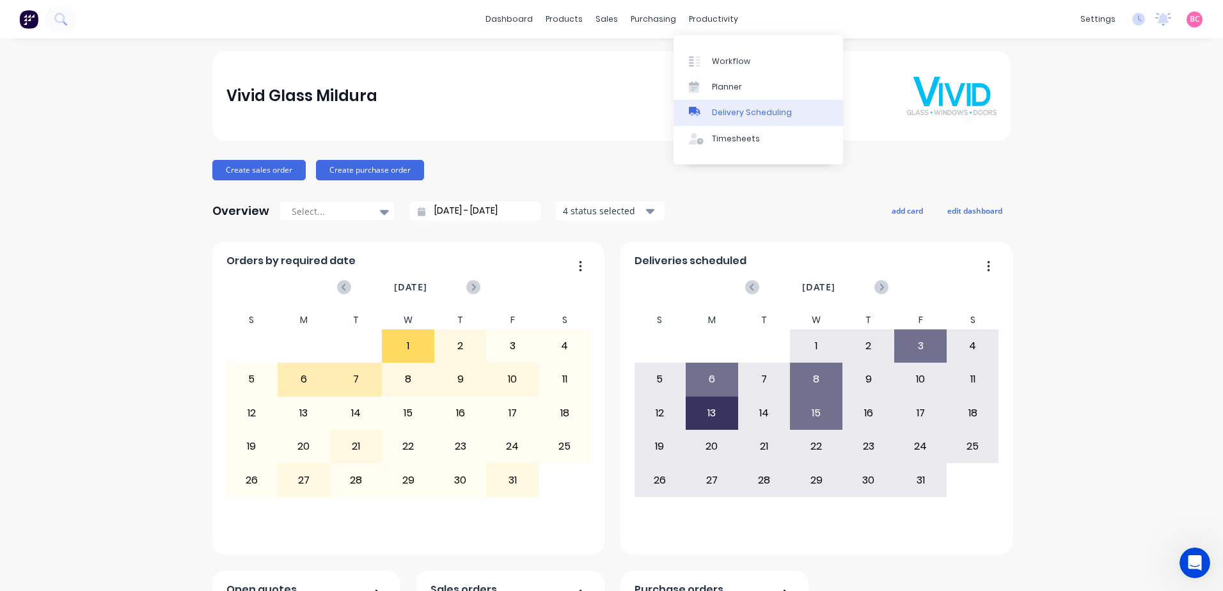
click at [737, 114] on div "Delivery Scheduling" at bounding box center [752, 113] width 80 height 12
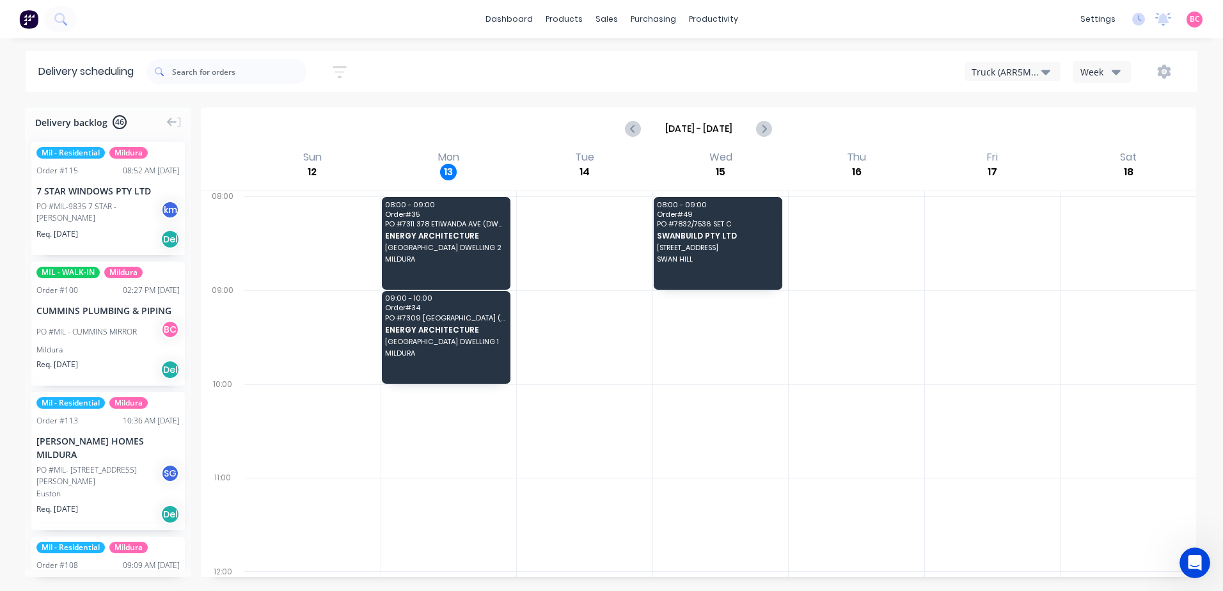
click at [169, 115] on div "Delivery backlog 46" at bounding box center [108, 119] width 166 height 24
click at [170, 125] on icon at bounding box center [172, 122] width 10 height 9
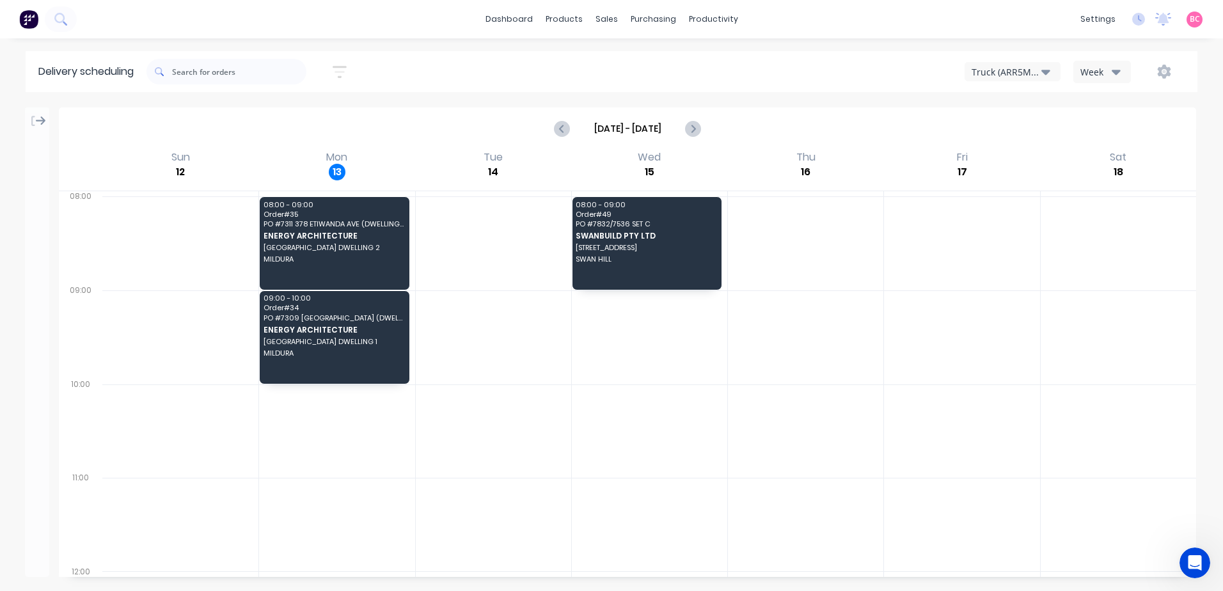
click at [1167, 64] on button "button" at bounding box center [1164, 71] width 41 height 23
click at [1128, 101] on div "Run Sheet" at bounding box center [1124, 106] width 99 height 19
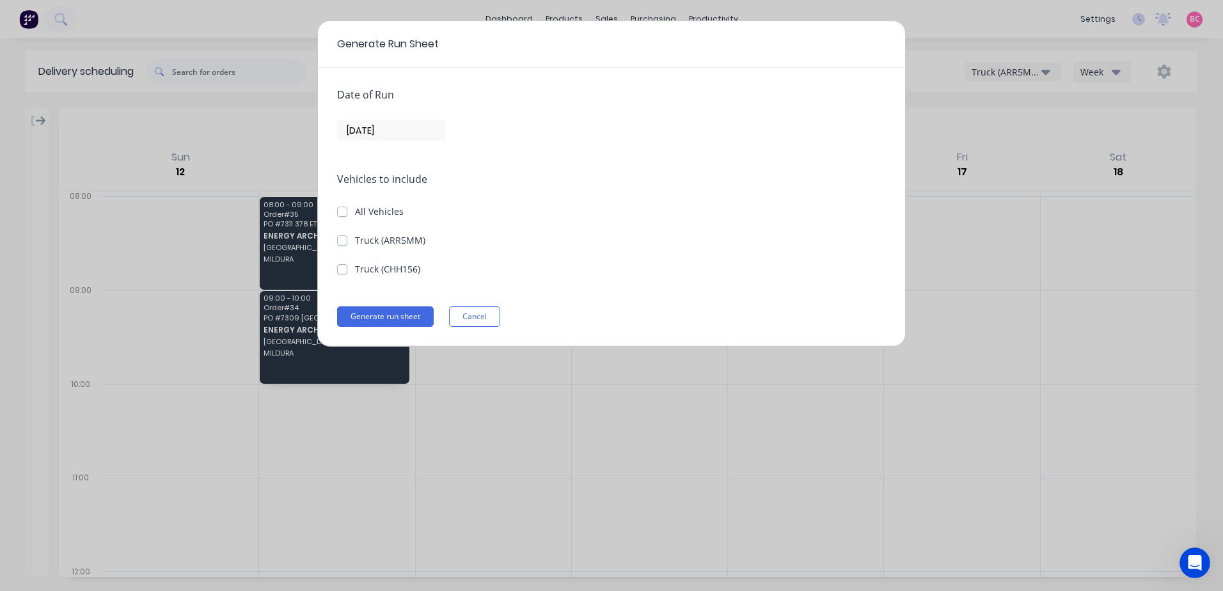
click at [375, 209] on span "All Vehicles" at bounding box center [379, 211] width 49 height 12
click at [347, 209] on input "All Vehicles" at bounding box center [342, 211] width 10 height 12
checkbox input "true"
checkbox \(ARR5MM\) "true"
checkbox \(CHH156\) "true"
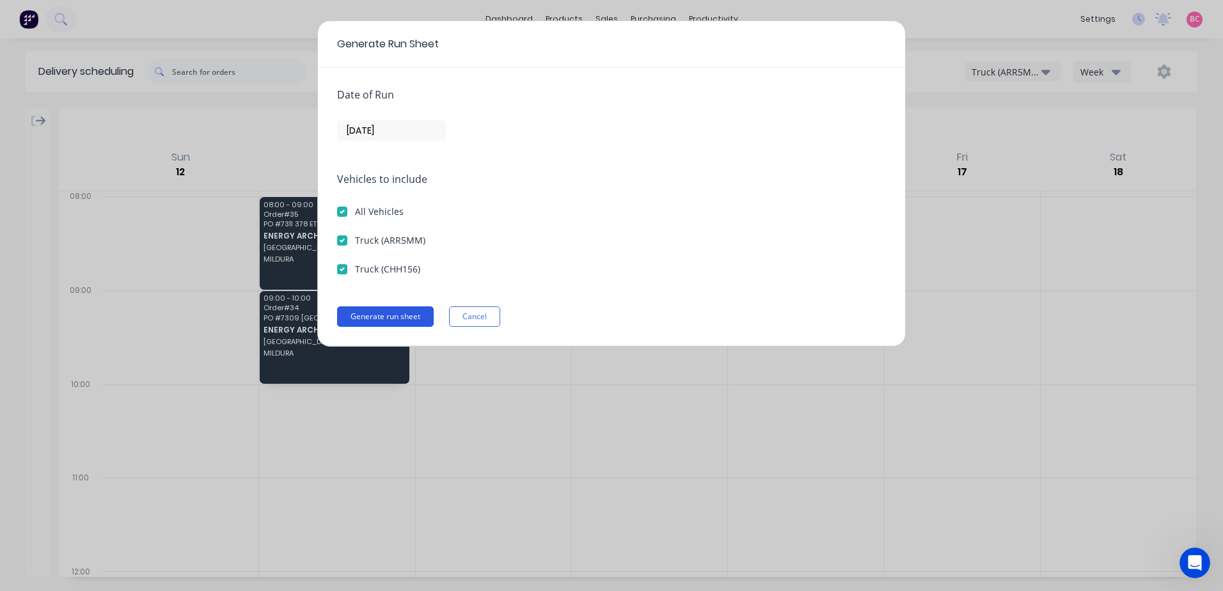
click at [390, 312] on button "Generate run sheet" at bounding box center [385, 316] width 97 height 20
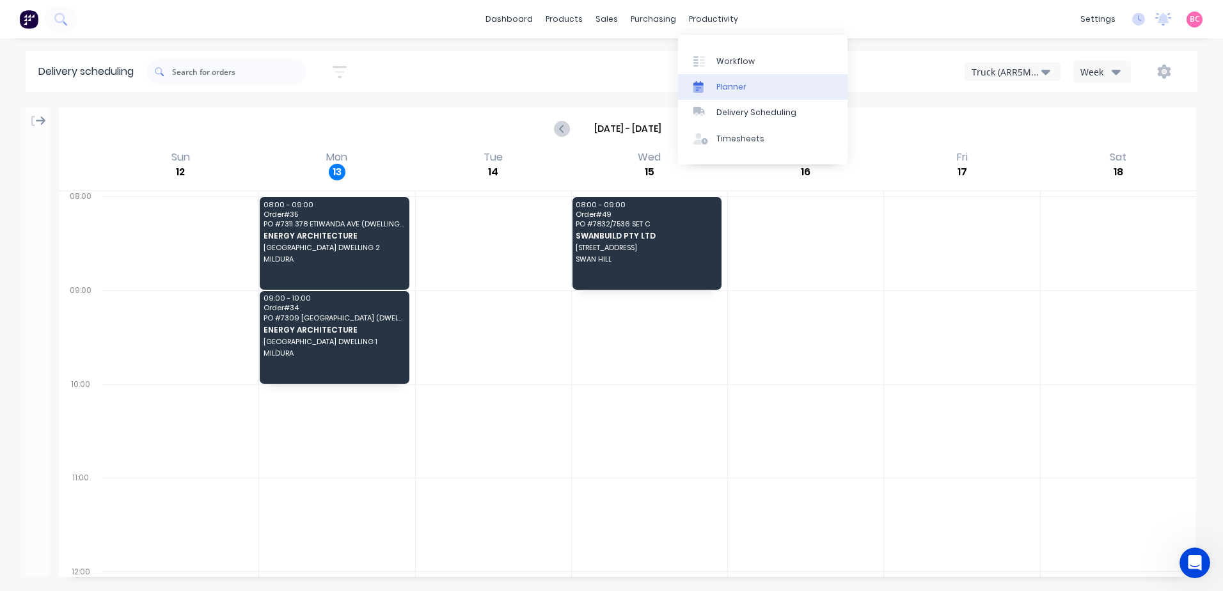
click at [736, 89] on div "Planner" at bounding box center [731, 87] width 30 height 12
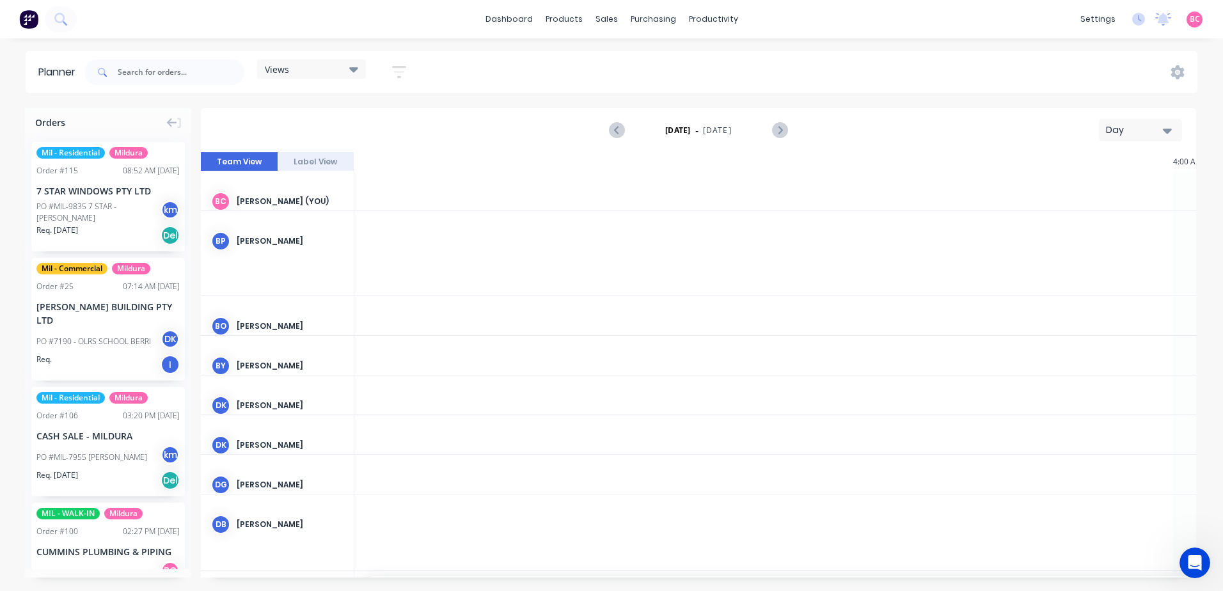
scroll to position [0, 1638]
click at [357, 76] on div "Views" at bounding box center [311, 68] width 109 height 19
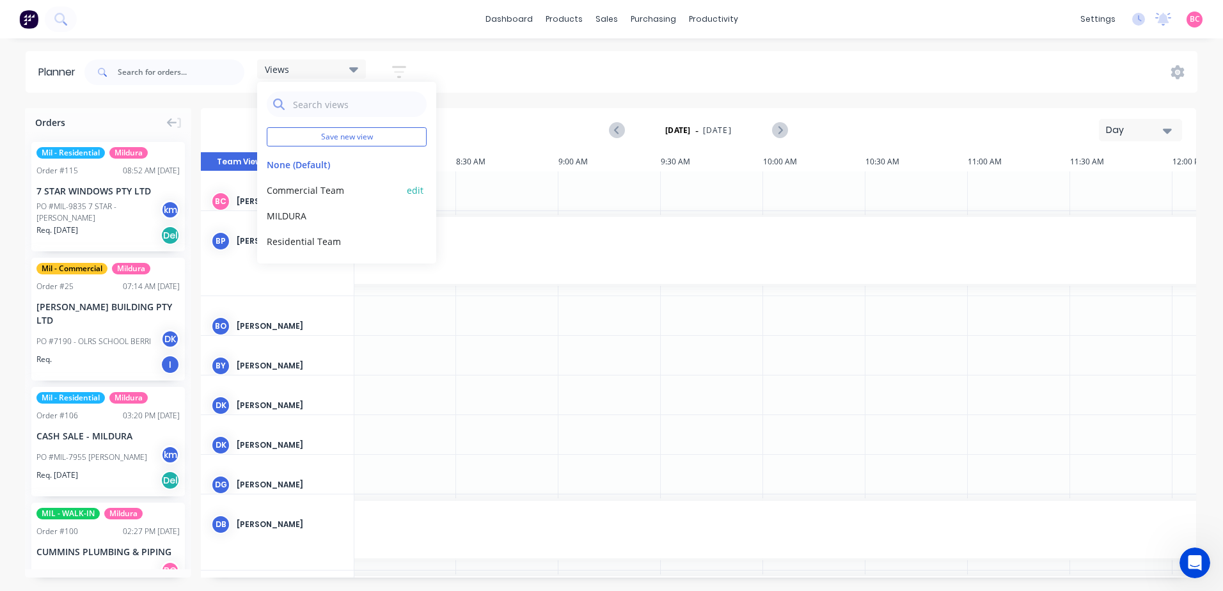
click at [350, 189] on button "Commercial Team" at bounding box center [335, 189] width 136 height 13
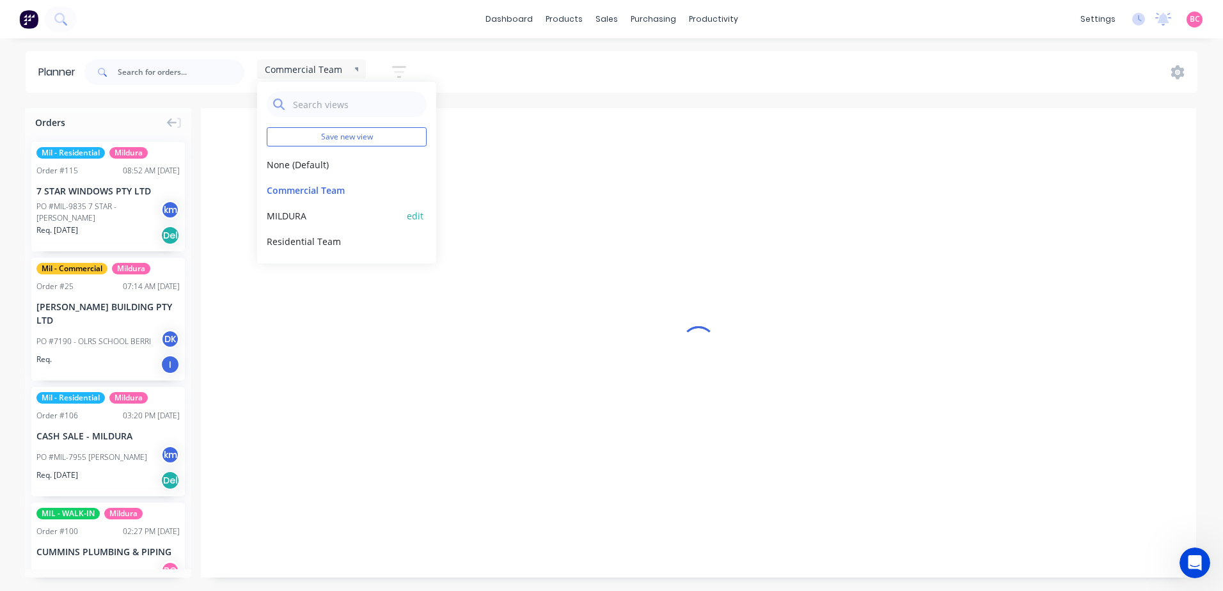
scroll to position [0, 1]
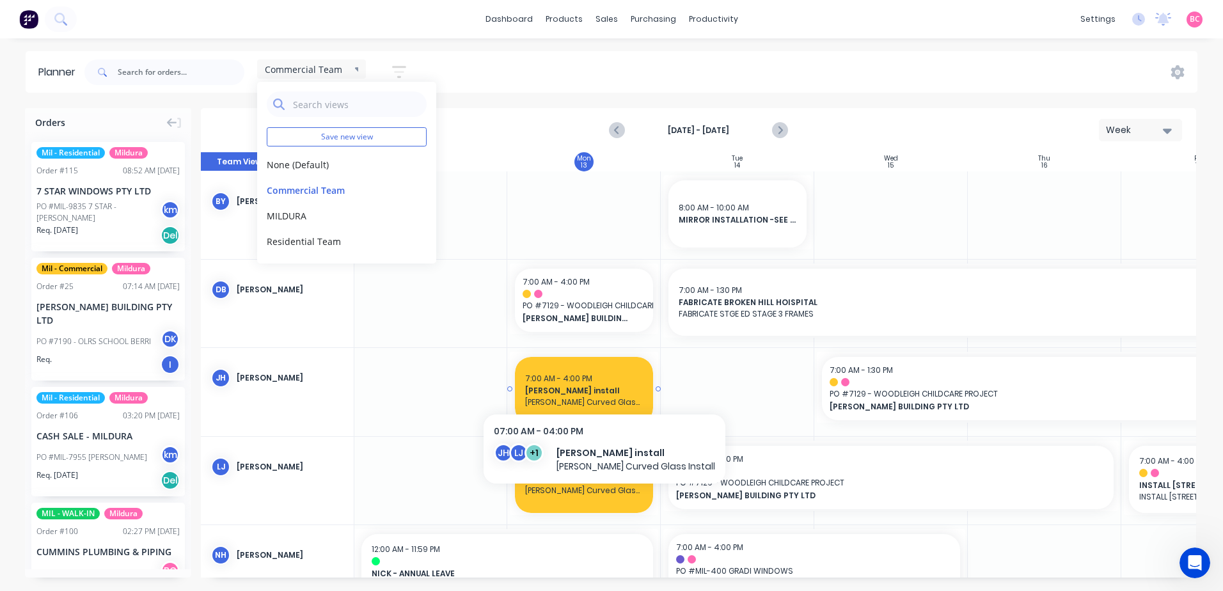
click at [606, 385] on span "rocky Lamintina install" at bounding box center [584, 391] width 118 height 12
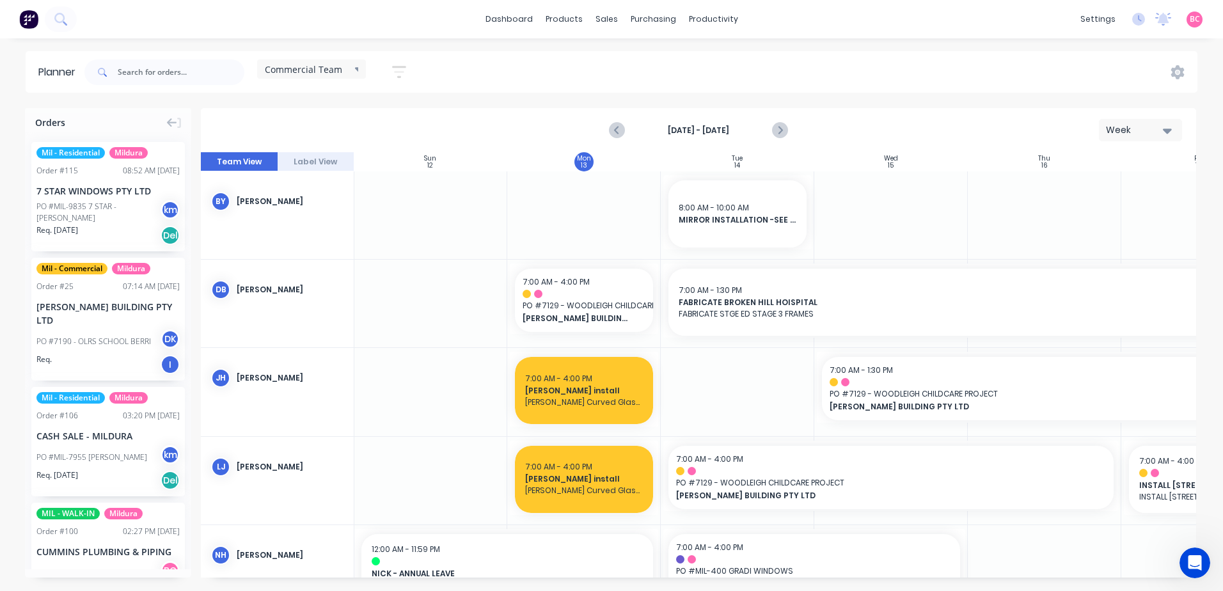
click at [523, 75] on div "Commercial Team Save new view None (Default) edit Commercial Team edit MILDURA …" at bounding box center [639, 72] width 1115 height 38
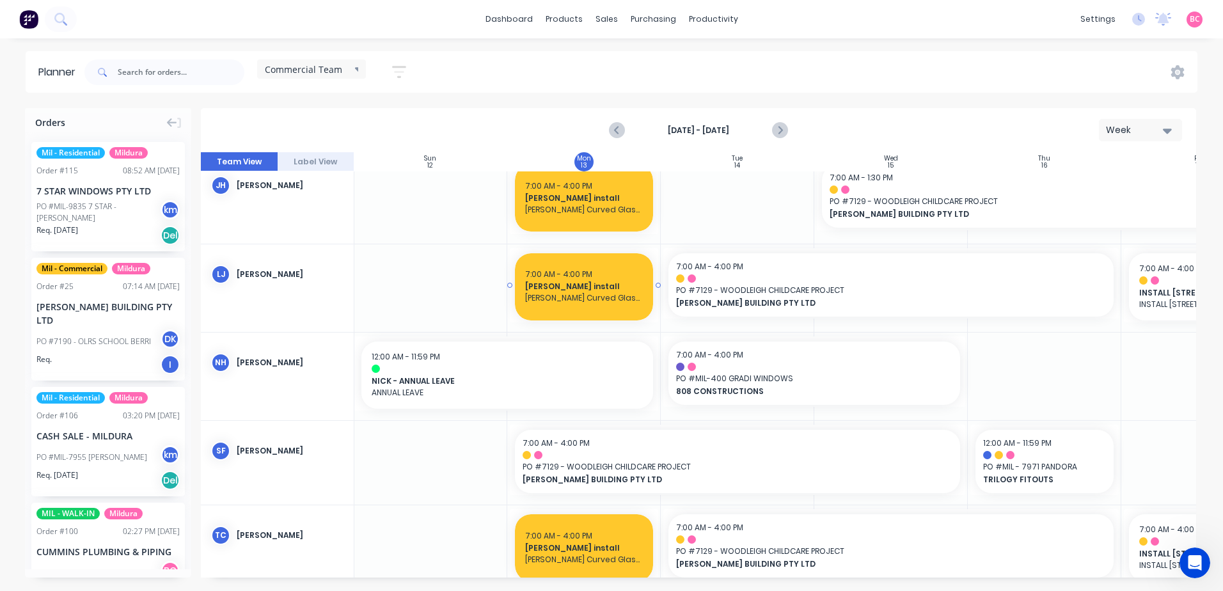
scroll to position [223, 1]
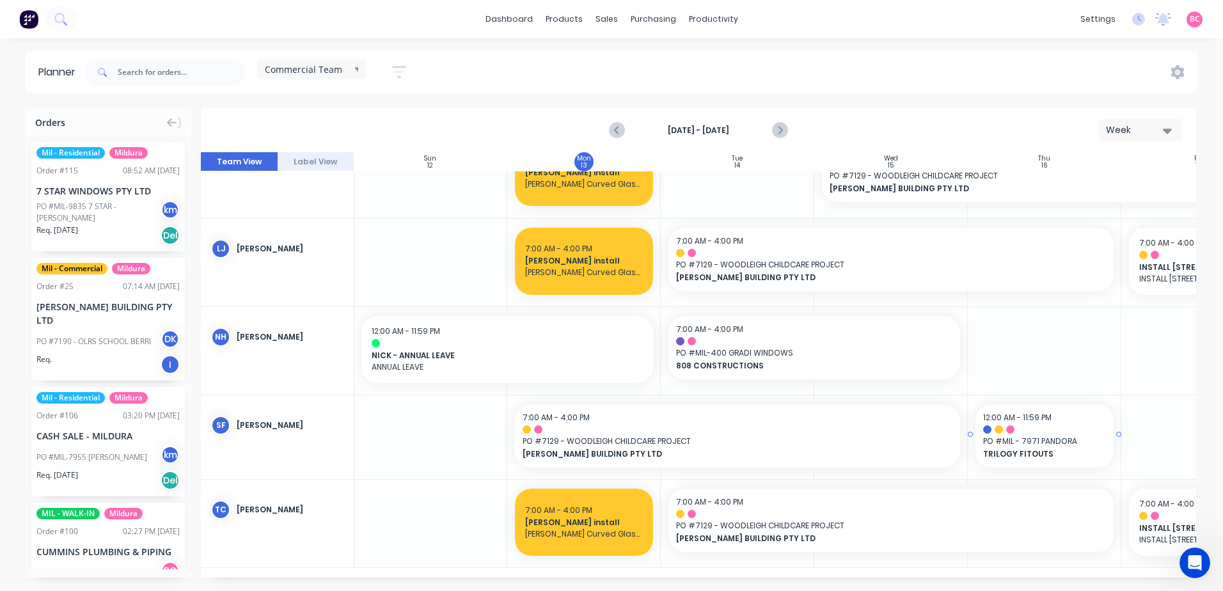
click at [1031, 425] on div at bounding box center [1044, 429] width 123 height 8
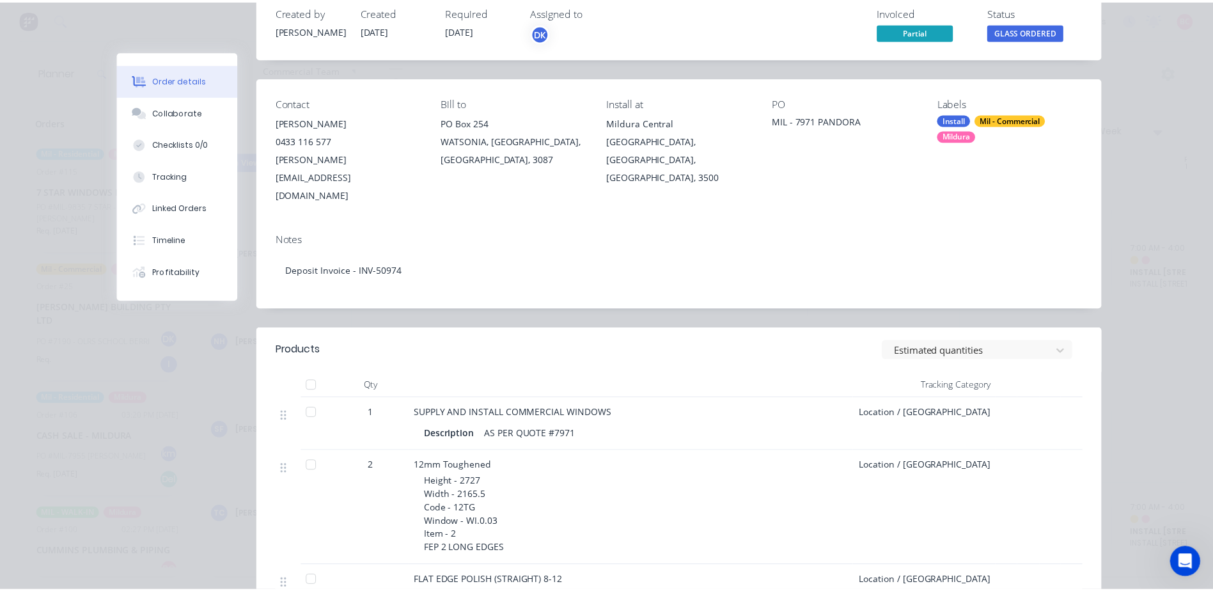
scroll to position [0, 0]
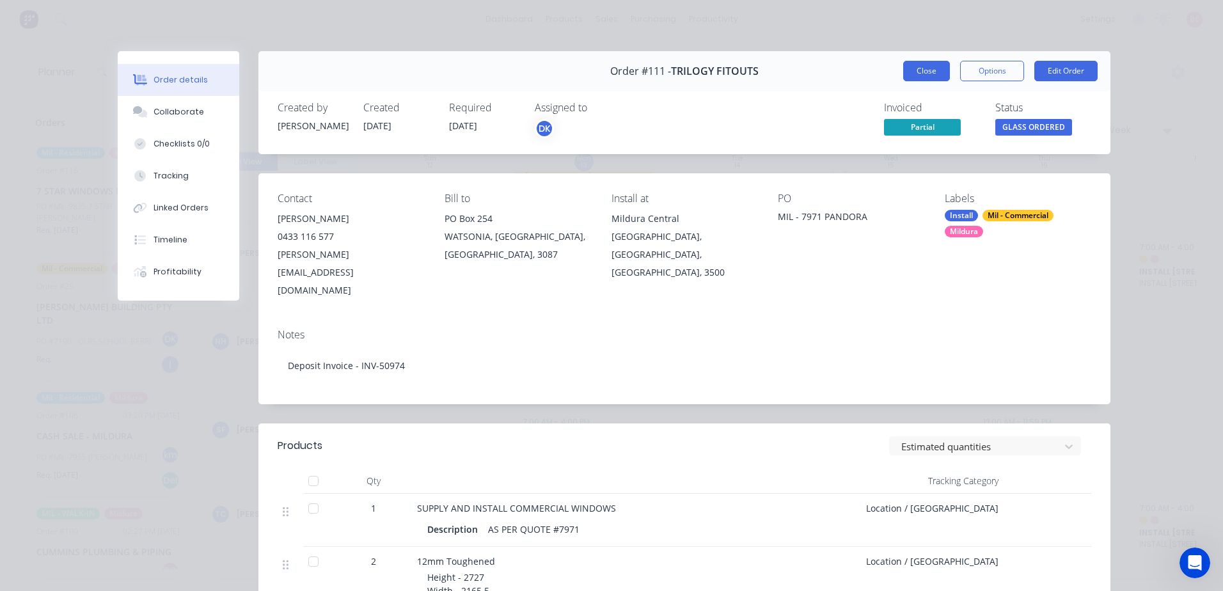
click at [929, 70] on button "Close" at bounding box center [926, 71] width 47 height 20
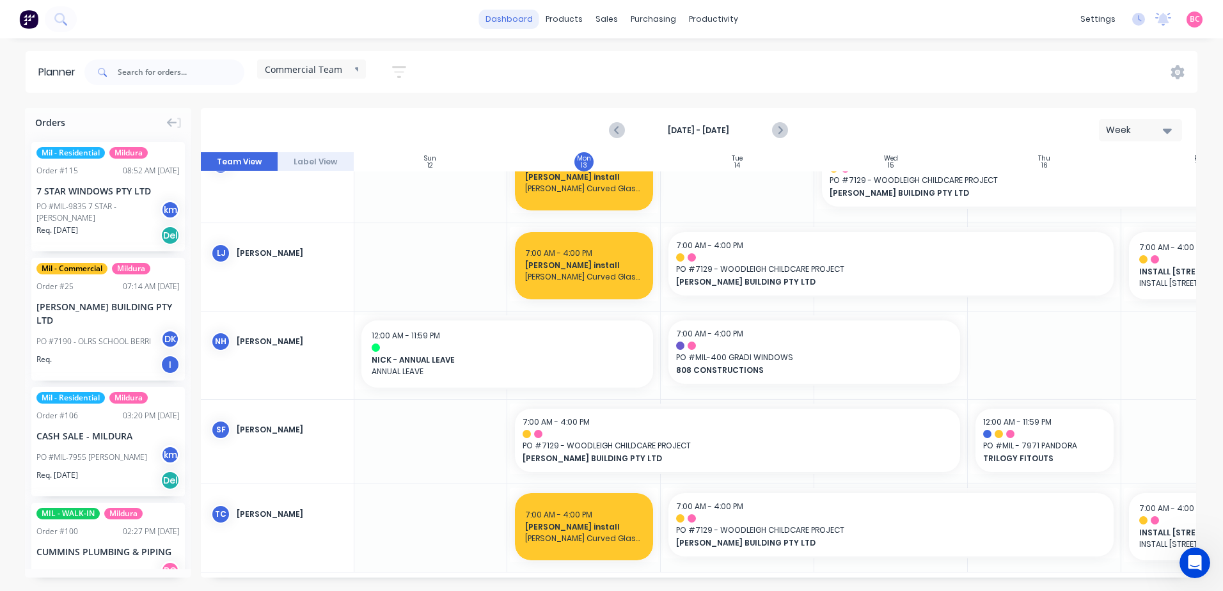
click at [518, 9] on div "dashboard products sales purchasing productivity dashboard products Product Cat…" at bounding box center [611, 19] width 1223 height 38
drag, startPoint x: 518, startPoint y: 9, endPoint x: 519, endPoint y: 16, distance: 7.1
click at [519, 16] on link "dashboard" at bounding box center [509, 19] width 60 height 19
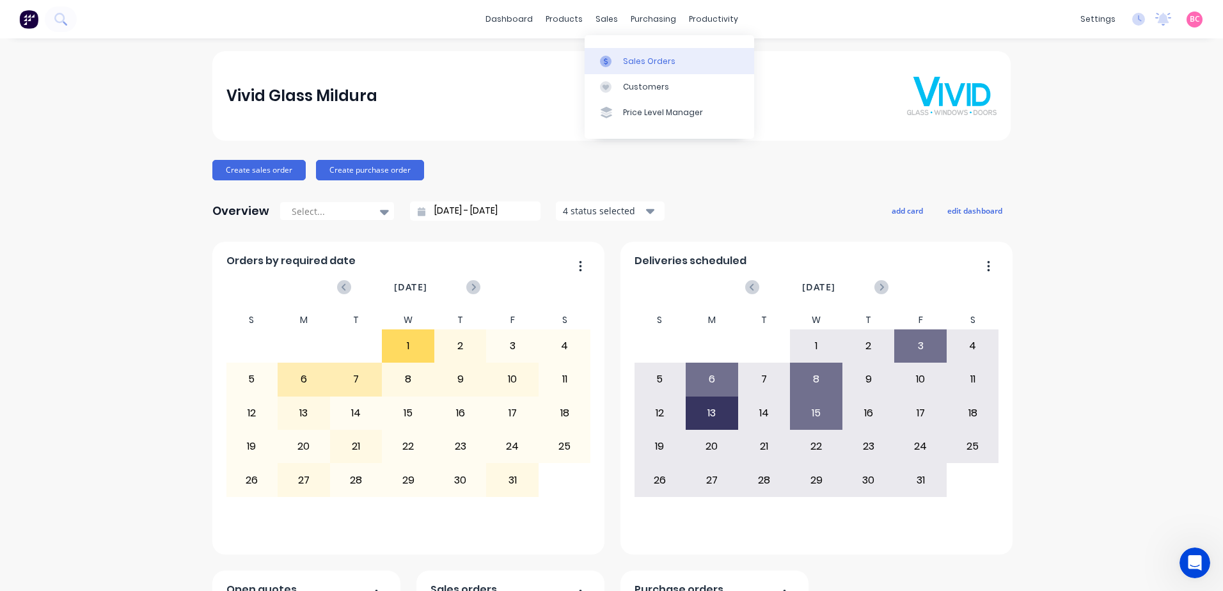
click at [627, 57] on div "Sales Orders" at bounding box center [649, 62] width 52 height 12
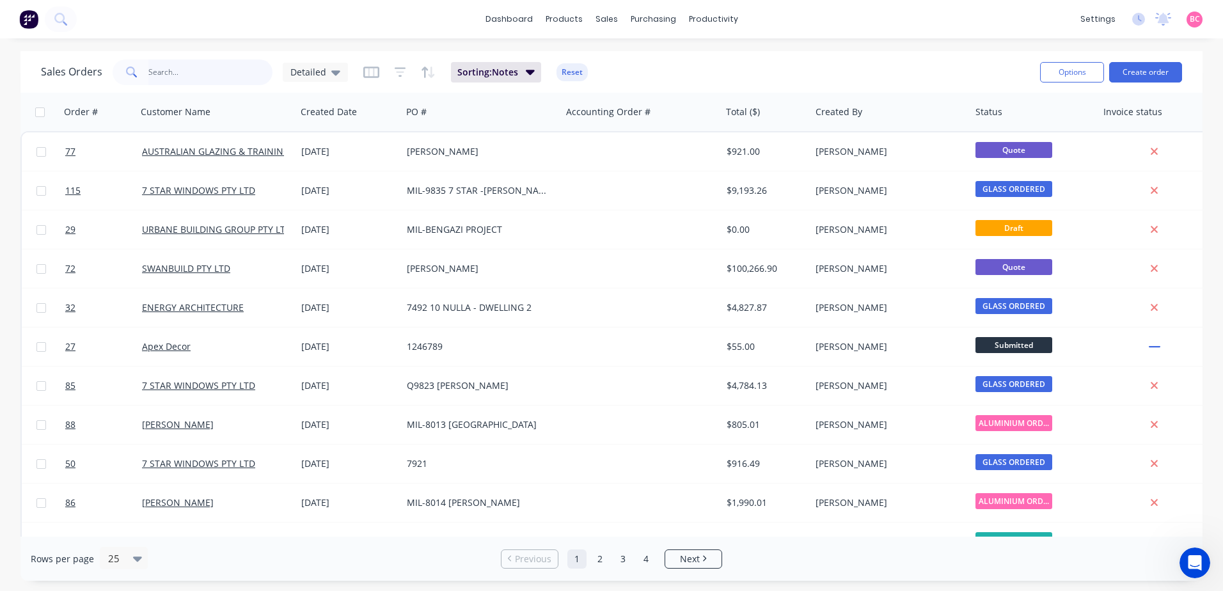
click at [183, 71] on input "text" at bounding box center [210, 72] width 125 height 26
type input "amacor"
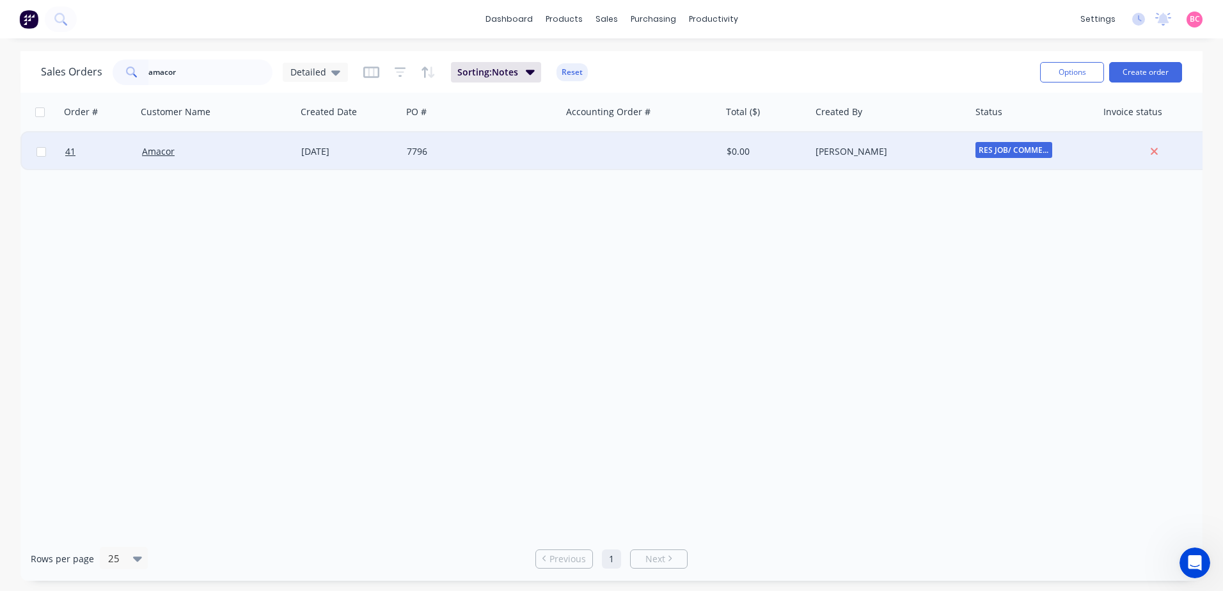
click at [227, 154] on div "Amacor" at bounding box center [213, 151] width 142 height 13
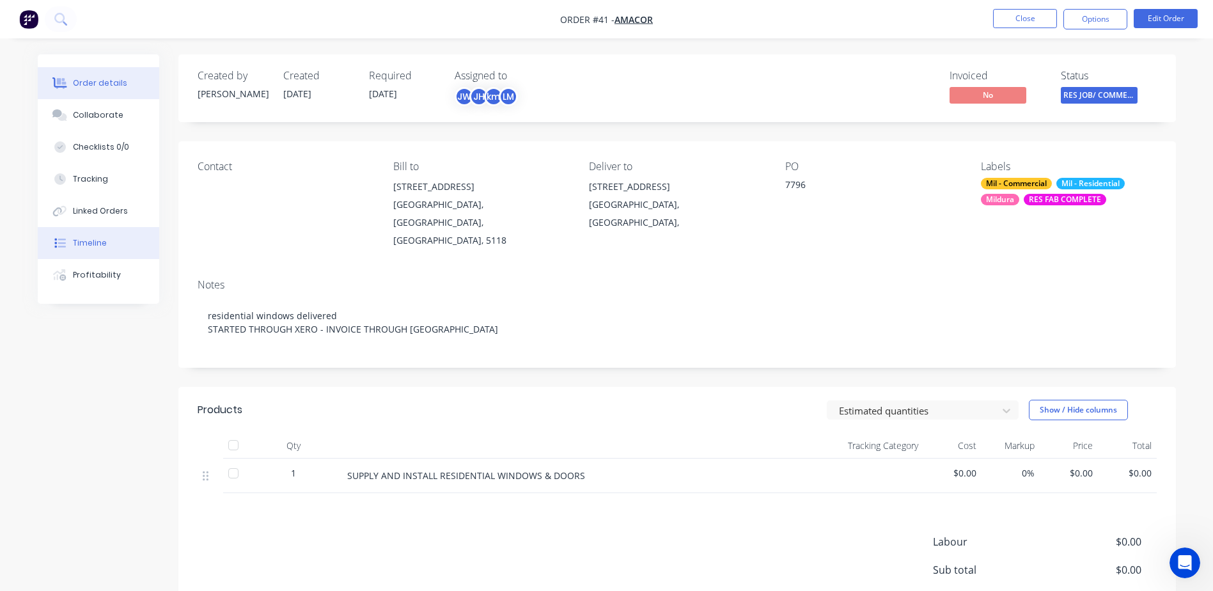
click at [99, 250] on button "Timeline" at bounding box center [99, 243] width 122 height 32
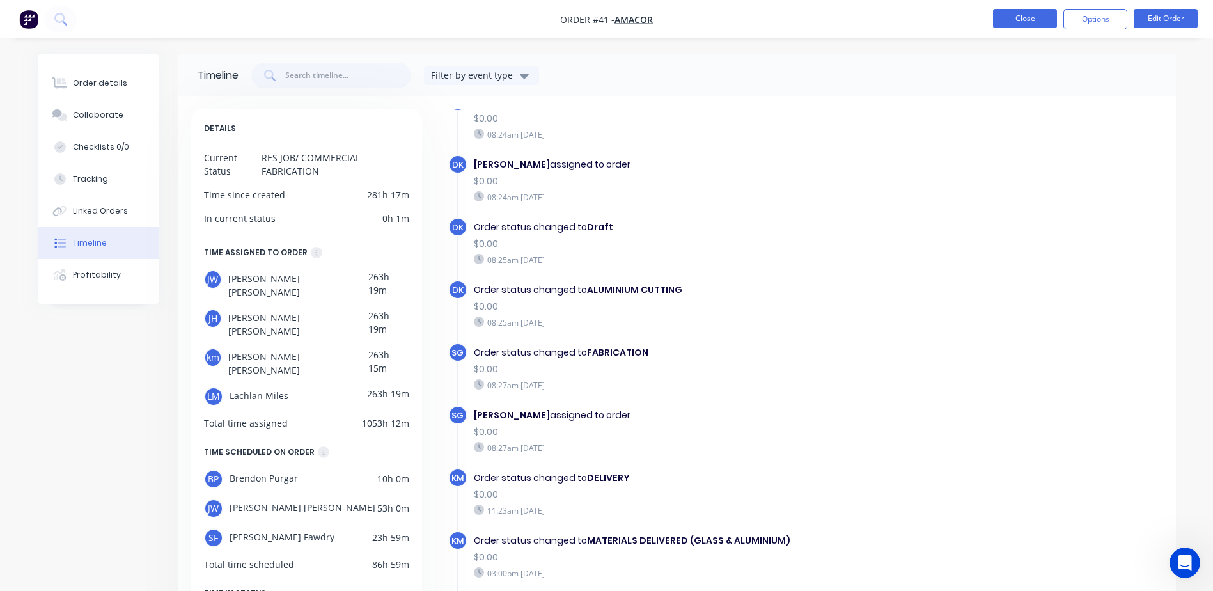
click at [1047, 22] on button "Close" at bounding box center [1025, 18] width 64 height 19
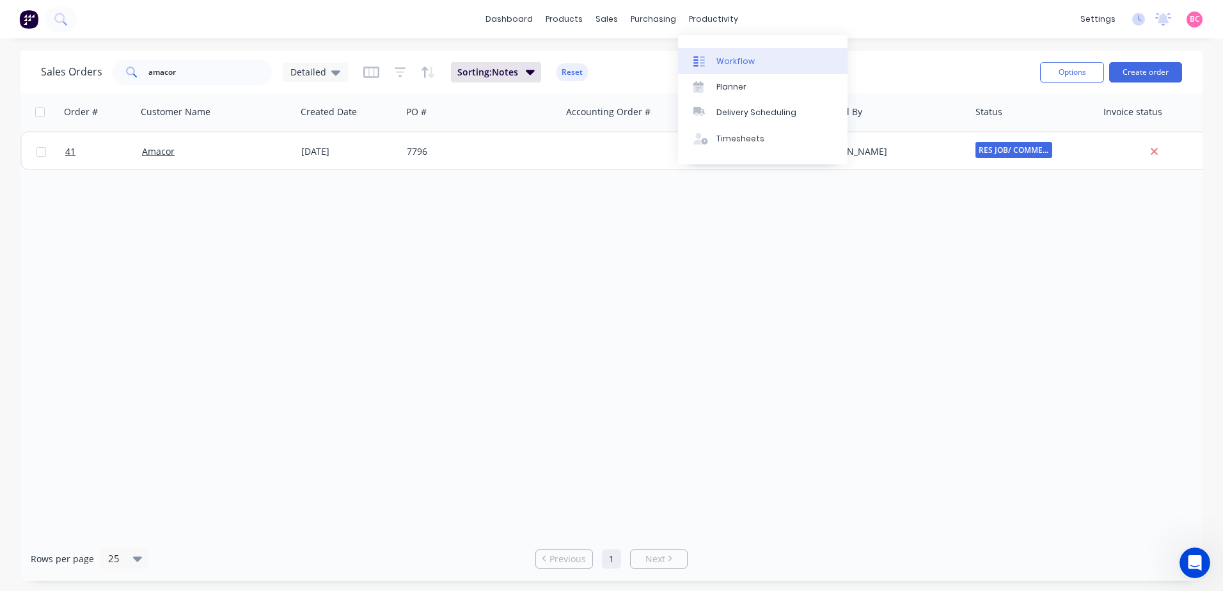
click at [726, 56] on div "Workflow" at bounding box center [735, 62] width 38 height 12
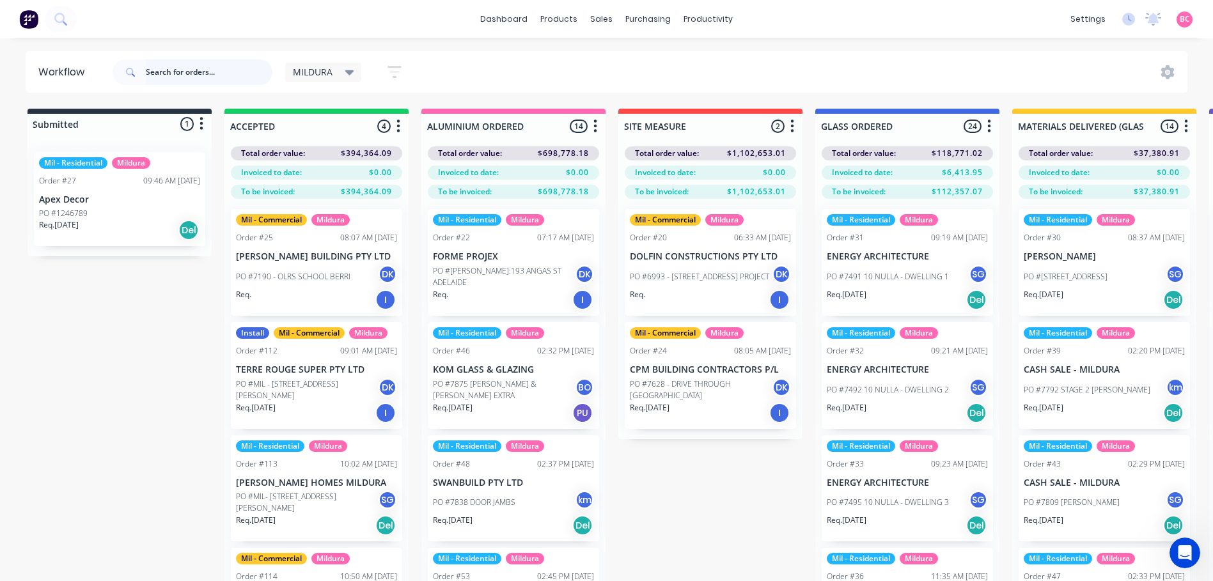
click at [191, 74] on input "text" at bounding box center [209, 72] width 127 height 26
type input "amacor"
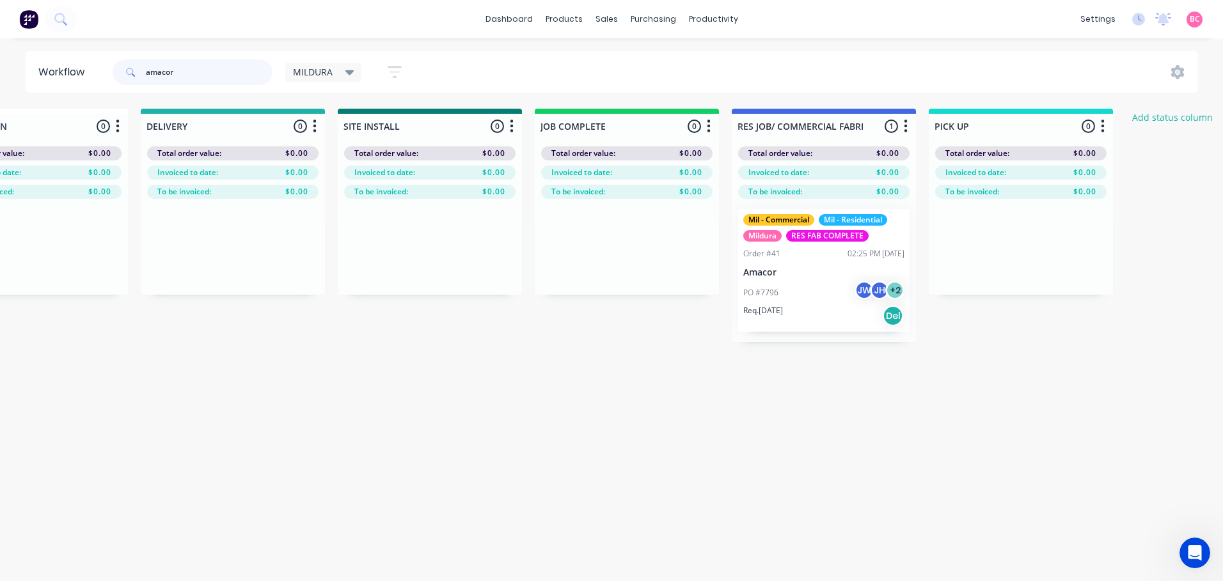
scroll to position [0, 1464]
drag, startPoint x: 193, startPoint y: 71, endPoint x: 221, endPoint y: 70, distance: 27.5
click at [221, 70] on input "amacor" at bounding box center [209, 72] width 127 height 26
click at [336, 70] on div "MILDURA" at bounding box center [323, 73] width 61 height 12
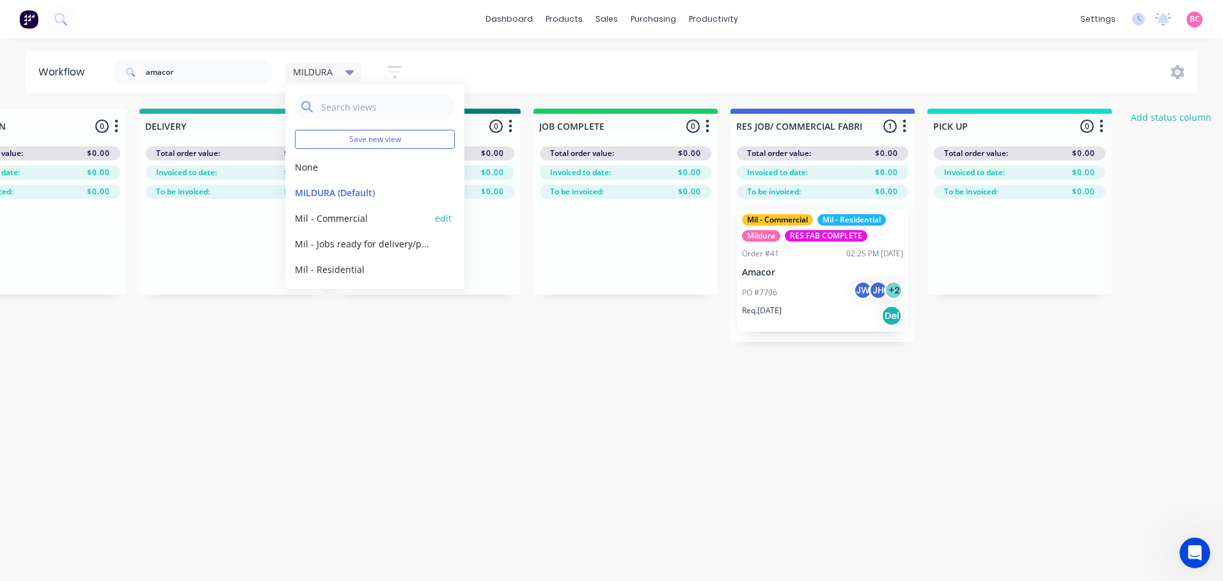
click at [352, 212] on button "Mil - Commercial" at bounding box center [363, 218] width 136 height 13
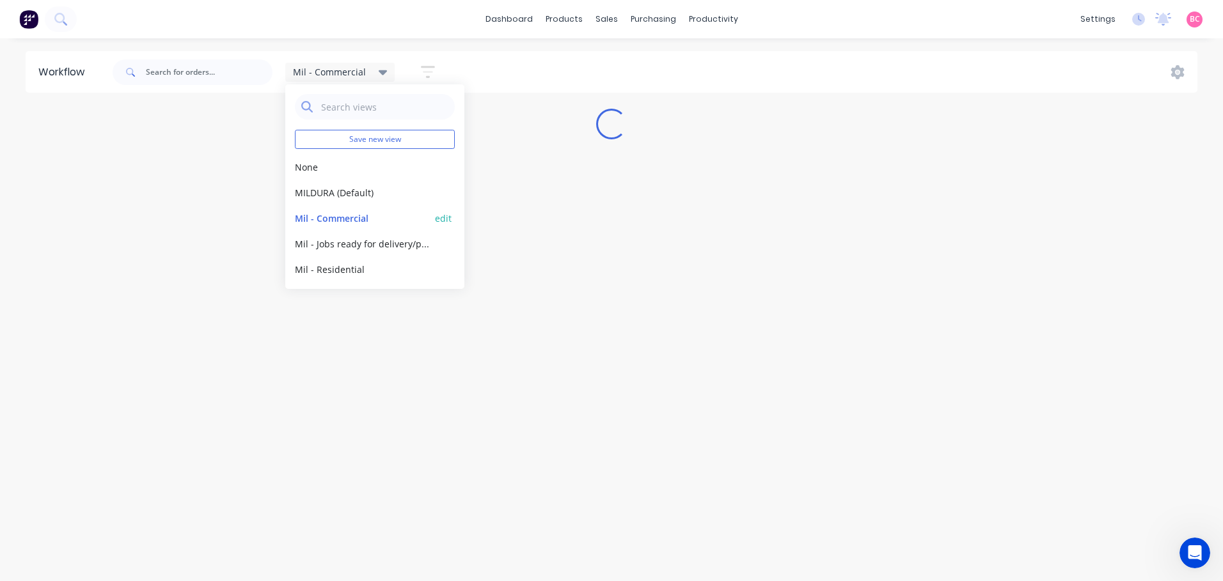
scroll to position [0, 0]
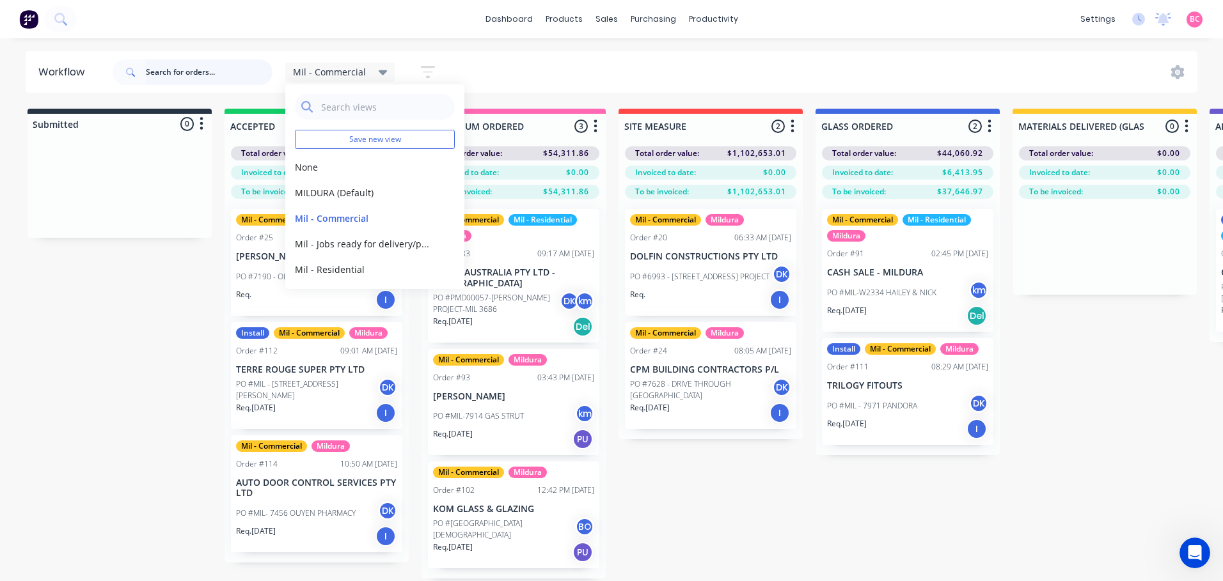
click at [209, 72] on input "text" at bounding box center [209, 72] width 127 height 26
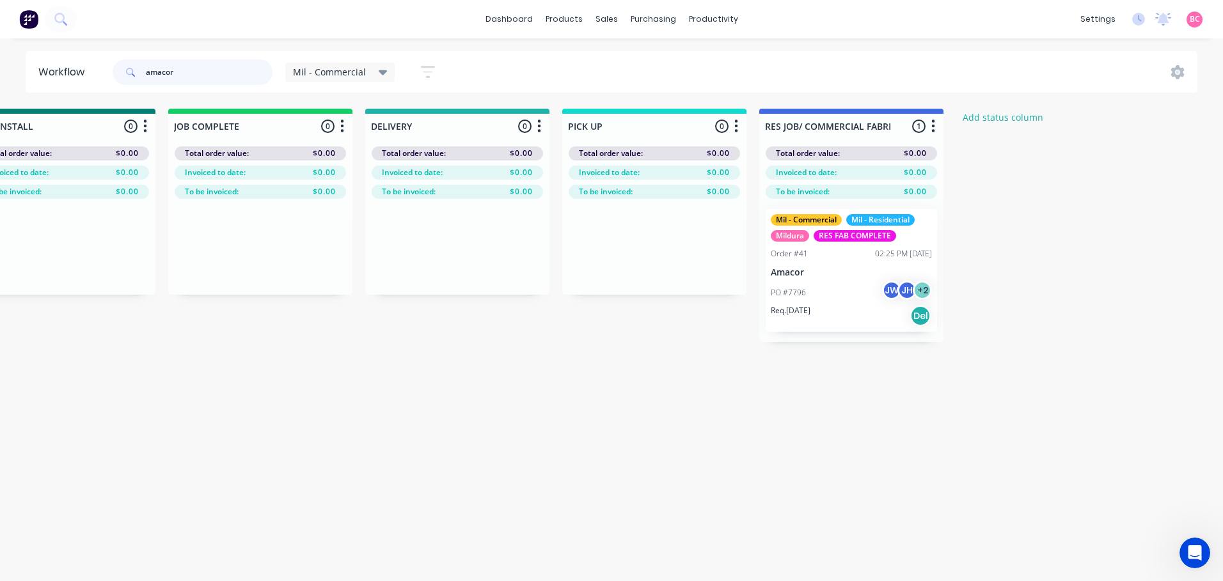
scroll to position [0, 1652]
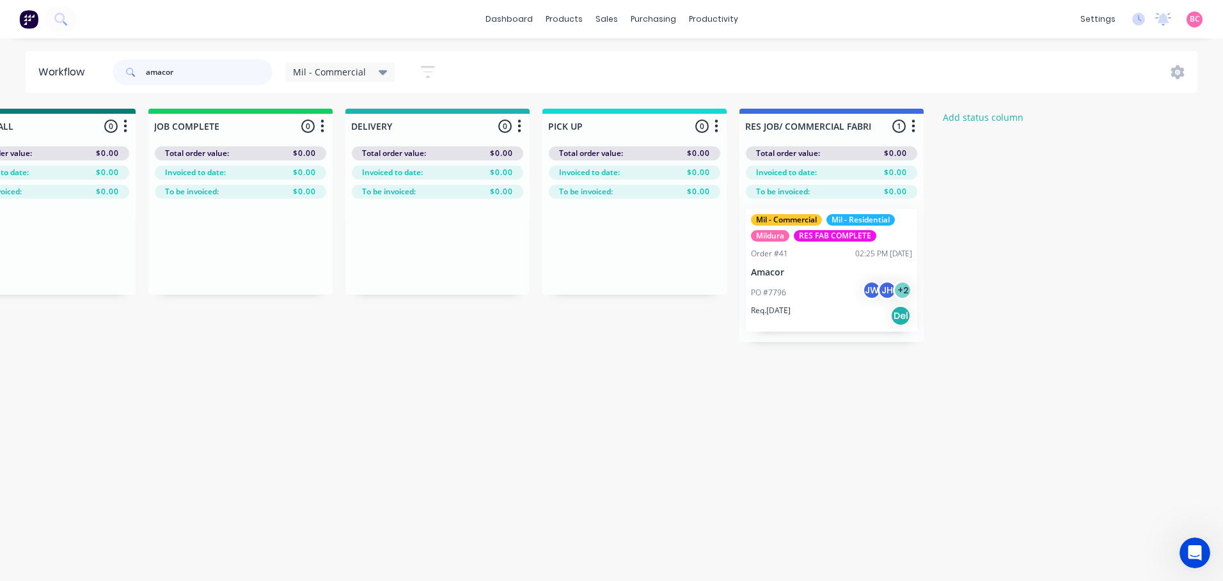
drag, startPoint x: 197, startPoint y: 63, endPoint x: 79, endPoint y: 67, distance: 117.8
click at [79, 67] on header "Workflow amacor Mil - Commercial Save new view None edit MILDURA (Default) edit…" at bounding box center [612, 72] width 1172 height 42
type input "amacor"
click at [376, 64] on div "Mil - Commercial" at bounding box center [340, 72] width 110 height 19
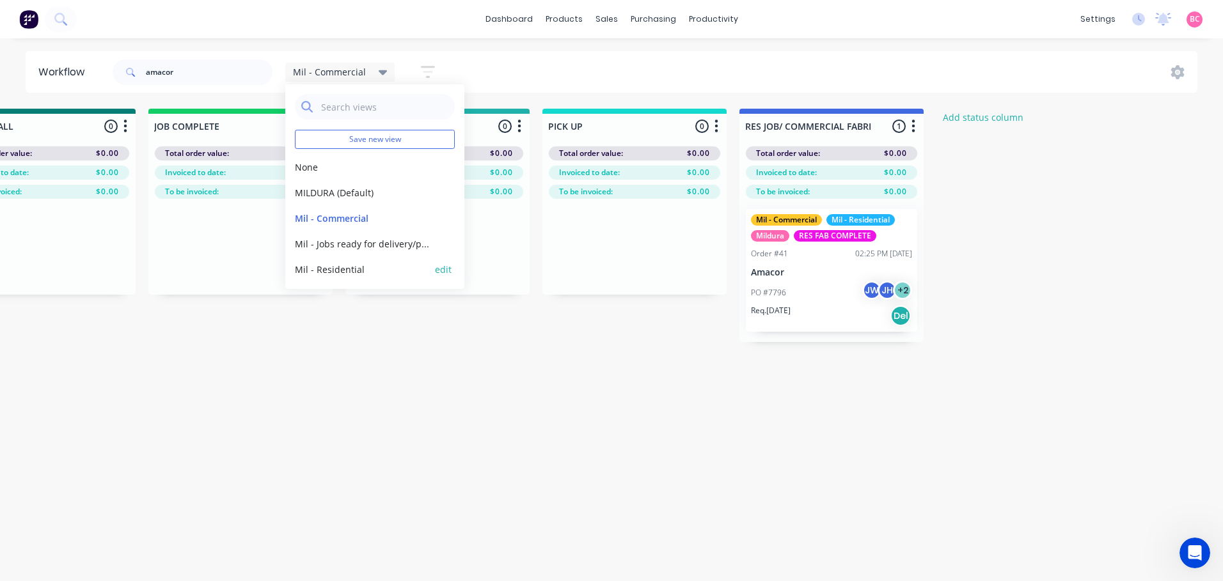
click at [342, 271] on button "Mil - Residential" at bounding box center [363, 269] width 136 height 13
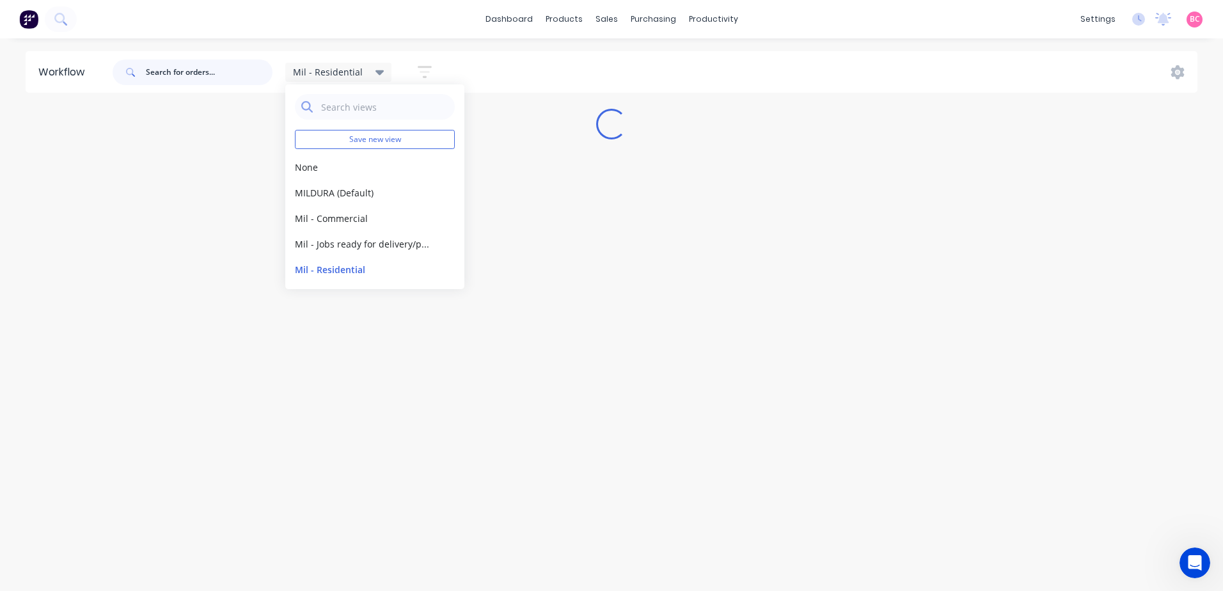
click at [197, 67] on input "text" at bounding box center [209, 72] width 127 height 26
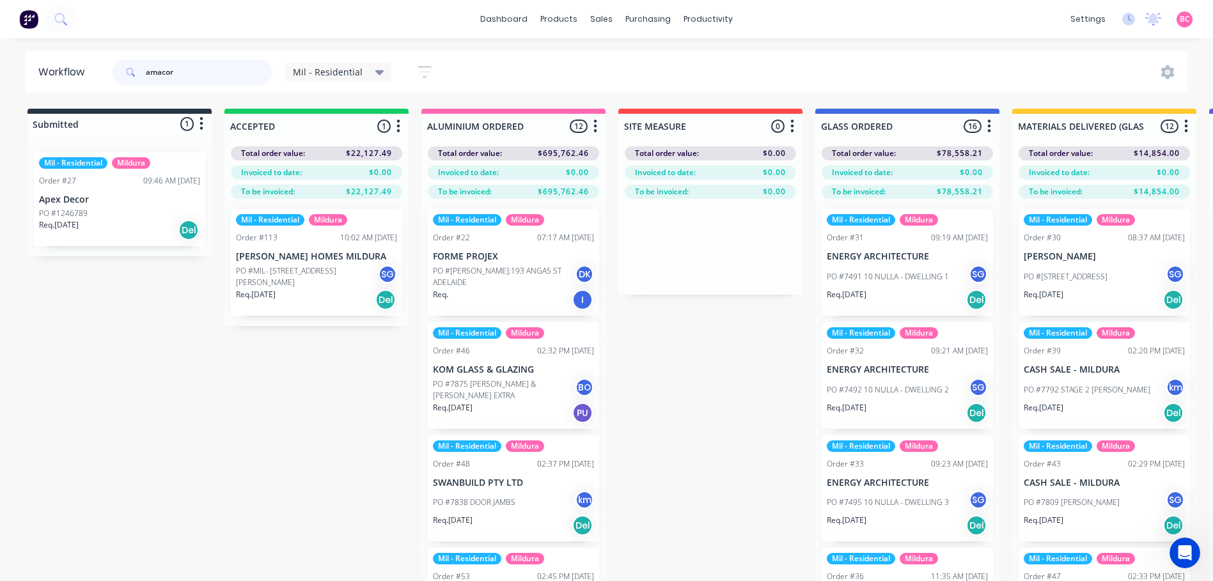
type input "amacor"
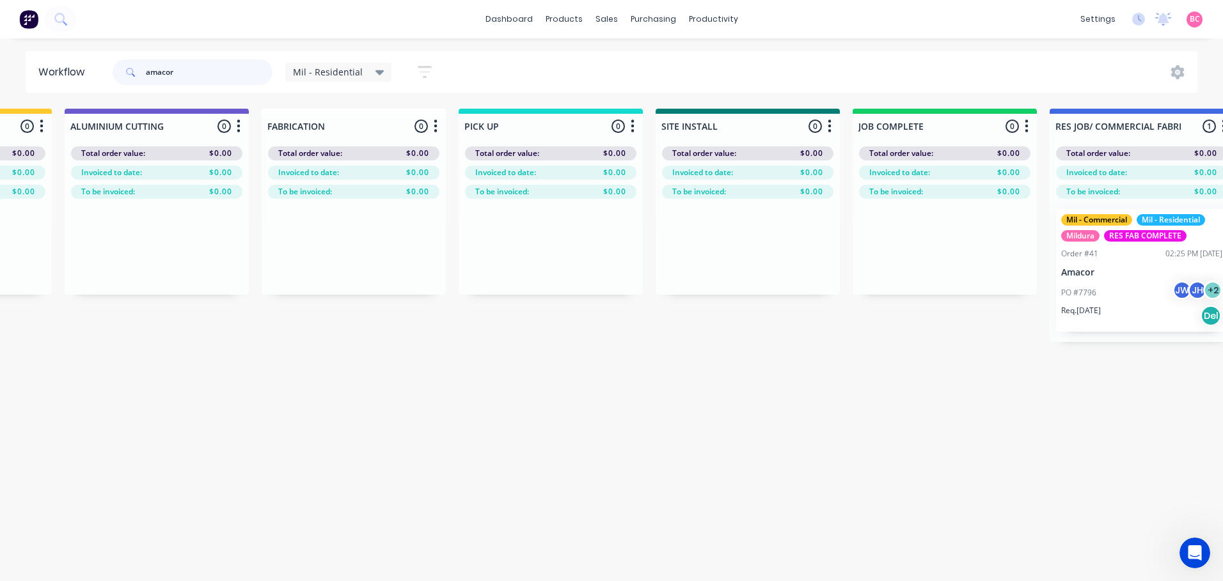
scroll to position [0, 1114]
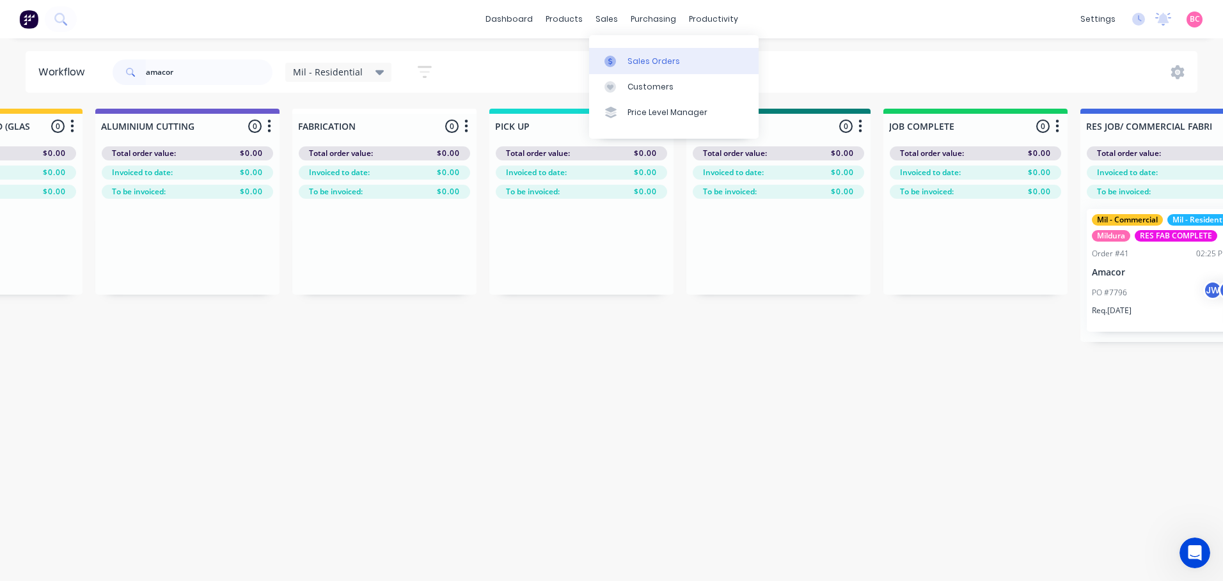
click at [636, 59] on div "Sales Orders" at bounding box center [653, 62] width 52 height 12
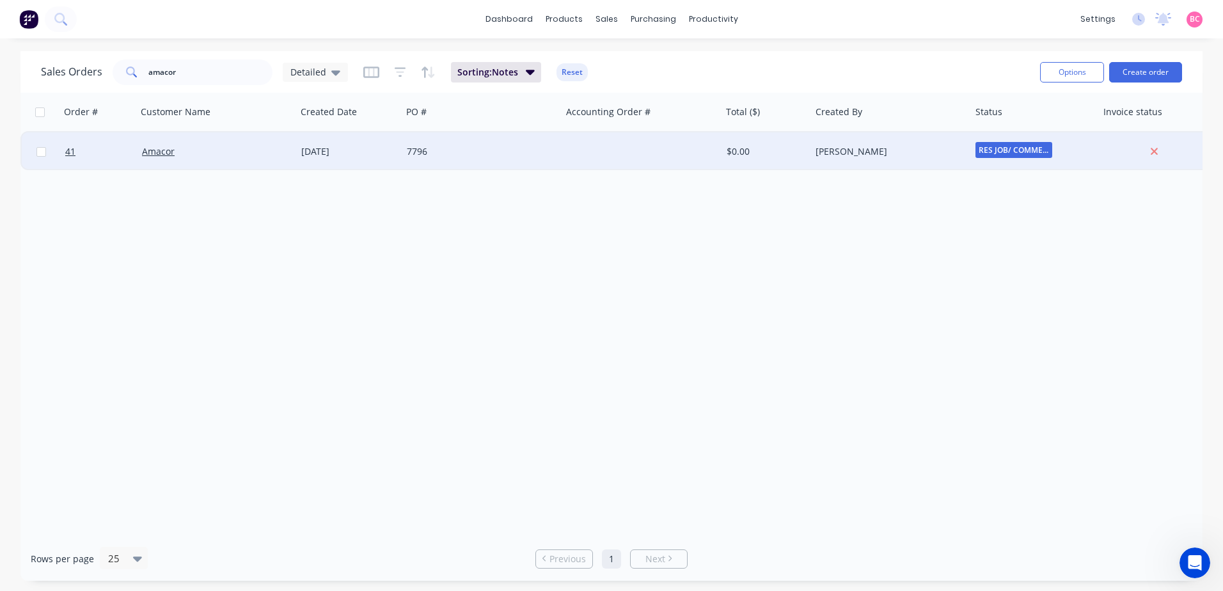
click at [248, 154] on div "Amacor" at bounding box center [213, 151] width 142 height 13
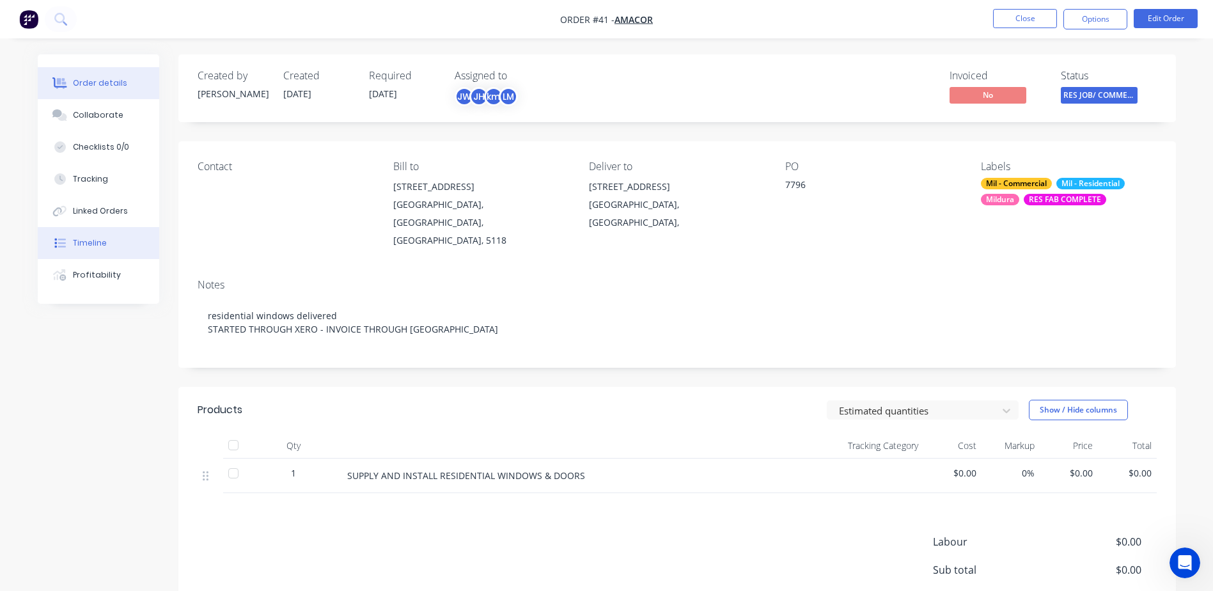
click at [92, 242] on div "Timeline" at bounding box center [90, 243] width 34 height 12
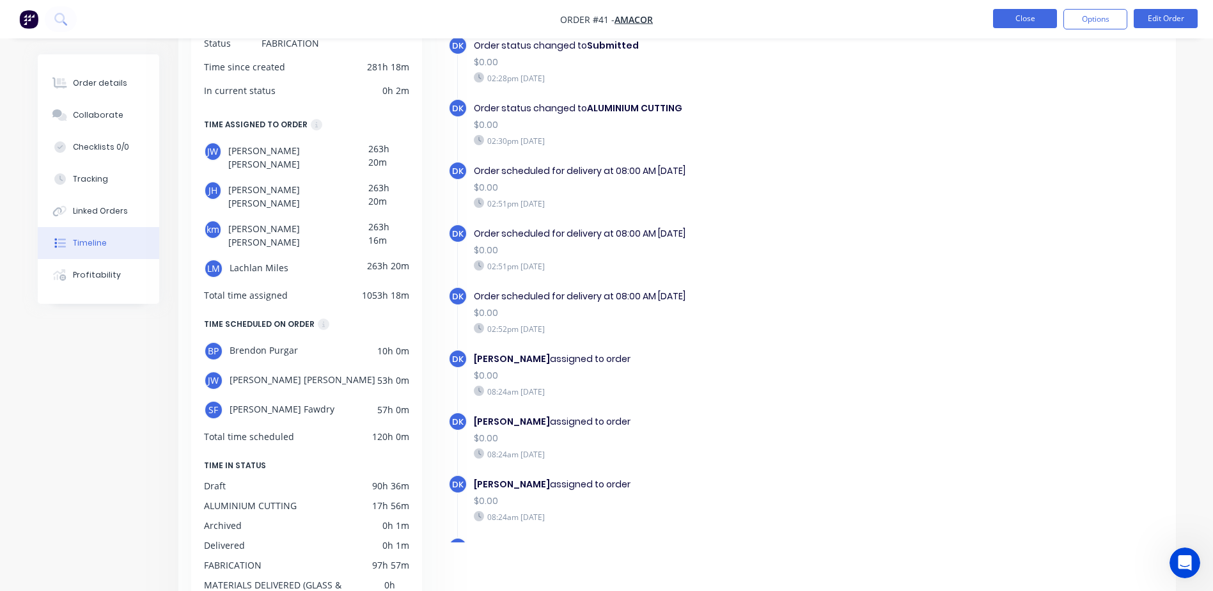
click at [1017, 19] on button "Close" at bounding box center [1025, 18] width 64 height 19
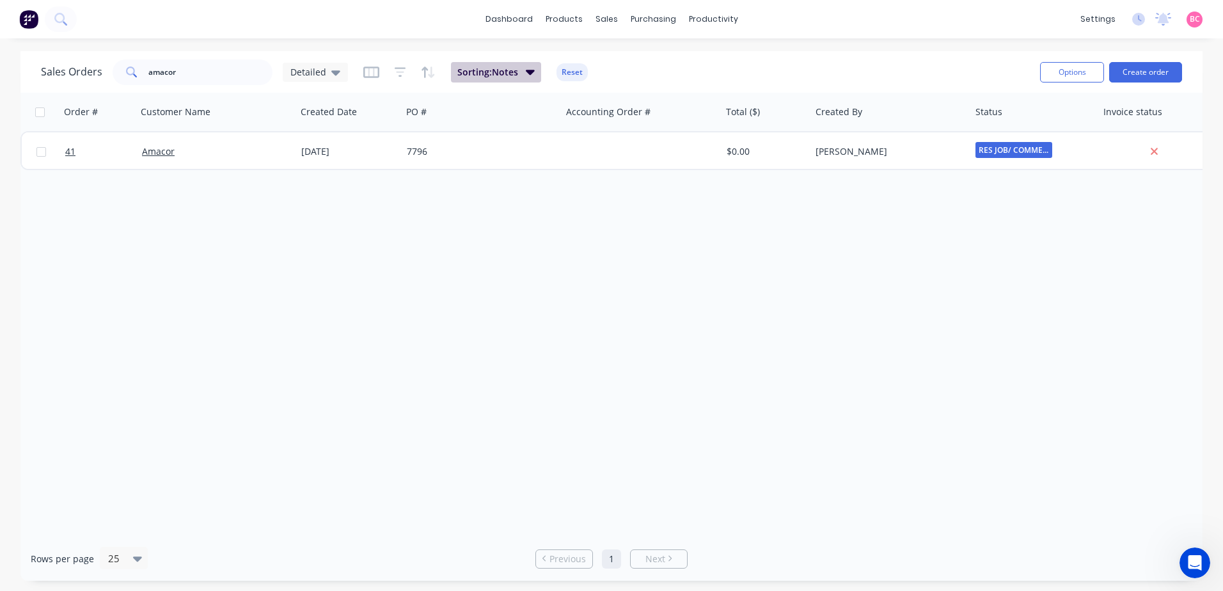
click at [519, 75] on button "Sorting: Notes" at bounding box center [496, 72] width 90 height 20
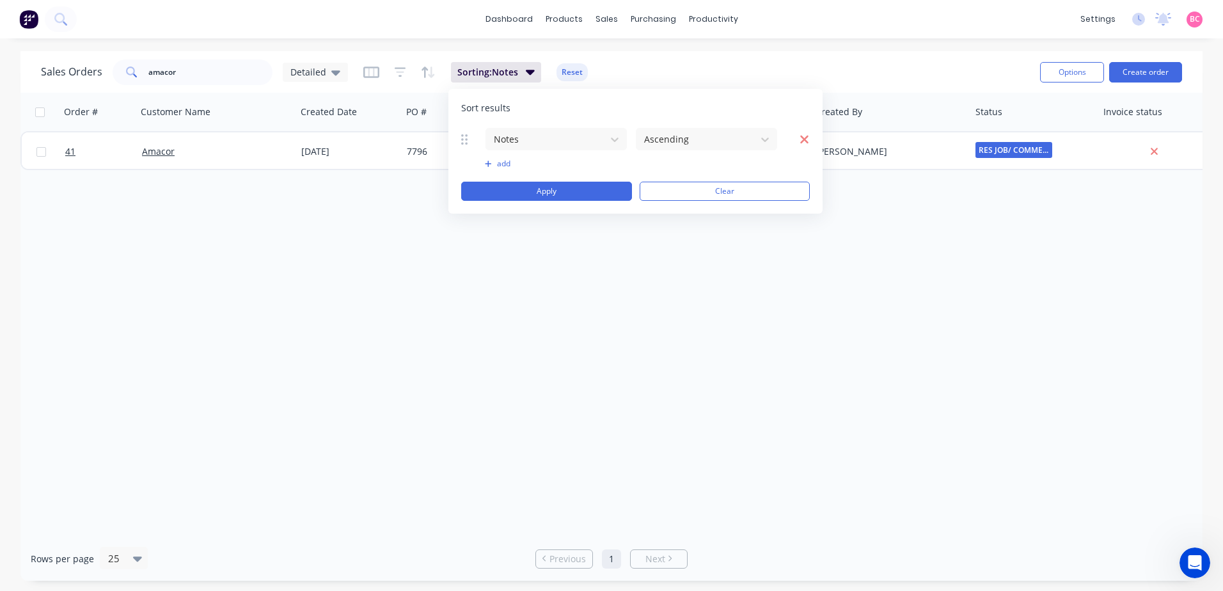
click at [806, 143] on icon "button" at bounding box center [805, 139] width 10 height 13
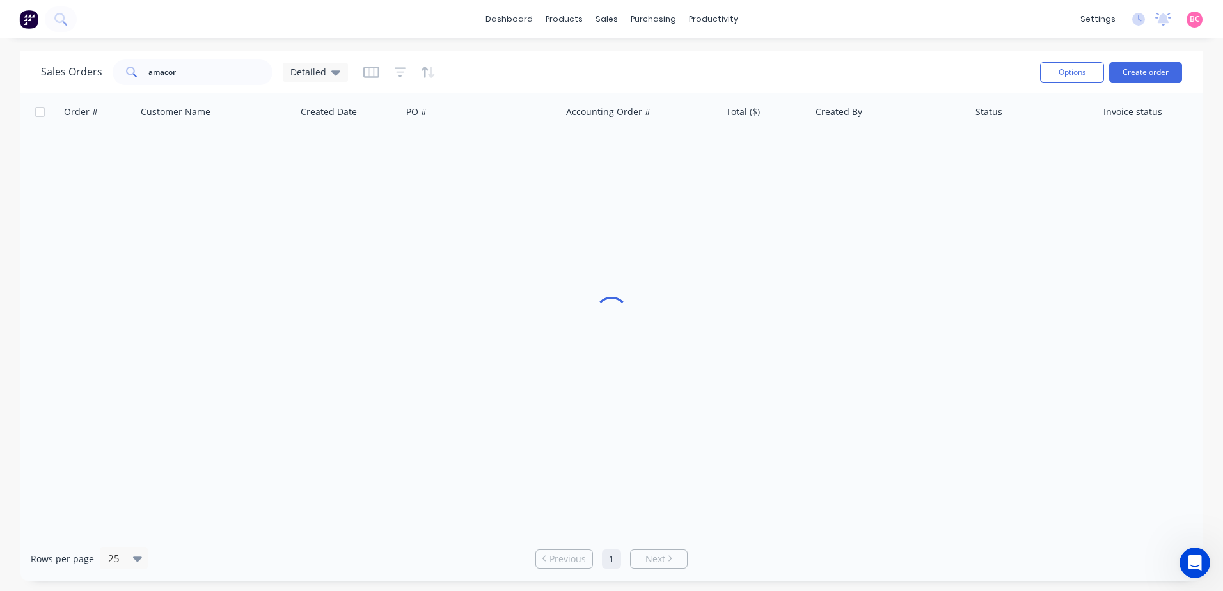
click at [739, 73] on div "Sales Orders amacor Detailed" at bounding box center [535, 71] width 989 height 31
drag, startPoint x: 219, startPoint y: 75, endPoint x: 11, endPoint y: 78, distance: 207.9
click at [33, 78] on div "Sales Orders amacor Detailed Options Create order" at bounding box center [611, 72] width 1182 height 42
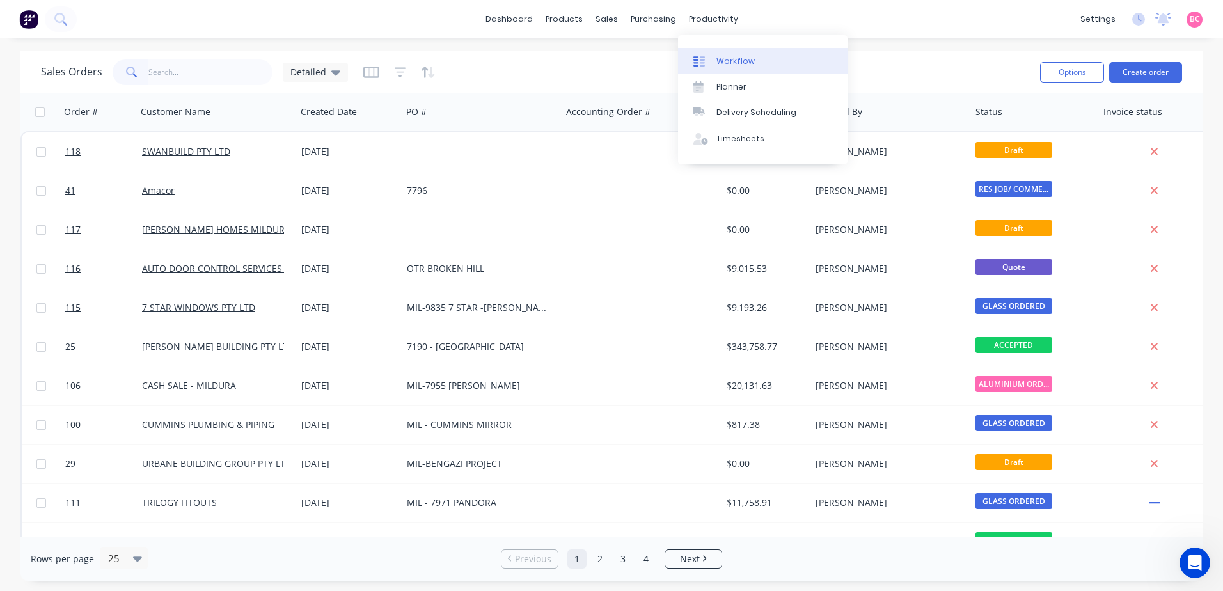
click at [723, 54] on link "Workflow" at bounding box center [762, 61] width 169 height 26
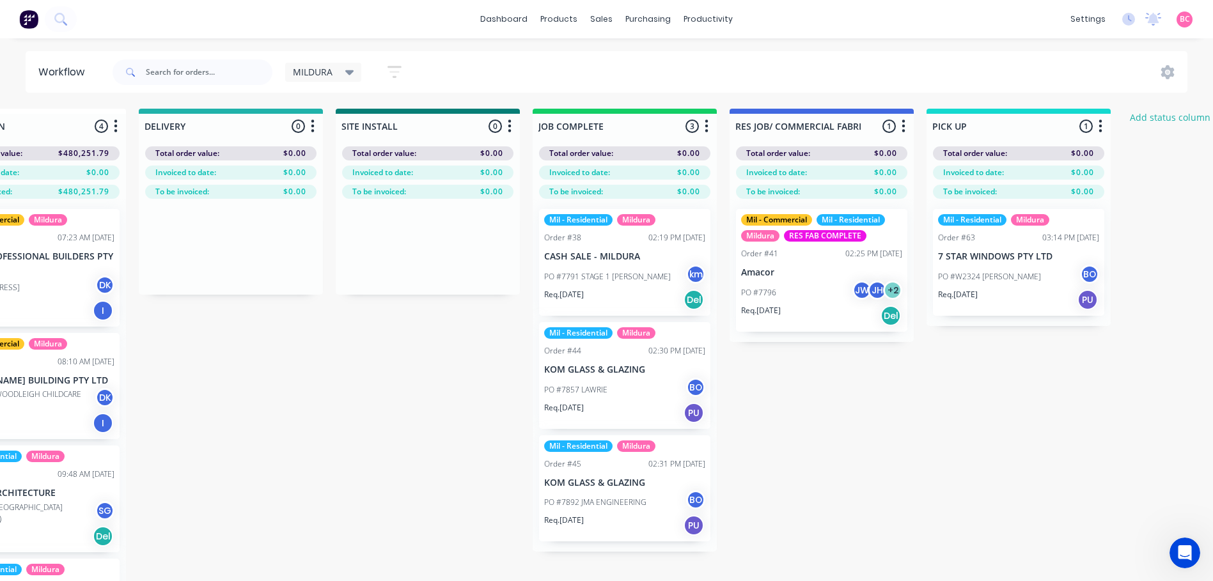
scroll to position [0, 1462]
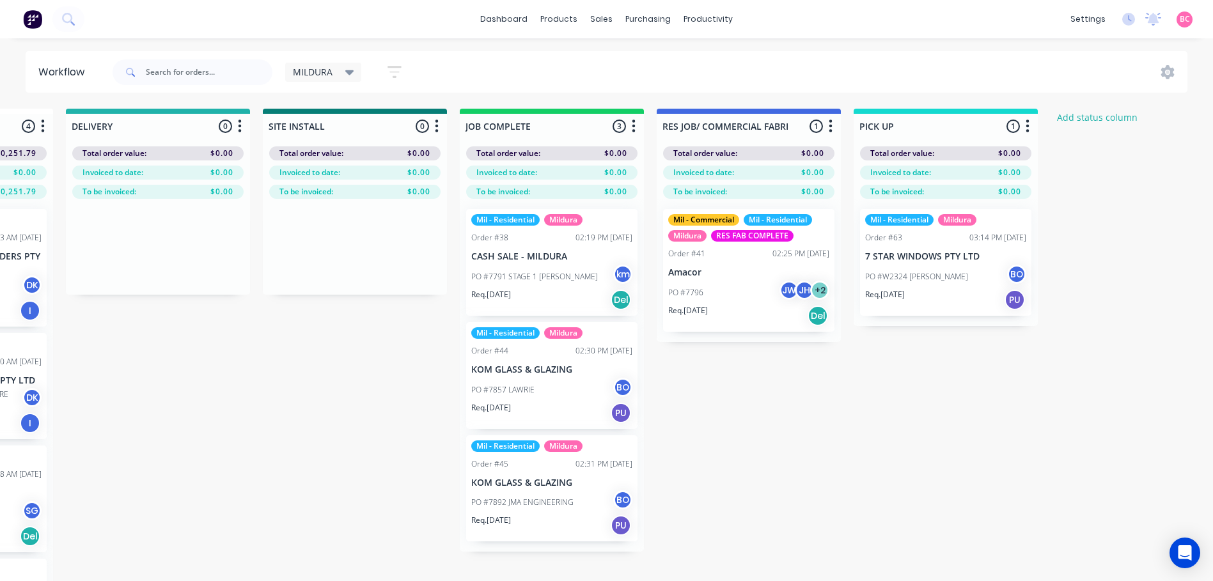
scroll to position [0, 1539]
click at [349, 78] on div "MILDURA" at bounding box center [323, 72] width 77 height 19
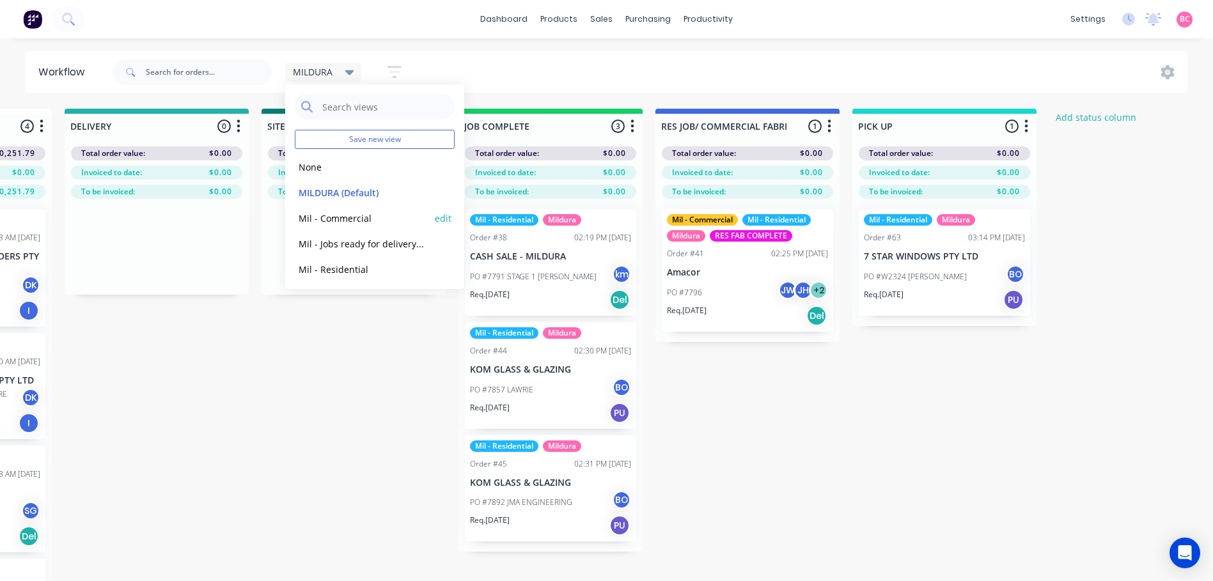
click at [329, 221] on button "Mil - Commercial" at bounding box center [363, 218] width 136 height 15
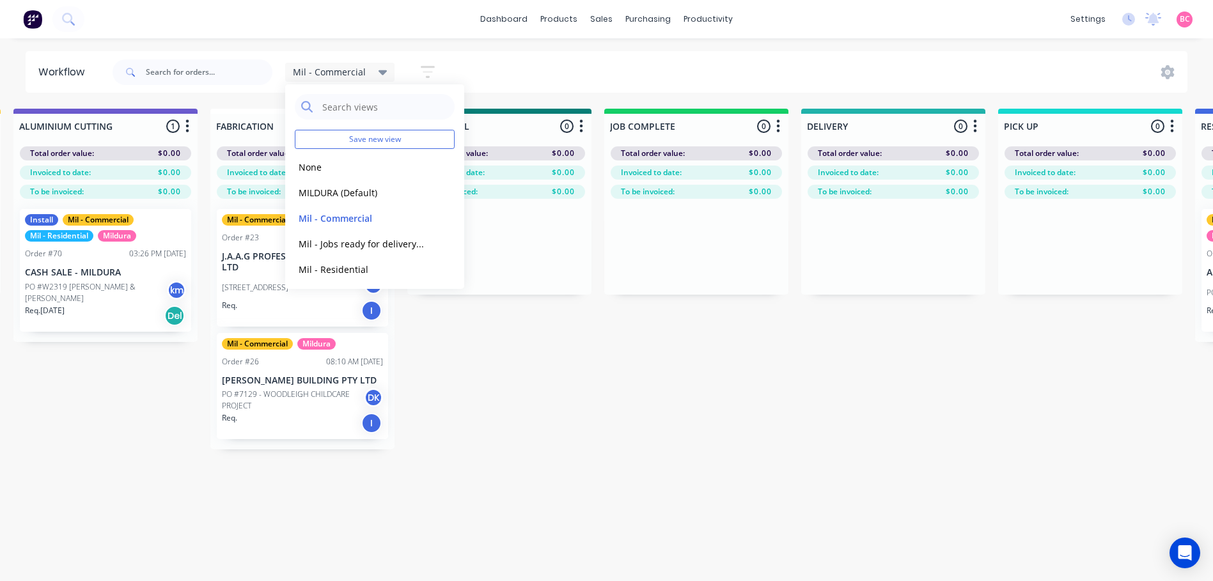
scroll to position [0, 1191]
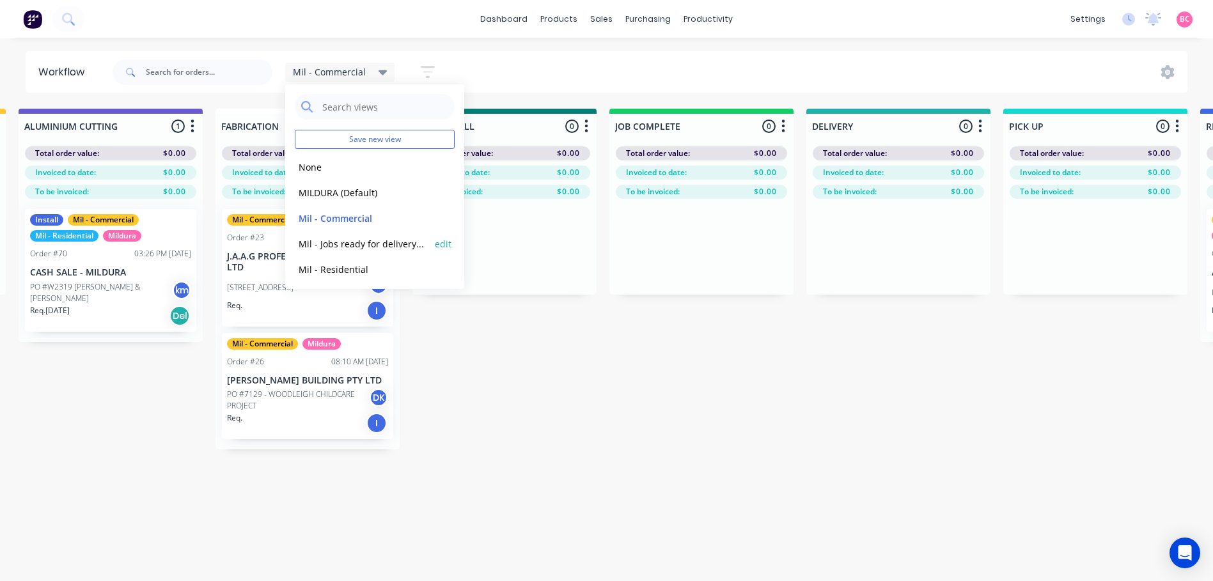
click at [340, 246] on button "Mil - Jobs ready for delivery/pick up/install" at bounding box center [363, 244] width 136 height 15
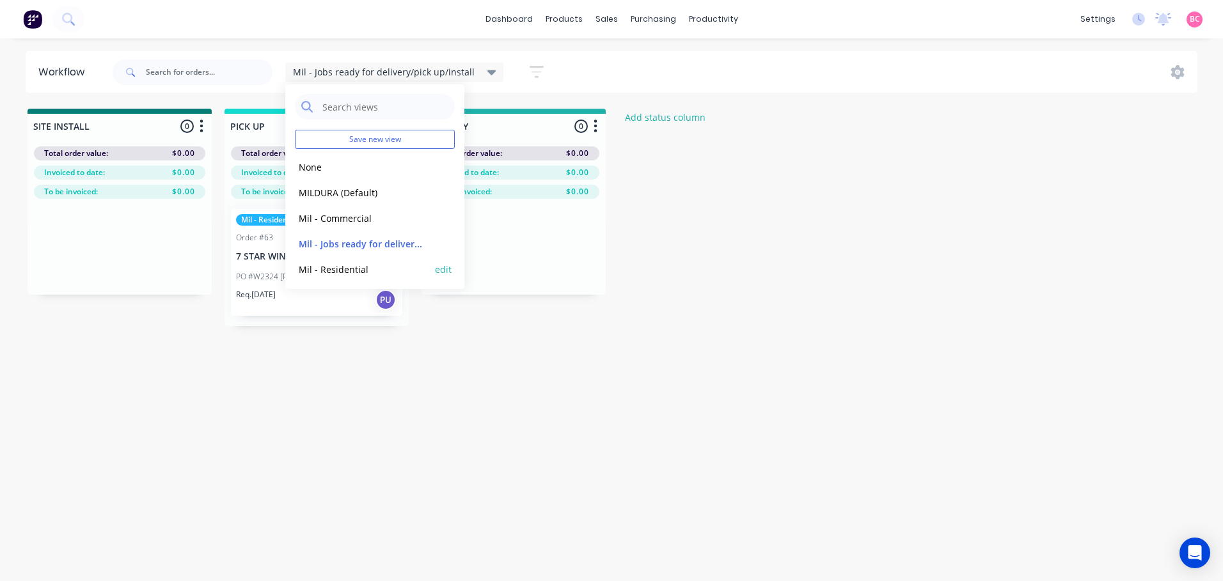
click at [327, 273] on button "Mil - Residential" at bounding box center [363, 269] width 136 height 15
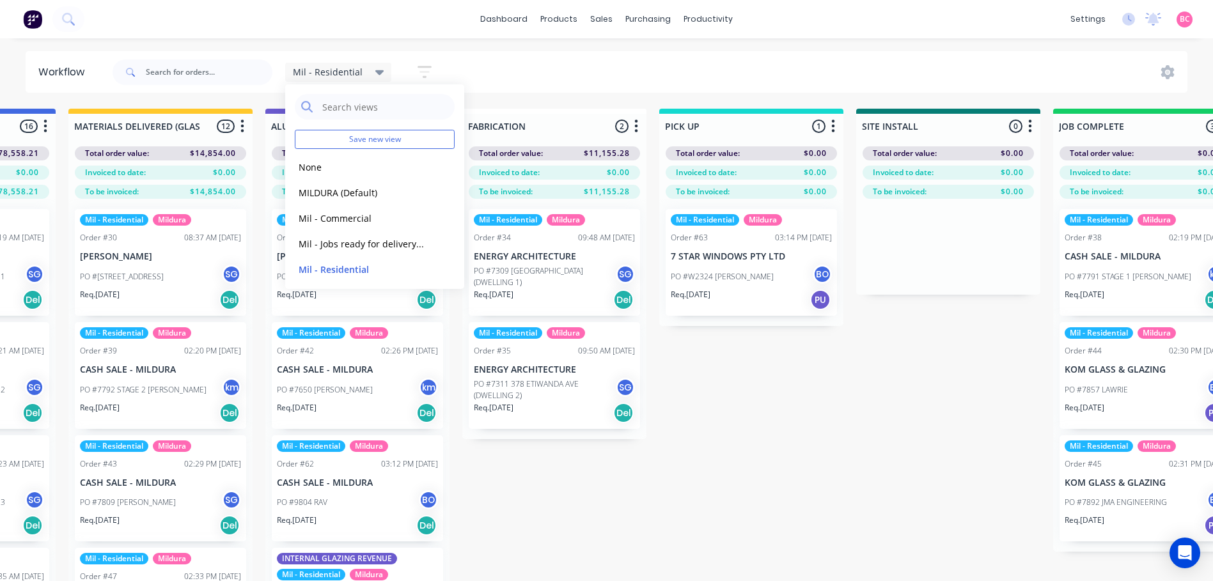
scroll to position [0, 1056]
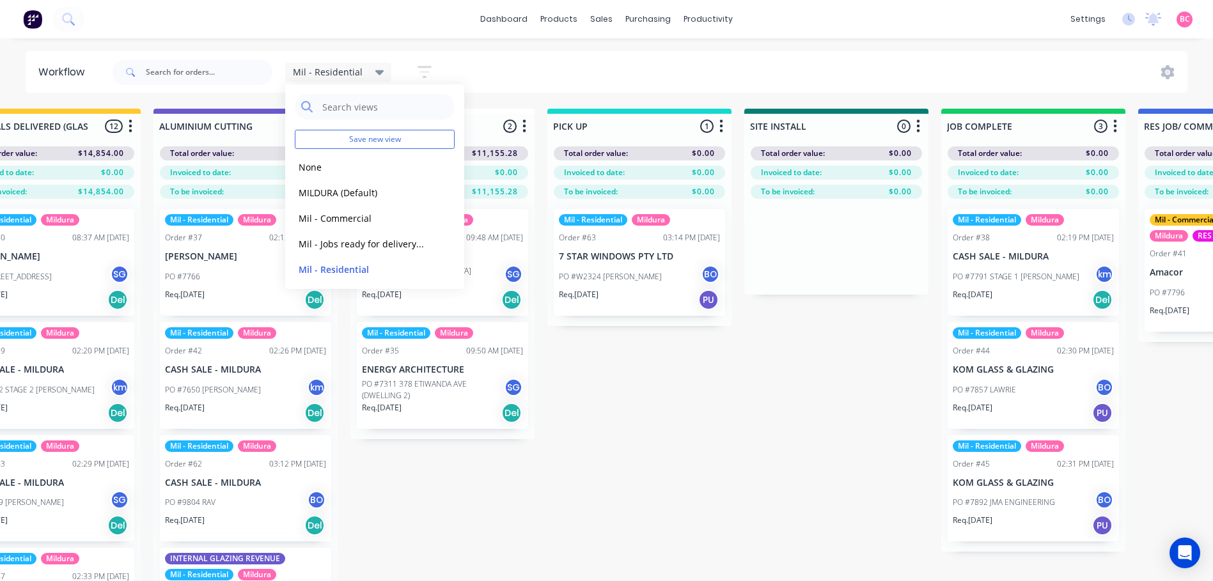
click at [681, 462] on div "Submitted 1 Status colour #273444 hex #273444 Save Cancel Summaries Total order…" at bounding box center [371, 368] width 2875 height 518
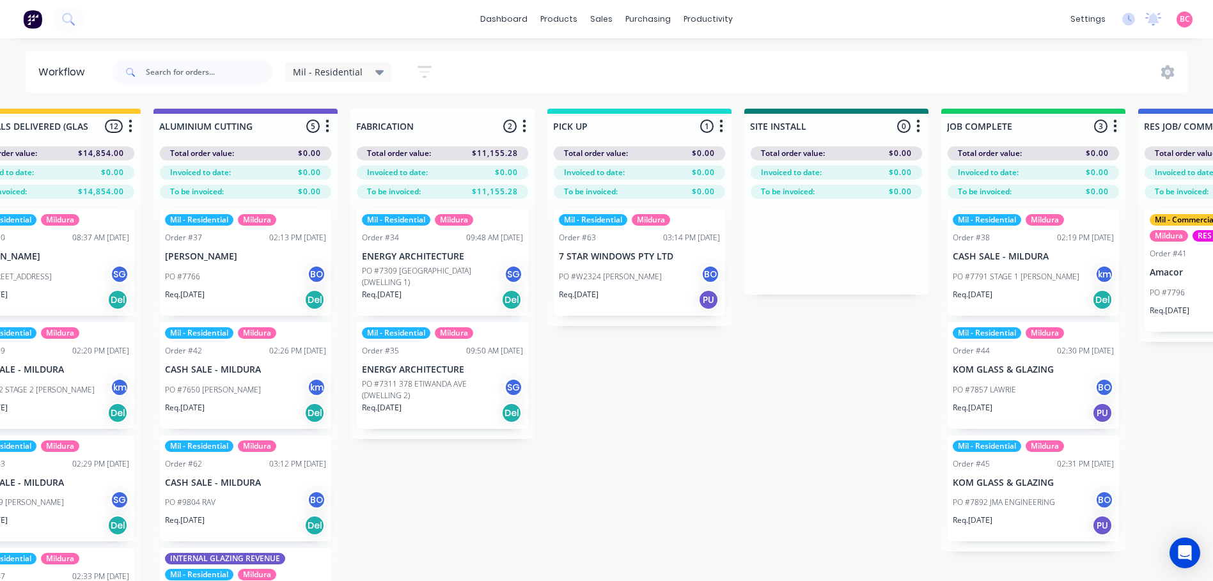
click at [375, 72] on icon at bounding box center [379, 72] width 9 height 5
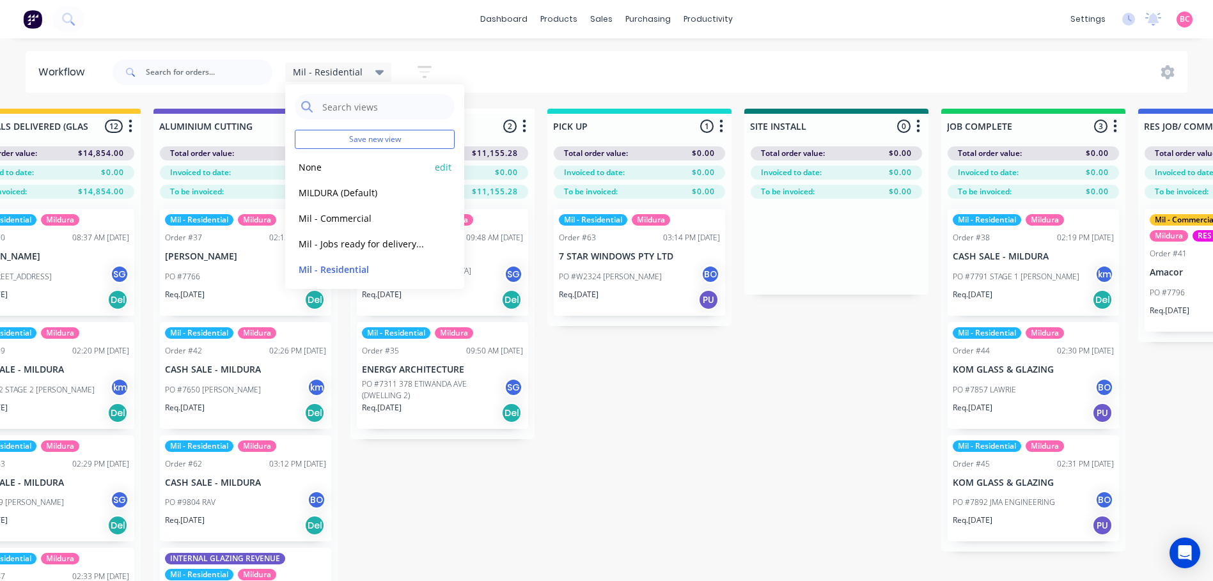
click at [320, 169] on button "None" at bounding box center [363, 167] width 136 height 15
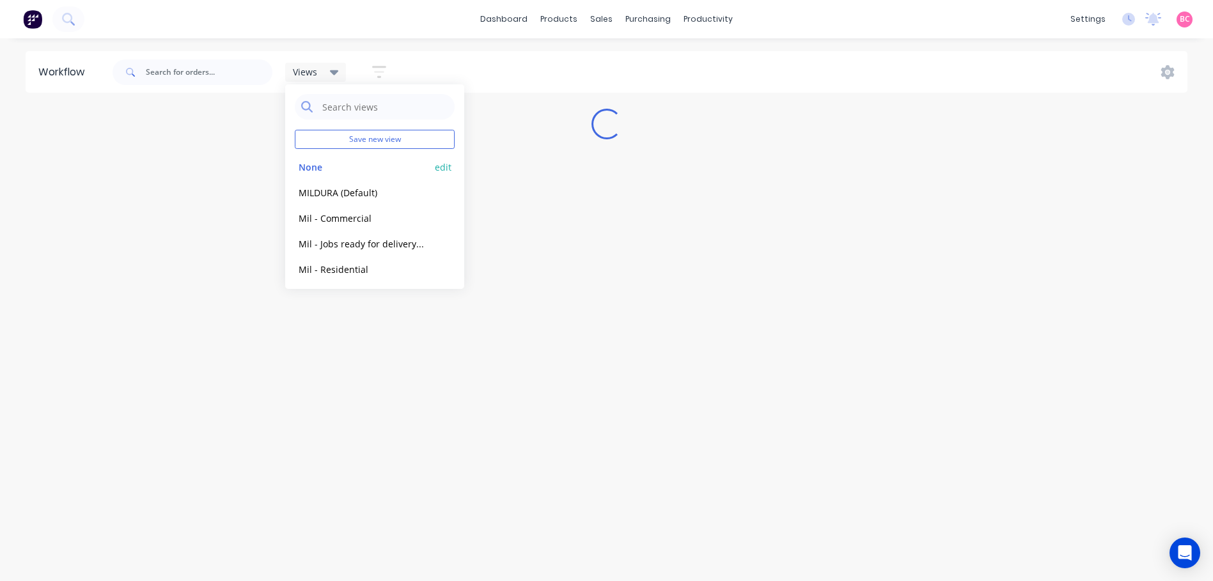
scroll to position [0, 0]
click at [329, 194] on button "MILDURA (Default)" at bounding box center [363, 192] width 136 height 15
click at [334, 169] on button "None" at bounding box center [363, 167] width 136 height 15
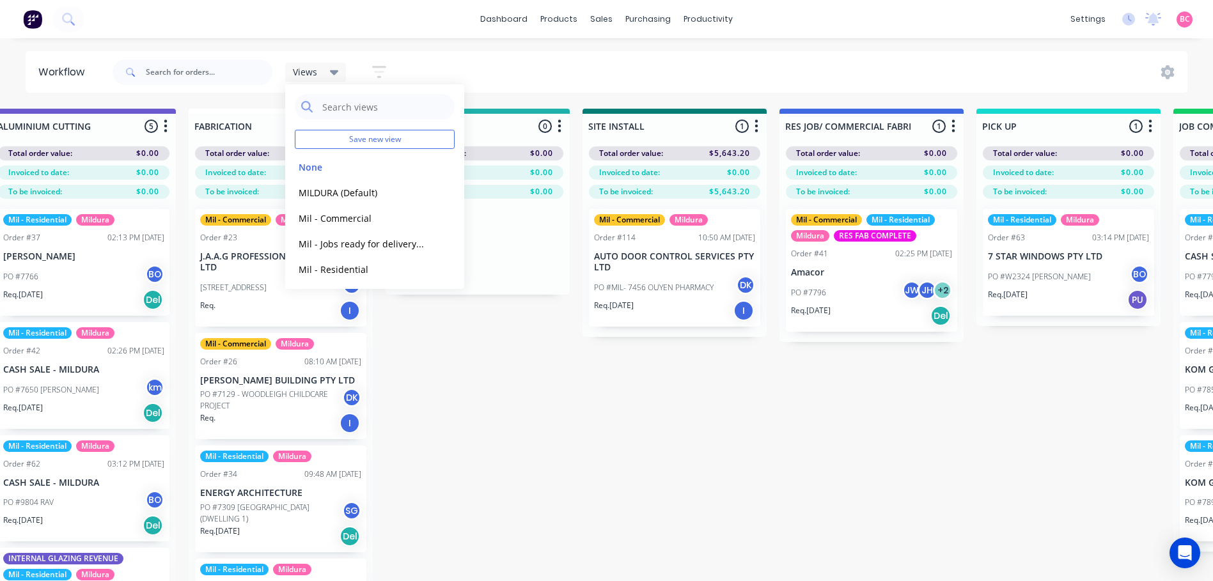
scroll to position [0, 1210]
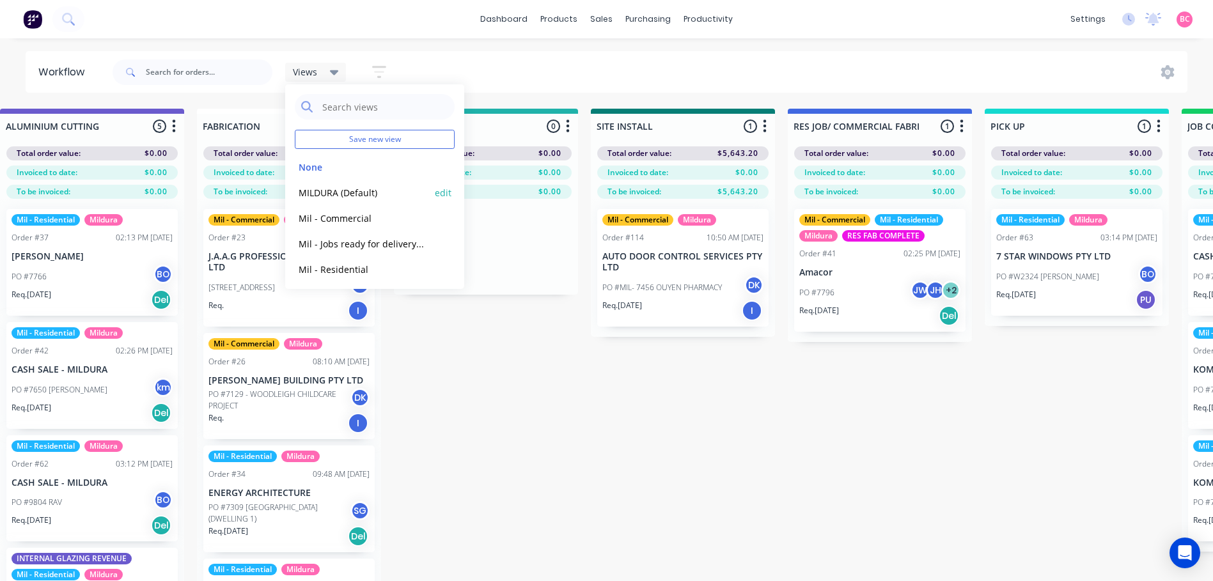
click at [332, 198] on button "MILDURA (Default)" at bounding box center [363, 192] width 136 height 15
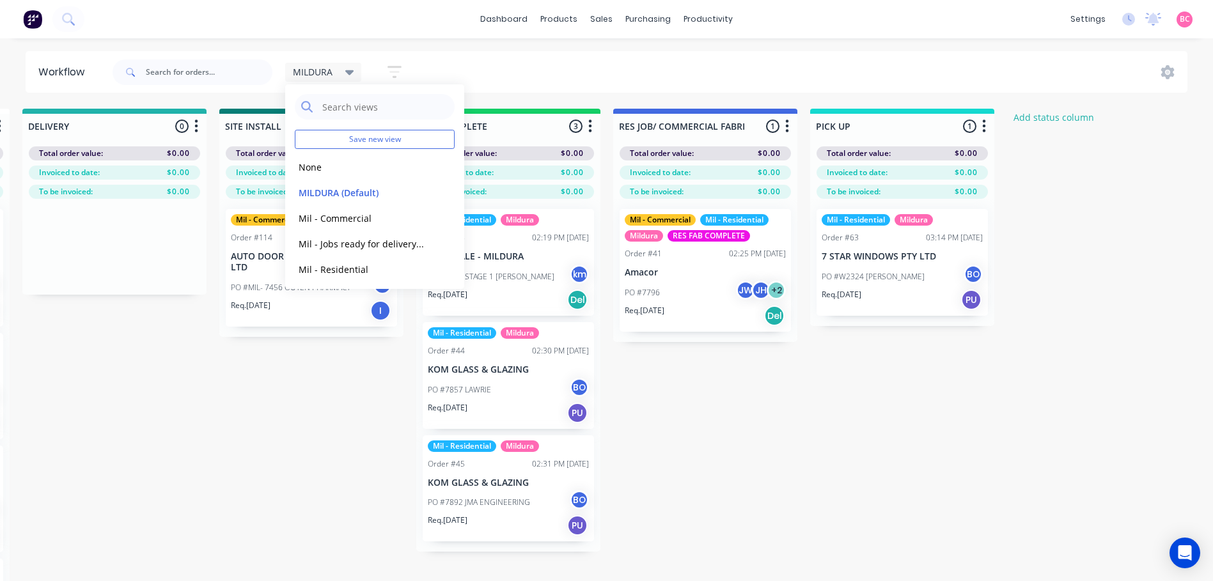
scroll to position [0, 1606]
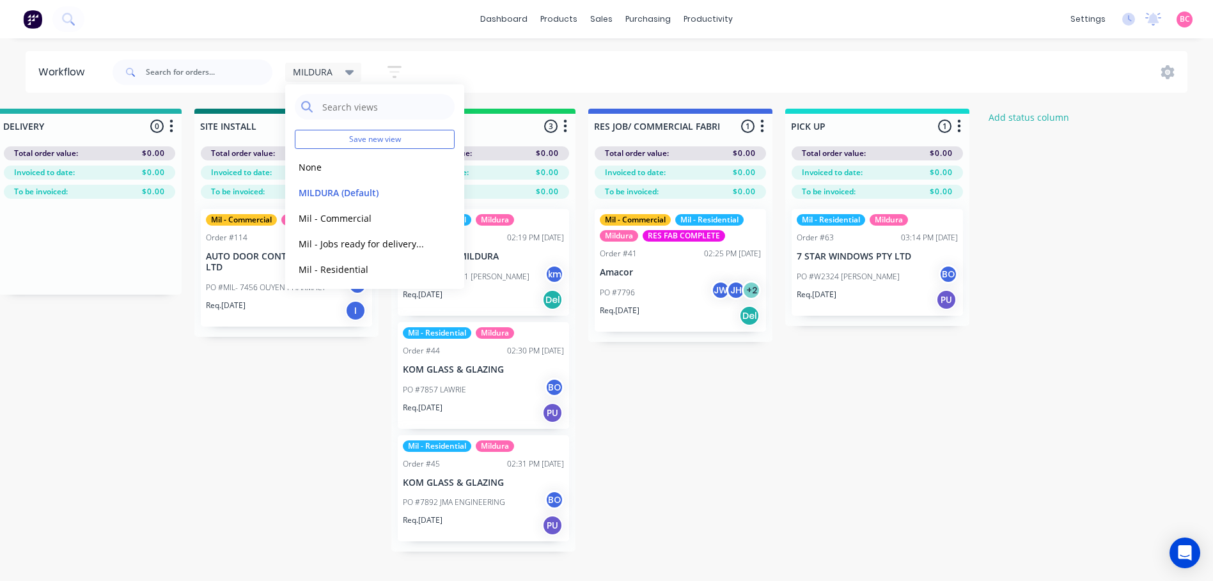
click at [482, 70] on div "MILDURA Save new view None edit MILDURA (Default) edit Mil - Commercial edit Mi…" at bounding box center [649, 72] width 1078 height 38
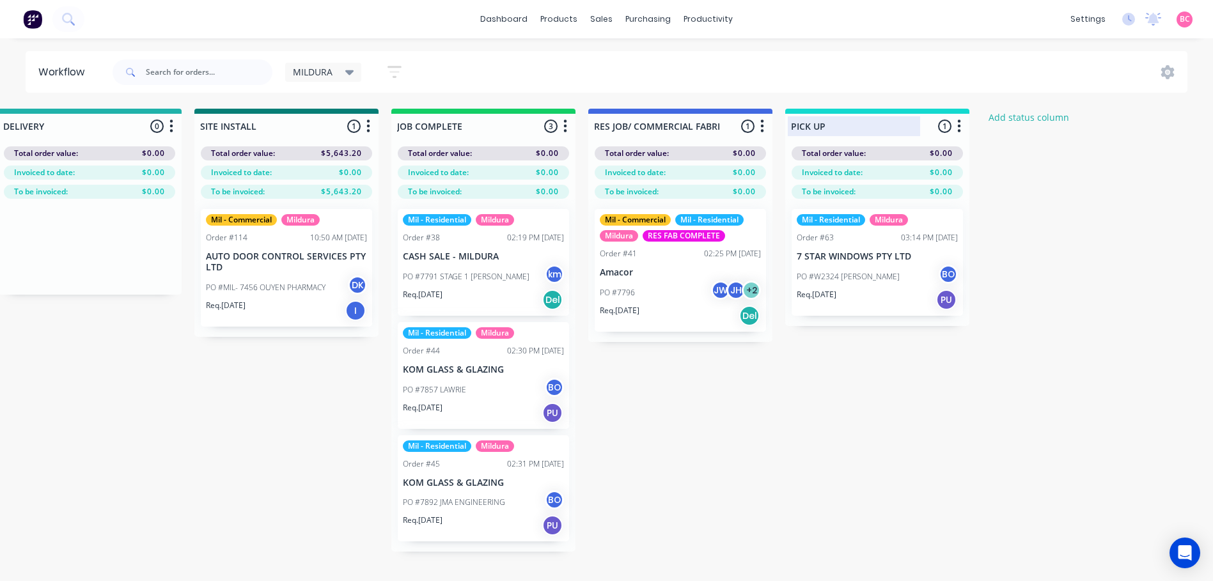
click at [816, 127] on div at bounding box center [877, 126] width 184 height 25
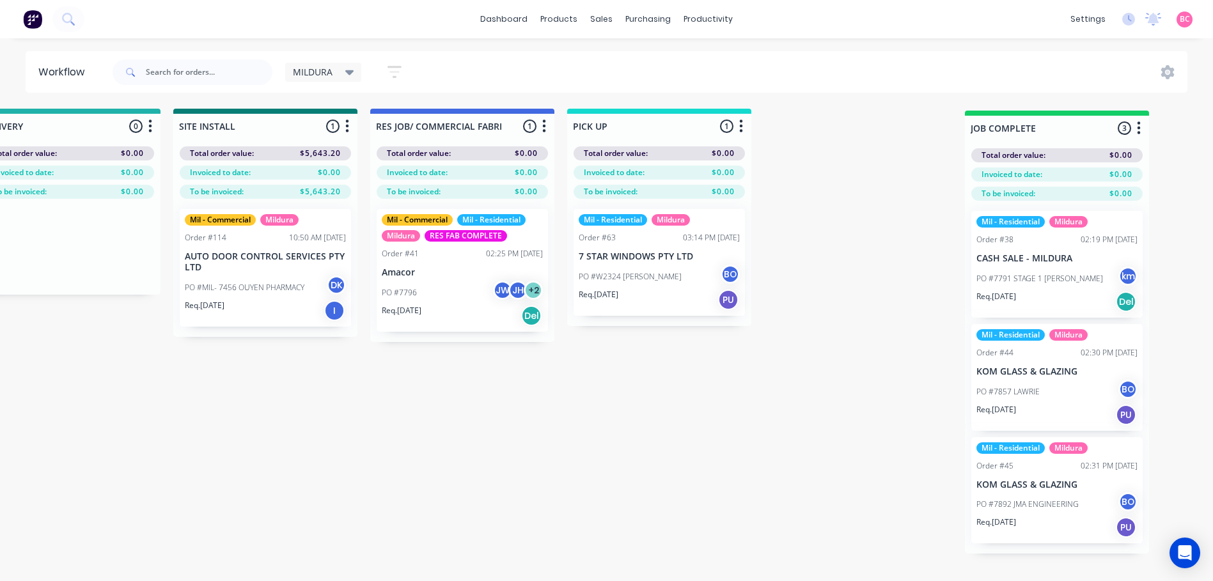
scroll to position [0, 1662]
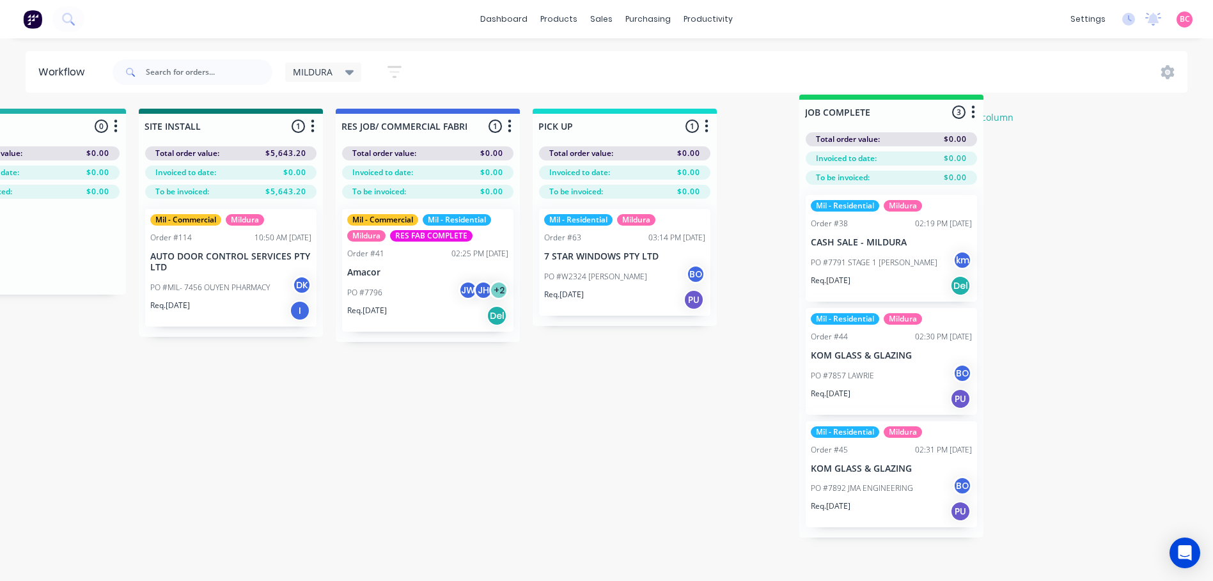
drag, startPoint x: 430, startPoint y: 128, endPoint x: 831, endPoint y: 127, distance: 401.0
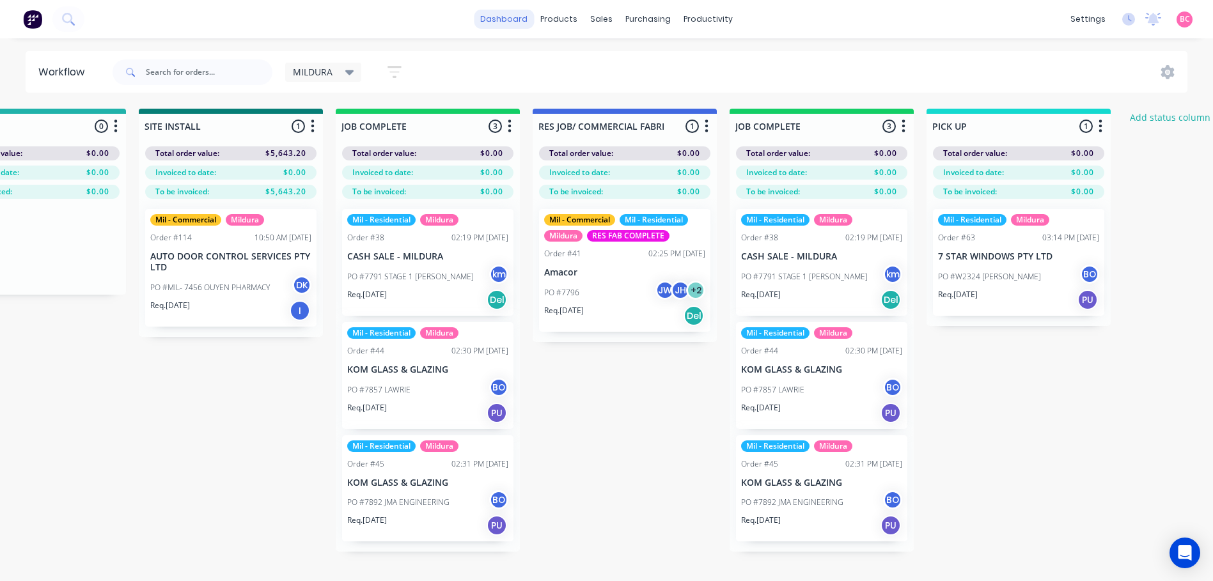
click at [507, 19] on link "dashboard" at bounding box center [504, 19] width 60 height 19
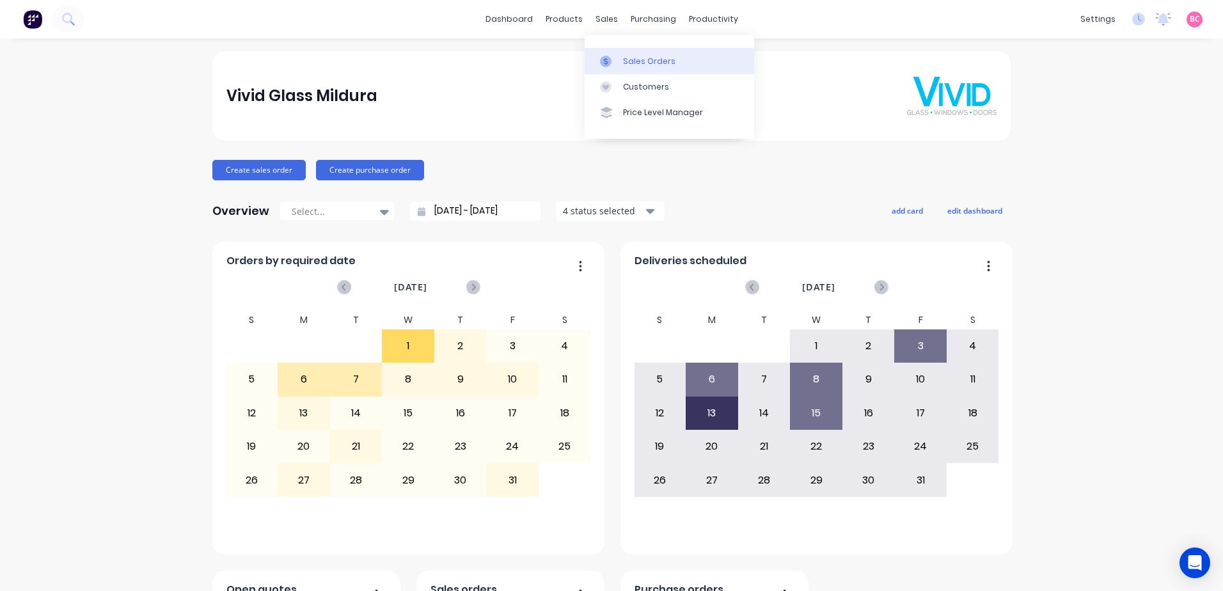
click at [619, 52] on link "Sales Orders" at bounding box center [669, 61] width 169 height 26
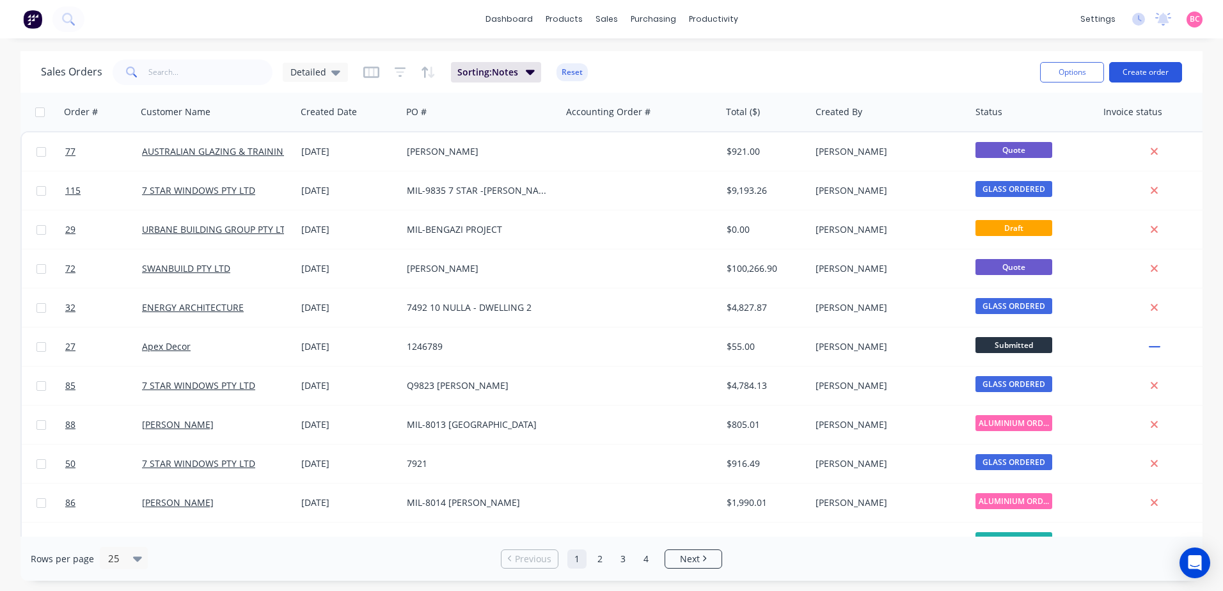
click at [1140, 73] on button "Create order" at bounding box center [1145, 72] width 73 height 20
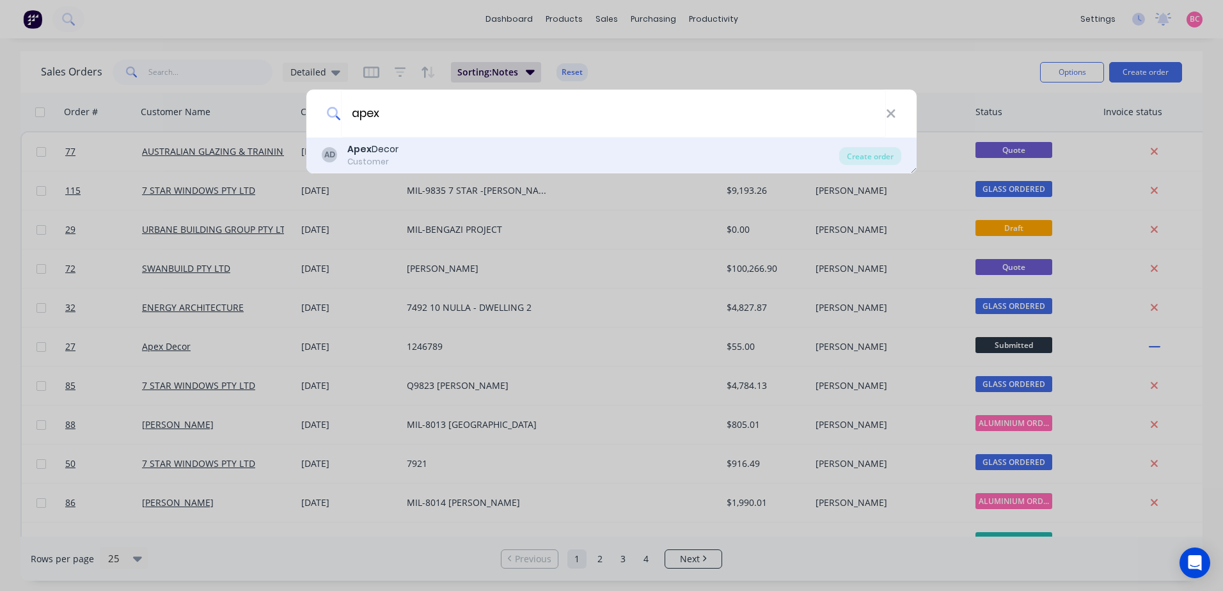
type input "apex"
click at [459, 166] on div "AD Apex Decor Customer" at bounding box center [580, 155] width 517 height 25
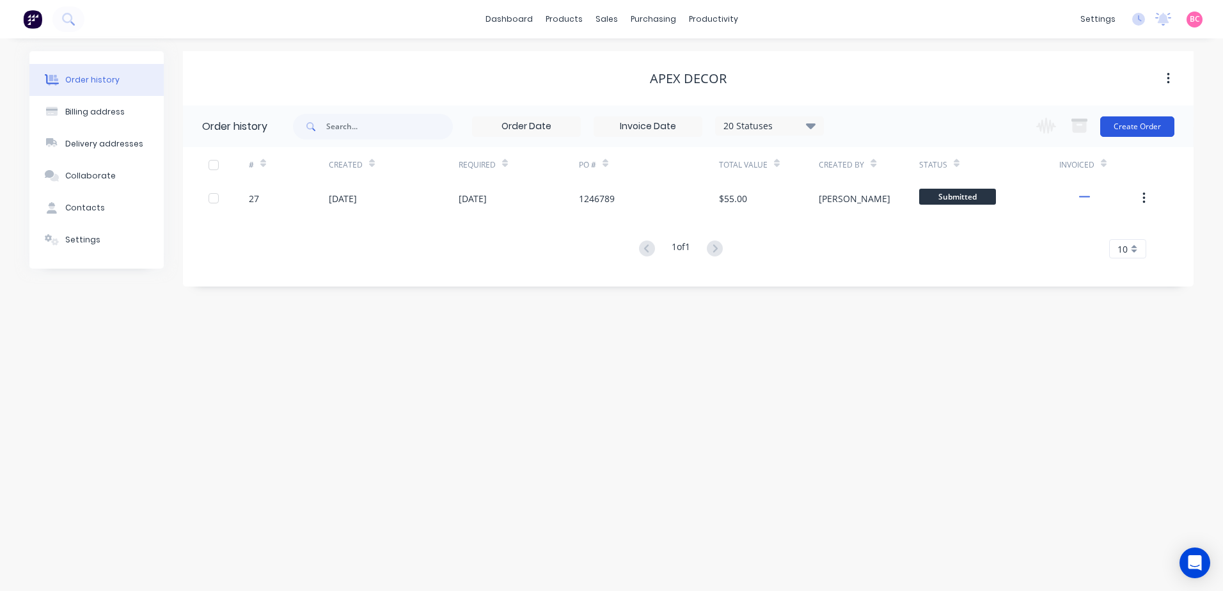
click at [1147, 131] on button "Create Order" at bounding box center [1137, 126] width 74 height 20
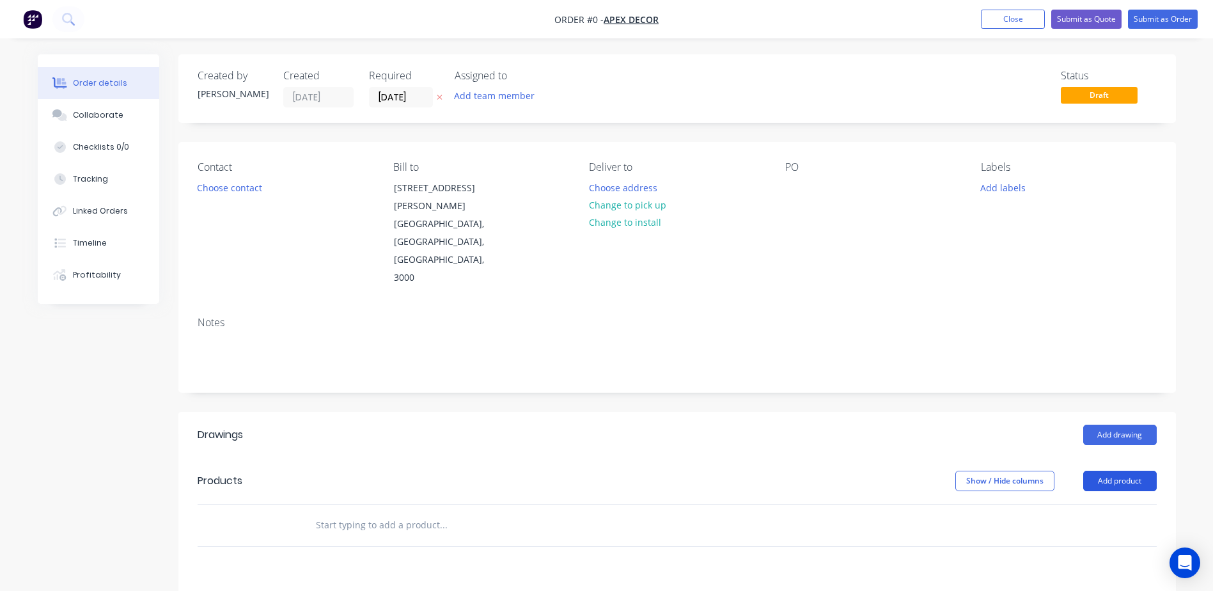
click at [1121, 471] on button "Add product" at bounding box center [1121, 481] width 74 height 20
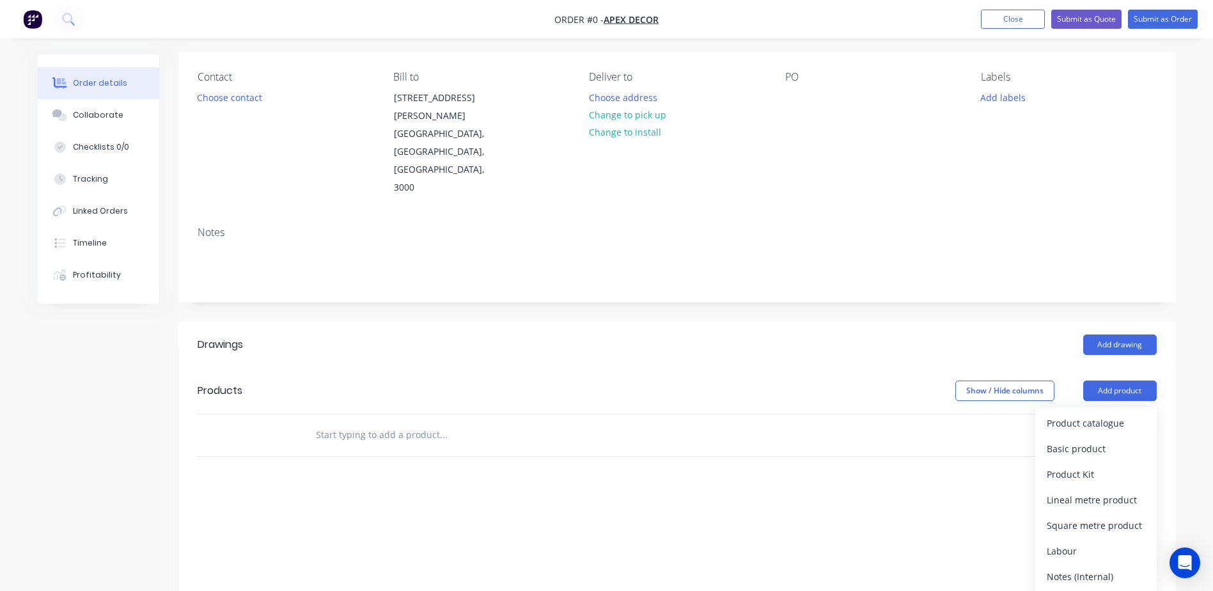
scroll to position [192, 0]
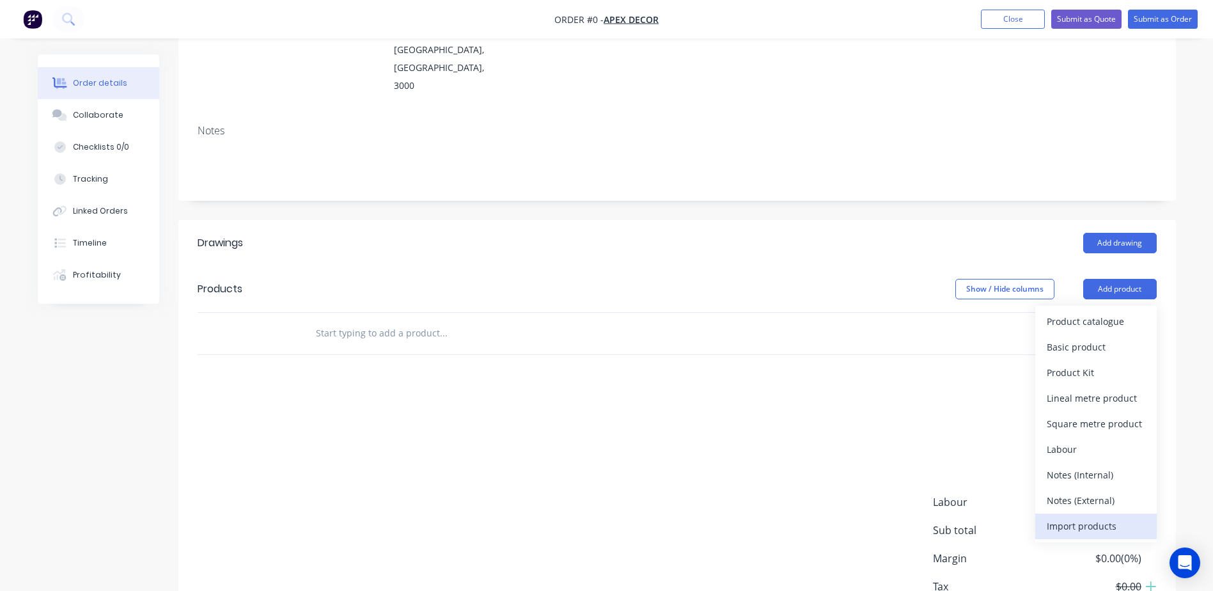
click at [1081, 517] on div "Import products" at bounding box center [1096, 526] width 99 height 19
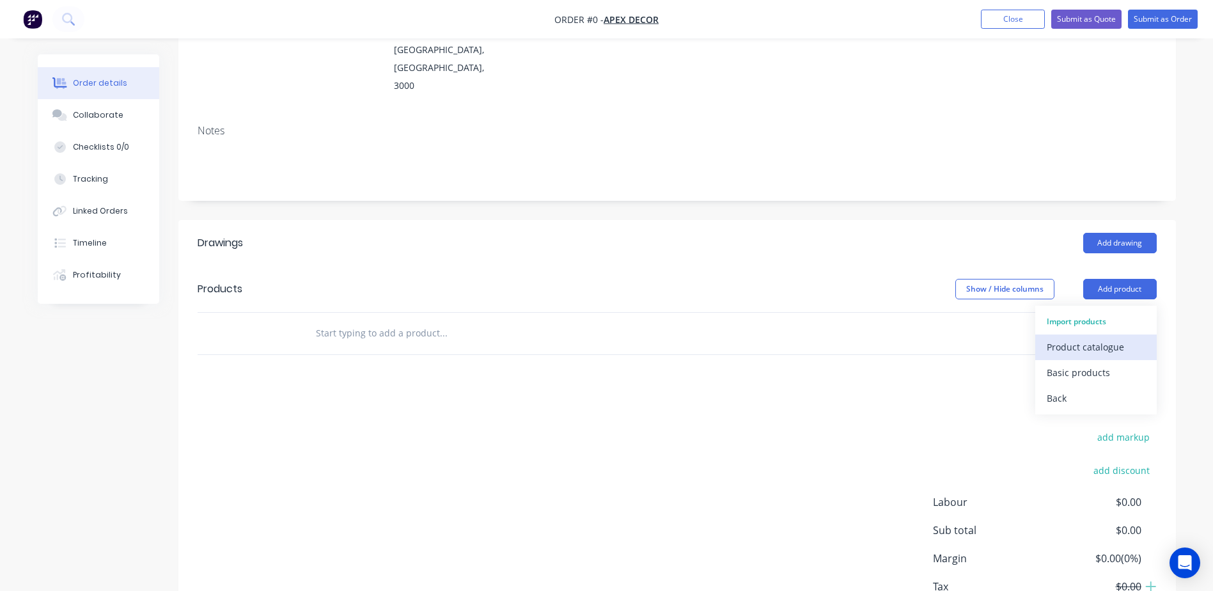
click at [1096, 338] on div "Product catalogue" at bounding box center [1096, 347] width 99 height 19
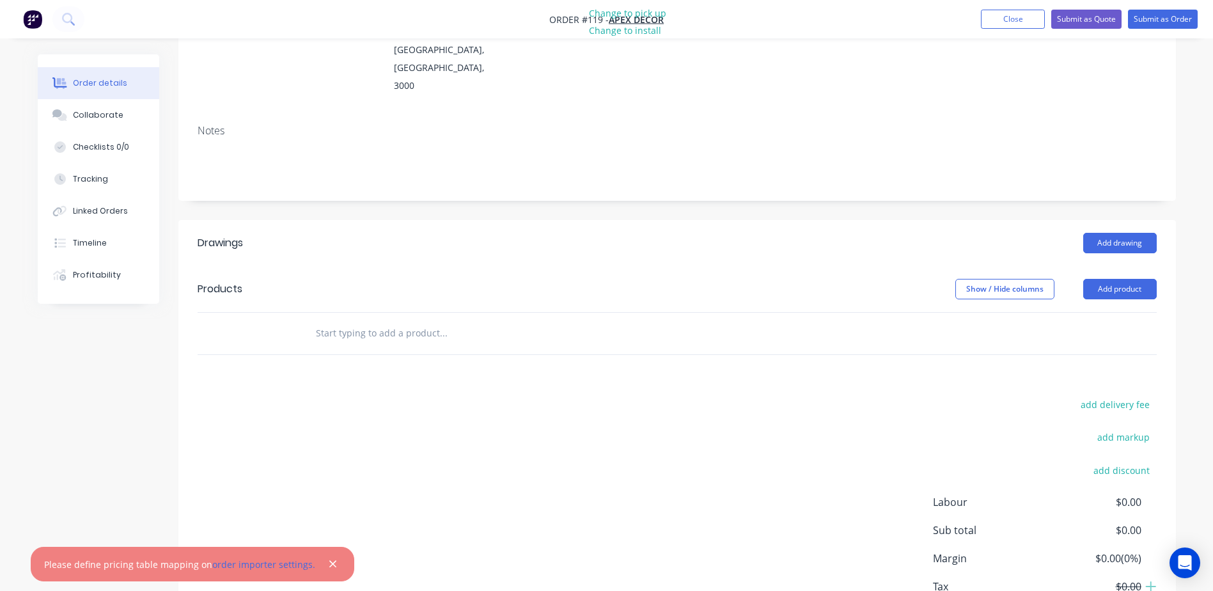
drag, startPoint x: 324, startPoint y: 567, endPoint x: 368, endPoint y: 549, distance: 48.2
click at [329, 567] on icon "button" at bounding box center [332, 564] width 7 height 7
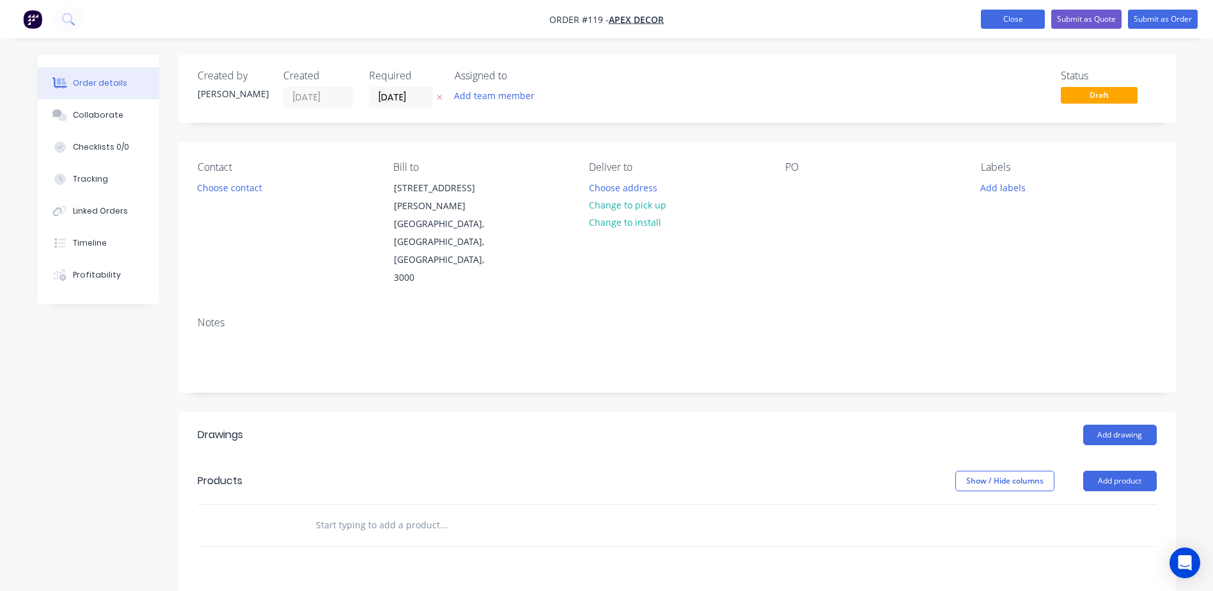
click at [1021, 19] on button "Close" at bounding box center [1013, 19] width 64 height 19
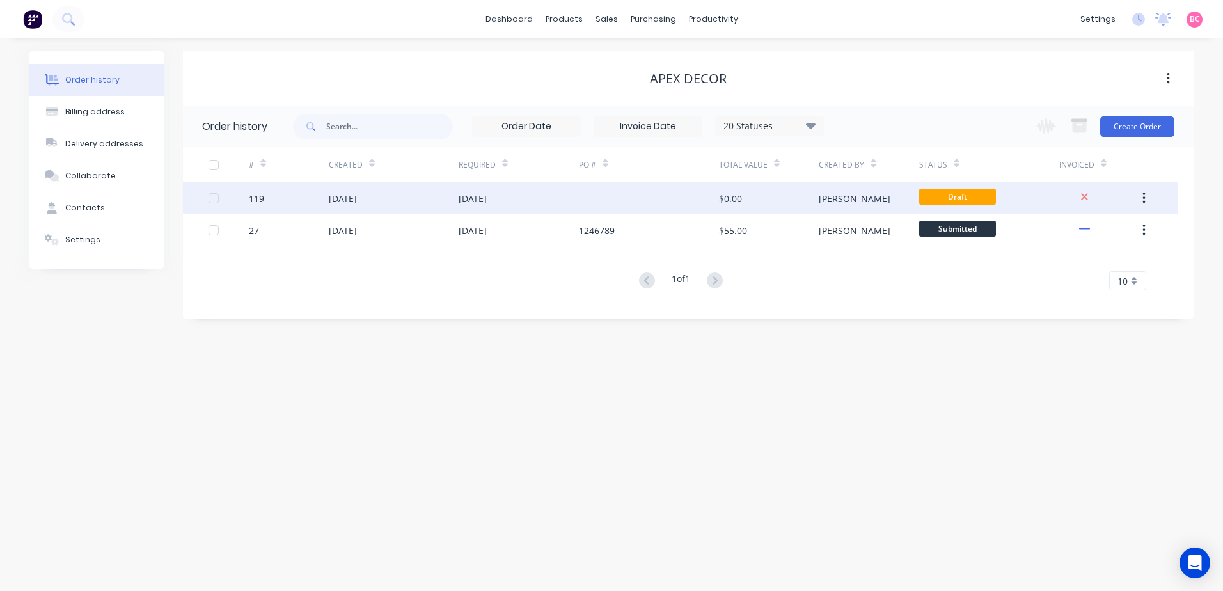
click at [1147, 201] on button "button" at bounding box center [1144, 198] width 30 height 23
click at [1073, 233] on div "Archive" at bounding box center [1098, 232] width 99 height 19
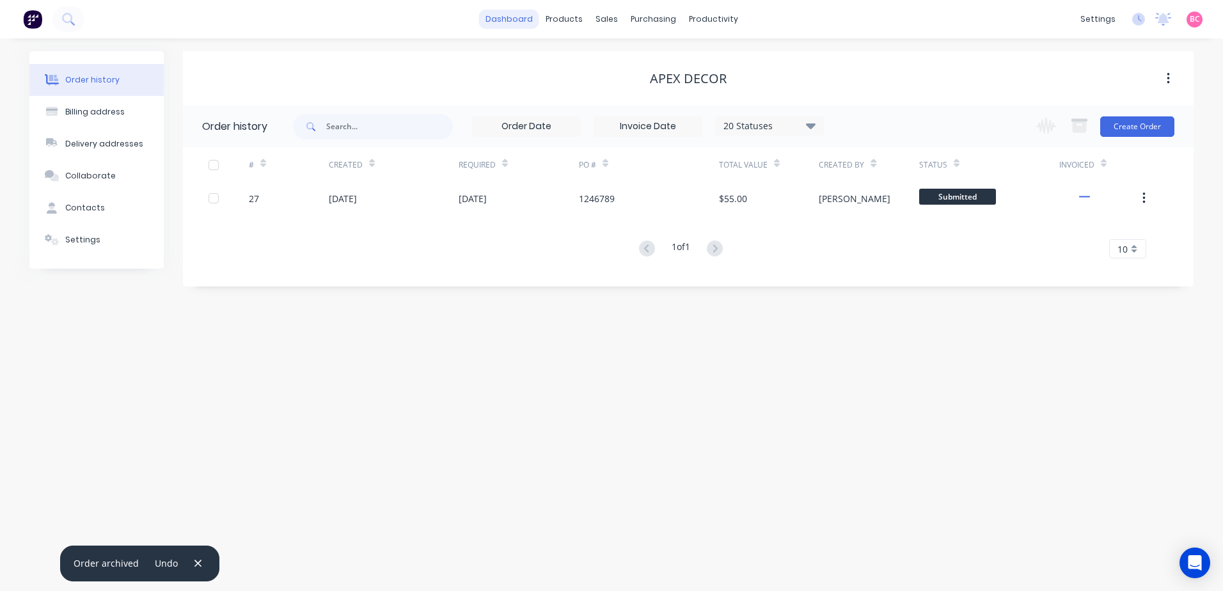
click at [510, 20] on link "dashboard" at bounding box center [509, 19] width 60 height 19
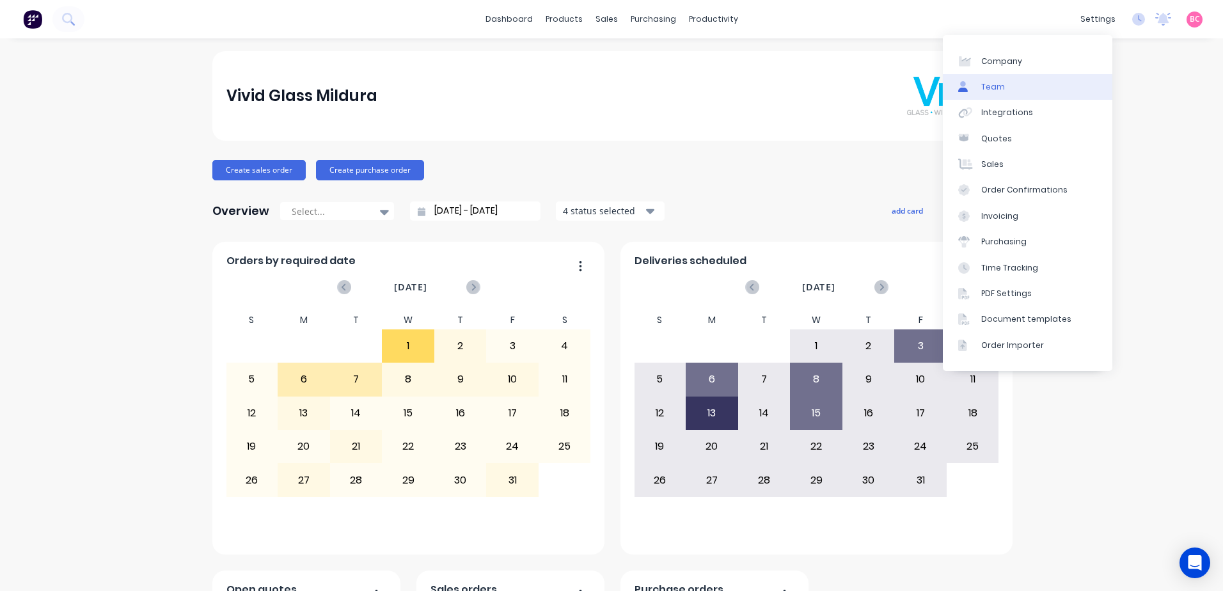
click at [979, 93] on link "Team" at bounding box center [1027, 87] width 169 height 26
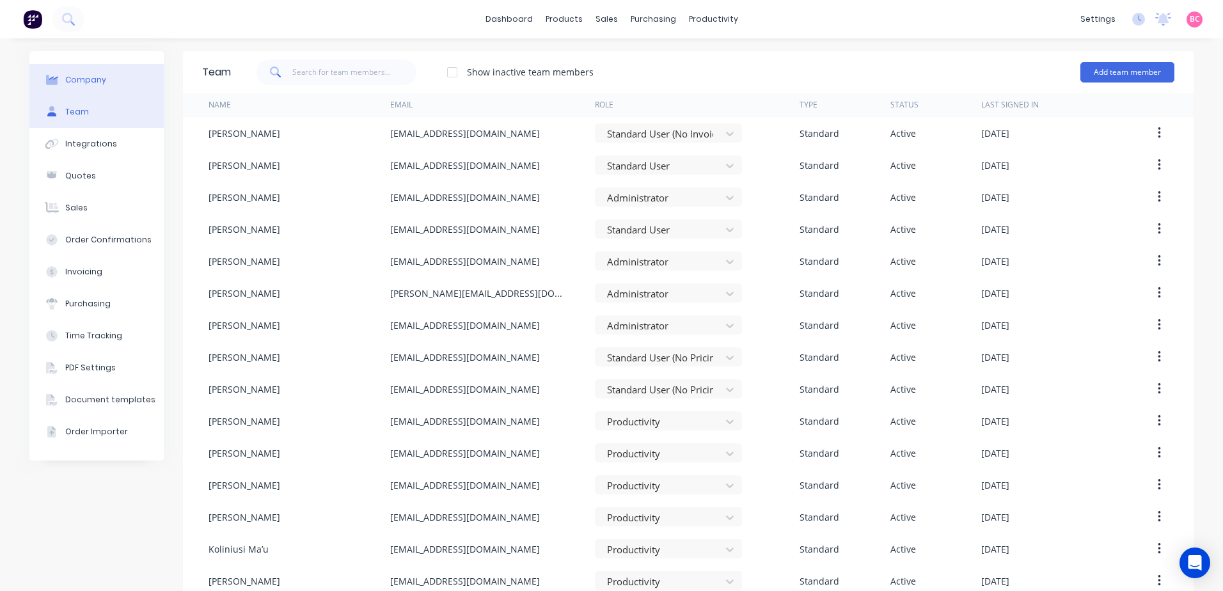
click at [113, 76] on button "Company" at bounding box center [96, 80] width 134 height 32
select select "AU"
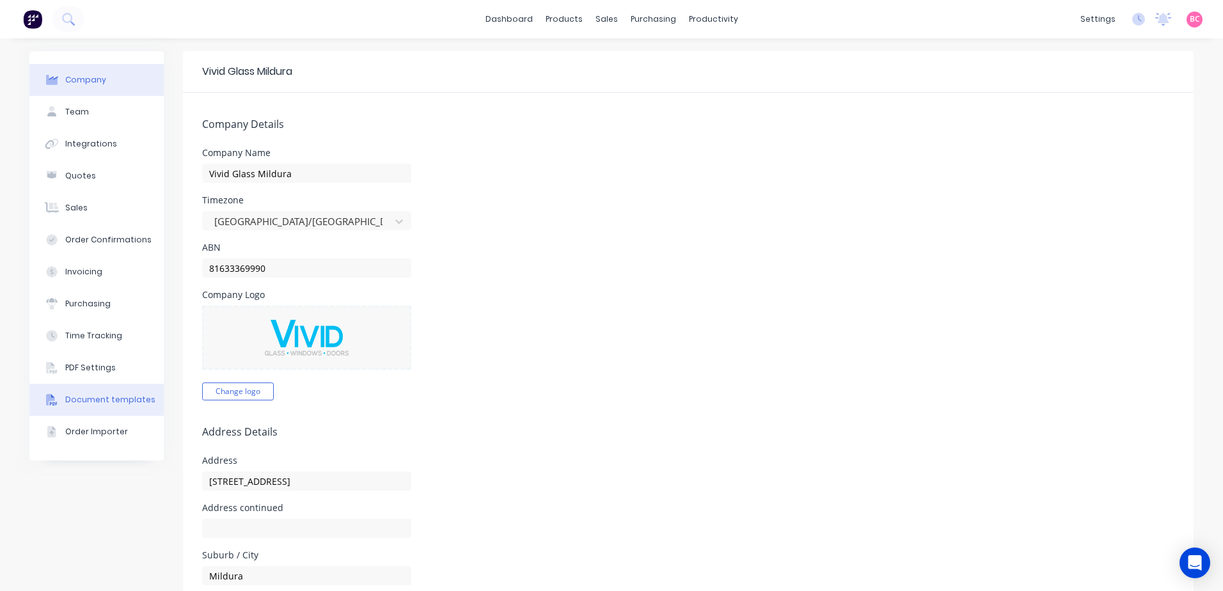
click at [100, 400] on div "Document templates" at bounding box center [110, 400] width 90 height 12
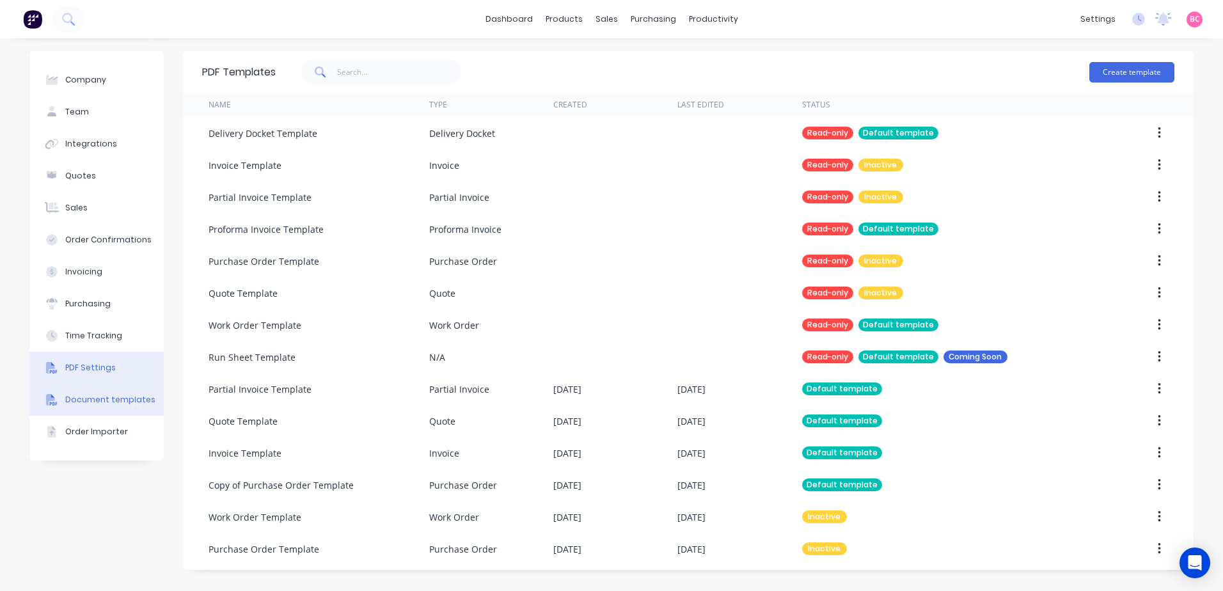
click at [94, 361] on button "PDF Settings" at bounding box center [96, 368] width 134 height 32
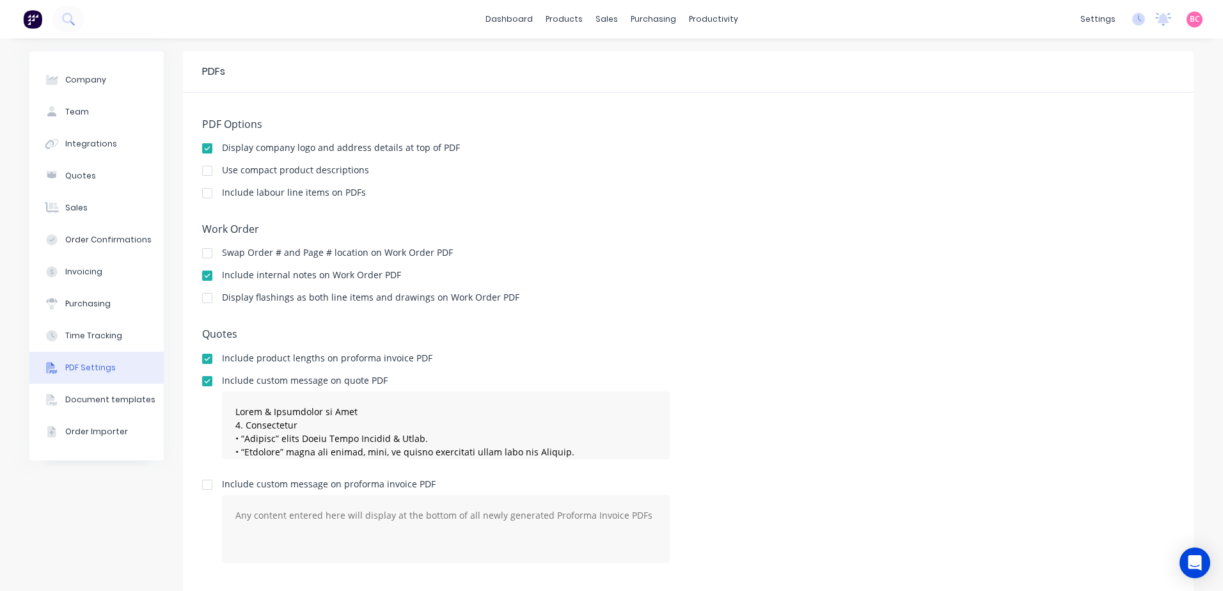
click at [205, 383] on div at bounding box center [207, 381] width 26 height 26
click at [621, 74] on link "Customers" at bounding box center [669, 87] width 169 height 26
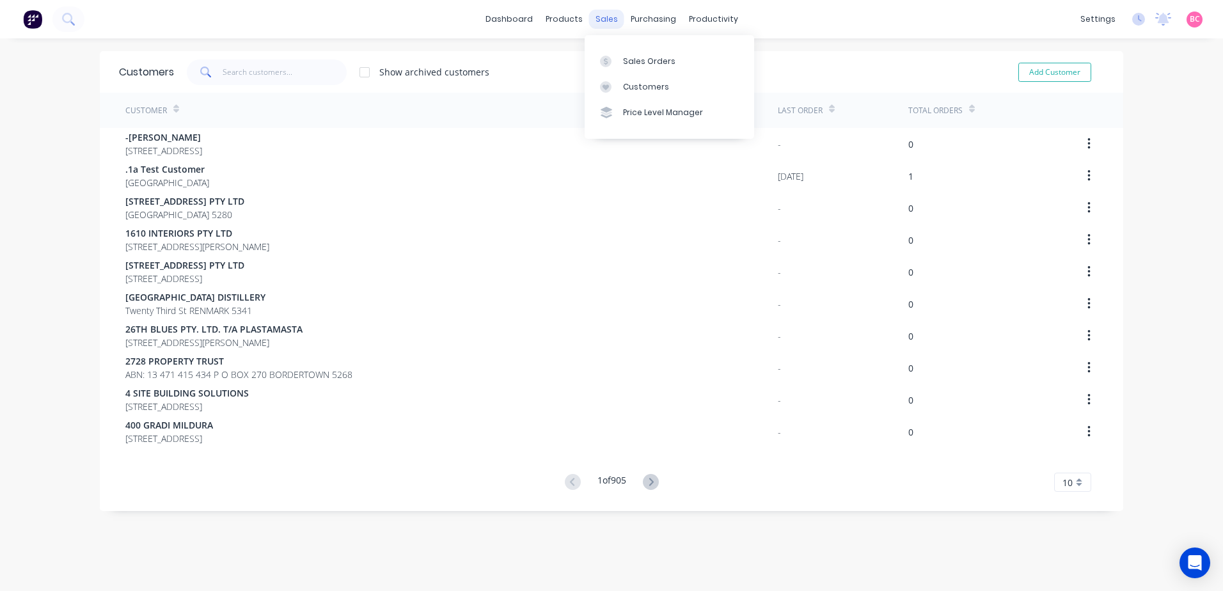
click at [598, 15] on div "sales" at bounding box center [606, 19] width 35 height 19
click at [634, 56] on div "Sales Orders" at bounding box center [649, 62] width 52 height 12
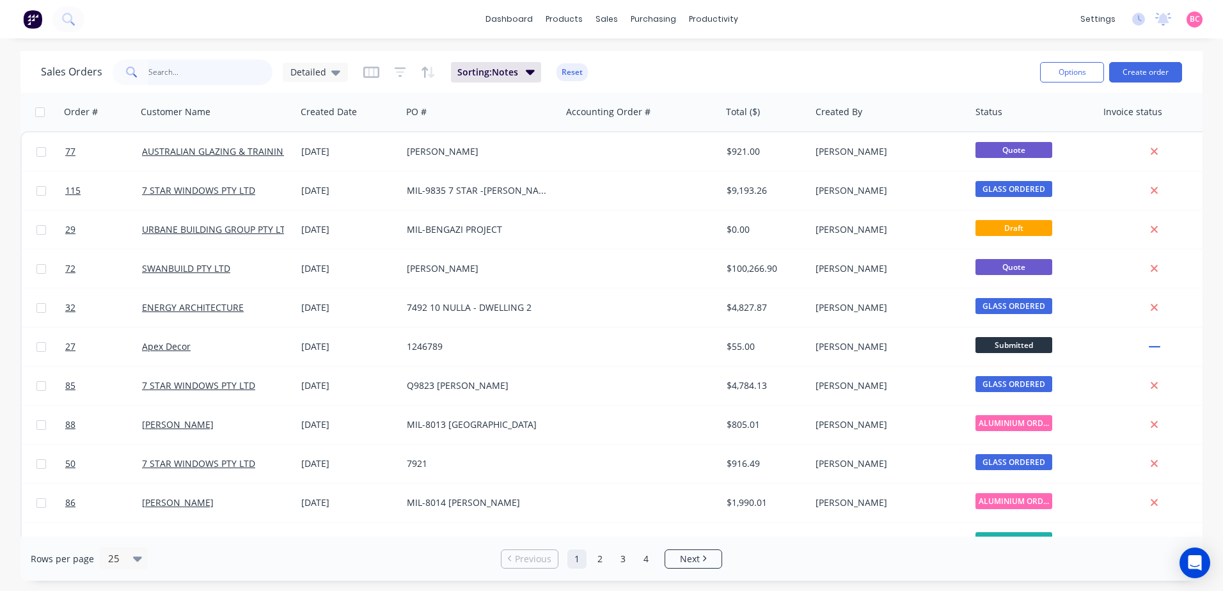
click at [222, 76] on input "text" at bounding box center [210, 72] width 125 height 26
click at [584, 51] on link "Product Catalogue" at bounding box center [626, 61] width 169 height 26
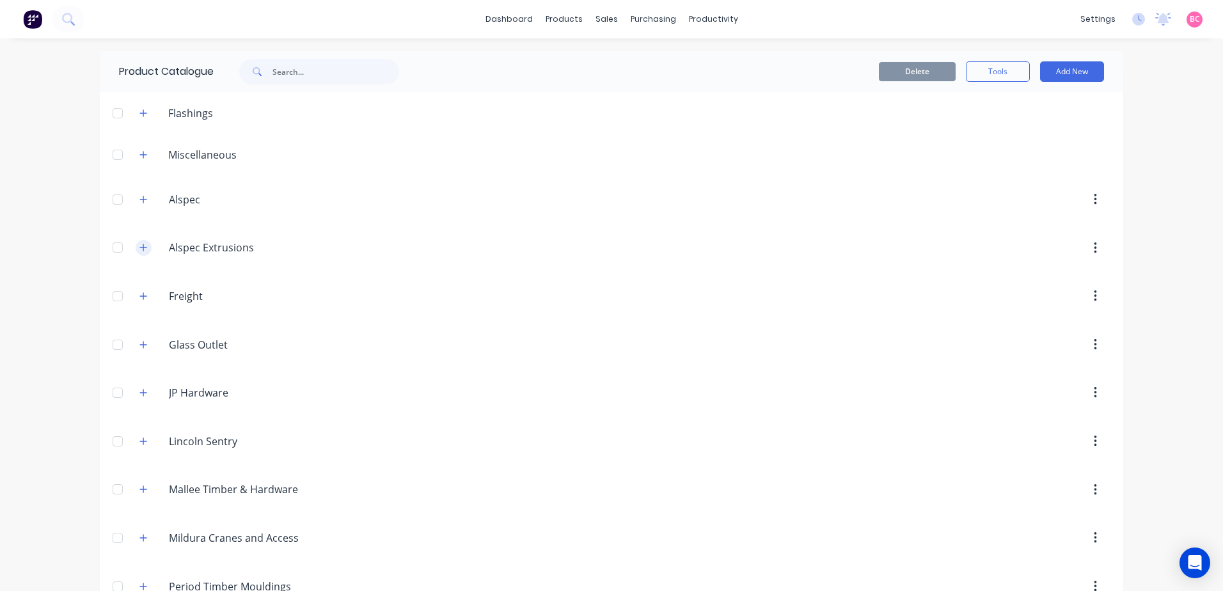
click at [139, 251] on icon "button" at bounding box center [143, 247] width 8 height 9
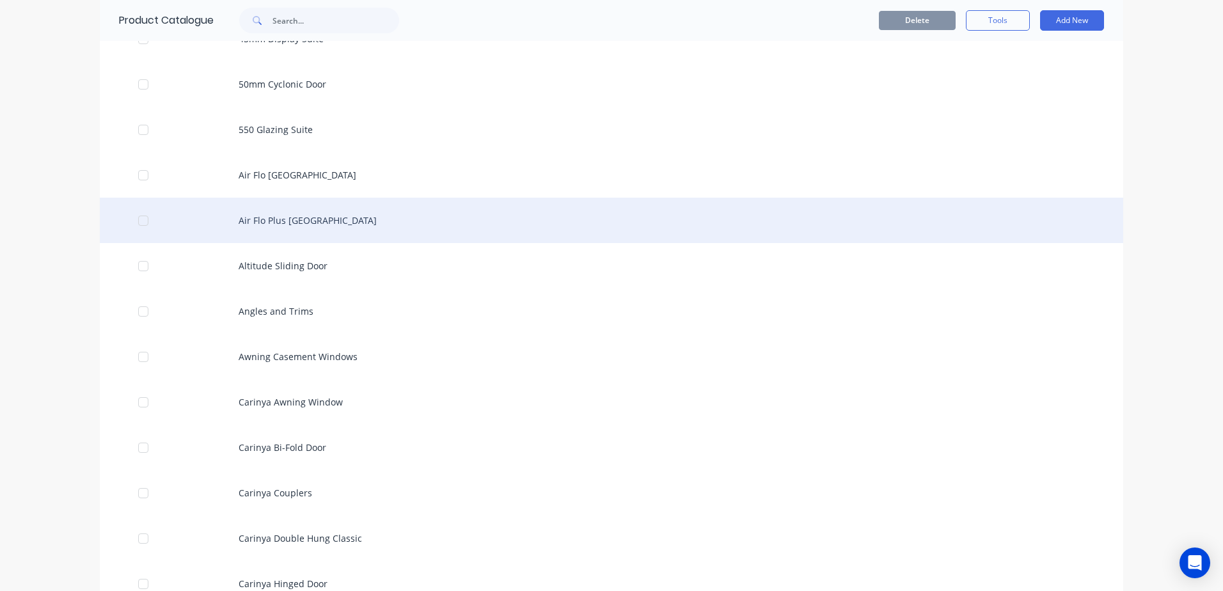
scroll to position [320, 0]
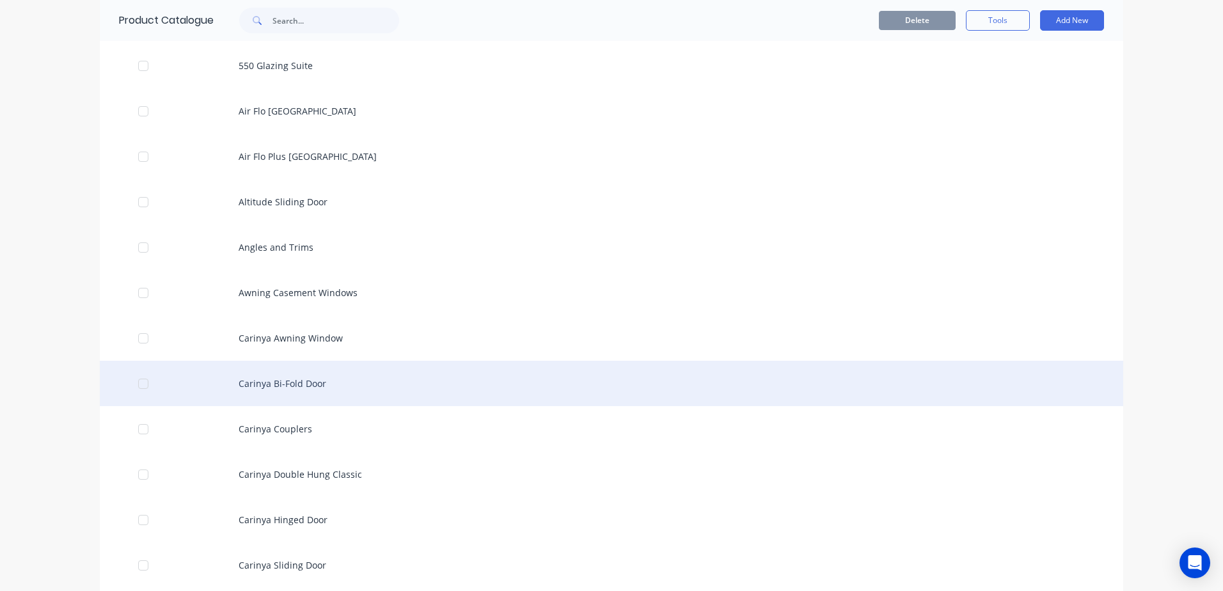
click at [380, 379] on div "Carinya Bi-Fold Door" at bounding box center [611, 383] width 1023 height 45
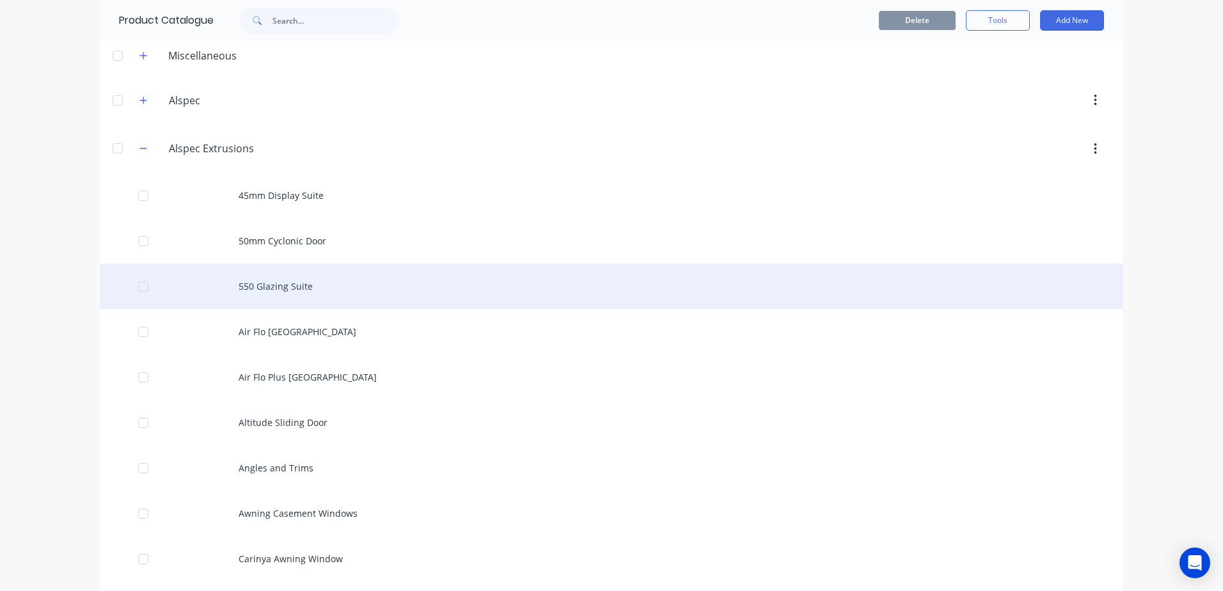
scroll to position [128, 0]
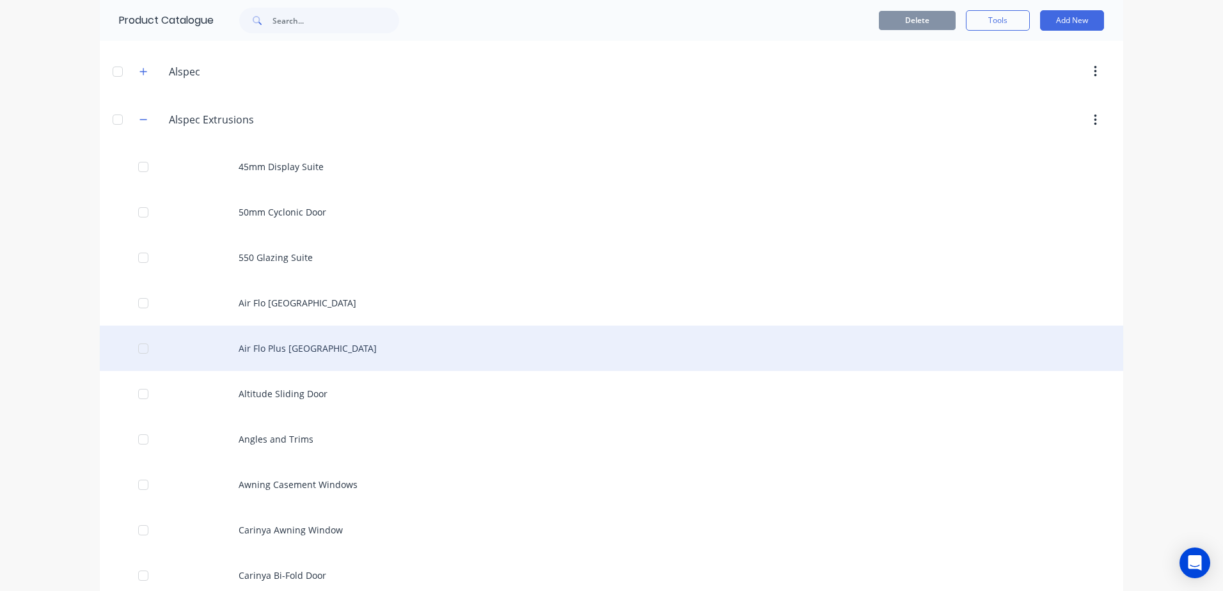
click at [398, 347] on div "Air Flo Plus [GEOGRAPHIC_DATA]" at bounding box center [611, 348] width 1023 height 45
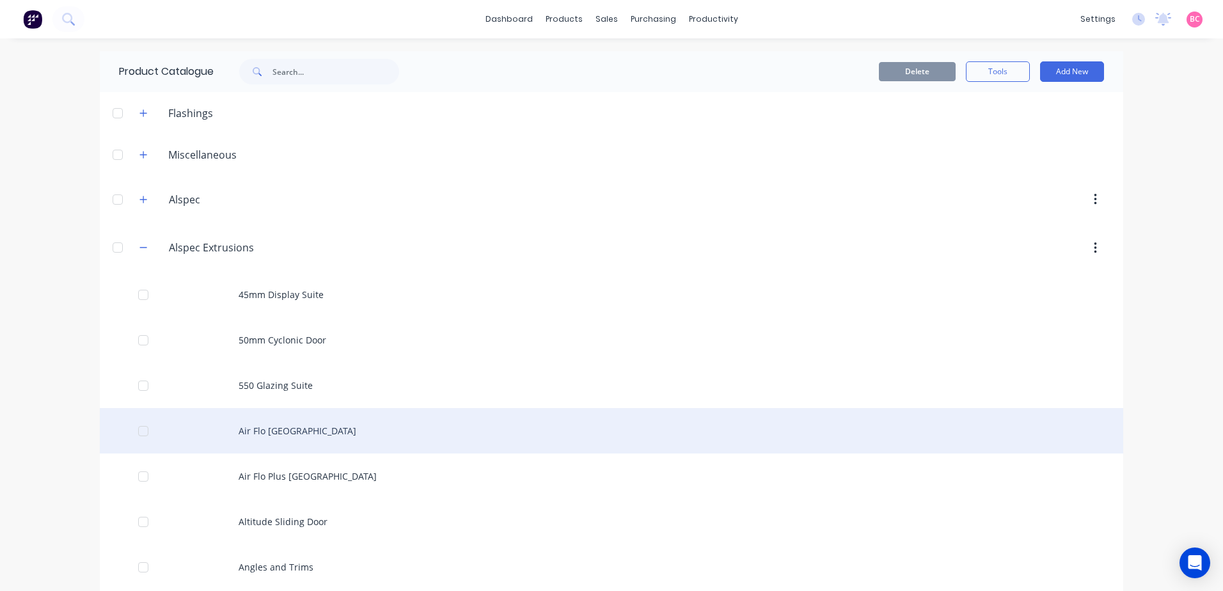
click at [300, 438] on div "Air Flo [GEOGRAPHIC_DATA]" at bounding box center [611, 430] width 1023 height 45
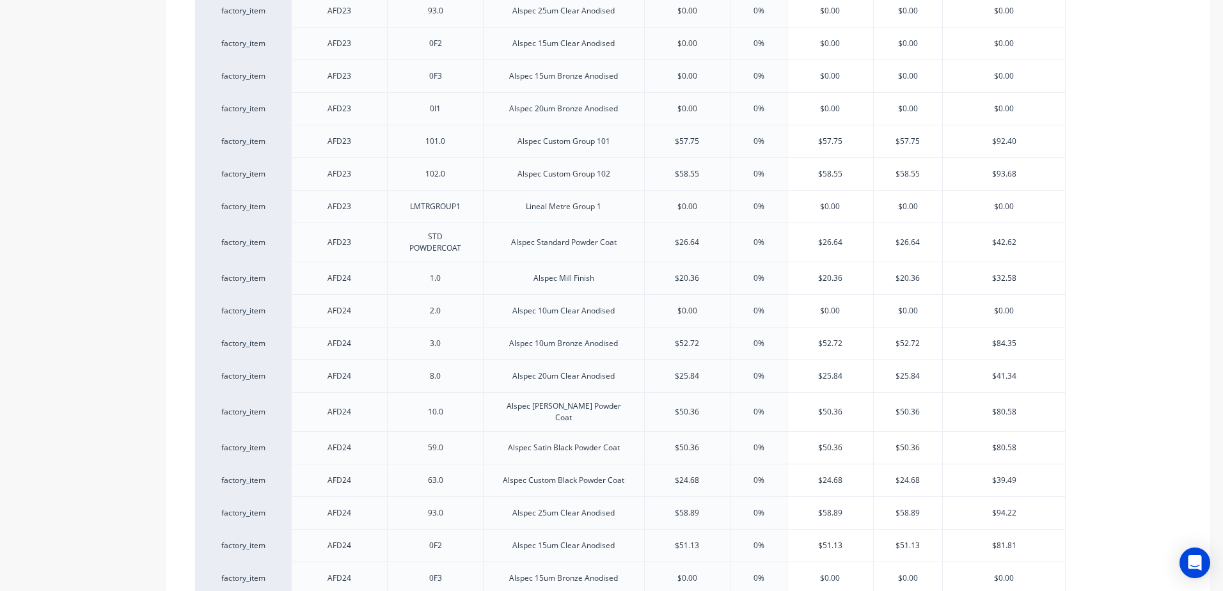
scroll to position [39709, 0]
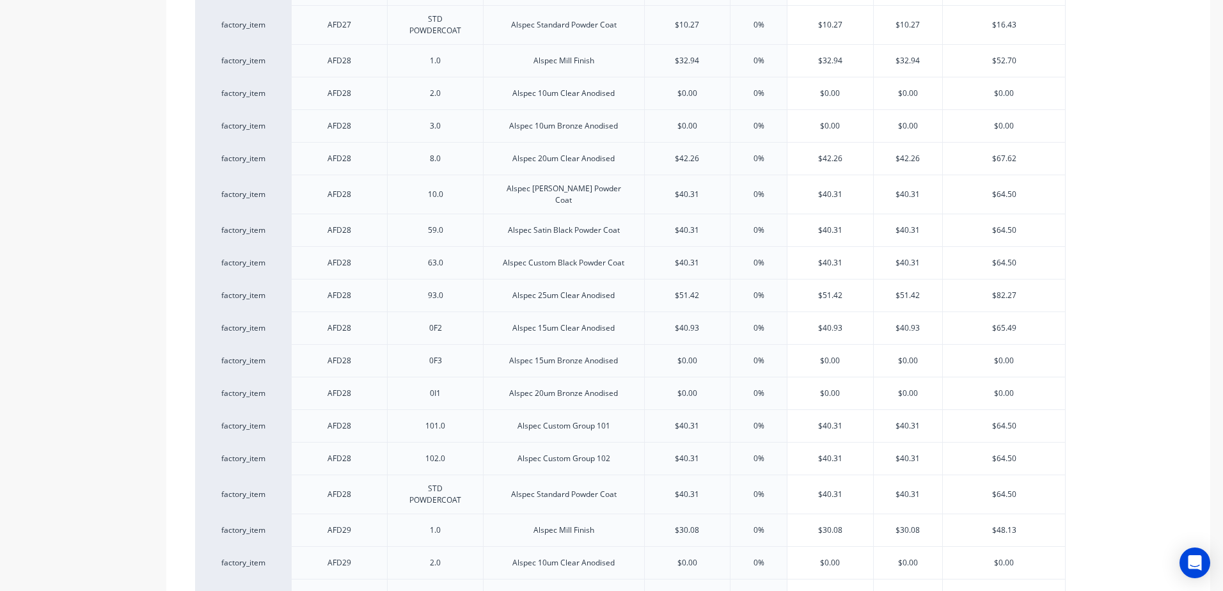
type textarea "x"
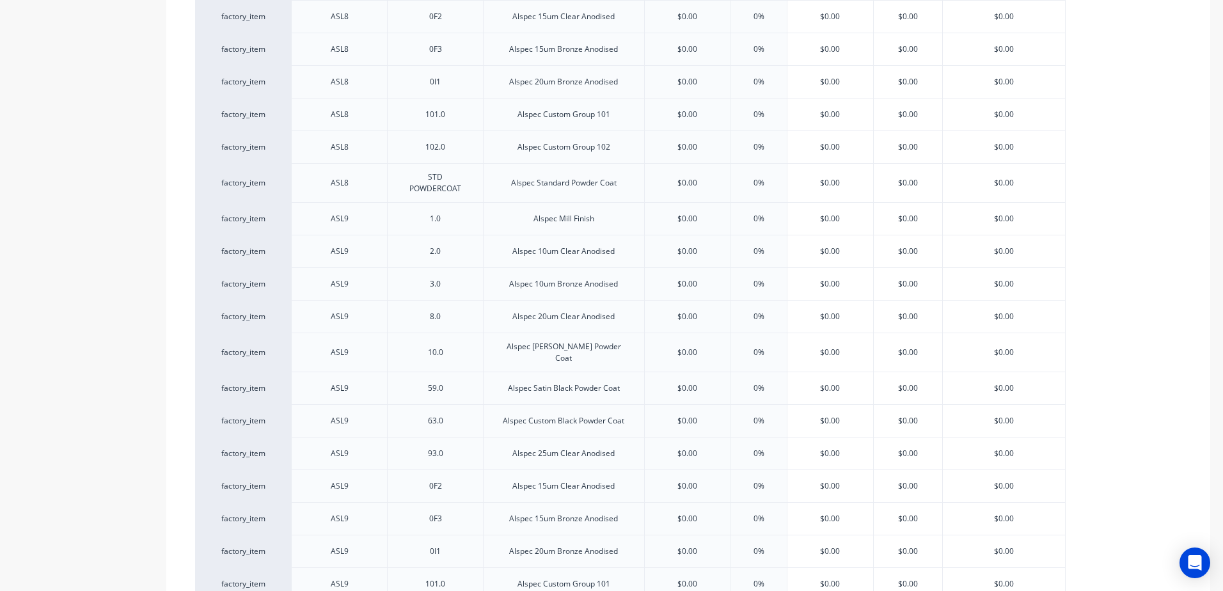
scroll to position [0, 0]
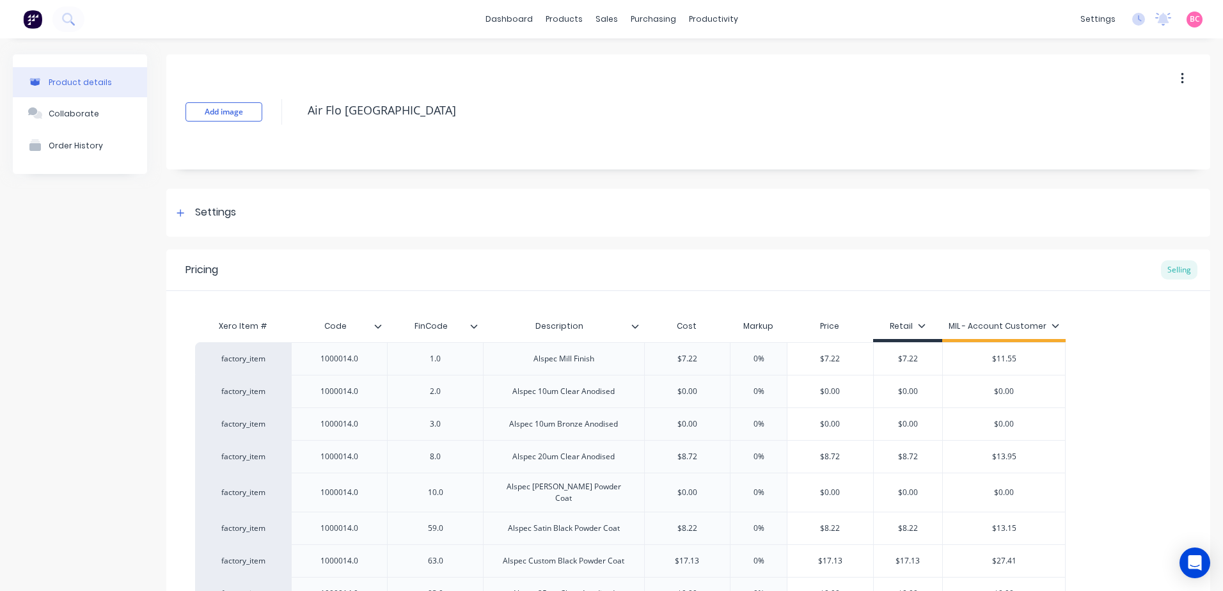
click at [259, 212] on div "Settings" at bounding box center [688, 213] width 1044 height 48
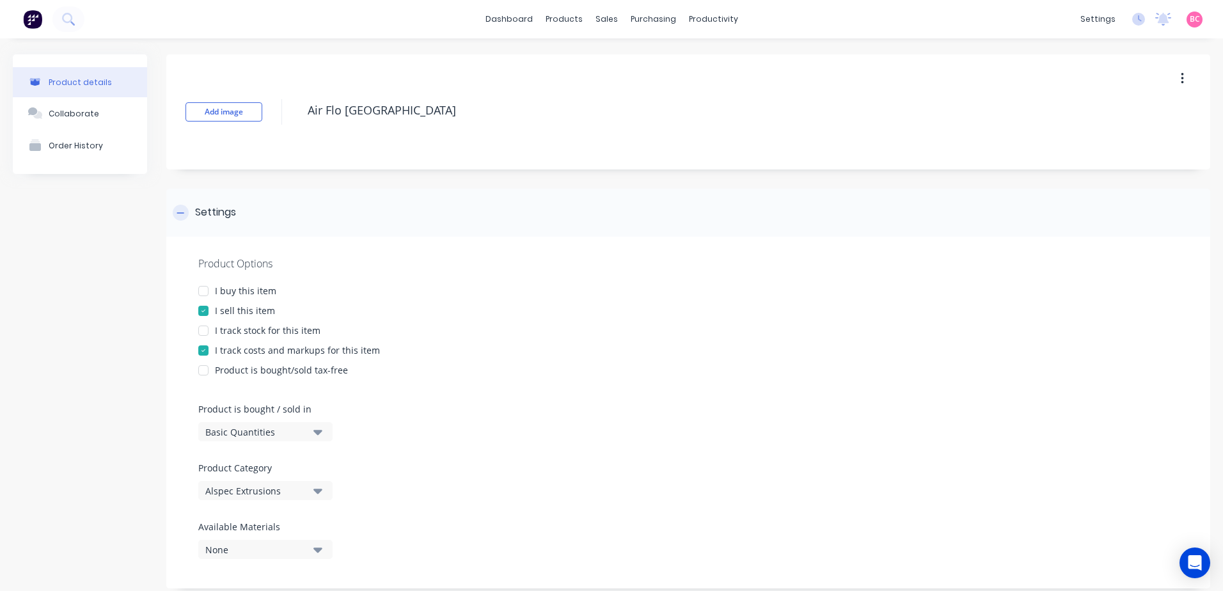
click at [181, 210] on icon at bounding box center [181, 213] width 8 height 9
